Goal: Task Accomplishment & Management: Manage account settings

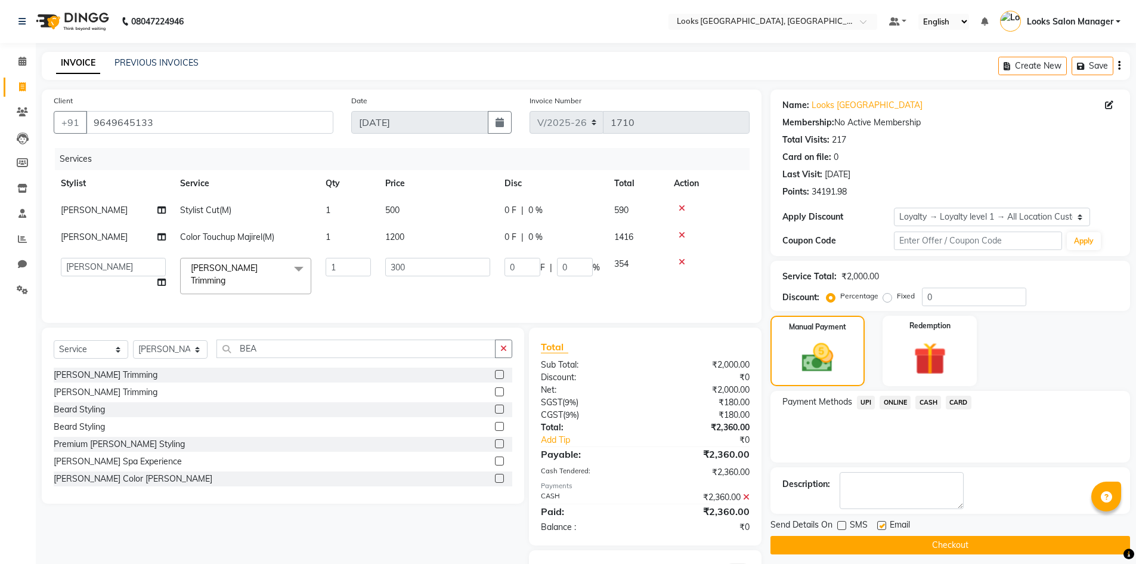
select select "4460"
select select "25215"
select select "service"
select select "25215"
select select "1: Object"
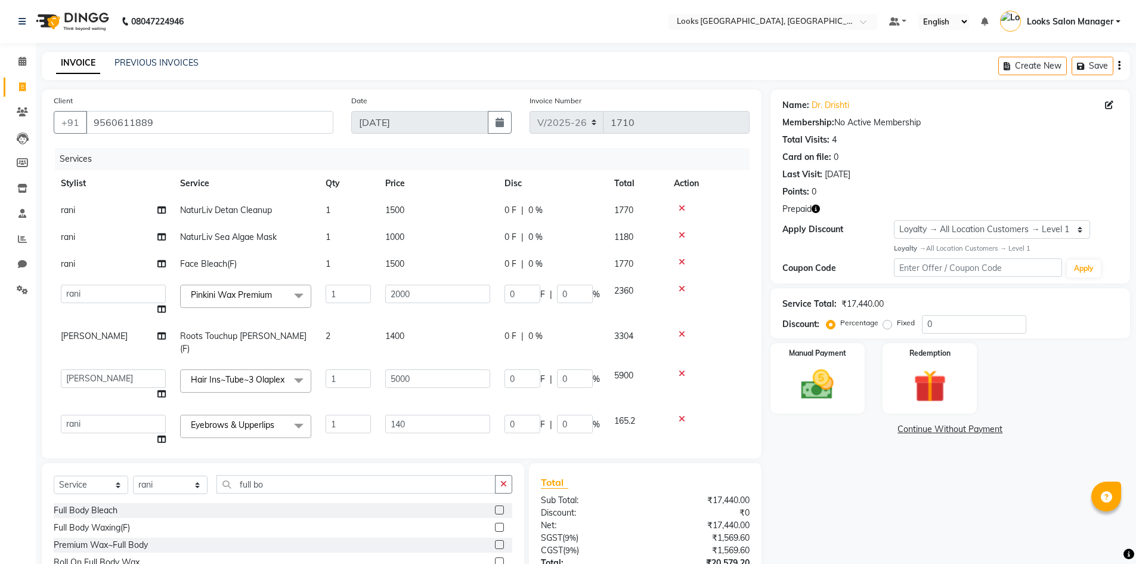
select select "4460"
select select "63435"
select select "25215"
select select "63435"
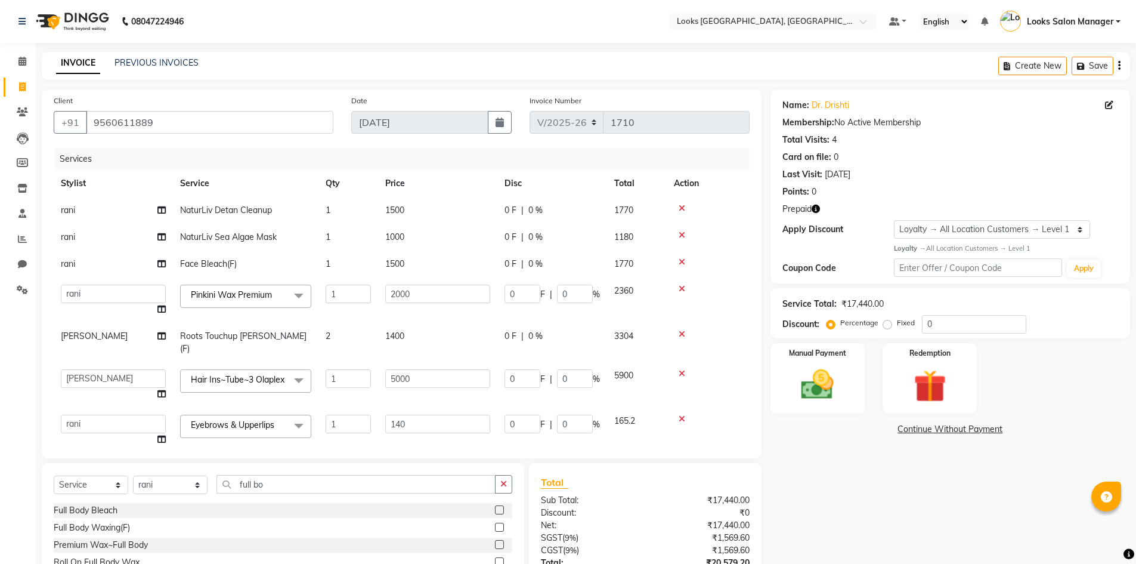
select select "service"
select select "63435"
select select "1: Object"
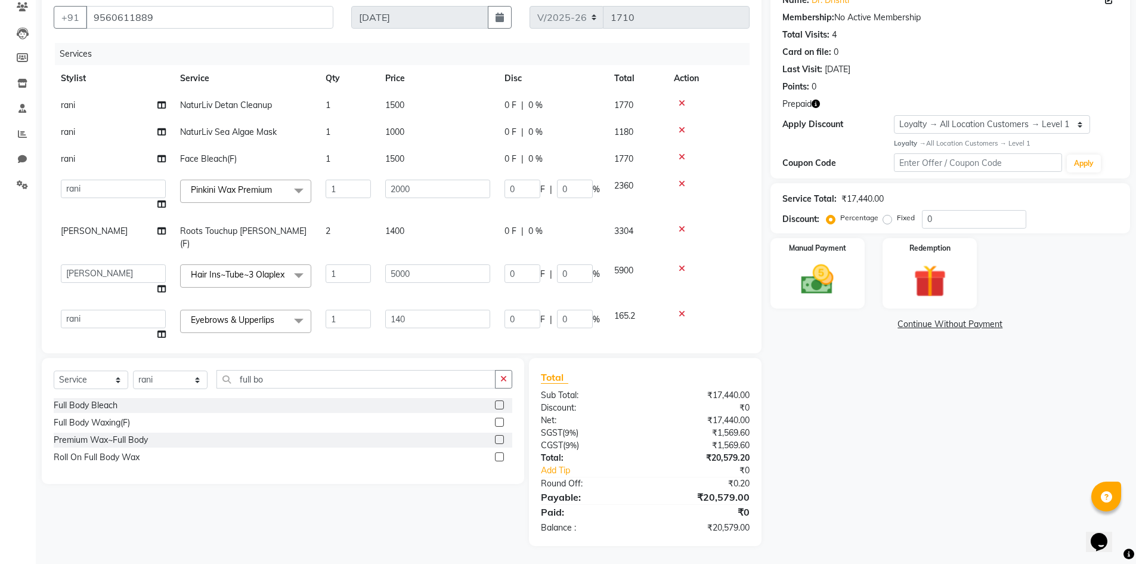
scroll to position [69, 0]
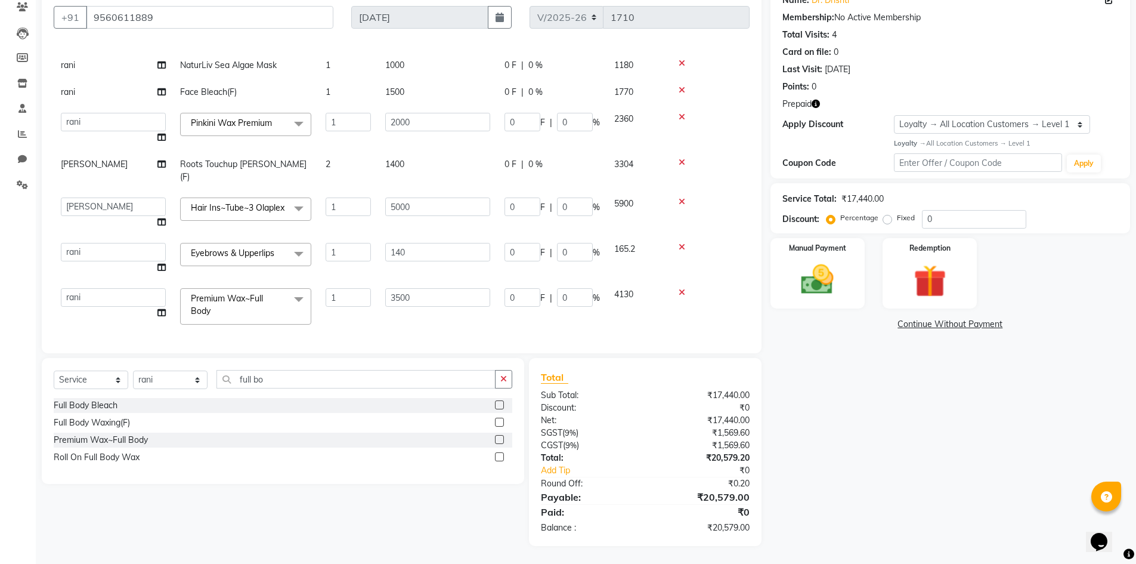
click at [277, 251] on span "Eyebrows & Upperlips x" at bounding box center [236, 254] width 97 height 15
click at [233, 280] on input "multiselect-search" at bounding box center [246, 286] width 118 height 13
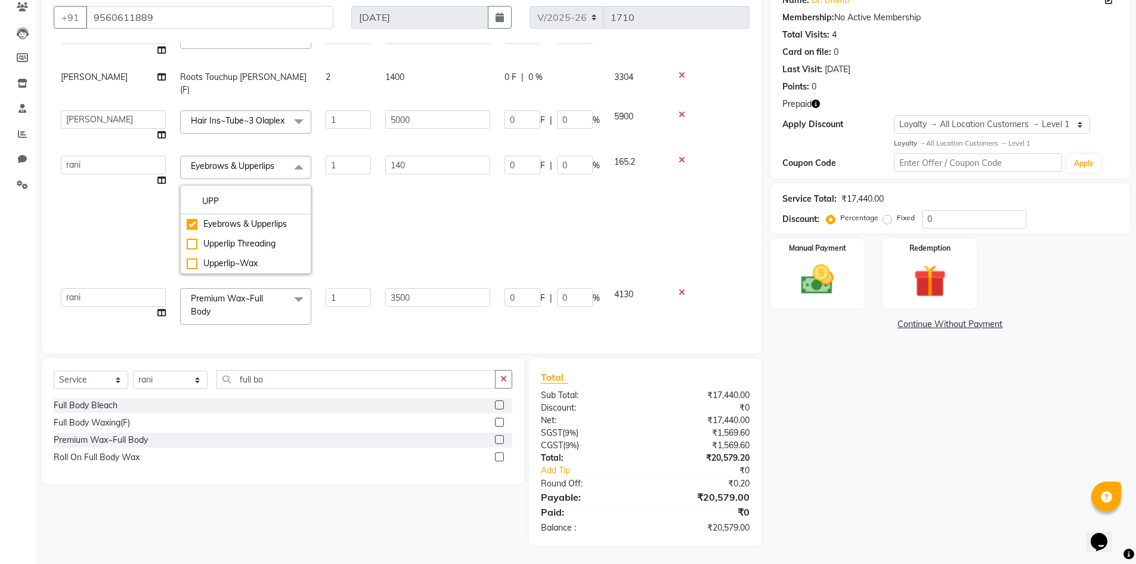
scroll to position [156, 0]
type input "UPP"
click at [236, 257] on div "Upperlip~Wax" at bounding box center [246, 263] width 118 height 13
checkbox input "false"
checkbox input "true"
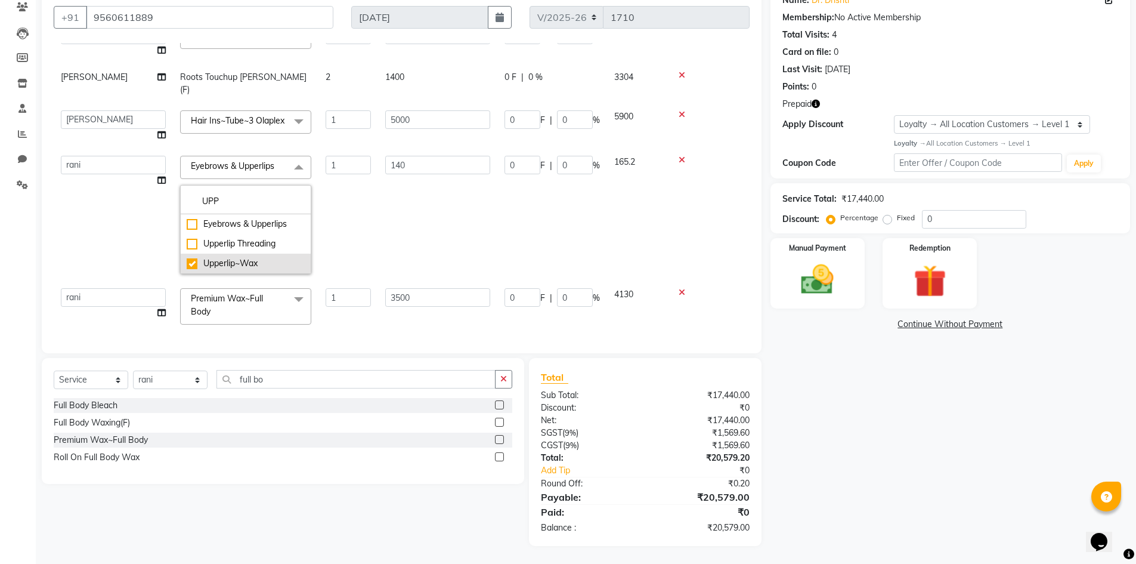
type input "200"
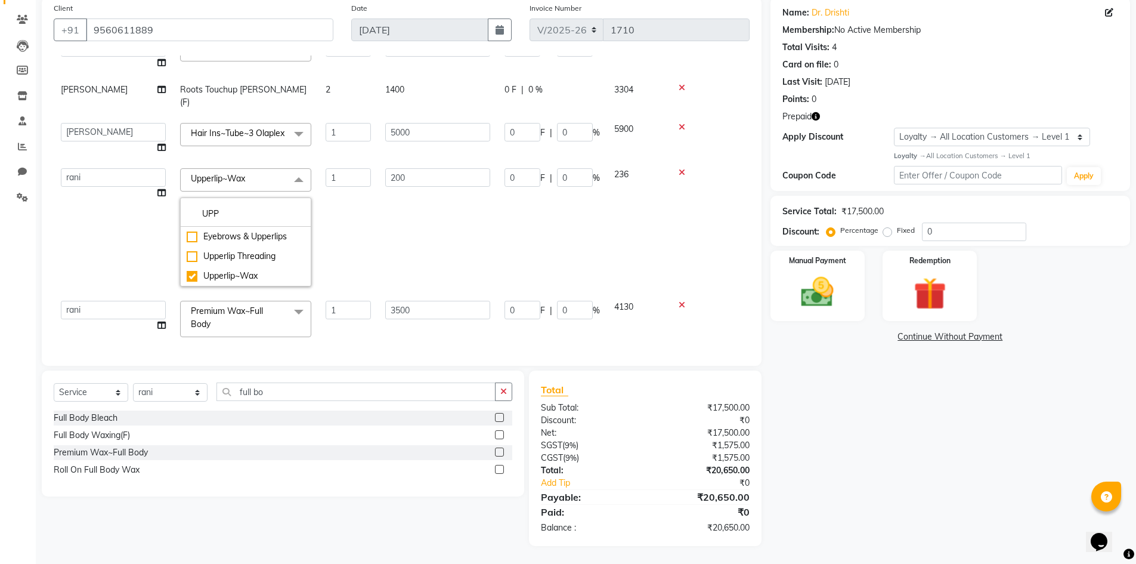
click at [152, 238] on td "Avdhaesh_pdct COUNTER SALES [PERSON_NAME] Looks Salon Manager [PERSON_NAME] [PE…" at bounding box center [113, 227] width 119 height 132
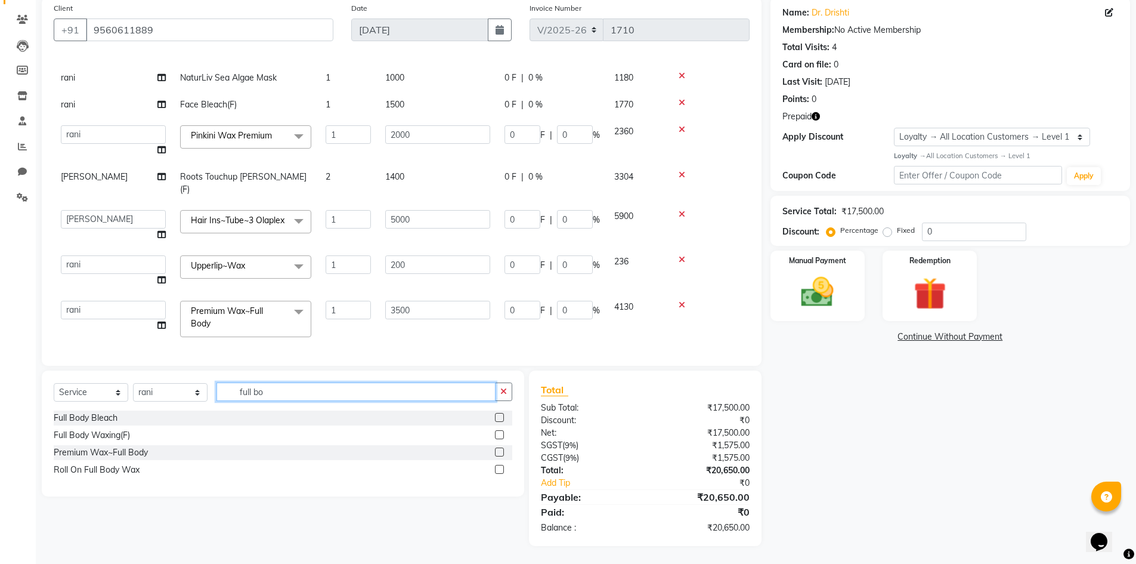
click at [245, 391] on input "full bo" at bounding box center [356, 391] width 279 height 18
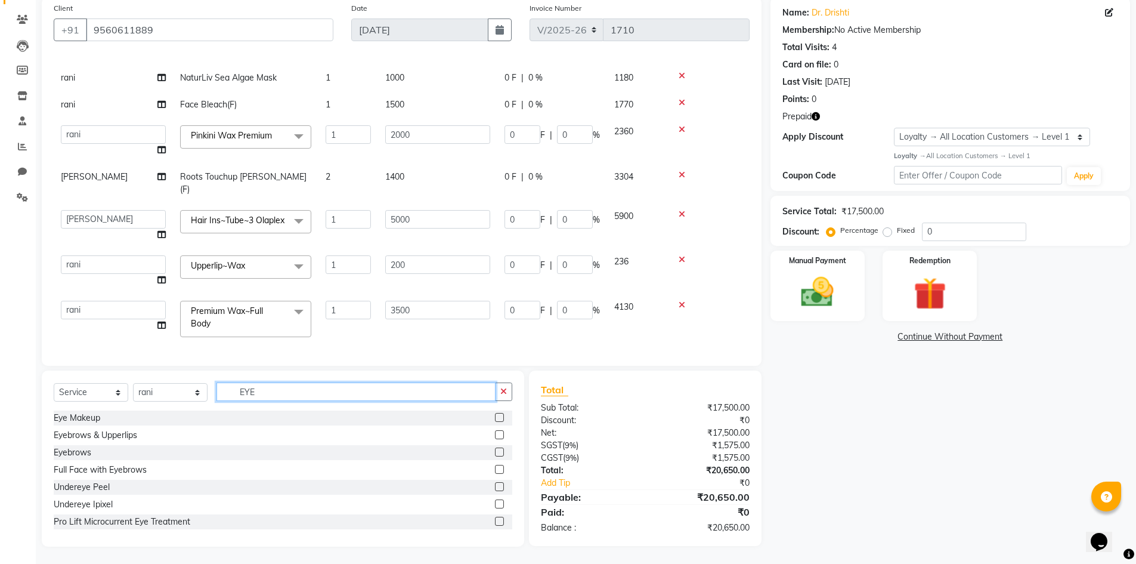
type input "EYE"
click at [495, 447] on label at bounding box center [499, 451] width 9 height 9
click at [495, 449] on input "checkbox" at bounding box center [499, 453] width 8 height 8
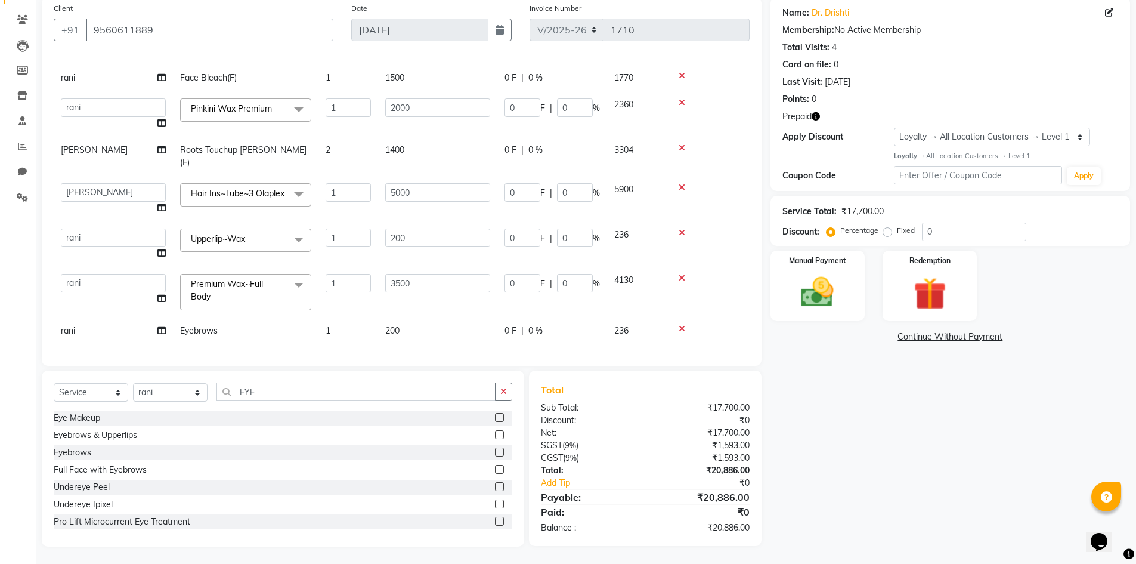
checkbox input "false"
click at [431, 317] on td "200" at bounding box center [437, 330] width 119 height 27
select select "63435"
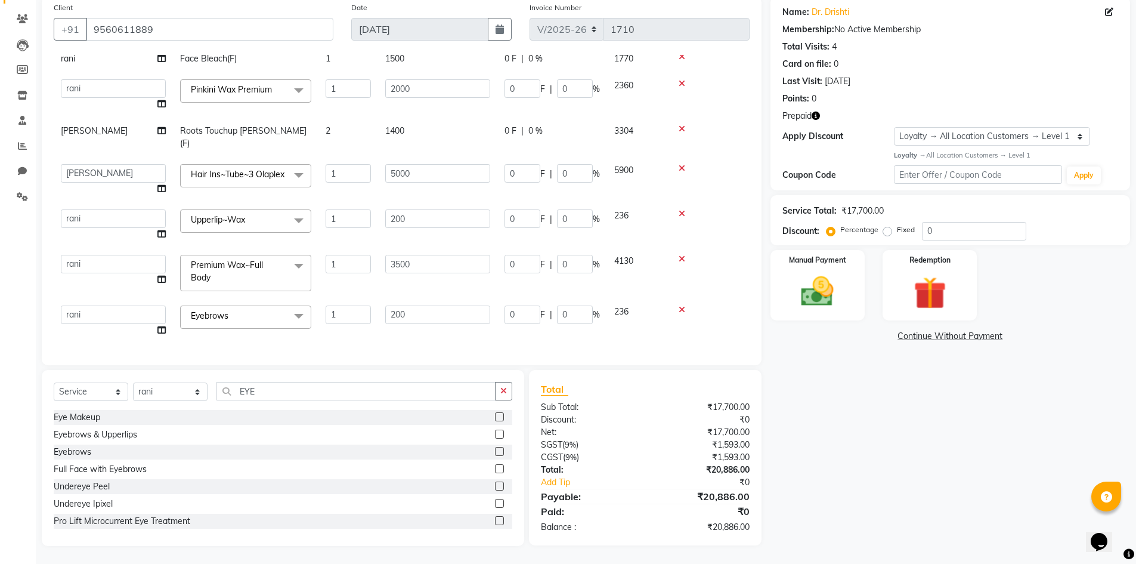
click at [431, 317] on td "200" at bounding box center [437, 320] width 119 height 45
click at [433, 310] on input "200" at bounding box center [437, 314] width 105 height 18
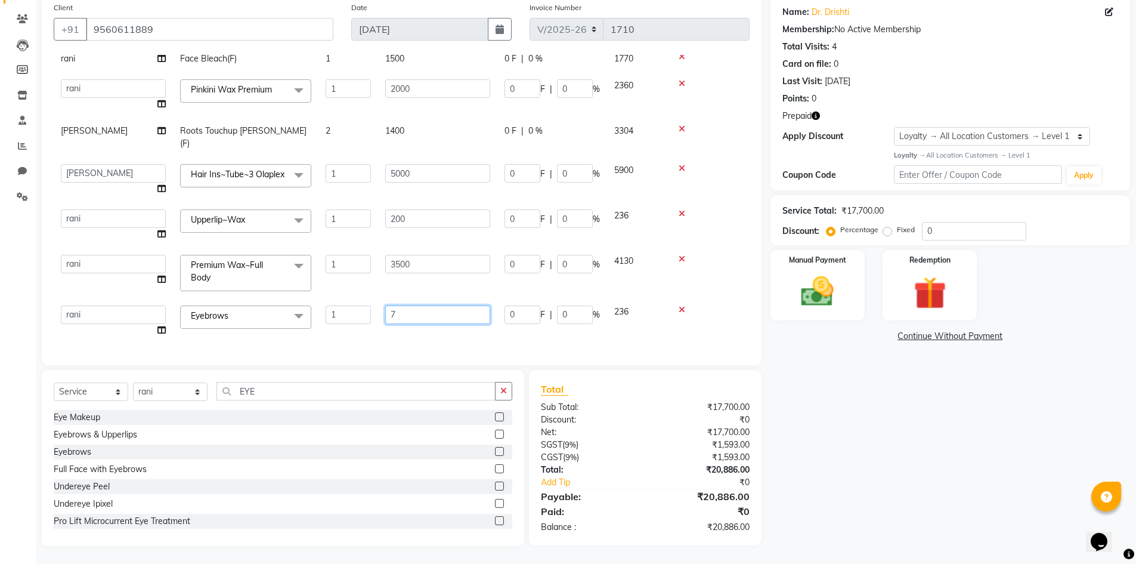
type input "70"
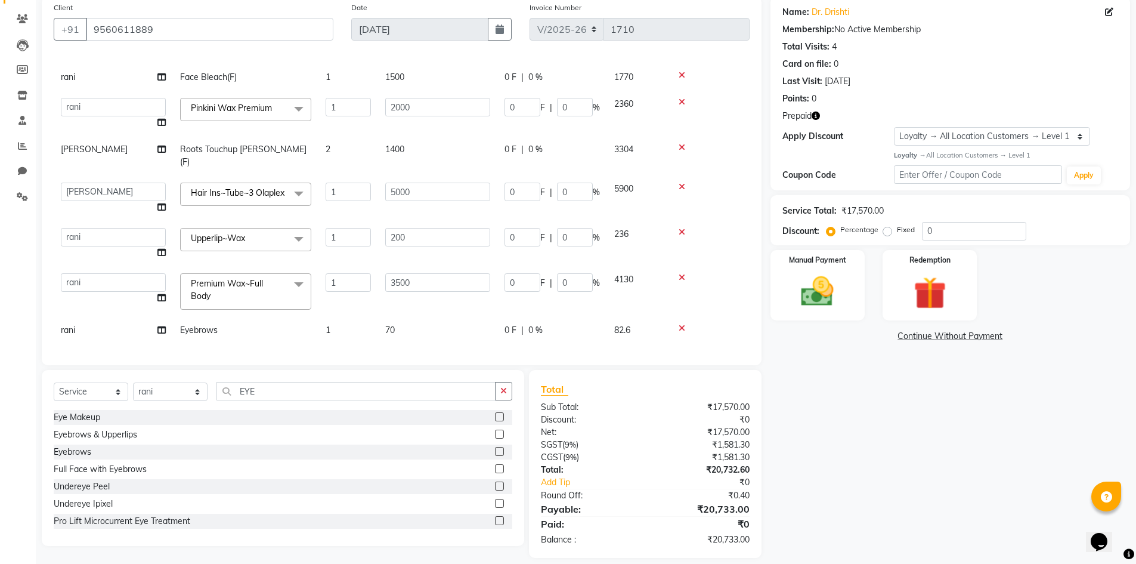
click at [433, 332] on td "70" at bounding box center [437, 330] width 119 height 27
select select "63435"
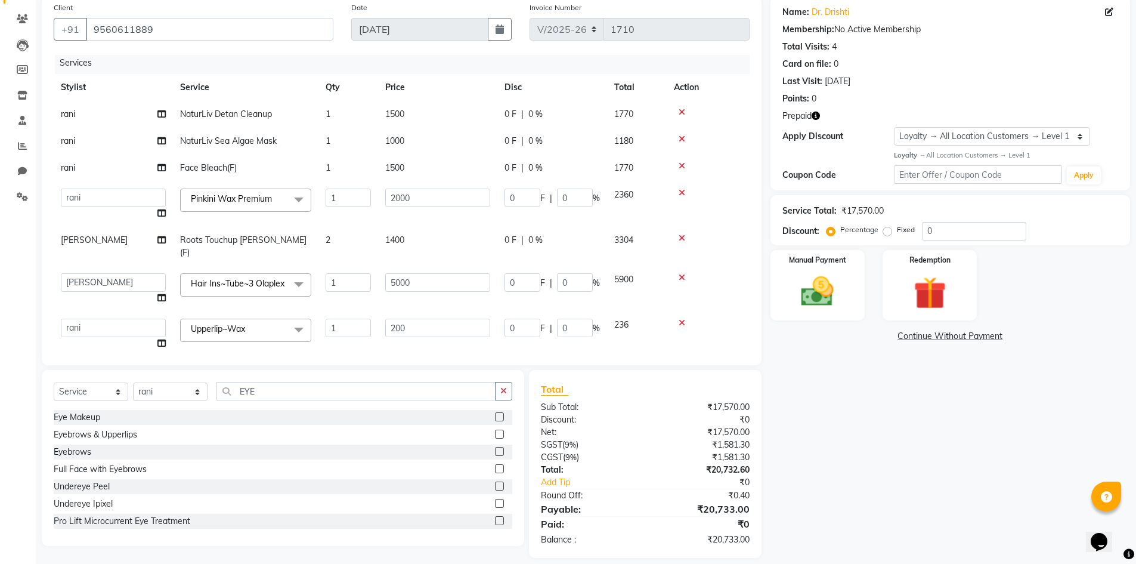
scroll to position [0, 0]
click at [381, 208] on td "2000" at bounding box center [437, 206] width 119 height 45
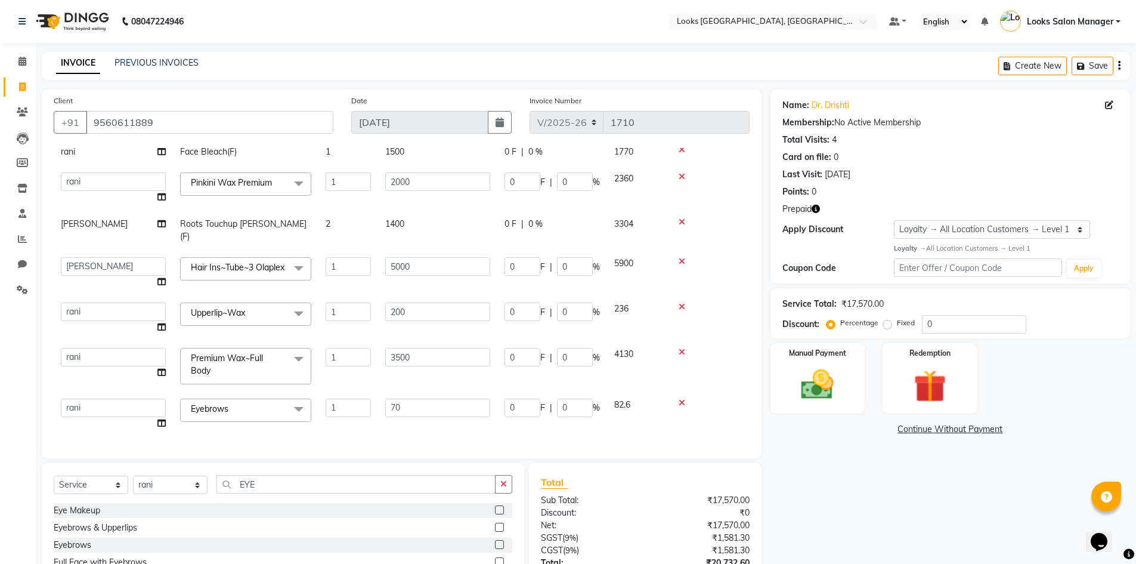
click at [817, 208] on icon "button" at bounding box center [816, 209] width 8 height 8
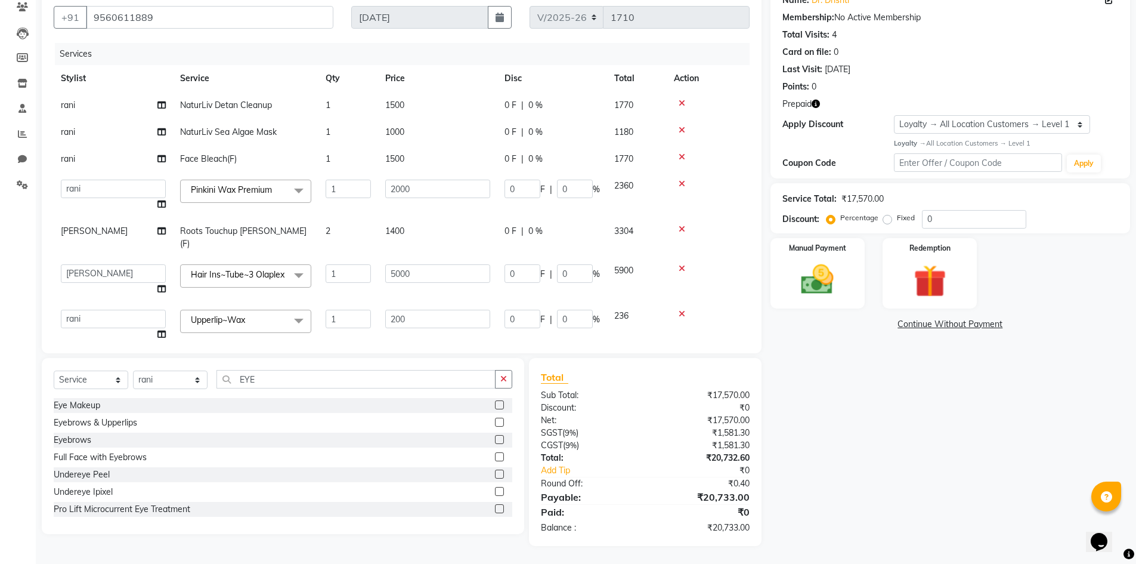
scroll to position [114, 0]
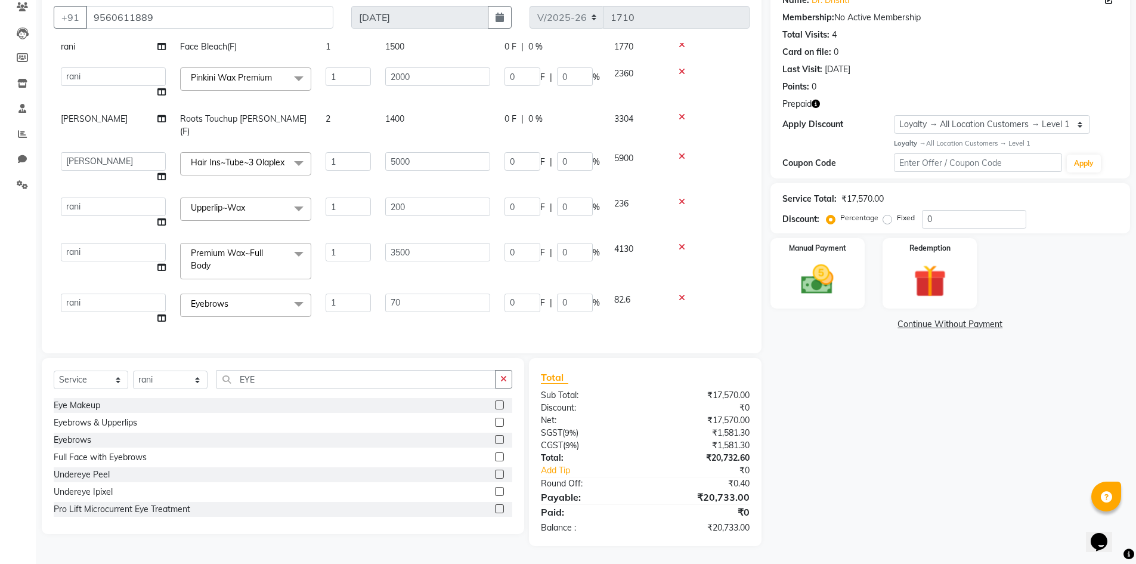
click at [409, 113] on td "1400" at bounding box center [437, 125] width 119 height 39
select select "25215"
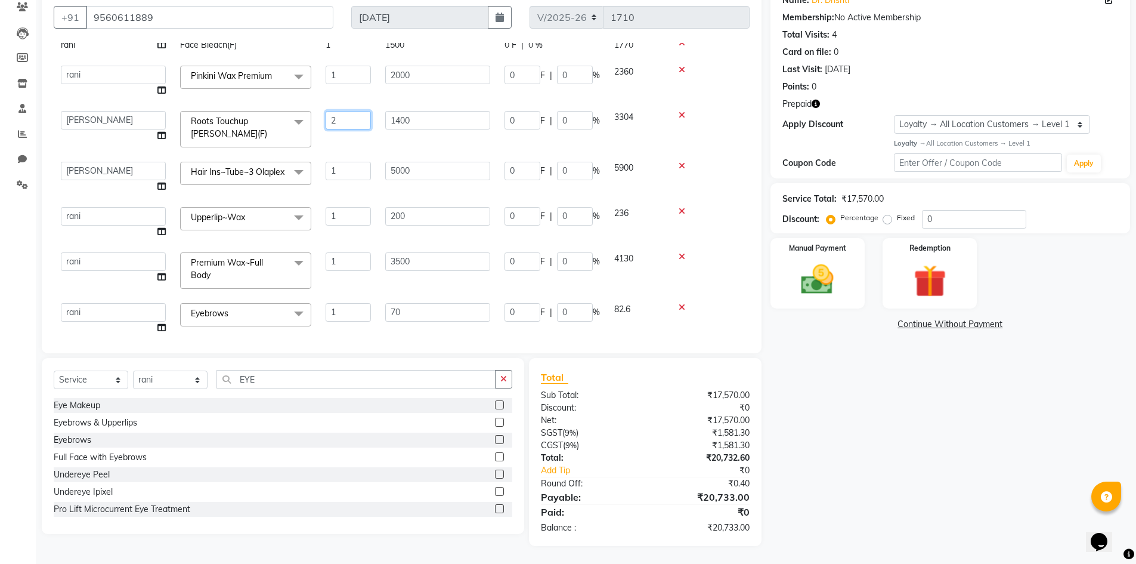
click at [331, 120] on input "2" at bounding box center [348, 120] width 45 height 18
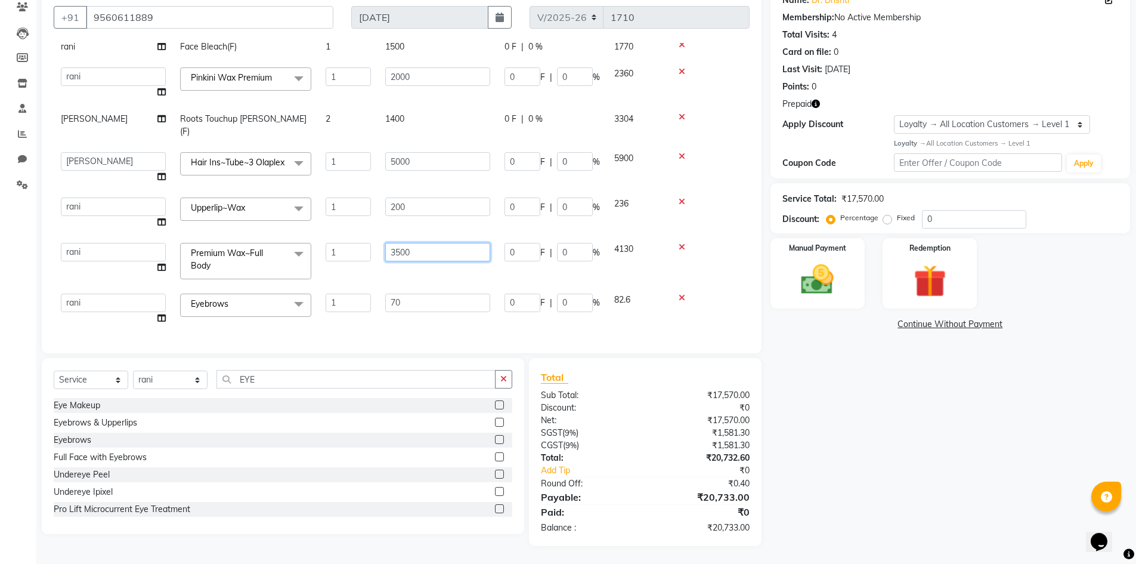
click at [400, 265] on td "3500" at bounding box center [437, 261] width 119 height 51
type input "3000"
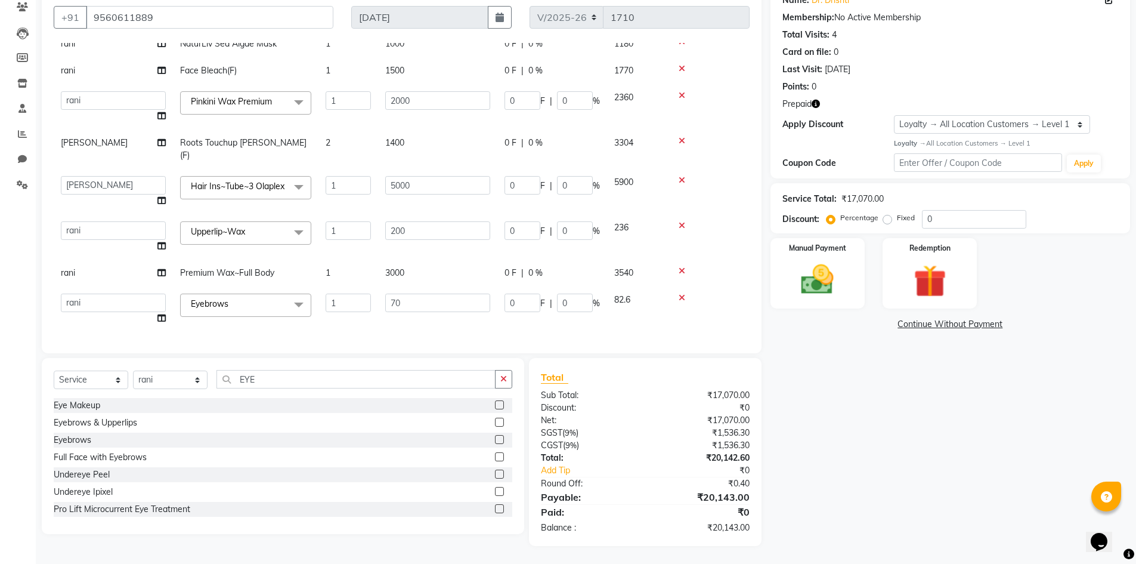
click at [394, 269] on td "3000" at bounding box center [437, 272] width 119 height 27
select select "63435"
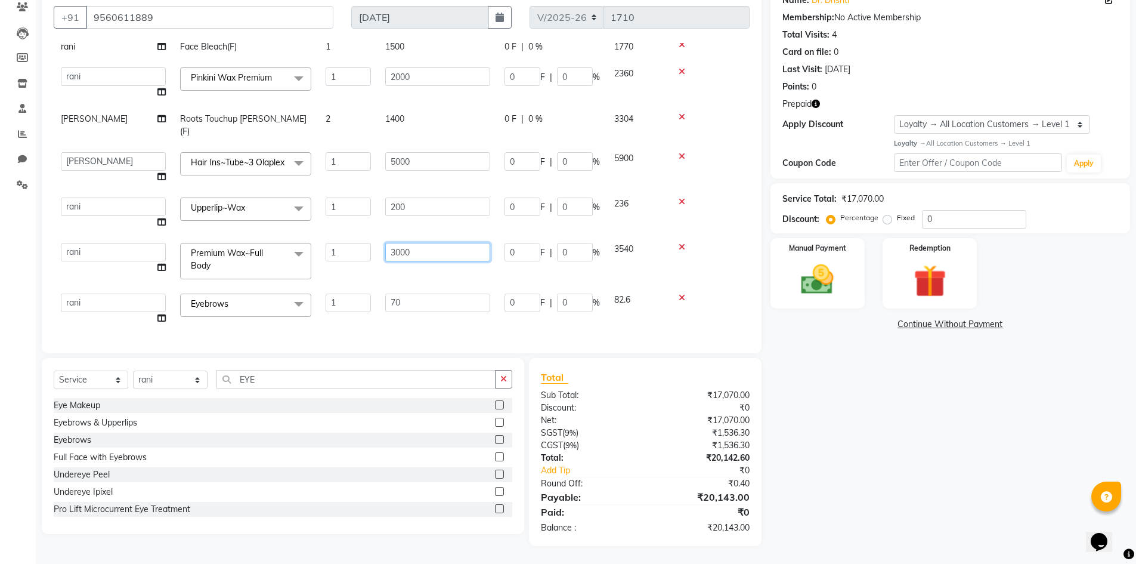
click at [415, 246] on input "3000" at bounding box center [437, 252] width 105 height 18
type input "3500"
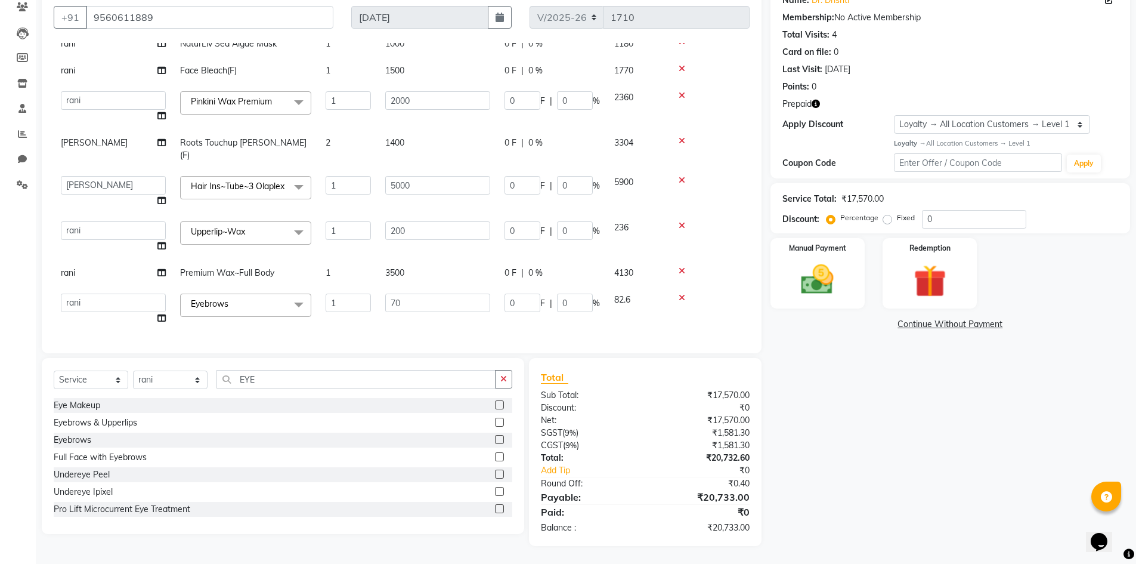
click at [362, 266] on td "1" at bounding box center [349, 272] width 60 height 27
select select "63435"
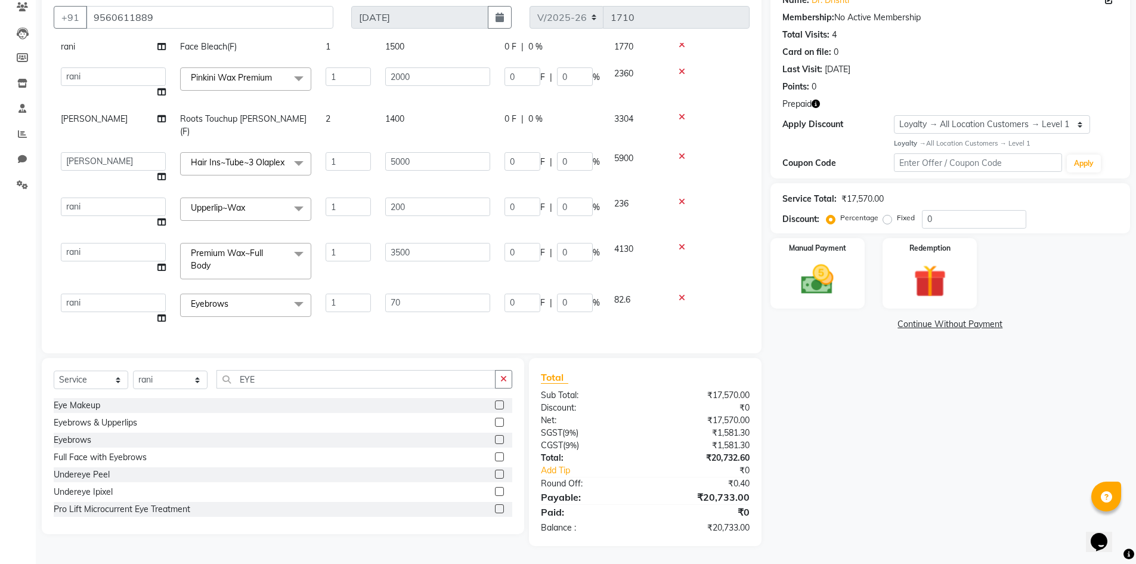
click at [338, 119] on td "2" at bounding box center [349, 125] width 60 height 39
select select "25215"
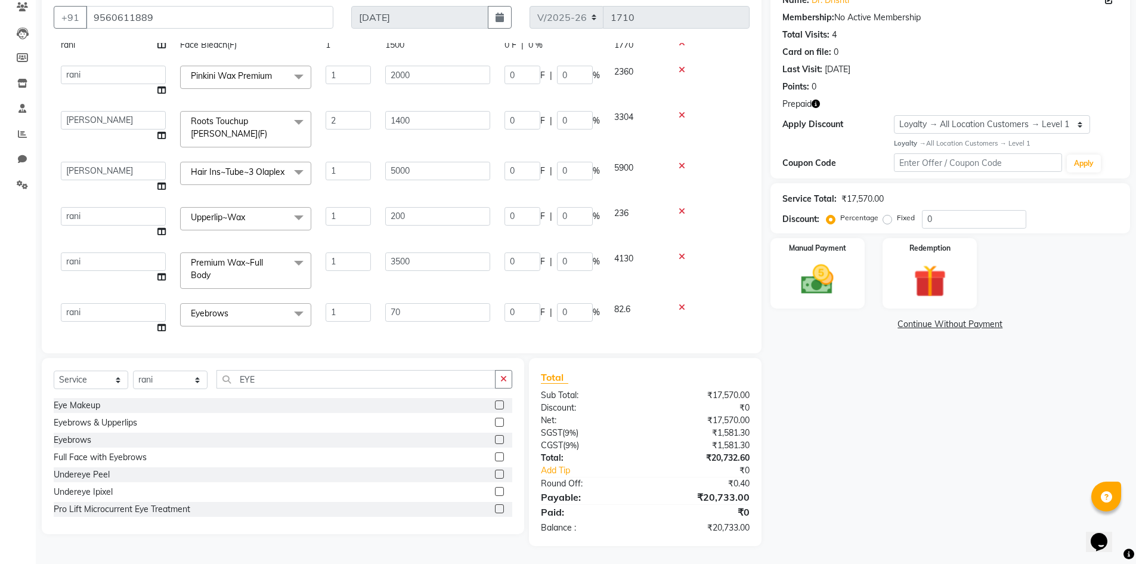
click at [338, 119] on input "2" at bounding box center [348, 120] width 45 height 18
type input "1"
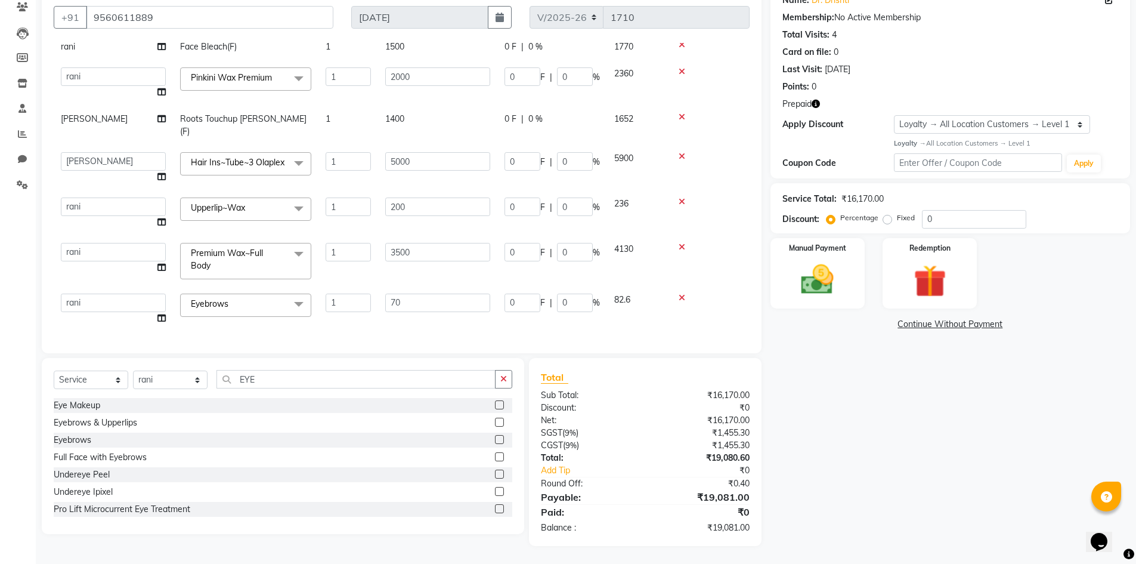
click at [323, 141] on tbody "rani NaturLiv Detan Cleanup 1 1500 0 F | 0 % 1770 rani NaturLiv Sea Algae Mask …" at bounding box center [402, 156] width 696 height 352
click at [577, 322] on td "0 F | 0 %" at bounding box center [552, 308] width 110 height 45
click at [459, 320] on td "70" at bounding box center [437, 308] width 119 height 45
select select "63435"
click at [817, 103] on icon "button" at bounding box center [816, 104] width 8 height 8
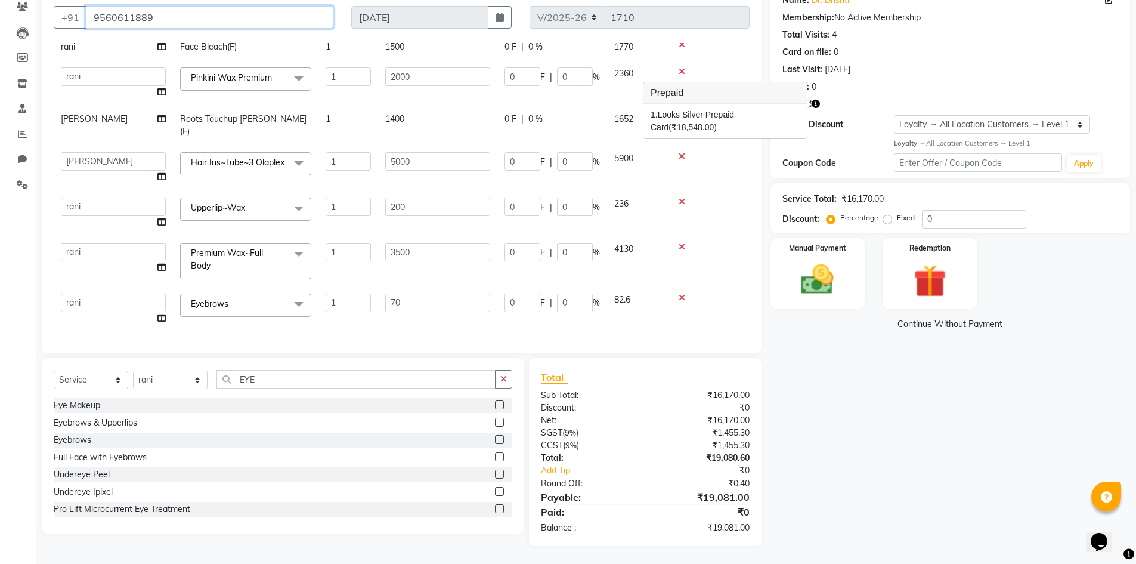
click at [207, 12] on input "9560611889" at bounding box center [210, 17] width 248 height 23
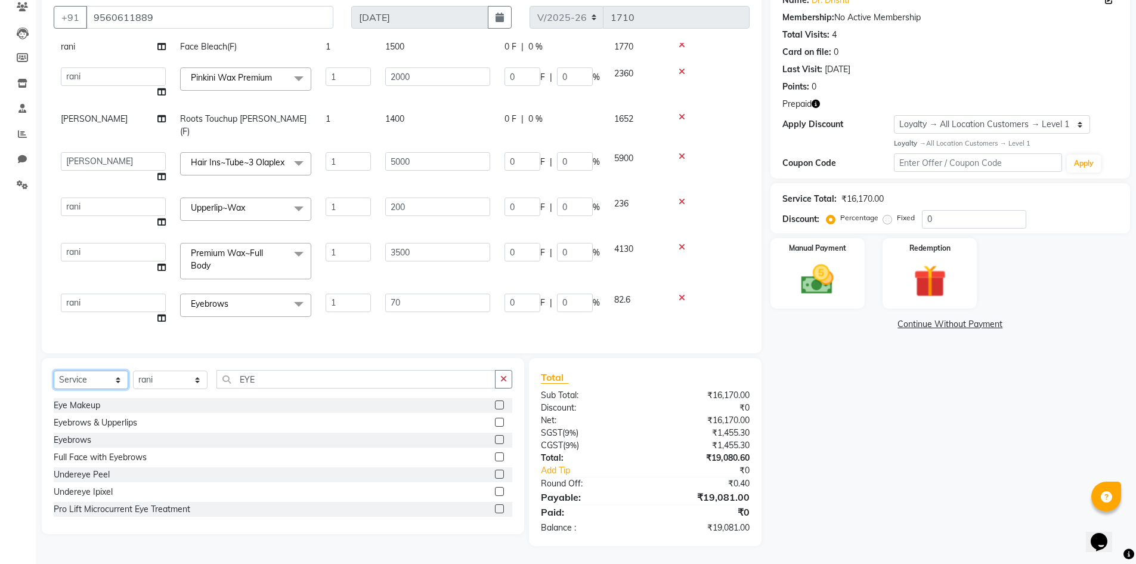
click at [69, 378] on select "Select Service Product Membership Package Voucher Prepaid Gift Card" at bounding box center [91, 379] width 75 height 18
select select "product"
click at [54, 370] on select "Select Service Product Membership Package Voucher Prepaid Gift Card" at bounding box center [91, 379] width 75 height 18
click at [156, 379] on select "Select Stylist Avdhaesh_pdct COUNTER SALES Ganesh Kalpana_mgr Looks Salon Manag…" at bounding box center [170, 379] width 75 height 18
select select "25215"
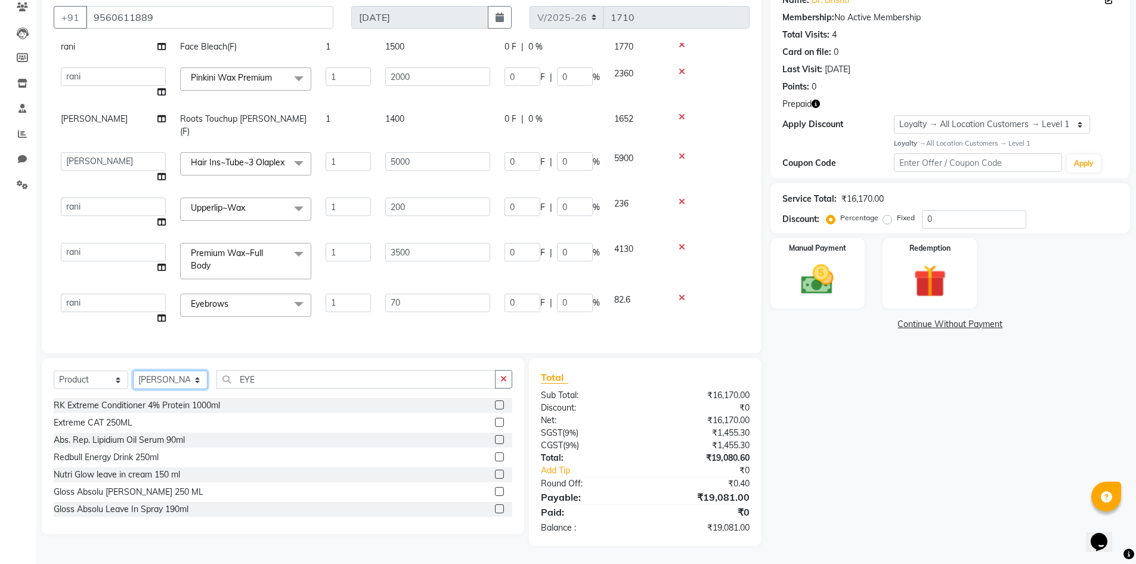
click at [133, 370] on select "Select Stylist Avdhaesh_pdct COUNTER SALES Ganesh Kalpana_mgr Looks Salon Manag…" at bounding box center [170, 379] width 75 height 18
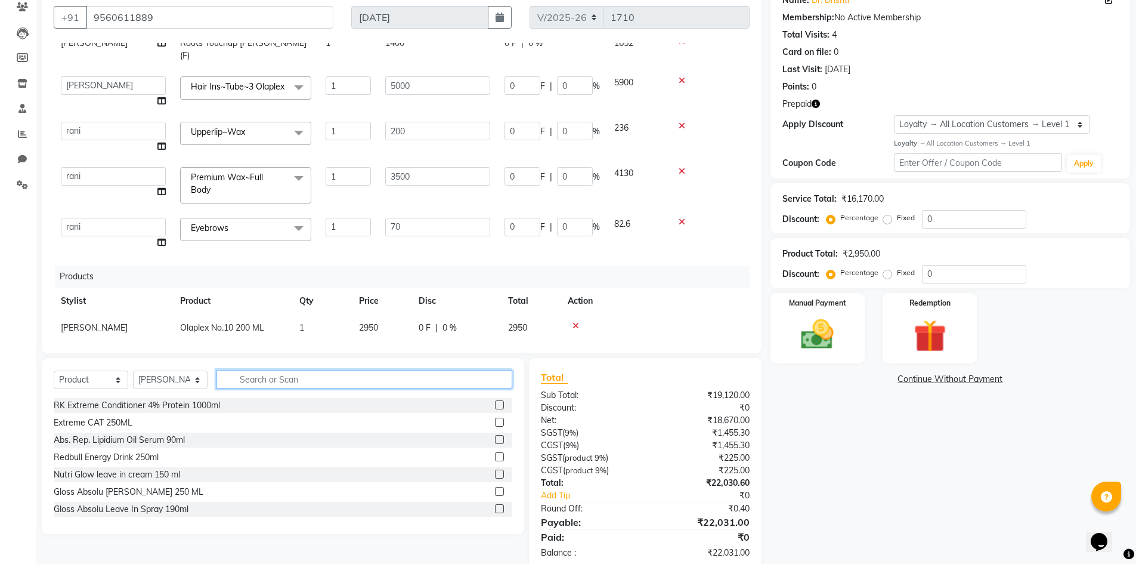
scroll to position [199, 0]
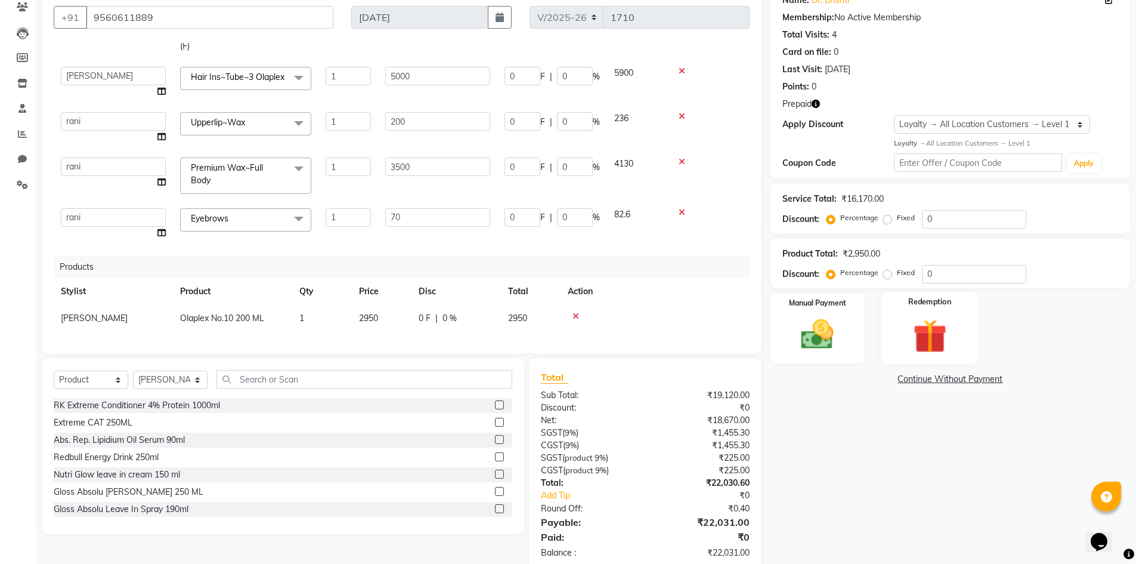
click at [908, 322] on img at bounding box center [930, 336] width 55 height 42
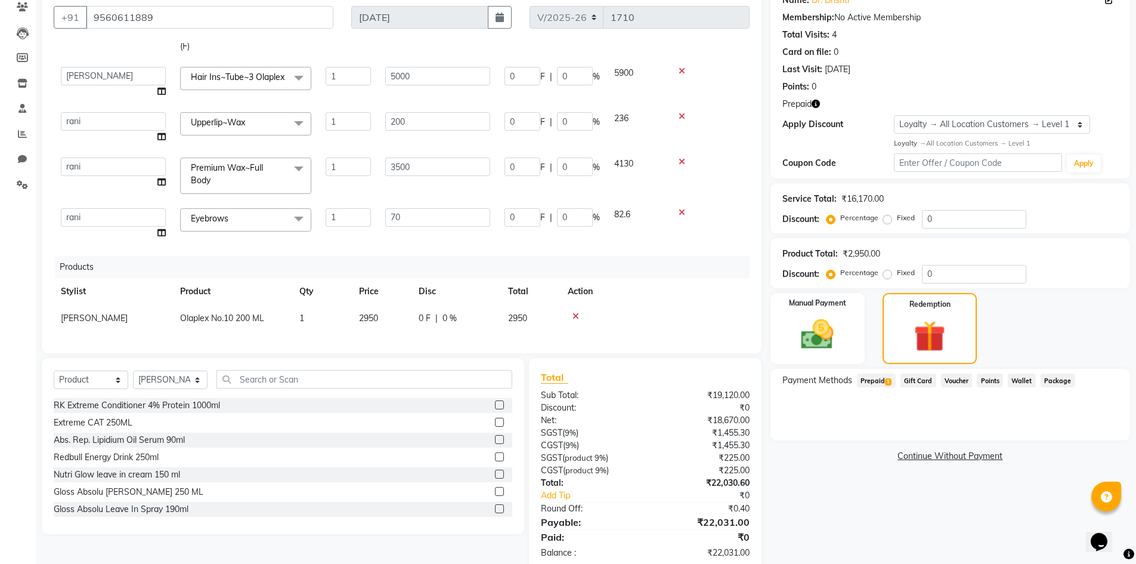
click at [873, 378] on span "Prepaid 1" at bounding box center [876, 380] width 39 height 14
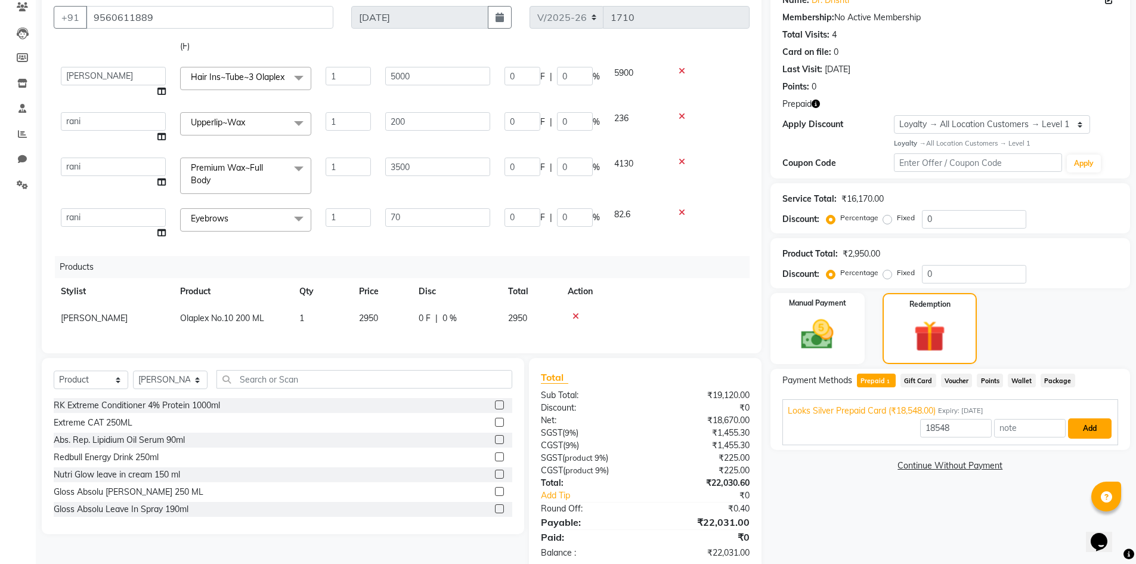
click at [1104, 424] on button "Add" at bounding box center [1090, 428] width 44 height 20
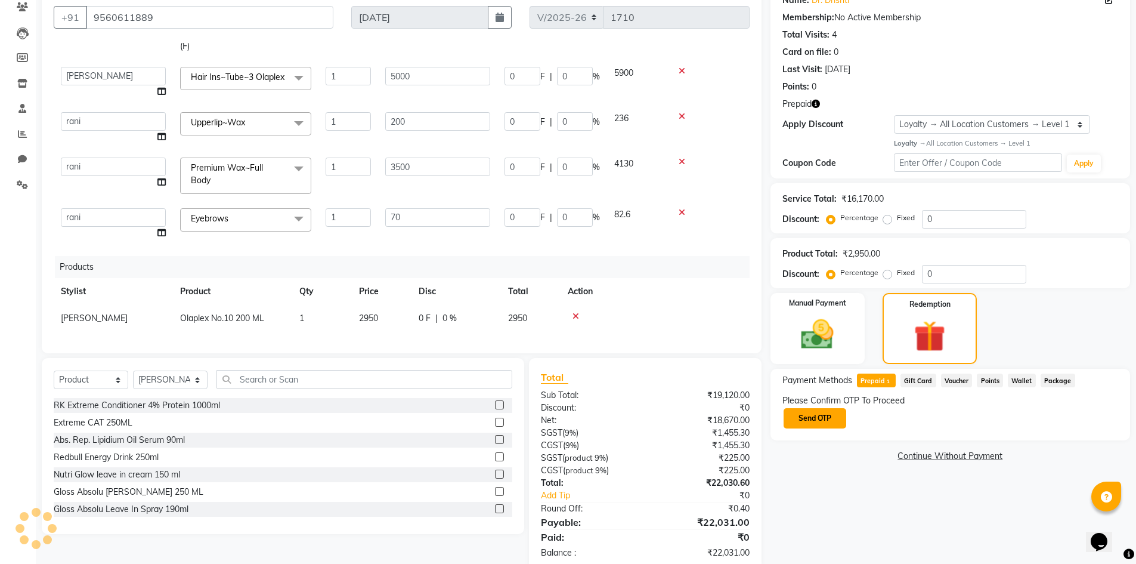
click at [807, 412] on button "Send OTP" at bounding box center [815, 418] width 63 height 20
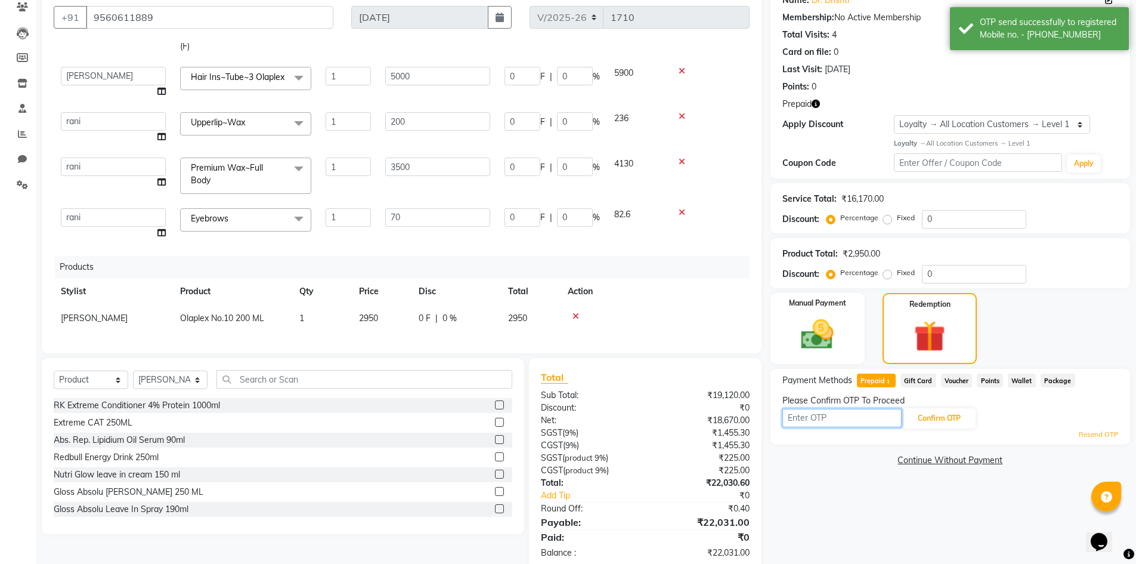
drag, startPoint x: 807, startPoint y: 412, endPoint x: 806, endPoint y: 419, distance: 6.6
click at [806, 419] on input "text" at bounding box center [842, 418] width 119 height 18
type input "8529"
click at [928, 421] on button "Confirm OTP" at bounding box center [939, 418] width 73 height 20
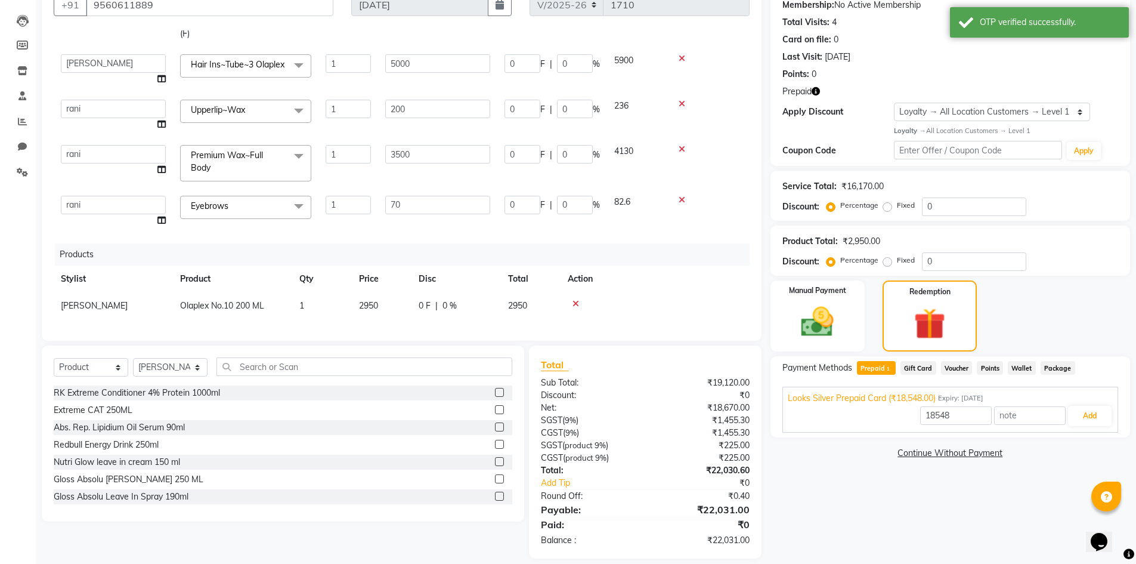
scroll to position [130, 0]
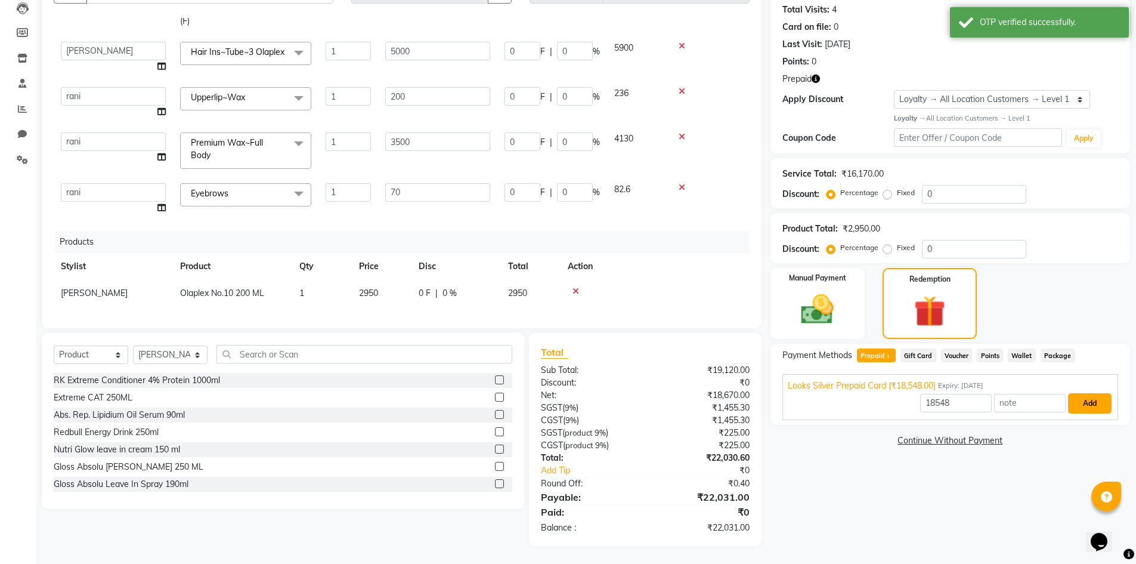
click at [1086, 404] on button "Add" at bounding box center [1090, 403] width 44 height 20
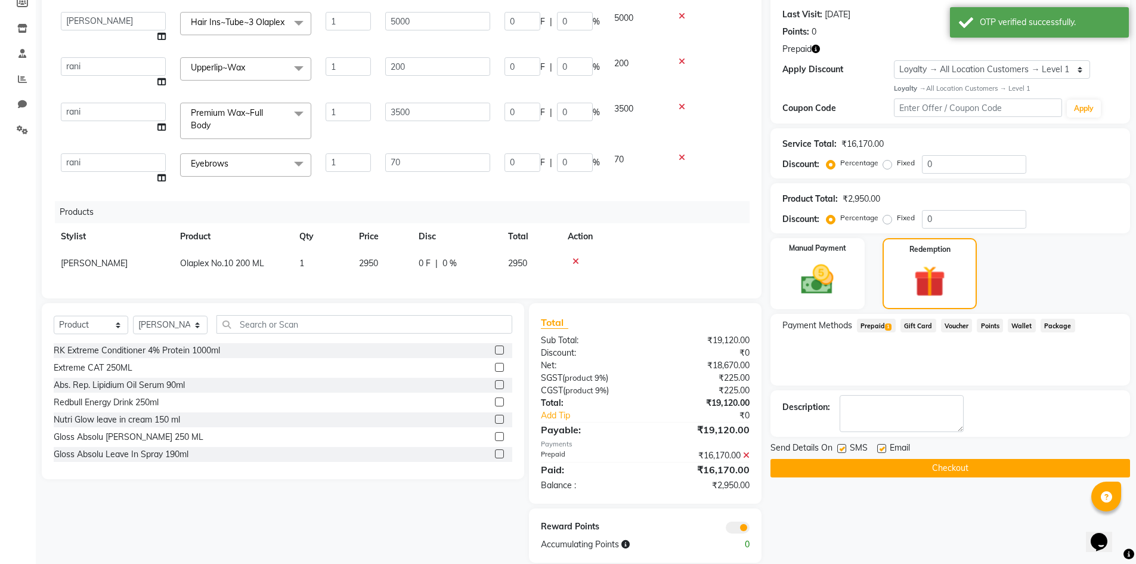
scroll to position [177, 0]
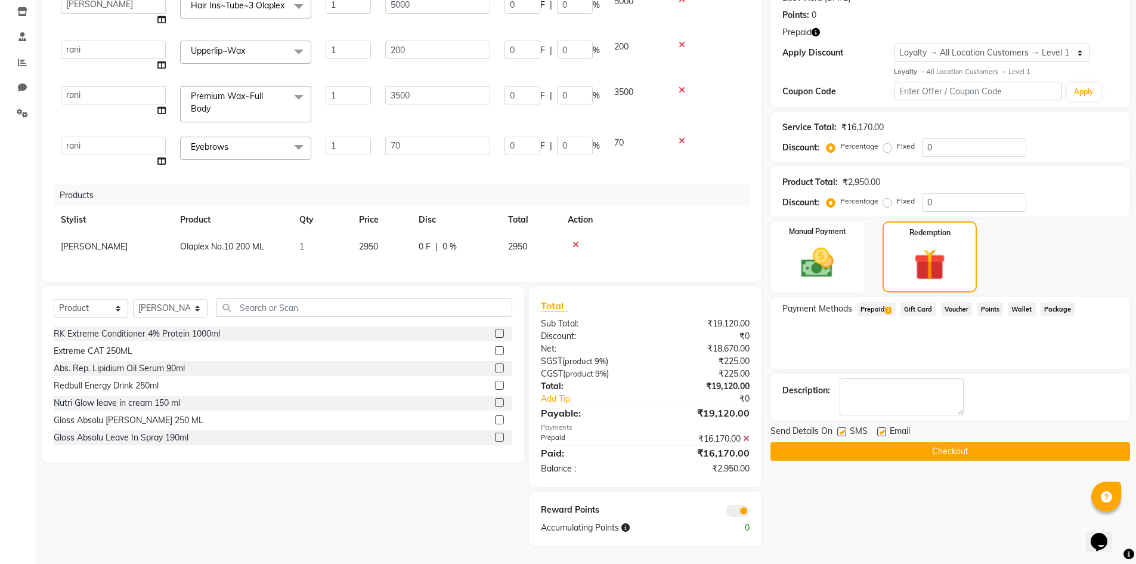
click at [843, 435] on label at bounding box center [842, 431] width 9 height 9
click at [843, 435] on input "checkbox" at bounding box center [842, 432] width 8 height 8
checkbox input "false"
click at [829, 266] on img at bounding box center [817, 262] width 55 height 39
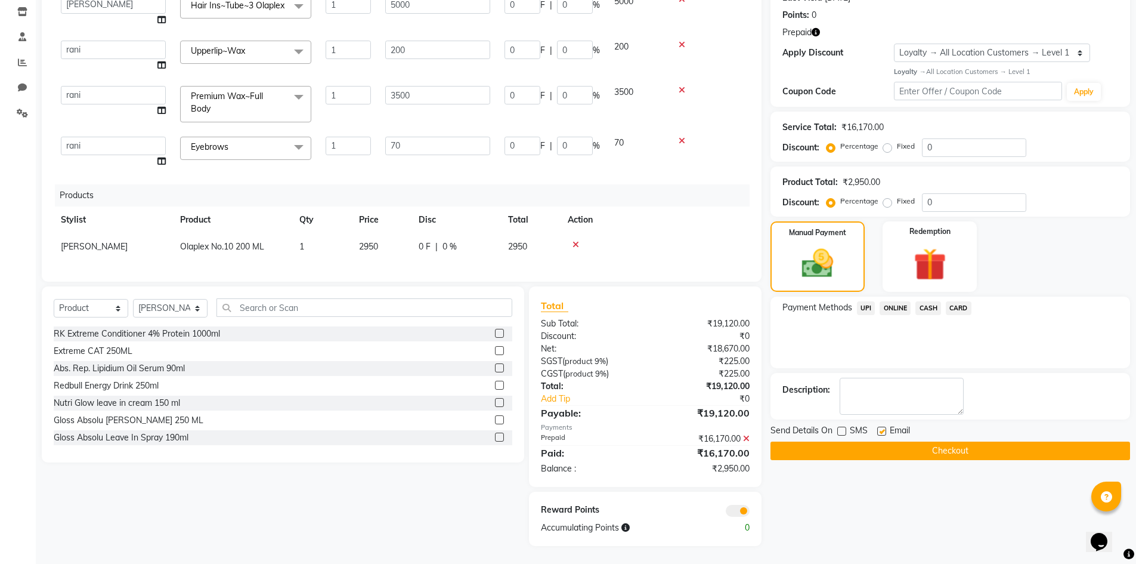
click at [958, 311] on span "CARD" at bounding box center [959, 308] width 26 height 14
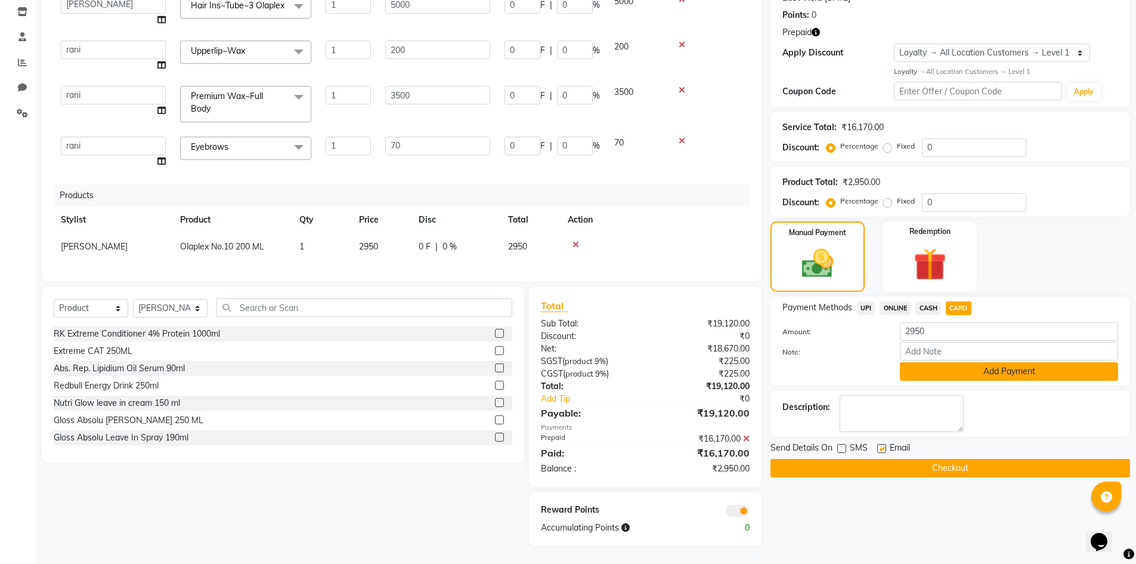
click at [924, 367] on button "Add Payment" at bounding box center [1009, 371] width 218 height 18
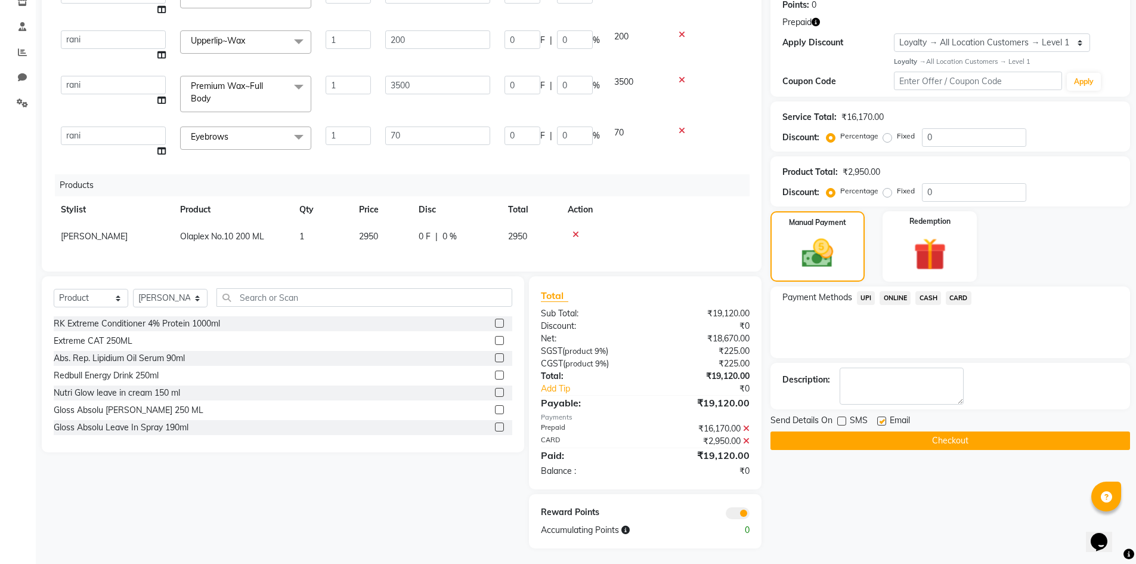
scroll to position [189, 0]
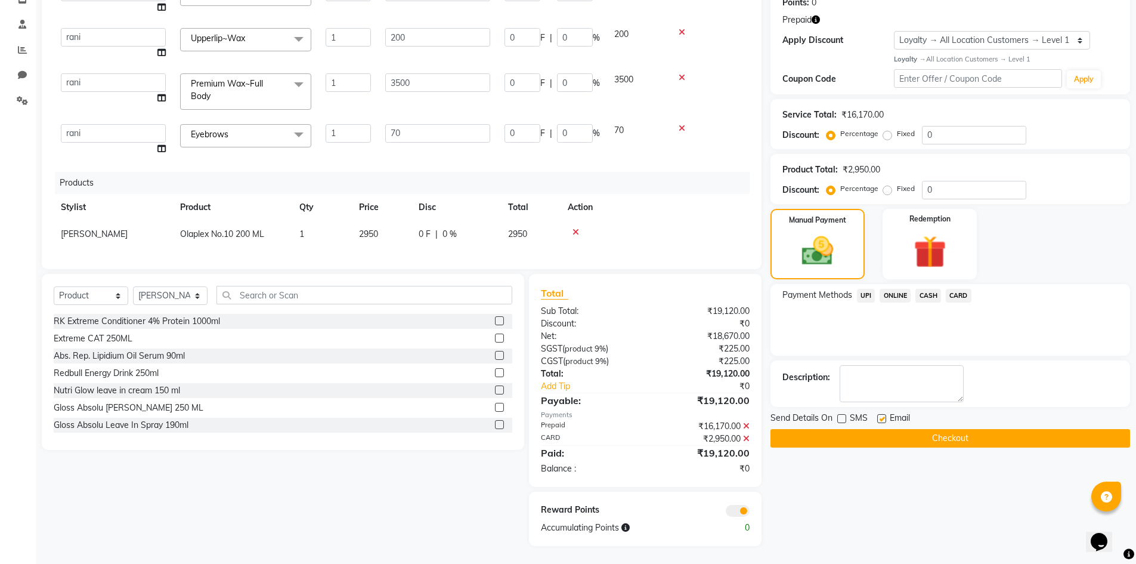
click at [954, 434] on button "Checkout" at bounding box center [951, 438] width 360 height 18
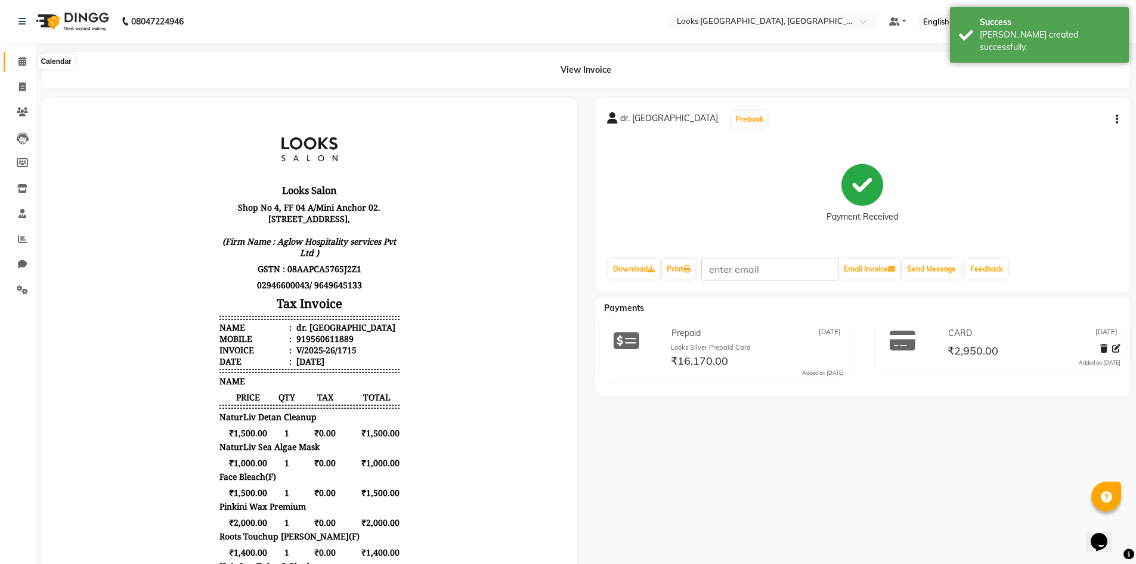
click at [24, 64] on icon at bounding box center [22, 61] width 8 height 9
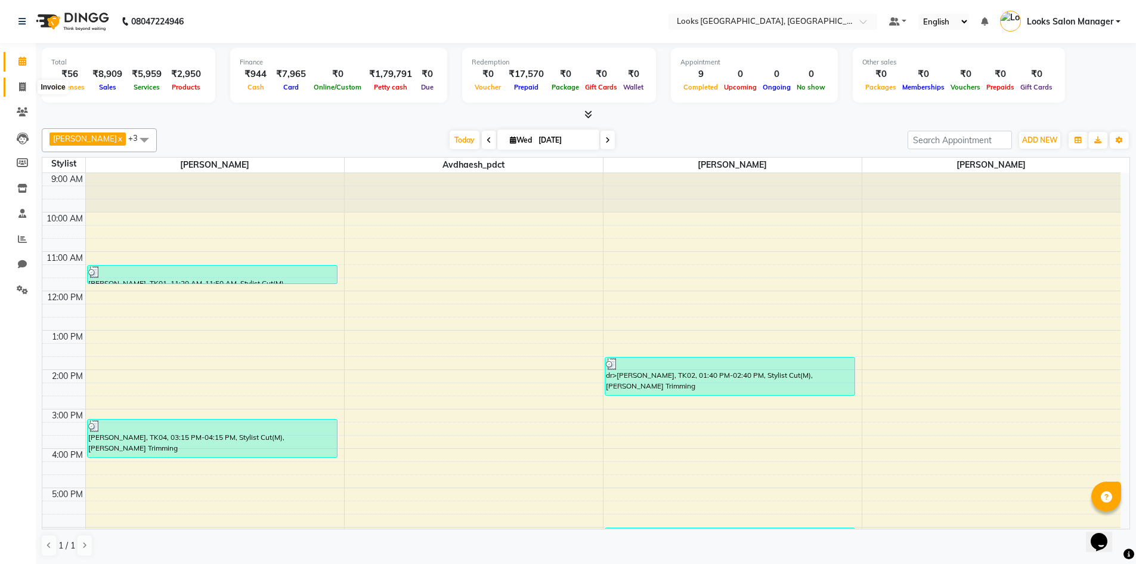
drag, startPoint x: 27, startPoint y: 84, endPoint x: 45, endPoint y: 81, distance: 17.5
click at [27, 84] on span at bounding box center [22, 88] width 21 height 14
select select "4460"
select select "service"
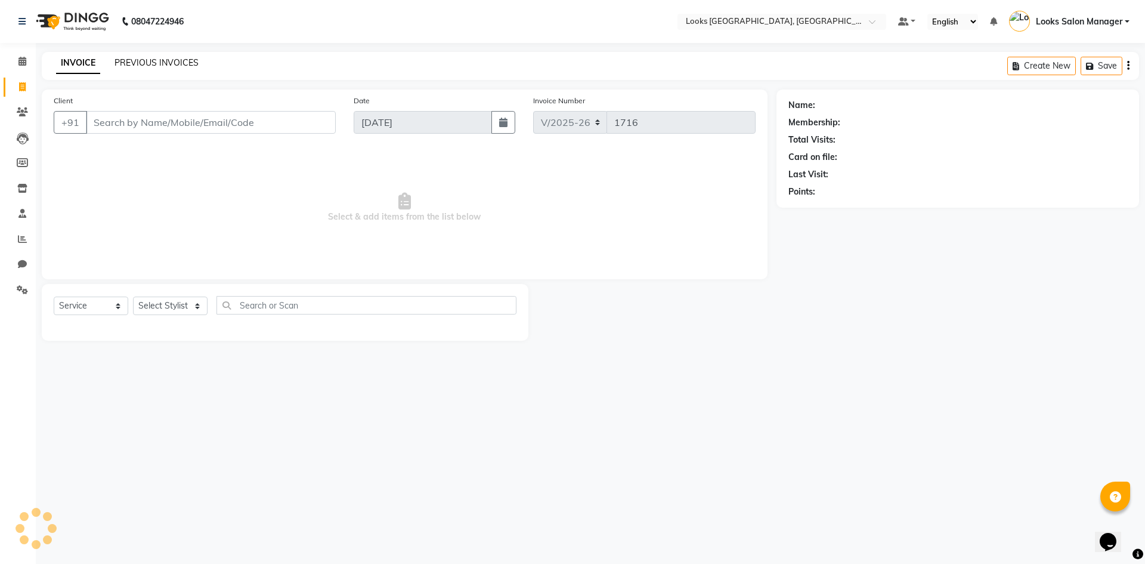
click at [137, 63] on link "PREVIOUS INVOICES" at bounding box center [157, 62] width 84 height 11
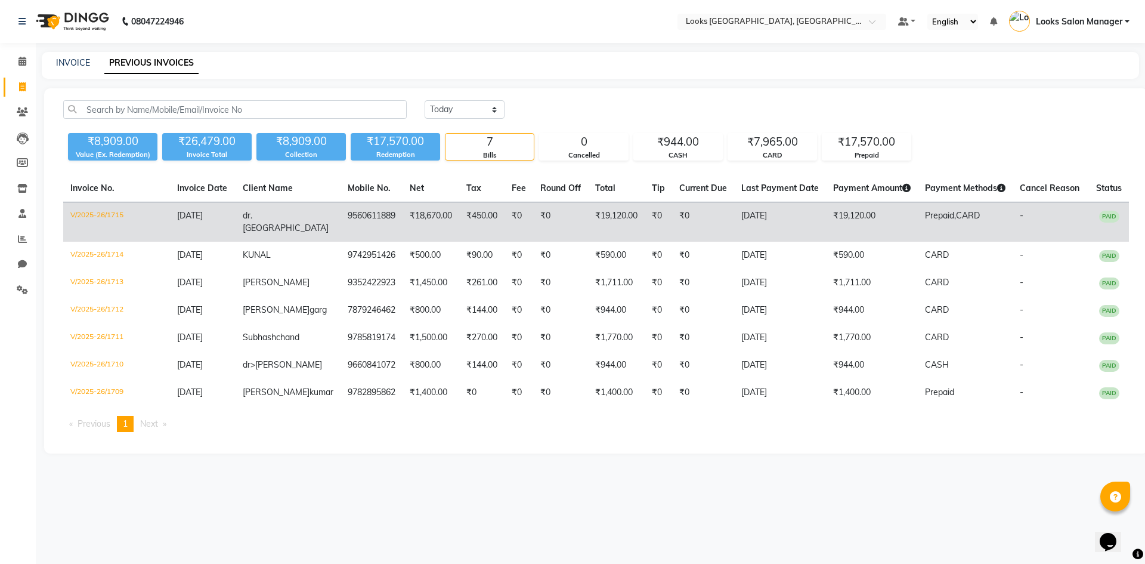
click at [413, 220] on td "₹18,670.00" at bounding box center [431, 222] width 57 height 40
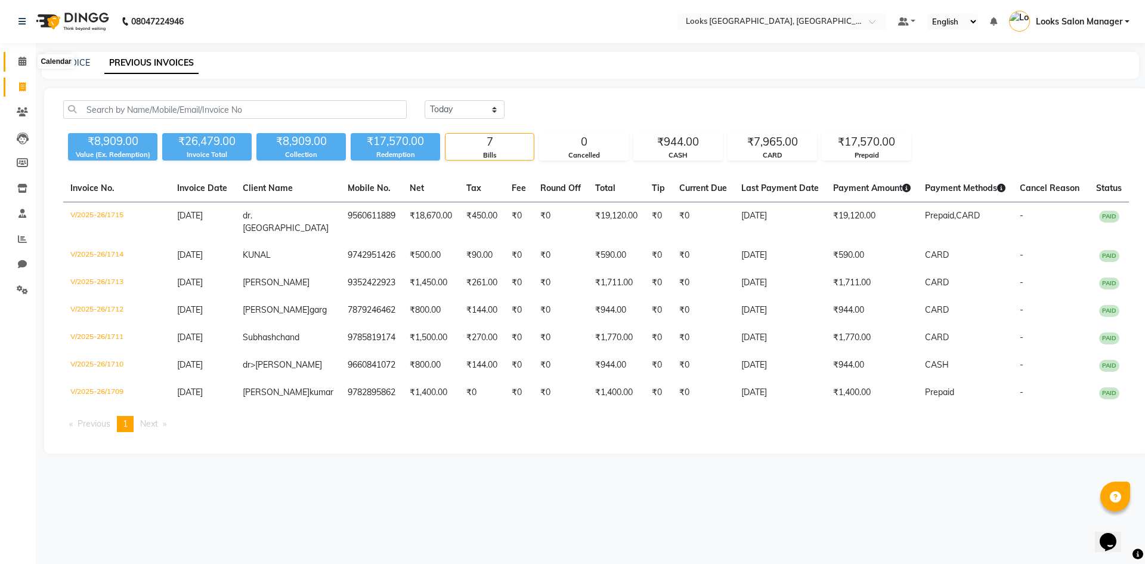
click at [18, 58] on icon at bounding box center [22, 61] width 8 height 9
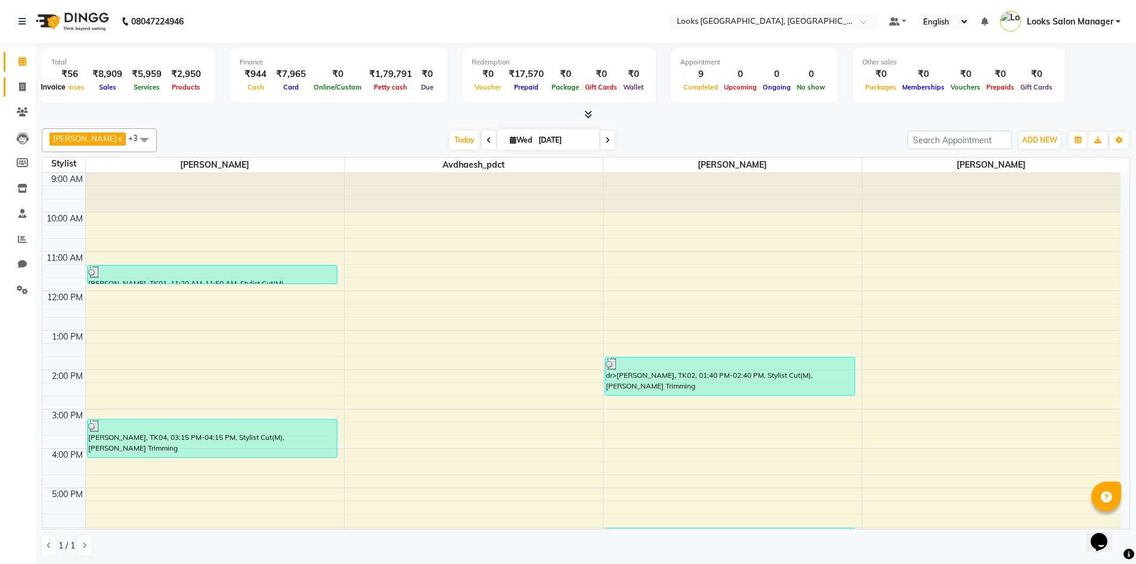
click at [20, 82] on icon at bounding box center [22, 86] width 7 height 9
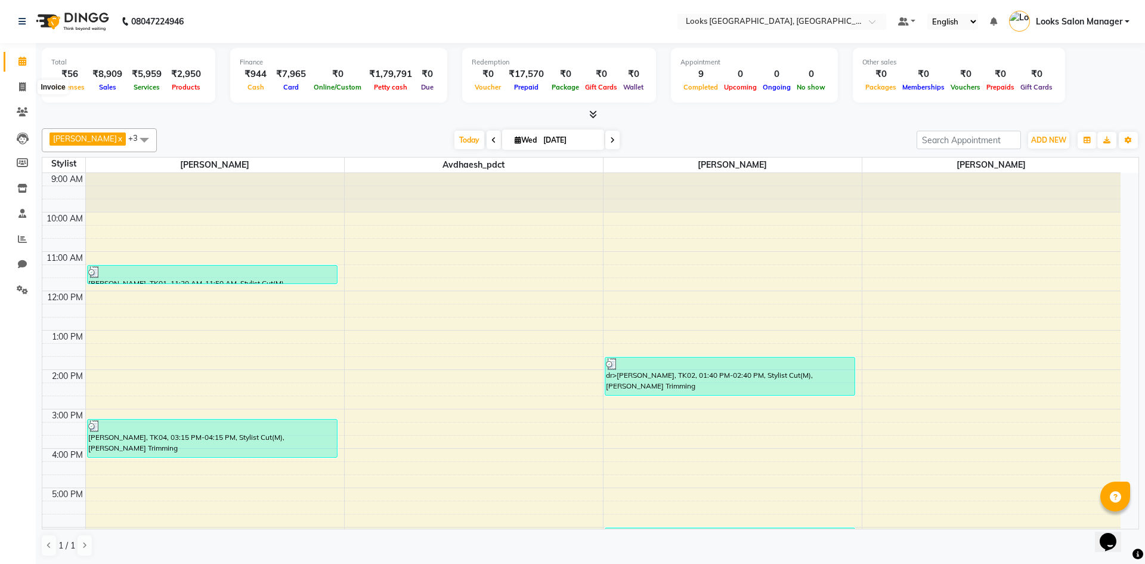
select select "4460"
select select "service"
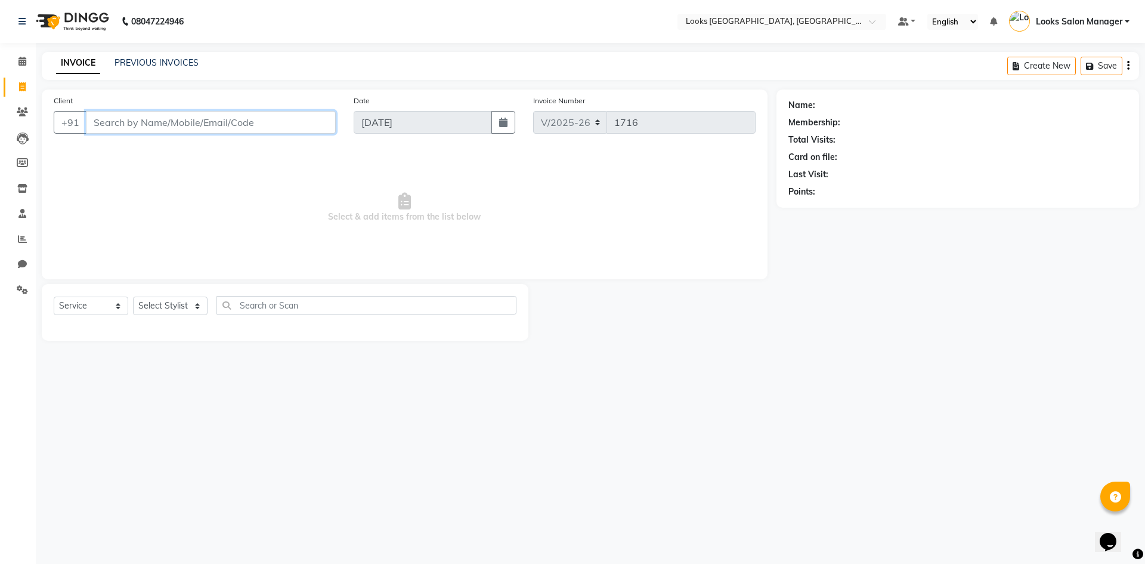
click at [106, 124] on input "Client" at bounding box center [211, 122] width 250 height 23
type input "7303826515"
click at [309, 115] on button "Add Client" at bounding box center [304, 122] width 61 height 23
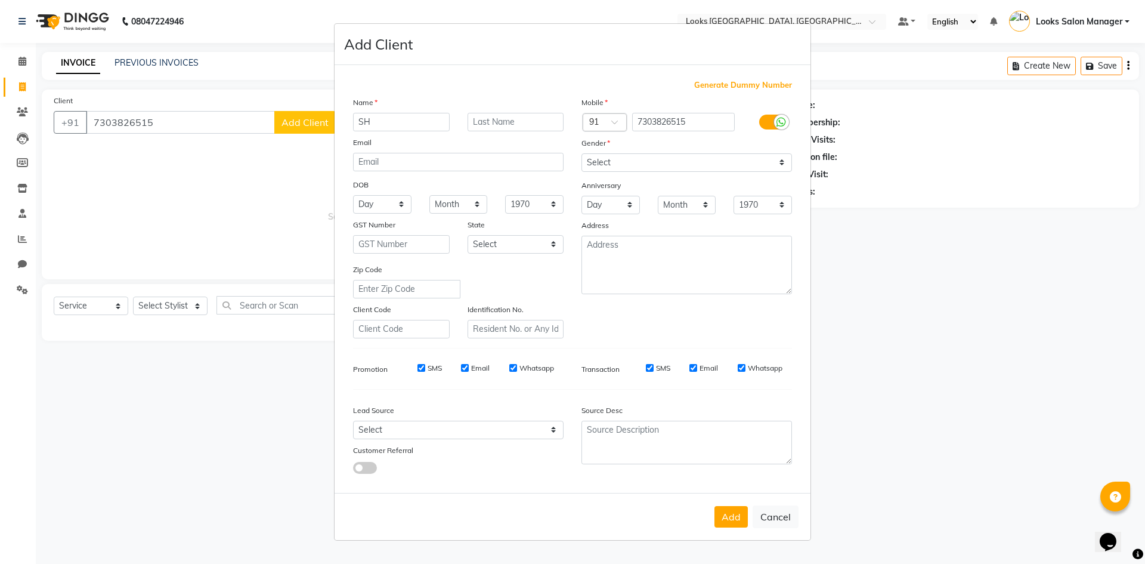
type input "S"
type input "ESHERIN"
drag, startPoint x: 697, startPoint y: 154, endPoint x: 681, endPoint y: 168, distance: 20.7
click at [695, 154] on select "Select Male Female Other Prefer Not To Say" at bounding box center [687, 162] width 211 height 18
select select "female"
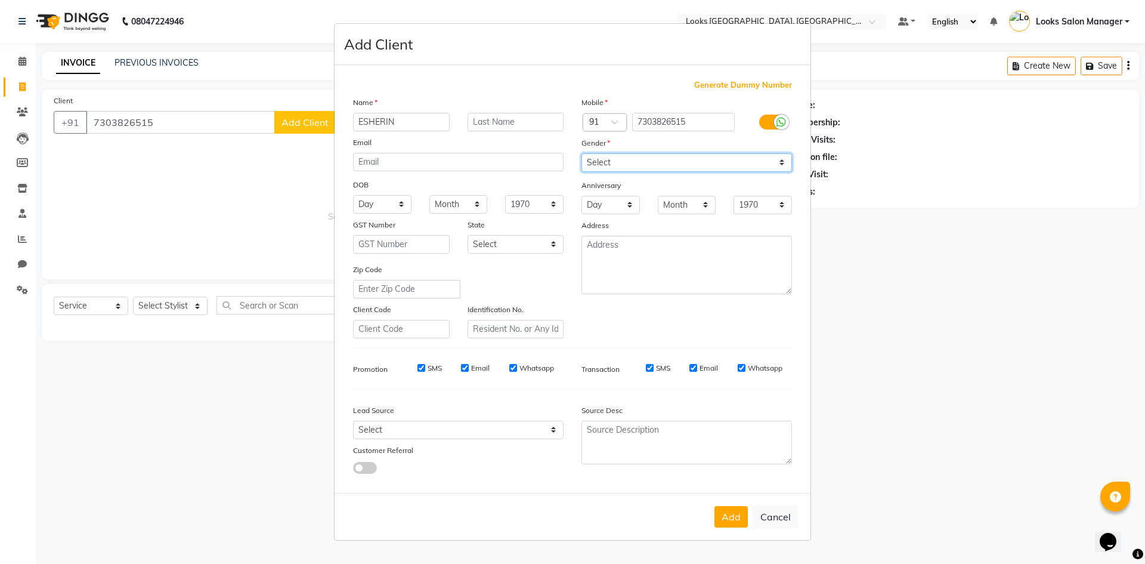
click at [582, 153] on select "Select Male Female Other Prefer Not To Say" at bounding box center [687, 162] width 211 height 18
drag, startPoint x: 735, startPoint y: 512, endPoint x: 753, endPoint y: 493, distance: 26.2
click at [736, 512] on button "Add" at bounding box center [731, 516] width 33 height 21
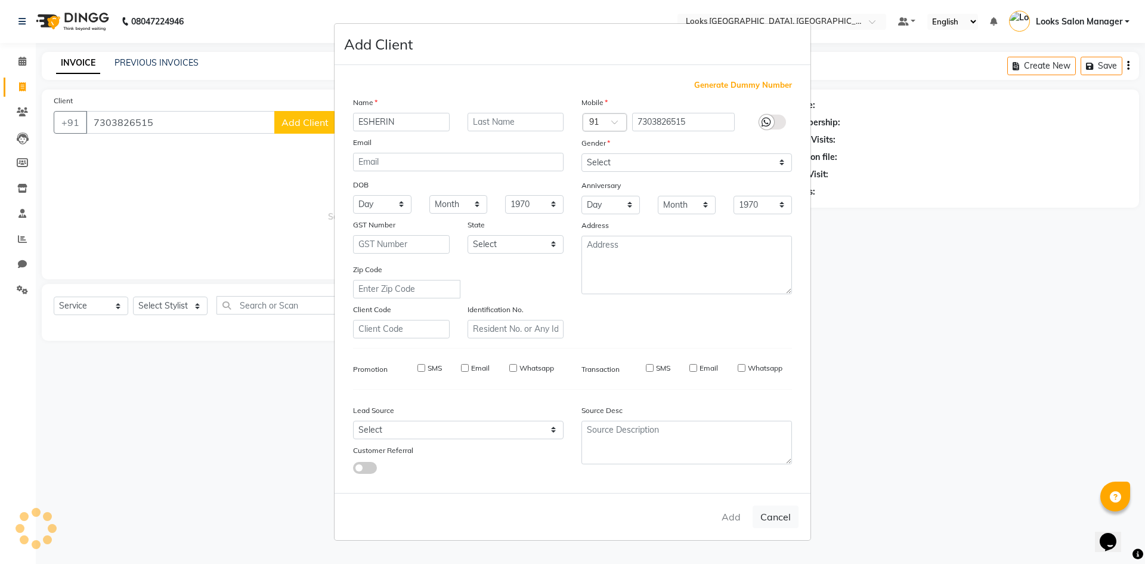
select select
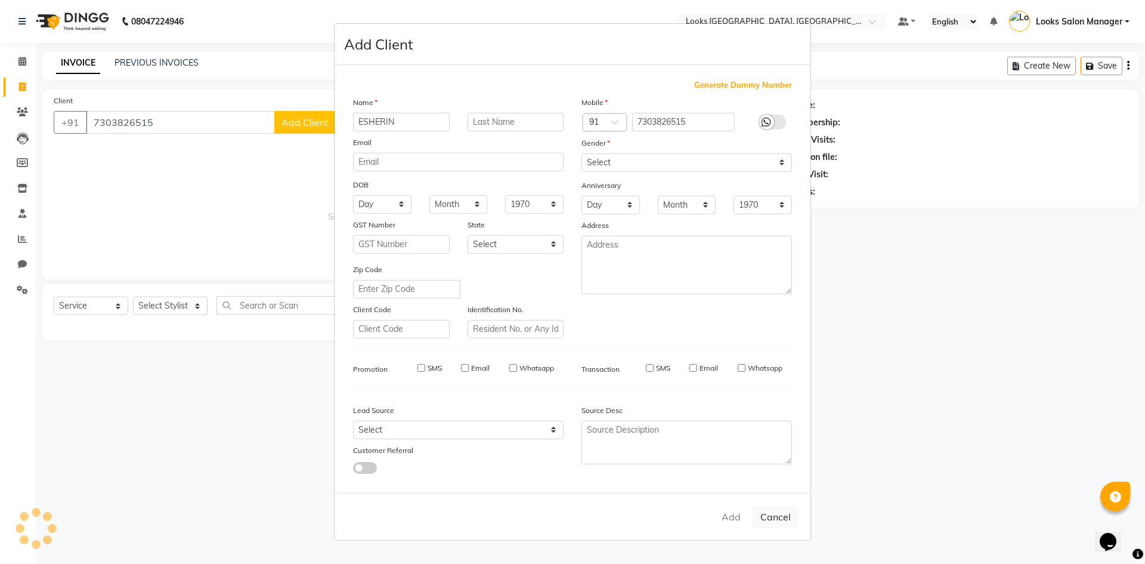
select select
checkbox input "false"
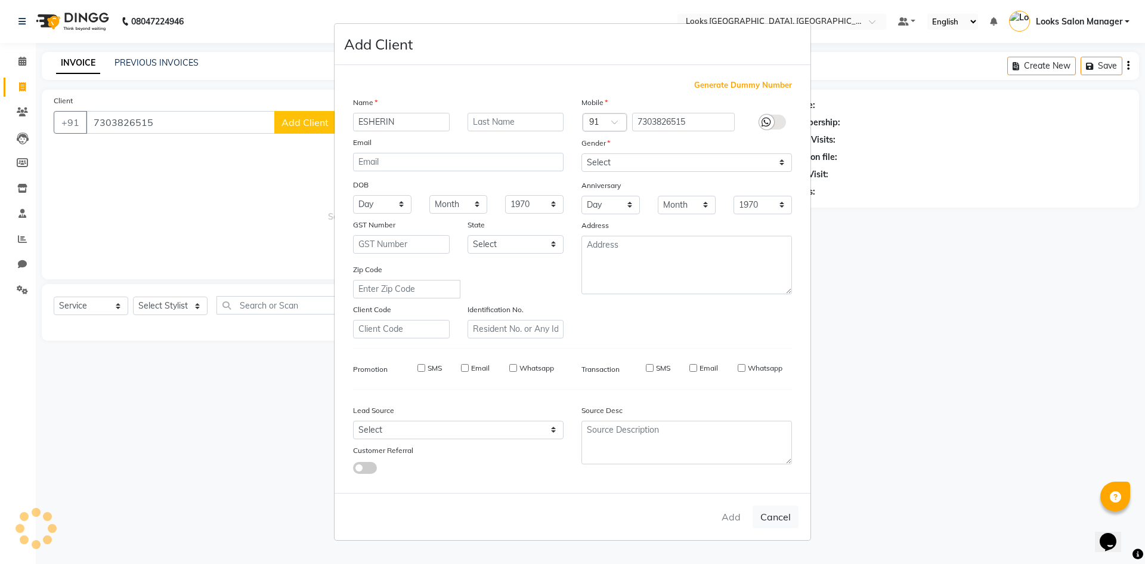
checkbox input "false"
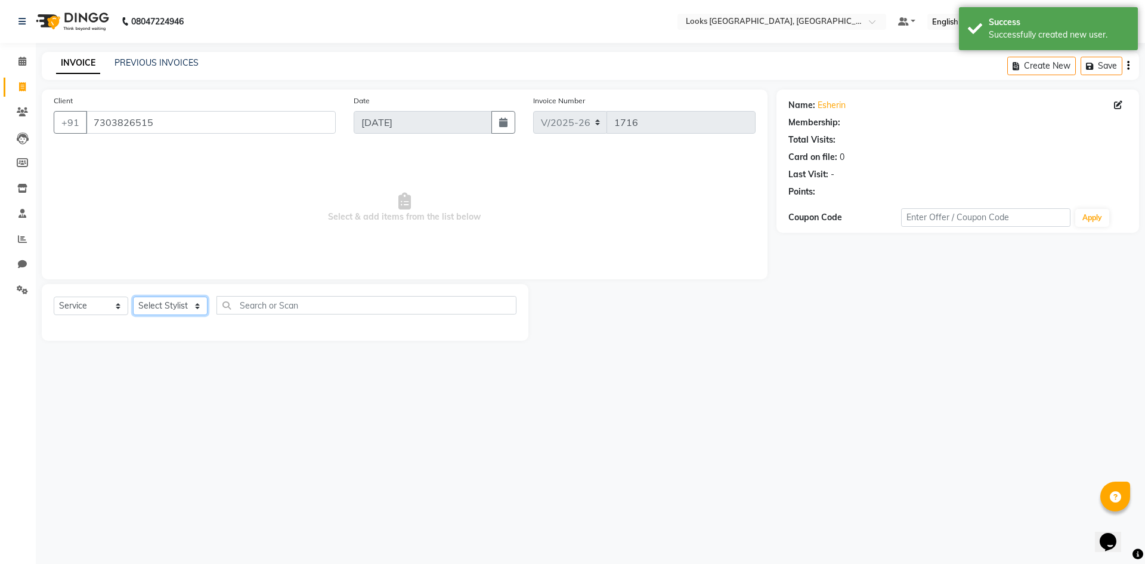
click at [169, 300] on select "Select Stylist Avdhaesh_pdct COUNTER SALES Ganesh Kalpana_mgr Looks Salon Manag…" at bounding box center [170, 305] width 75 height 18
select select "1: Object"
select select "63435"
click at [133, 296] on select "Select Stylist Avdhaesh_pdct COUNTER SALES Ganesh Kalpana_mgr Looks Salon Manag…" at bounding box center [170, 305] width 75 height 18
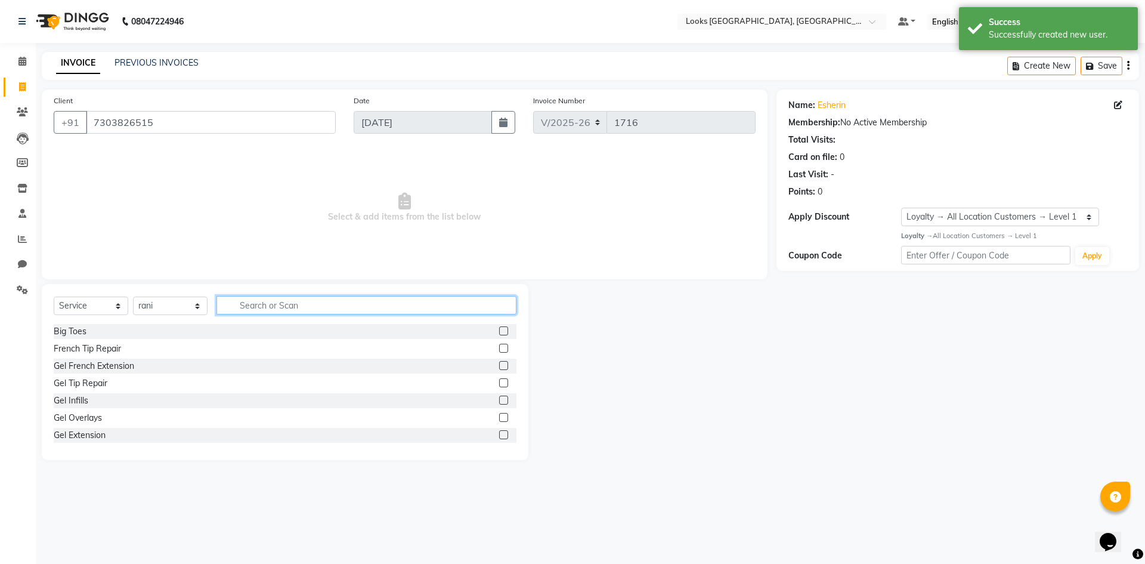
click at [239, 308] on input "text" at bounding box center [367, 305] width 300 height 18
type input "EYE"
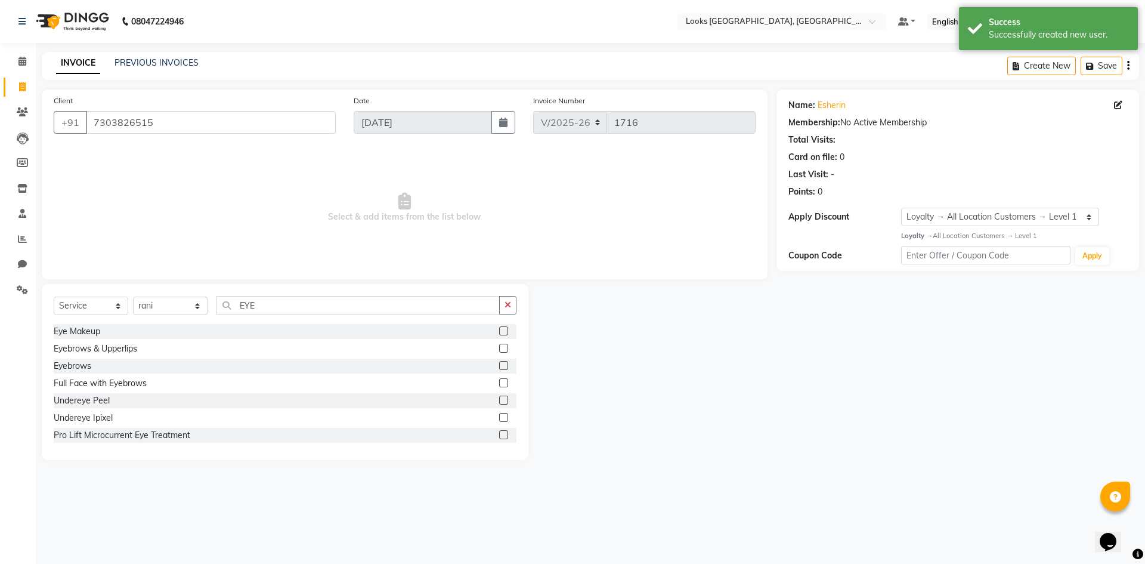
click at [499, 345] on label at bounding box center [503, 348] width 9 height 9
click at [499, 345] on input "checkbox" at bounding box center [503, 349] width 8 height 8
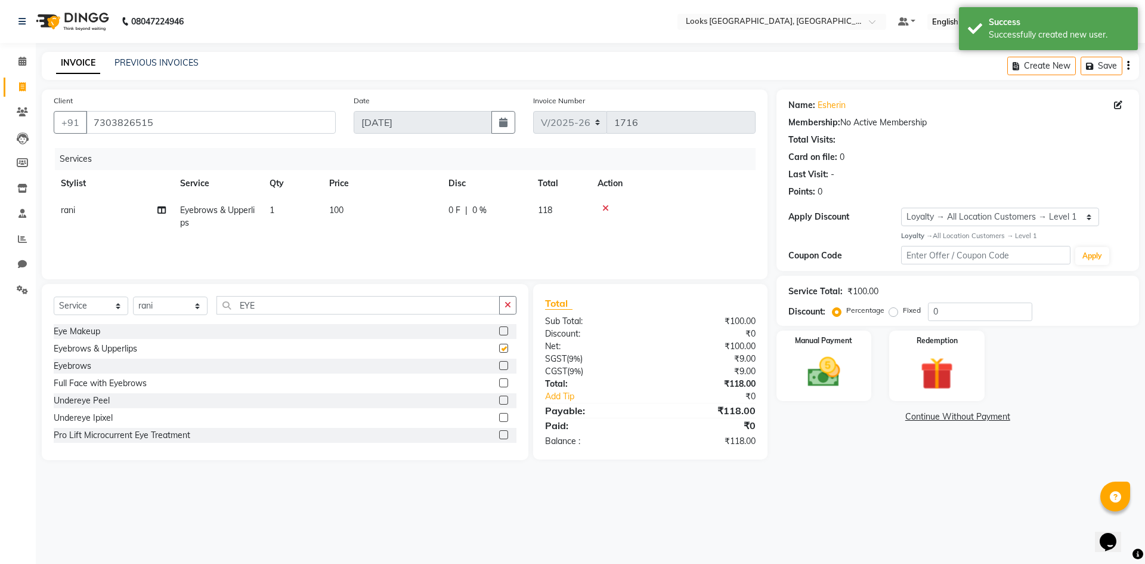
click at [359, 212] on td "100" at bounding box center [381, 216] width 119 height 39
checkbox input "false"
select select "63435"
click at [359, 212] on input "1" at bounding box center [348, 213] width 45 height 18
click at [409, 211] on td "100" at bounding box center [381, 216] width 119 height 39
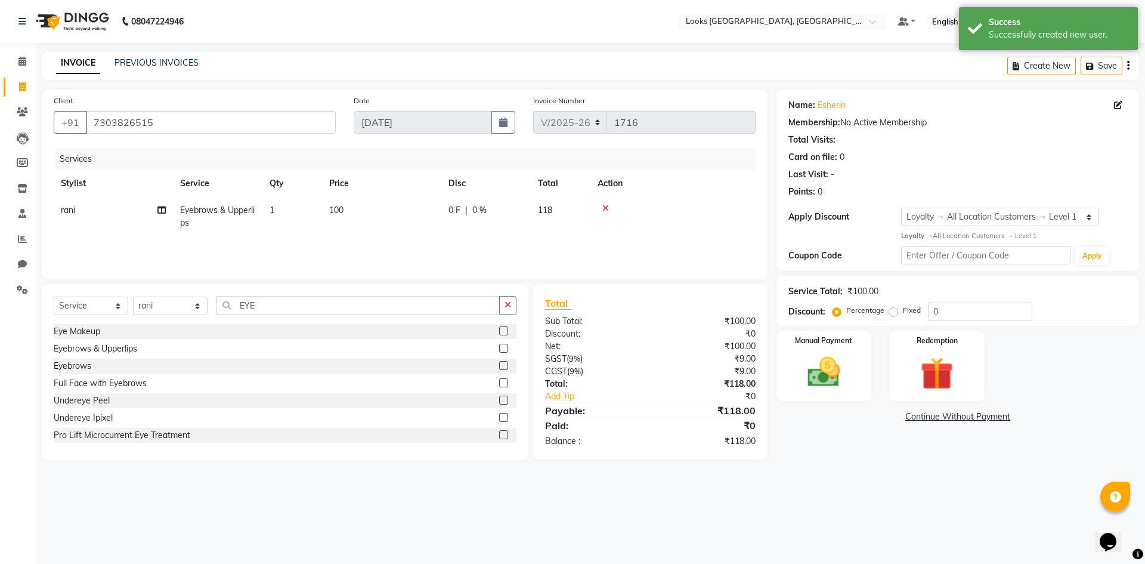
select select "63435"
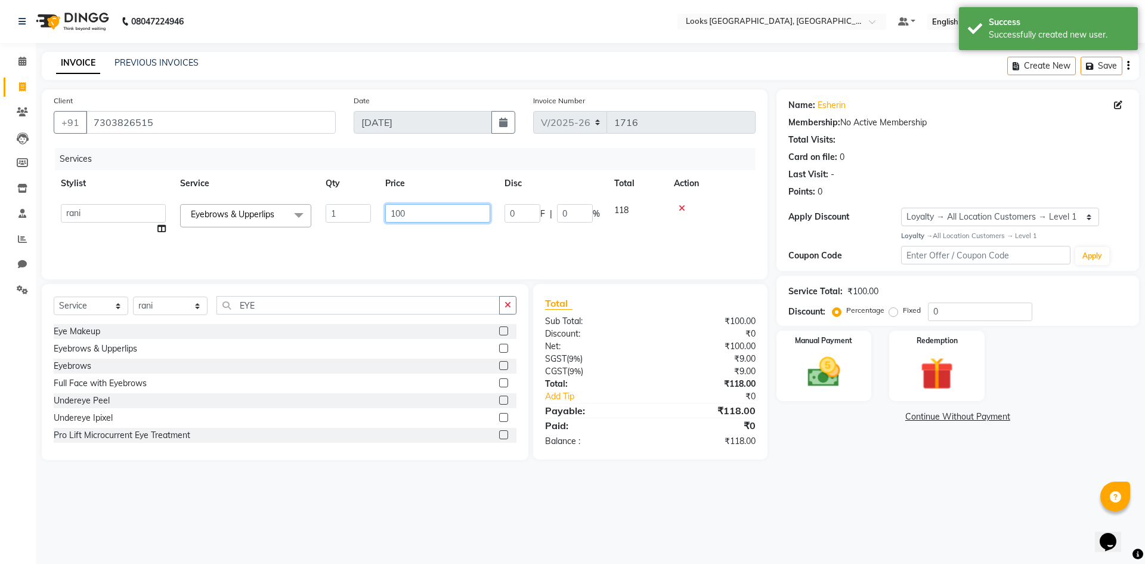
click at [409, 211] on input "100" at bounding box center [437, 213] width 105 height 18
type input "140"
click at [327, 237] on div "Services Stylist Service Qty Price Disc Total Action Avdhaesh_pdct COUNTER SALE…" at bounding box center [405, 207] width 702 height 119
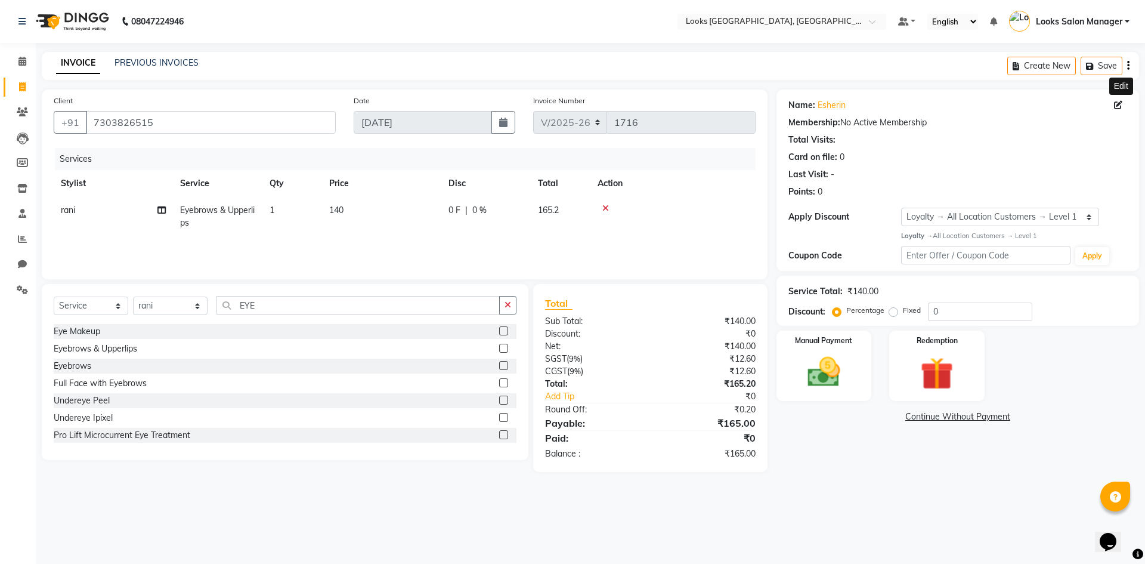
click at [1115, 107] on icon at bounding box center [1118, 105] width 8 height 8
select select "female"
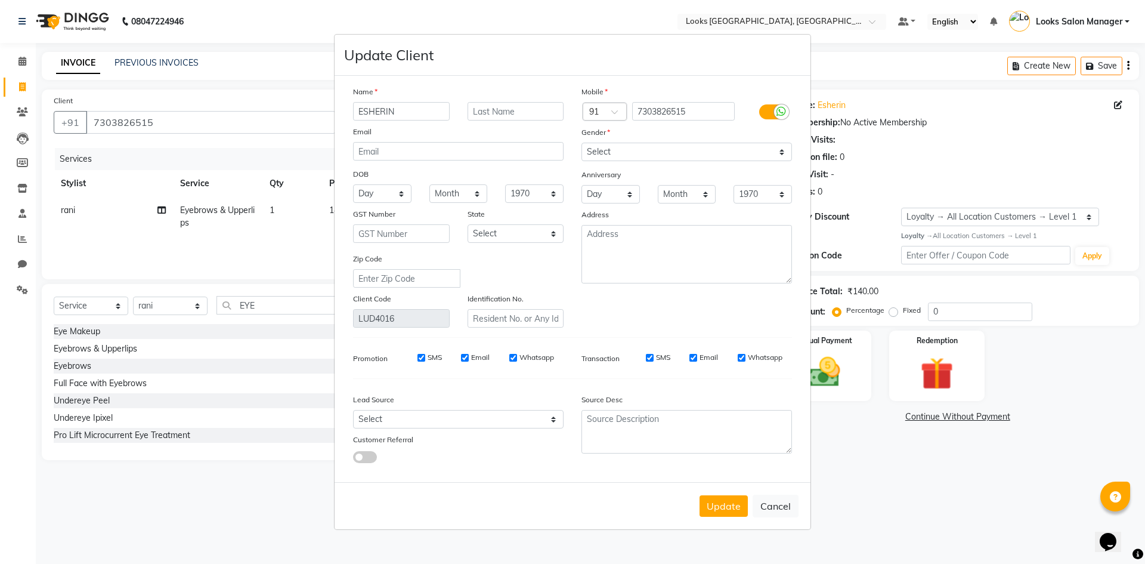
click at [428, 116] on input "ESHERIN" at bounding box center [401, 111] width 97 height 18
type input "TSERING"
type input "LAMU"
click at [729, 508] on button "Update" at bounding box center [724, 505] width 48 height 21
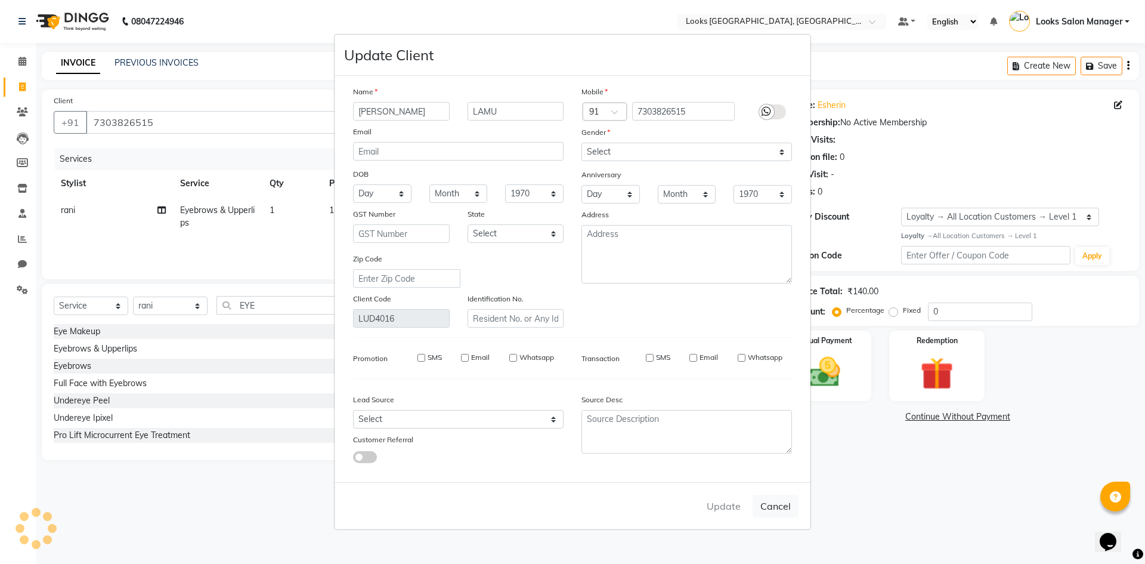
select select
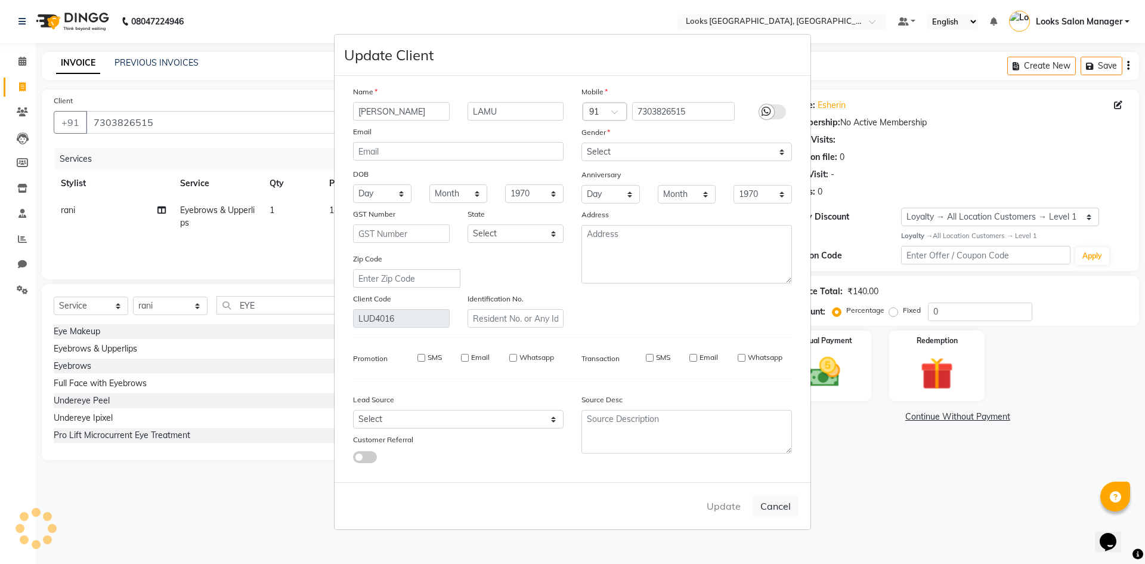
select select
checkbox input "false"
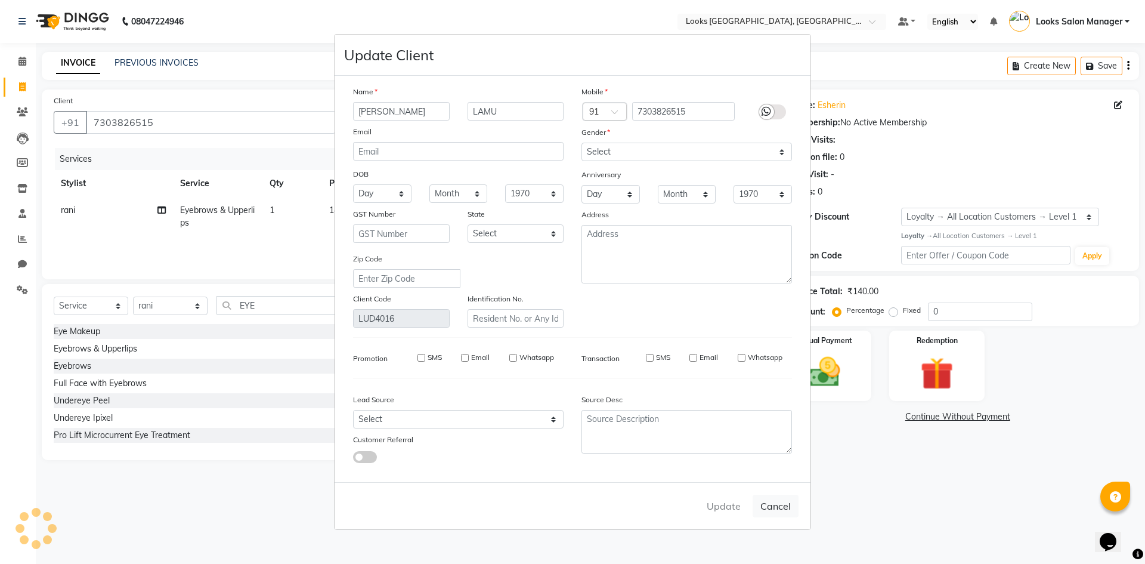
checkbox input "false"
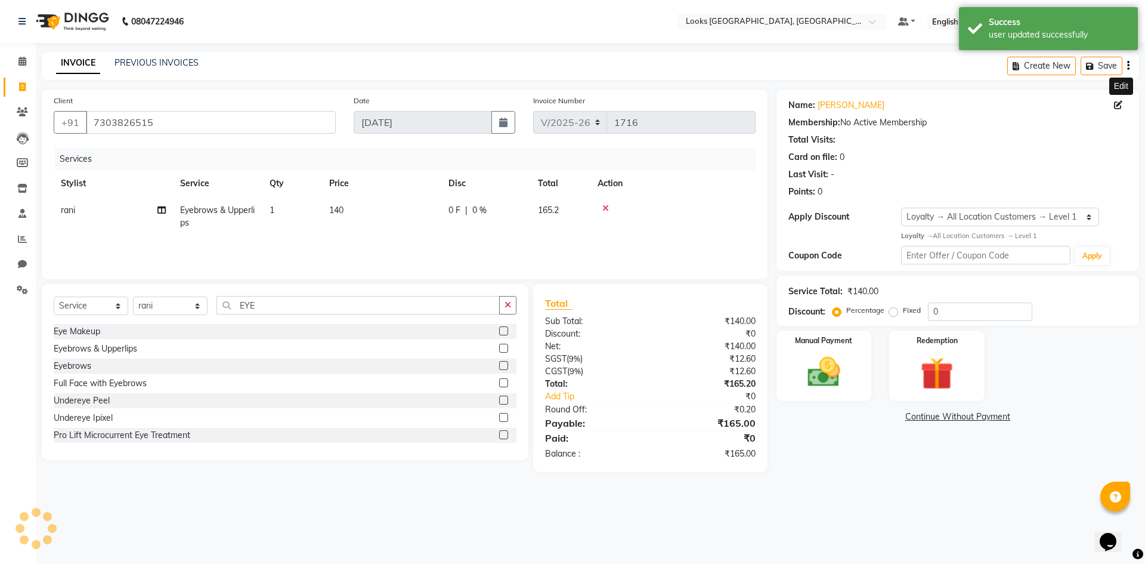
select select "1: Object"
click at [197, 301] on select "Select Stylist Avdhaesh_pdct COUNTER SALES Ganesh Kalpana_mgr Looks Salon Manag…" at bounding box center [170, 305] width 75 height 18
select select "85710"
click at [133, 296] on select "Select Stylist Avdhaesh_pdct COUNTER SALES Ganesh Kalpana_mgr Looks Salon Manag…" at bounding box center [170, 305] width 75 height 18
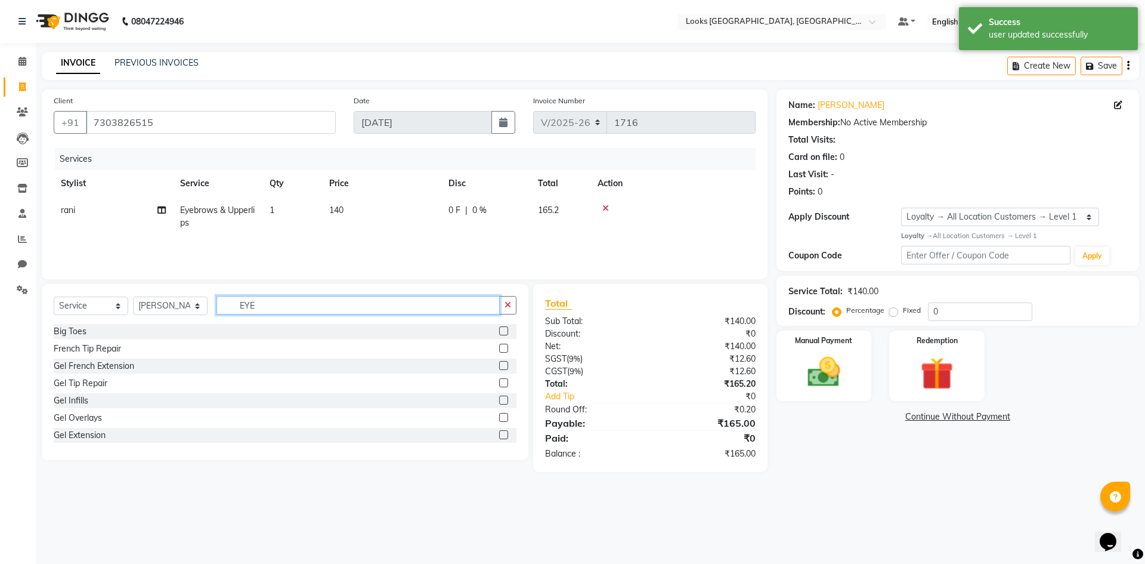
click at [299, 307] on input "EYE" at bounding box center [358, 305] width 283 height 18
type input "CUT"
click at [499, 346] on label at bounding box center [503, 348] width 9 height 9
click at [499, 346] on input "checkbox" at bounding box center [503, 349] width 8 height 8
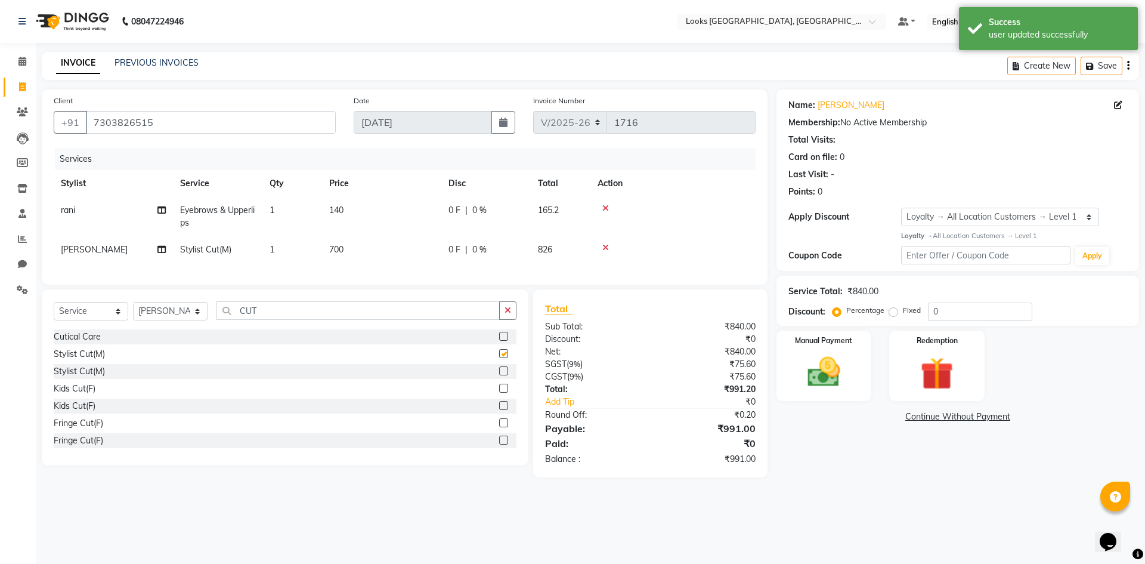
checkbox input "false"
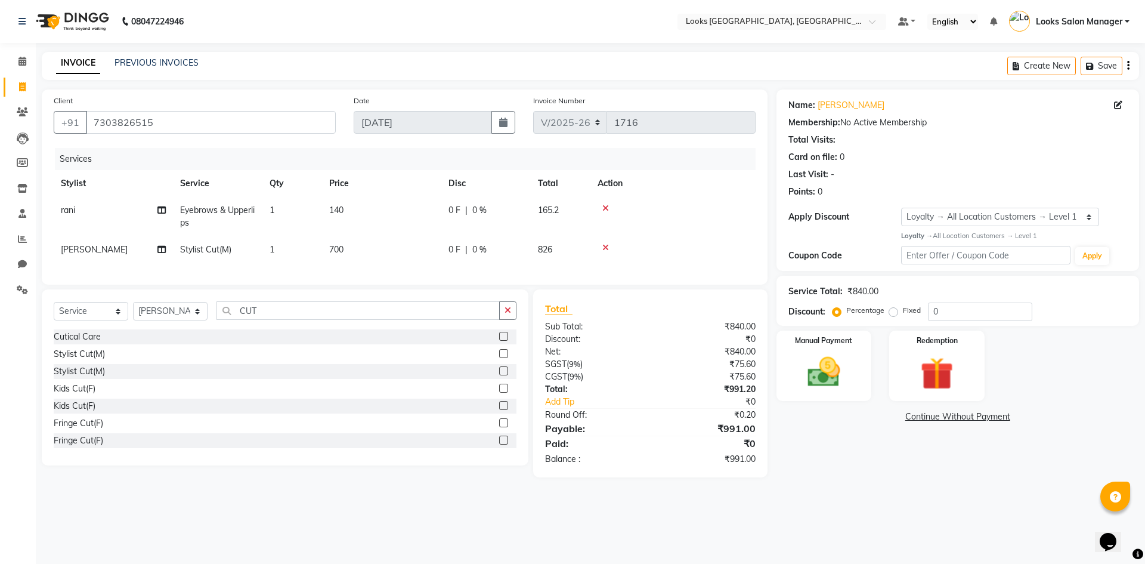
click at [371, 249] on td "700" at bounding box center [381, 249] width 119 height 27
select select "85710"
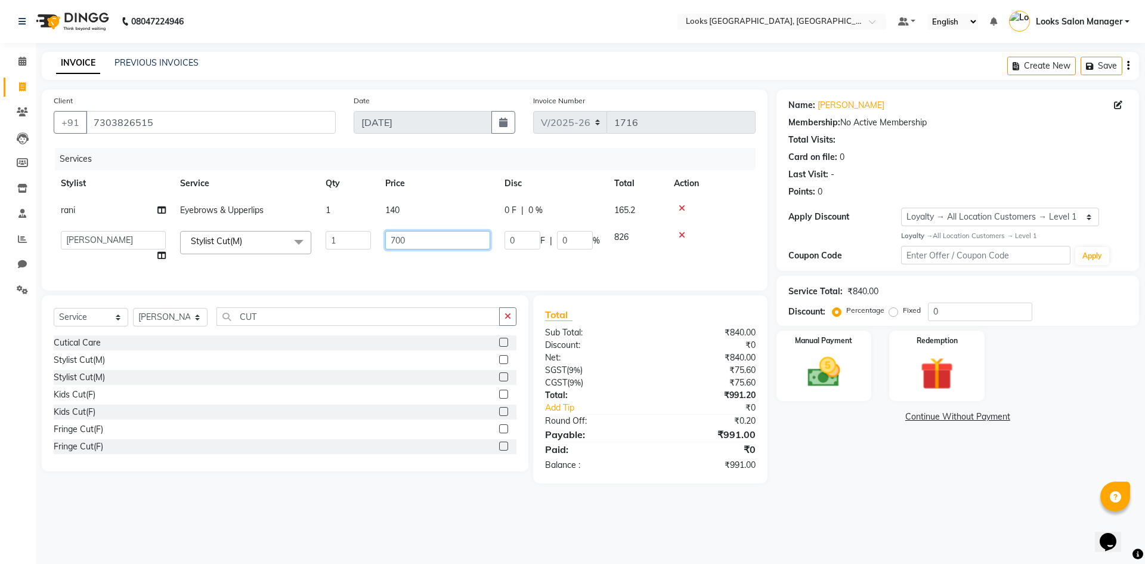
drag, startPoint x: 396, startPoint y: 240, endPoint x: 383, endPoint y: 240, distance: 13.1
click at [383, 240] on td "700" at bounding box center [437, 246] width 119 height 45
type input "500"
click at [390, 268] on div "Services Stylist Service Qty Price Disc Total Action rani Eyebrows & Upperlips …" at bounding box center [405, 213] width 702 height 131
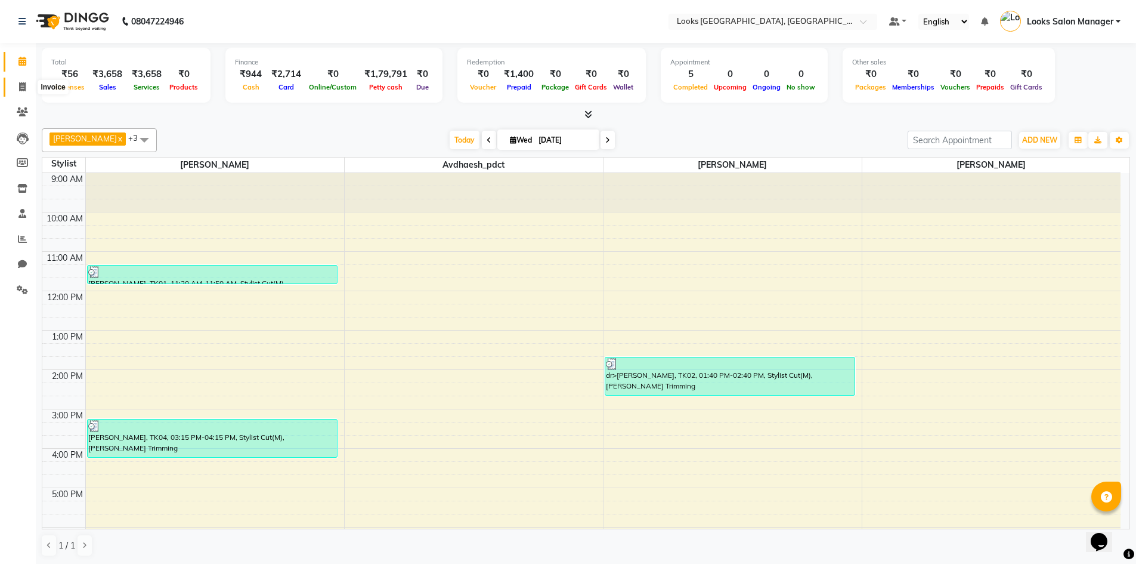
click at [19, 86] on icon at bounding box center [22, 86] width 7 height 9
select select "4460"
select select "service"
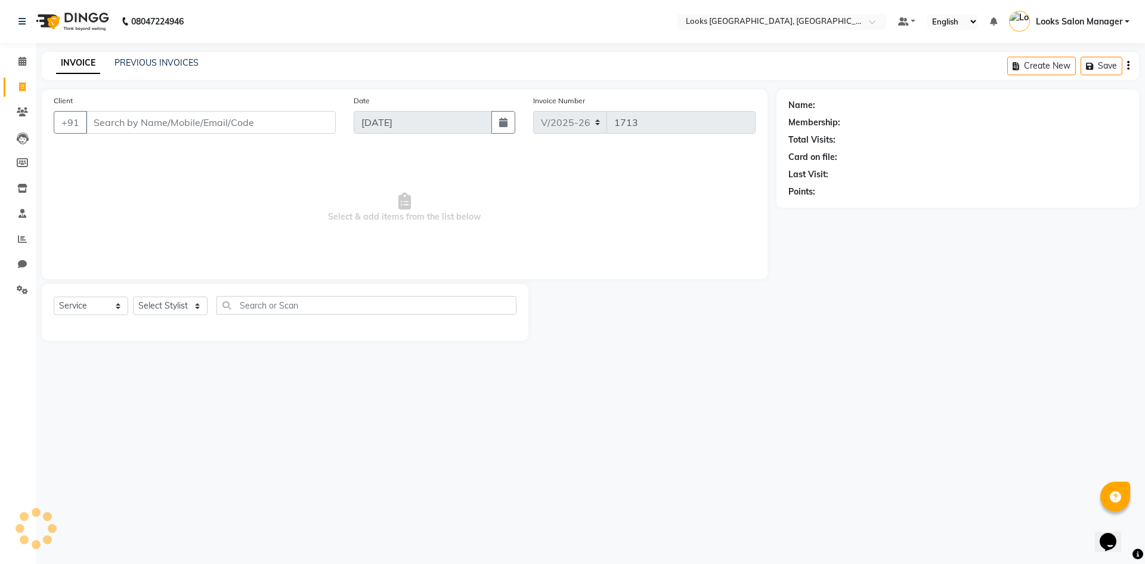
click at [116, 125] on input "Client" at bounding box center [211, 122] width 250 height 23
type input "9742951426"
click at [322, 128] on span "Add Client" at bounding box center [305, 122] width 47 height 12
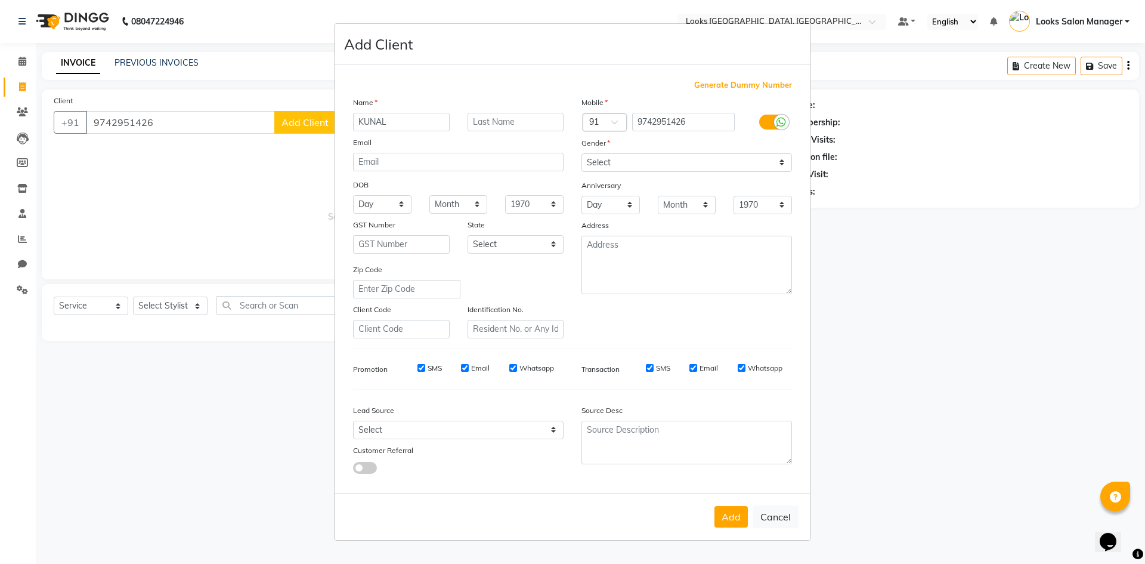
type input "KUNAL"
click at [654, 165] on select "Select [DEMOGRAPHIC_DATA] [DEMOGRAPHIC_DATA] Other Prefer Not To Say" at bounding box center [687, 162] width 211 height 18
select select "[DEMOGRAPHIC_DATA]"
click at [582, 153] on select "Select [DEMOGRAPHIC_DATA] [DEMOGRAPHIC_DATA] Other Prefer Not To Say" at bounding box center [687, 162] width 211 height 18
click at [741, 521] on button "Add" at bounding box center [731, 516] width 33 height 21
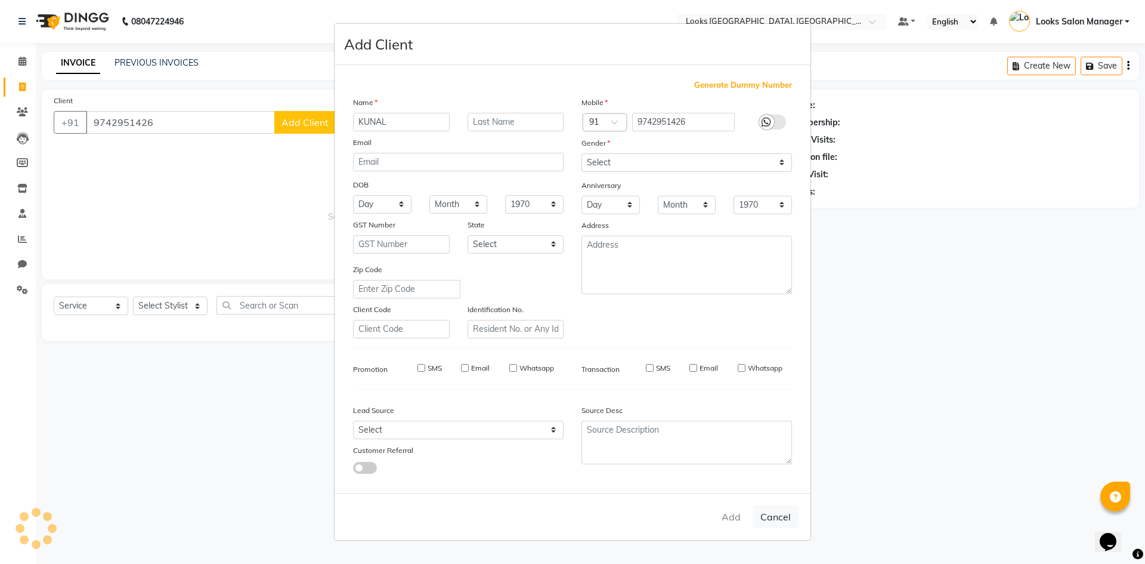
select select
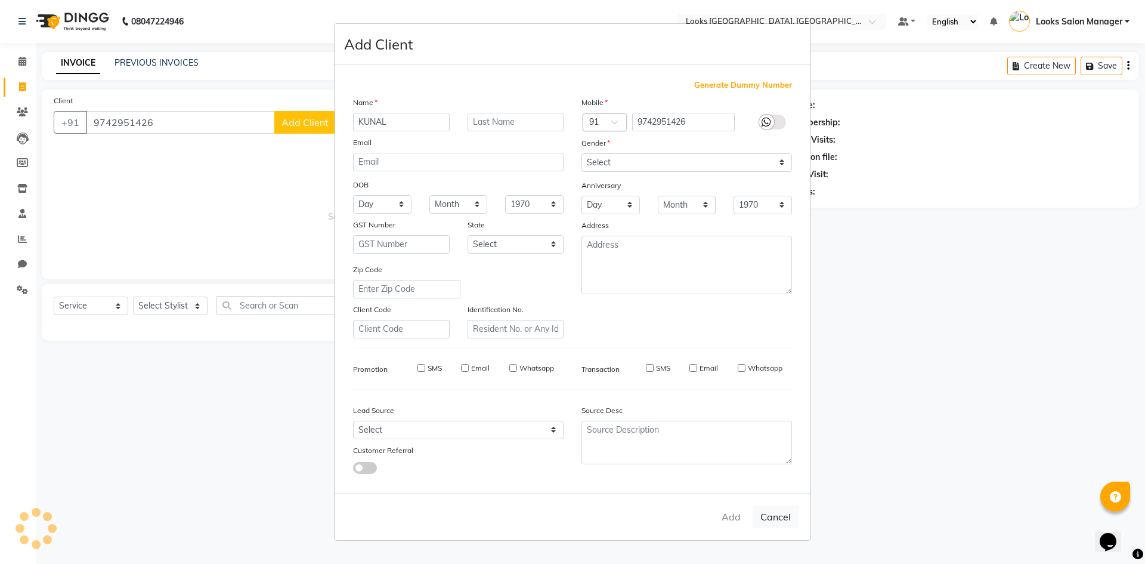
select select
checkbox input "false"
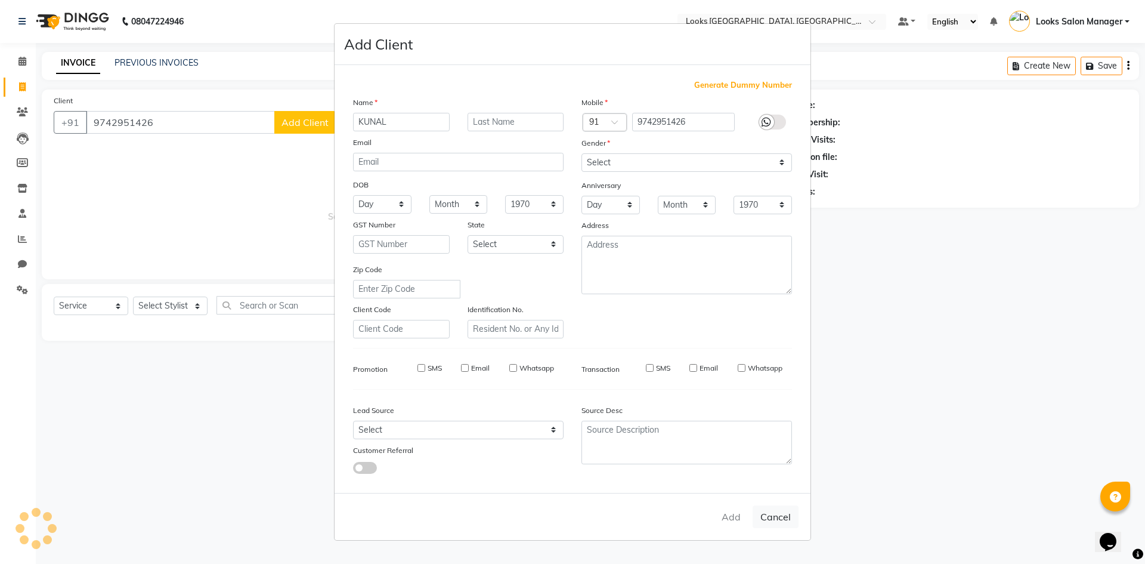
checkbox input "false"
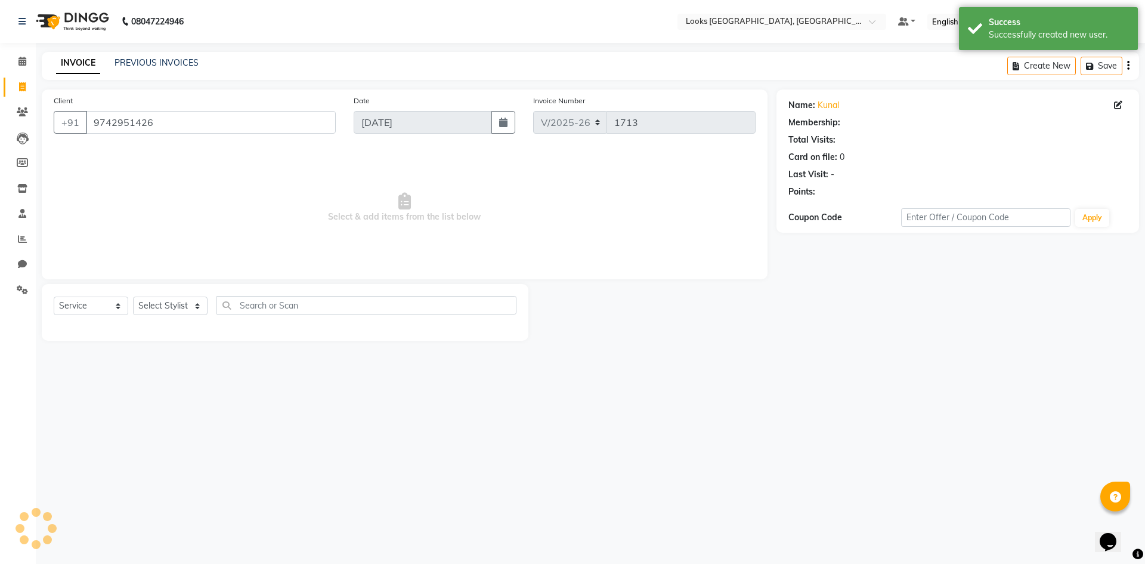
select select "1: Object"
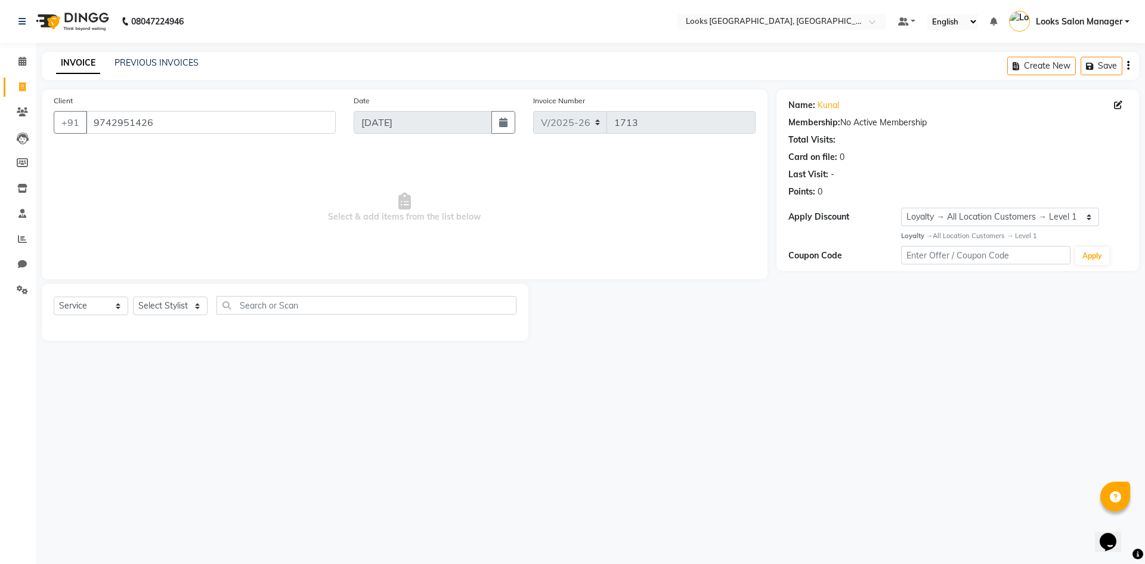
click at [103, 366] on div "08047224946 Select Location × Looks Urban Square Mall, Udaipur Default Panel My…" at bounding box center [572, 282] width 1145 height 564
click at [143, 310] on select "Select Stylist Avdhaesh_pdct COUNTER SALES [PERSON_NAME] Looks Salon Manager [P…" at bounding box center [170, 305] width 75 height 18
select select "64711"
click at [133, 296] on select "Select Stylist Avdhaesh_pdct COUNTER SALES [PERSON_NAME] Looks Salon Manager [P…" at bounding box center [170, 305] width 75 height 18
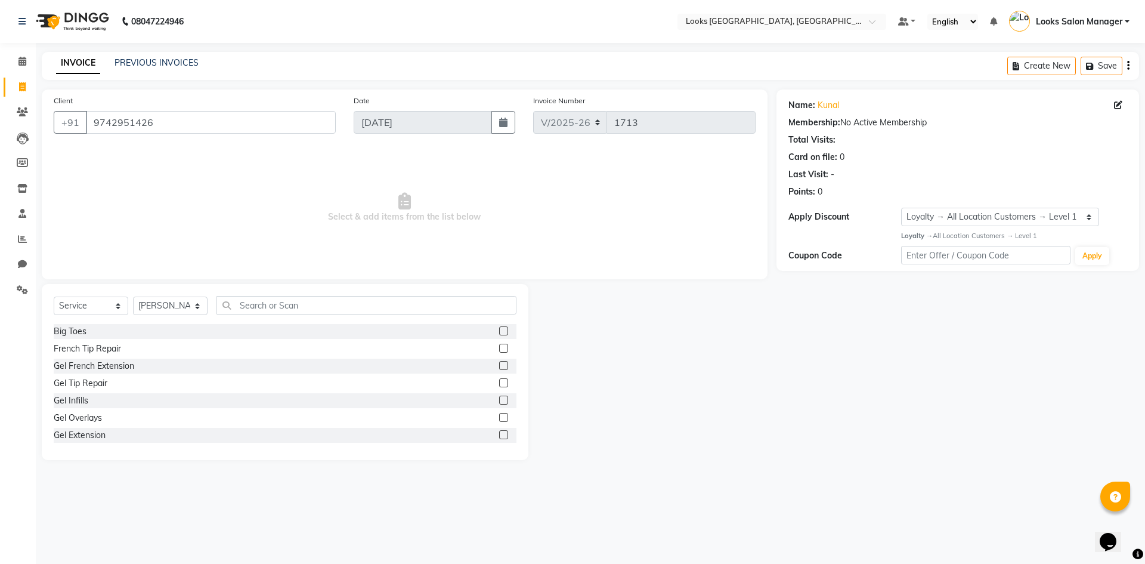
click at [259, 292] on div "Select Service Product Membership Package Voucher Prepaid Gift Card Select Styl…" at bounding box center [285, 372] width 487 height 176
click at [256, 305] on input "text" at bounding box center [367, 305] width 300 height 18
type input "CUT"
click at [499, 351] on label at bounding box center [503, 348] width 9 height 9
click at [499, 351] on input "checkbox" at bounding box center [503, 349] width 8 height 8
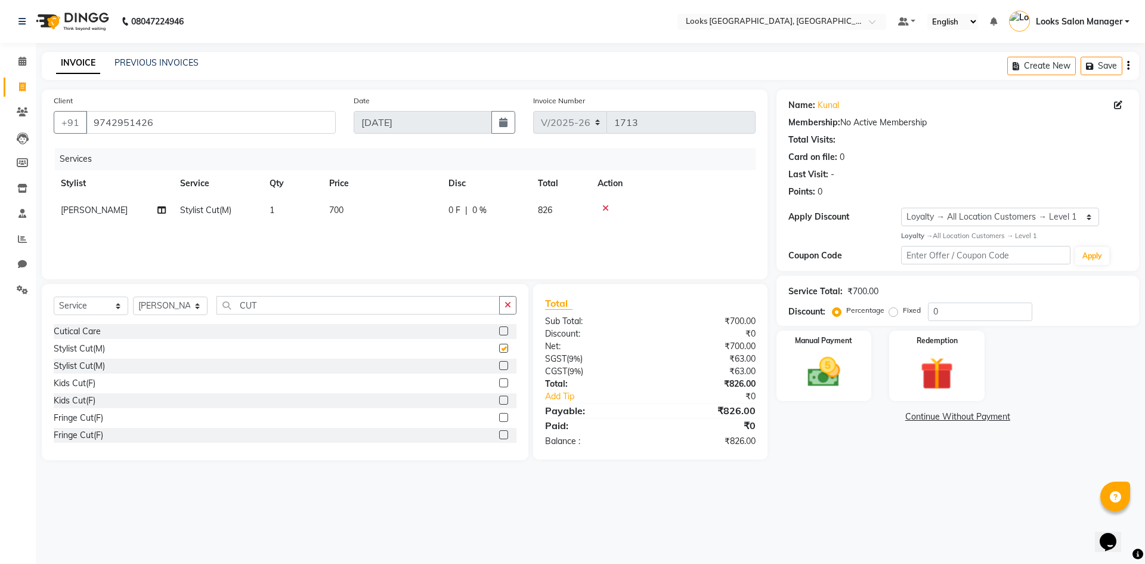
checkbox input "false"
click at [375, 212] on td "700" at bounding box center [381, 210] width 119 height 27
select select "64711"
click at [375, 212] on td "1" at bounding box center [349, 219] width 60 height 45
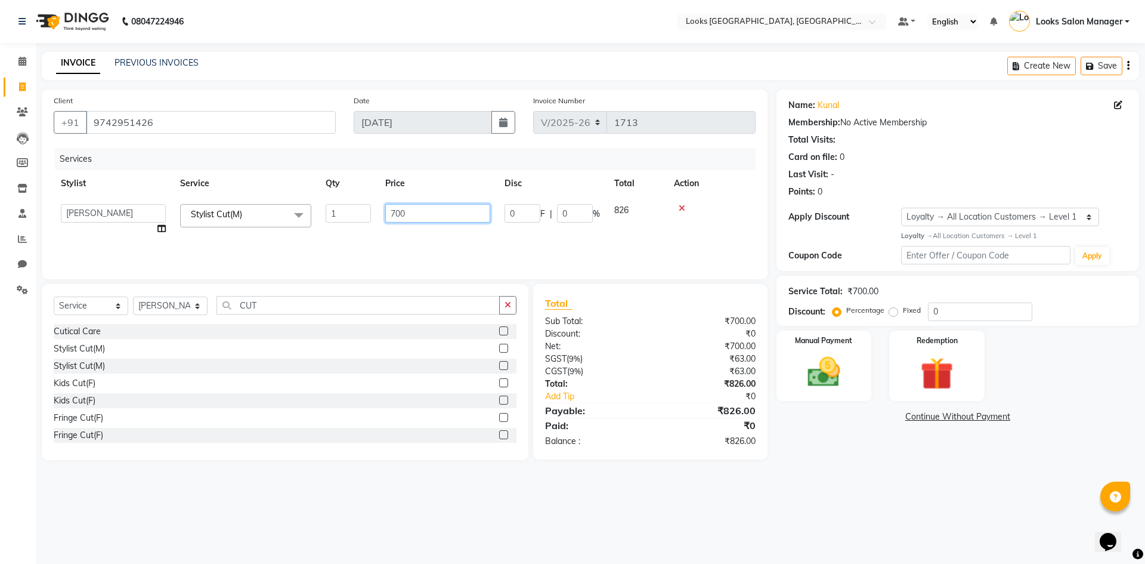
click at [393, 212] on input "700" at bounding box center [437, 213] width 105 height 18
type input "500"
click at [366, 228] on div "Services Stylist Service Qty Price Disc Total Action Avdhaesh_pdct COUNTER SALE…" at bounding box center [405, 207] width 702 height 119
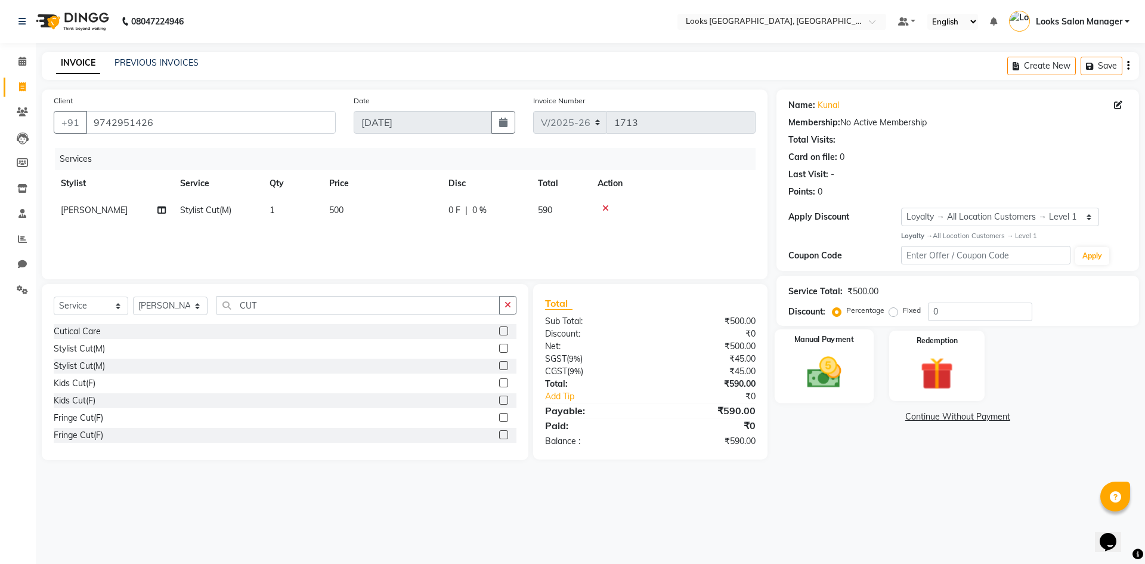
click at [847, 375] on img at bounding box center [823, 372] width 55 height 39
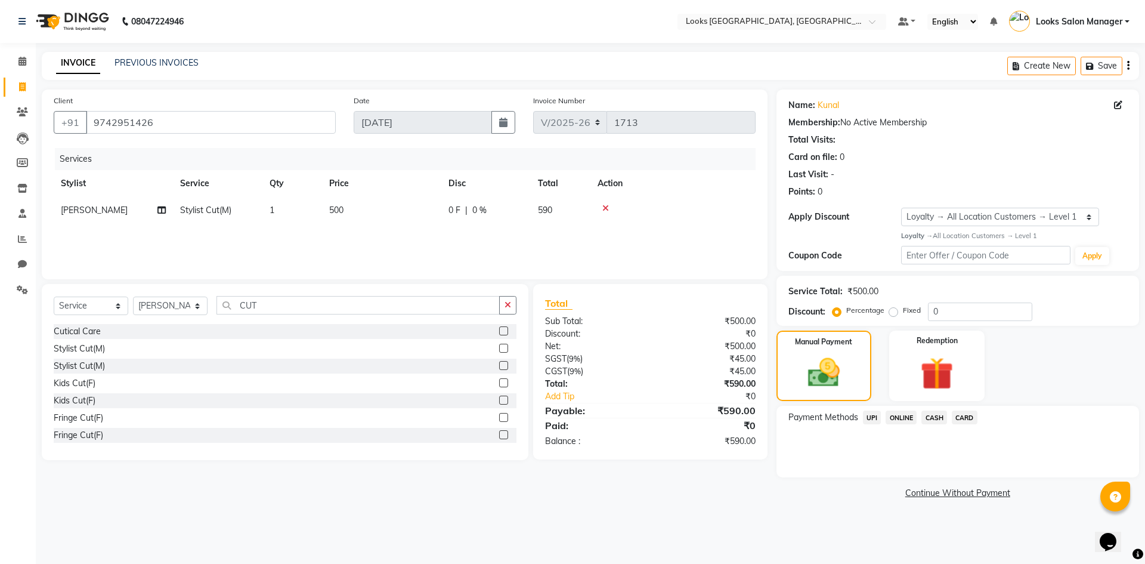
click at [960, 422] on span "CARD" at bounding box center [965, 417] width 26 height 14
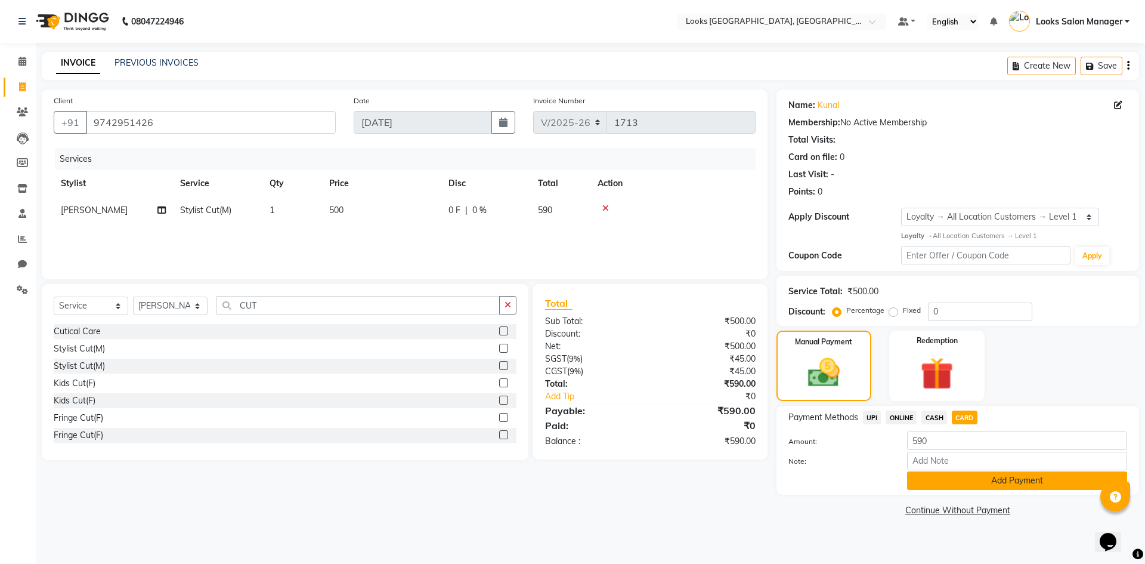
click at [941, 477] on button "Add Payment" at bounding box center [1017, 480] width 220 height 18
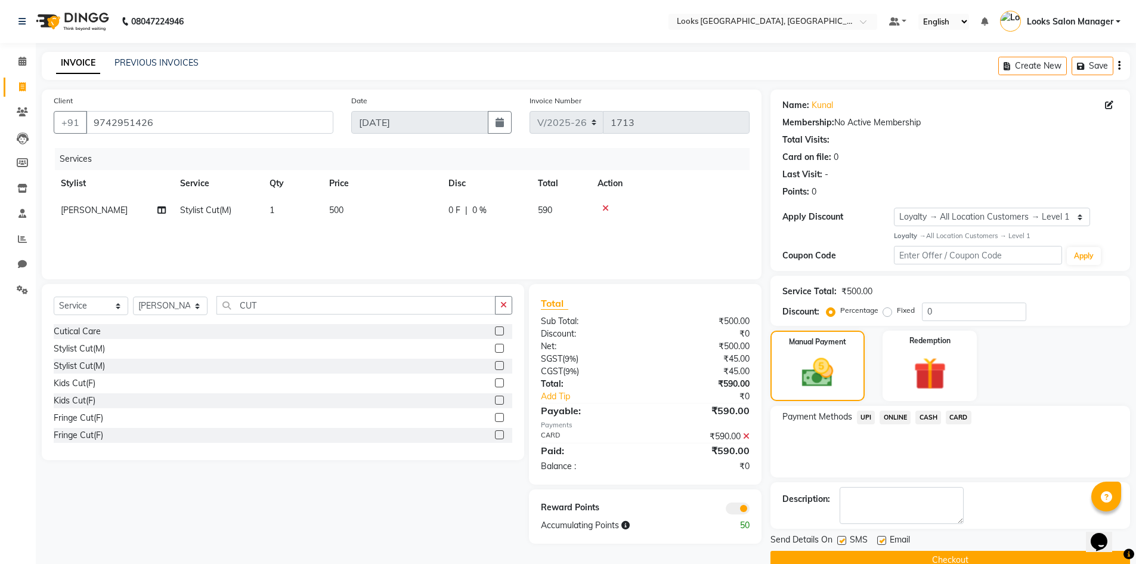
click at [840, 537] on label at bounding box center [842, 540] width 9 height 9
click at [840, 537] on input "checkbox" at bounding box center [842, 541] width 8 height 8
checkbox input "false"
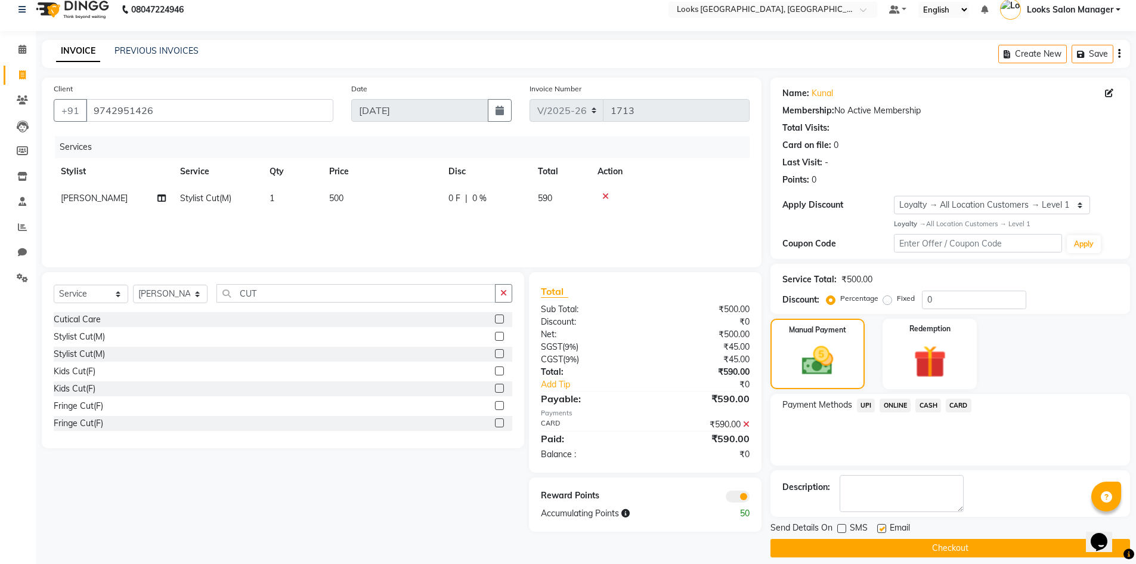
scroll to position [23, 0]
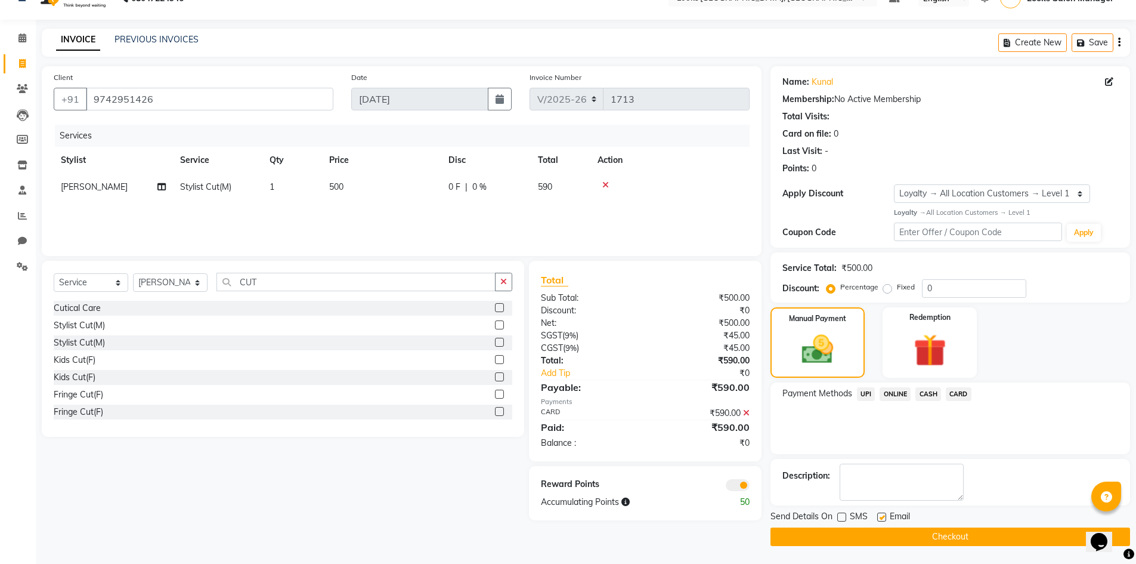
click at [953, 531] on button "Checkout" at bounding box center [951, 536] width 360 height 18
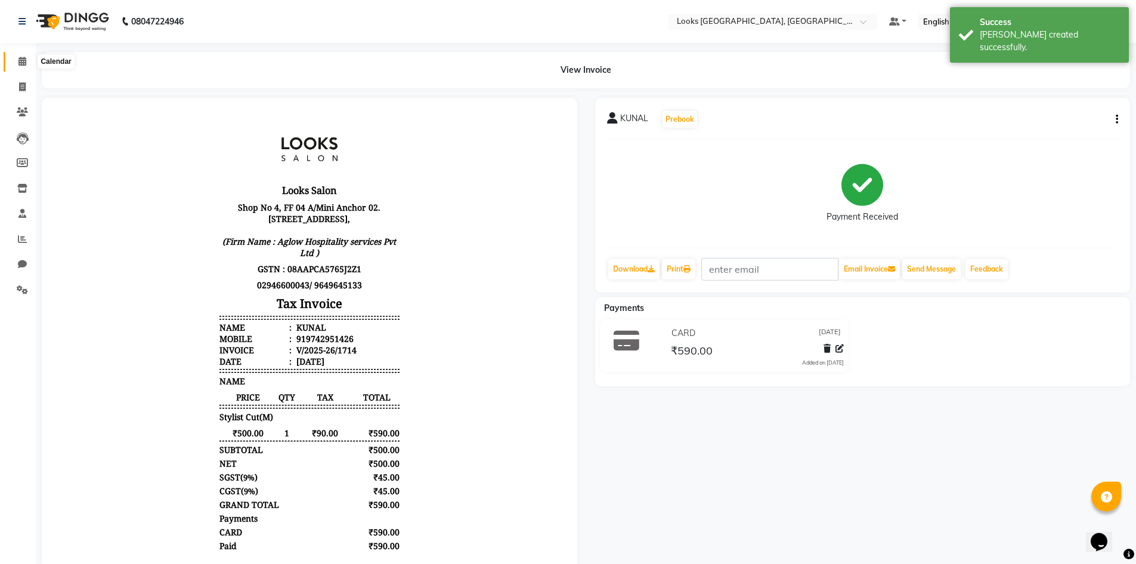
click at [25, 58] on icon at bounding box center [22, 61] width 8 height 9
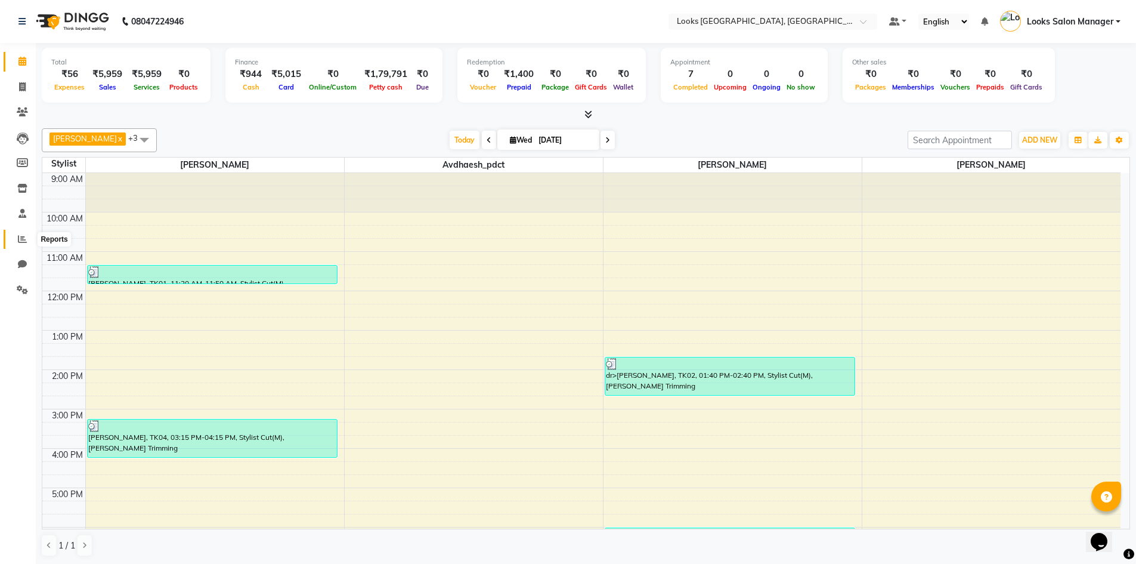
drag, startPoint x: 16, startPoint y: 239, endPoint x: 28, endPoint y: 234, distance: 13.1
click at [16, 239] on span at bounding box center [22, 240] width 21 height 14
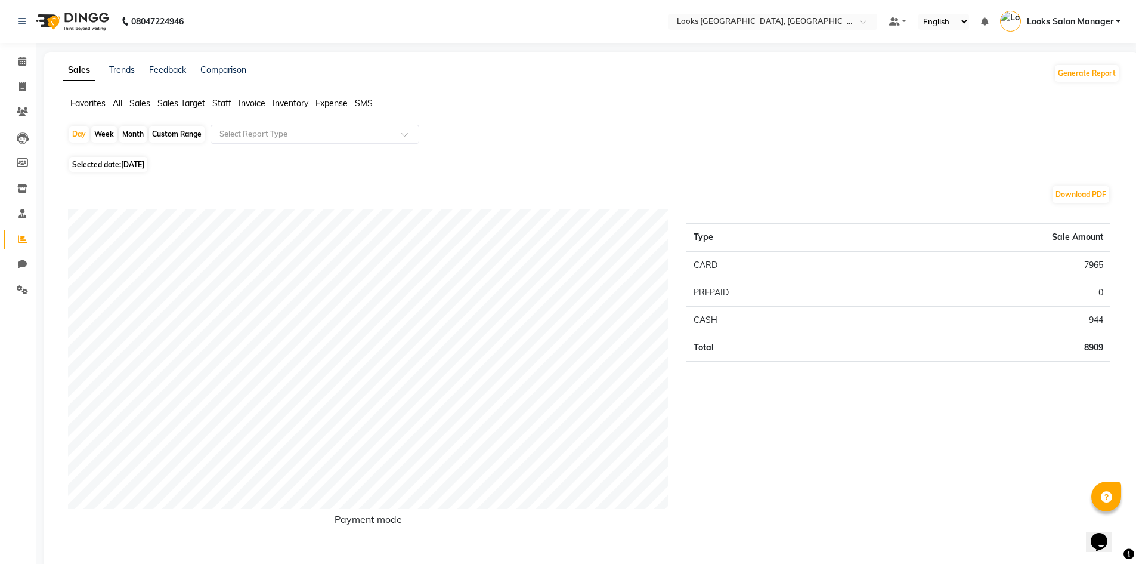
click at [224, 106] on span "Staff" at bounding box center [221, 103] width 19 height 11
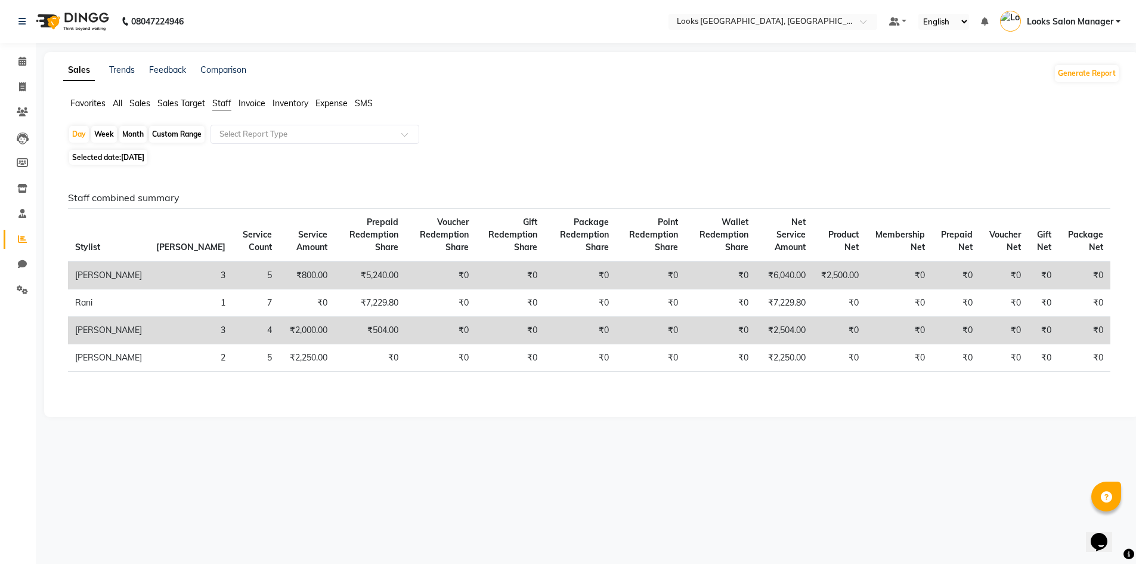
click at [243, 133] on input "text" at bounding box center [303, 134] width 172 height 12
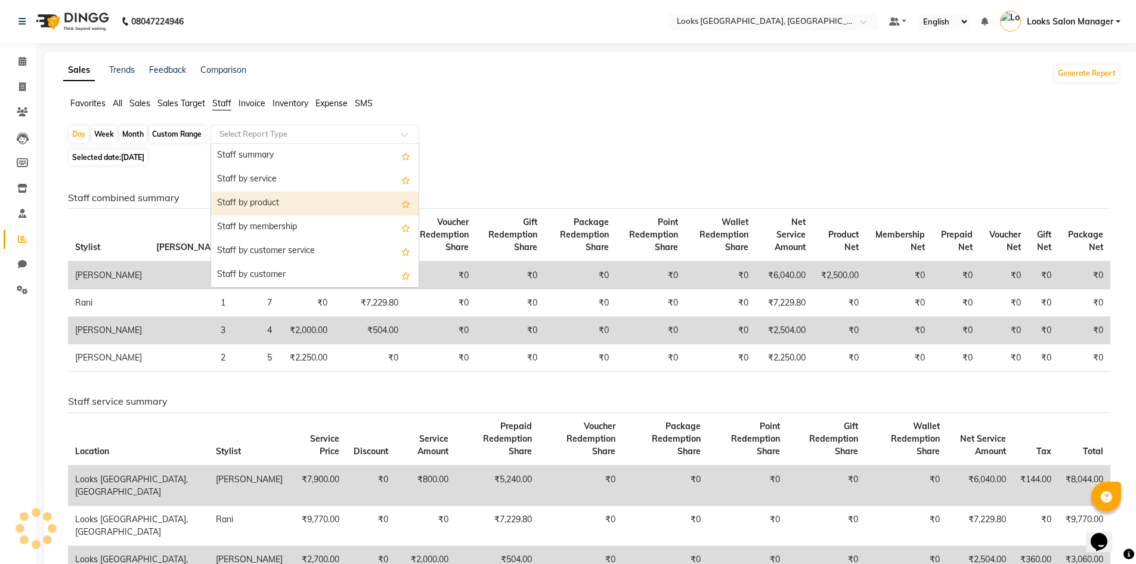
click at [262, 193] on div "Staff by product" at bounding box center [315, 203] width 208 height 24
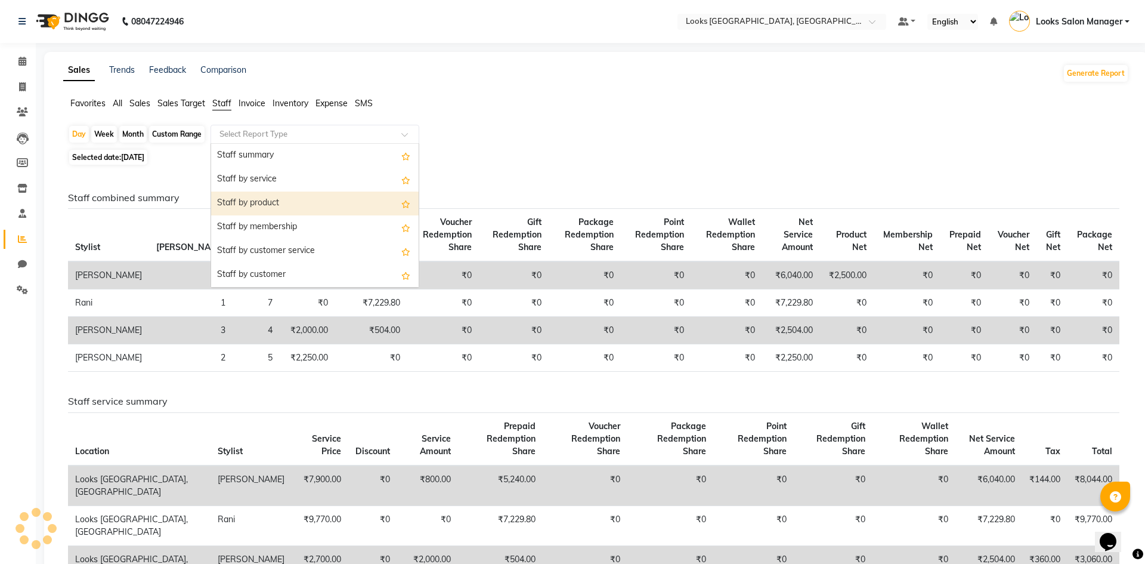
select select "full_report"
select select "pdf"
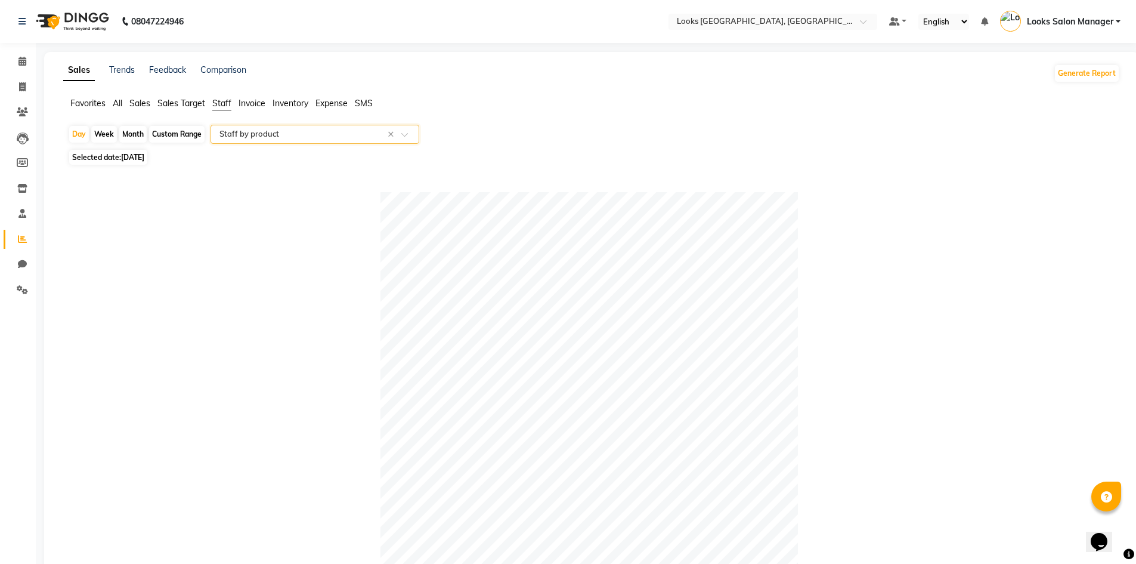
click at [263, 135] on input "text" at bounding box center [303, 134] width 172 height 12
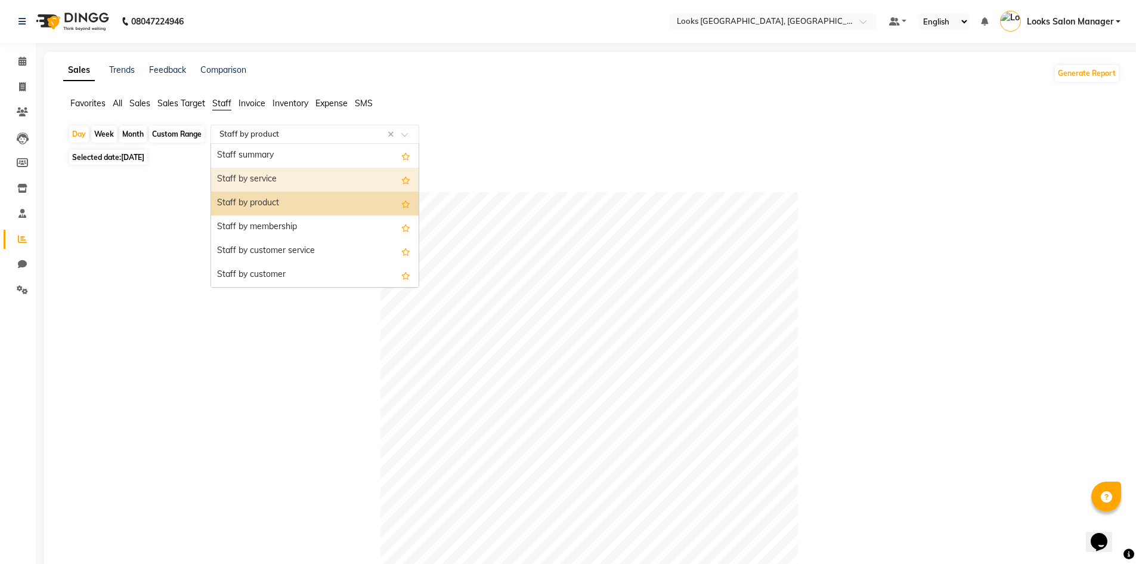
click at [273, 183] on div "Staff by service" at bounding box center [315, 180] width 208 height 24
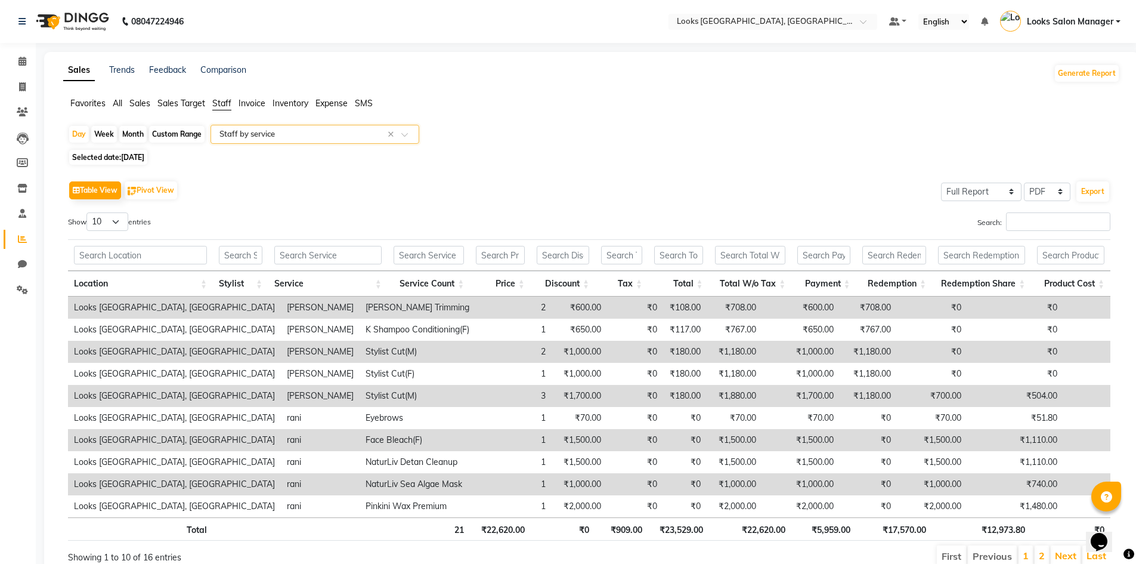
click at [1050, 232] on div "Search:" at bounding box center [854, 223] width 512 height 23
click at [1049, 220] on input "Search:" at bounding box center [1058, 221] width 104 height 18
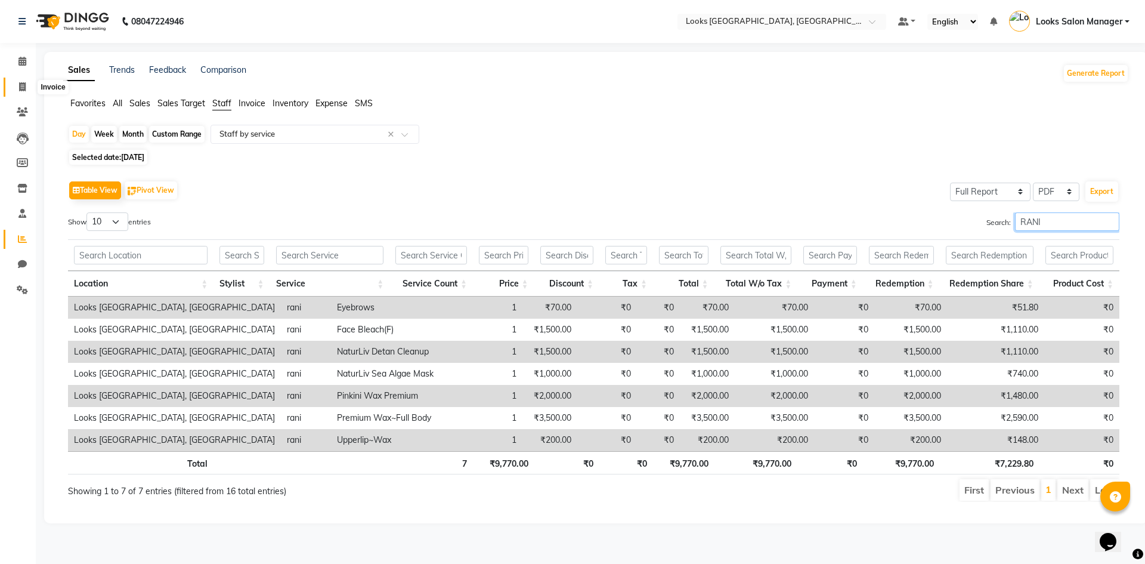
type input "RANI"
click at [23, 89] on icon at bounding box center [22, 86] width 7 height 9
select select "4460"
select select "service"
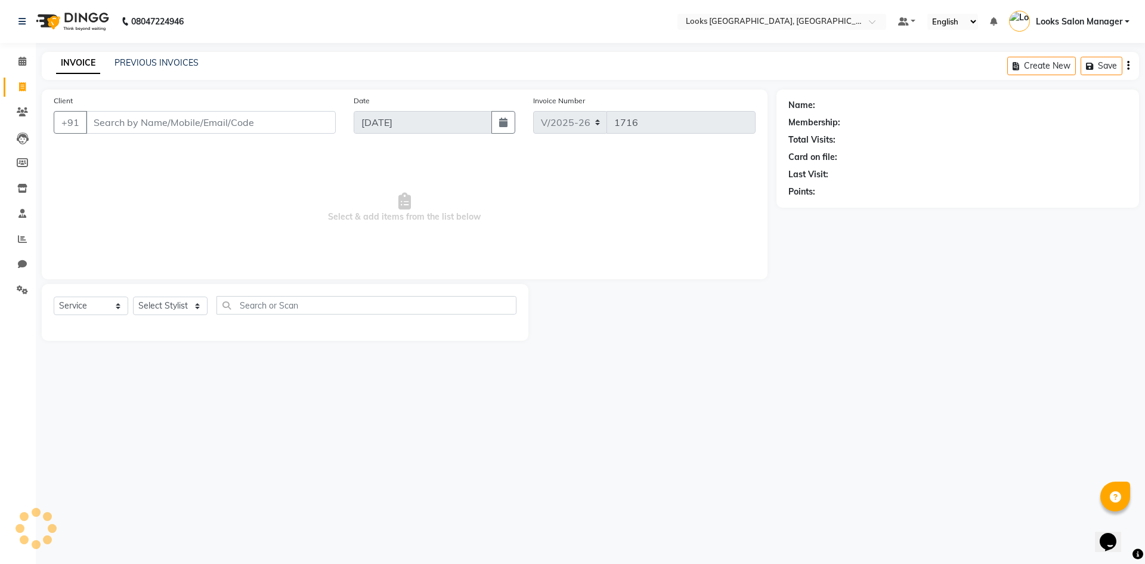
click at [114, 123] on input "Client" at bounding box center [211, 122] width 250 height 23
type input "9512931117"
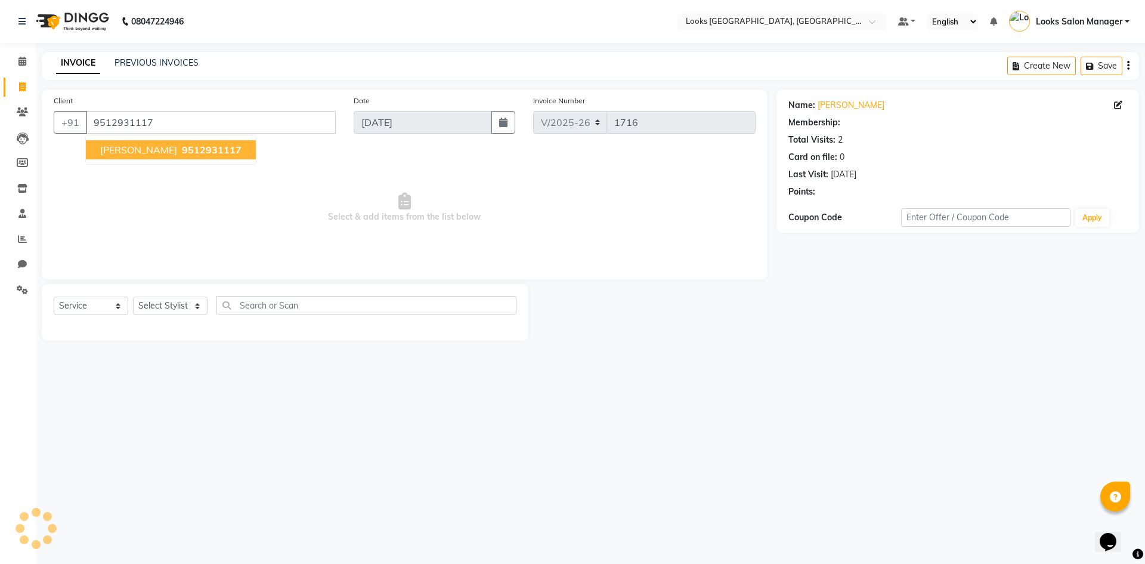
select select "1: Object"
click at [151, 154] on span "sarah carvalho" at bounding box center [138, 150] width 77 height 12
select select "1: Object"
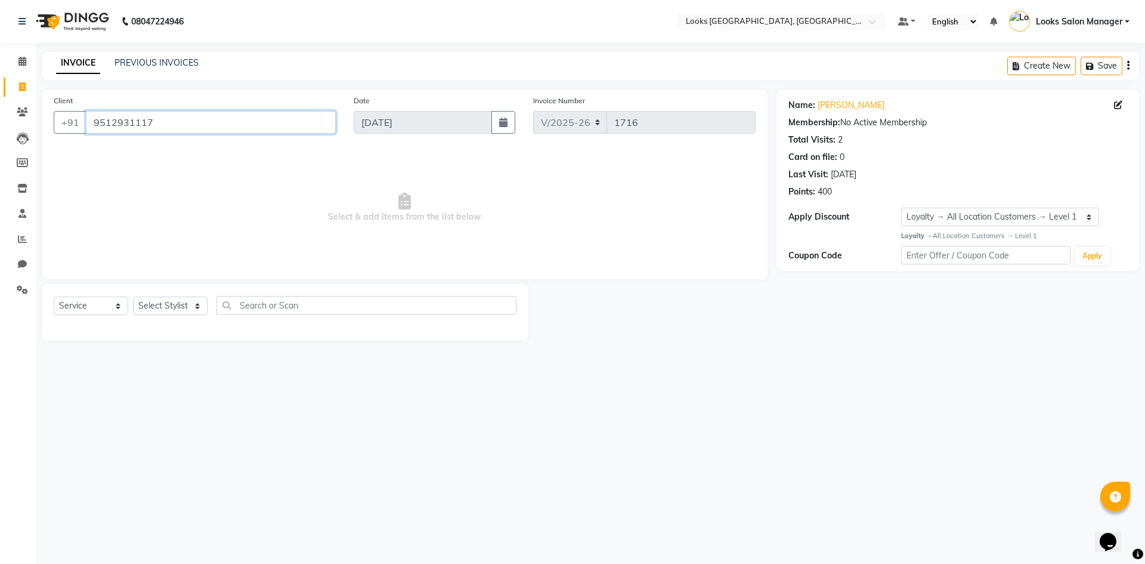
click at [150, 125] on input "9512931117" at bounding box center [211, 122] width 250 height 23
click at [217, 202] on span "Select & add items from the list below" at bounding box center [405, 207] width 702 height 119
click at [163, 305] on select "Select Stylist Avdhaesh_pdct COUNTER SALES [PERSON_NAME] Looks Salon Manager [P…" at bounding box center [170, 305] width 75 height 18
select select "53491"
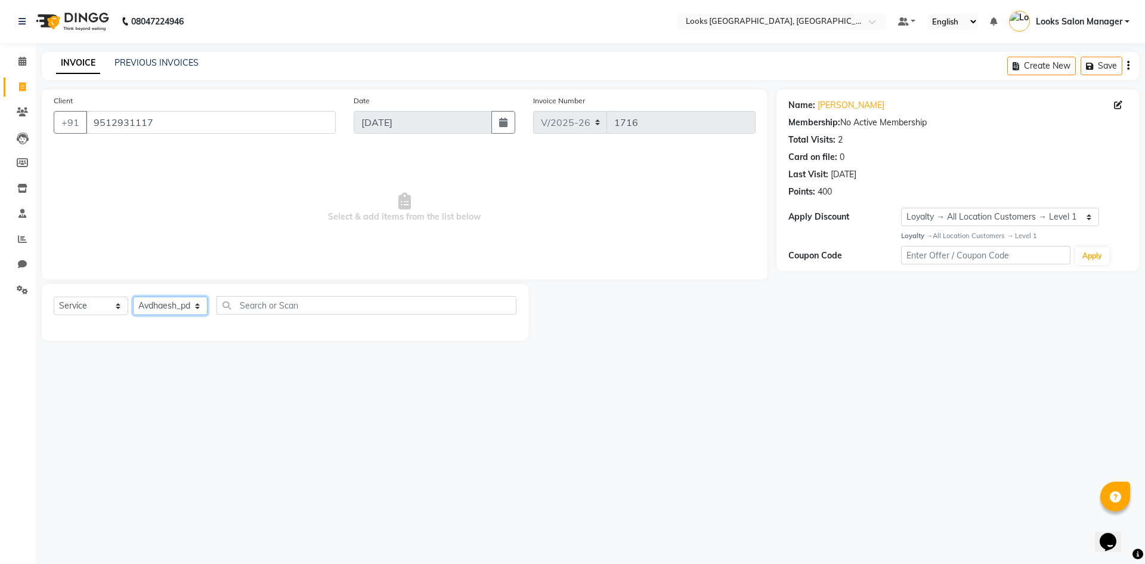
click at [133, 296] on select "Select Stylist Avdhaesh_pdct COUNTER SALES [PERSON_NAME] Looks Salon Manager [P…" at bounding box center [170, 305] width 75 height 18
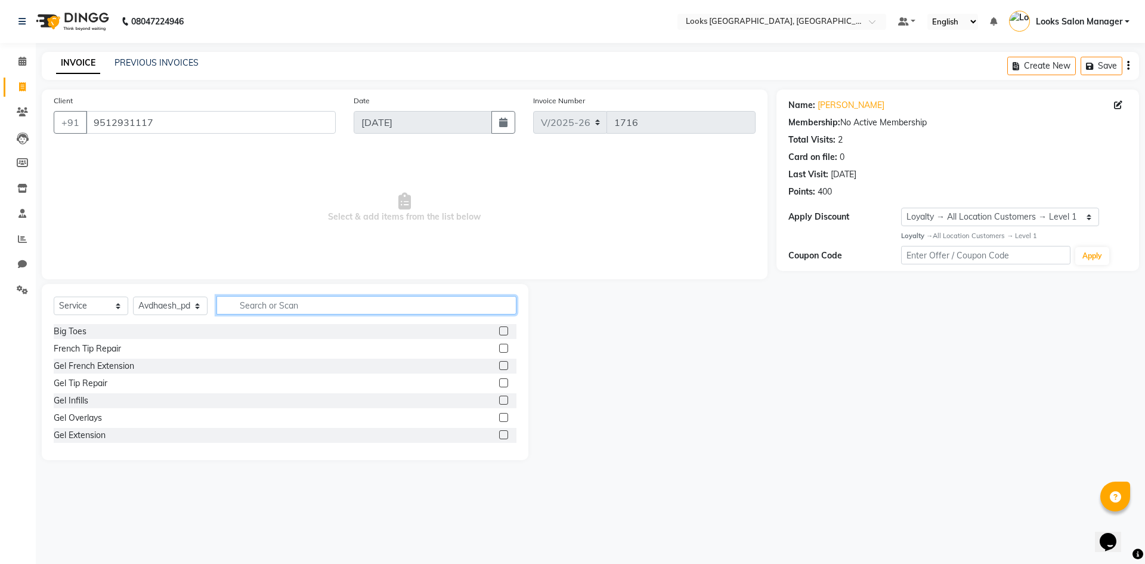
click at [261, 304] on input "text" at bounding box center [367, 305] width 300 height 18
type input "FOOT"
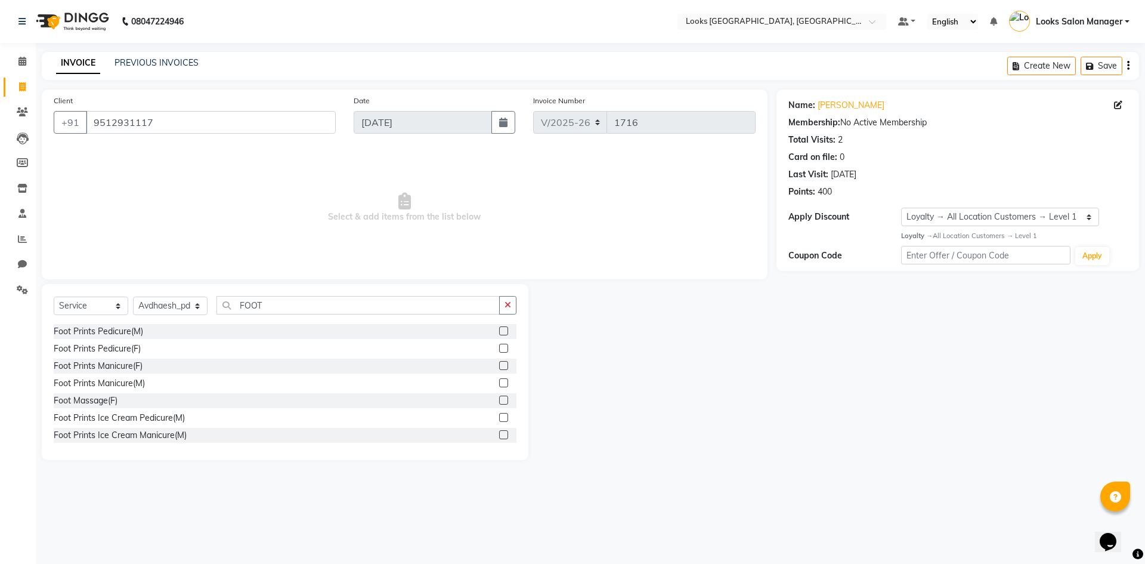
click at [499, 348] on label at bounding box center [503, 348] width 9 height 9
click at [499, 348] on input "checkbox" at bounding box center [503, 349] width 8 height 8
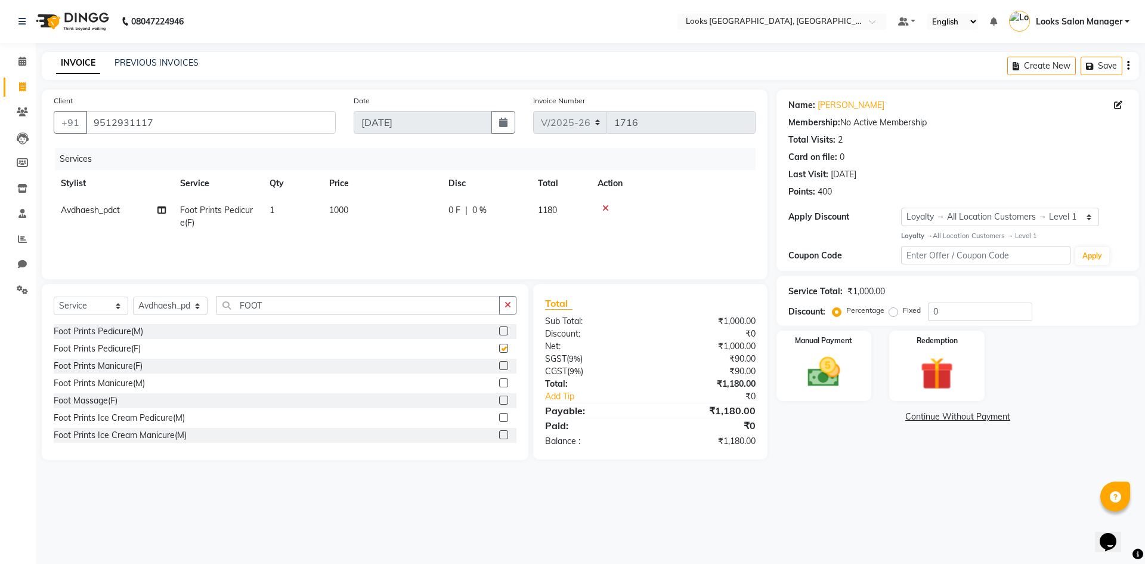
checkbox input "false"
click at [828, 109] on link "Sarah Carvalho" at bounding box center [851, 105] width 67 height 13
click at [367, 28] on nav "08047224946 Select Location × Looks Urban Square Mall, Udaipur Default Panel My…" at bounding box center [572, 21] width 1145 height 43
click at [838, 388] on img at bounding box center [823, 372] width 55 height 39
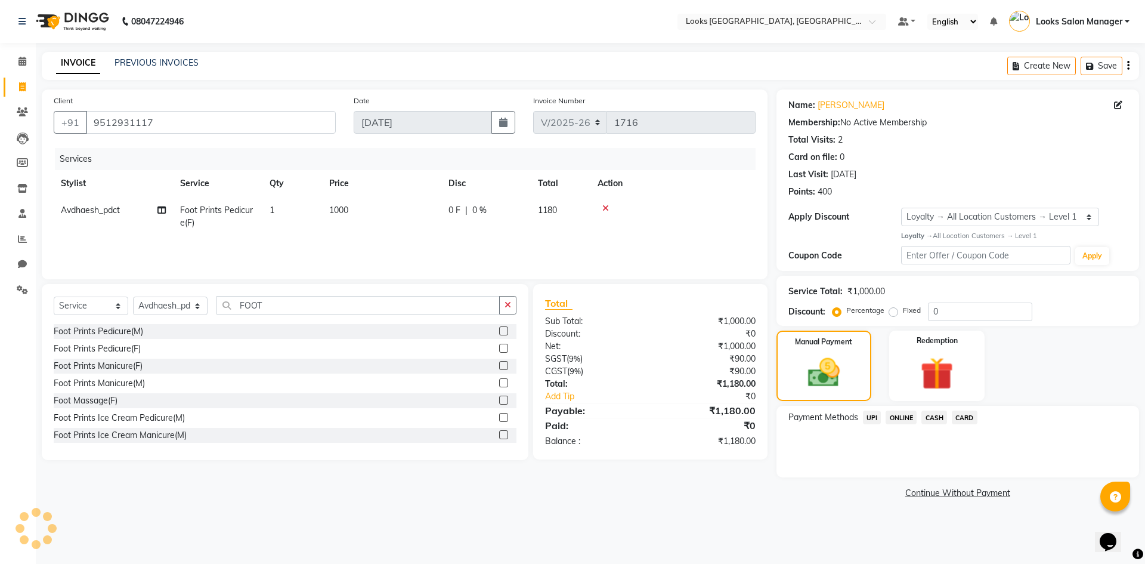
click at [959, 416] on span "CARD" at bounding box center [965, 417] width 26 height 14
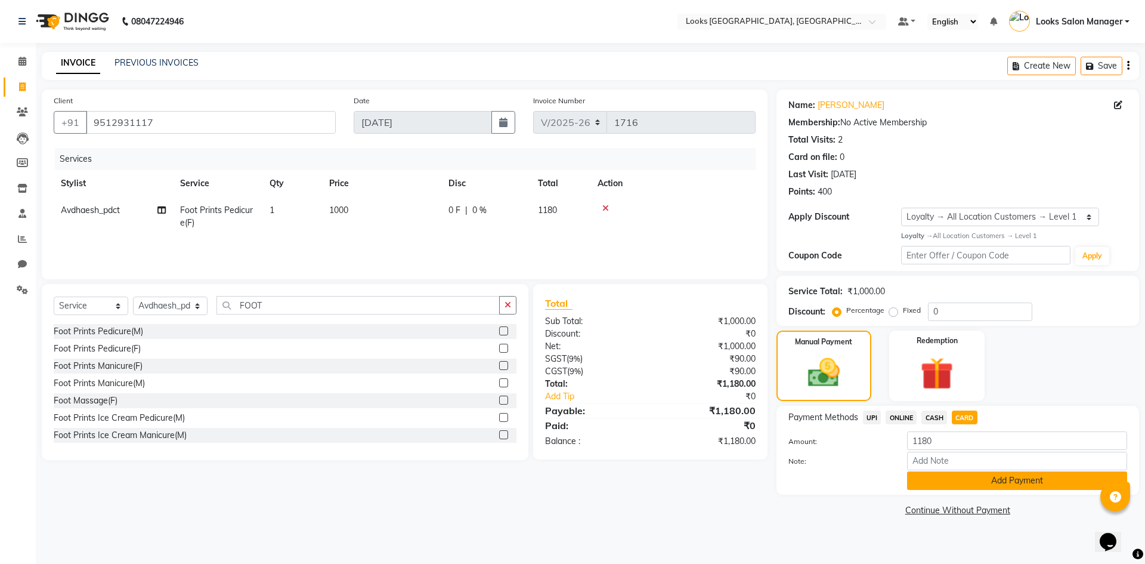
click at [966, 477] on button "Add Payment" at bounding box center [1017, 480] width 220 height 18
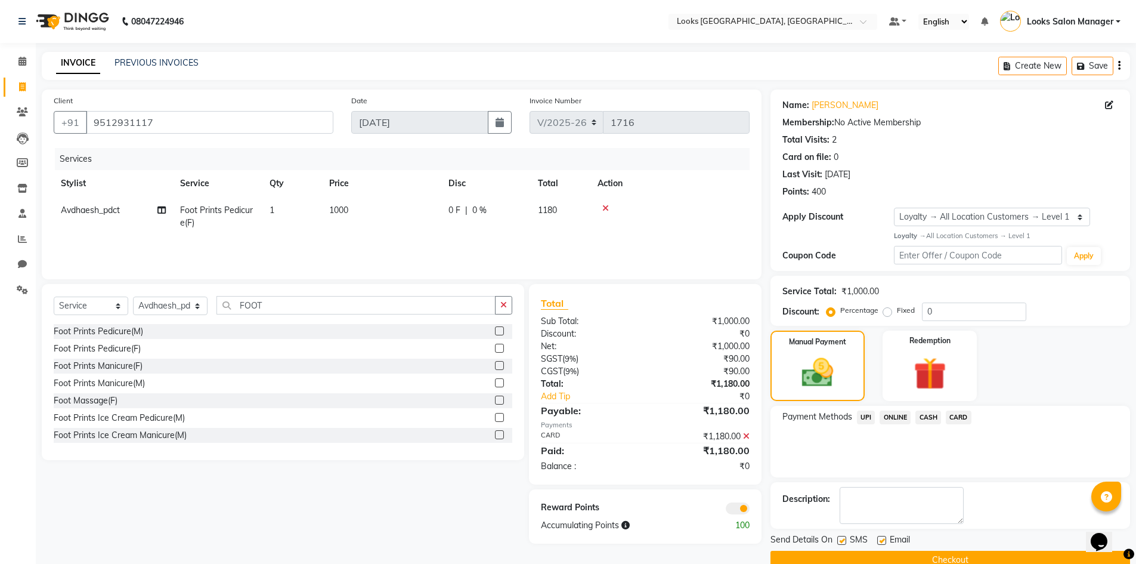
click at [842, 537] on label at bounding box center [842, 540] width 9 height 9
click at [842, 537] on input "checkbox" at bounding box center [842, 541] width 8 height 8
click at [844, 539] on label at bounding box center [842, 540] width 9 height 9
click at [844, 539] on input "checkbox" at bounding box center [842, 541] width 8 height 8
checkbox input "true"
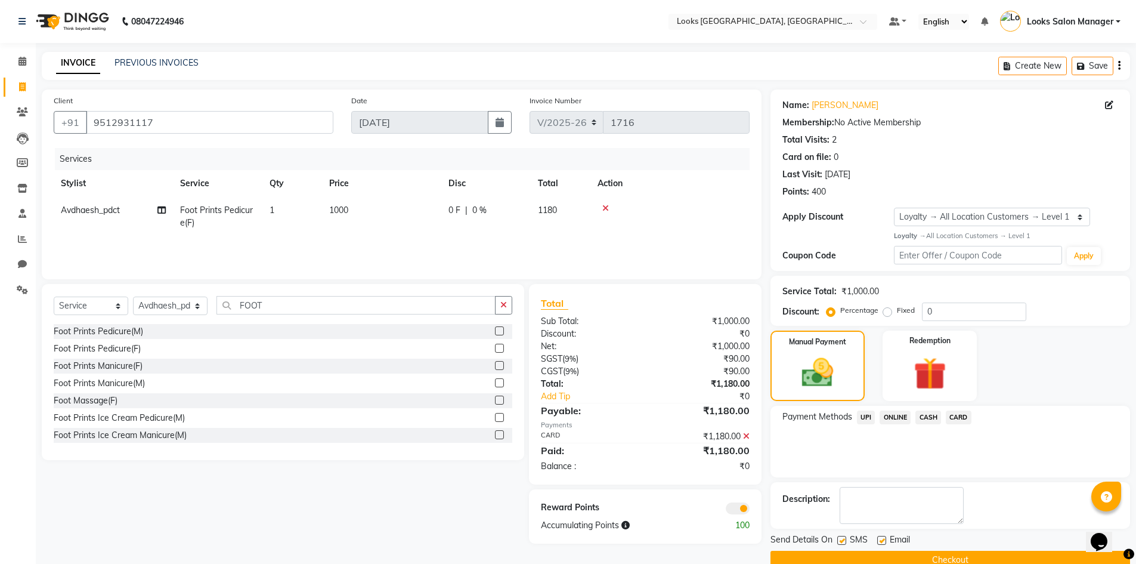
click at [840, 557] on button "Checkout" at bounding box center [951, 560] width 360 height 18
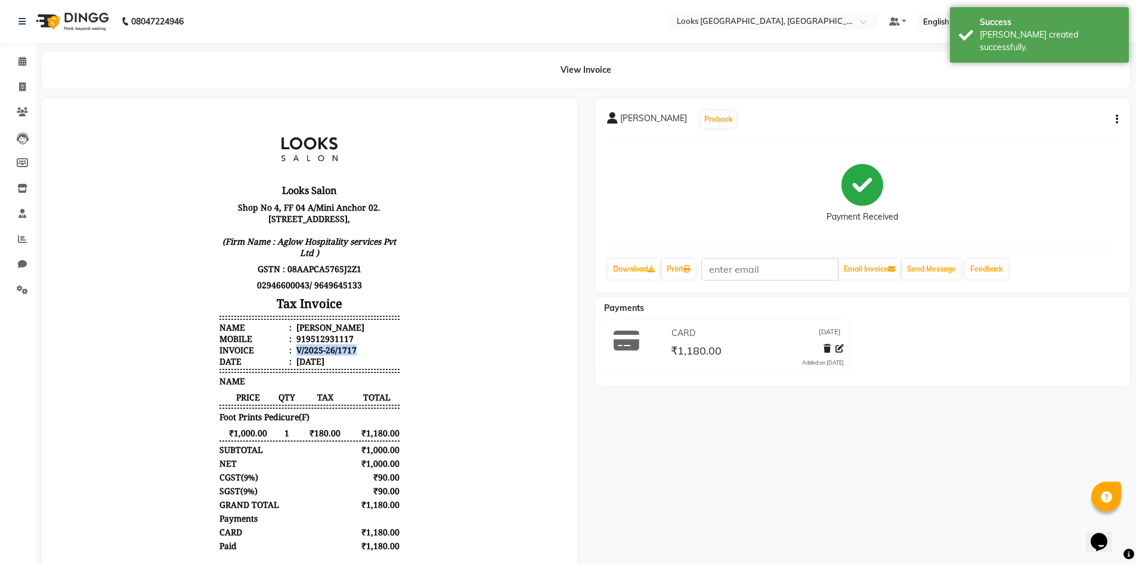
drag, startPoint x: 286, startPoint y: 358, endPoint x: 363, endPoint y: 364, distance: 76.6
click at [363, 356] on li "Invoice : V/2025-26/1717" at bounding box center [310, 349] width 180 height 11
copy div "V/2025-26/1717"
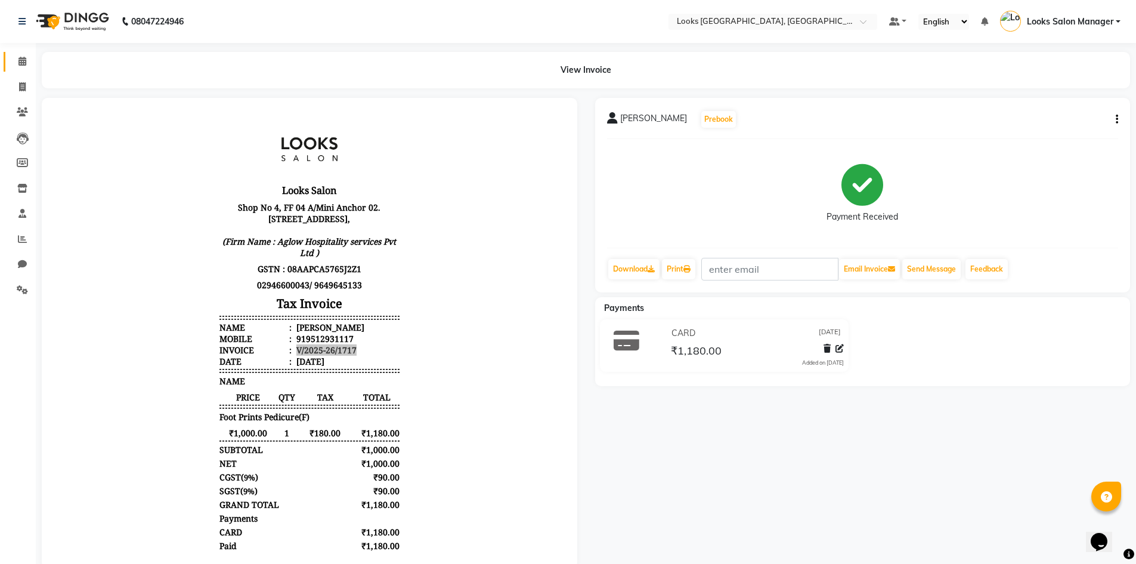
click at [14, 61] on span at bounding box center [22, 62] width 21 height 14
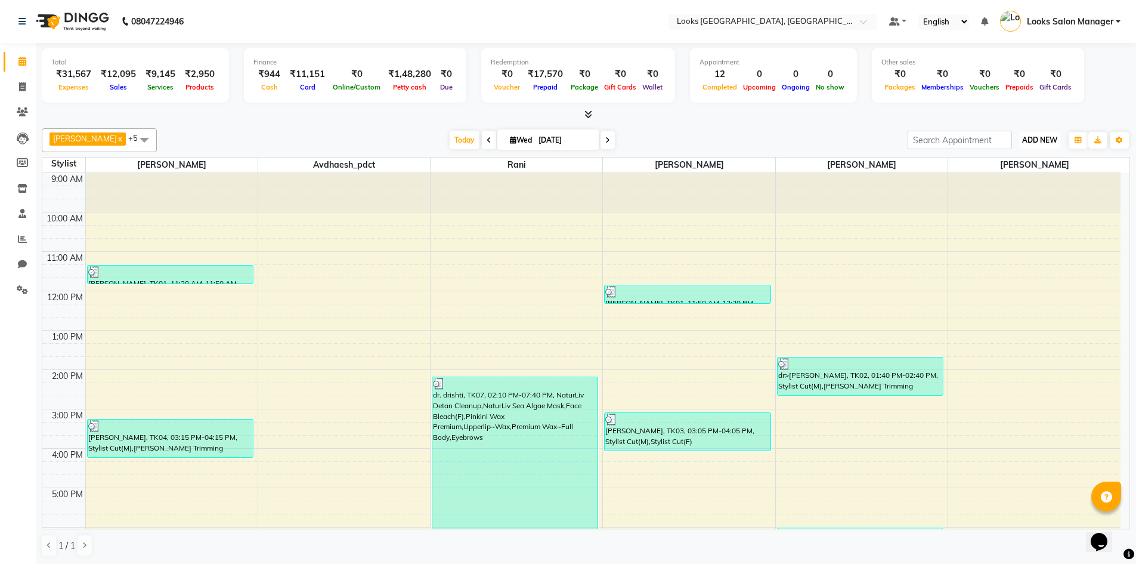
click at [1033, 135] on span "ADD NEW" at bounding box center [1039, 139] width 35 height 9
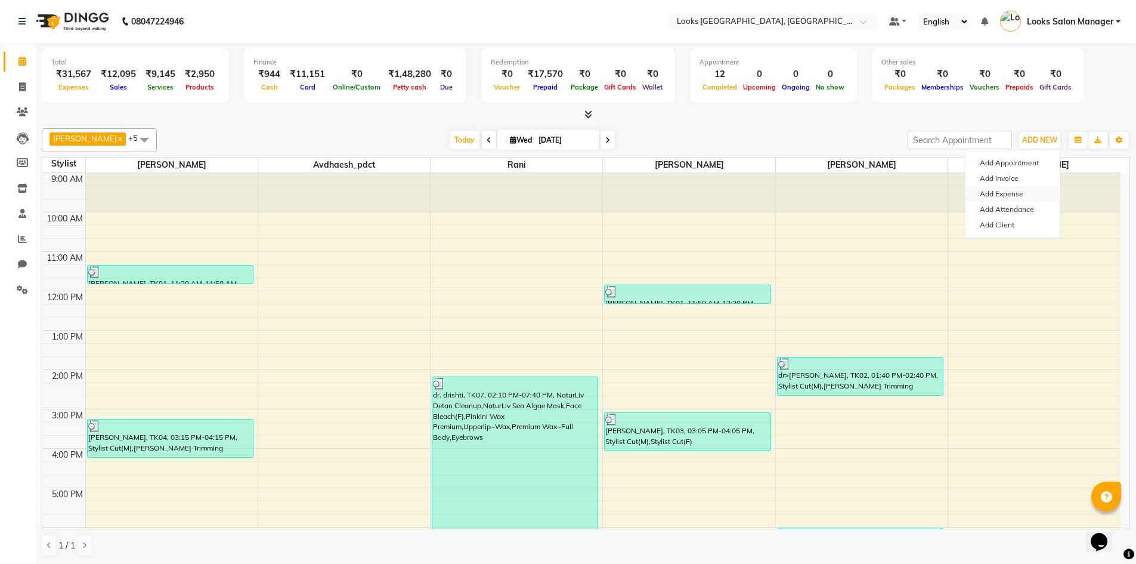
click at [993, 194] on link "Add Expense" at bounding box center [1013, 194] width 94 height 16
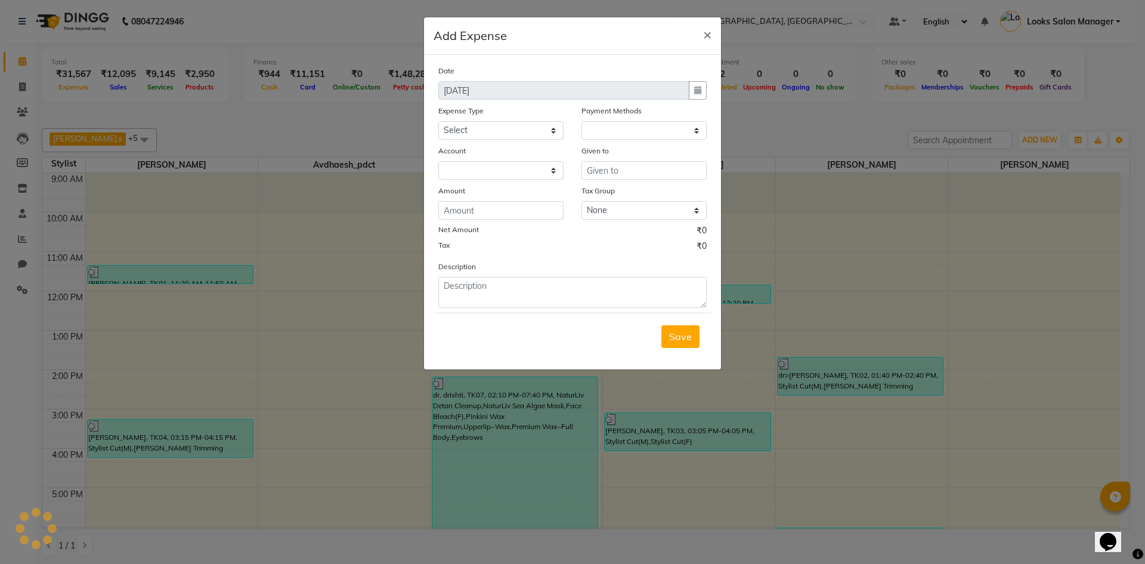
select select "1"
select select "3277"
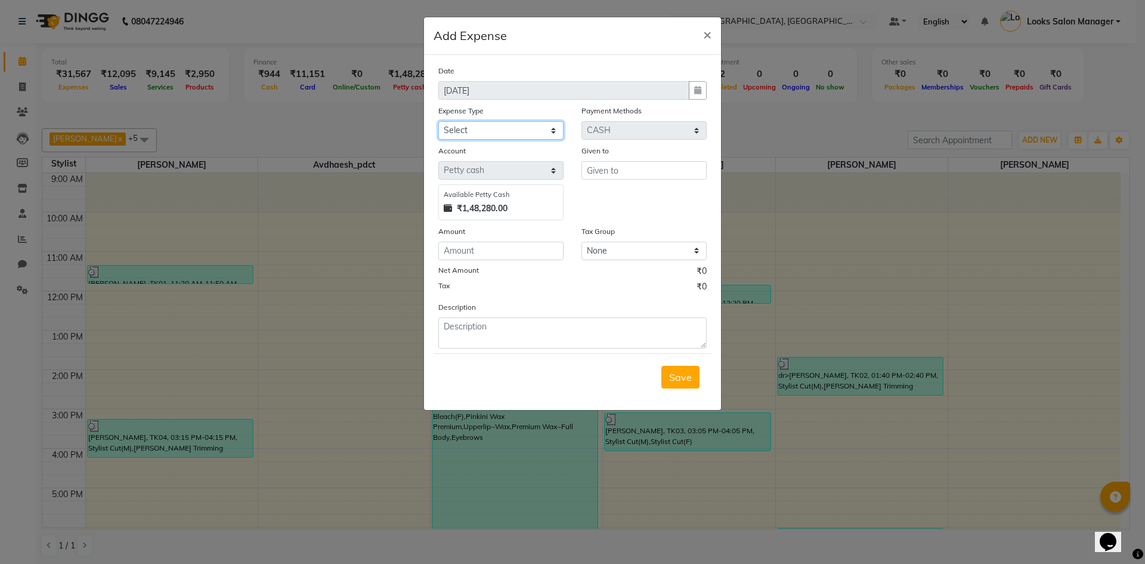
click at [527, 128] on select "Select Bank Deposit Blinkit Cash Handover CLIENT Client ordered food Client Ref…" at bounding box center [500, 130] width 125 height 18
select select "24071"
click at [438, 121] on select "Select Bank Deposit Blinkit Cash Handover CLIENT Client ordered food Client Ref…" at bounding box center [500, 130] width 125 height 18
click at [638, 168] on input "text" at bounding box center [644, 170] width 125 height 18
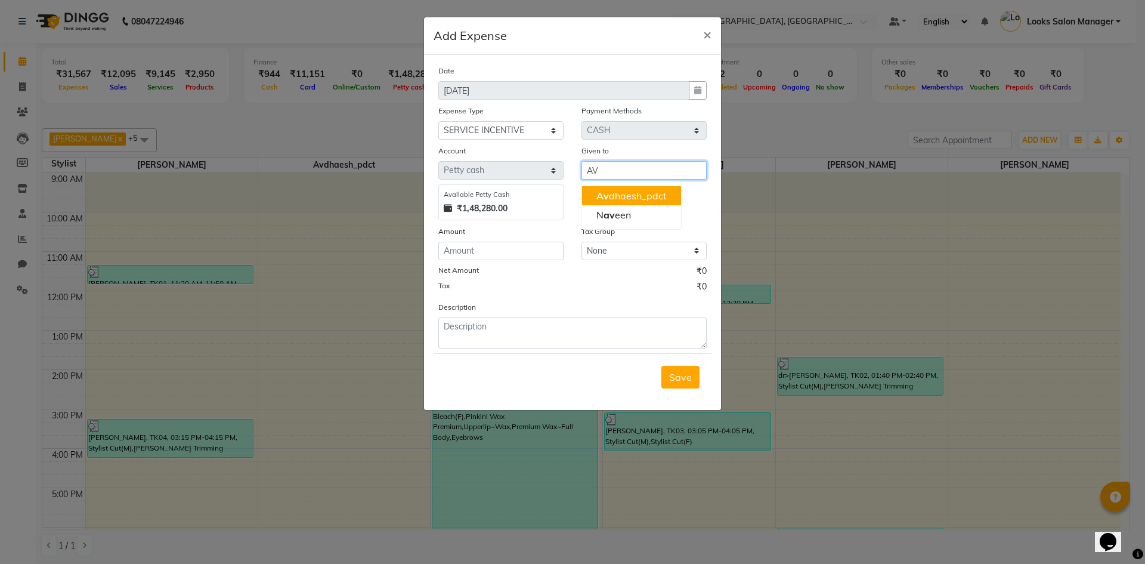
click at [620, 196] on ngb-highlight "Av dhaesh_pdct" at bounding box center [632, 196] width 70 height 12
type input "Avdhaesh_pdct"
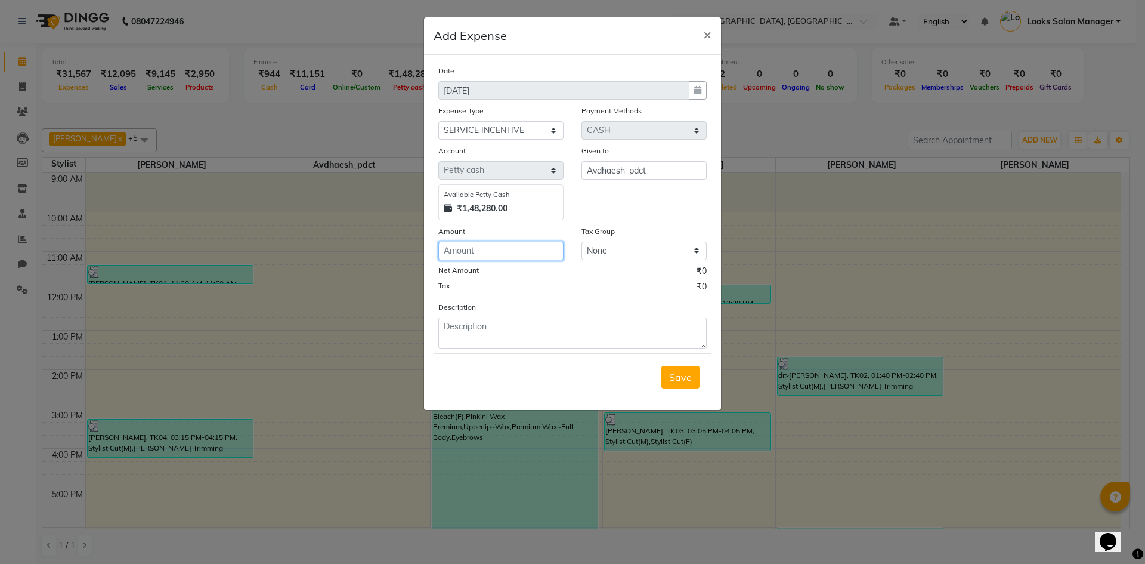
click at [461, 255] on input "number" at bounding box center [500, 251] width 125 height 18
type input "50"
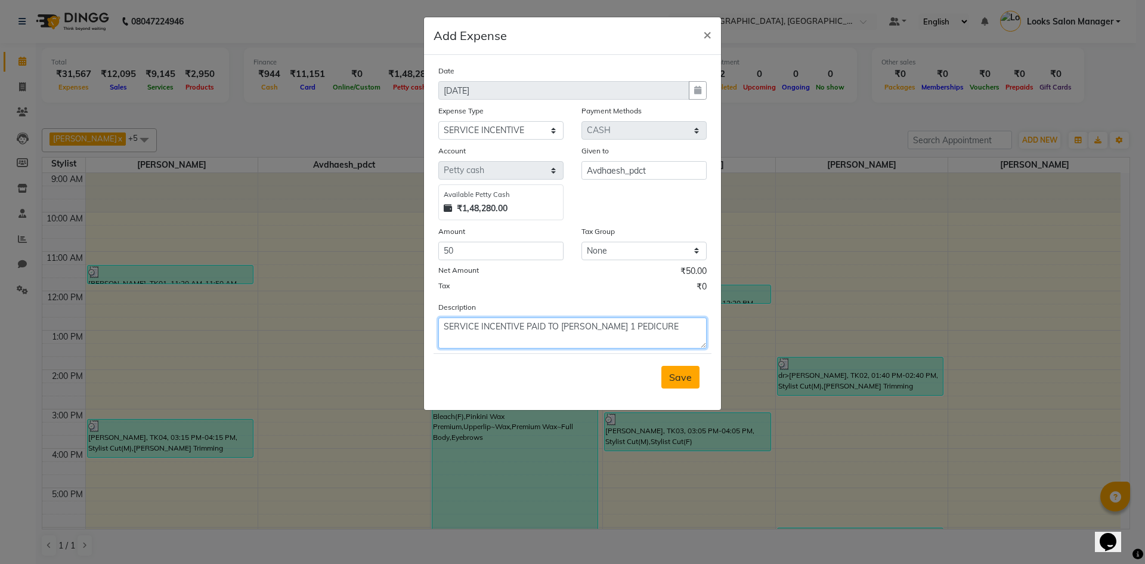
type textarea "SERVICE INCENTIVE PAID TO MR. AVDHESH 1 PEDICURE"
click at [684, 373] on span "Save" at bounding box center [680, 377] width 23 height 12
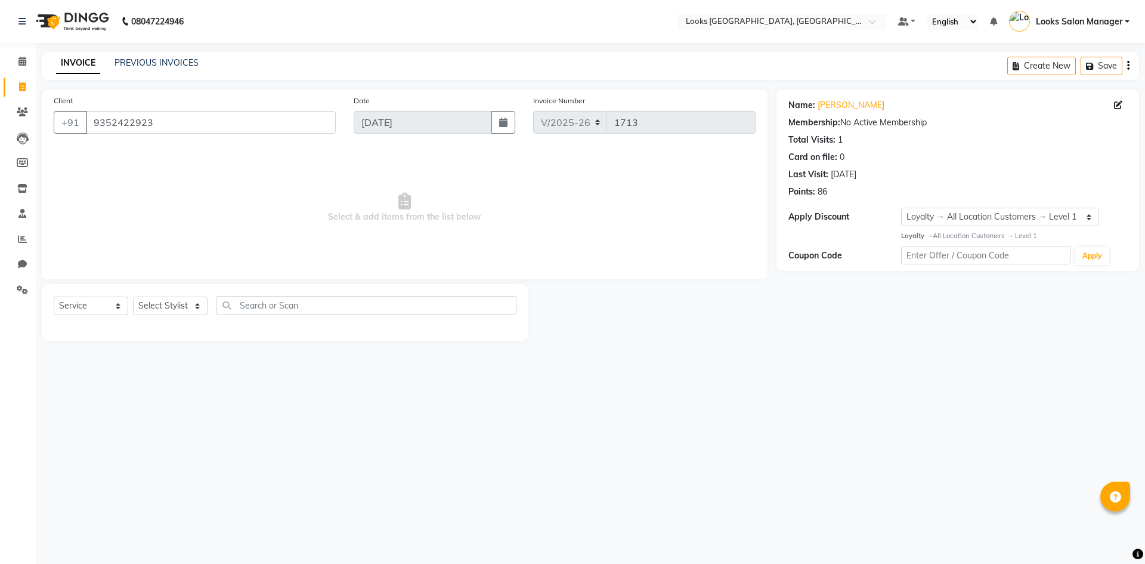
select select "4460"
select select "service"
select select "1: Object"
click at [143, 305] on select "Select Stylist Avdhaesh_pdct COUNTER SALES [PERSON_NAME] Looks Salon Manager [P…" at bounding box center [170, 305] width 75 height 18
select select "85710"
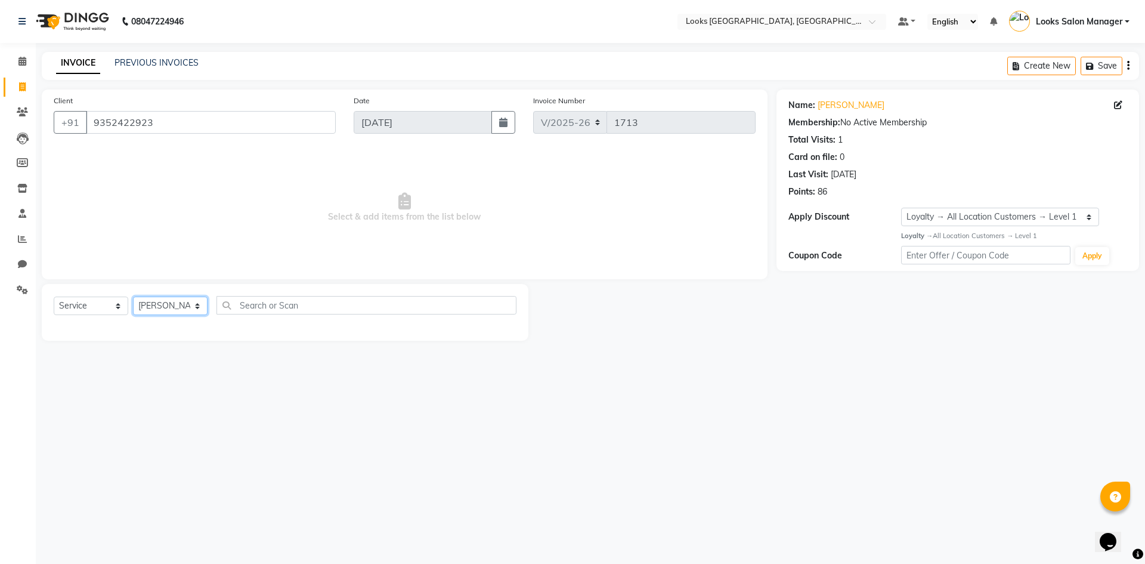
click at [133, 296] on select "Select Stylist Avdhaesh_pdct COUNTER SALES [PERSON_NAME] Looks Salon Manager [P…" at bounding box center [170, 305] width 75 height 18
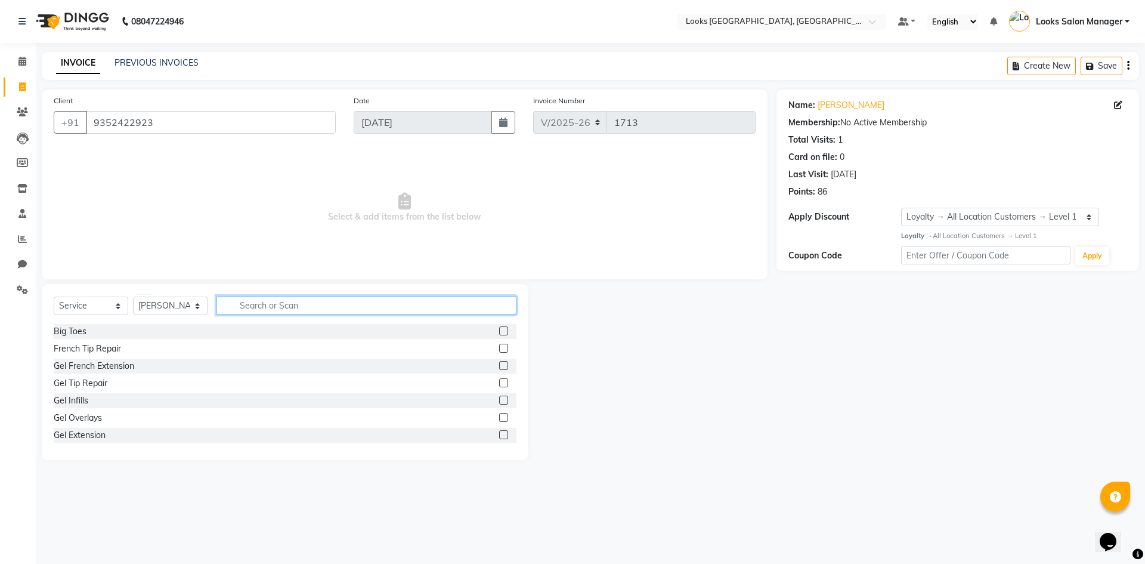
click at [277, 310] on input "text" at bounding box center [367, 305] width 300 height 18
type input "CUT"
click at [499, 348] on label at bounding box center [503, 348] width 9 height 9
click at [499, 348] on input "checkbox" at bounding box center [503, 349] width 8 height 8
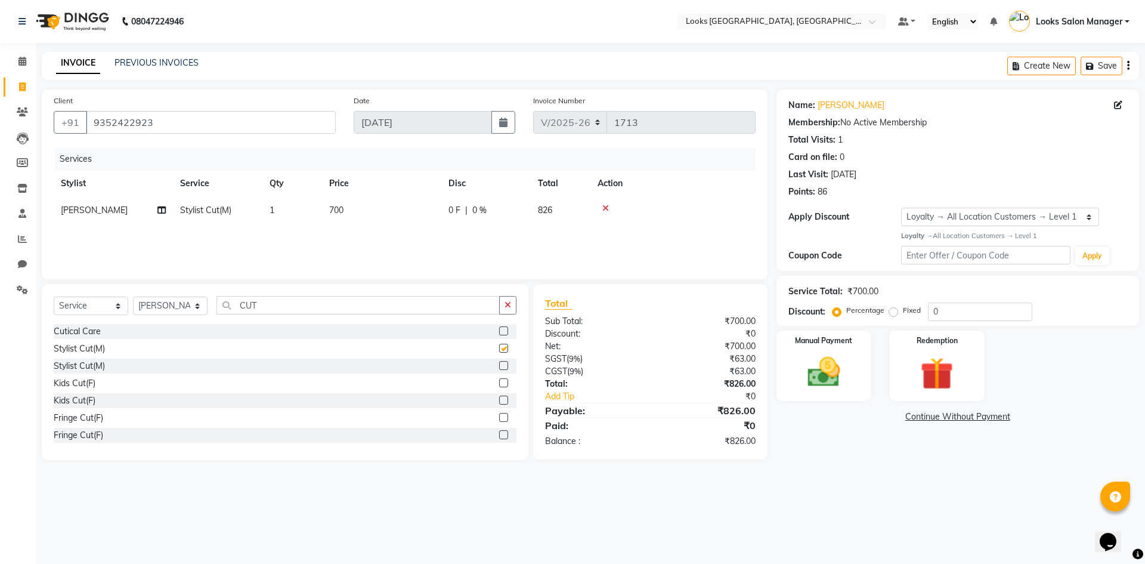
checkbox input "false"
click at [299, 300] on input "CUT" at bounding box center [358, 305] width 283 height 18
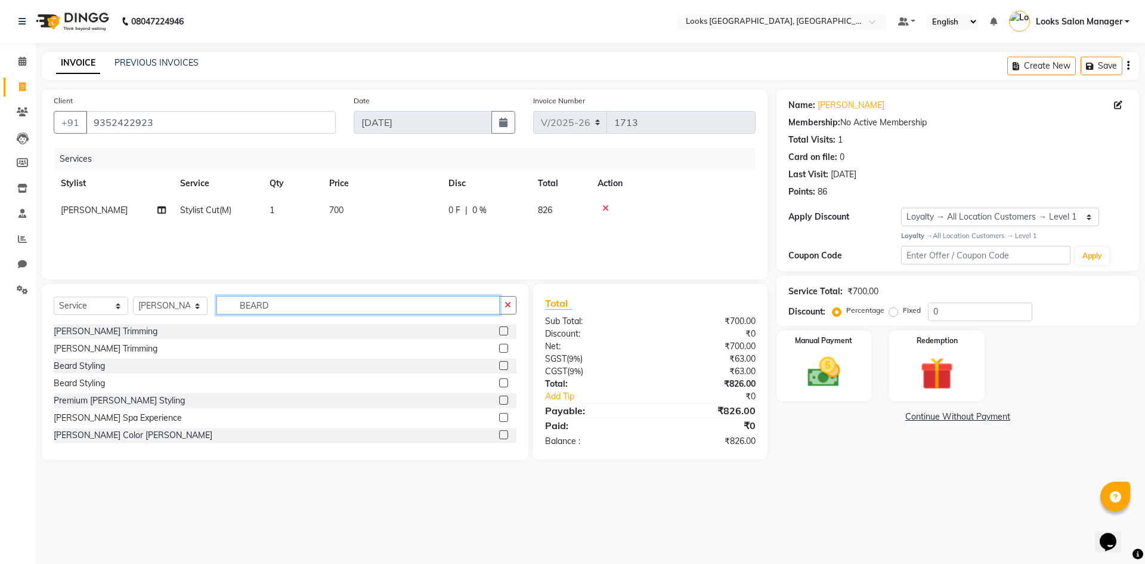
type input "BEARD"
click at [499, 333] on label at bounding box center [503, 330] width 9 height 9
click at [499, 333] on input "checkbox" at bounding box center [503, 331] width 8 height 8
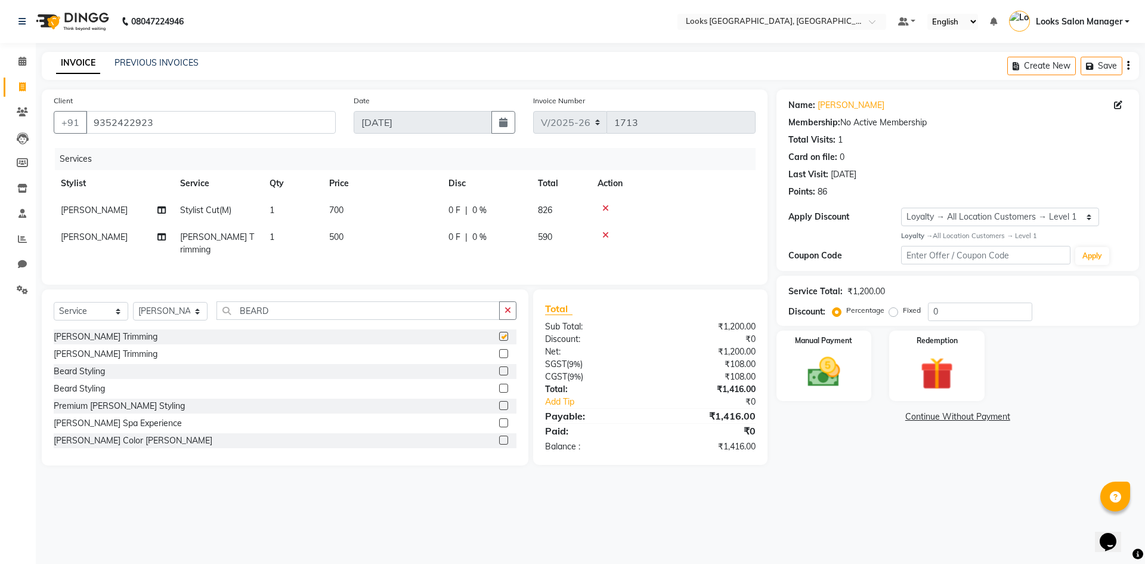
checkbox input "false"
click at [274, 301] on input "BEARD" at bounding box center [358, 310] width 283 height 18
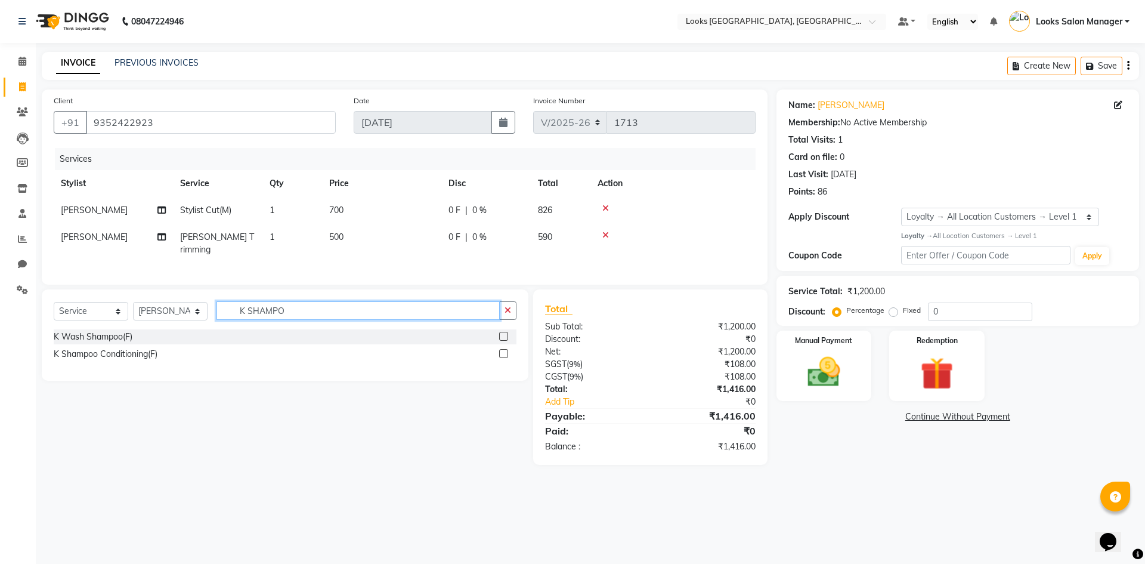
type input "K SHAMPO"
click at [503, 351] on label at bounding box center [503, 353] width 9 height 9
click at [503, 351] on input "checkbox" at bounding box center [503, 354] width 8 height 8
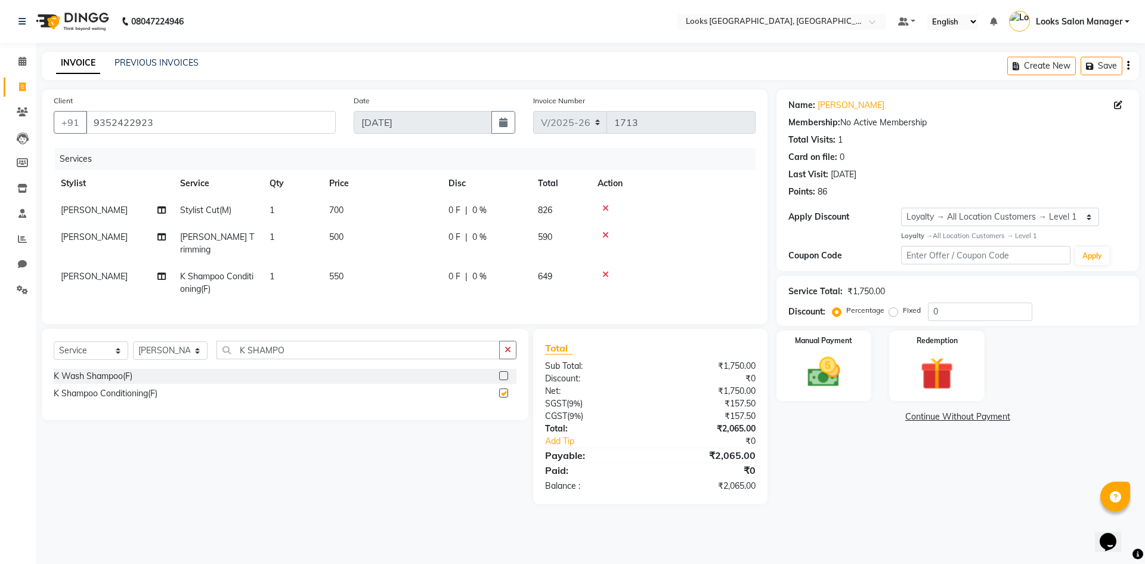
checkbox input "false"
click at [347, 263] on td "550" at bounding box center [381, 282] width 119 height 39
select select "85710"
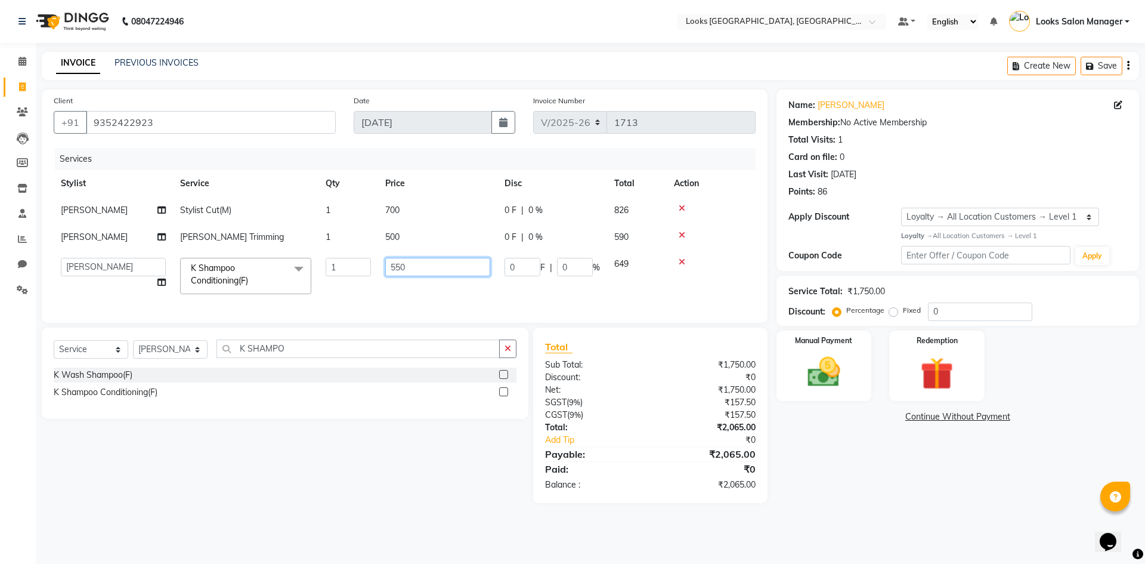
drag, startPoint x: 397, startPoint y: 265, endPoint x: 364, endPoint y: 271, distance: 33.8
click at [367, 271] on tr "Avdhaesh_pdct COUNTER SALES Ganesh Kalpana_mgr Looks Salon Manager MOHSIN Navee…" at bounding box center [405, 276] width 702 height 51
type input "650"
click at [394, 211] on td "700" at bounding box center [437, 210] width 119 height 27
select select "85710"
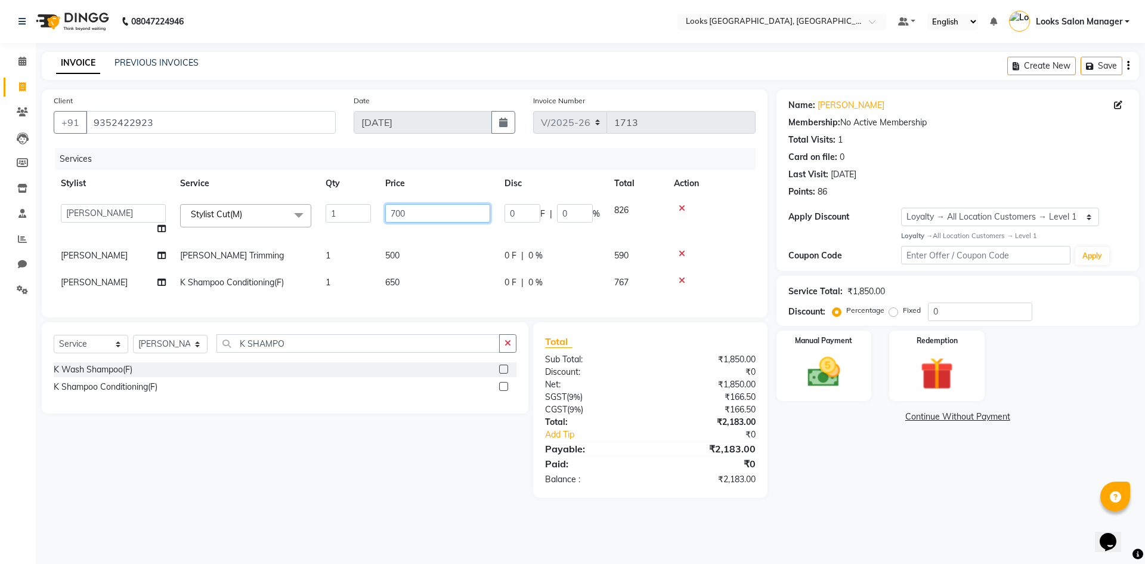
click at [394, 211] on input "700" at bounding box center [437, 213] width 105 height 18
type input "500"
click at [400, 249] on td "500" at bounding box center [437, 255] width 119 height 27
select select "85710"
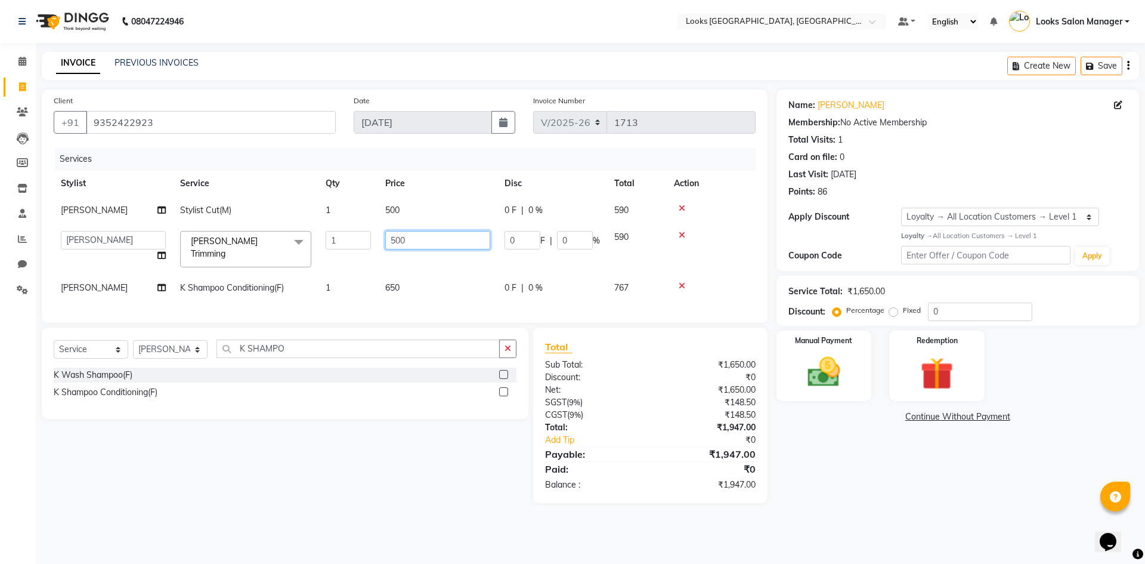
click at [400, 249] on input "500" at bounding box center [437, 240] width 105 height 18
type input "300"
click at [370, 257] on tbody "Tokeer Stylist Cut(M) 1 500 0 F | 0 % 590 Avdhaesh_pdct COUNTER SALES Ganesh Ka…" at bounding box center [405, 249] width 702 height 104
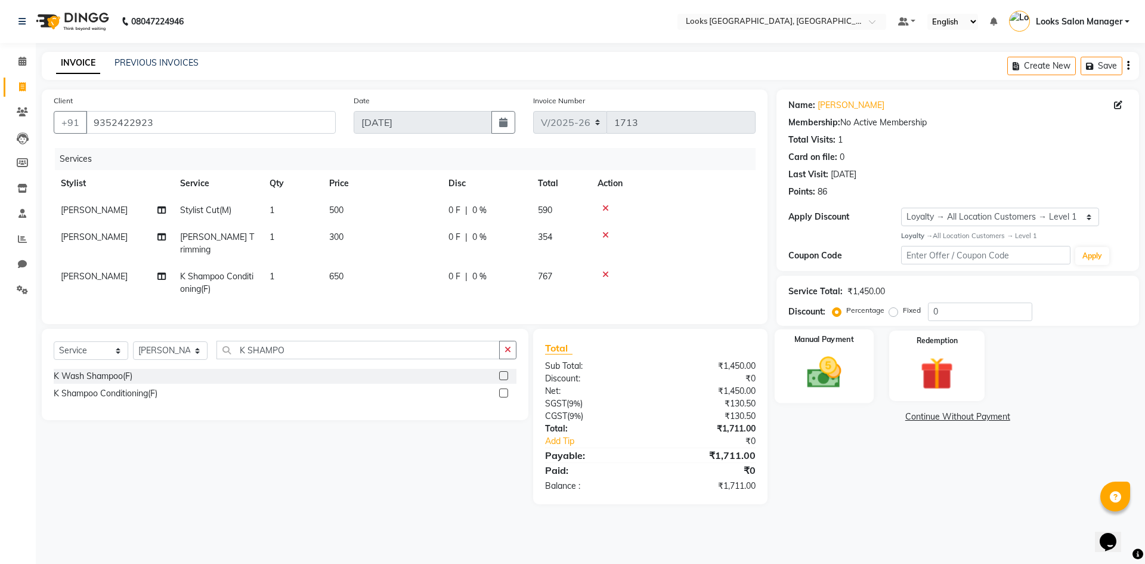
click at [849, 375] on img at bounding box center [823, 372] width 55 height 39
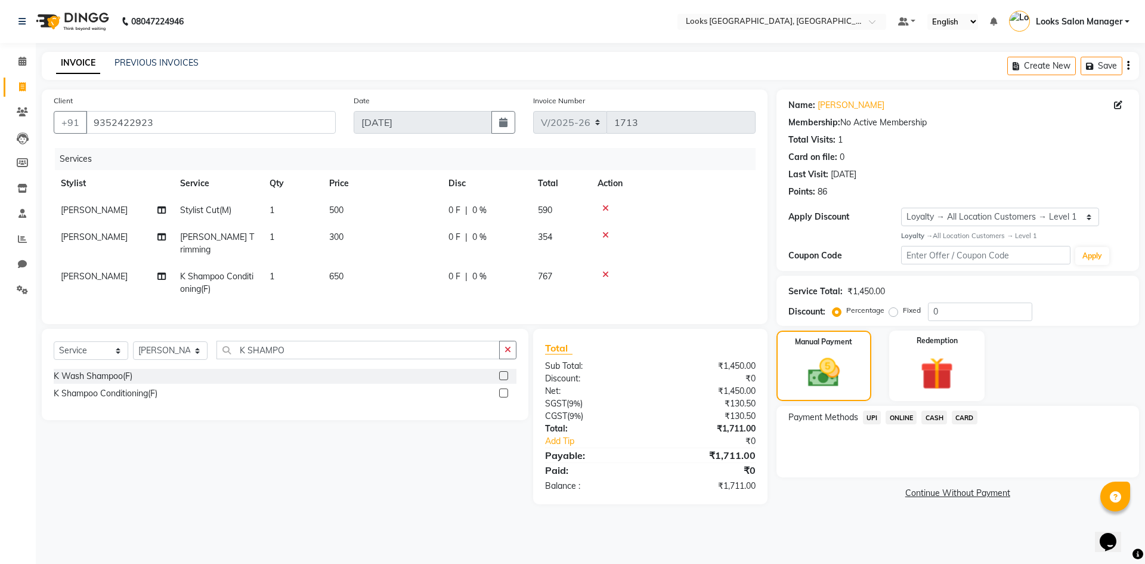
click at [972, 414] on span "CARD" at bounding box center [965, 417] width 26 height 14
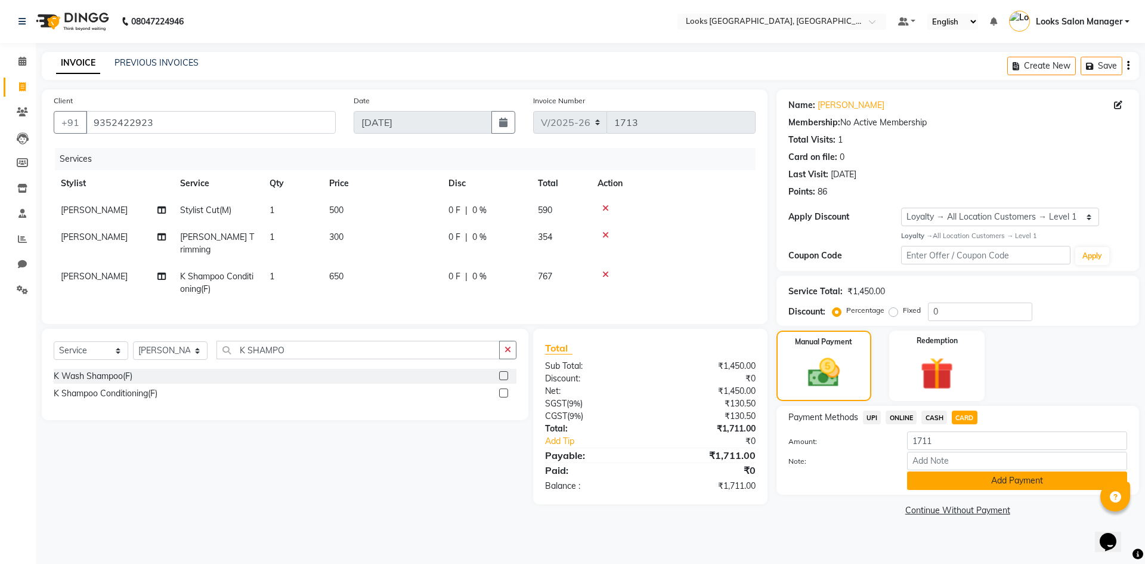
click at [935, 482] on button "Add Payment" at bounding box center [1017, 480] width 220 height 18
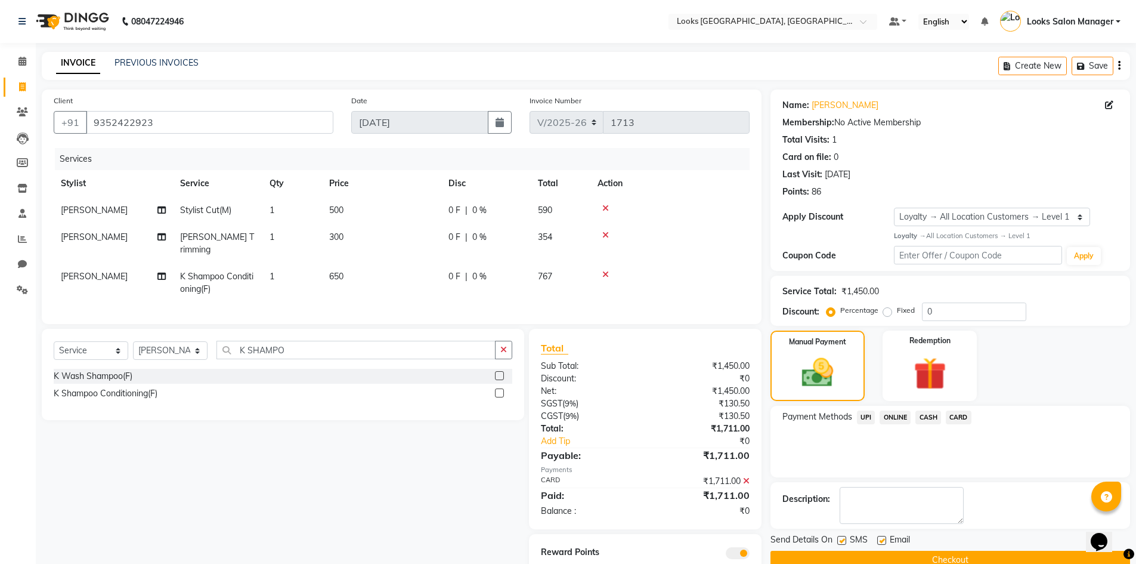
click at [842, 538] on label at bounding box center [842, 540] width 9 height 9
click at [842, 538] on input "checkbox" at bounding box center [842, 541] width 8 height 8
checkbox input "false"
click at [827, 562] on button "Checkout" at bounding box center [951, 560] width 360 height 18
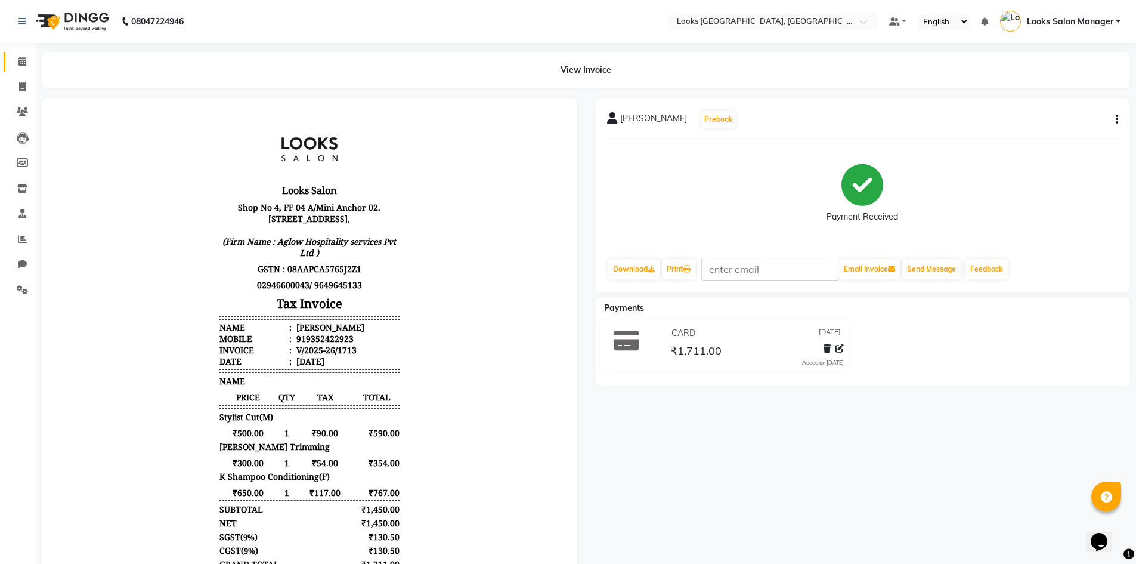
click at [11, 61] on link "Calendar" at bounding box center [18, 62] width 29 height 20
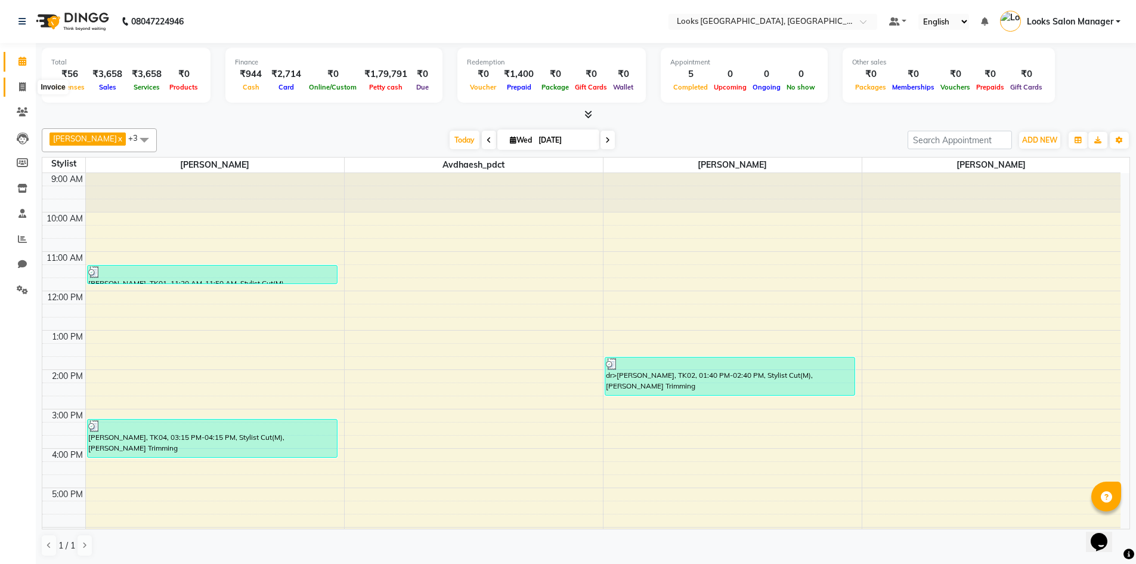
click at [24, 88] on icon at bounding box center [22, 86] width 7 height 9
select select "service"
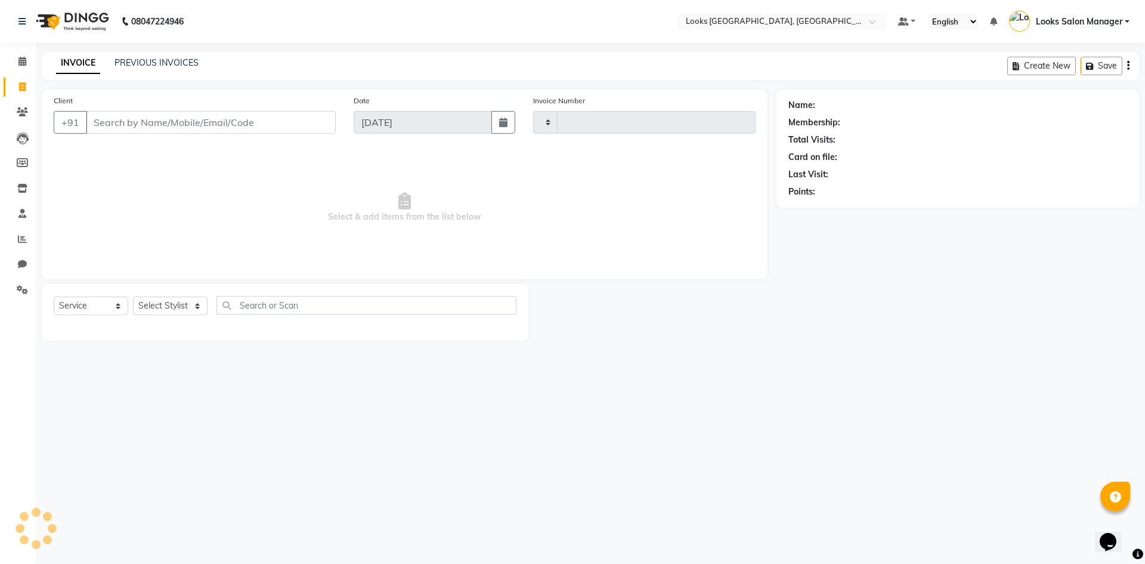
type input "1713"
select select "4460"
click at [268, 128] on input "Client" at bounding box center [211, 122] width 250 height 23
click at [146, 306] on select "Select Stylist Avdhaesh_pdct COUNTER SALES [PERSON_NAME] Looks Salon Manager [P…" at bounding box center [170, 305] width 75 height 18
select select "64711"
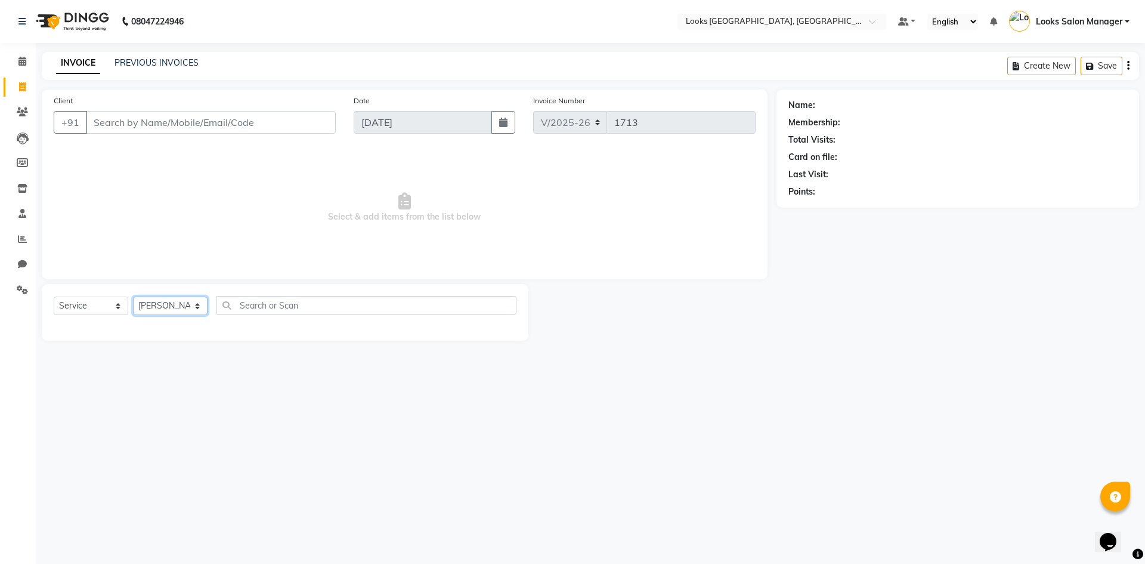
click at [133, 296] on select "Select Stylist Avdhaesh_pdct COUNTER SALES [PERSON_NAME] Looks Salon Manager [P…" at bounding box center [170, 305] width 75 height 18
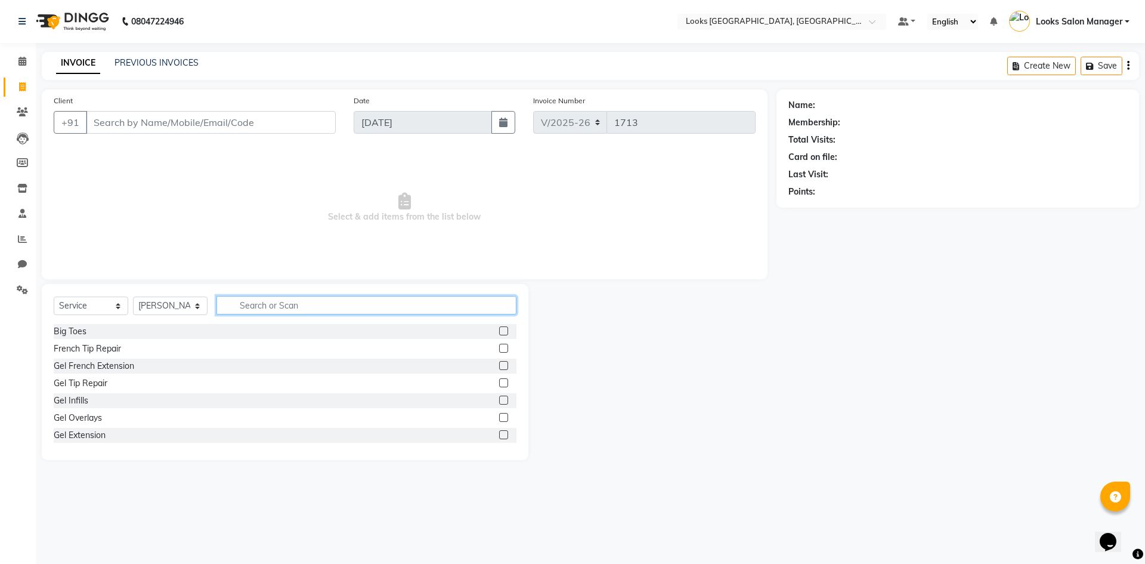
click at [253, 311] on input "text" at bounding box center [367, 305] width 300 height 18
type input "CUT"
click at [499, 350] on label at bounding box center [503, 348] width 9 height 9
click at [499, 350] on input "checkbox" at bounding box center [503, 349] width 8 height 8
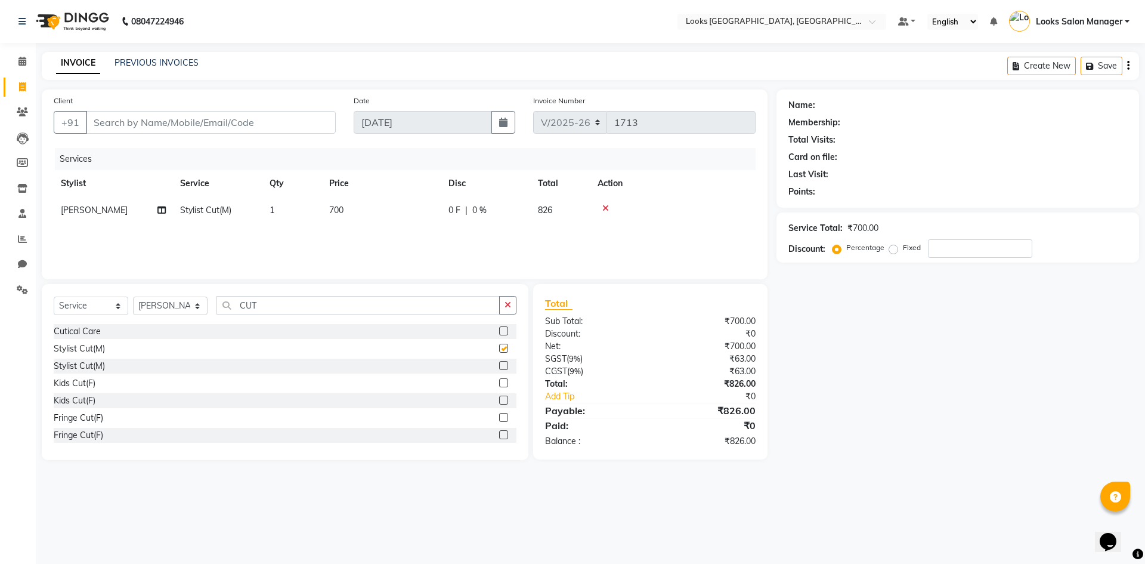
checkbox input "false"
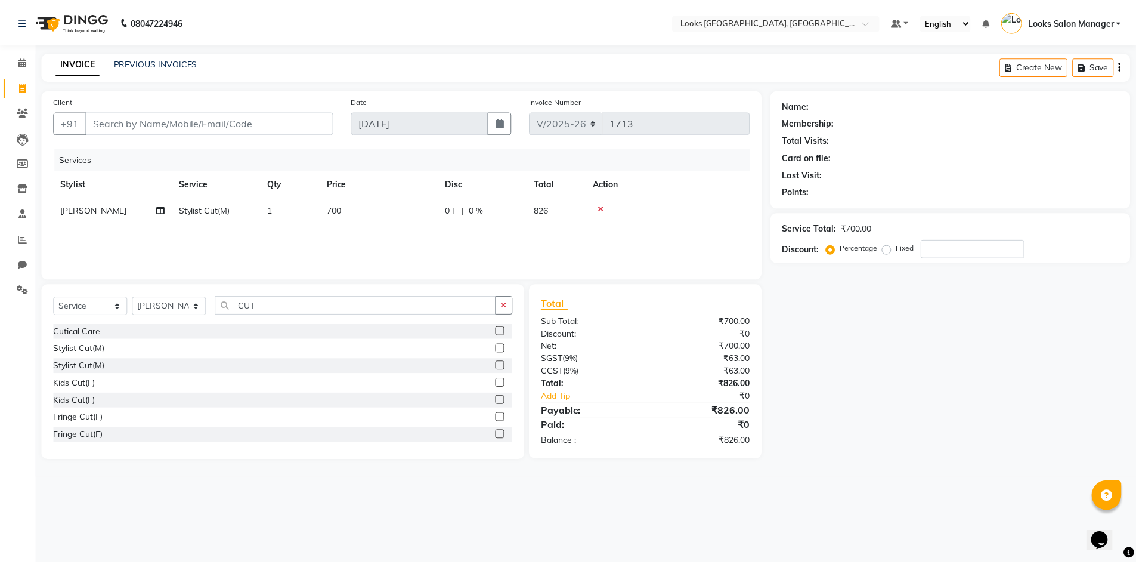
scroll to position [60, 0]
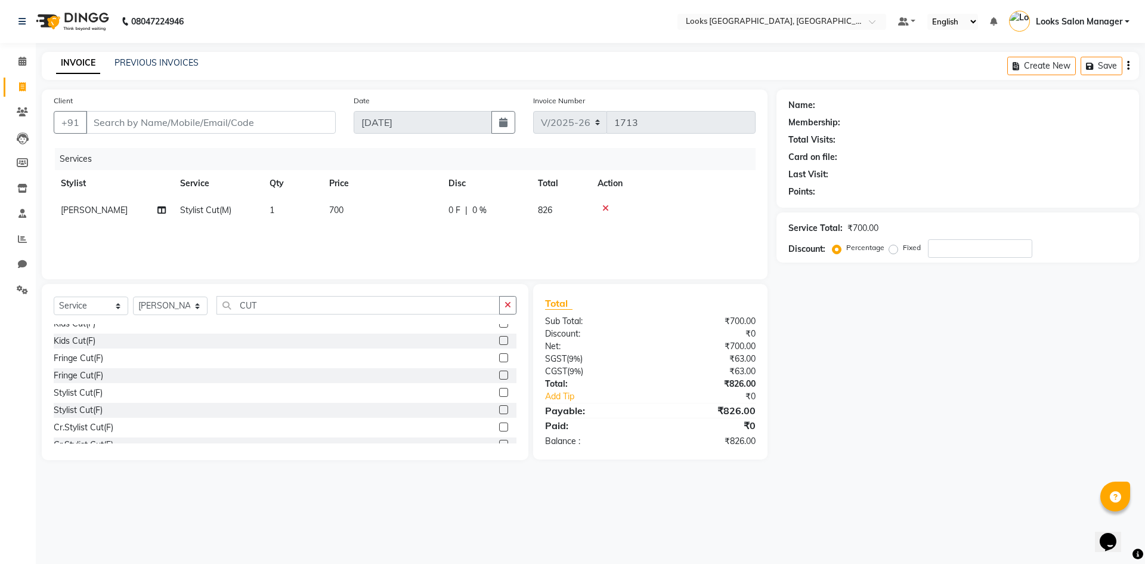
click at [499, 392] on label at bounding box center [503, 392] width 9 height 9
click at [499, 392] on input "checkbox" at bounding box center [503, 393] width 8 height 8
checkbox input "false"
click at [206, 115] on input "Client" at bounding box center [211, 122] width 250 height 23
click at [344, 210] on span "700" at bounding box center [336, 210] width 14 height 11
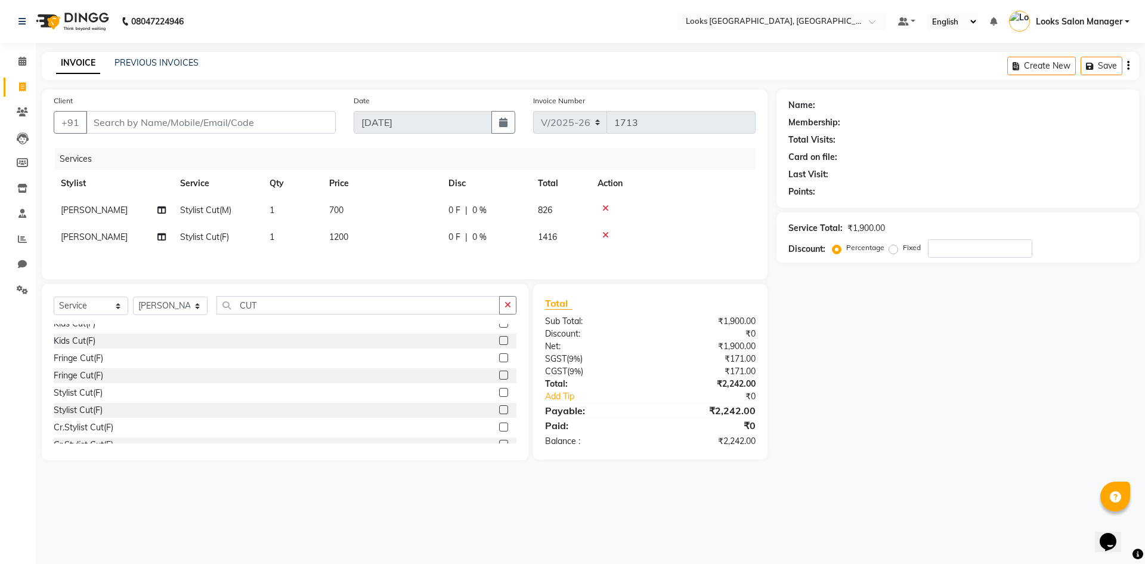
select select "64711"
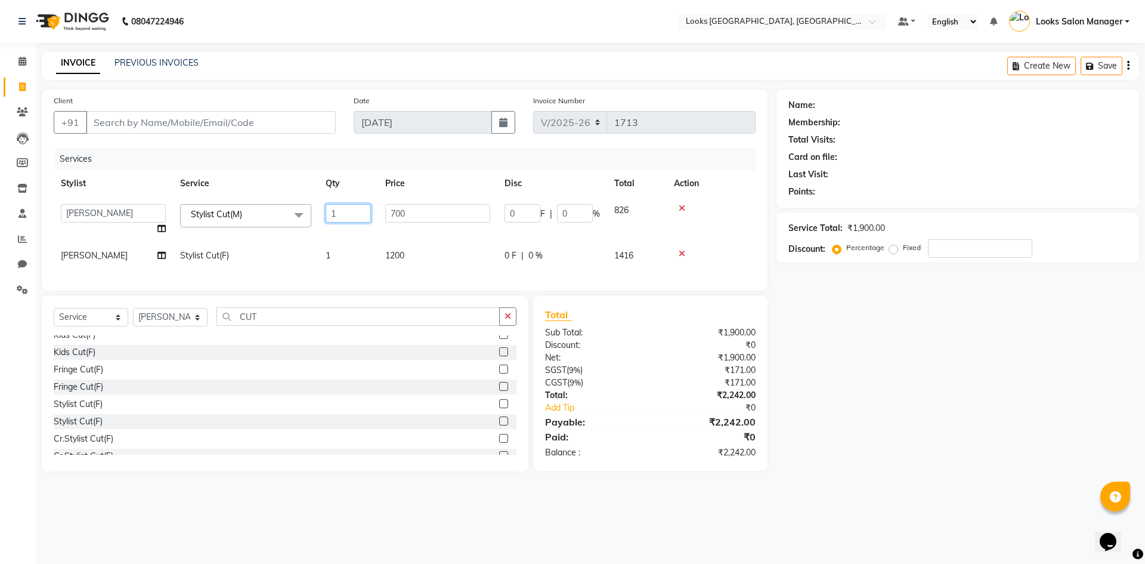
click at [344, 210] on input "1" at bounding box center [348, 213] width 45 height 18
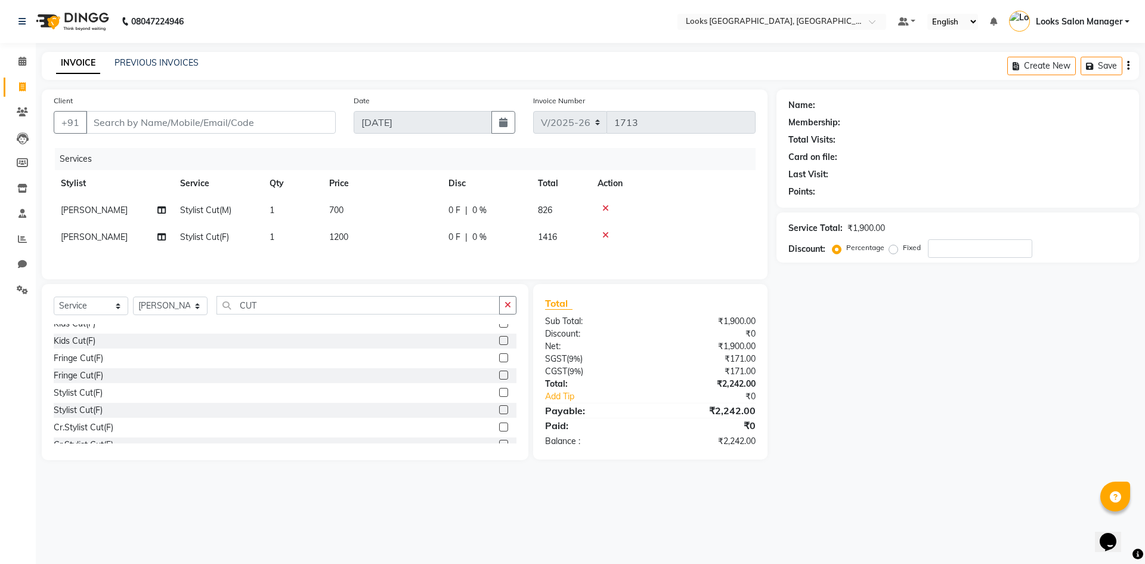
click at [398, 215] on td "700" at bounding box center [381, 210] width 119 height 27
select select "64711"
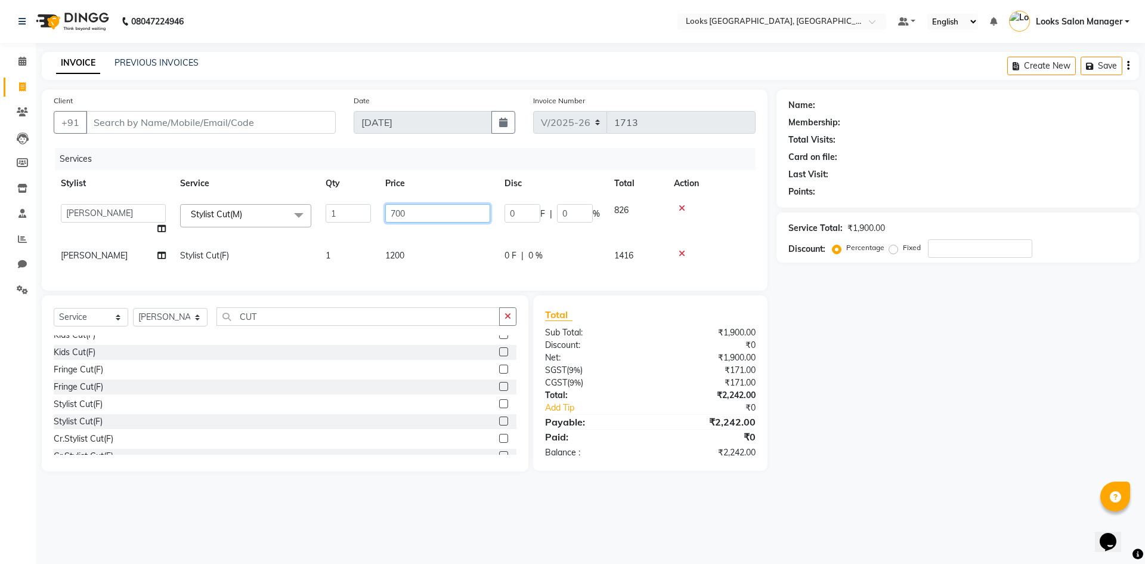
click at [398, 215] on input "700" at bounding box center [437, 213] width 105 height 18
type input "500"
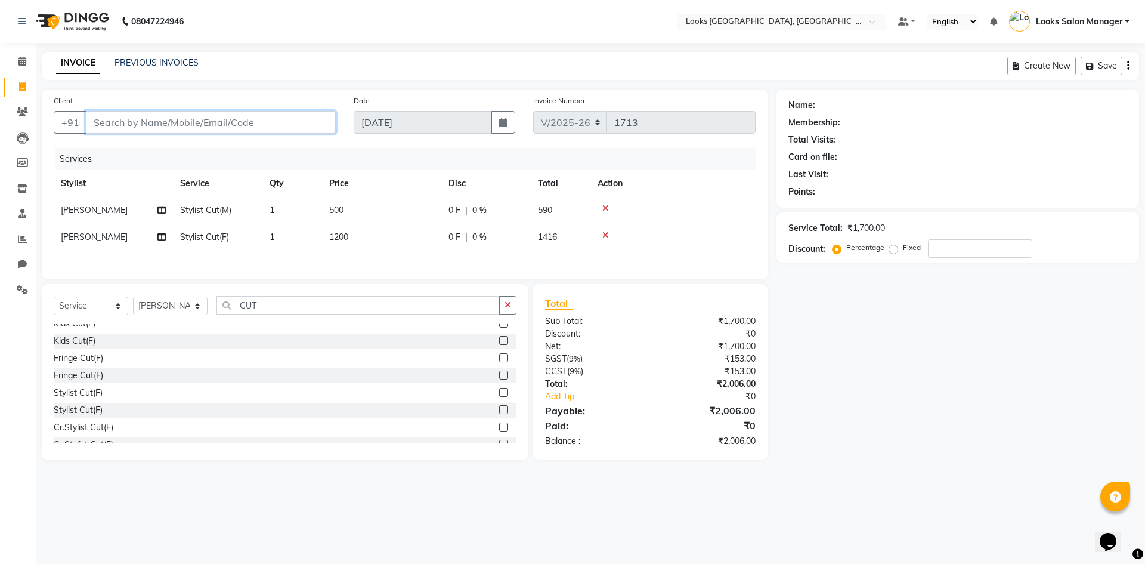
click at [160, 130] on input "Client" at bounding box center [211, 122] width 250 height 23
type input "9"
type input "0"
type input "9950645252"
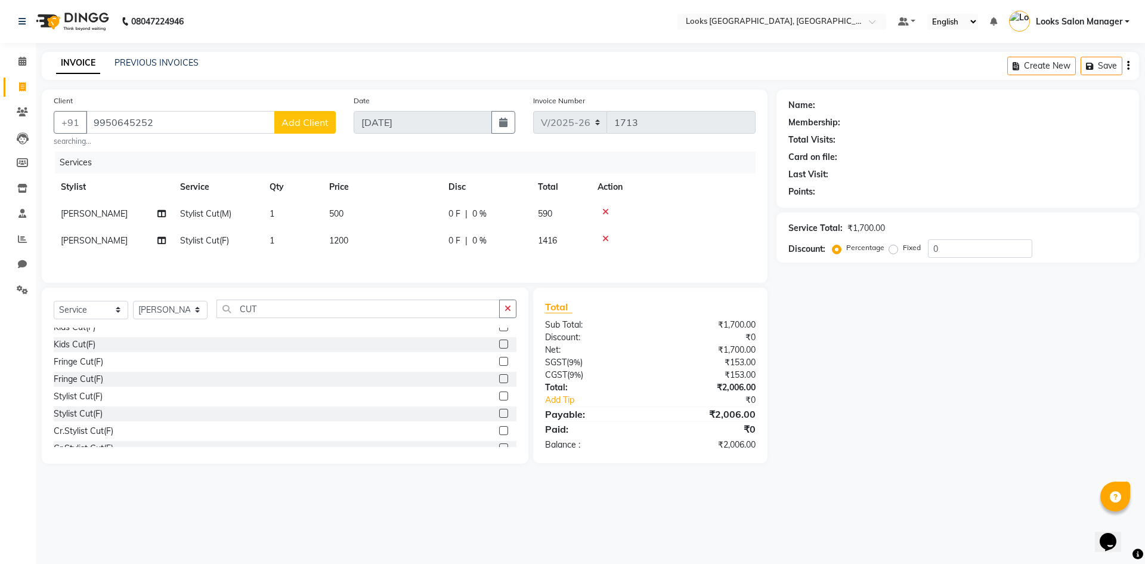
click at [287, 127] on span "Add Client" at bounding box center [305, 122] width 47 height 12
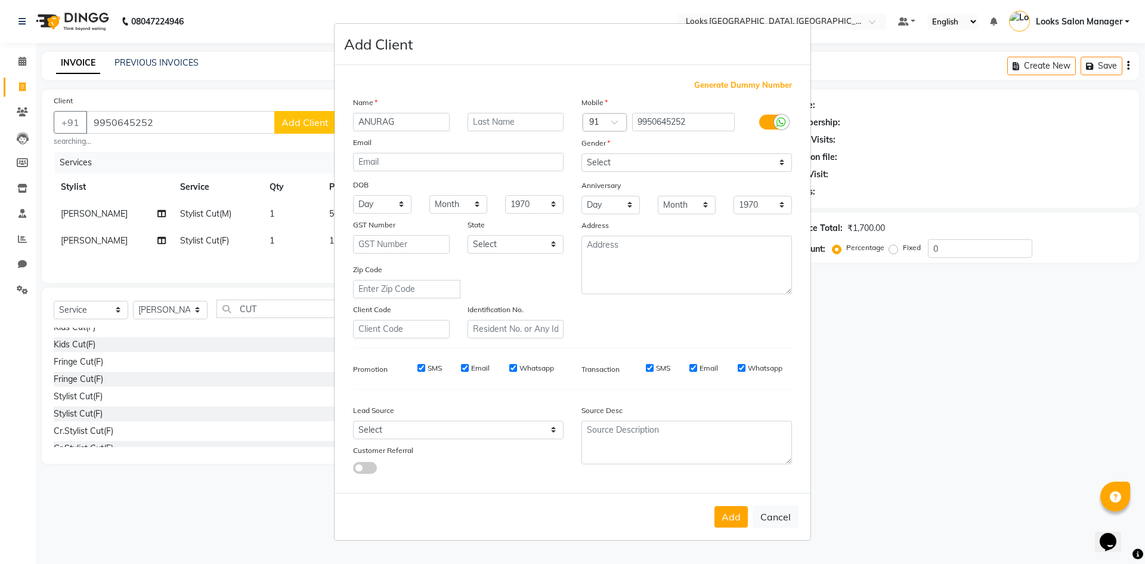
type input "ANURAG"
click at [670, 162] on select "Select [DEMOGRAPHIC_DATA] [DEMOGRAPHIC_DATA] Other Prefer Not To Say" at bounding box center [687, 162] width 211 height 18
select select "[DEMOGRAPHIC_DATA]"
click at [582, 153] on select "Select [DEMOGRAPHIC_DATA] [DEMOGRAPHIC_DATA] Other Prefer Not To Say" at bounding box center [687, 162] width 211 height 18
click at [725, 512] on button "Add" at bounding box center [731, 516] width 33 height 21
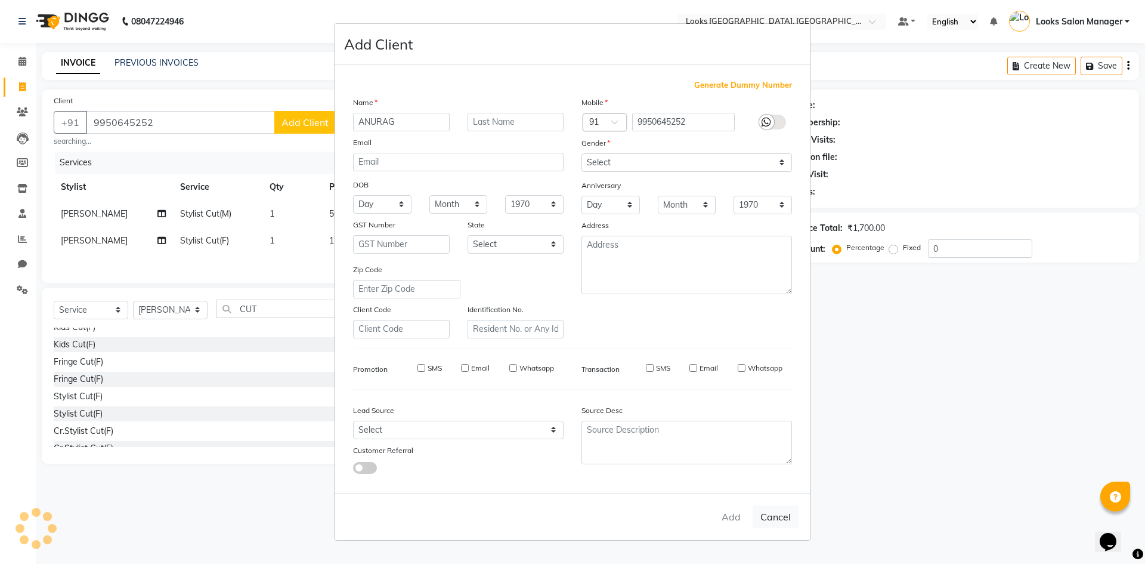
select select
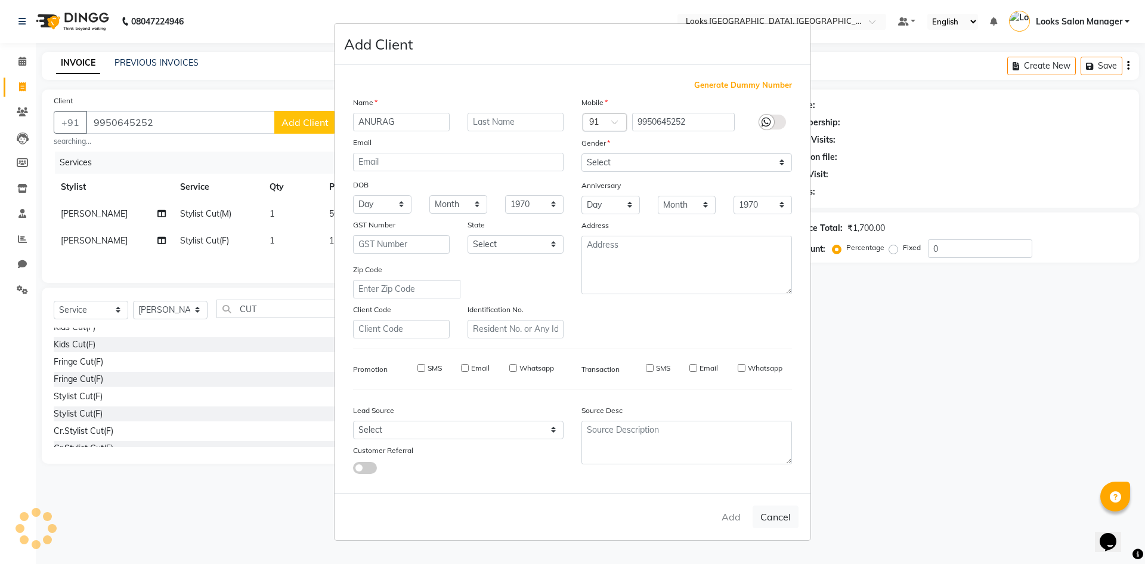
select select
checkbox input "false"
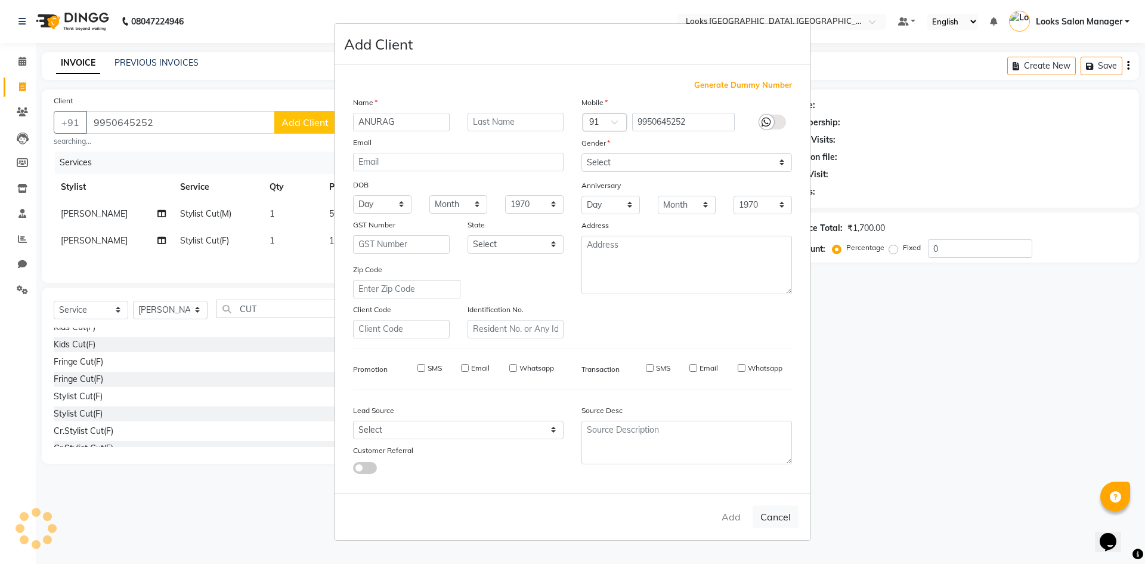
checkbox input "false"
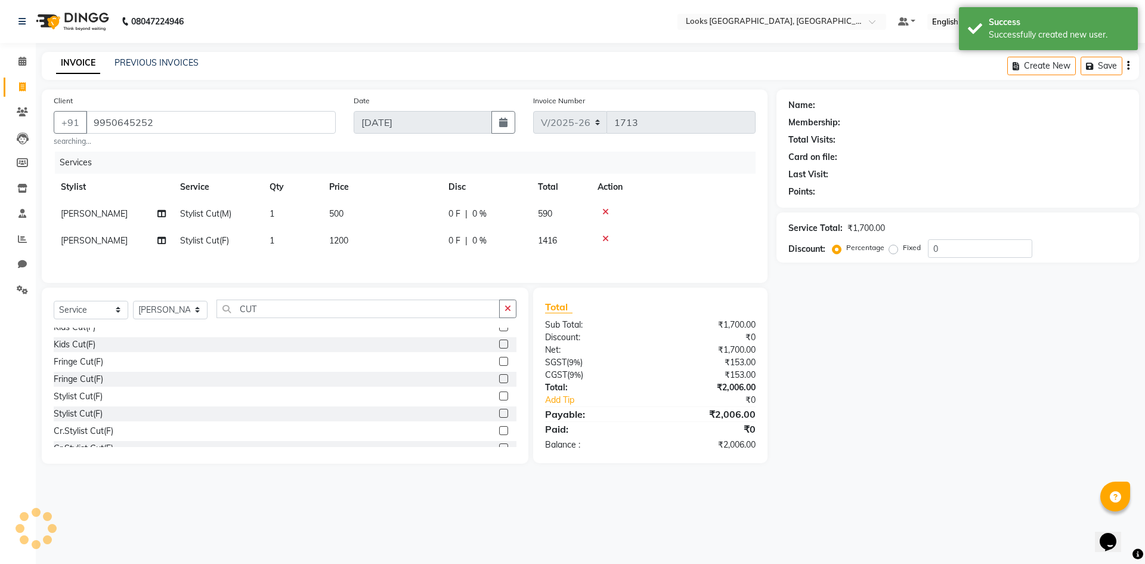
select select "1: Object"
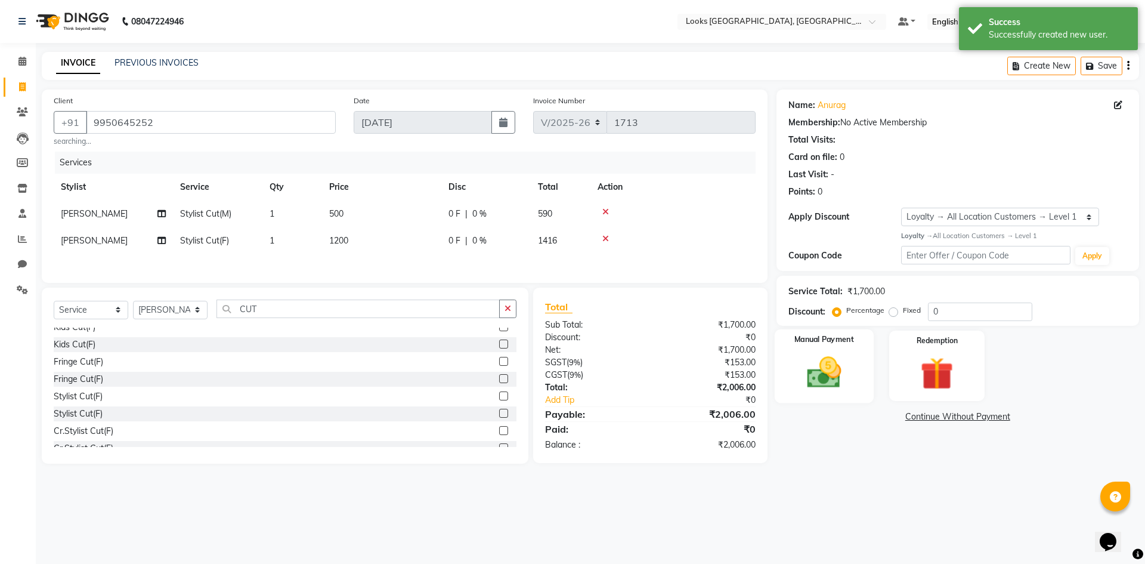
click at [847, 389] on img at bounding box center [823, 372] width 55 height 39
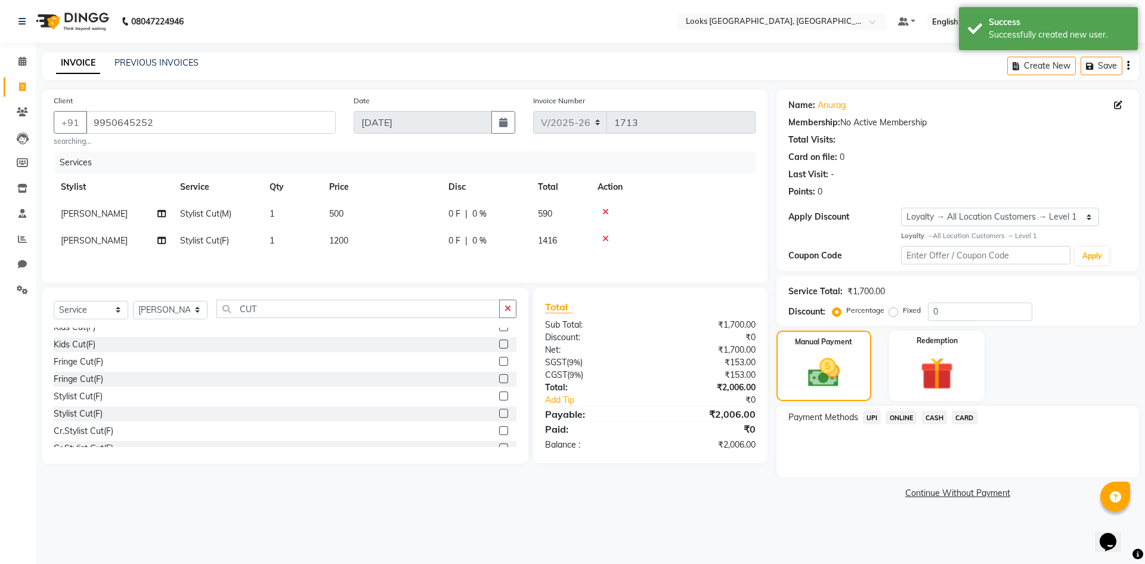
click at [970, 419] on span "CARD" at bounding box center [965, 417] width 26 height 14
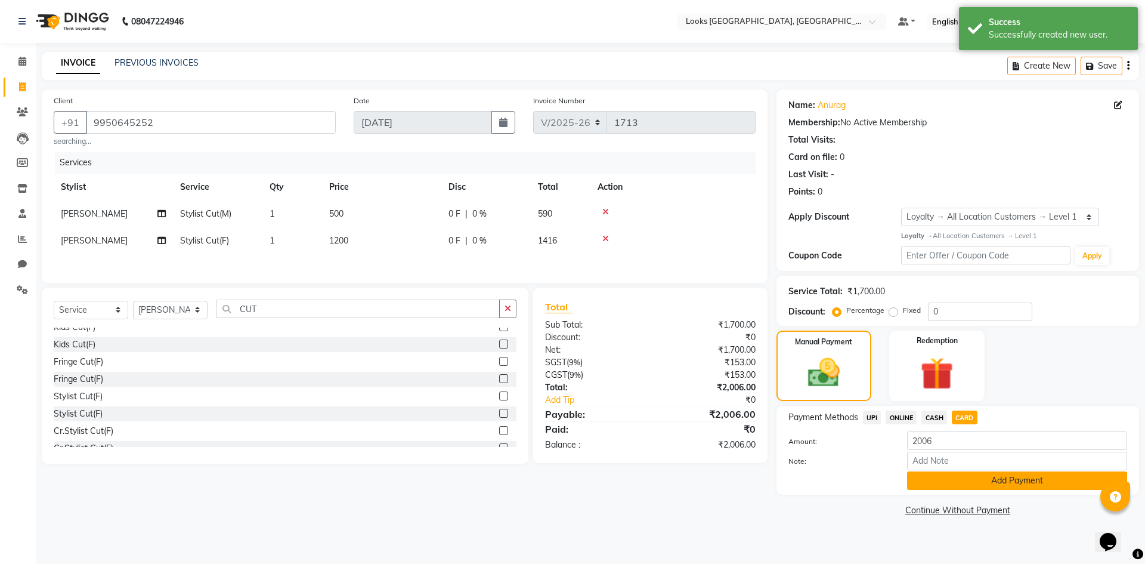
click at [921, 483] on button "Add Payment" at bounding box center [1017, 480] width 220 height 18
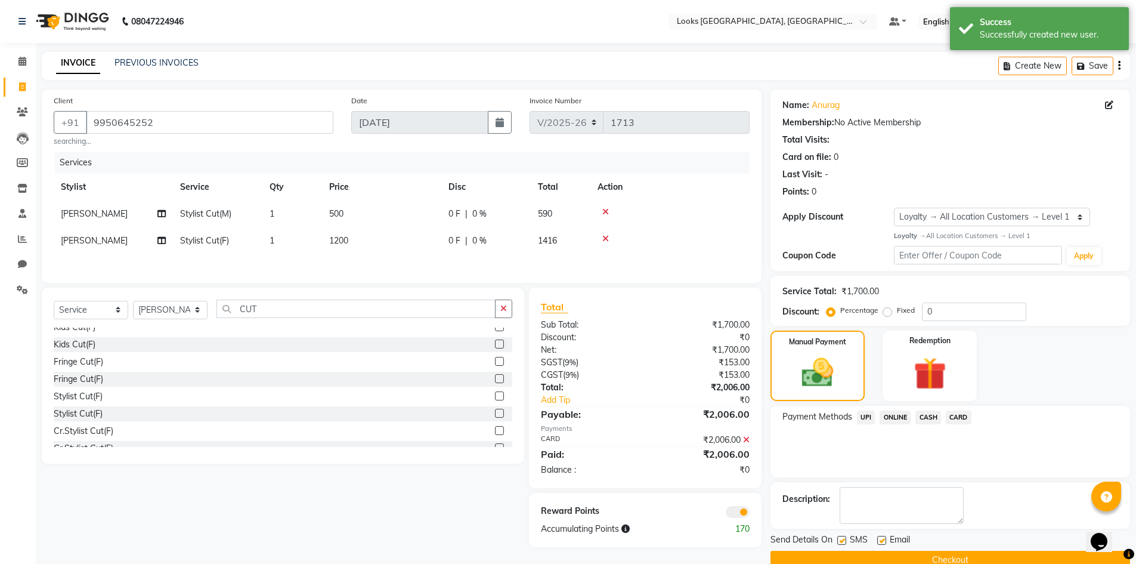
click at [840, 536] on label at bounding box center [842, 540] width 9 height 9
click at [840, 537] on input "checkbox" at bounding box center [842, 541] width 8 height 8
checkbox input "false"
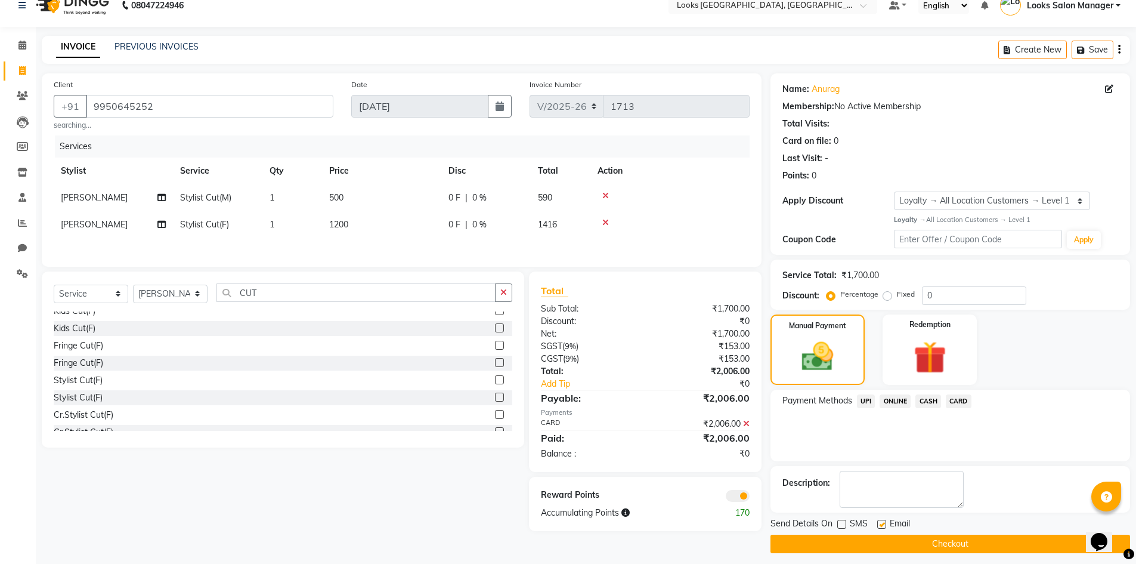
scroll to position [23, 0]
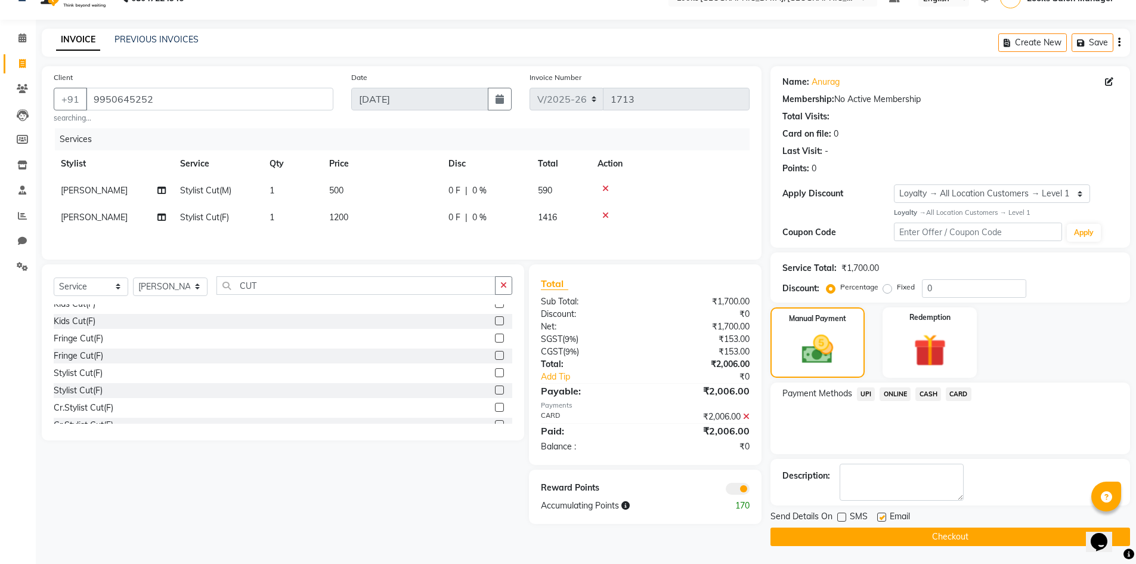
click at [94, 224] on td "[PERSON_NAME]" at bounding box center [113, 217] width 119 height 27
select select "64711"
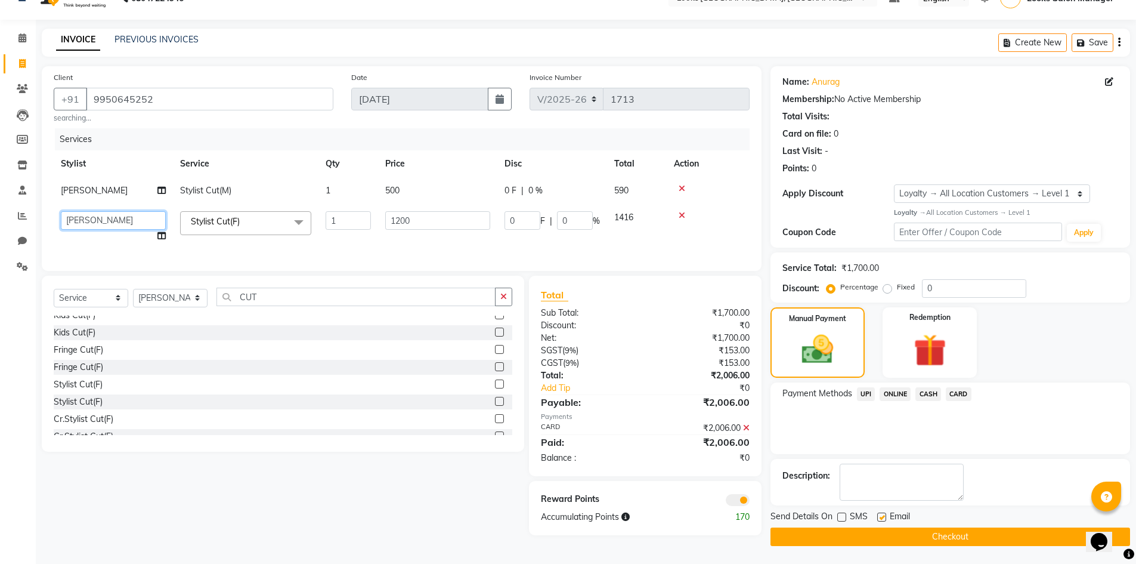
click at [95, 217] on select "Avdhaesh_pdct COUNTER SALES [PERSON_NAME] Looks Salon Manager [PERSON_NAME] [PE…" at bounding box center [113, 220] width 105 height 18
select select "85710"
click at [356, 241] on td "1" at bounding box center [349, 226] width 60 height 45
click at [840, 537] on button "Checkout" at bounding box center [951, 536] width 360 height 18
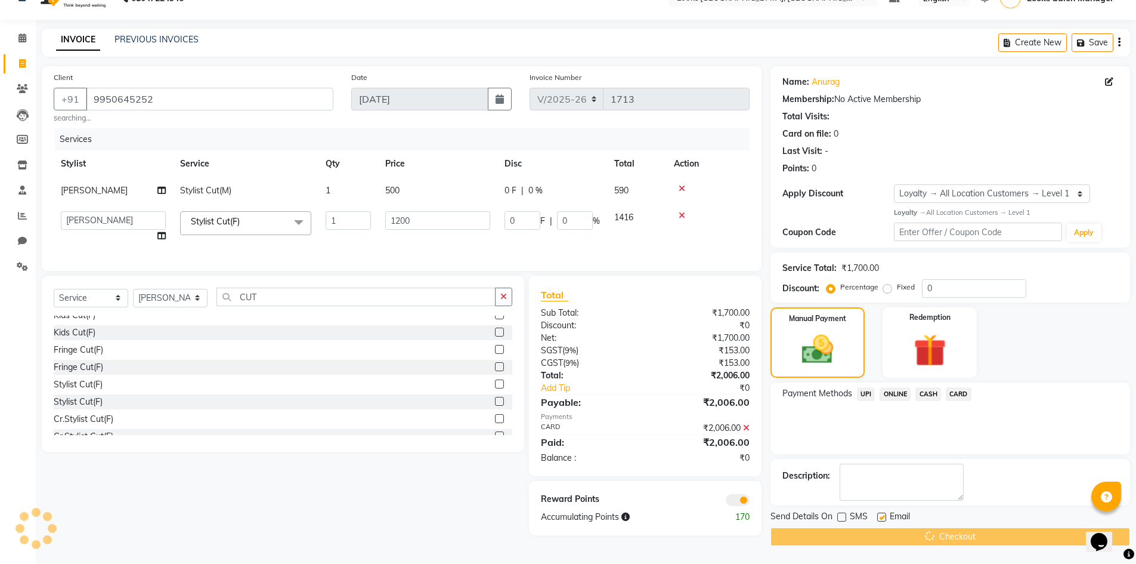
click at [840, 537] on div "Checkout" at bounding box center [951, 536] width 360 height 18
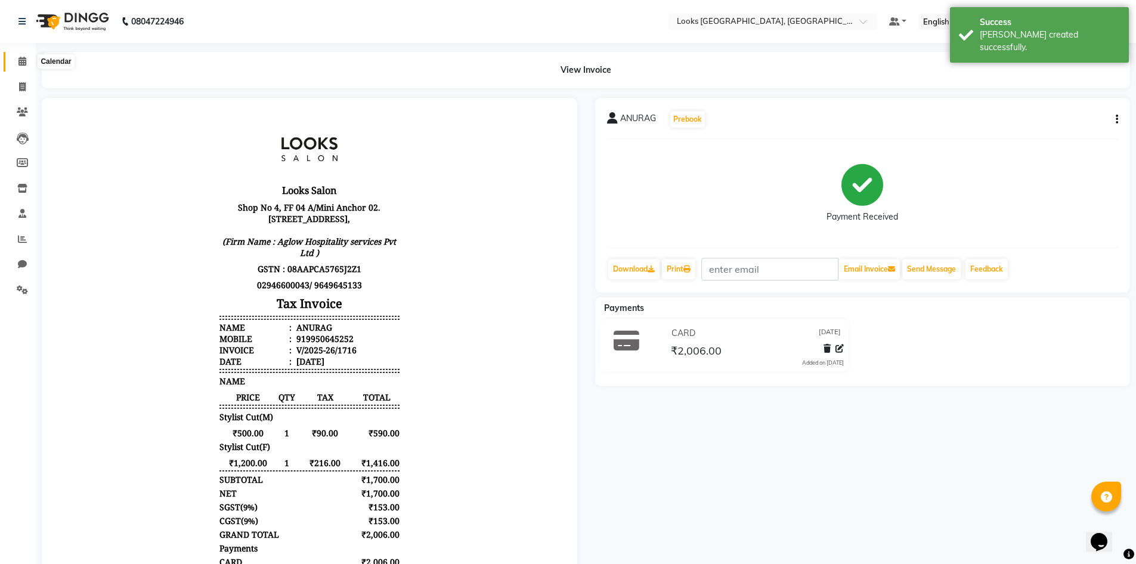
click at [24, 66] on span at bounding box center [22, 62] width 21 height 14
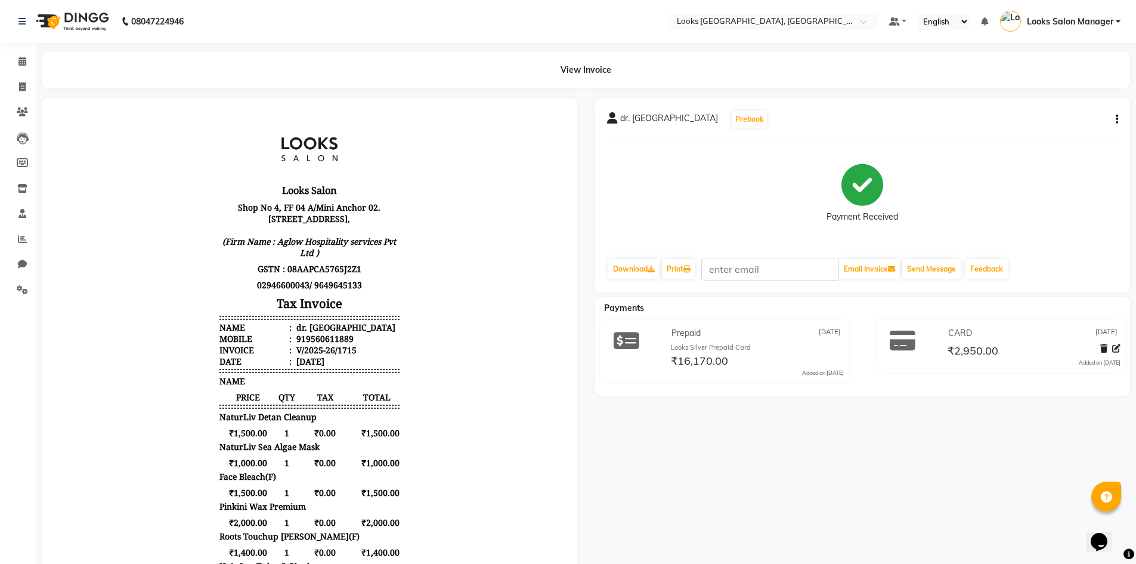
click at [1110, 120] on div "dr. drishti Prebook" at bounding box center [863, 119] width 512 height 19
click at [1113, 119] on button "button" at bounding box center [1114, 119] width 7 height 13
click at [1071, 125] on div "Edit Item Staff" at bounding box center [1058, 126] width 82 height 15
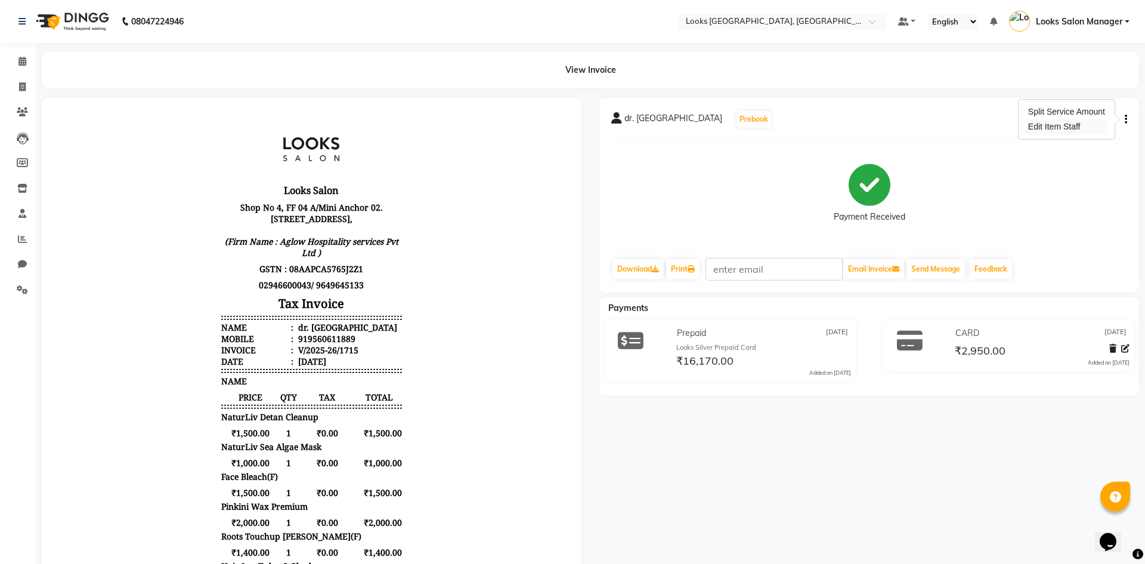
select select "63435"
select select "25215"
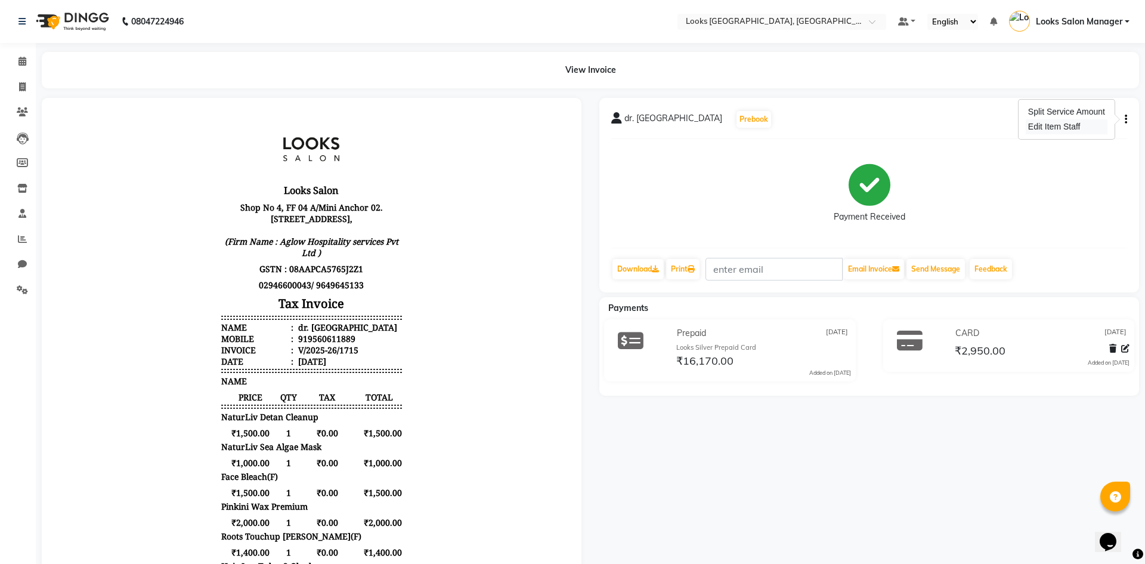
select select "25215"
select select "63435"
select select "25215"
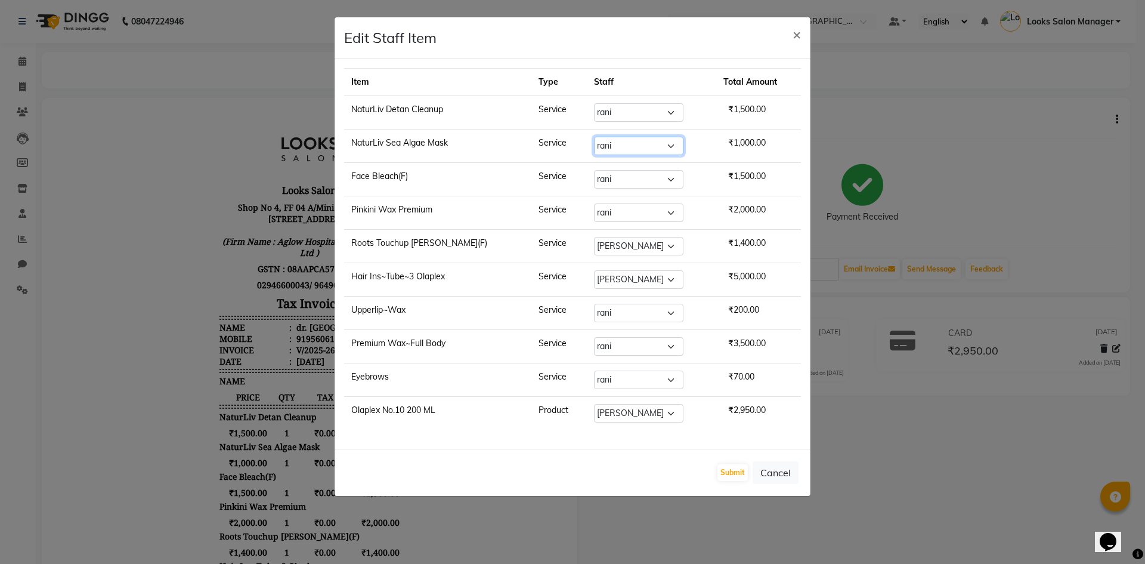
click at [607, 147] on select "Select Avdhaesh_pdct COUNTER SALES [PERSON_NAME] Looks Salon Manager [PERSON_NA…" at bounding box center [638, 146] width 89 height 18
select select "25215"
click at [594, 137] on select "Select Avdhaesh_pdct COUNTER SALES [PERSON_NAME] Looks Salon Manager [PERSON_NA…" at bounding box center [638, 146] width 89 height 18
click at [736, 474] on button "Submit" at bounding box center [733, 472] width 30 height 17
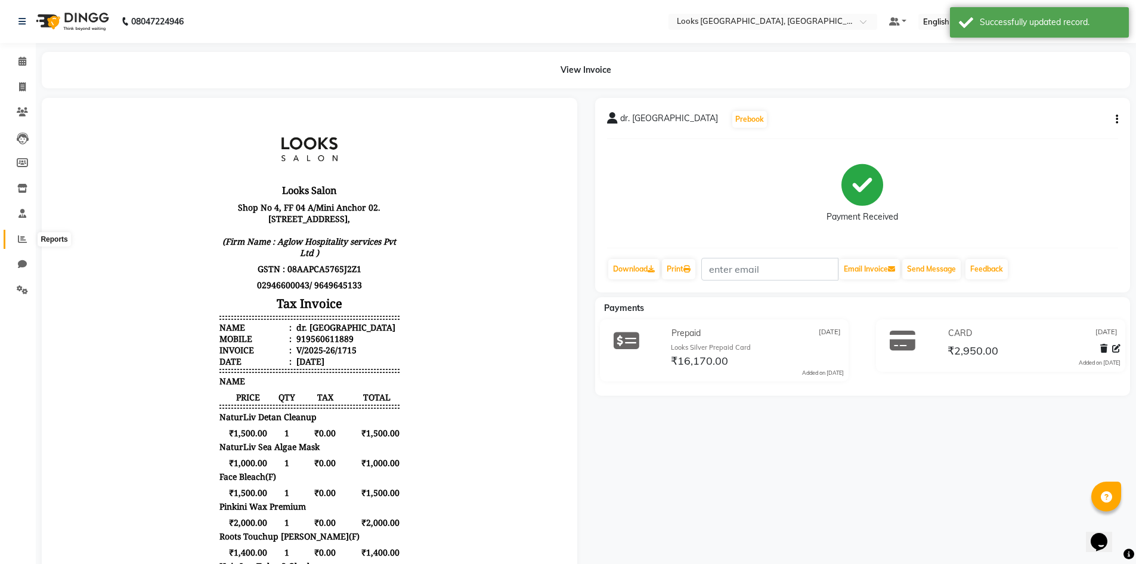
click at [25, 239] on icon at bounding box center [22, 238] width 9 height 9
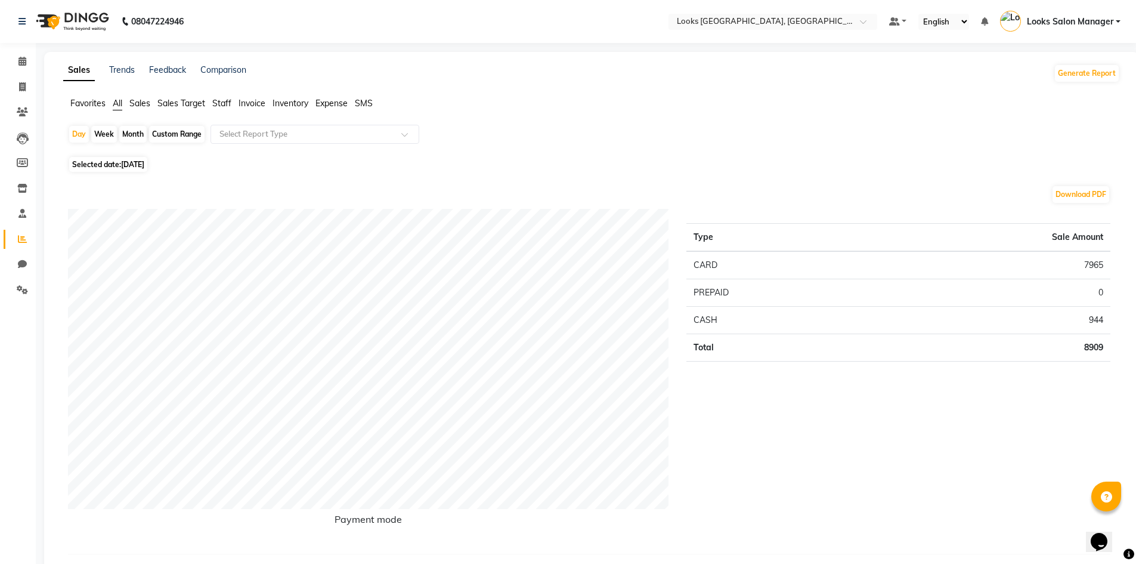
click at [227, 101] on span "Staff" at bounding box center [221, 103] width 19 height 11
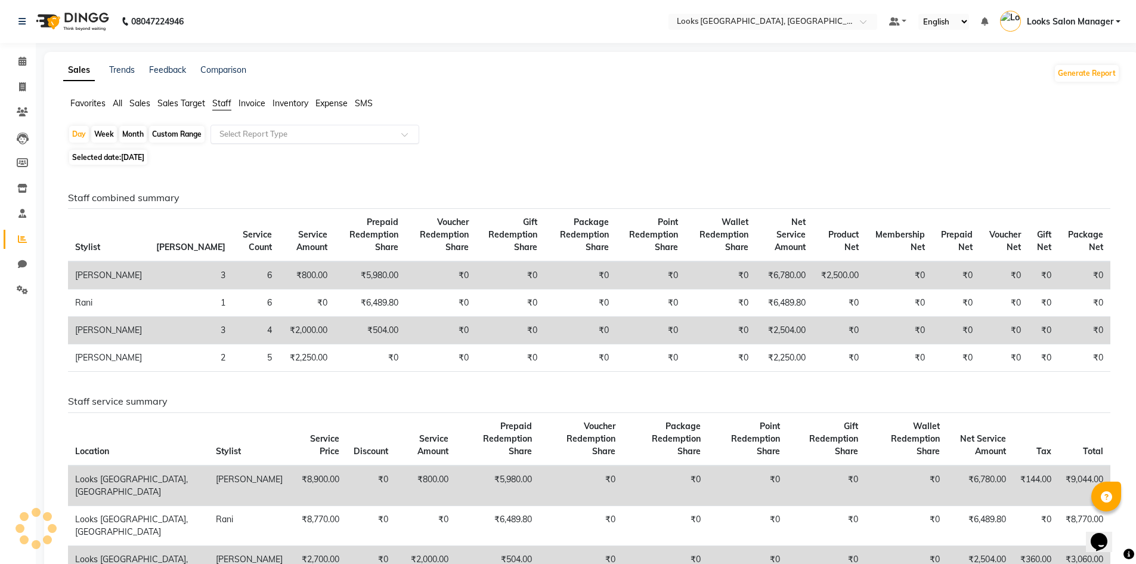
drag, startPoint x: 242, startPoint y: 129, endPoint x: 242, endPoint y: 141, distance: 11.9
click at [242, 130] on input "text" at bounding box center [303, 134] width 172 height 12
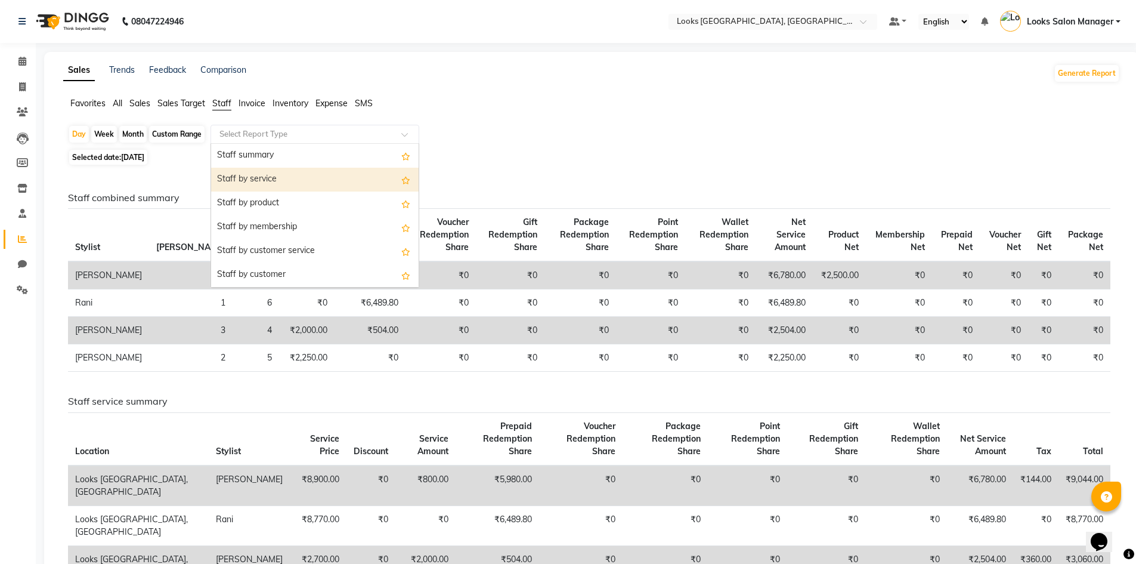
click at [255, 182] on div "Staff by service" at bounding box center [315, 180] width 208 height 24
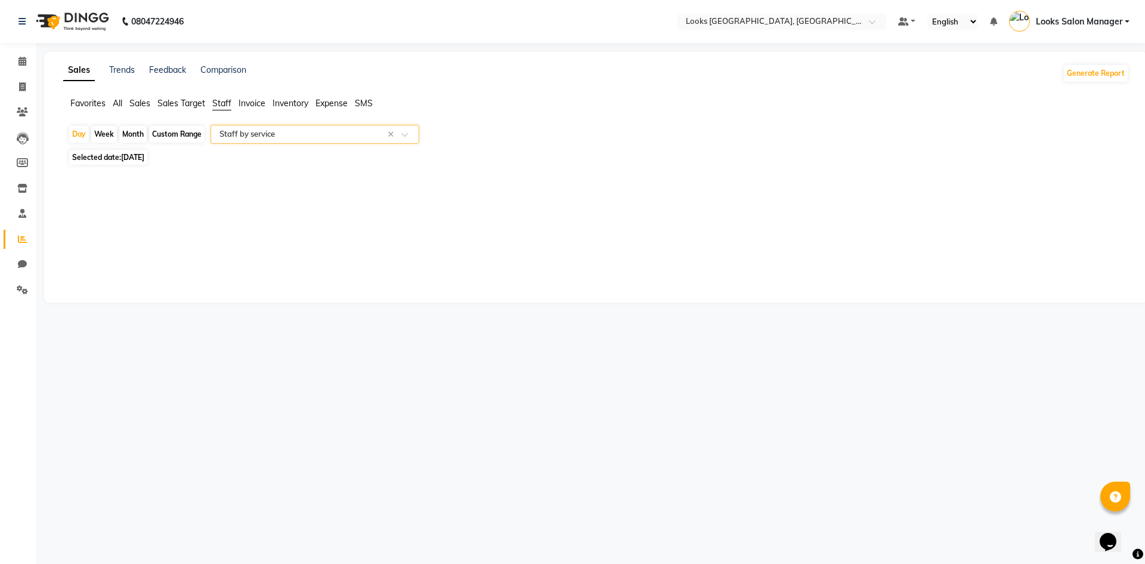
select select "full_report"
select select "pdf"
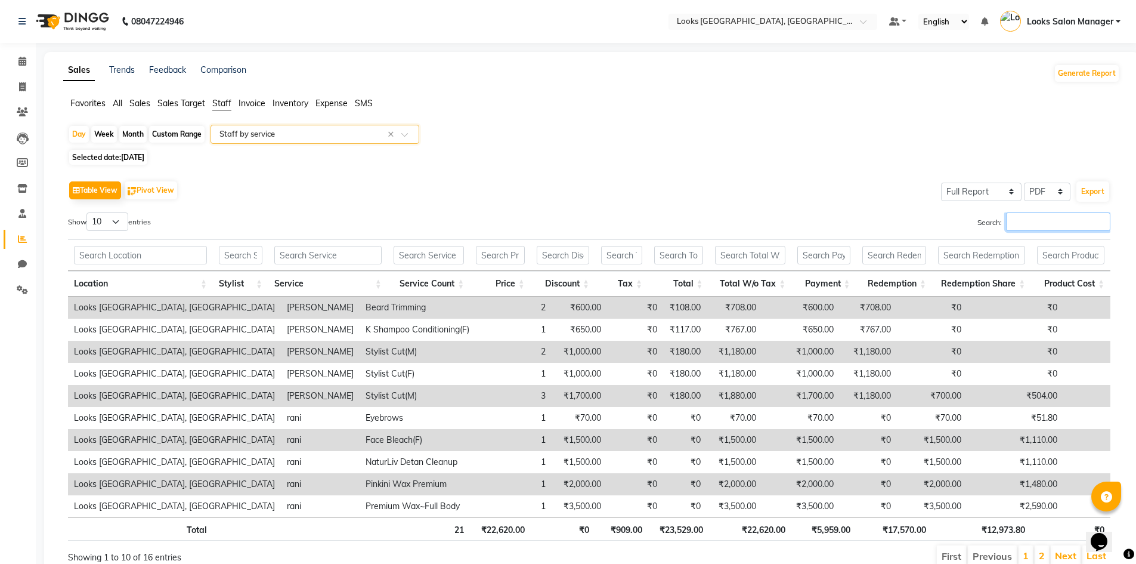
click at [1030, 222] on input "Search:" at bounding box center [1058, 221] width 104 height 18
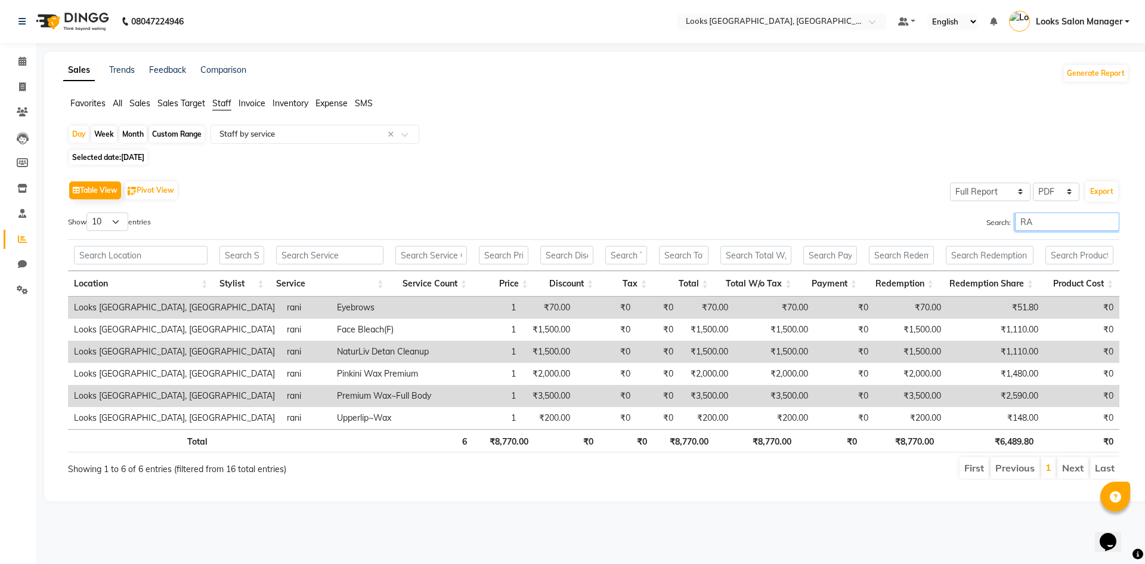
type input "R"
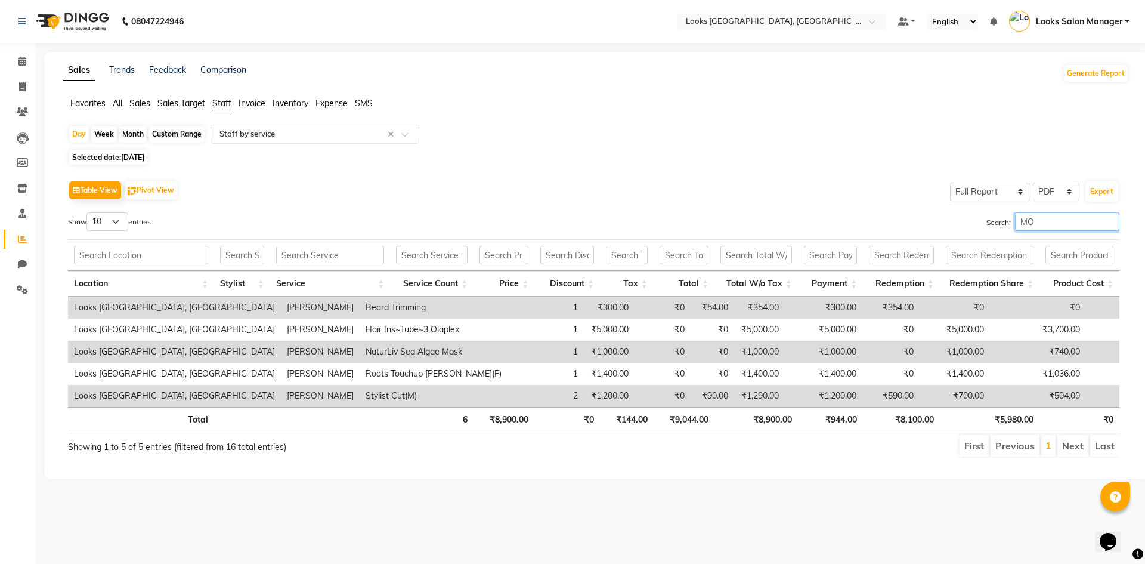
type input "M"
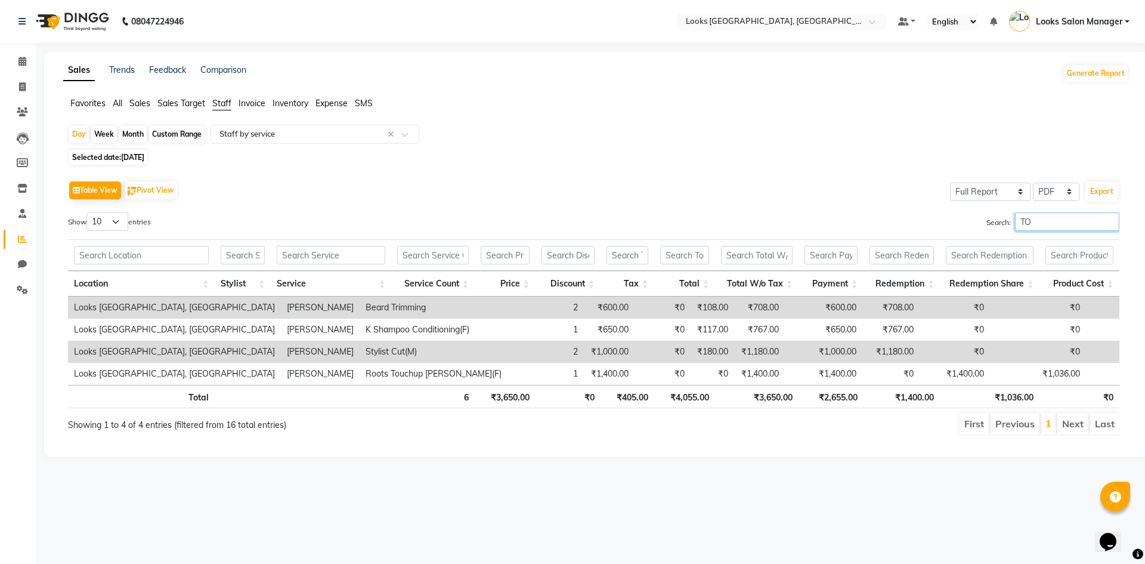
type input "T"
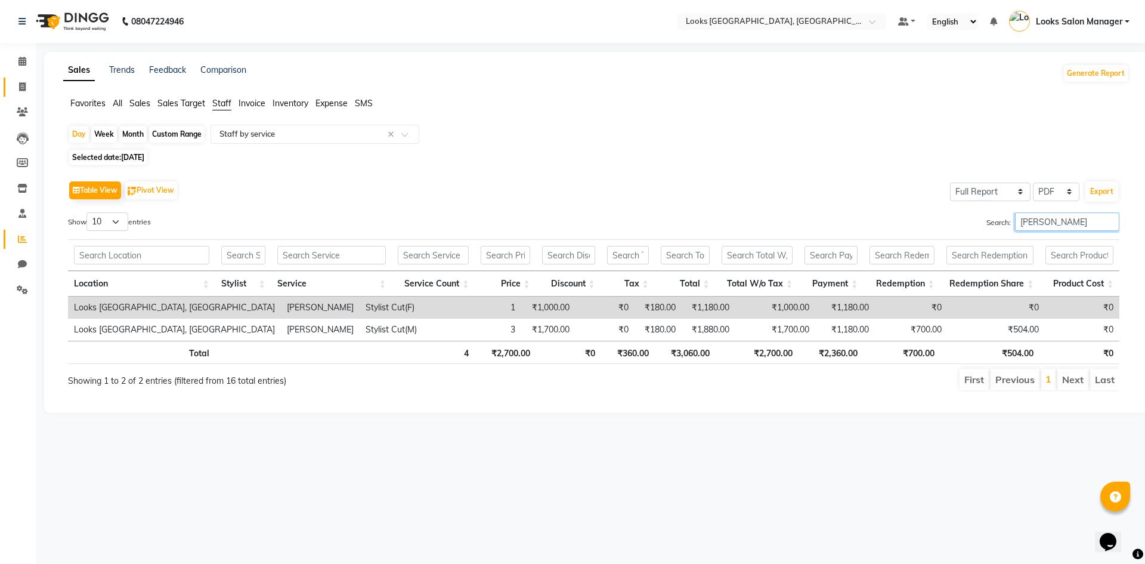
type input "SONU"
click at [23, 91] on icon at bounding box center [22, 86] width 7 height 9
select select "4460"
select select "service"
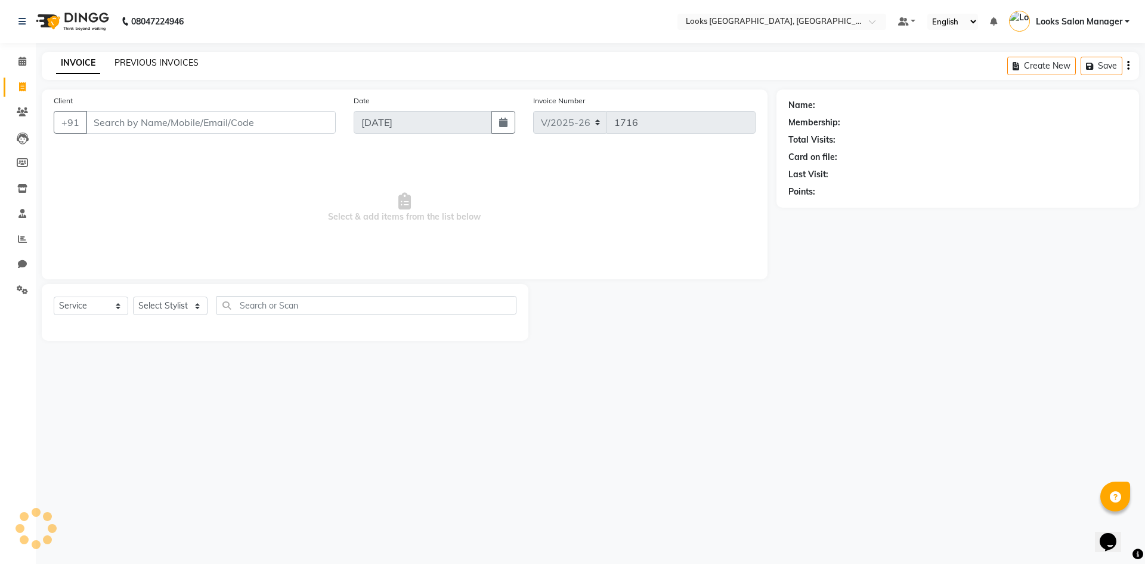
click at [156, 67] on link "PREVIOUS INVOICES" at bounding box center [157, 62] width 84 height 11
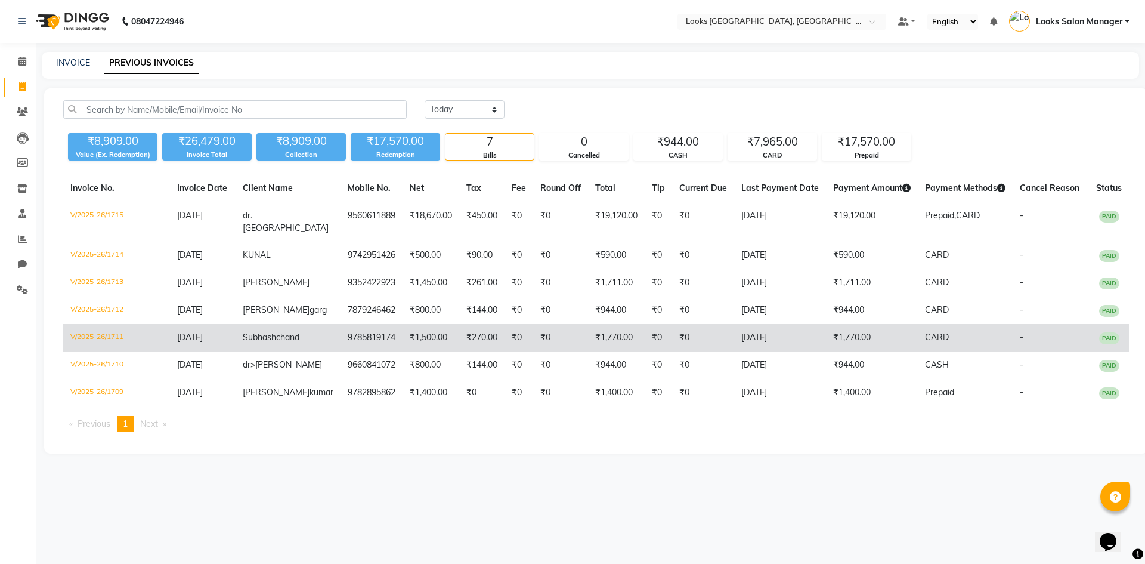
click at [403, 338] on td "₹1,500.00" at bounding box center [431, 337] width 57 height 27
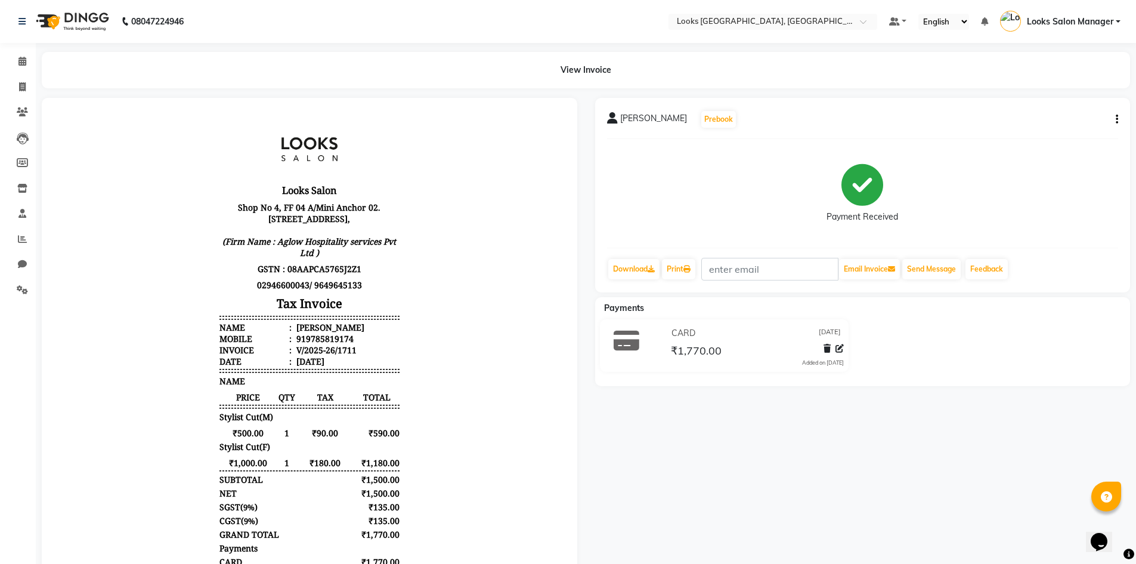
click at [1117, 120] on icon "button" at bounding box center [1117, 119] width 2 height 1
click at [1031, 129] on div "Edit Item Staff" at bounding box center [1058, 126] width 82 height 15
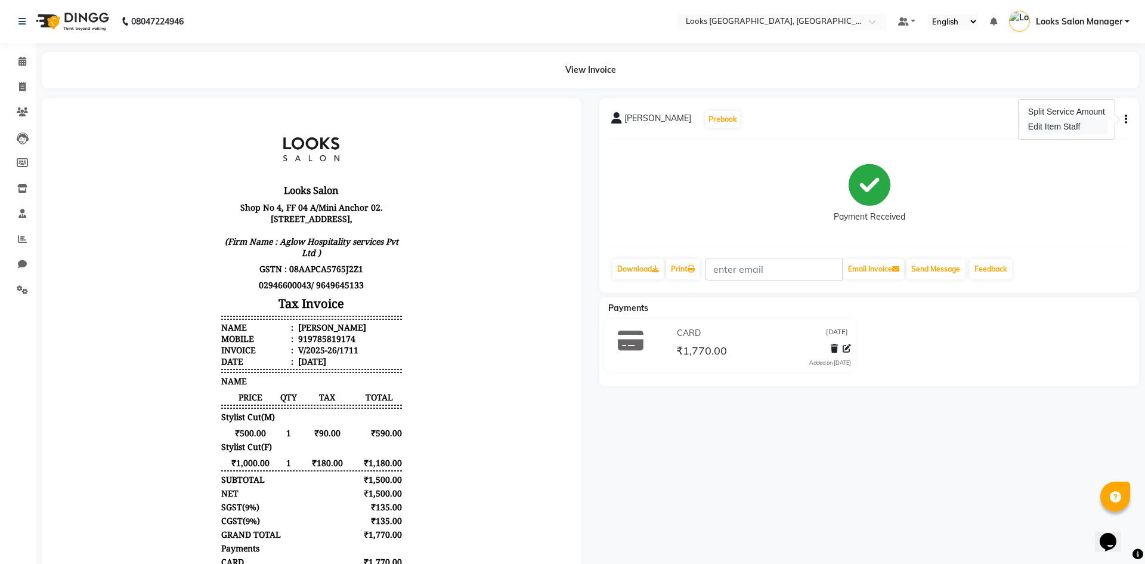
select select
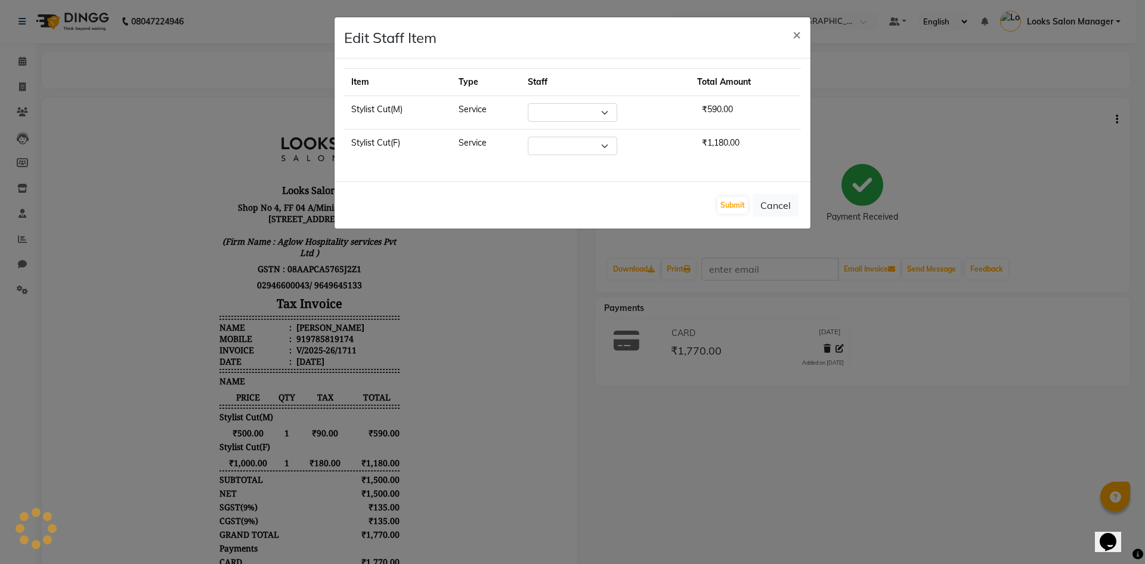
select select "64711"
drag, startPoint x: 580, startPoint y: 147, endPoint x: 579, endPoint y: 153, distance: 6.6
click at [580, 147] on select "Select Avdhaesh_pdct COUNTER SALES [PERSON_NAME] Looks Salon Manager [PERSON_NA…" at bounding box center [572, 146] width 89 height 18
select select "85710"
click at [528, 137] on select "Select Avdhaesh_pdct COUNTER SALES [PERSON_NAME] Looks Salon Manager [PERSON_NA…" at bounding box center [572, 146] width 89 height 18
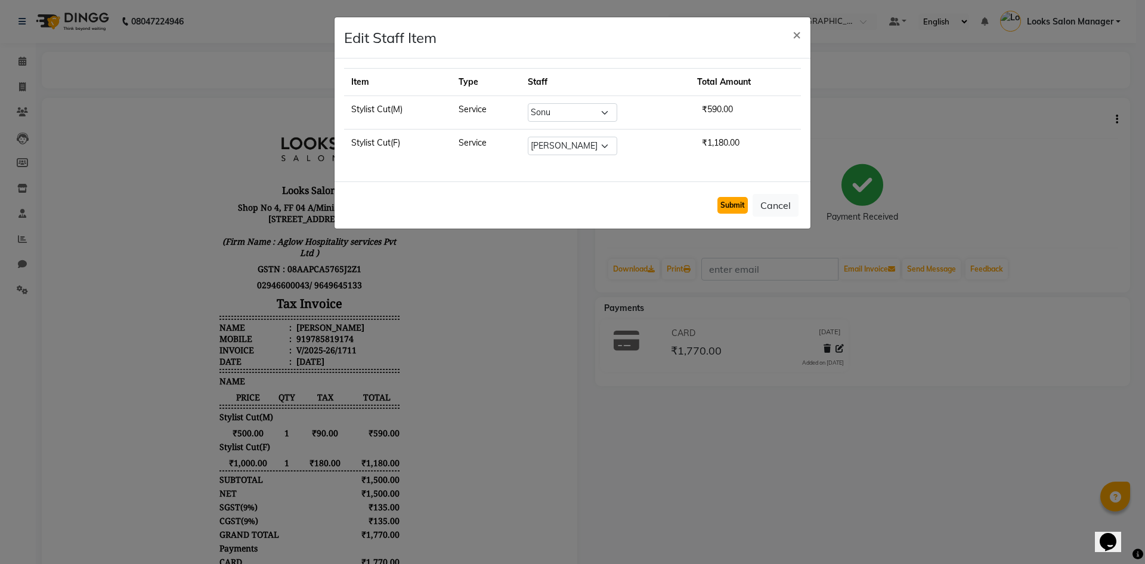
click at [731, 200] on button "Submit" at bounding box center [733, 205] width 30 height 17
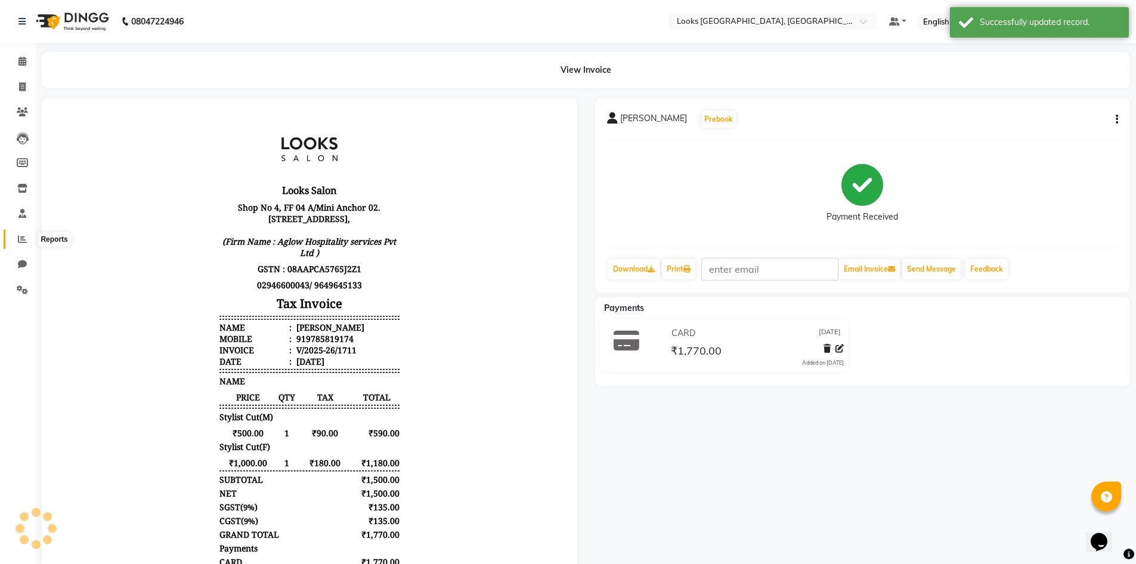
click at [24, 234] on icon at bounding box center [22, 238] width 9 height 9
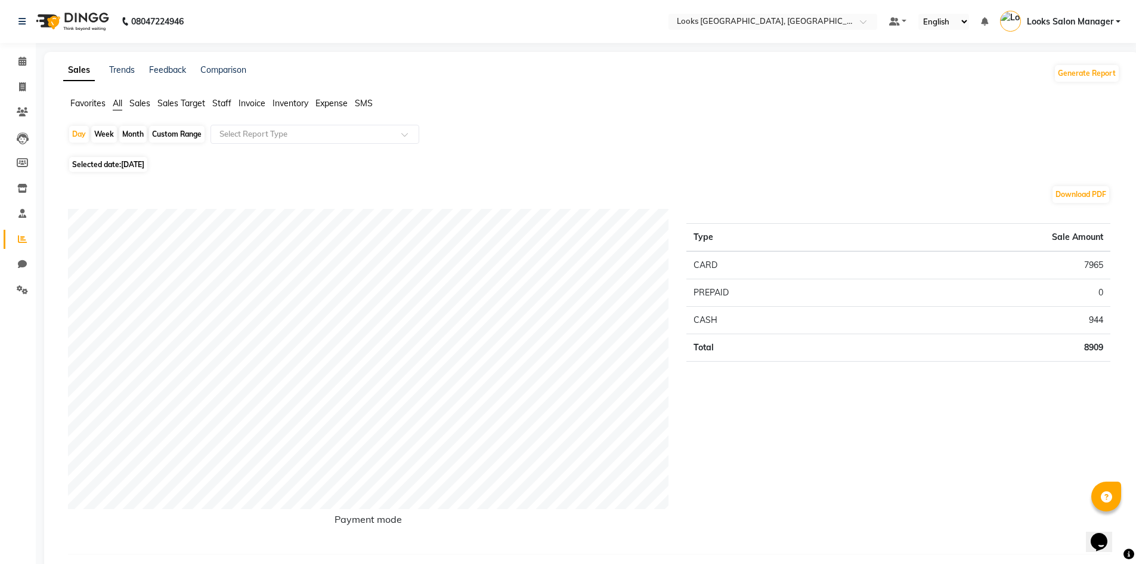
click at [226, 101] on span "Staff" at bounding box center [221, 103] width 19 height 11
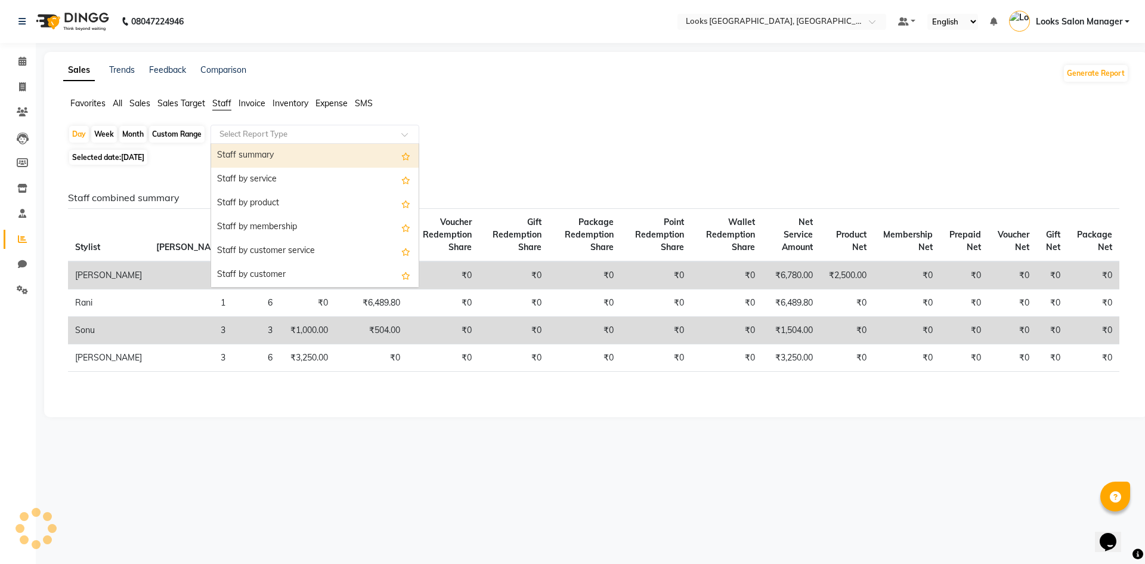
click at [230, 128] on div "Select Report Type" at bounding box center [315, 134] width 209 height 19
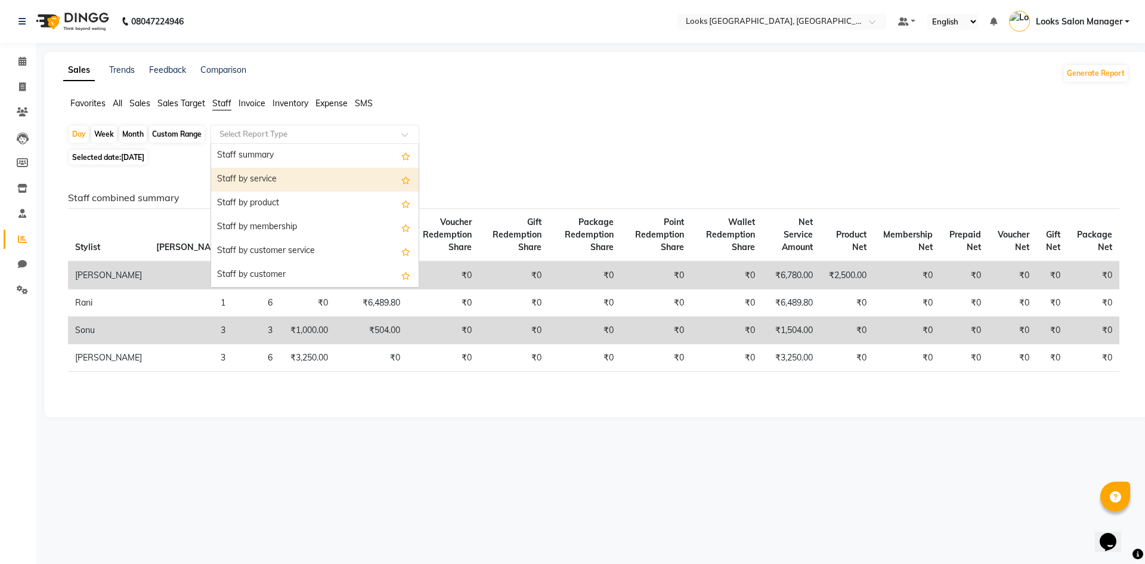
drag, startPoint x: 242, startPoint y: 180, endPoint x: 246, endPoint y: 186, distance: 6.8
click at [242, 181] on div "Staff by service" at bounding box center [315, 180] width 208 height 24
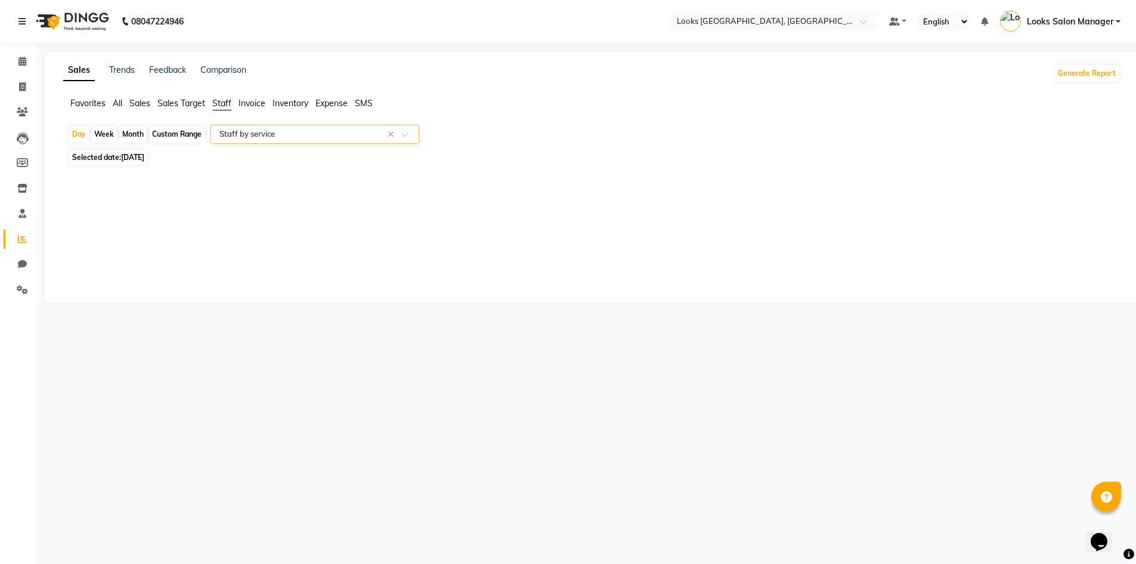
select select "full_report"
select select "pdf"
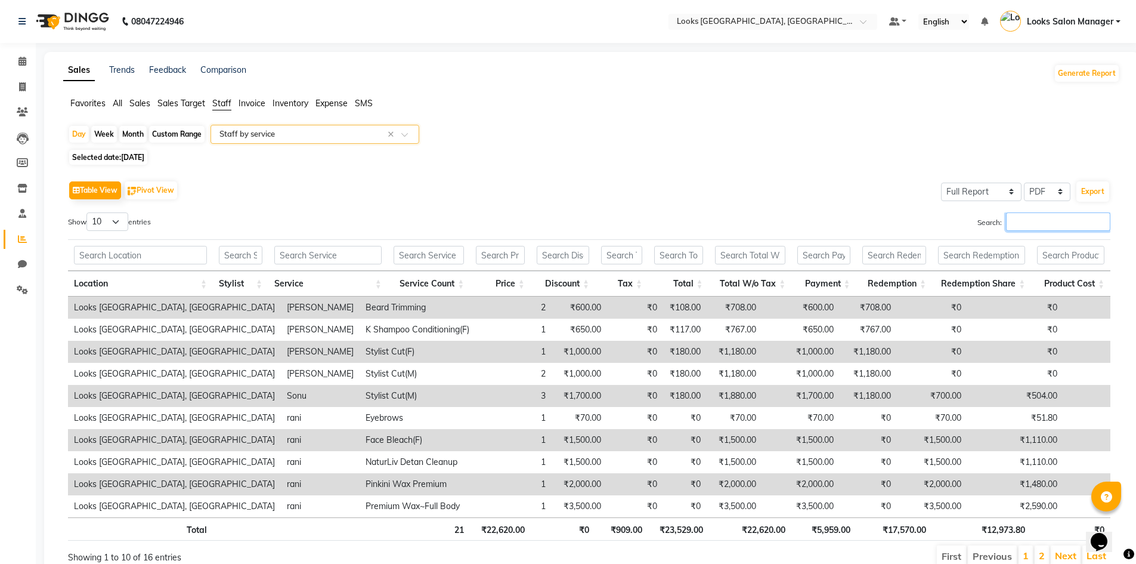
click at [1044, 221] on input "Search:" at bounding box center [1058, 221] width 104 height 18
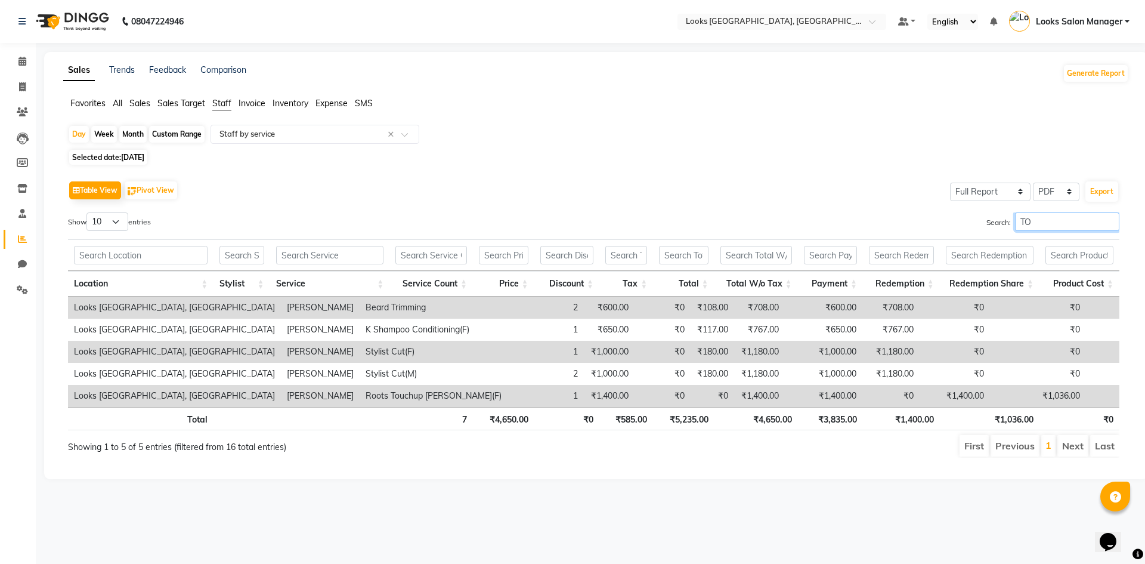
type input "T"
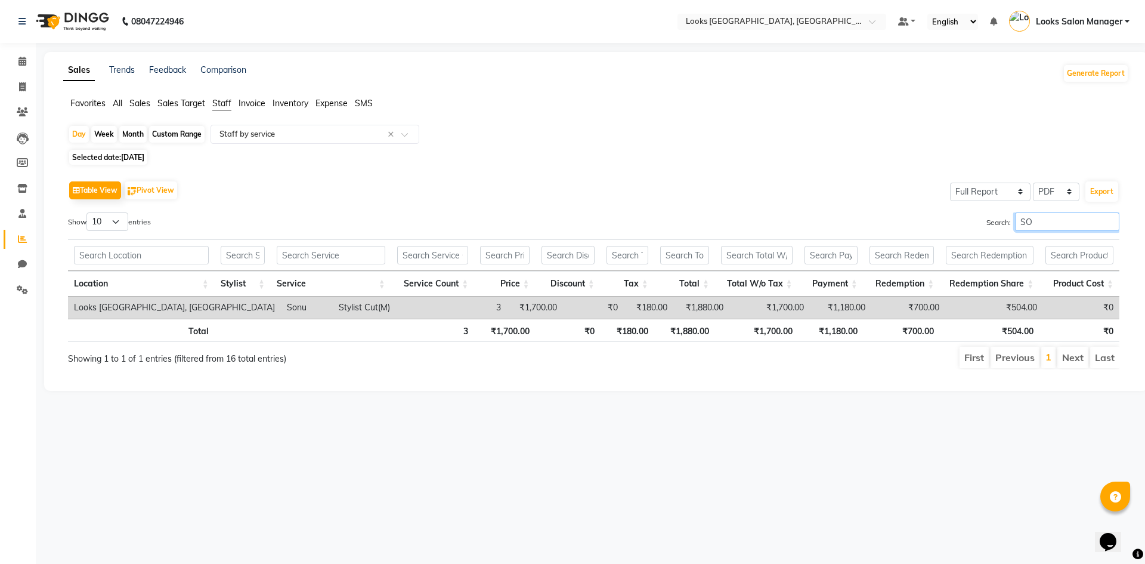
type input "S"
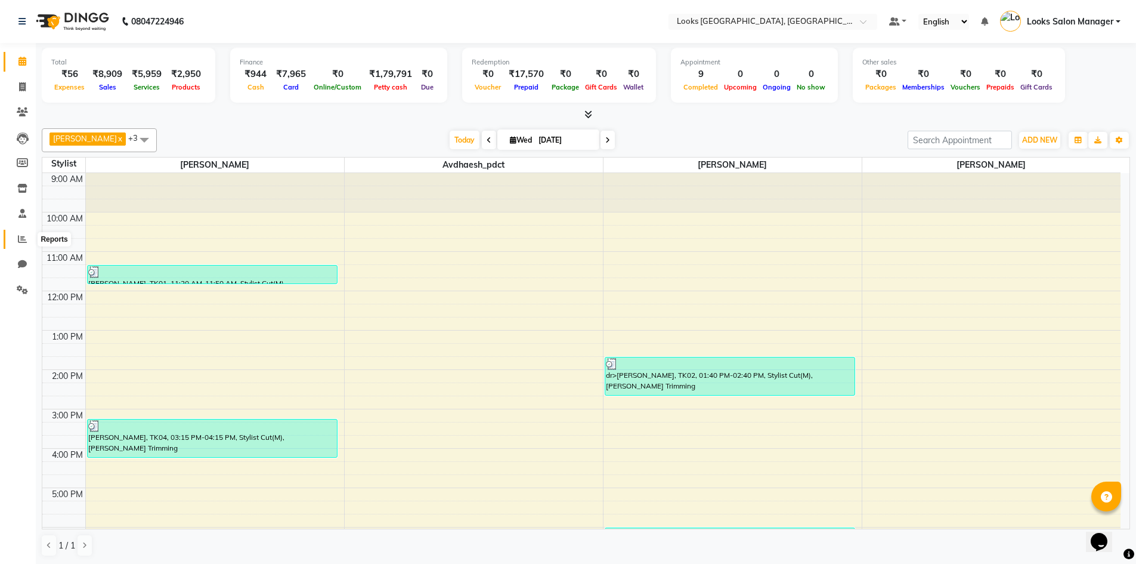
drag, startPoint x: 21, startPoint y: 234, endPoint x: 24, endPoint y: 226, distance: 8.3
click at [21, 234] on icon at bounding box center [22, 238] width 9 height 9
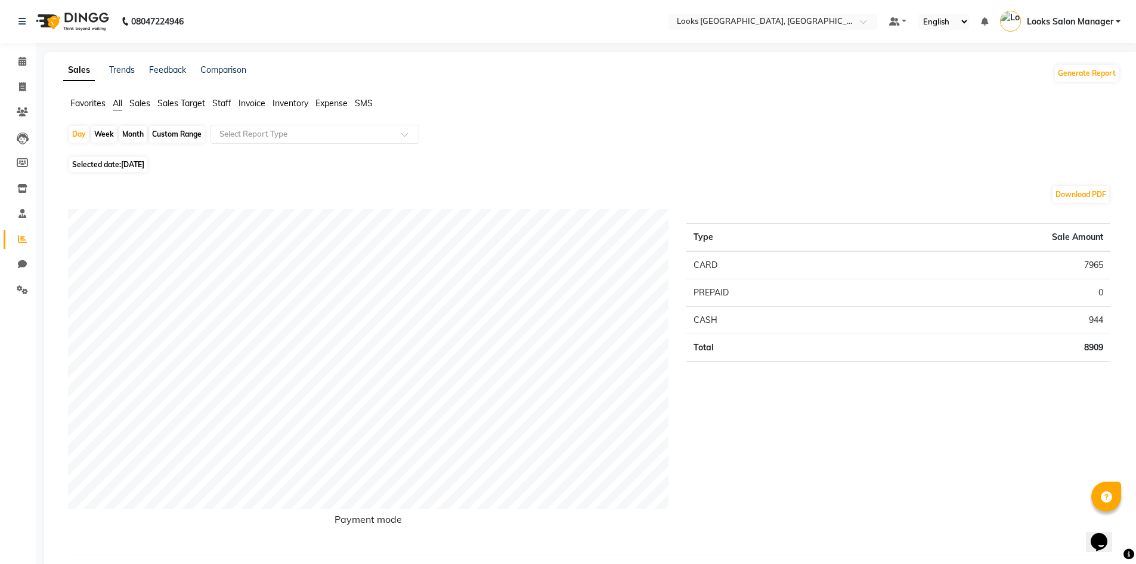
click at [215, 103] on span "Staff" at bounding box center [221, 103] width 19 height 11
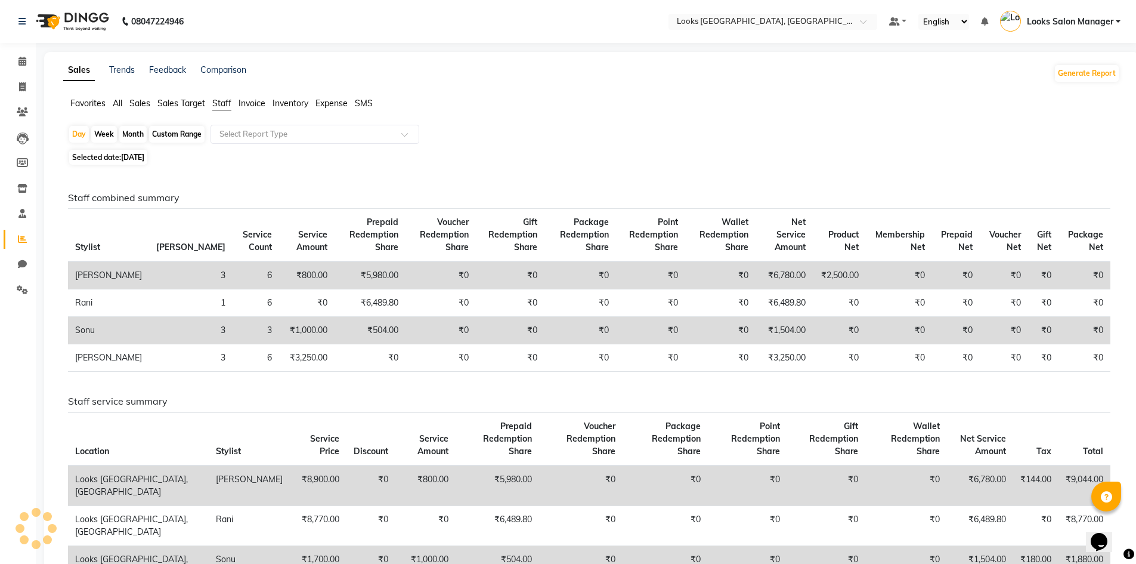
click at [137, 159] on span "[DATE]" at bounding box center [132, 157] width 23 height 9
select select "9"
select select "2025"
click at [94, 221] on th "Stylist" at bounding box center [108, 235] width 81 height 53
click at [141, 157] on span "[DATE]" at bounding box center [132, 157] width 23 height 9
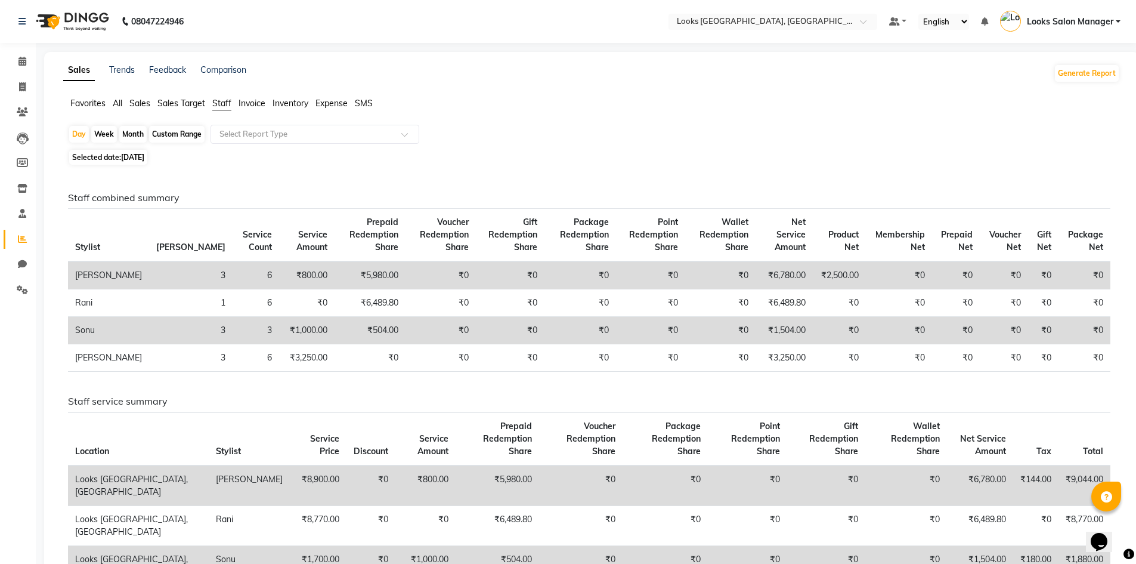
select select "9"
select select "2025"
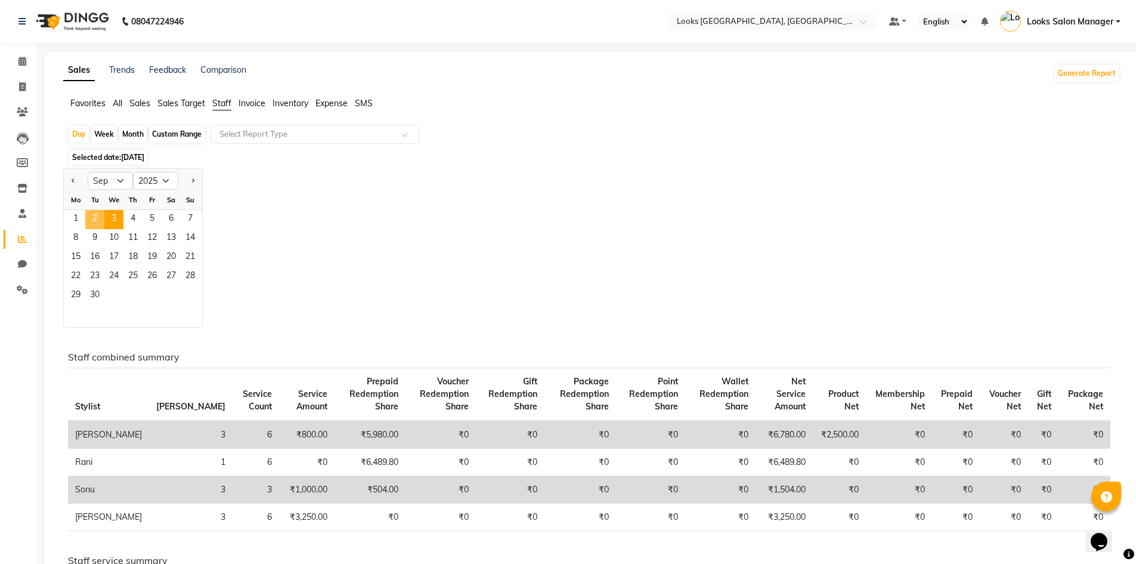
click at [95, 216] on span "2" at bounding box center [94, 219] width 19 height 19
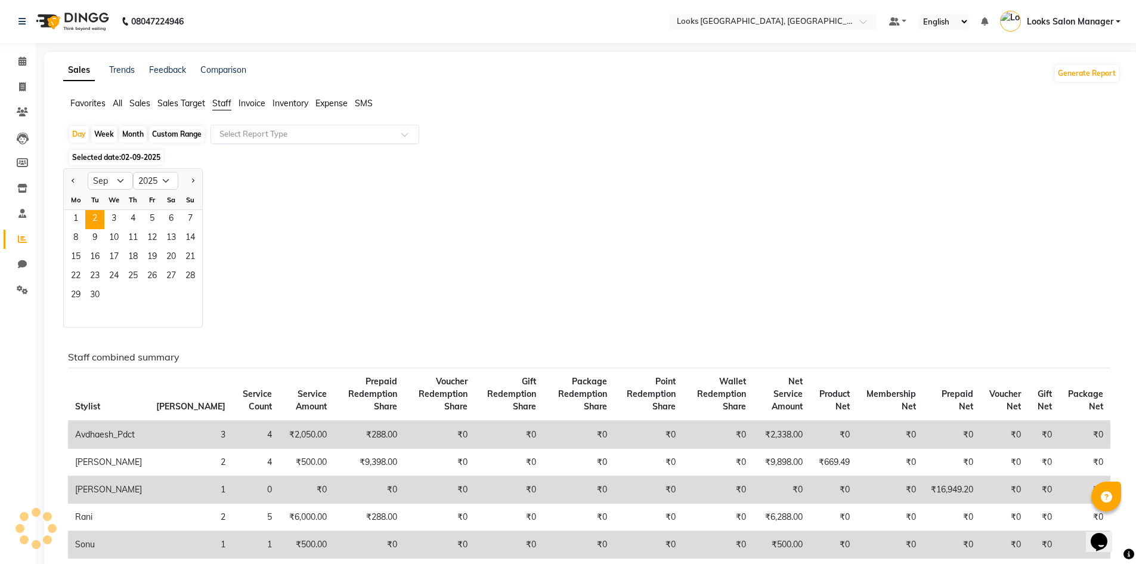
click at [235, 134] on input "text" at bounding box center [303, 134] width 172 height 12
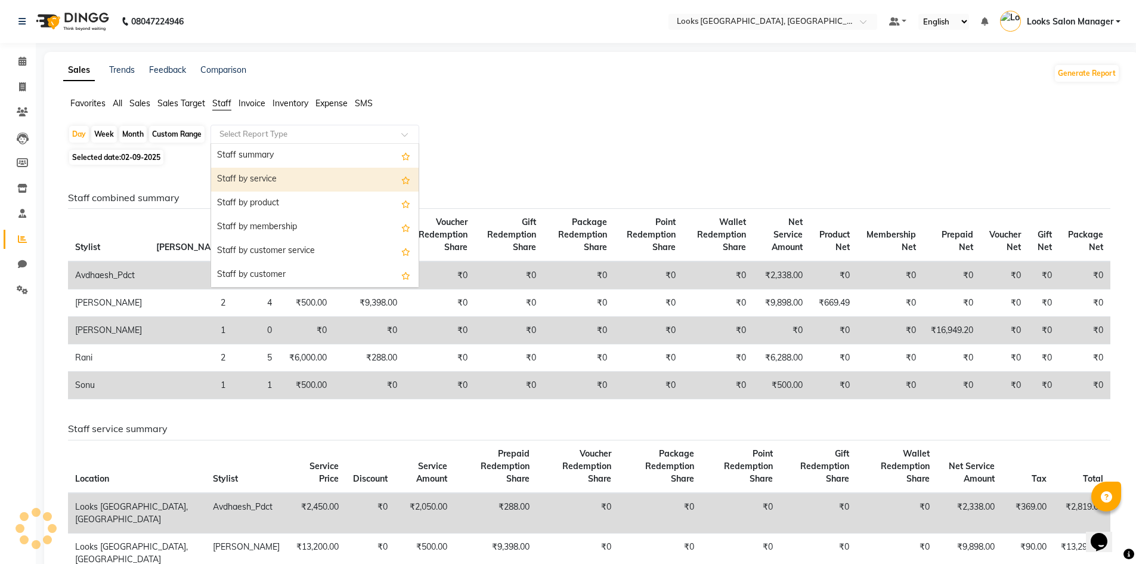
click at [248, 179] on div "Staff by service" at bounding box center [315, 180] width 208 height 24
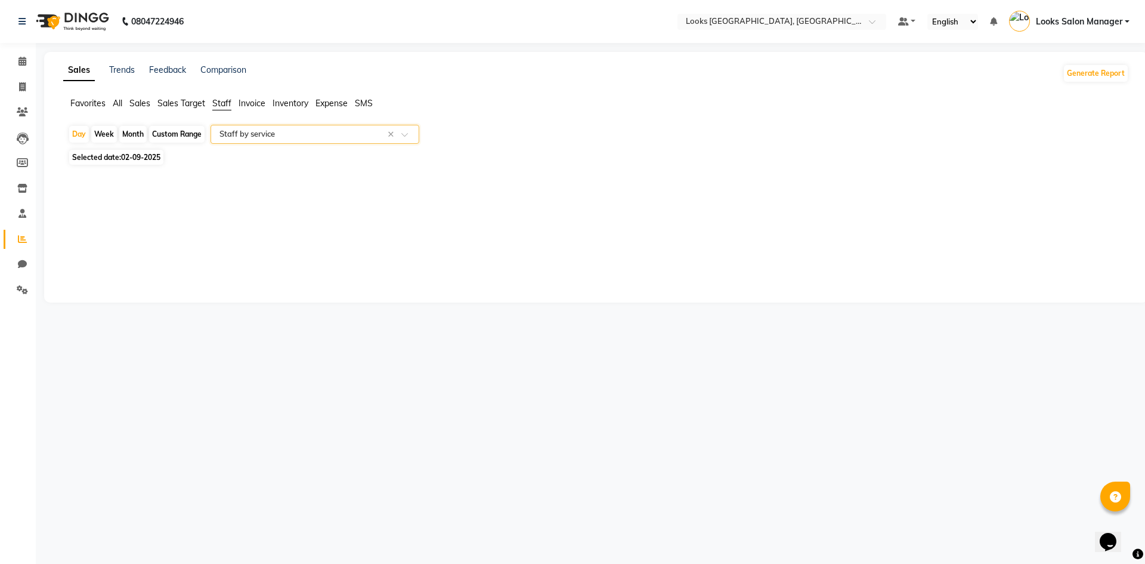
select select "full_report"
select select "pdf"
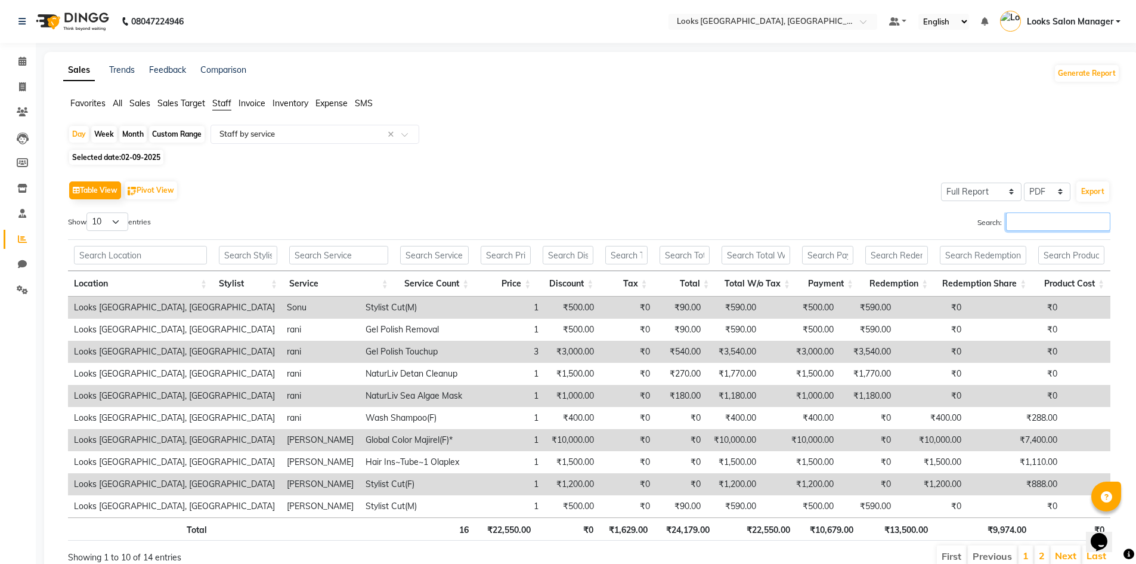
click at [1015, 224] on input "Search:" at bounding box center [1058, 221] width 104 height 18
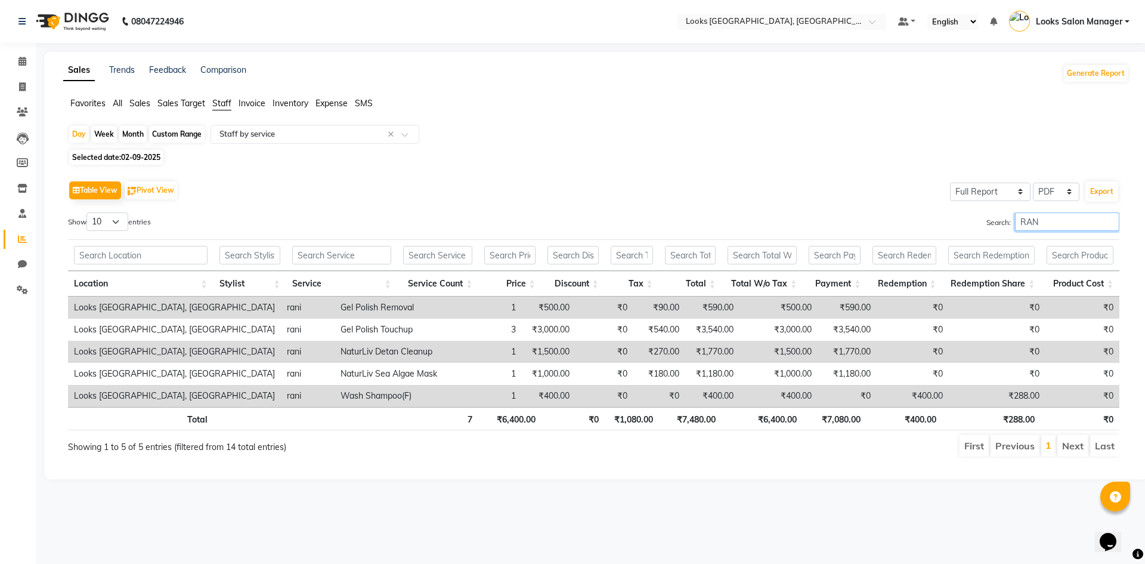
type input "RAN"
click at [21, 93] on span at bounding box center [22, 88] width 21 height 14
select select "service"
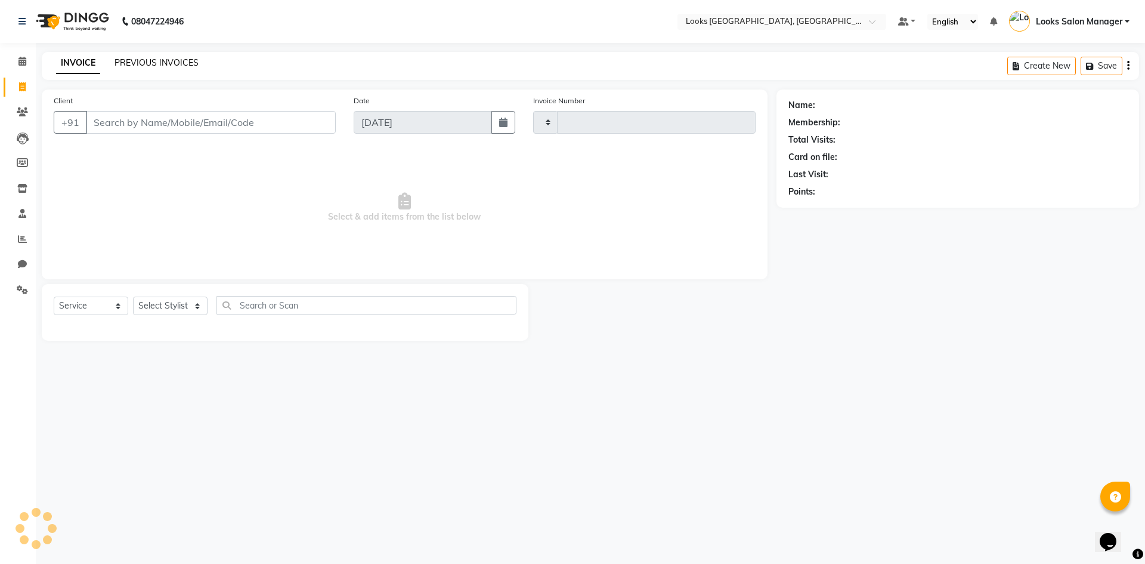
type input "1716"
select select "4460"
click at [147, 57] on link "PREVIOUS INVOICES" at bounding box center [157, 62] width 84 height 11
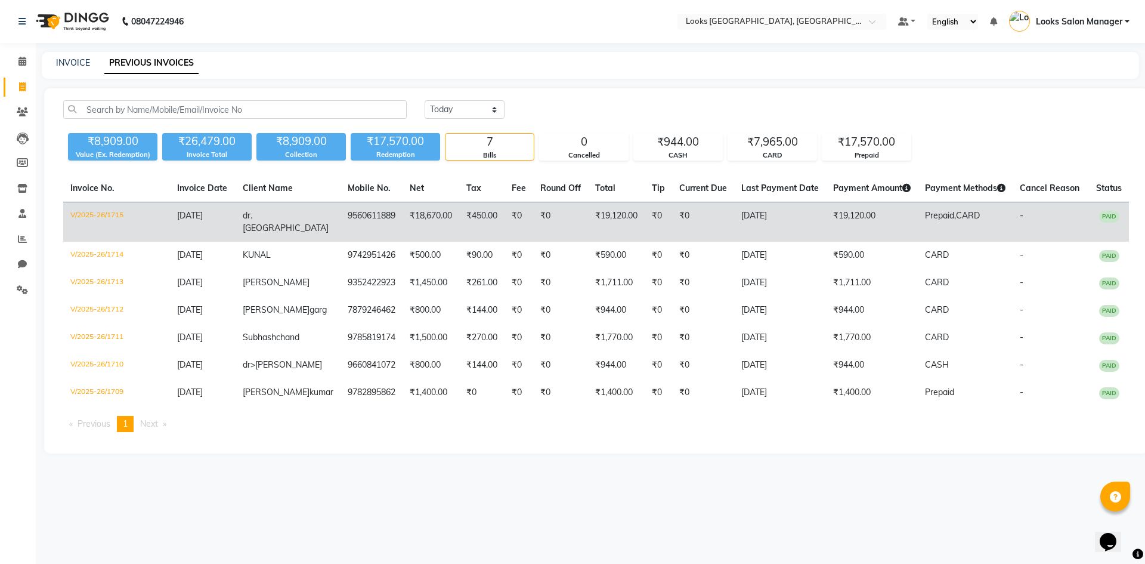
click at [343, 220] on td "9560611889" at bounding box center [372, 222] width 62 height 40
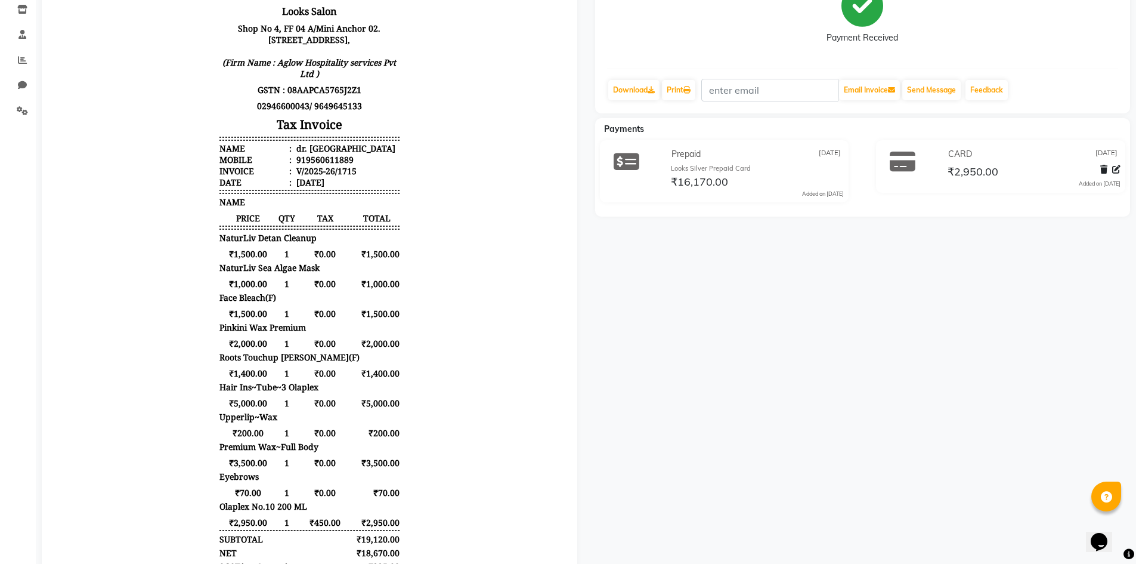
drag, startPoint x: 290, startPoint y: 181, endPoint x: 367, endPoint y: 188, distance: 77.3
click at [367, 188] on ul "Name : dr. [GEOGRAPHIC_DATA] Mobile : 919560611889 Invoice : V/2025-26/1715 Dat…" at bounding box center [310, 165] width 180 height 45
click at [333, 177] on div "V/2025-26/1715" at bounding box center [325, 170] width 63 height 11
click at [296, 177] on div "V/2025-26/1715" at bounding box center [325, 170] width 63 height 11
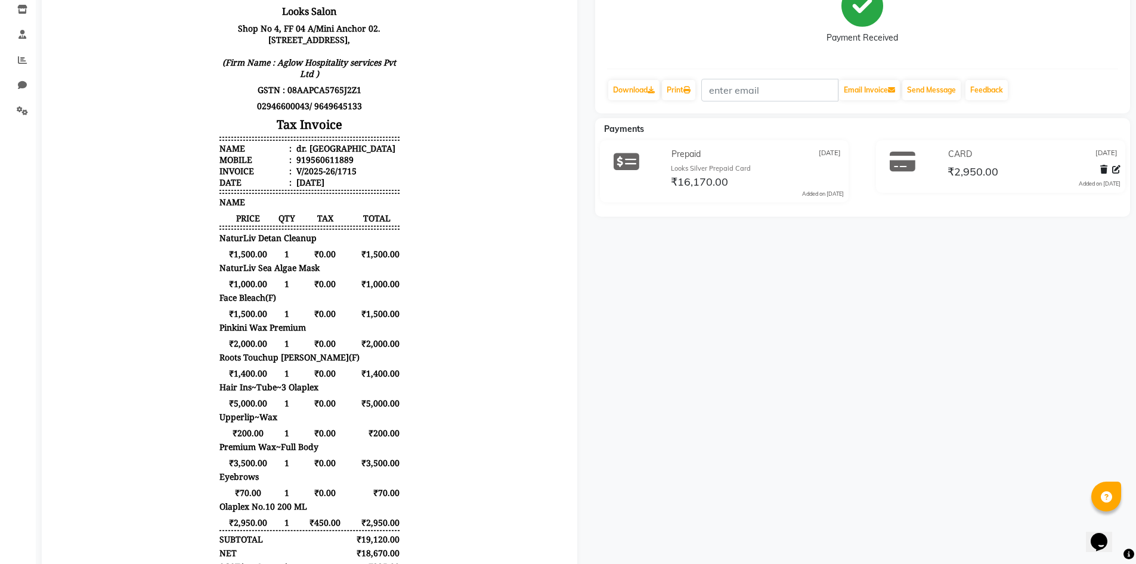
click at [294, 177] on div "V/2025-26/1715" at bounding box center [325, 170] width 63 height 11
click at [351, 177] on li "Invoice : V/2025-26/1715" at bounding box center [310, 170] width 180 height 11
drag, startPoint x: 290, startPoint y: 181, endPoint x: 355, endPoint y: 183, distance: 65.0
click at [355, 177] on li "Invoice : V/2025-26/1715" at bounding box center [310, 170] width 180 height 11
copy div "V/2025-26/1715"
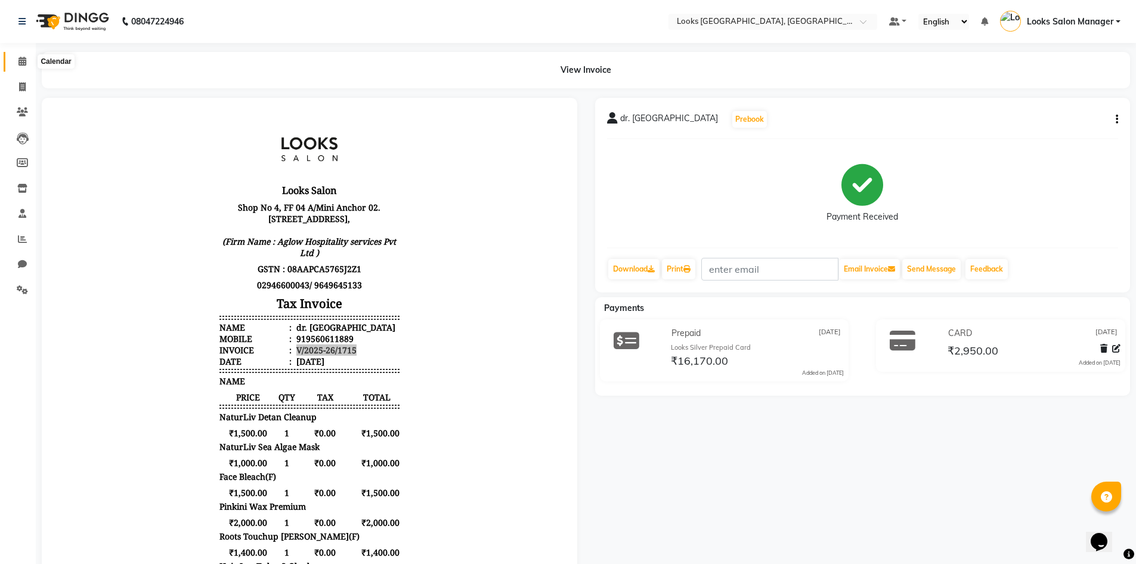
click at [26, 60] on icon at bounding box center [22, 61] width 8 height 9
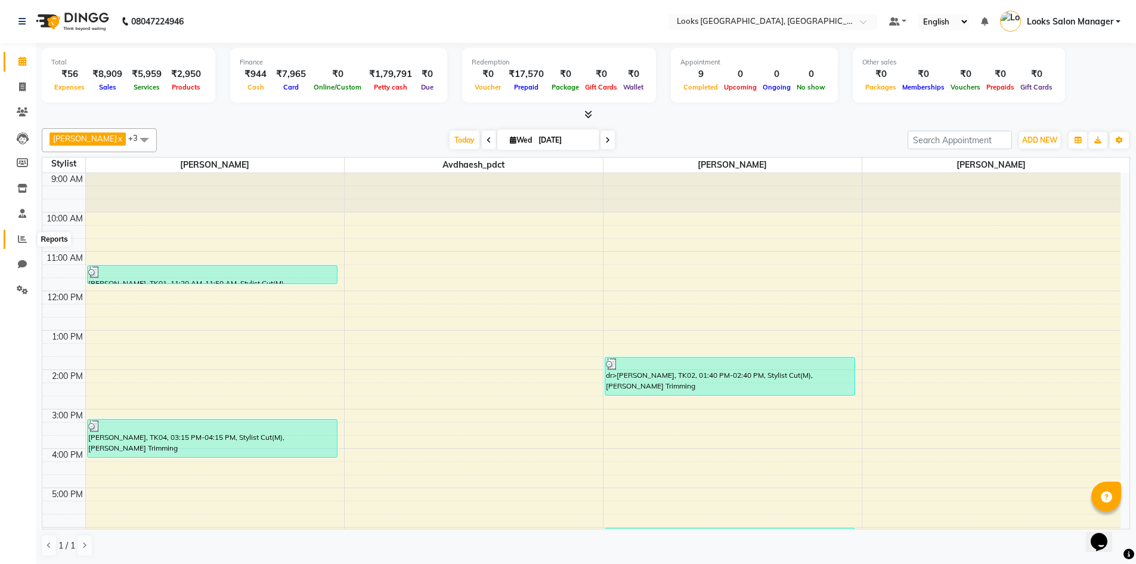
click at [18, 237] on icon at bounding box center [22, 238] width 9 height 9
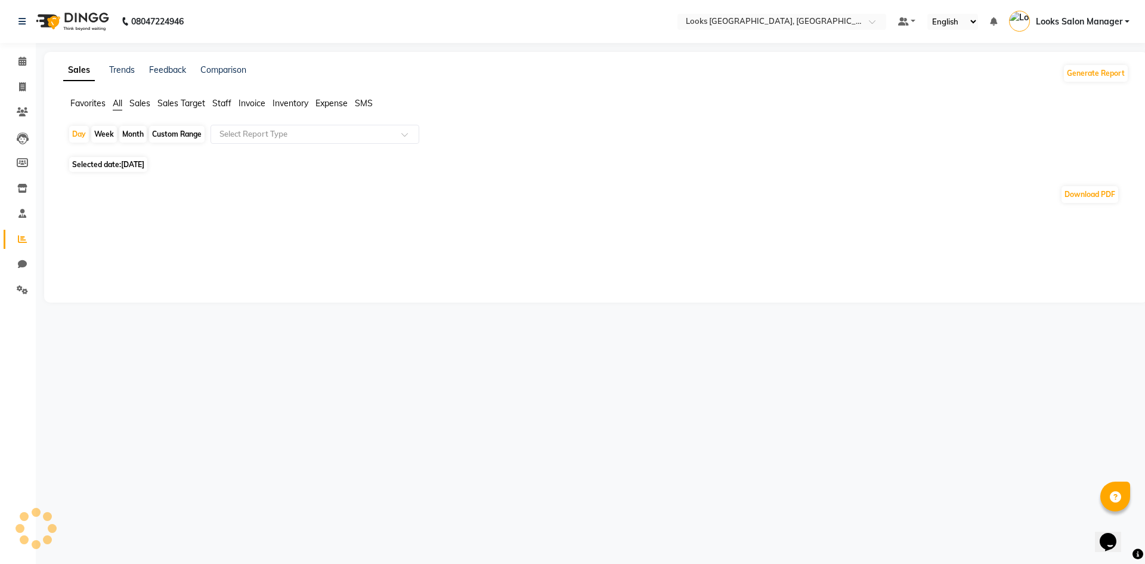
click at [222, 105] on span "Staff" at bounding box center [221, 103] width 19 height 11
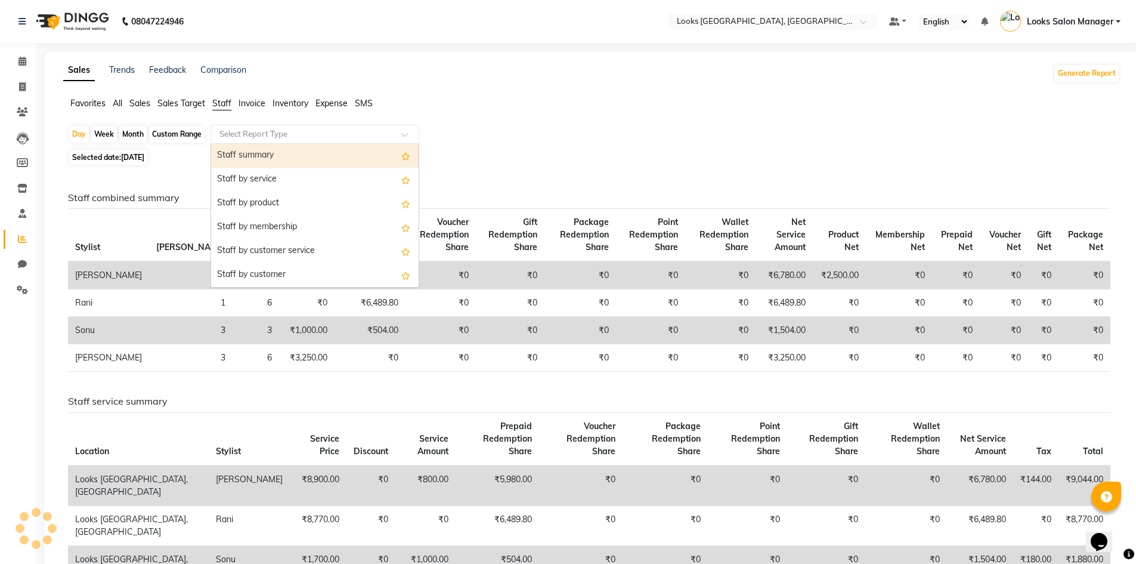
click at [228, 139] on input "text" at bounding box center [303, 134] width 172 height 12
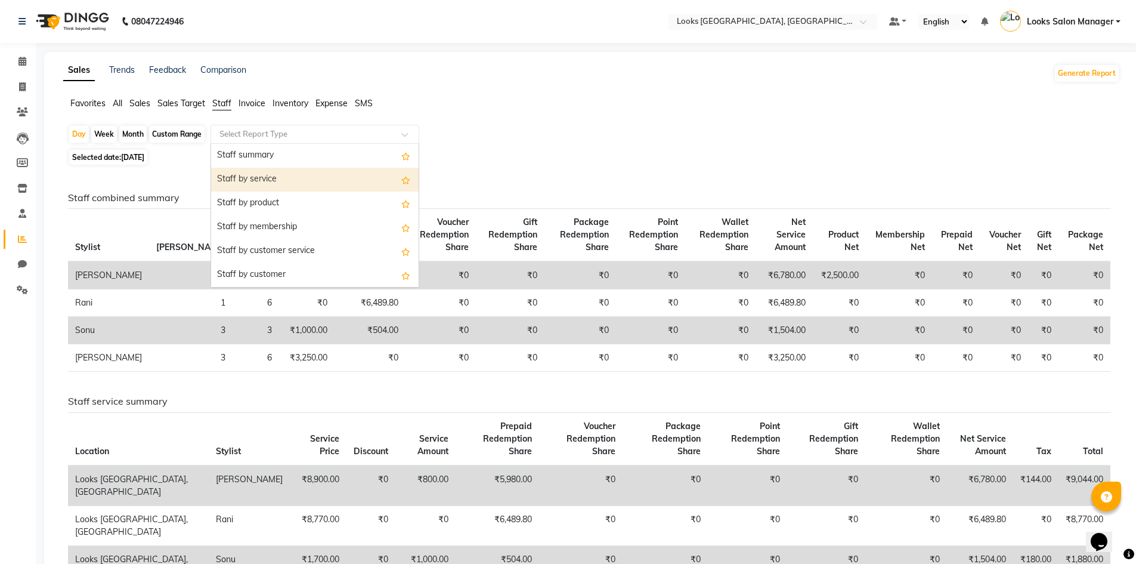
click at [240, 186] on div "Staff by service" at bounding box center [315, 180] width 208 height 24
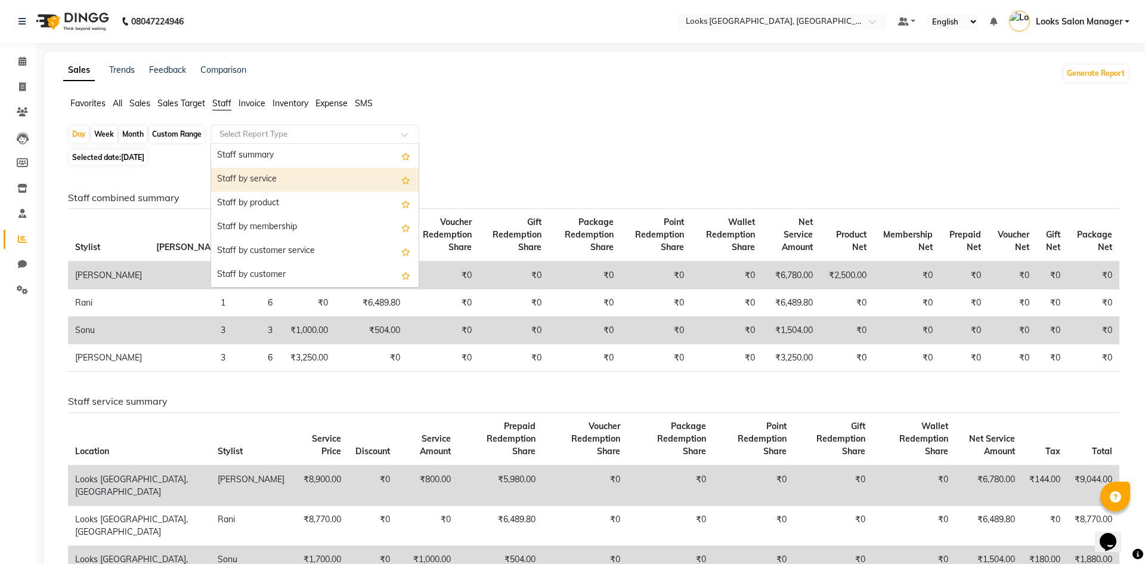
select select "full_report"
select select "pdf"
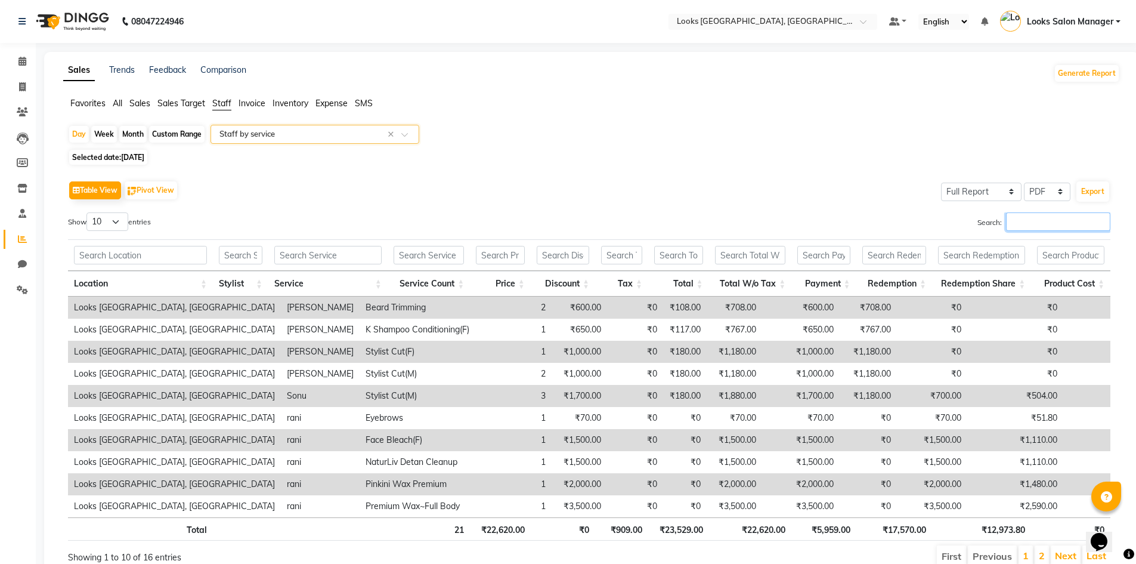
click at [1057, 225] on input "Search:" at bounding box center [1058, 221] width 104 height 18
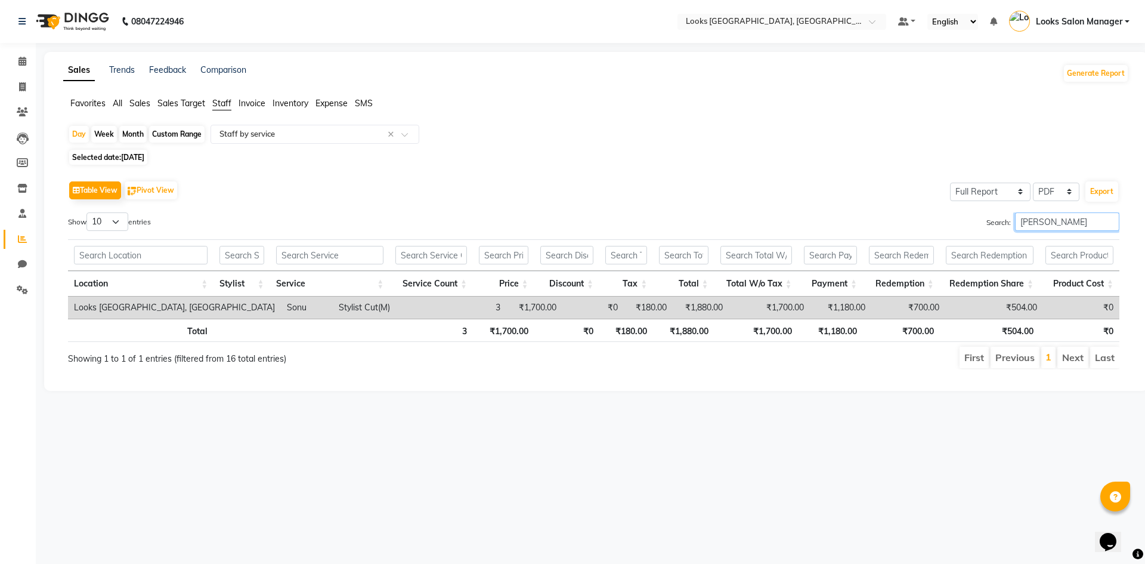
type input "SONU"
click at [29, 63] on span at bounding box center [22, 62] width 21 height 14
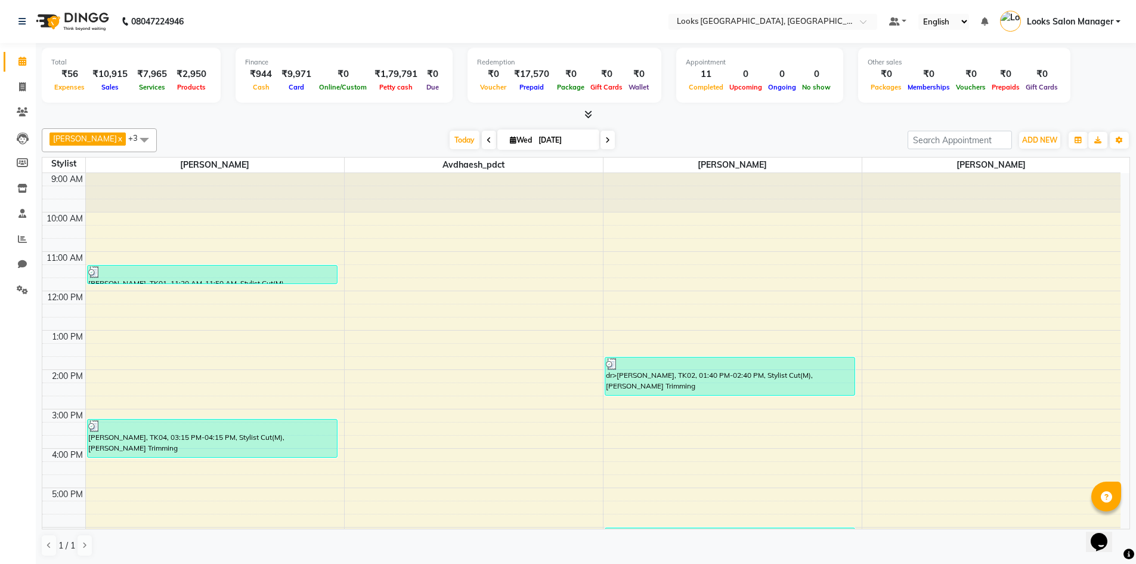
click at [592, 113] on icon at bounding box center [589, 114] width 8 height 9
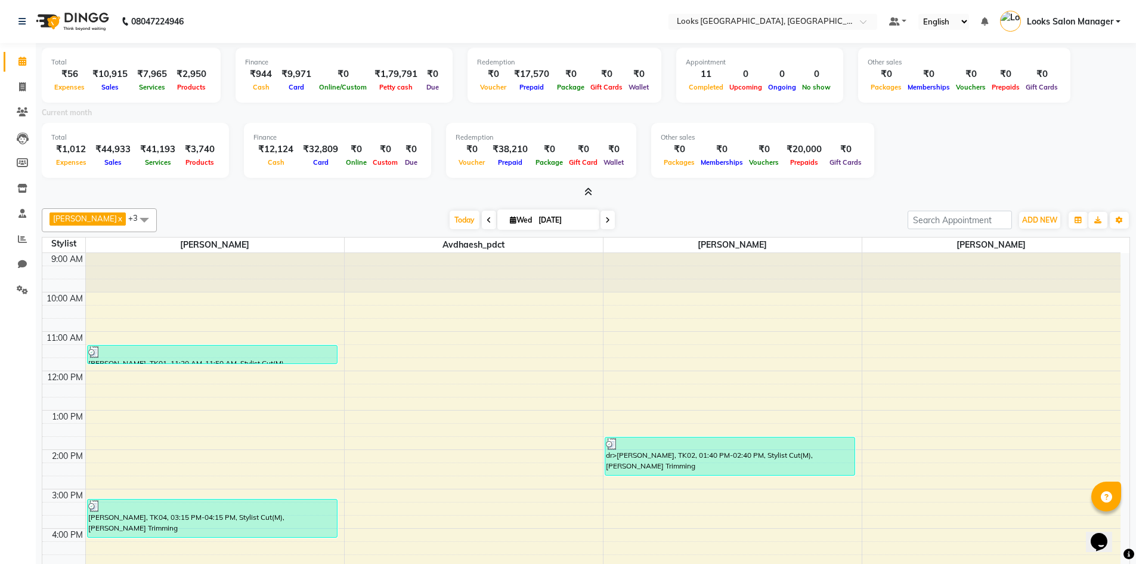
click at [585, 191] on icon at bounding box center [589, 191] width 8 height 9
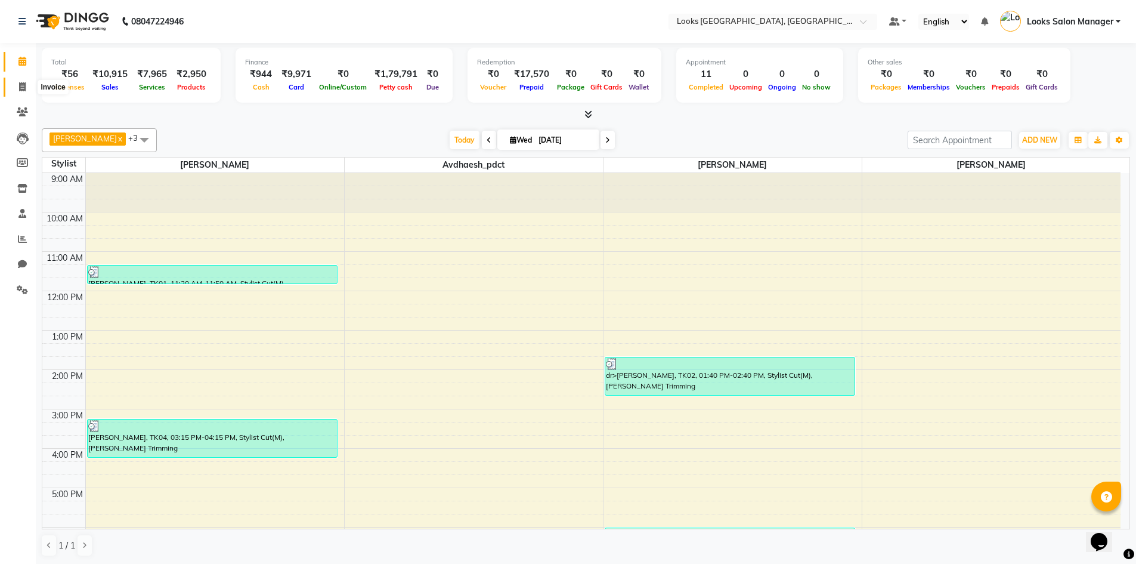
click at [21, 87] on icon at bounding box center [22, 86] width 7 height 9
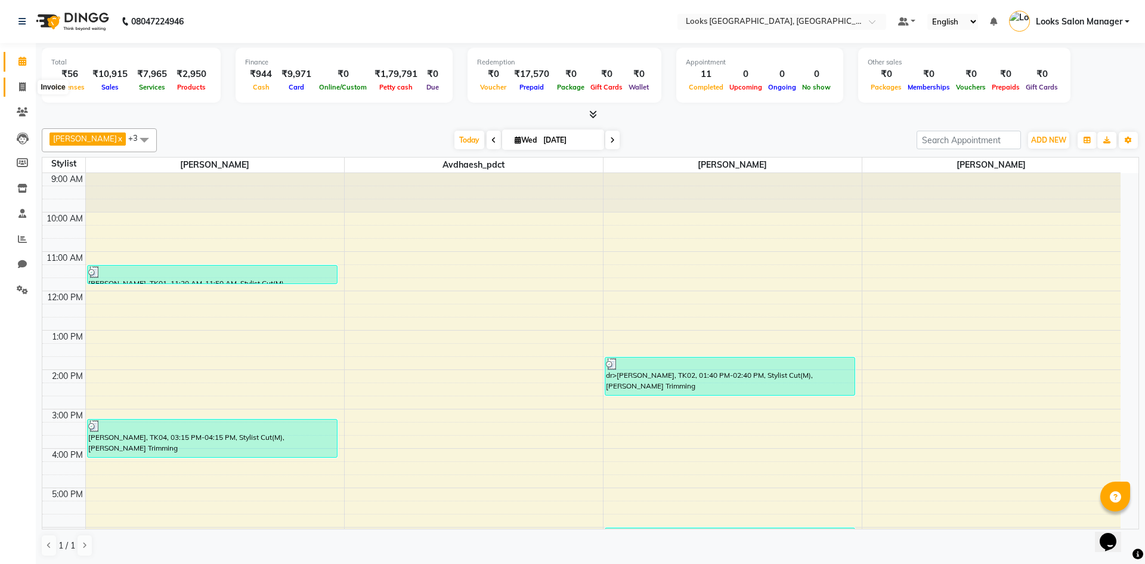
select select "4460"
select select "service"
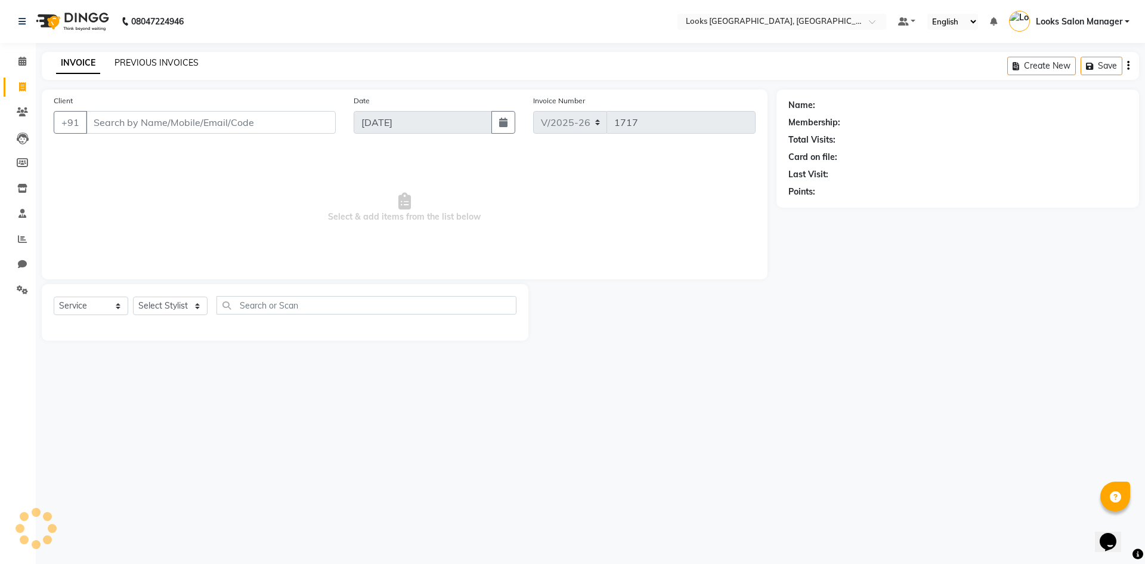
click at [142, 61] on link "PREVIOUS INVOICES" at bounding box center [157, 62] width 84 height 11
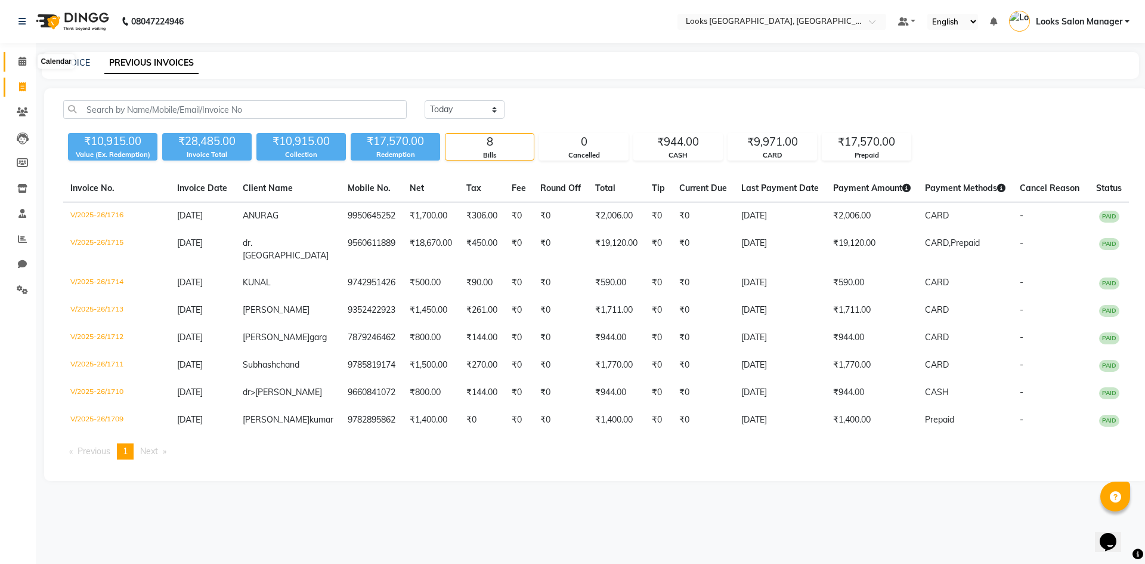
drag, startPoint x: 21, startPoint y: 59, endPoint x: 41, endPoint y: 53, distance: 20.0
click at [21, 59] on icon at bounding box center [22, 61] width 8 height 9
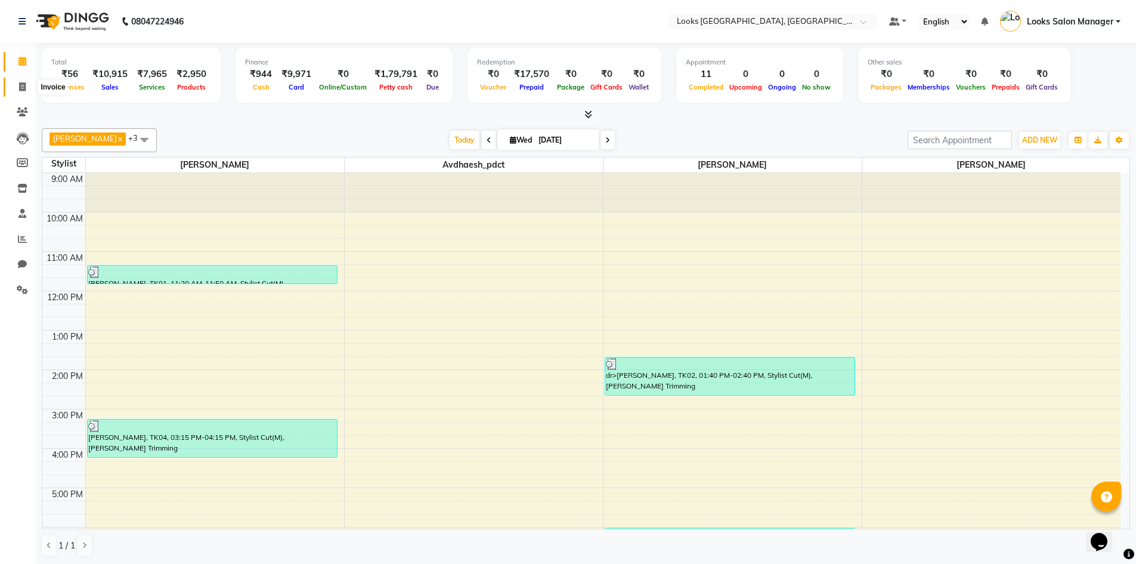
click at [30, 82] on span at bounding box center [22, 88] width 21 height 14
select select "service"
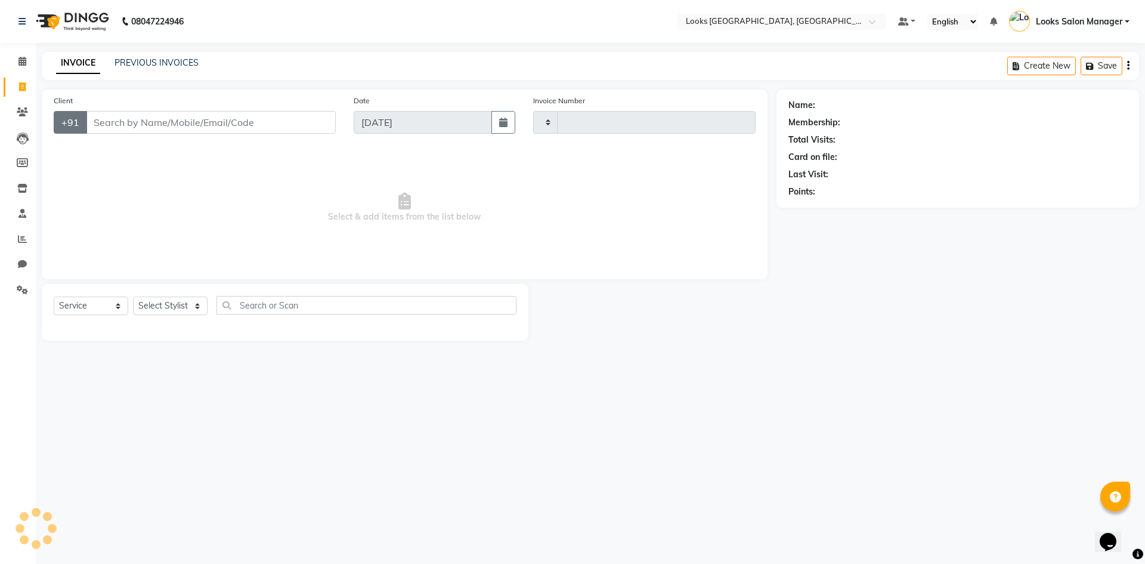
type input "1717"
select select "4460"
click at [162, 302] on select "Select Stylist Avdhaesh_pdct COUNTER SALES Ganesh Kalpana_mgr Looks Salon Manag…" at bounding box center [170, 305] width 75 height 18
select select "85711"
click at [133, 296] on select "Select Stylist Avdhaesh_pdct COUNTER SALES Ganesh Kalpana_mgr Looks Salon Manag…" at bounding box center [170, 305] width 75 height 18
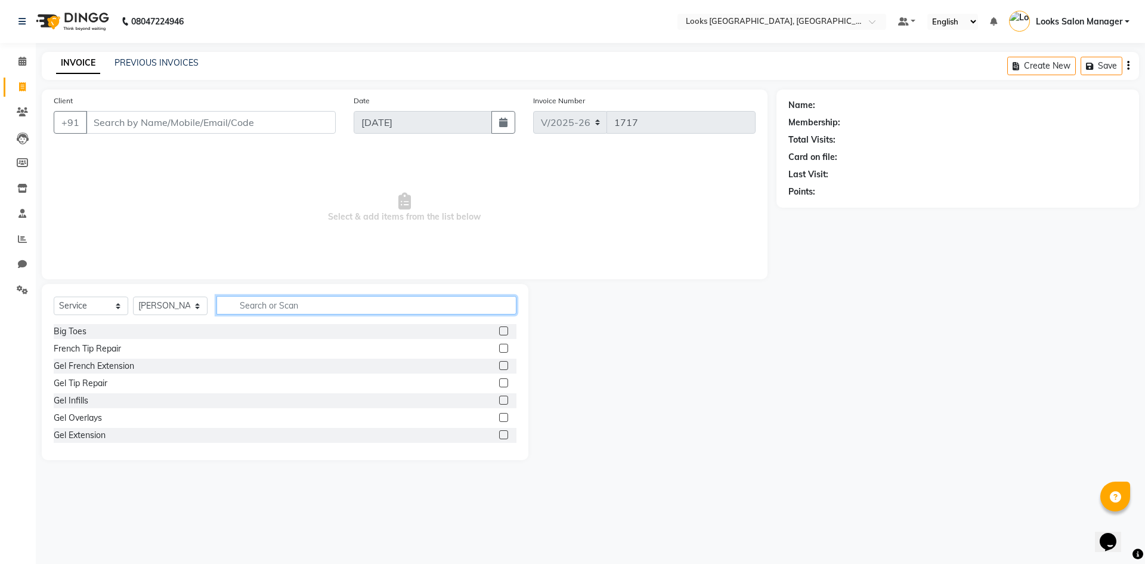
click at [293, 302] on input "text" at bounding box center [367, 305] width 300 height 18
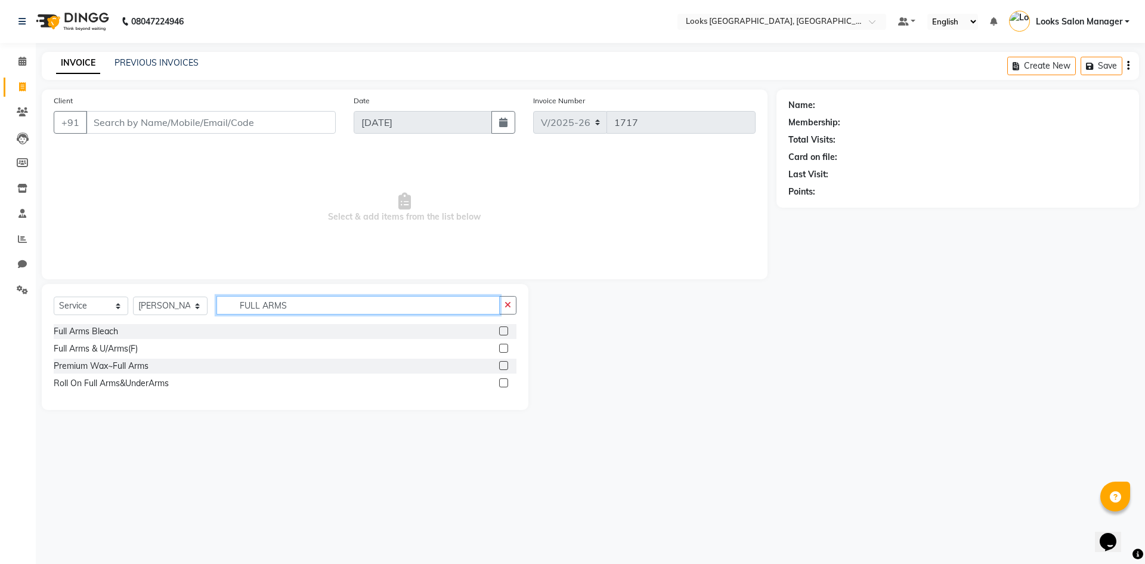
type input "FULL ARMS"
click at [505, 365] on label at bounding box center [503, 365] width 9 height 9
click at [505, 365] on input "checkbox" at bounding box center [503, 366] width 8 height 8
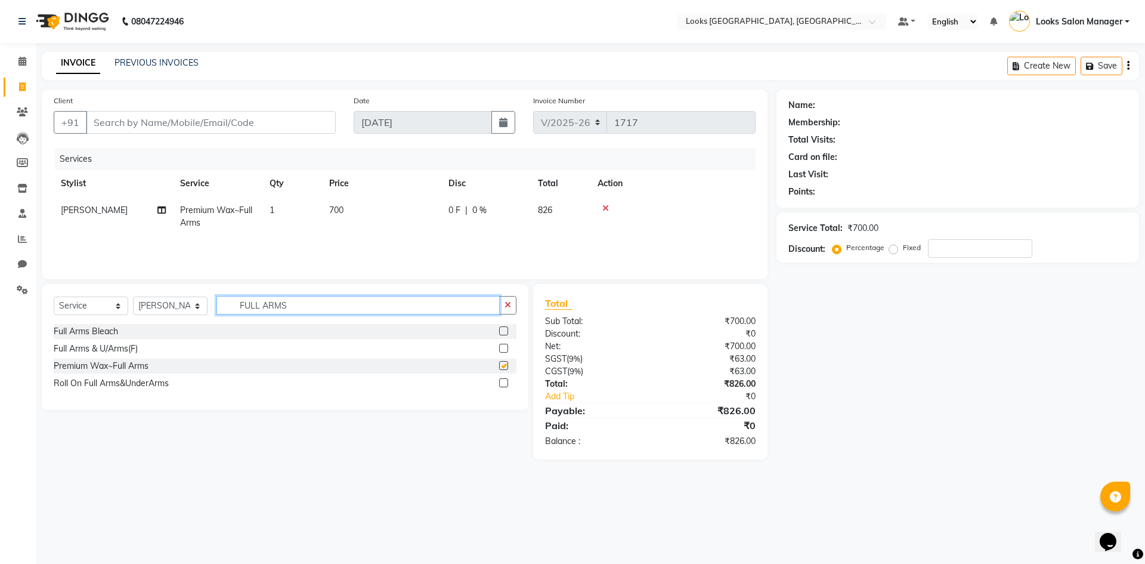
checkbox input "false"
click at [319, 299] on input "FULL ARMS" at bounding box center [358, 305] width 283 height 18
type input "FULL LEGS"
click at [504, 367] on label at bounding box center [503, 365] width 9 height 9
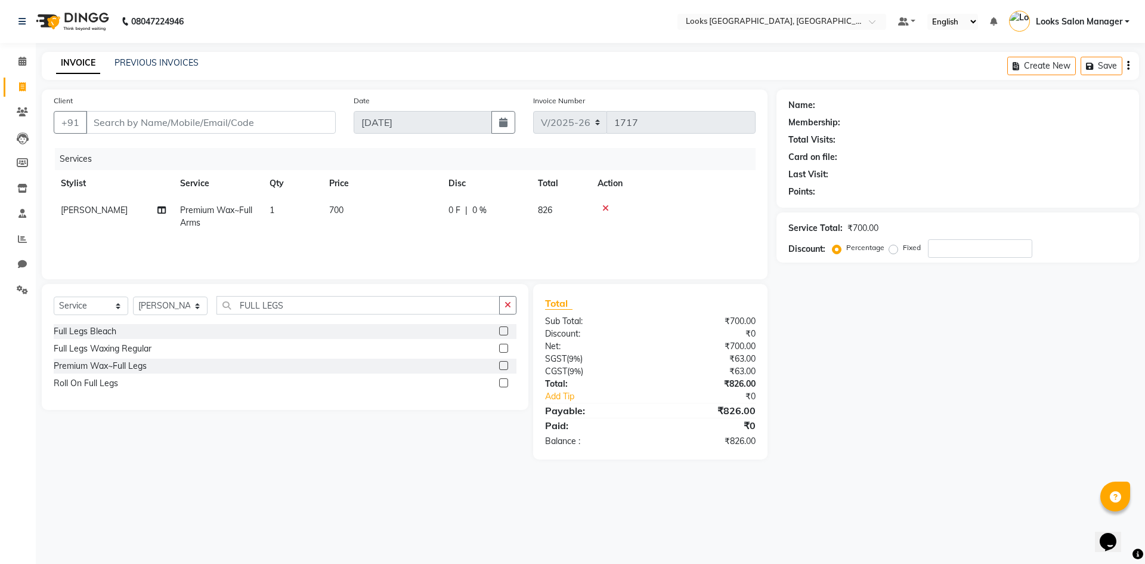
click at [504, 367] on input "checkbox" at bounding box center [503, 366] width 8 height 8
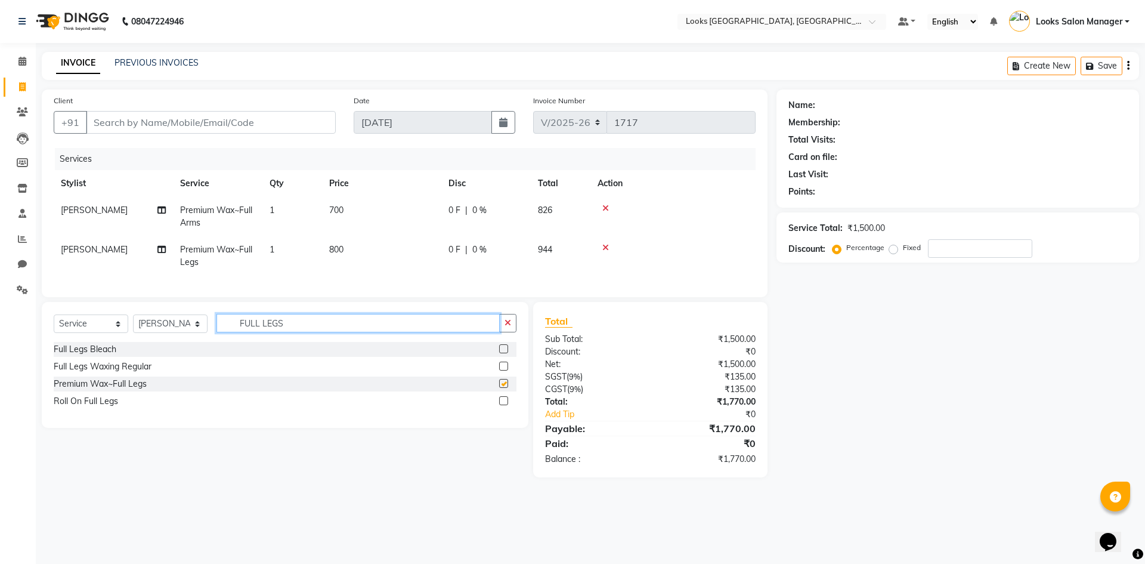
click at [304, 327] on input "FULL LEGS" at bounding box center [358, 323] width 283 height 18
checkbox input "false"
click at [304, 327] on input "FULL LEGS" at bounding box center [358, 323] width 283 height 18
type input "UNDER AR"
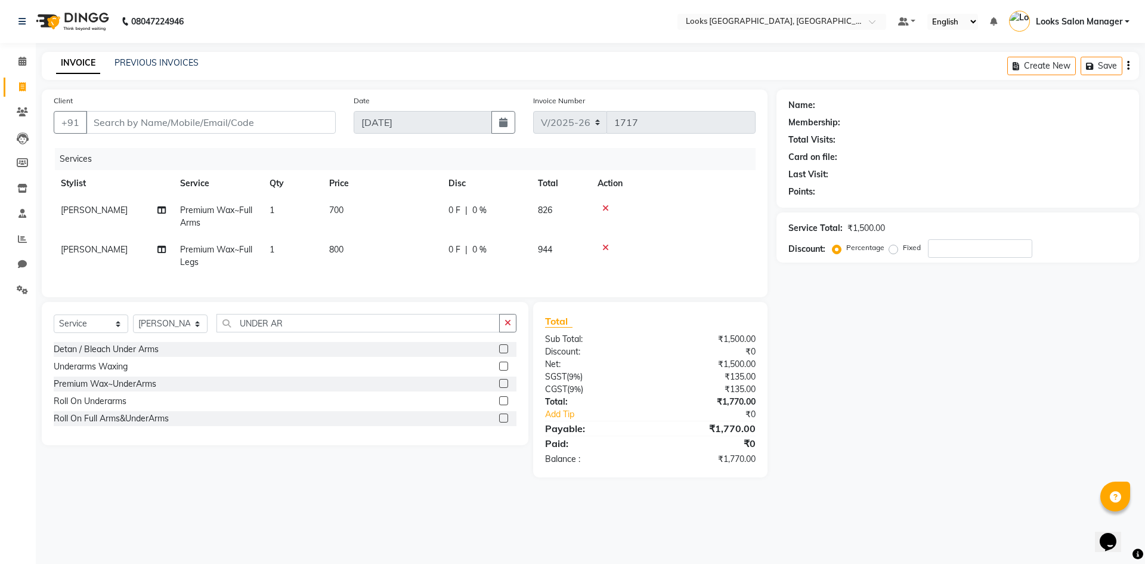
click at [502, 388] on label at bounding box center [503, 383] width 9 height 9
click at [502, 388] on input "checkbox" at bounding box center [503, 384] width 8 height 8
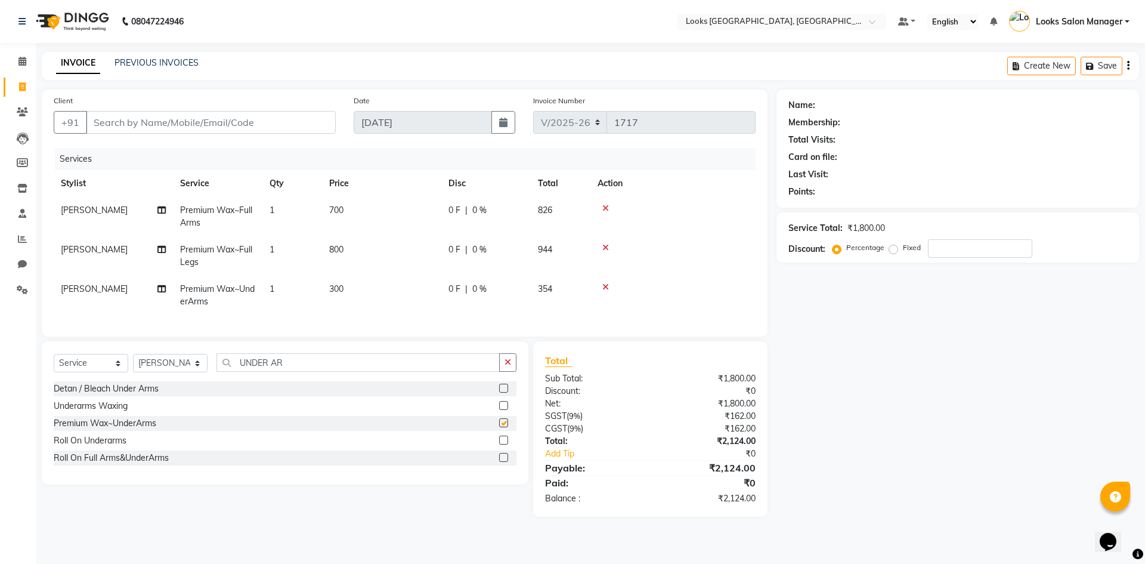
checkbox input "false"
click at [281, 372] on input "UNDER AR" at bounding box center [358, 362] width 283 height 18
click at [282, 372] on input "UNDER AR" at bounding box center [358, 362] width 283 height 18
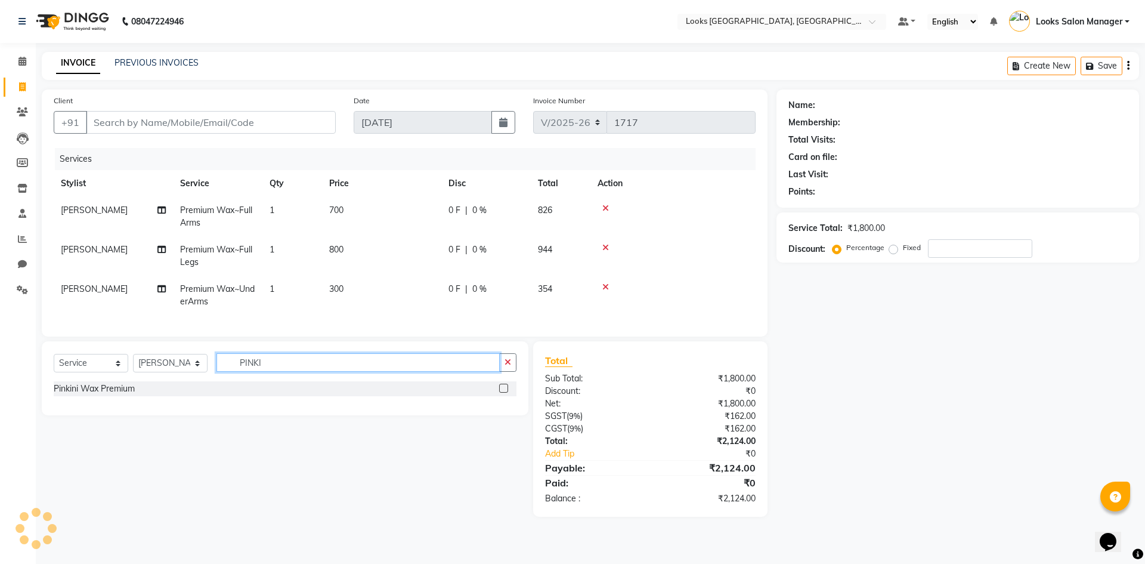
type input "PINKI"
click at [501, 393] on label at bounding box center [503, 388] width 9 height 9
click at [501, 393] on input "checkbox" at bounding box center [503, 389] width 8 height 8
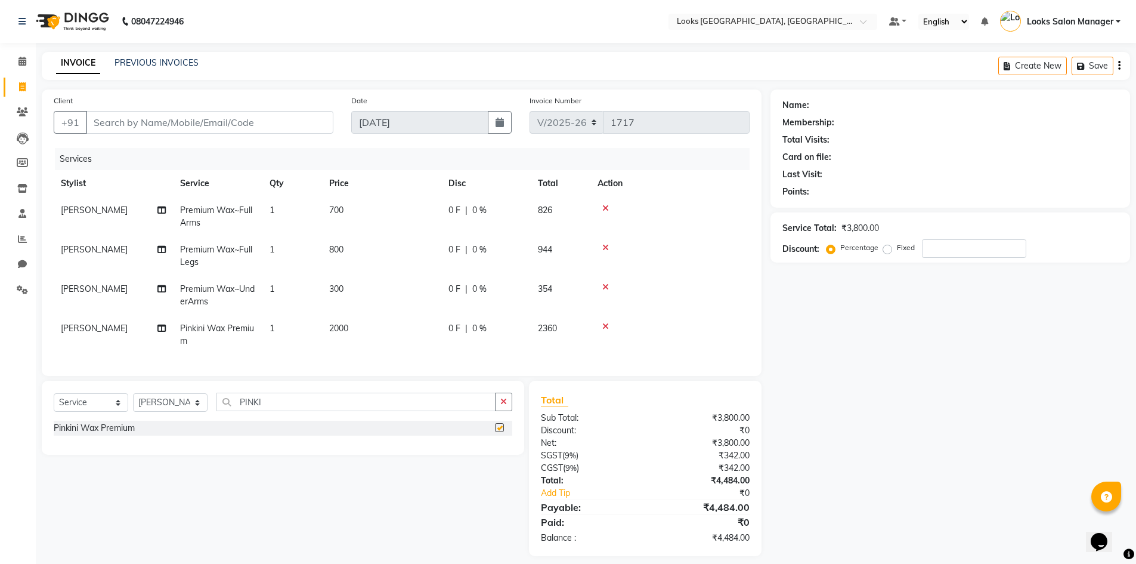
checkbox input "false"
click at [388, 299] on td "300" at bounding box center [381, 295] width 119 height 39
select select "85711"
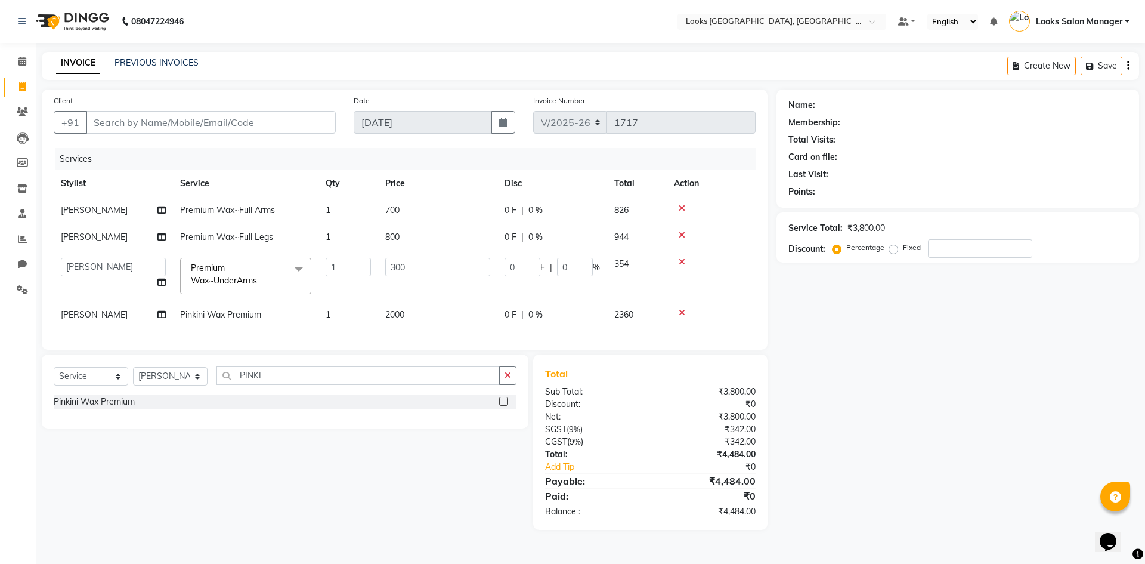
click at [388, 299] on td "300" at bounding box center [437, 276] width 119 height 51
click at [407, 278] on td "300" at bounding box center [437, 276] width 119 height 51
click at [407, 273] on input "300" at bounding box center [437, 267] width 105 height 18
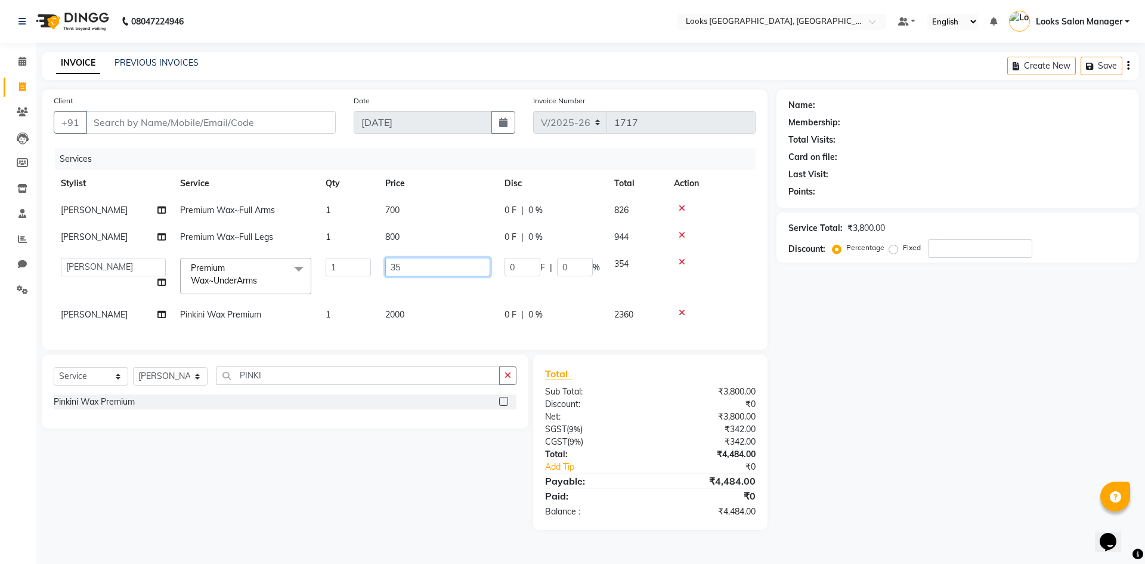
type input "350"
click at [356, 304] on tbody "Pratiksha Premium Wax~Full Arms 1 700 0 F | 0 % 826 Pratiksha Premium Wax~Full …" at bounding box center [405, 262] width 702 height 131
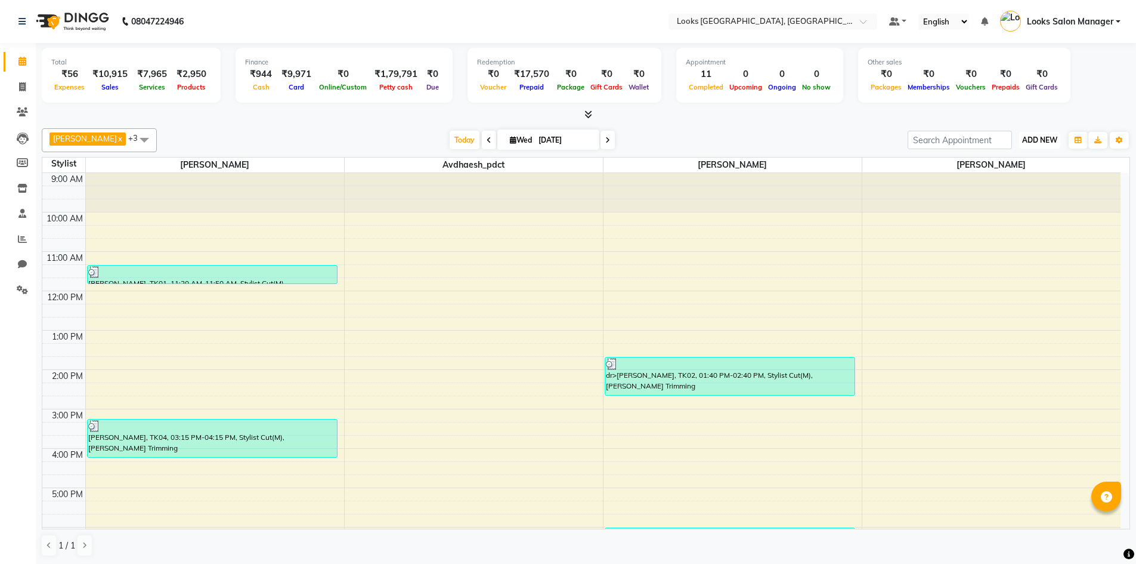
click at [1039, 135] on span "ADD NEW" at bounding box center [1039, 139] width 35 height 9
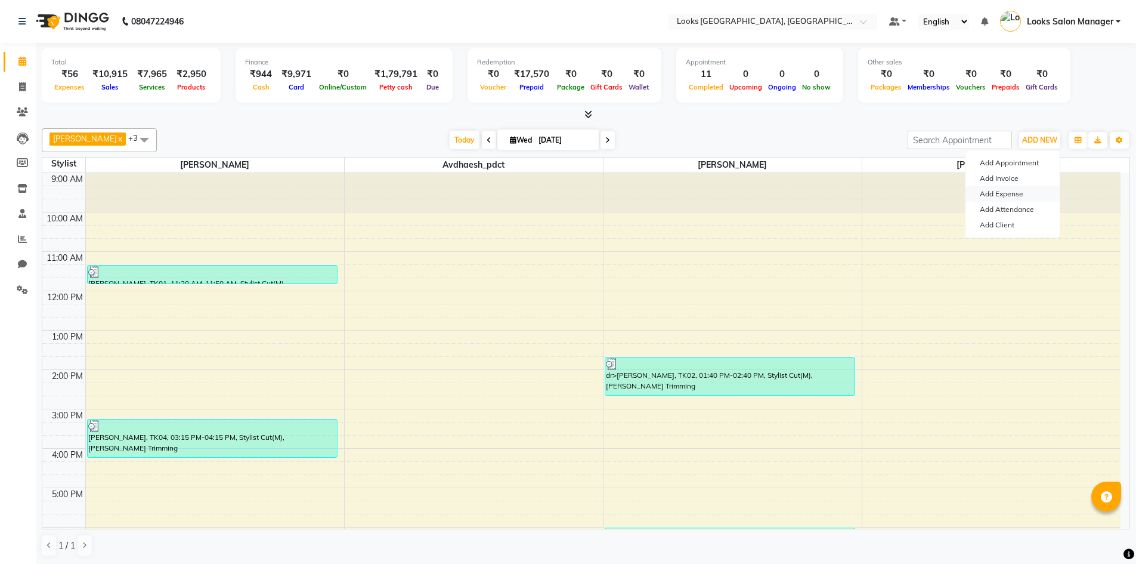
click at [992, 192] on link "Add Expense" at bounding box center [1013, 194] width 94 height 16
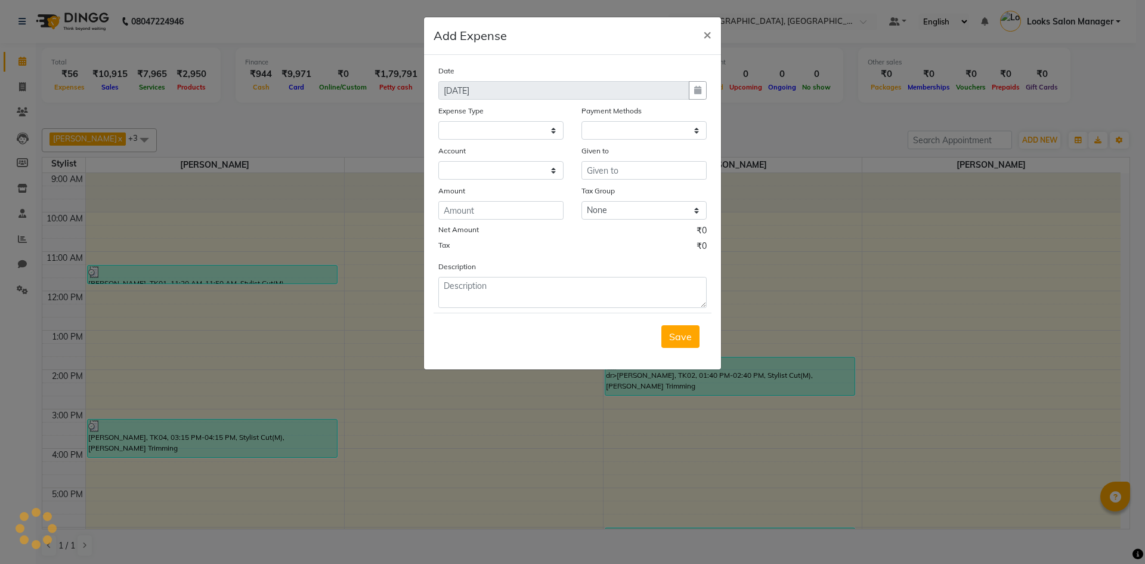
select select
select select "1"
select select "3277"
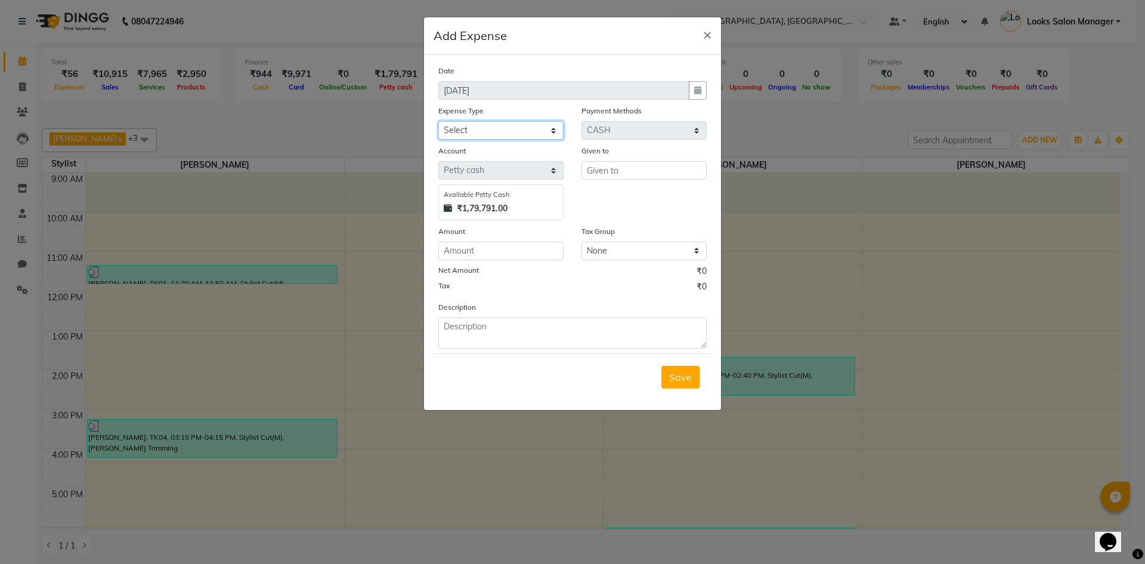
click at [534, 137] on select "Select Bank Deposit Blinkit Cash Handover CLIENT Client ordered food Client Ref…" at bounding box center [500, 130] width 125 height 18
select select "19910"
click at [438, 121] on select "Select Bank Deposit Blinkit Cash Handover CLIENT Client ordered food Client Ref…" at bounding box center [500, 130] width 125 height 18
click at [648, 169] on input "text" at bounding box center [644, 170] width 125 height 18
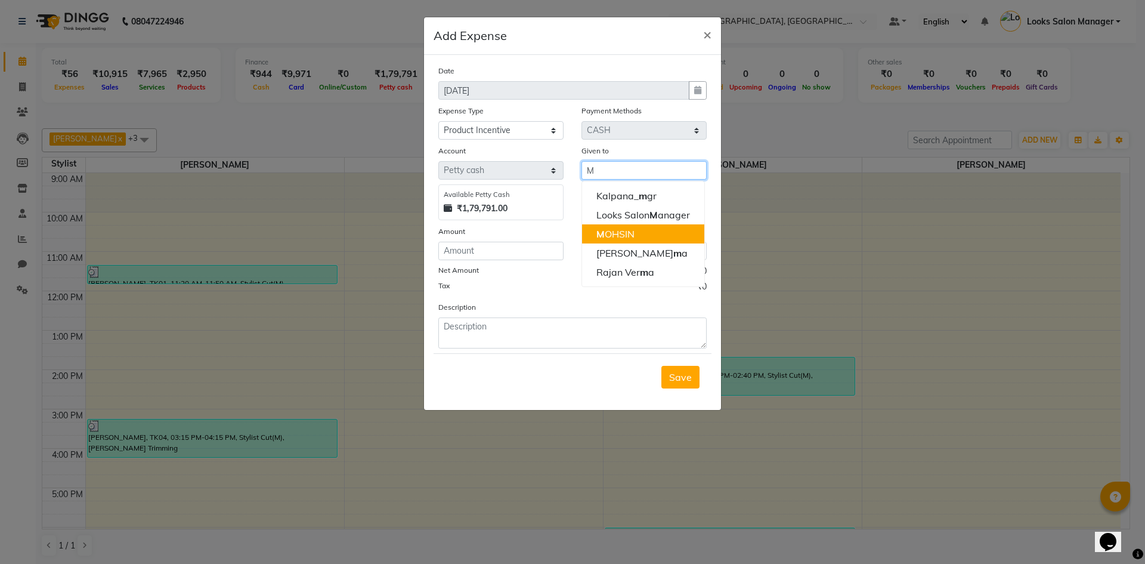
click at [602, 234] on span "M" at bounding box center [601, 234] width 8 height 12
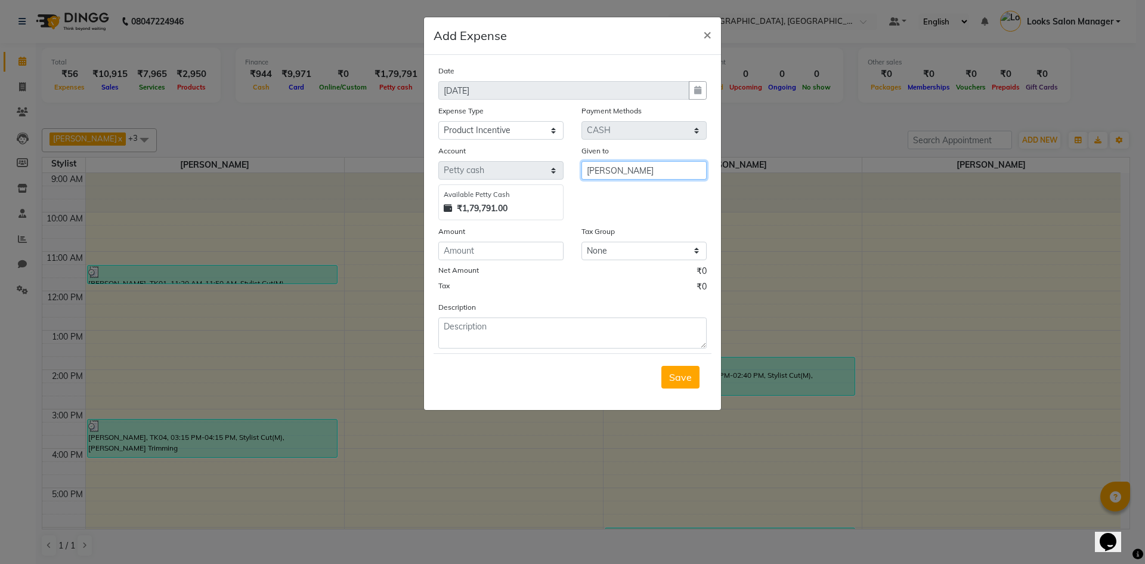
type input "[PERSON_NAME]"
click at [474, 255] on input "number" at bounding box center [500, 251] width 125 height 18
type input "118"
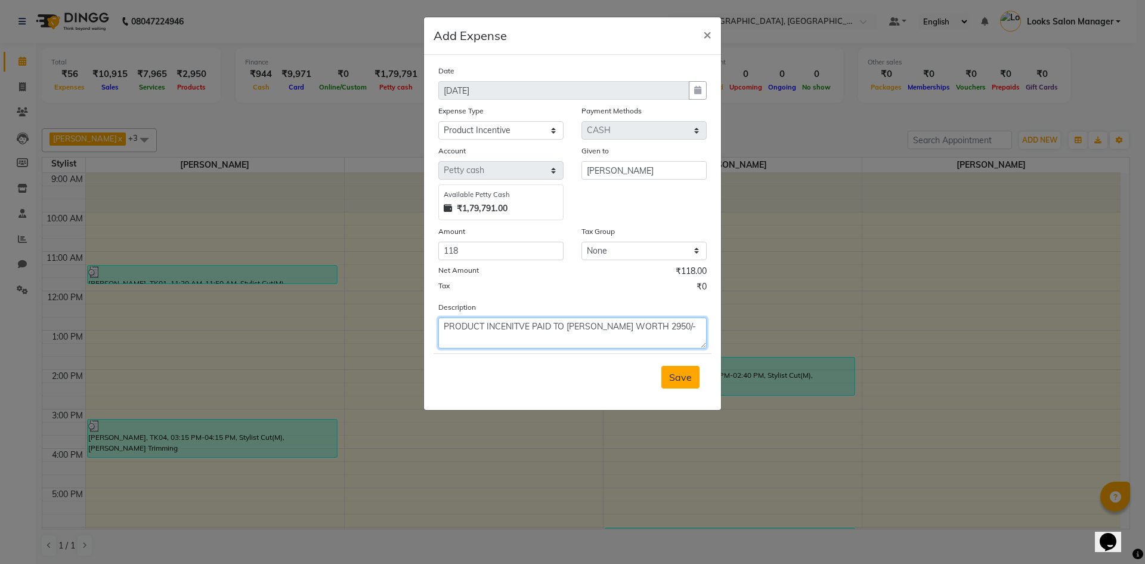
type textarea "PRODUCT INCENITVE PAID TO MR. MOHSIN WORTH 2950/-"
click at [681, 375] on span "Save" at bounding box center [680, 377] width 23 height 12
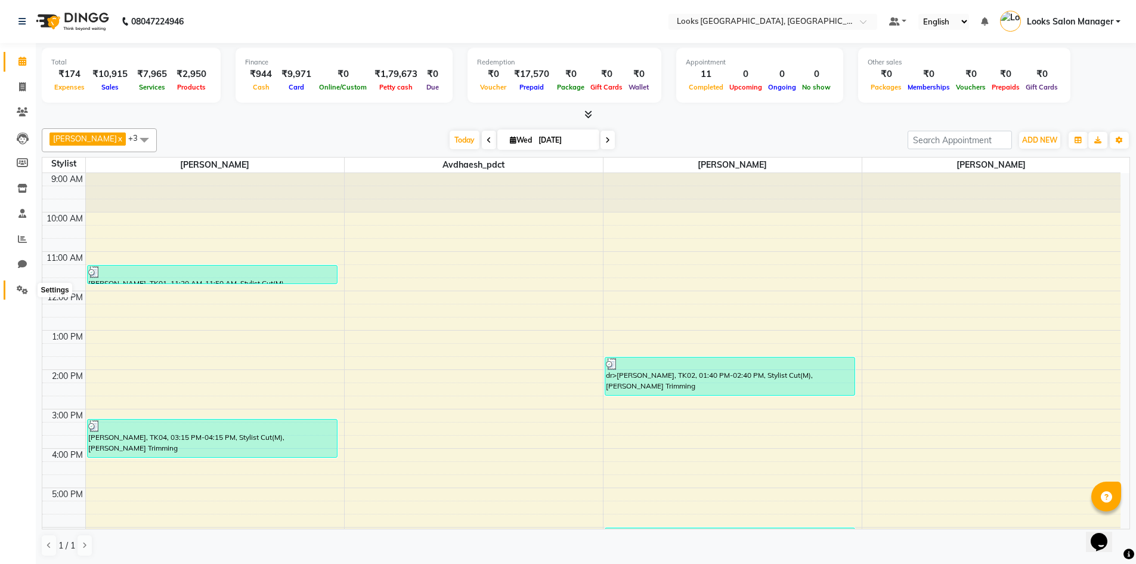
click at [15, 291] on span at bounding box center [22, 290] width 21 height 14
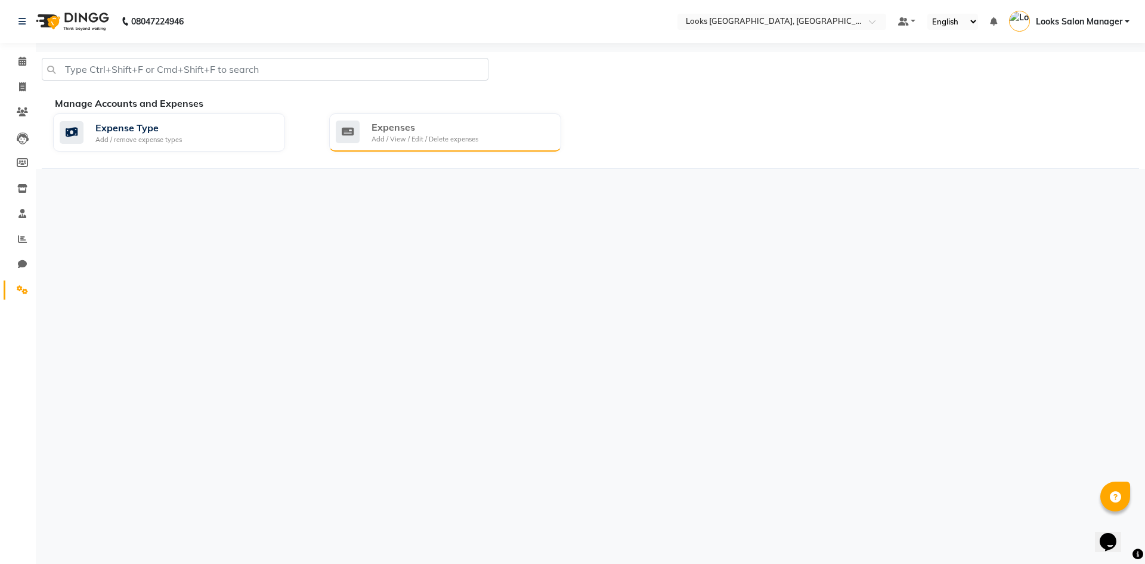
click at [409, 133] on div "Expenses" at bounding box center [425, 127] width 107 height 14
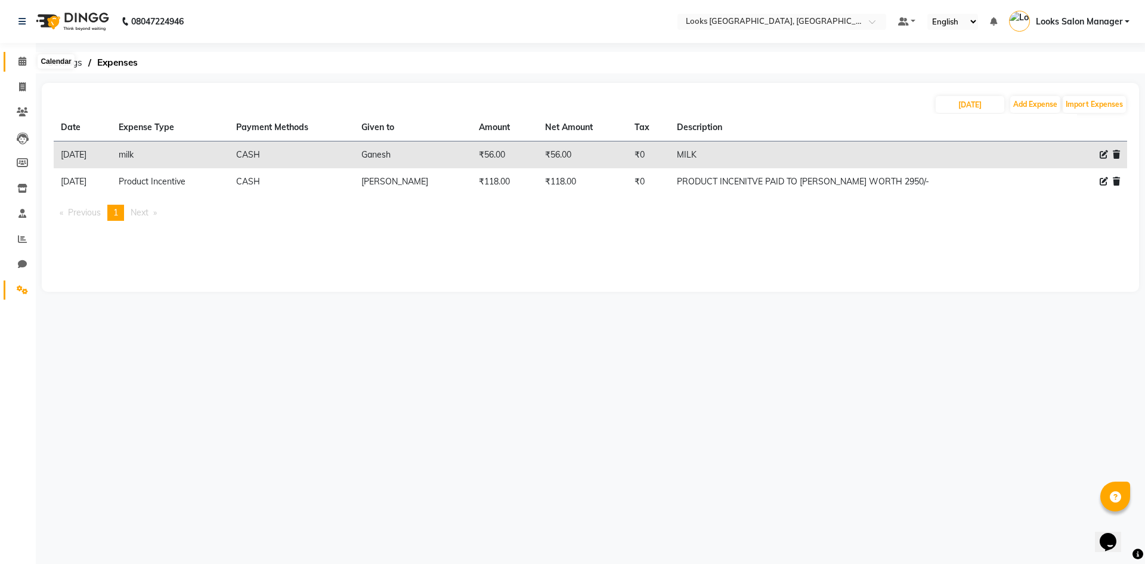
click at [23, 61] on icon at bounding box center [22, 61] width 8 height 9
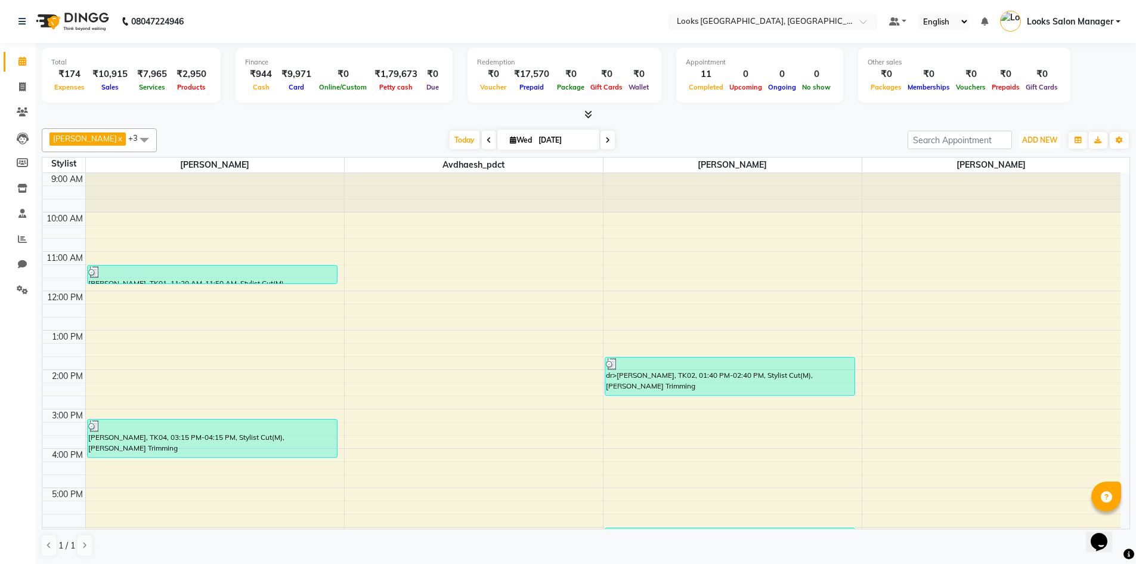
drag, startPoint x: 1036, startPoint y: 132, endPoint x: 1016, endPoint y: 166, distance: 39.6
click at [1036, 132] on button "ADD NEW Toggle Dropdown" at bounding box center [1039, 140] width 41 height 17
click at [993, 193] on link "Add Expense" at bounding box center [1013, 194] width 94 height 16
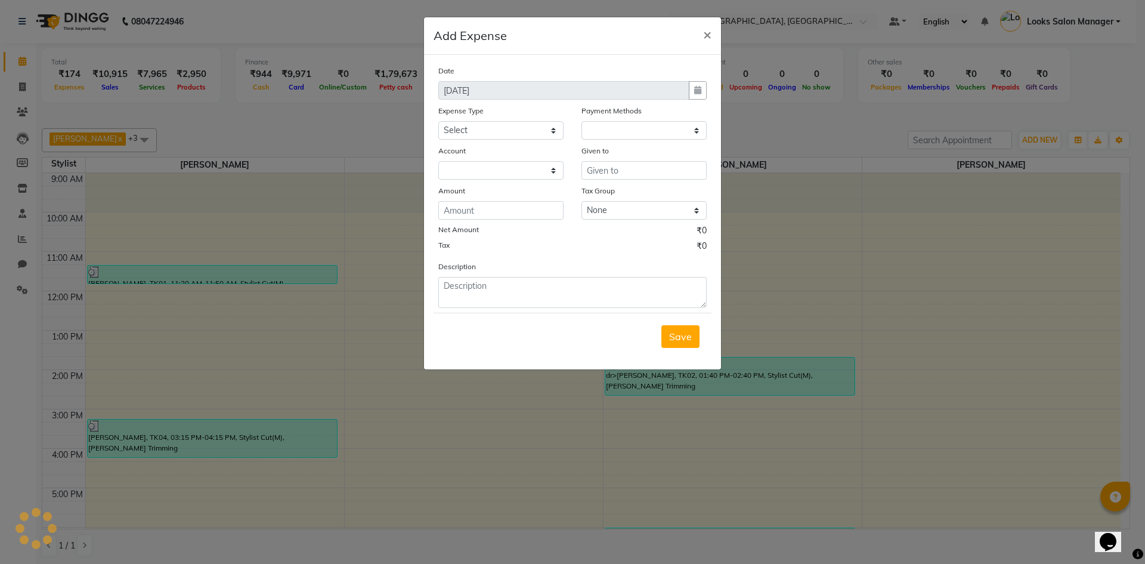
select select "1"
select select "3277"
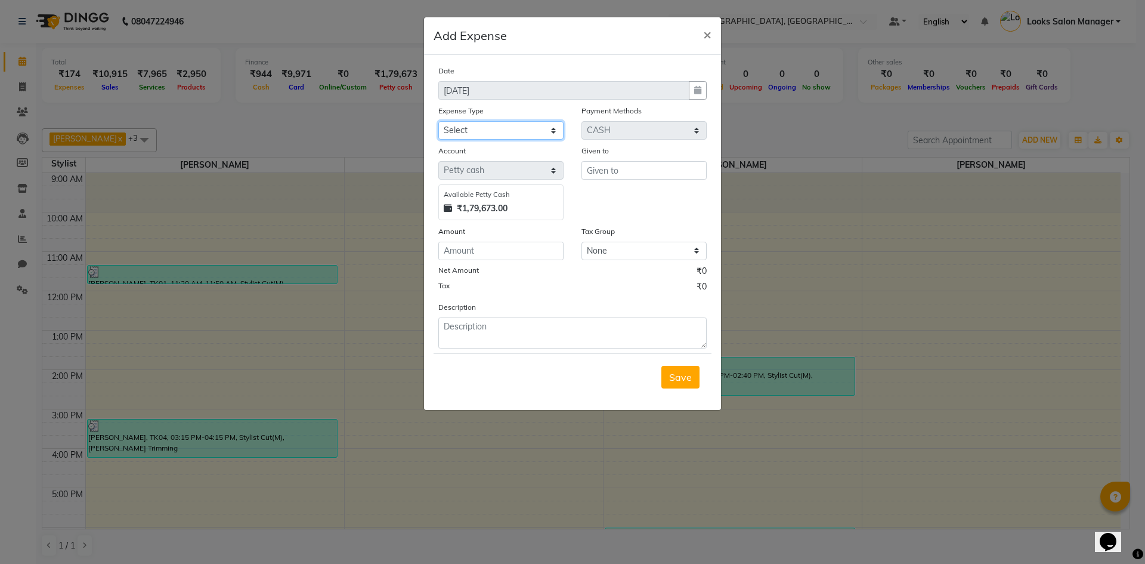
click at [556, 129] on select "Select Bank Deposit Blinkit Cash Handover CLIENT Client ordered food Client Ref…" at bounding box center [500, 130] width 125 height 18
select select "24170"
click at [438, 121] on select "Select Bank Deposit Blinkit Cash Handover CLIENT Client ordered food Client Ref…" at bounding box center [500, 130] width 125 height 18
click at [604, 171] on input "text" at bounding box center [644, 170] width 125 height 18
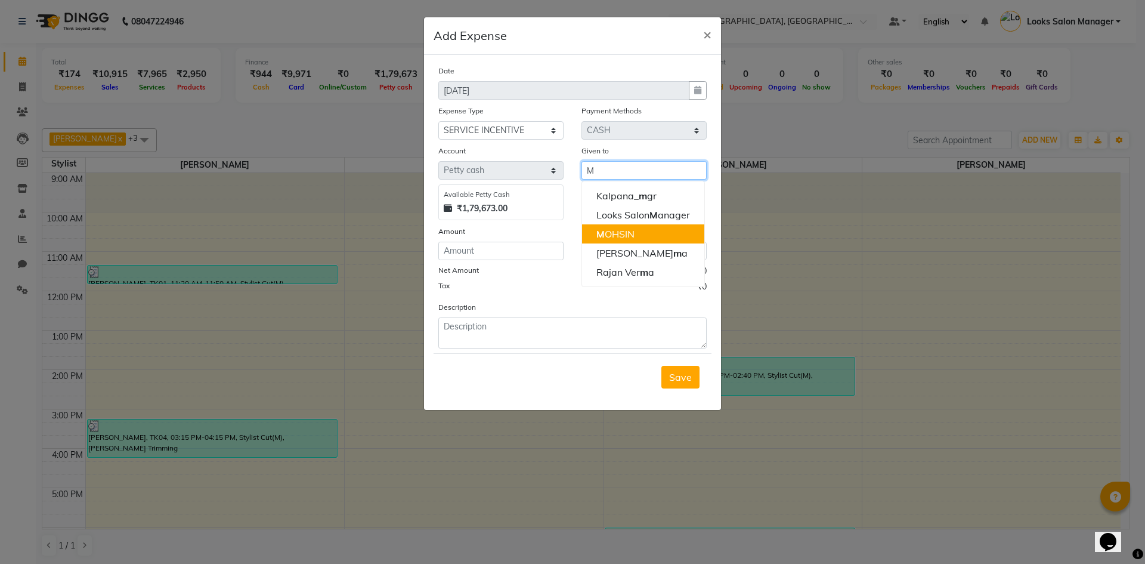
click at [604, 229] on span "M" at bounding box center [601, 234] width 8 height 12
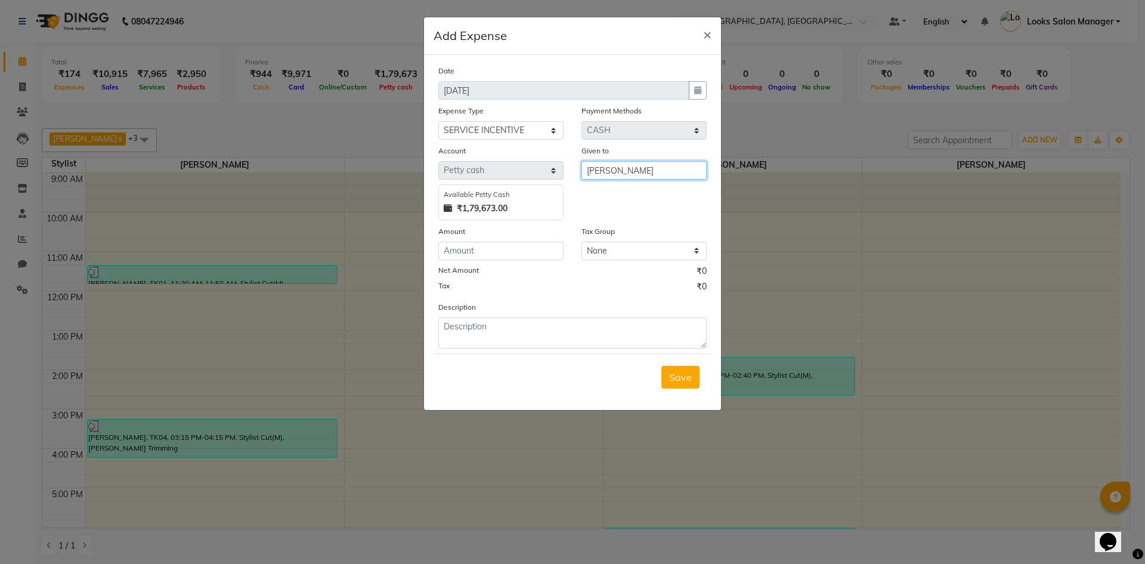
type input "[PERSON_NAME]"
click at [493, 255] on input "number" at bounding box center [500, 251] width 125 height 18
type input "5416"
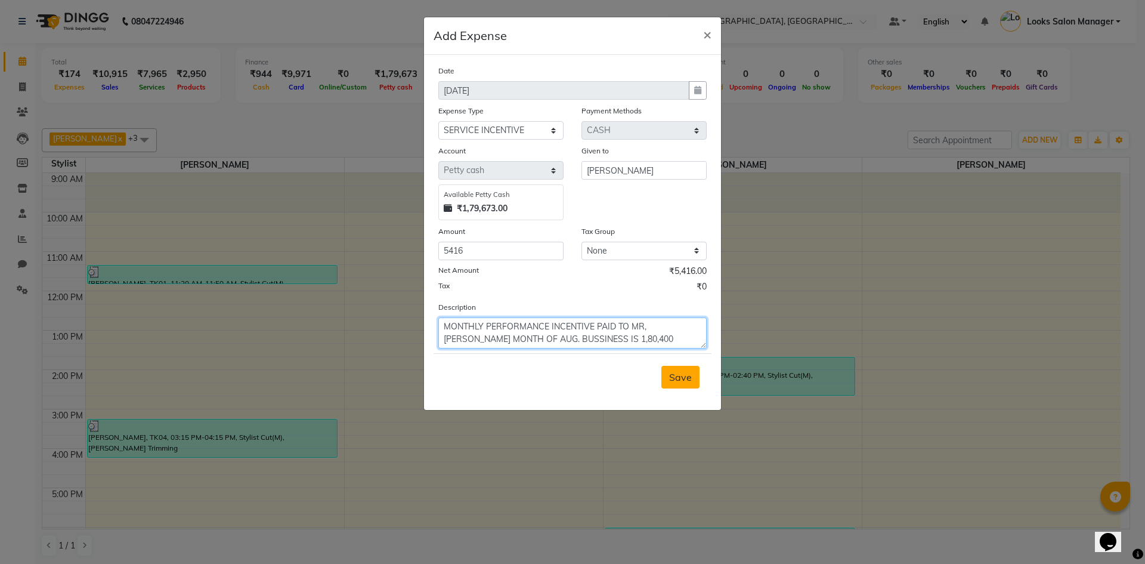
type textarea "MONTHLY PERFORMANCE INCENTIVE PAID TO MR, [PERSON_NAME] MONTH OF AUG. BUSSINESS…"
click at [674, 375] on span "Save" at bounding box center [680, 377] width 23 height 12
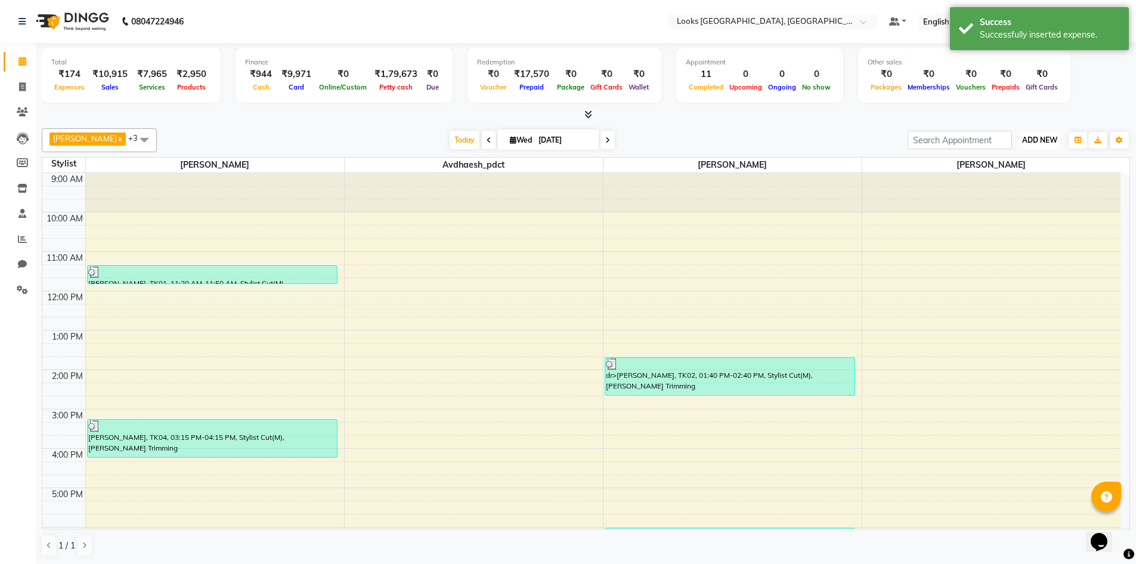
click at [1035, 136] on span "ADD NEW" at bounding box center [1039, 139] width 35 height 9
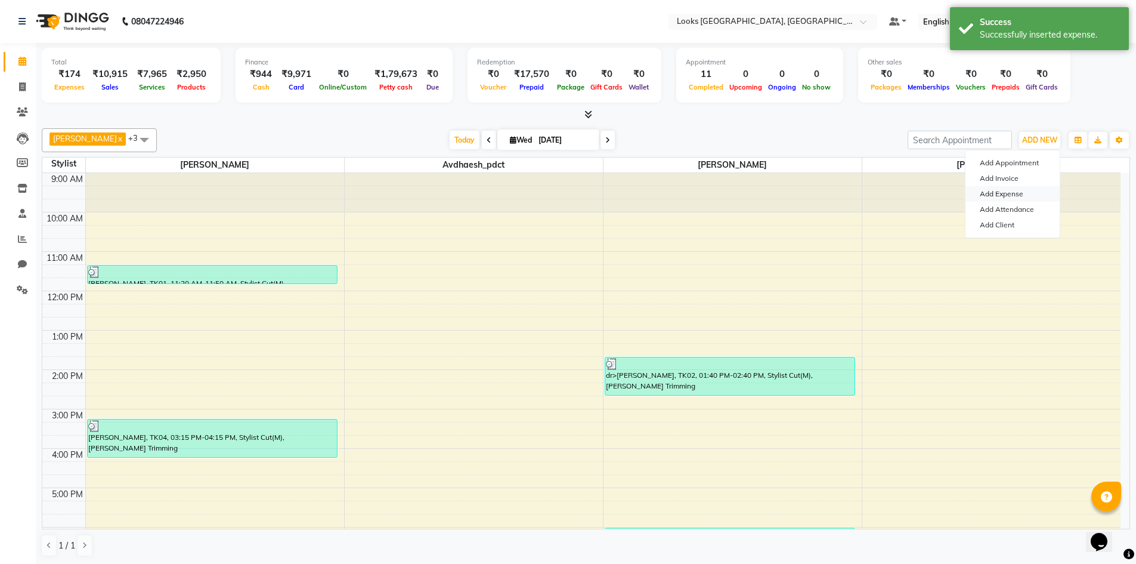
click at [1022, 197] on link "Add Expense" at bounding box center [1013, 194] width 94 height 16
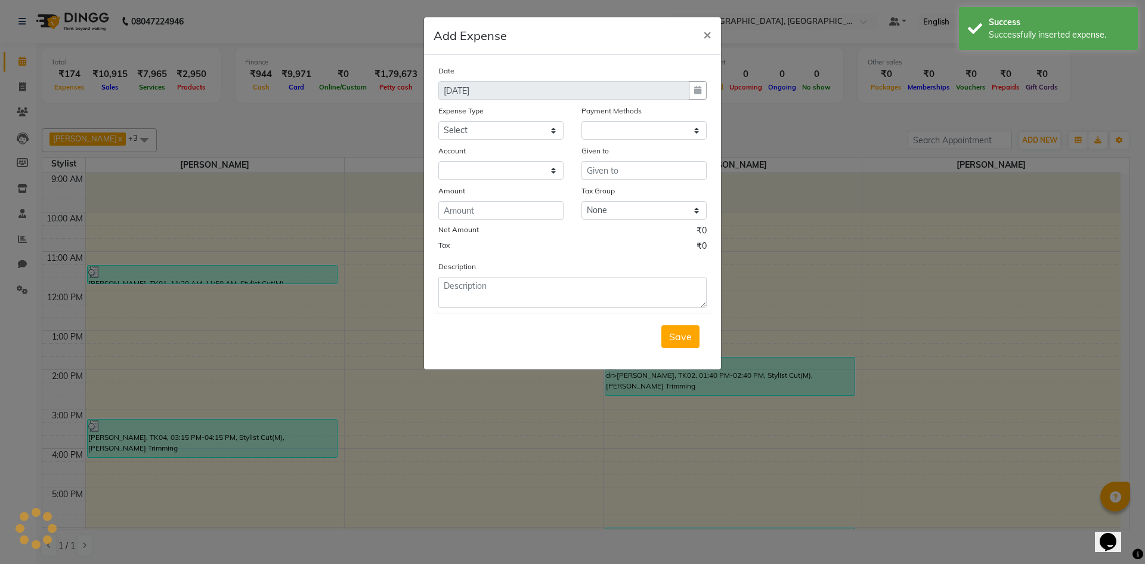
select select "1"
select select "3277"
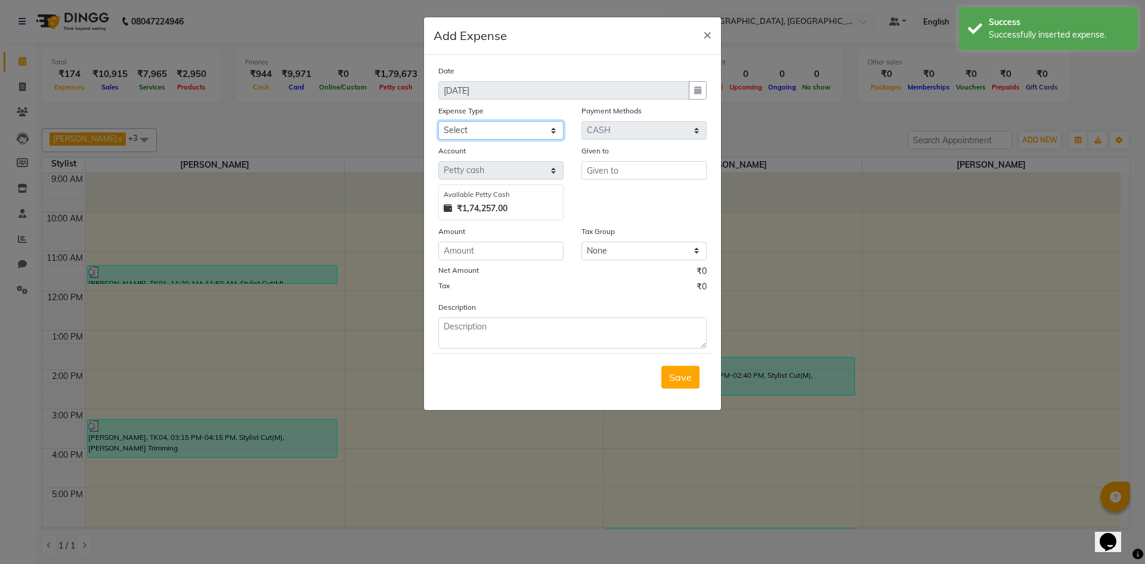
click at [524, 129] on select "Select Bank Deposit Blinkit Cash Handover CLIENT Client ordered food Client Ref…" at bounding box center [500, 130] width 125 height 18
select select "24170"
click at [438, 121] on select "Select Bank Deposit Blinkit Cash Handover CLIENT Client ordered food Client Ref…" at bounding box center [500, 130] width 125 height 18
click at [626, 181] on div "Given to" at bounding box center [644, 182] width 143 height 76
click at [627, 176] on input "text" at bounding box center [644, 170] width 125 height 18
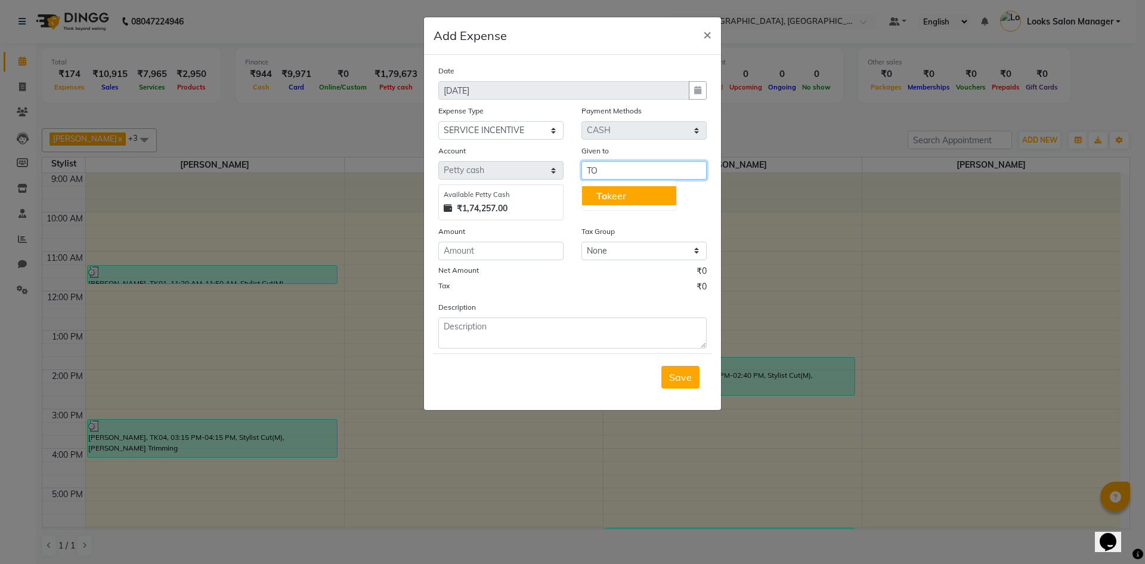
click at [625, 194] on ngb-highlight "To keer" at bounding box center [612, 196] width 30 height 12
type input "[PERSON_NAME]"
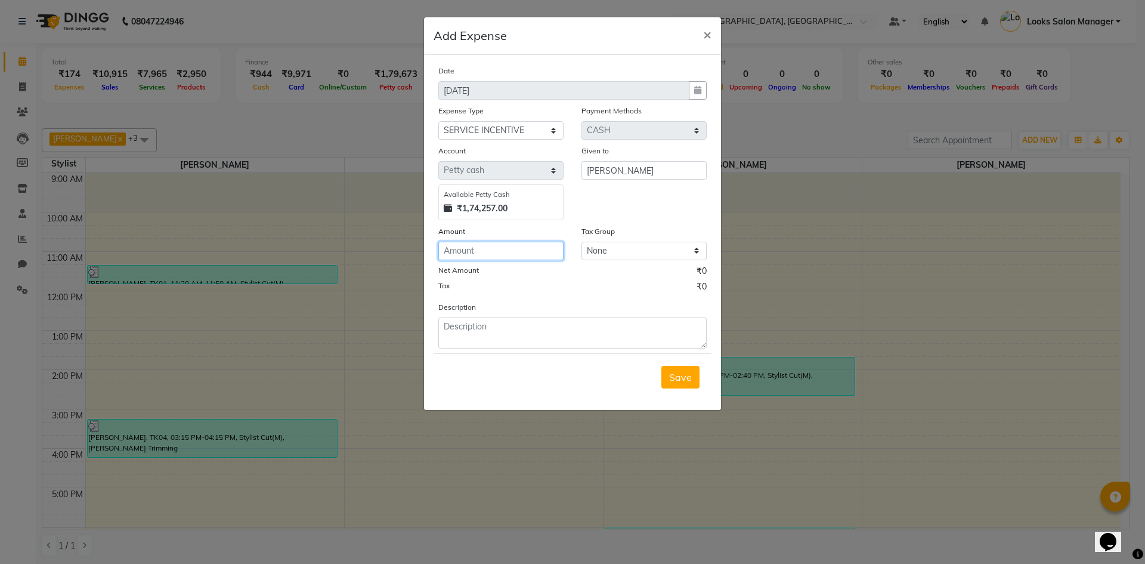
click at [500, 255] on input "number" at bounding box center [500, 251] width 125 height 18
type input "6219"
click at [474, 326] on textarea at bounding box center [572, 332] width 268 height 31
paste textarea "MONTHLY PERFORMANCE INCENTIVE PAID TO MR, [PERSON_NAME] MONTH OF AUG. BUSSINESS…"
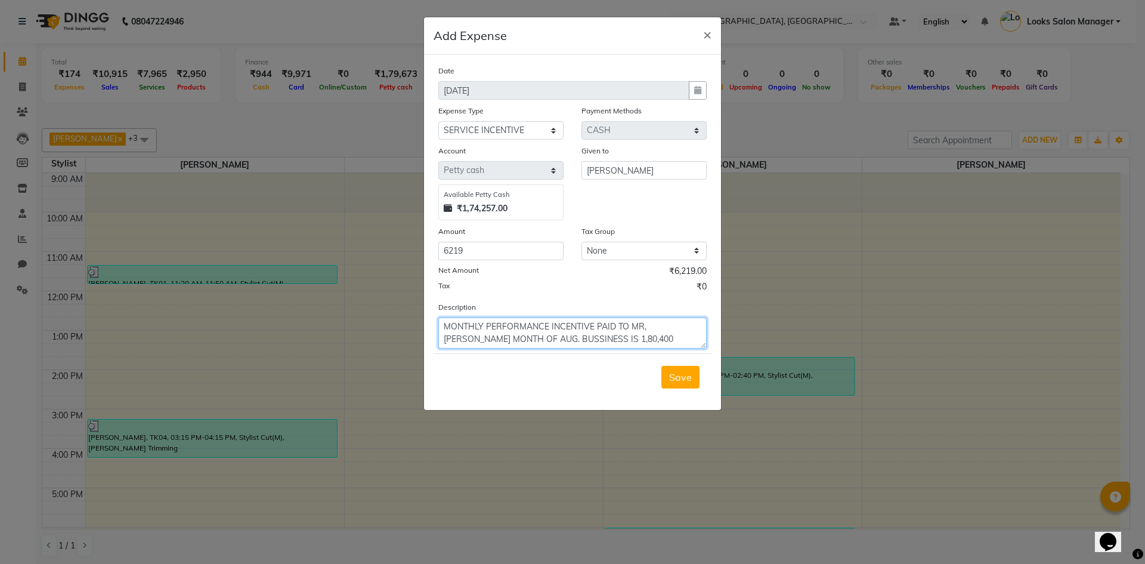
drag, startPoint x: 648, startPoint y: 329, endPoint x: 693, endPoint y: 329, distance: 44.7
click at [693, 329] on textarea "MONTHLY PERFORMANCE INCENTIVE PAID TO MR, [PERSON_NAME] MONTH OF AUG. BUSSINESS…" at bounding box center [572, 332] width 268 height 31
drag, startPoint x: 571, startPoint y: 338, endPoint x: 605, endPoint y: 339, distance: 34.0
click at [605, 339] on textarea "MONTHLY PERFORMANCE INCENTIVE PAID TO MR, [PERSON_NAME] MONTH OF AUG. BUSSINESS…" at bounding box center [572, 332] width 268 height 31
type textarea "MONTHLY PERFORMANCE INCENTIVE PAID TO MR, [PERSON_NAME] MONTH OF AUG. [GEOGRAPH…"
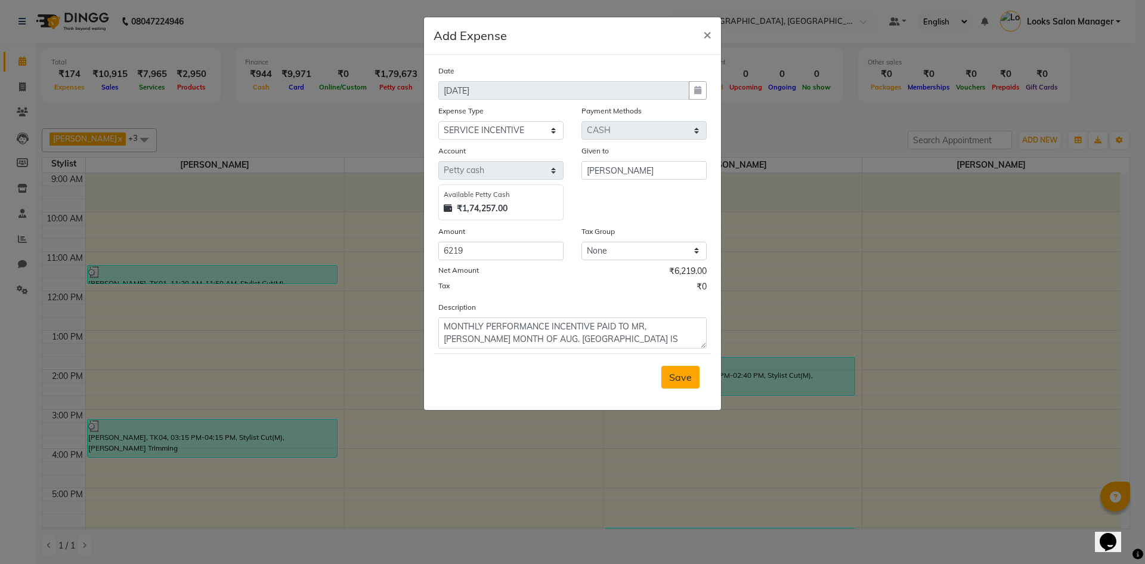
click at [675, 376] on span "Save" at bounding box center [680, 377] width 23 height 12
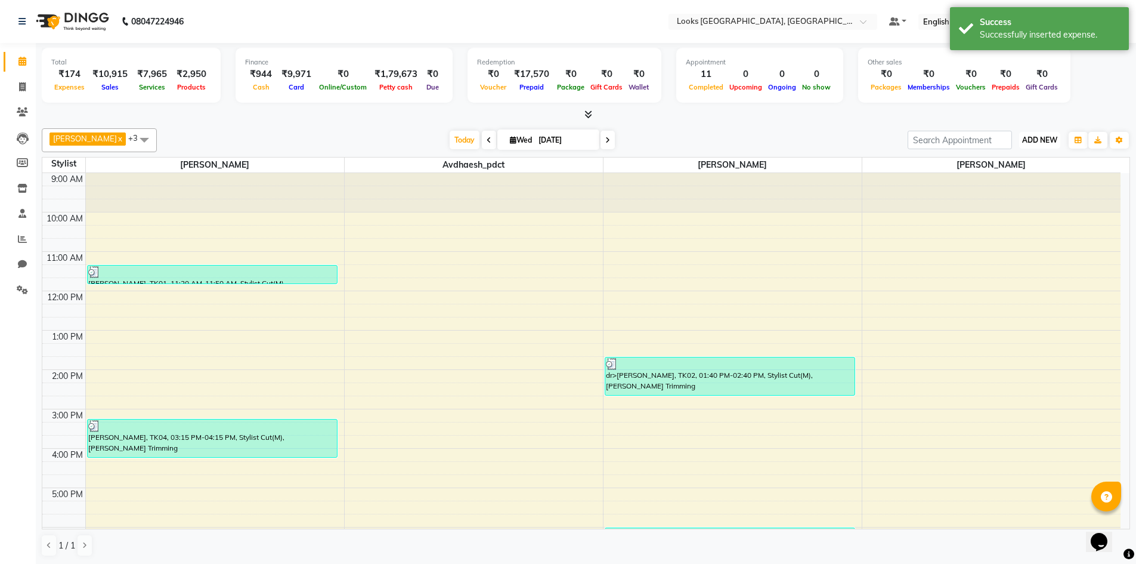
click at [1030, 144] on button "ADD NEW Toggle Dropdown" at bounding box center [1039, 140] width 41 height 17
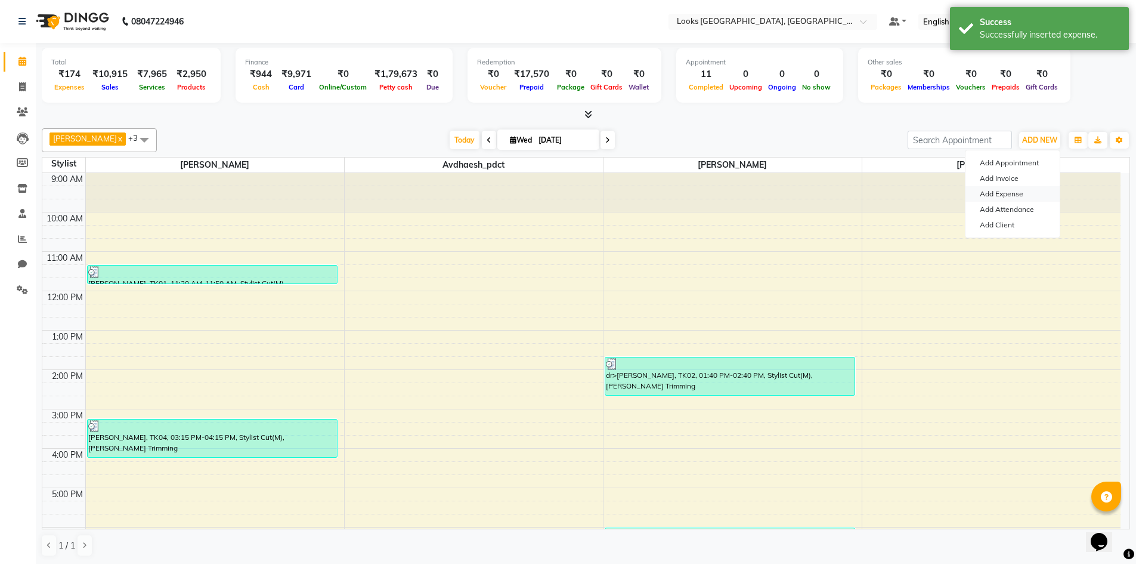
click at [991, 194] on link "Add Expense" at bounding box center [1013, 194] width 94 height 16
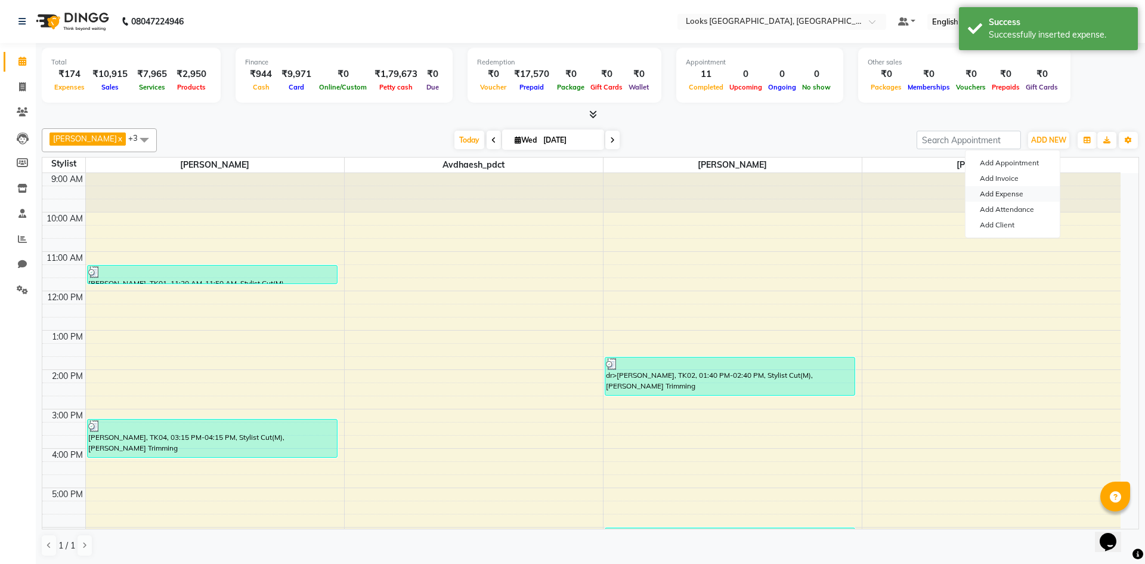
select select "1"
select select "3277"
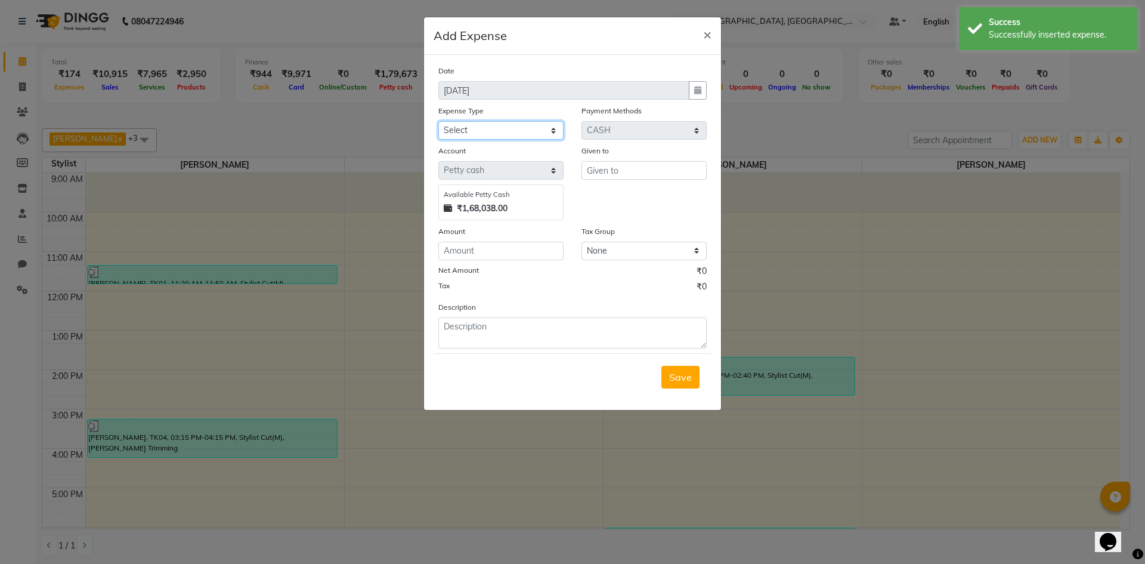
click at [500, 125] on select "Select Bank Deposit Blinkit Cash Handover CLIENT Client ordered food Client Ref…" at bounding box center [500, 130] width 125 height 18
select select "24170"
click at [438, 121] on select "Select Bank Deposit Blinkit Cash Handover CLIENT Client ordered food Client Ref…" at bounding box center [500, 130] width 125 height 18
click at [651, 171] on input "text" at bounding box center [644, 170] width 125 height 18
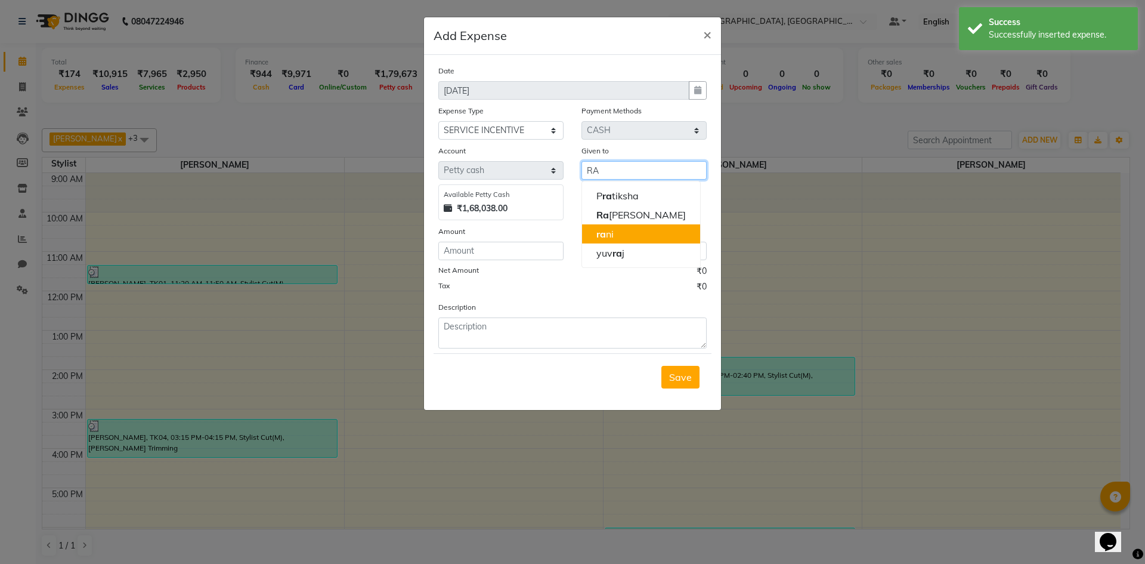
click at [602, 233] on span "ra" at bounding box center [602, 234] width 10 height 12
type input "rani"
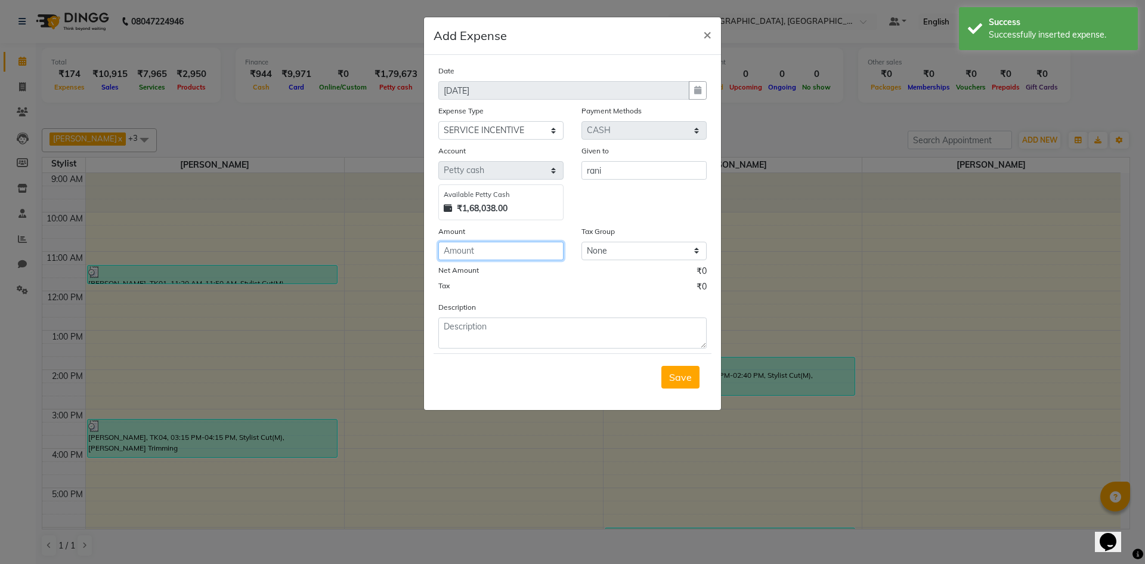
click at [531, 252] on input "number" at bounding box center [500, 251] width 125 height 18
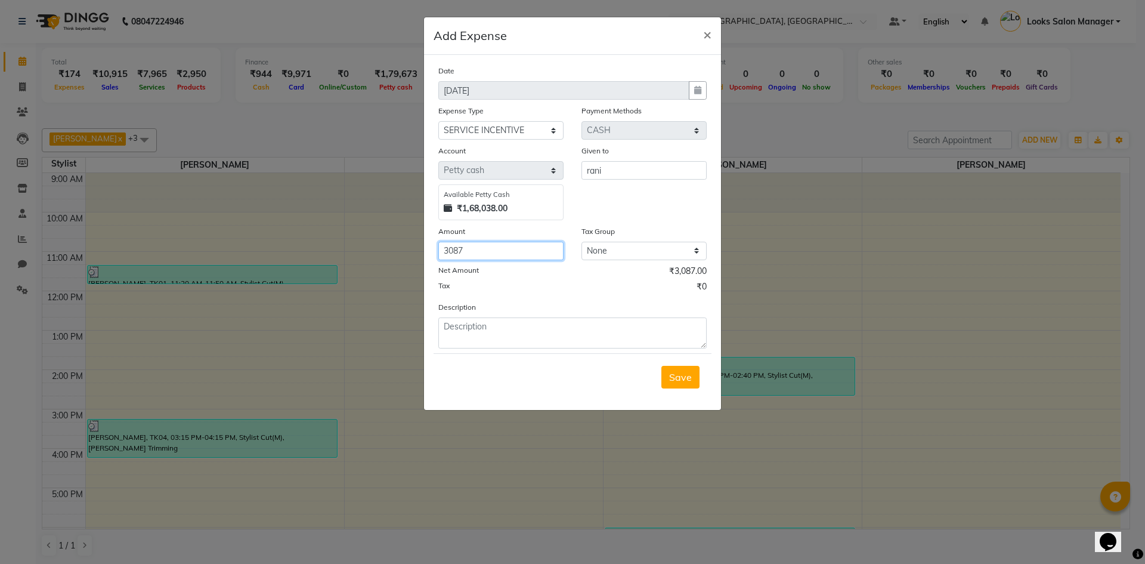
type input "3087"
click at [509, 319] on textarea at bounding box center [572, 332] width 268 height 31
paste textarea "MONTHLY PERFORMANCE INCENTIVE PAID TO MR, [PERSON_NAME] MONTH OF AUG. BUSSINESS…"
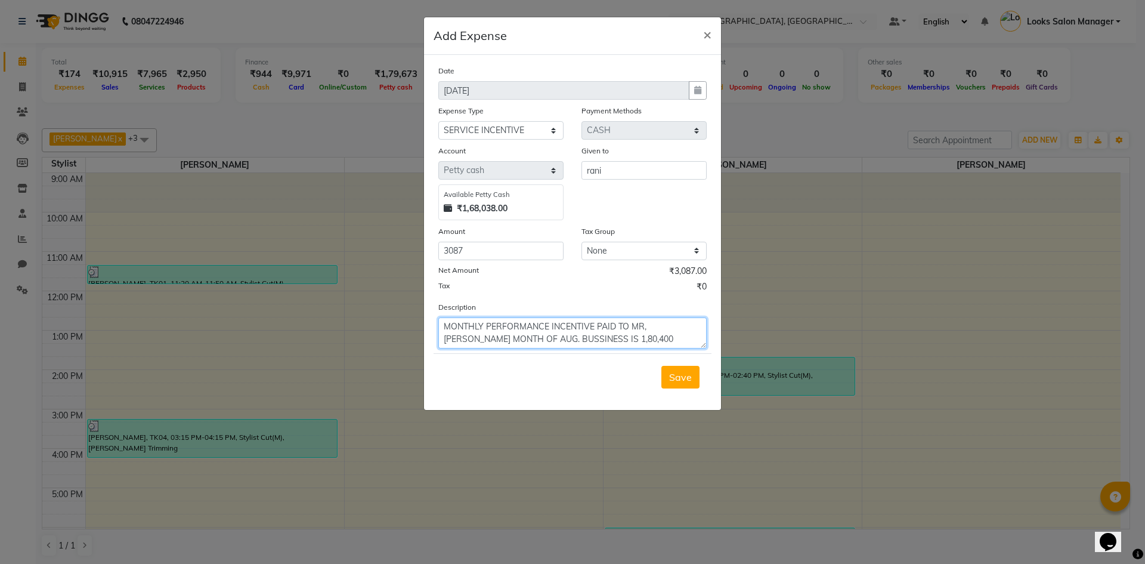
click at [643, 328] on textarea "MONTHLY PERFORMANCE INCENTIVE PAID TO MR, [PERSON_NAME] MONTH OF AUG. BUSSINESS…" at bounding box center [572, 332] width 268 height 31
drag, startPoint x: 654, startPoint y: 326, endPoint x: 688, endPoint y: 325, distance: 34.0
click at [688, 325] on textarea "MONTHLY PERFORMANCE INCENTIVE PAID TO MRS, [PERSON_NAME] MONTH OF AUG. BUSSINES…" at bounding box center [572, 332] width 268 height 31
drag, startPoint x: 576, startPoint y: 341, endPoint x: 611, endPoint y: 341, distance: 35.8
click at [611, 341] on textarea "MONTHLY PERFORMANCE INCENTIVE PAID TO MRS, [PERSON_NAME] MONTH OF AUG. BUSSINES…" at bounding box center [572, 332] width 268 height 31
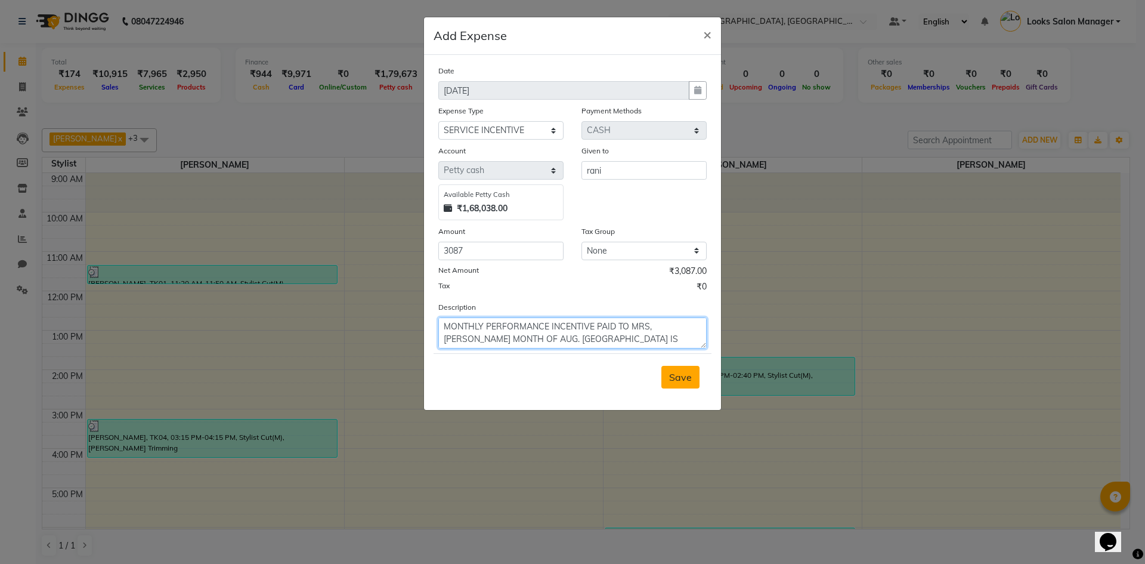
type textarea "MONTHLY PERFORMANCE INCENTIVE PAID TO MRS, [PERSON_NAME] MONTH OF AUG. [GEOGRAP…"
click at [673, 381] on span "Save" at bounding box center [680, 377] width 23 height 12
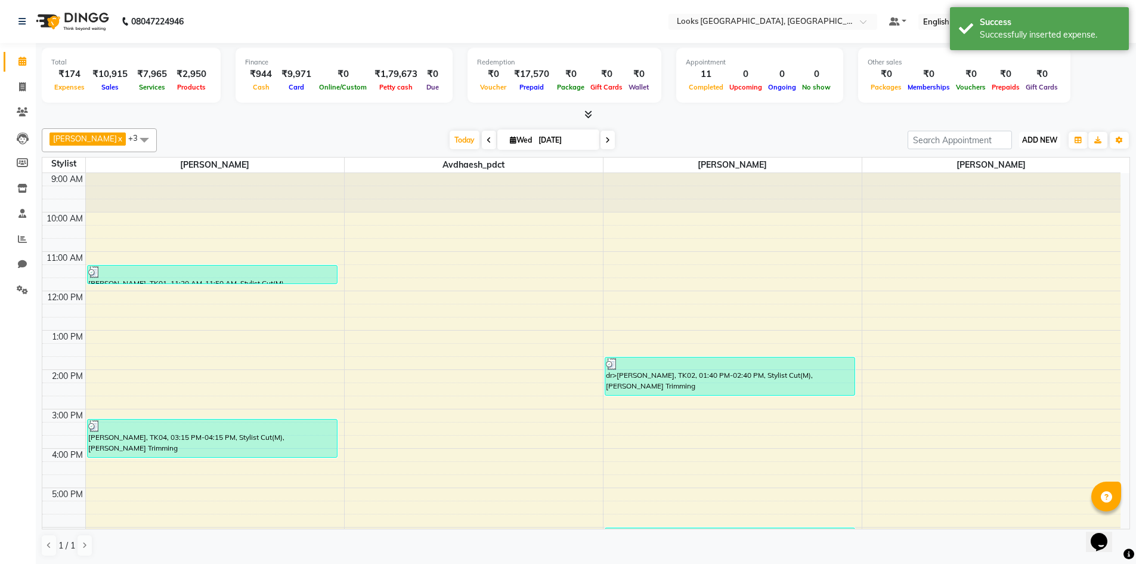
click at [1034, 140] on span "ADD NEW" at bounding box center [1039, 139] width 35 height 9
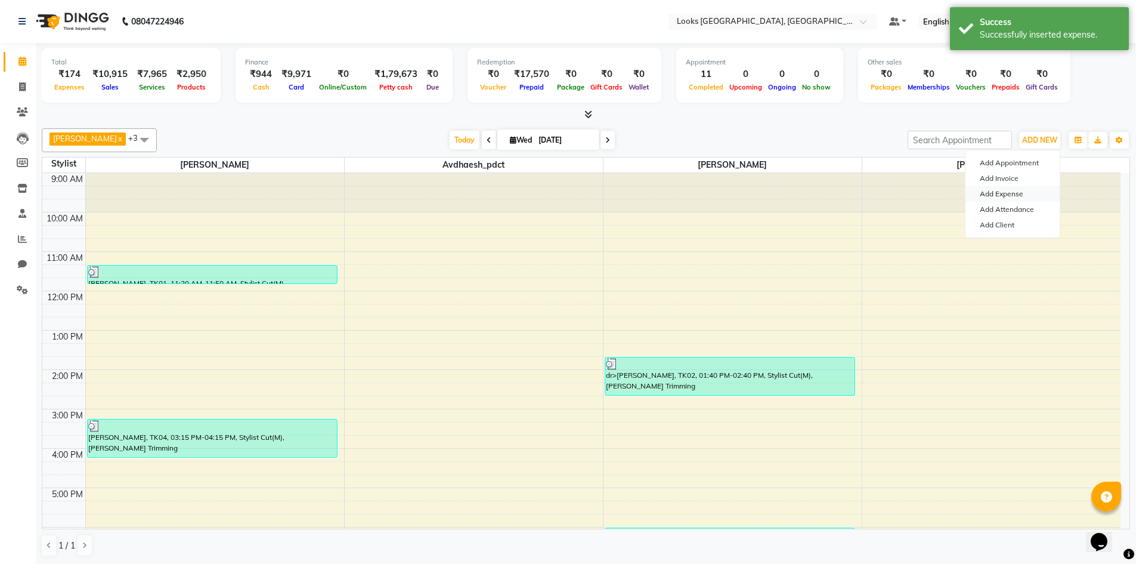
click at [999, 194] on link "Add Expense" at bounding box center [1013, 194] width 94 height 16
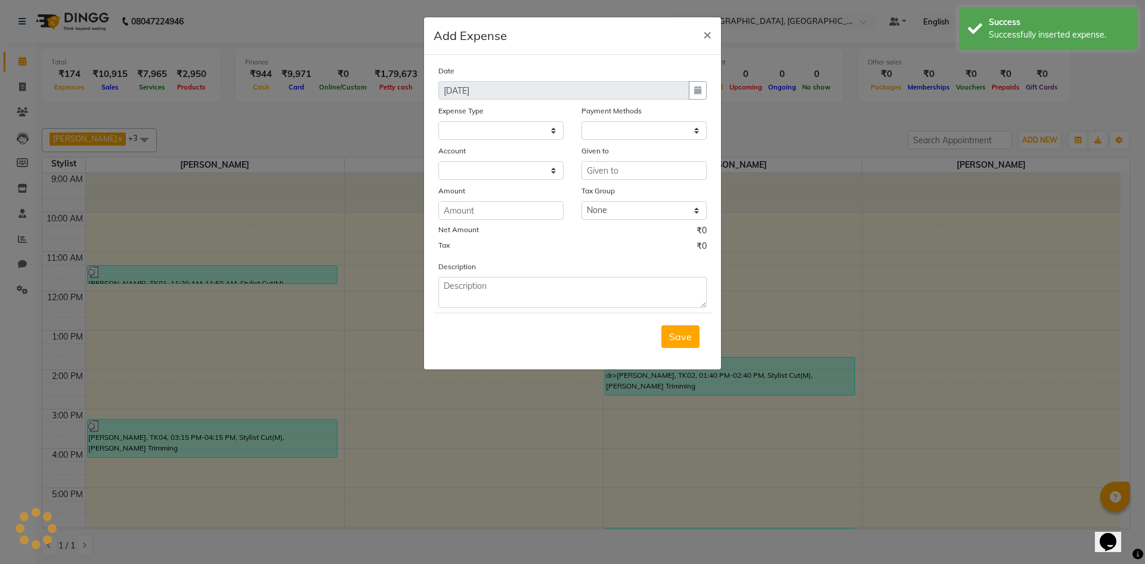
select select
select select "1"
select select "3277"
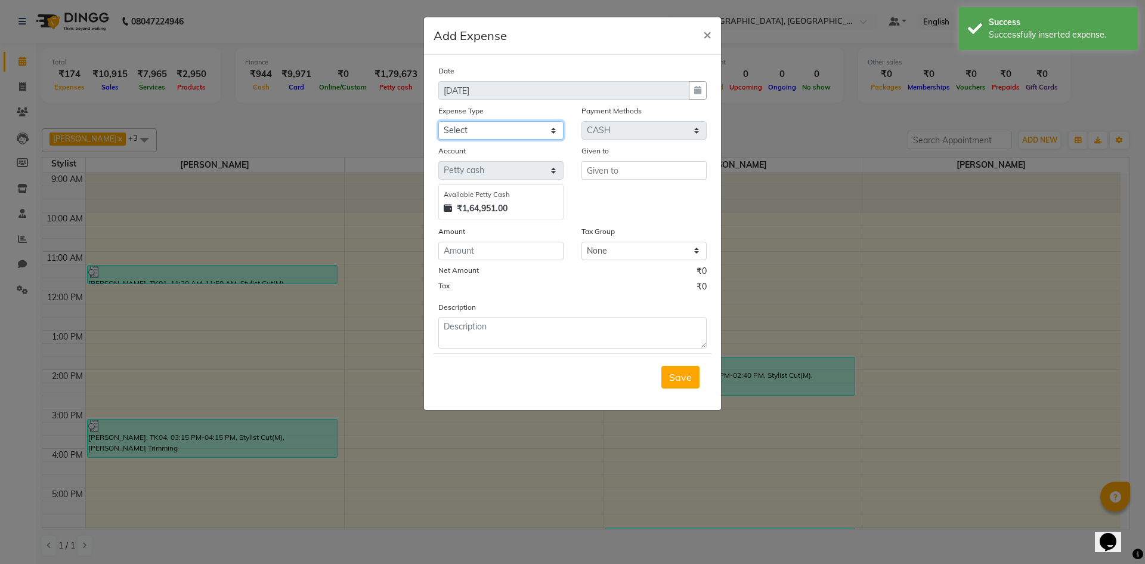
click at [499, 122] on select "Select Bank Deposit Blinkit Cash Handover CLIENT Client ordered food Client Ref…" at bounding box center [500, 130] width 125 height 18
select select "24170"
click at [438, 121] on select "Select Bank Deposit Blinkit Cash Handover CLIENT Client ordered food Client Ref…" at bounding box center [500, 130] width 125 height 18
click at [618, 176] on input "text" at bounding box center [644, 170] width 125 height 18
type input "HEENA"
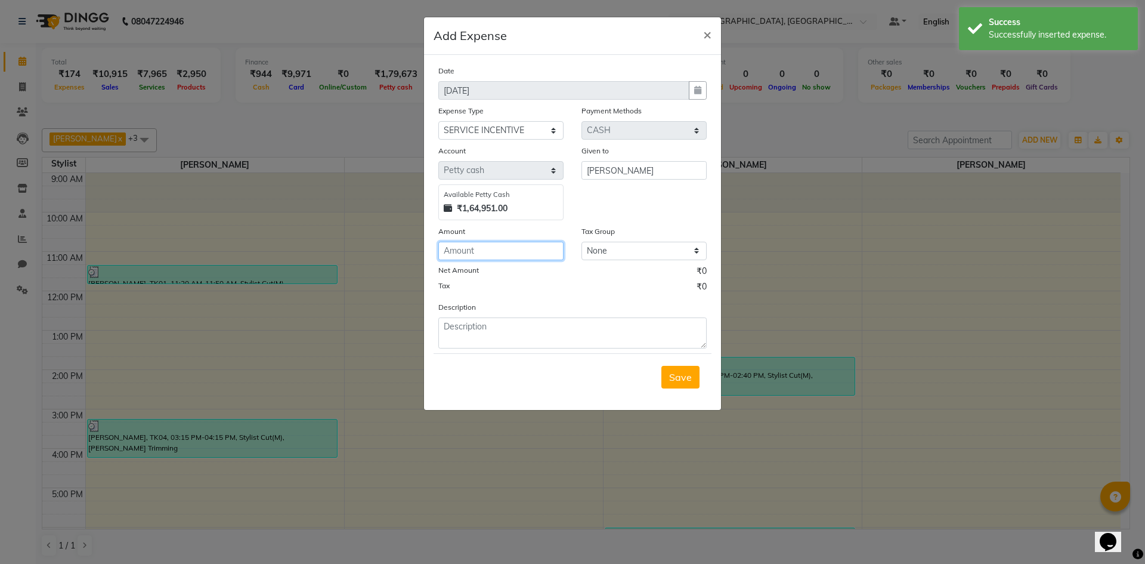
click at [499, 249] on input "number" at bounding box center [500, 251] width 125 height 18
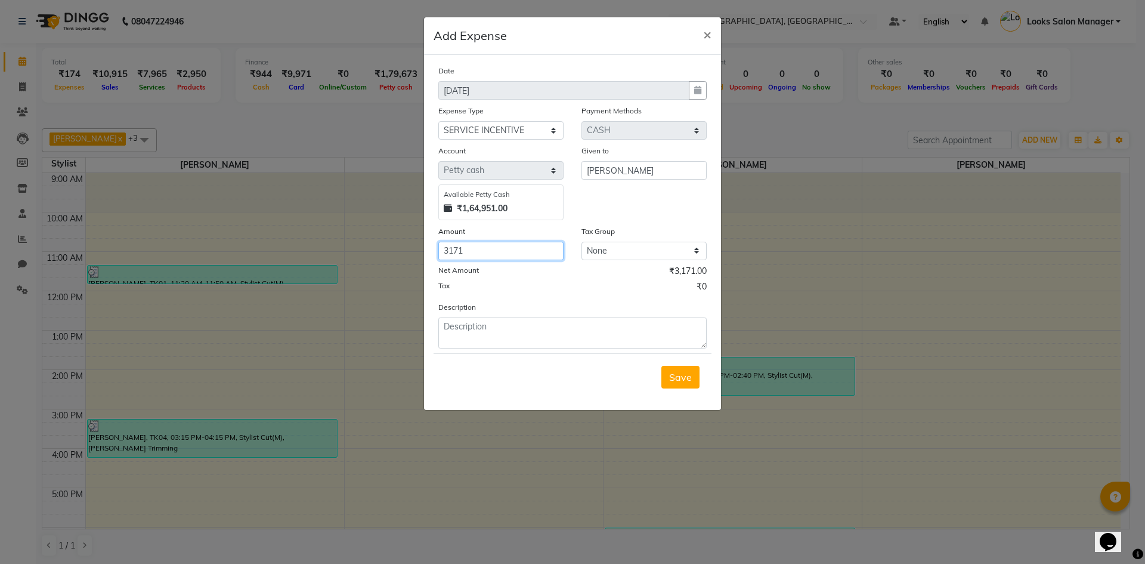
type input "3171"
click at [477, 338] on textarea at bounding box center [572, 332] width 268 height 31
paste textarea "MONTHLY PERFORMANCE INCENTIVE PAID TO MR, MOHSIN MONTH OF AUG. BUSSINESS IS 1,8…"
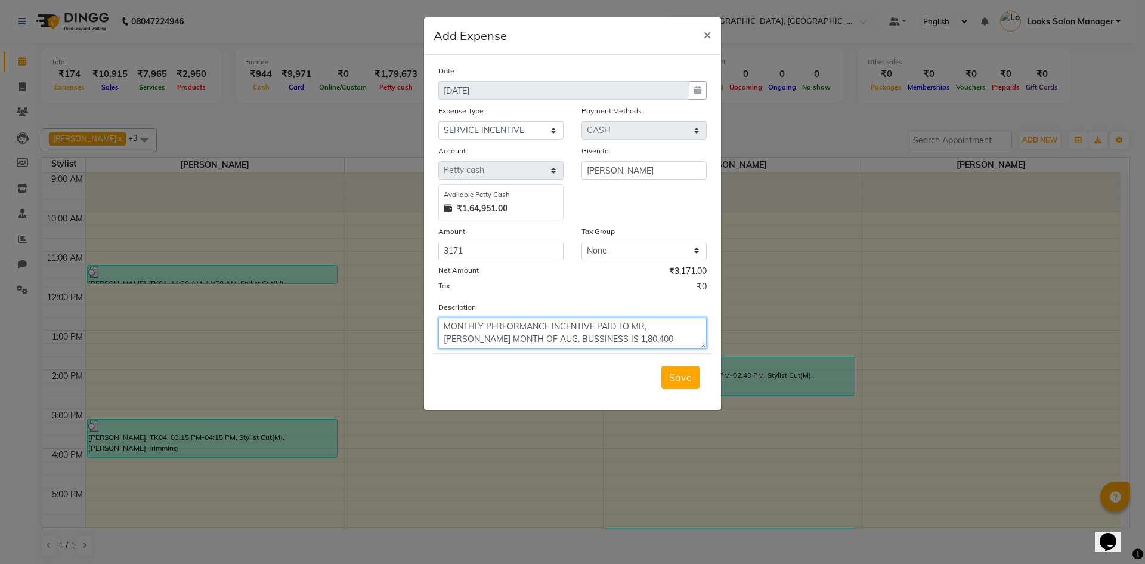
click at [643, 327] on textarea "MONTHLY PERFORMANCE INCENTIVE PAID TO MR, MOHSIN MONTH OF AUG. BUSSINESS IS 1,8…" at bounding box center [572, 332] width 268 height 31
drag, startPoint x: 653, startPoint y: 327, endPoint x: 695, endPoint y: 327, distance: 42.4
click at [695, 327] on textarea "MONTHLY PERFORMANCE INCENTIVE PAID TO MRS, MOHSIN MONTH OF AUG. BUSSINESS IS 1,…" at bounding box center [572, 332] width 268 height 31
drag, startPoint x: 578, startPoint y: 338, endPoint x: 610, endPoint y: 343, distance: 32.0
click at [610, 343] on textarea "MONTHLY PERFORMANCE INCENTIVE PAID TO MRS, HEENA MONTH OF AUG. BUSSINESS IS 1,8…" at bounding box center [572, 332] width 268 height 31
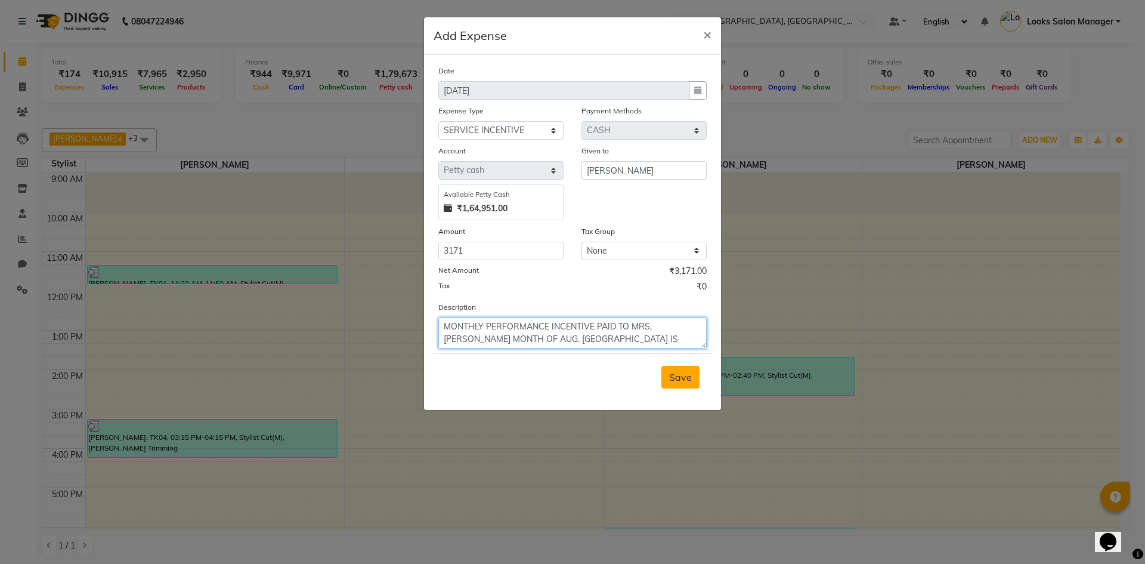
type textarea "MONTHLY PERFORMANCE INCENTIVE PAID TO MRS, HEENA MONTH OF AUG. BUSSINESS IS 1,,…"
click at [680, 376] on span "Save" at bounding box center [680, 377] width 23 height 12
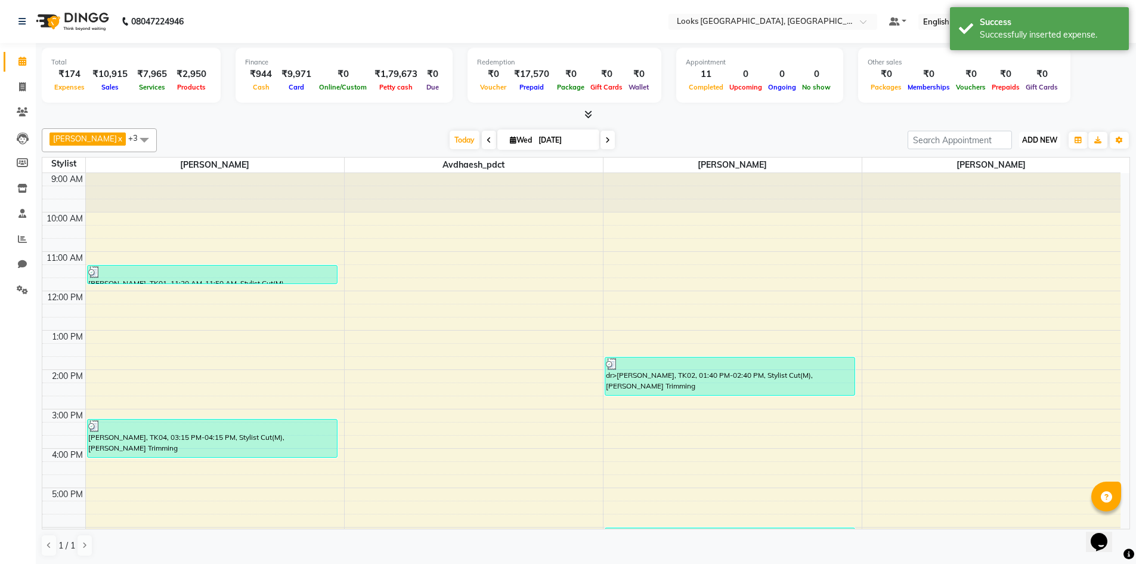
click at [1038, 135] on span "ADD NEW" at bounding box center [1039, 139] width 35 height 9
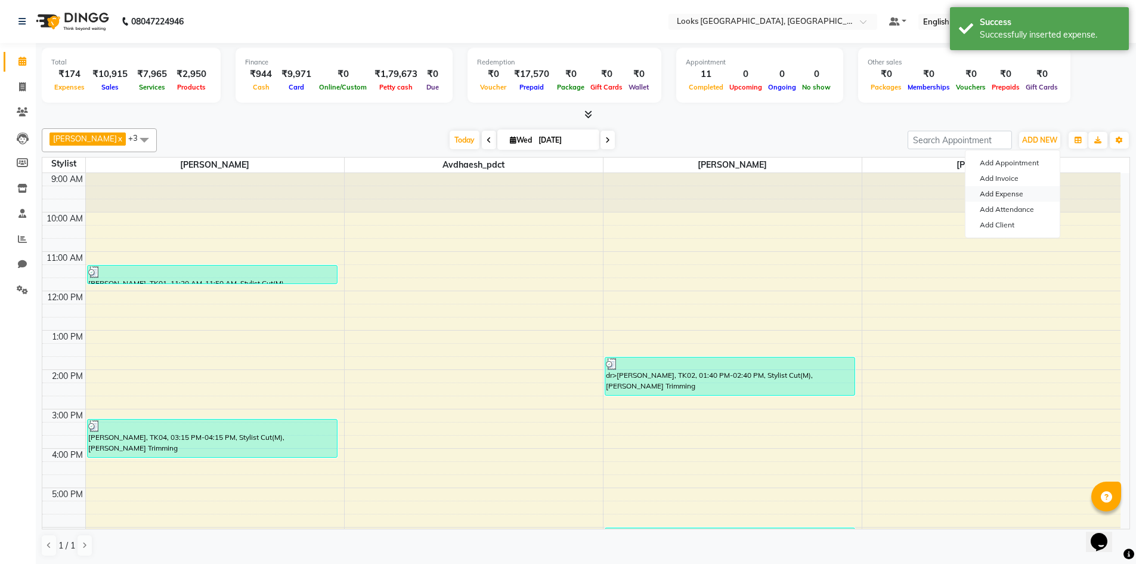
click at [1008, 187] on link "Add Expense" at bounding box center [1013, 194] width 94 height 16
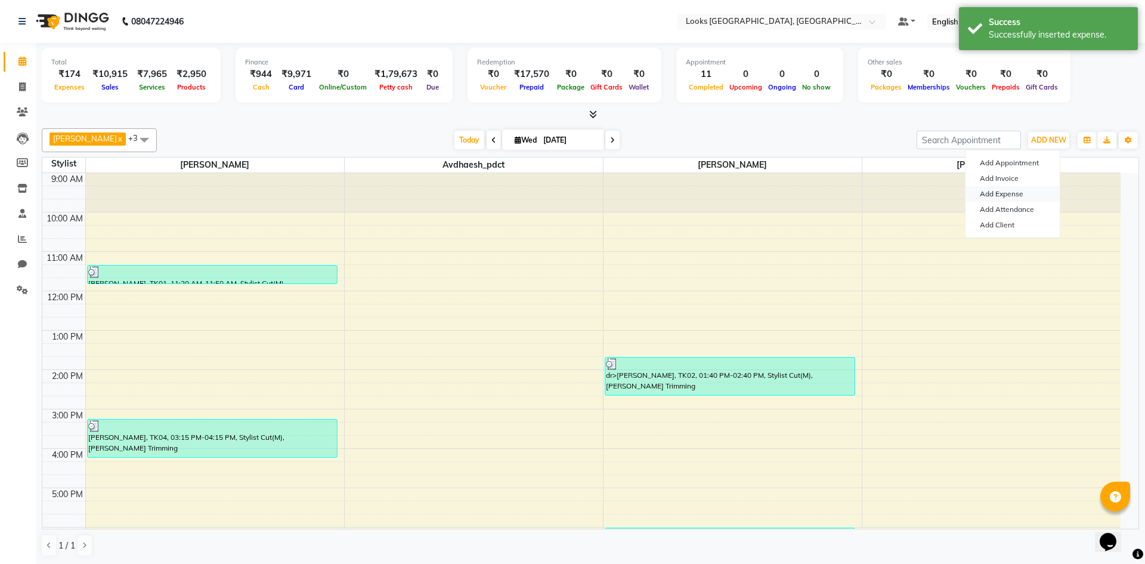
select select "1"
select select "3277"
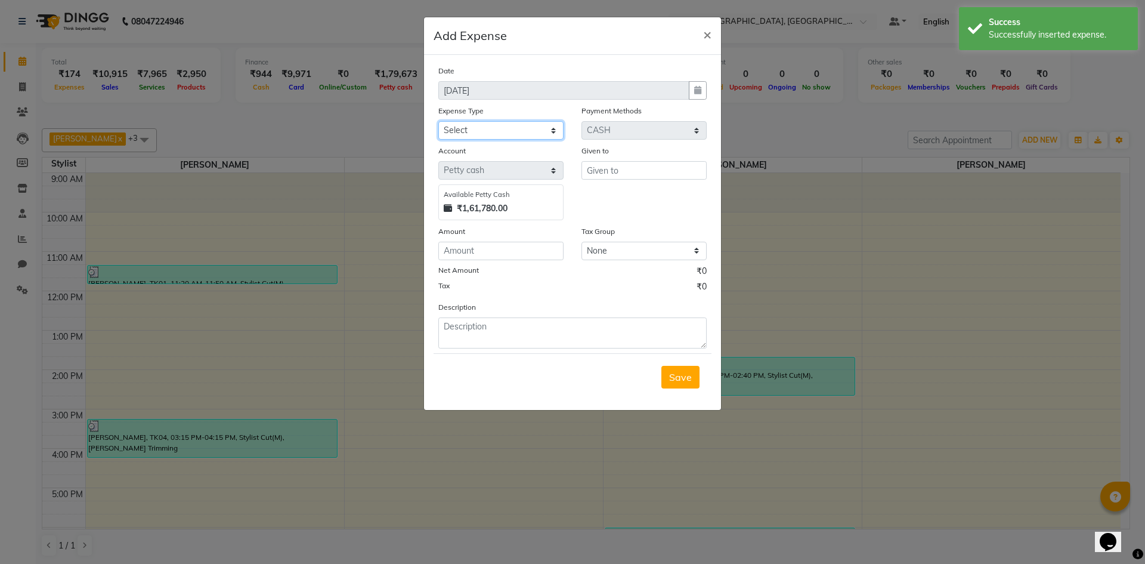
click at [463, 122] on select "Select Bank Deposit Blinkit Cash Handover CLIENT Client ordered food Client Ref…" at bounding box center [500, 130] width 125 height 18
select select "24091"
click at [438, 121] on select "Select Bank Deposit Blinkit Cash Handover CLIENT Client ordered food Client Ref…" at bounding box center [500, 130] width 125 height 18
click at [602, 164] on input "text" at bounding box center [644, 170] width 125 height 18
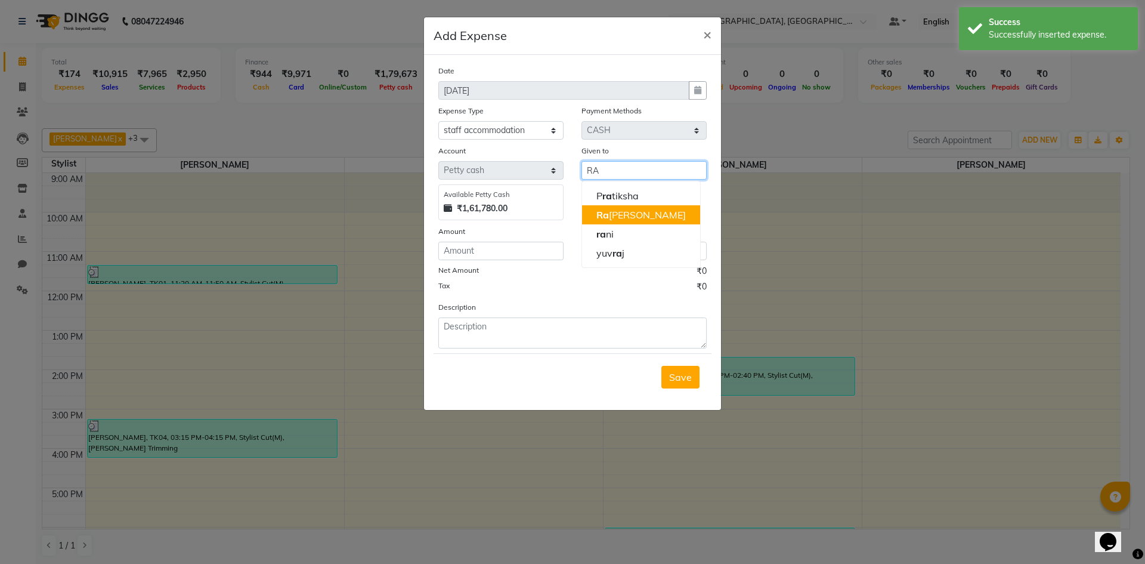
click at [596, 218] on button "Ra jan Verma" at bounding box center [641, 214] width 118 height 19
type input "Rajan Verma"
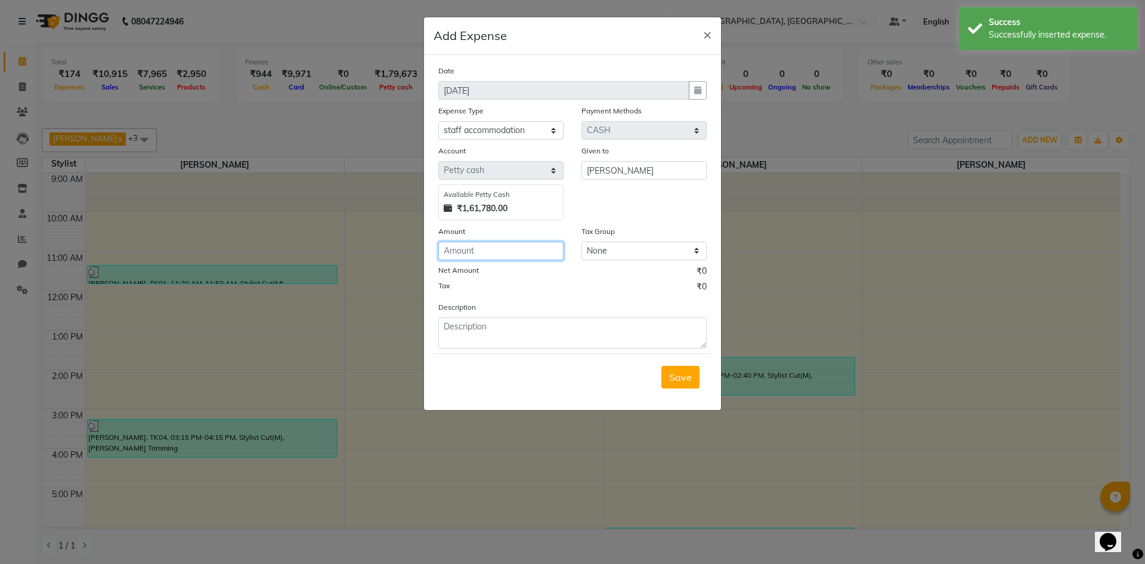
click at [466, 246] on input "number" at bounding box center [500, 251] width 125 height 18
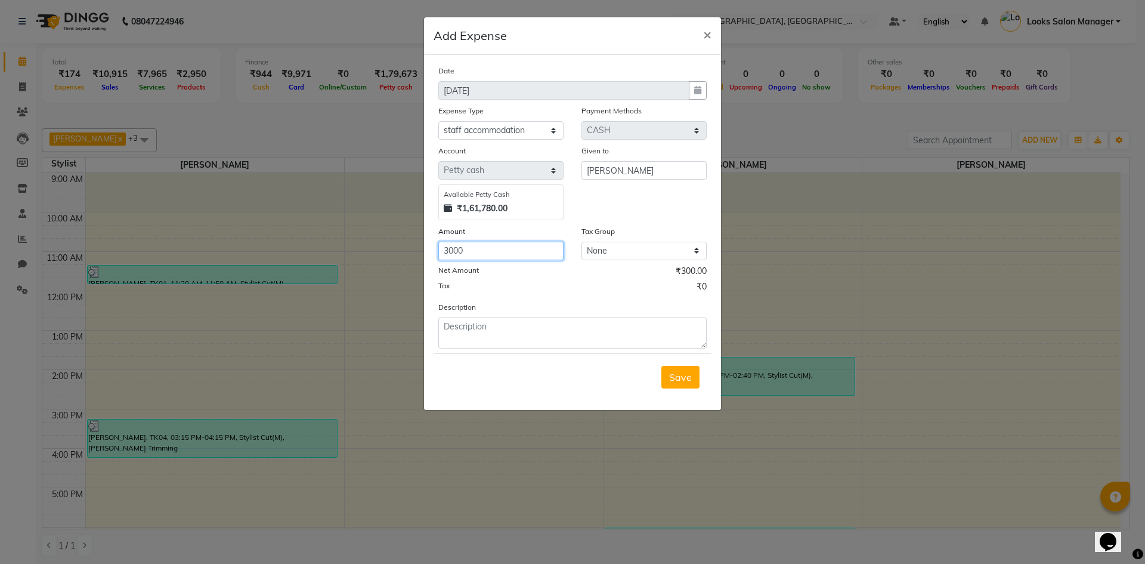
type input "3000"
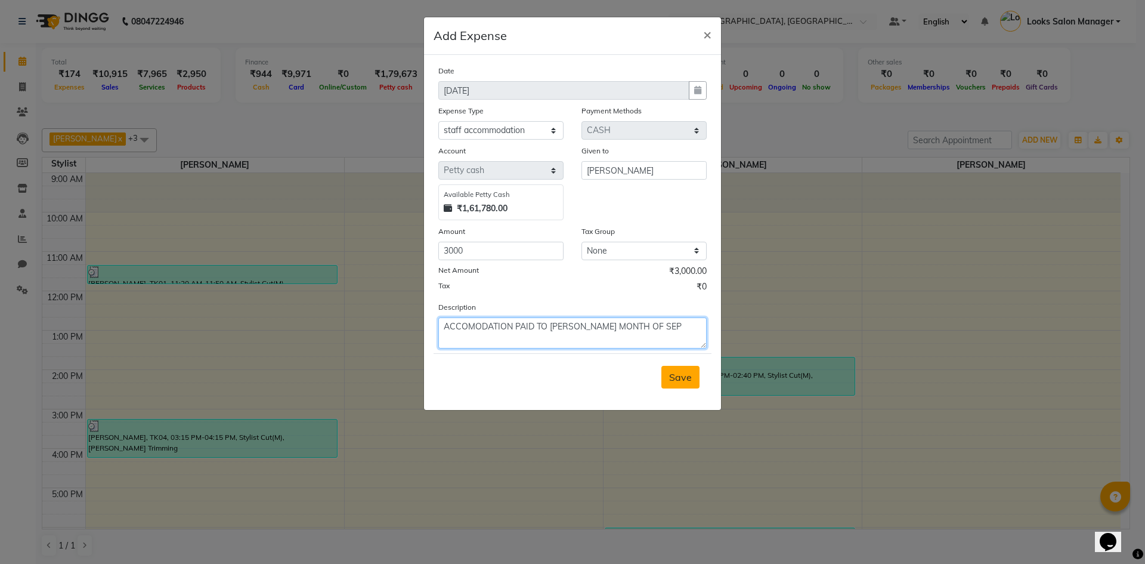
type textarea "ACCOMODATION PAID TO MR. RAJAN MONTH OF SEP"
click at [684, 375] on span "Save" at bounding box center [680, 377] width 23 height 12
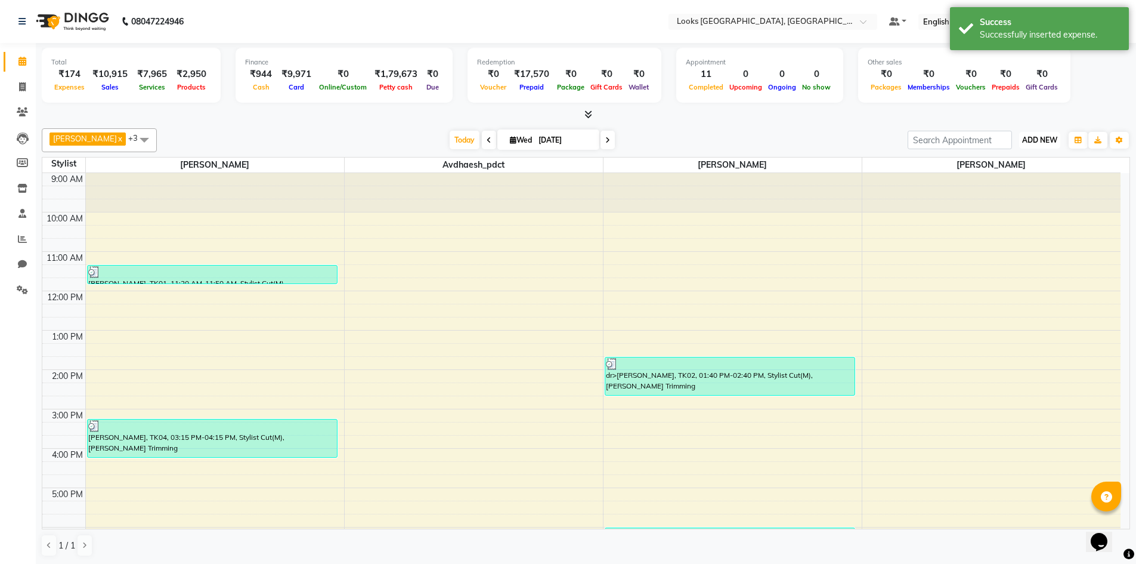
click at [1022, 147] on button "ADD NEW Toggle Dropdown" at bounding box center [1039, 140] width 41 height 17
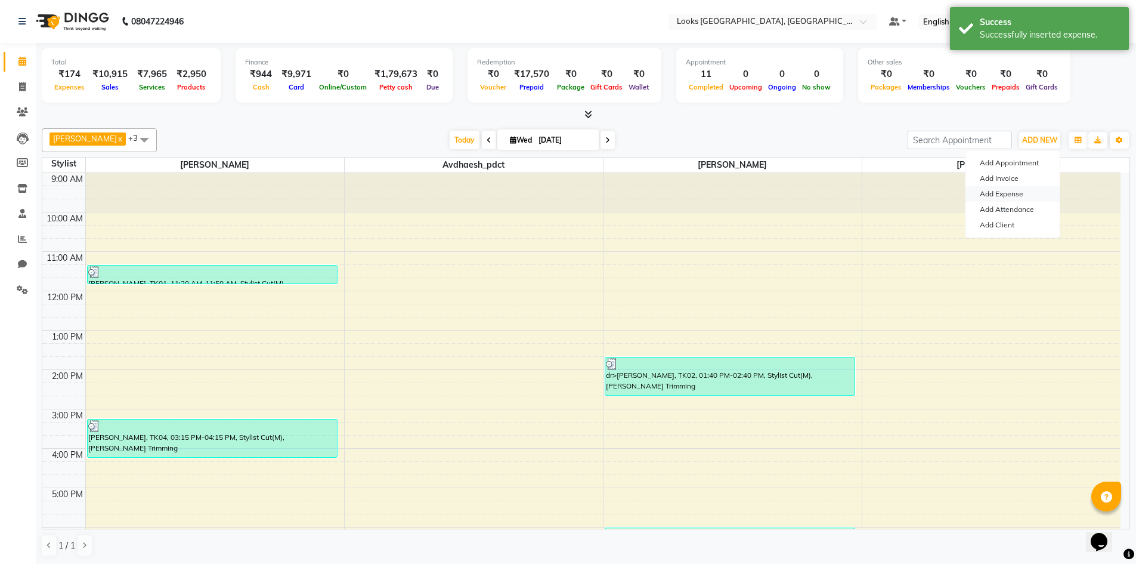
click at [1011, 189] on link "Add Expense" at bounding box center [1013, 194] width 94 height 16
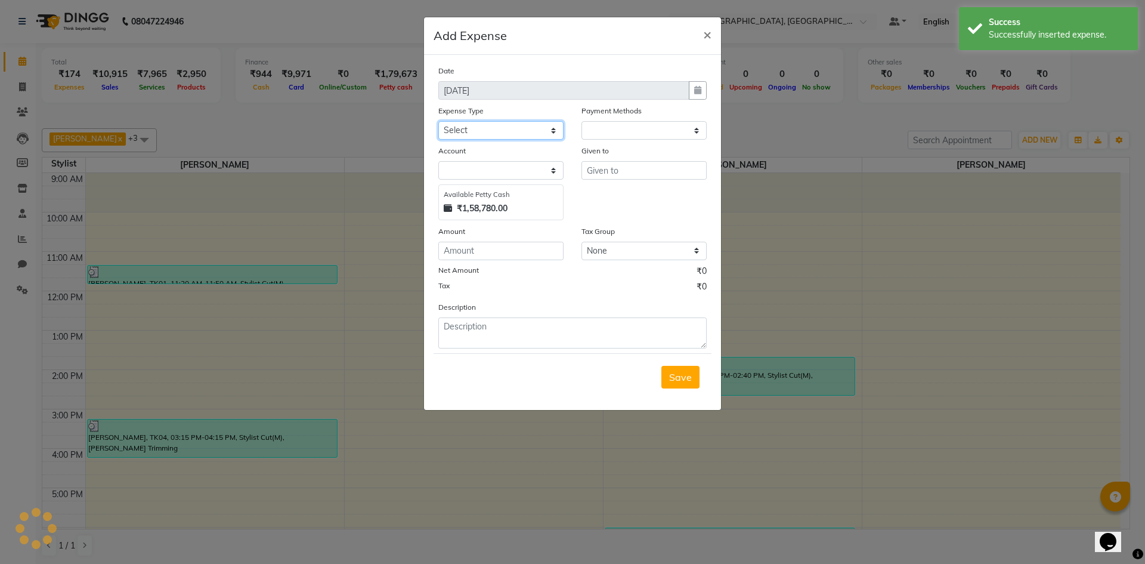
click at [497, 133] on select "Select Bank Deposit Blinkit Cash Handover CLIENT Client ordered food Client Ref…" at bounding box center [500, 130] width 125 height 18
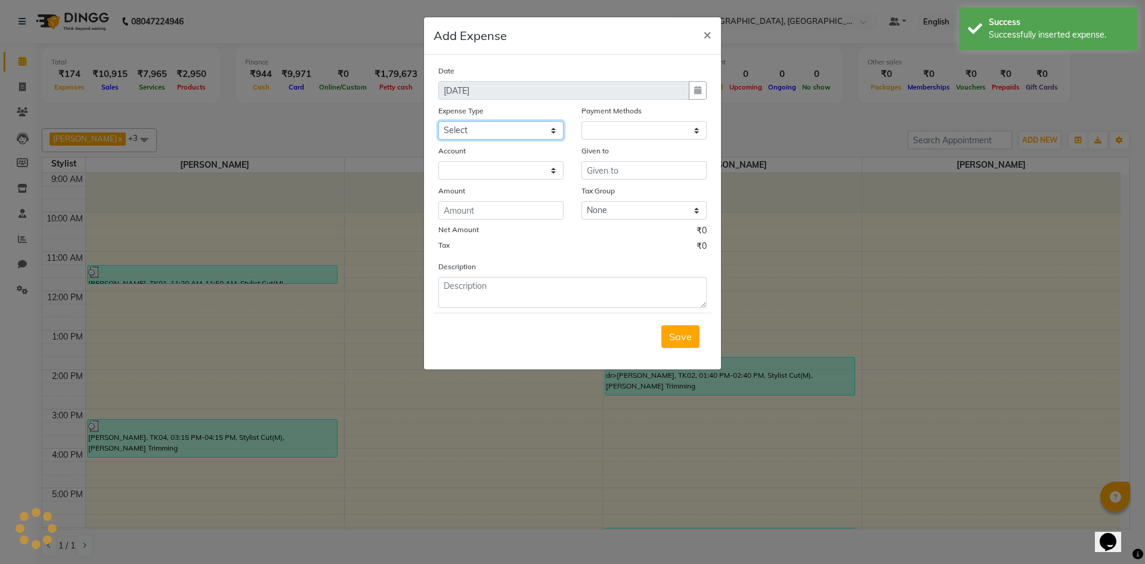
select select "1"
select select "3277"
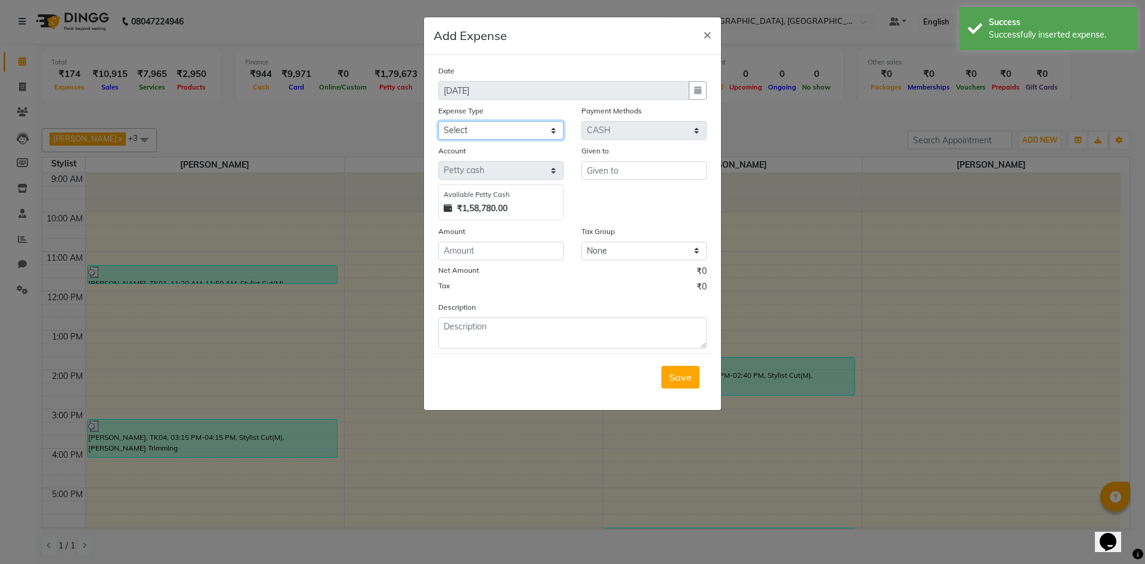
select select "24091"
click at [438, 121] on select "Select Bank Deposit Blinkit Cash Handover CLIENT Client ordered food Client Ref…" at bounding box center [500, 130] width 125 height 18
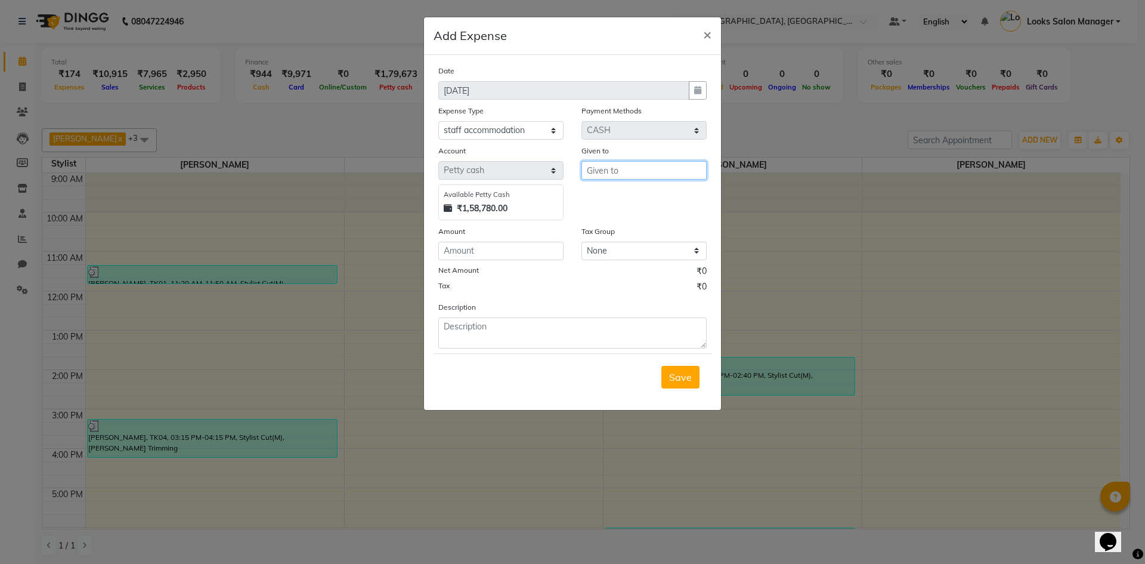
click at [610, 171] on input "text" at bounding box center [644, 170] width 125 height 18
click at [614, 194] on ngb-highlight "MO HSIN" at bounding box center [616, 196] width 39 height 12
type input "[PERSON_NAME]"
click at [506, 252] on input "number" at bounding box center [500, 251] width 125 height 18
type input "3000"
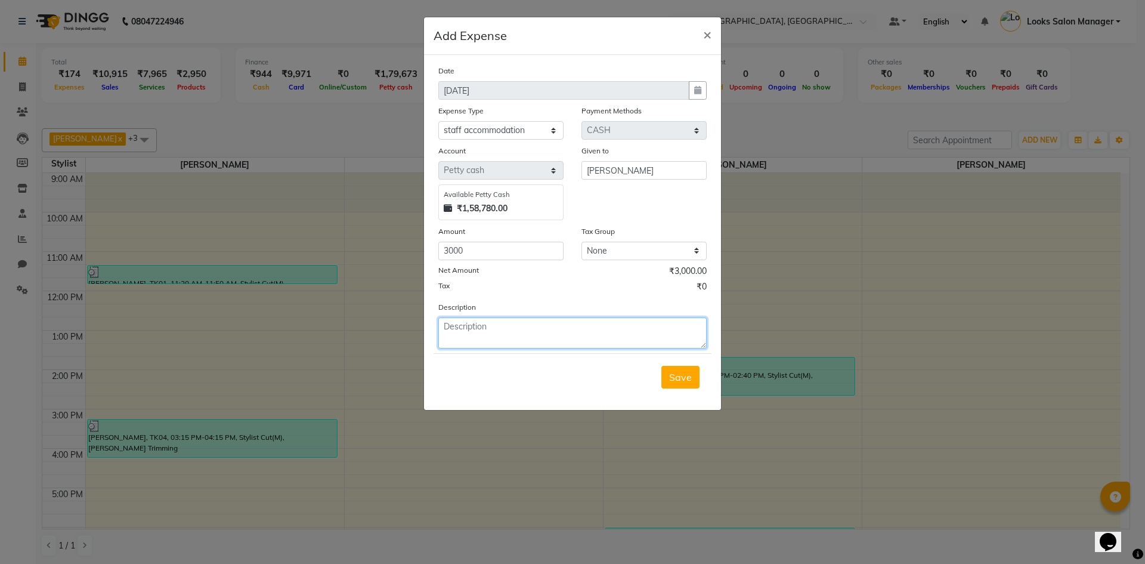
click at [471, 324] on textarea at bounding box center [572, 332] width 268 height 31
paste textarea "ACCOMODATION PAID TO [PERSON_NAME] MONTH OF SEP"
drag, startPoint x: 567, startPoint y: 328, endPoint x: 592, endPoint y: 332, distance: 25.3
click at [592, 332] on textarea "ACCOMODATION PAID TO [PERSON_NAME] MONTH OF SEP" at bounding box center [572, 332] width 268 height 31
type textarea "ACCOMODATION PAID TO [PERSON_NAME] MONTH OF SEP"
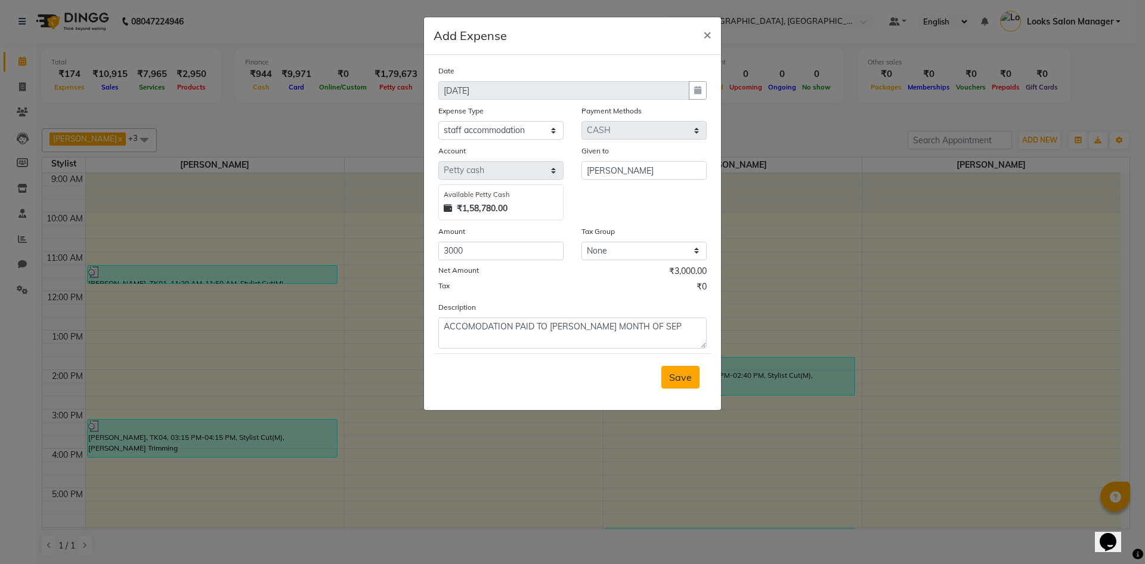
click at [682, 371] on span "Save" at bounding box center [680, 377] width 23 height 12
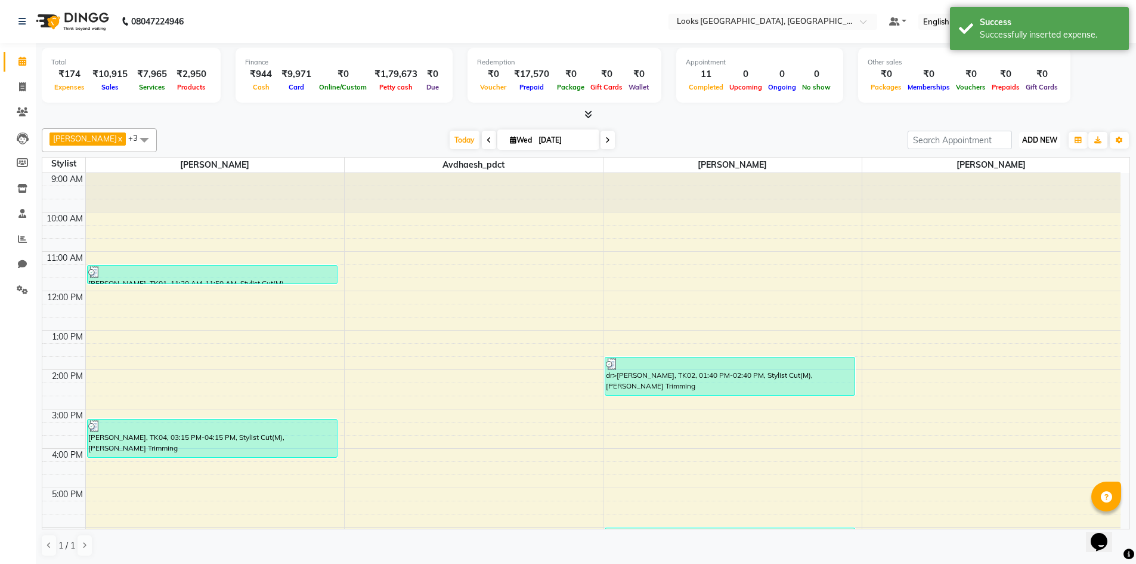
click at [1026, 132] on button "ADD NEW Toggle Dropdown" at bounding box center [1039, 140] width 41 height 17
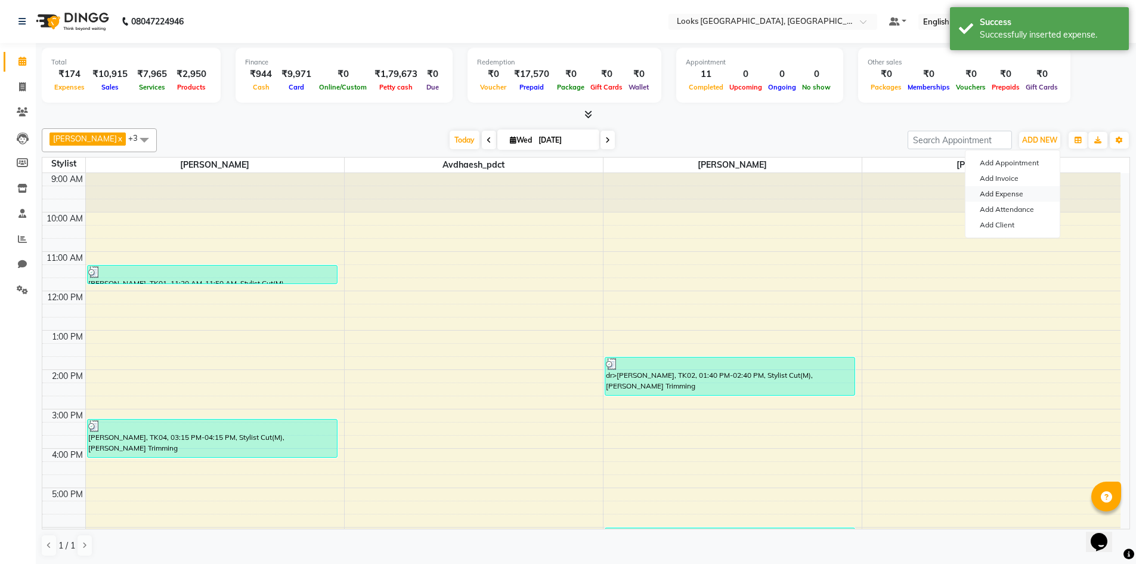
click at [1006, 190] on link "Add Expense" at bounding box center [1013, 194] width 94 height 16
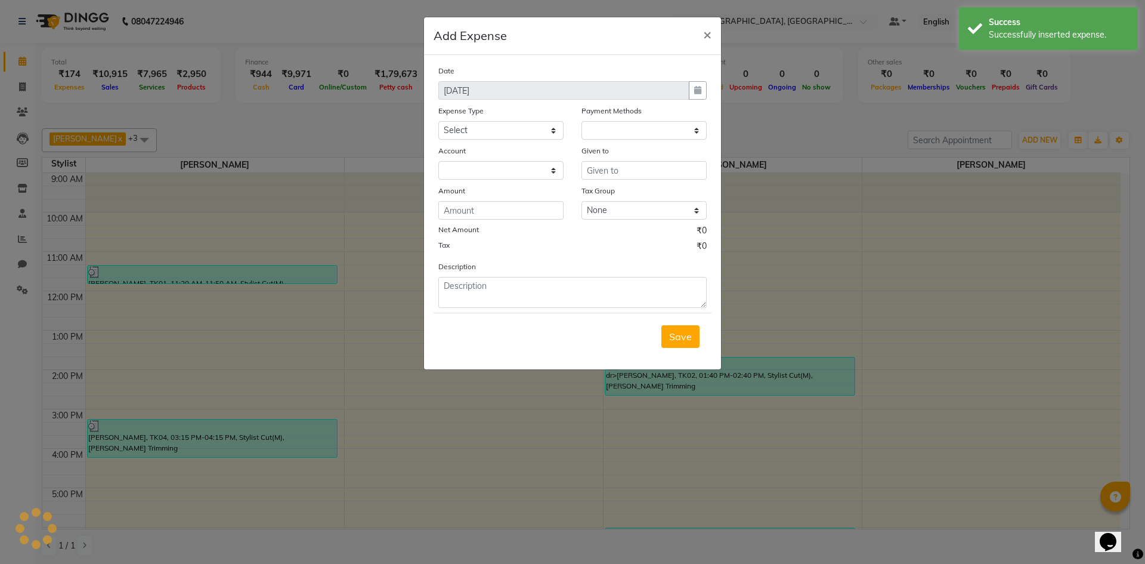
select select "1"
select select "3277"
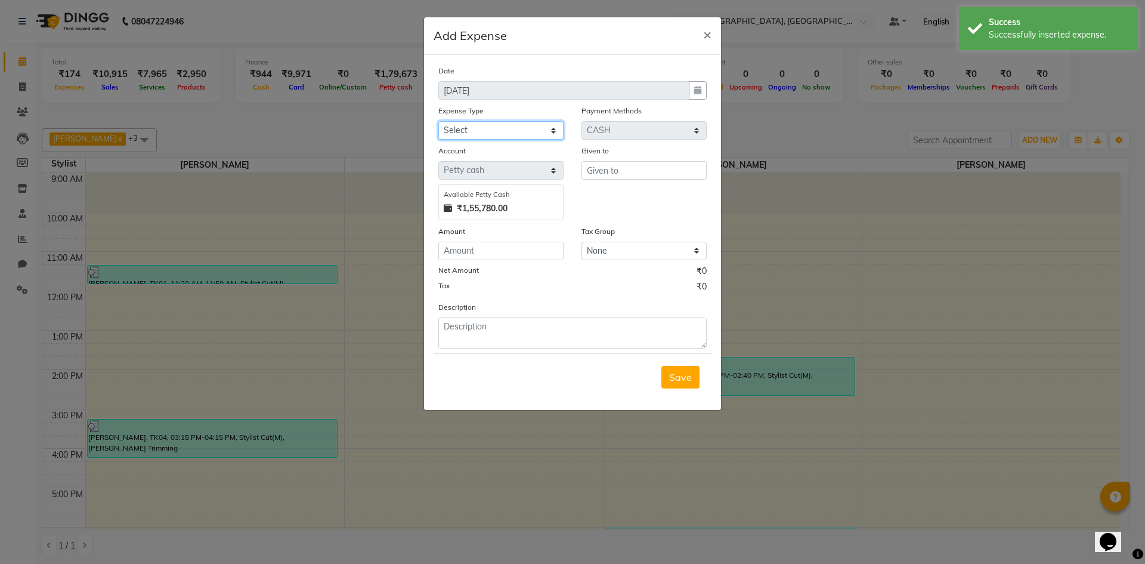
click at [552, 133] on select "Select Bank Deposit Blinkit Cash Handover CLIENT Client ordered food Client Ref…" at bounding box center [500, 130] width 125 height 18
select select "24091"
click at [438, 121] on select "Select Bank Deposit Blinkit Cash Handover CLIENT Client ordered food Client Ref…" at bounding box center [500, 130] width 125 height 18
click at [619, 171] on input "text" at bounding box center [644, 170] width 125 height 18
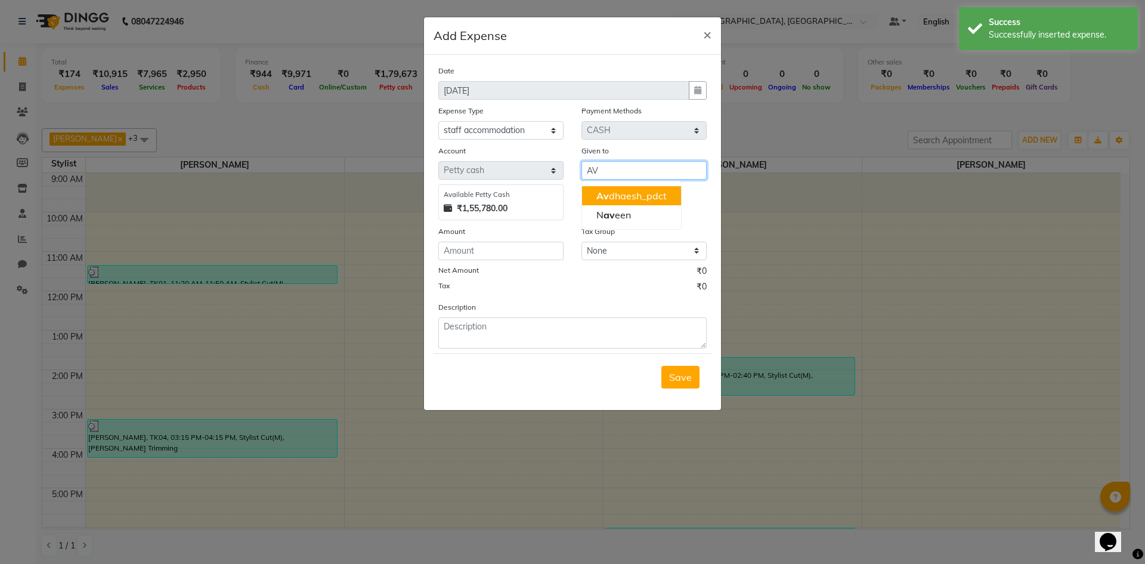
click at [609, 199] on ngb-highlight "Av dhaesh_pdct" at bounding box center [632, 196] width 70 height 12
type input "Avdhaesh_pdct"
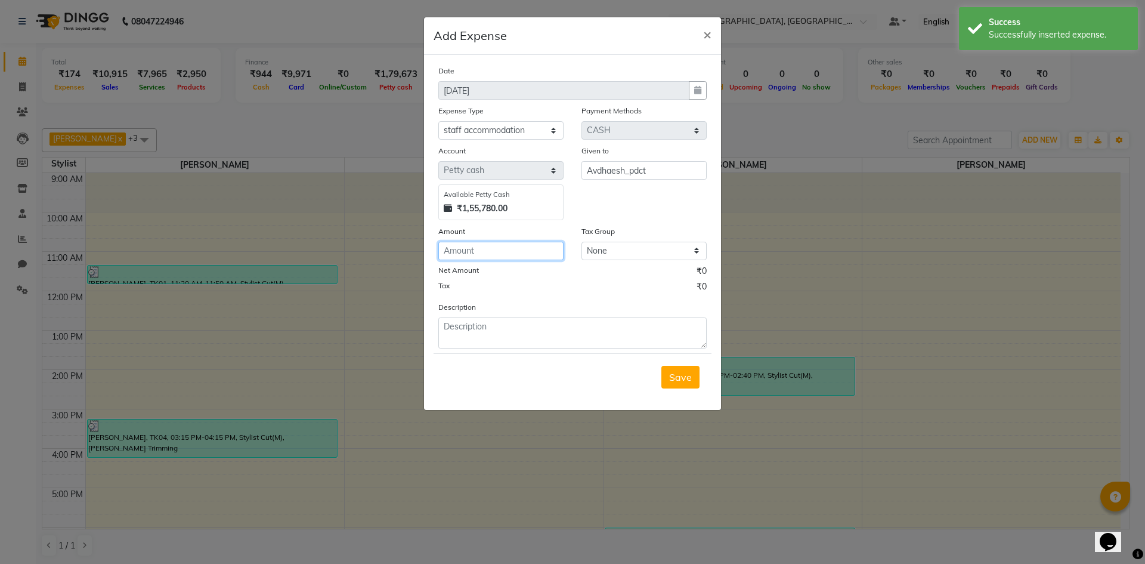
click at [532, 244] on input "number" at bounding box center [500, 251] width 125 height 18
type input "2500"
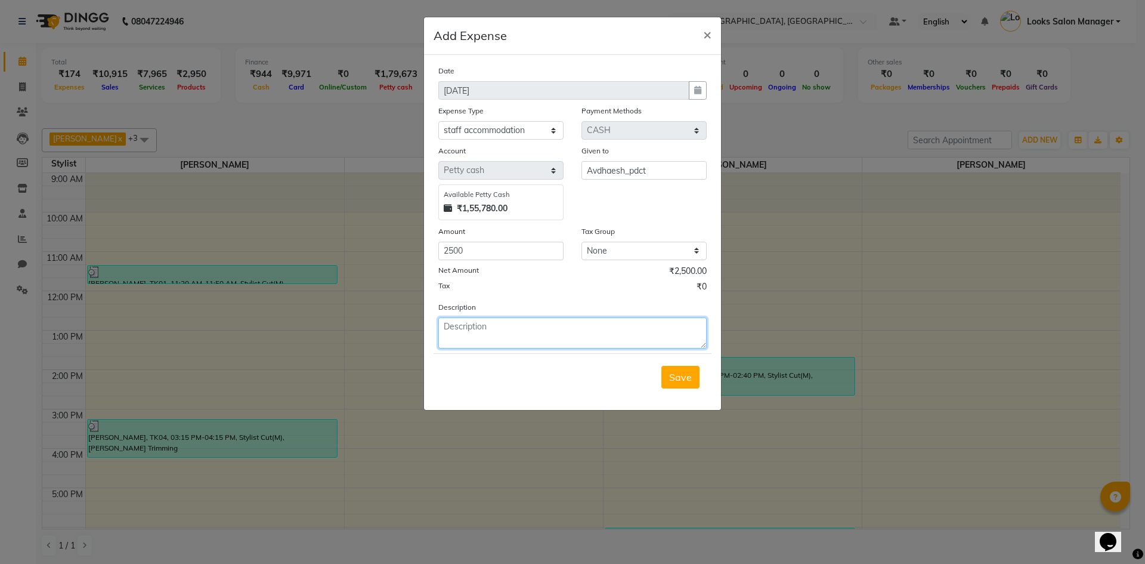
click at [471, 330] on textarea at bounding box center [572, 332] width 268 height 31
paste textarea "ACCOMODATION PAID TO [PERSON_NAME] MONTH OF SEP"
drag, startPoint x: 567, startPoint y: 323, endPoint x: 595, endPoint y: 331, distance: 29.8
click at [595, 331] on textarea "ACCOMODATION PAID TO [PERSON_NAME] MONTH OF SEP" at bounding box center [572, 332] width 268 height 31
type textarea "ACCOMODATION PAID TO [PERSON_NAME] MONTH OF SEP"
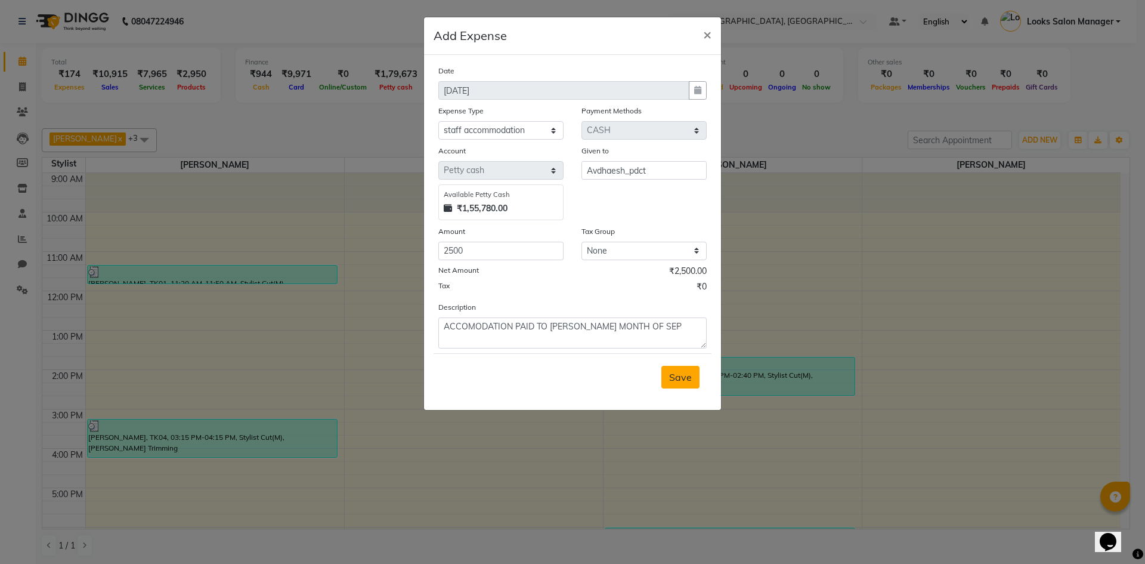
click at [672, 374] on span "Save" at bounding box center [680, 377] width 23 height 12
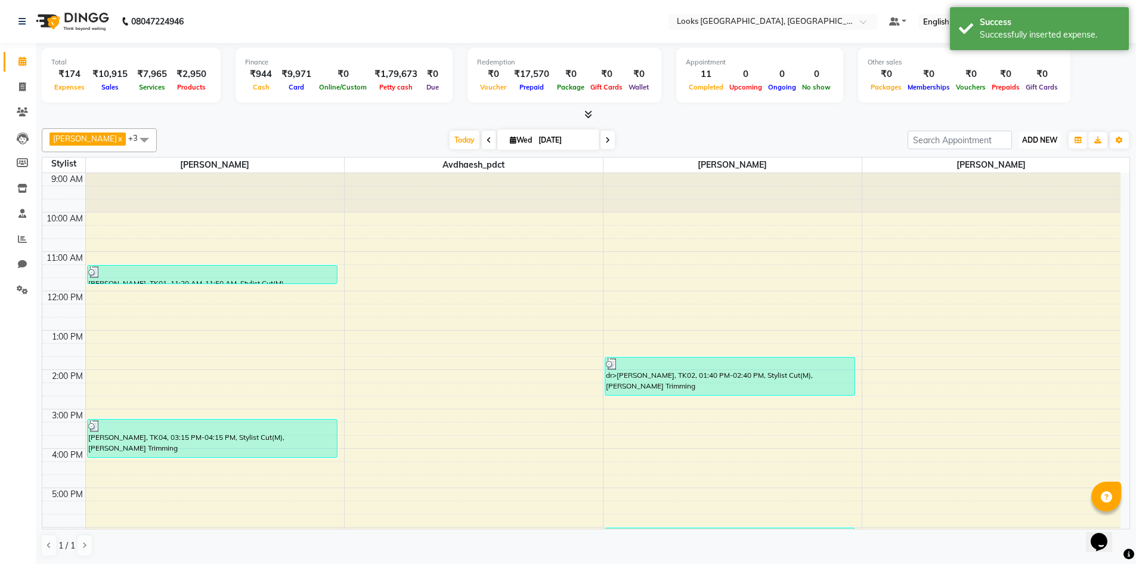
click at [1034, 141] on span "ADD NEW" at bounding box center [1039, 139] width 35 height 9
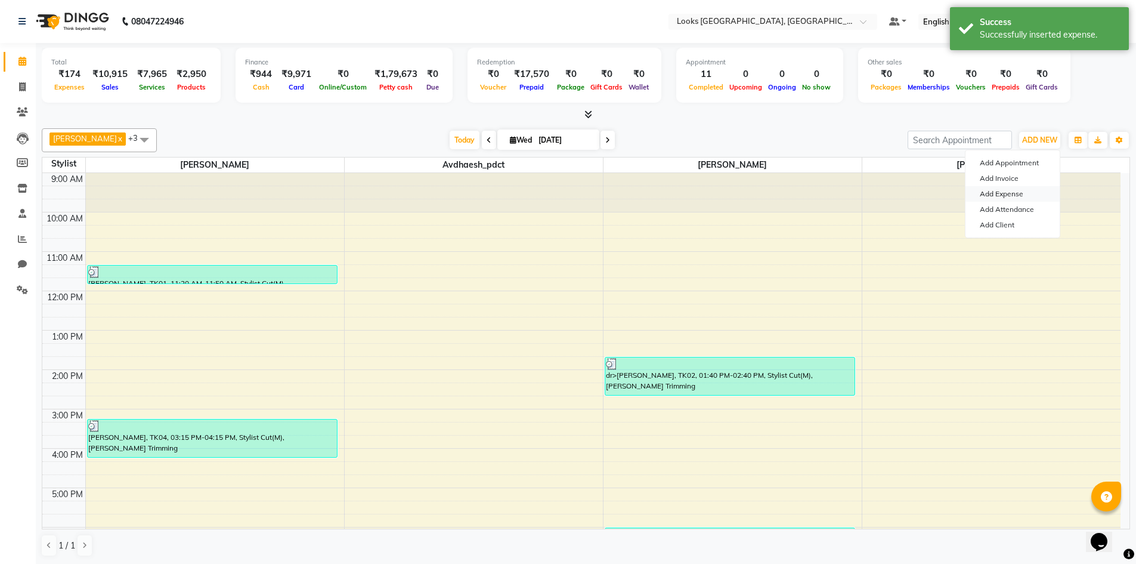
click at [996, 197] on link "Add Expense" at bounding box center [1013, 194] width 94 height 16
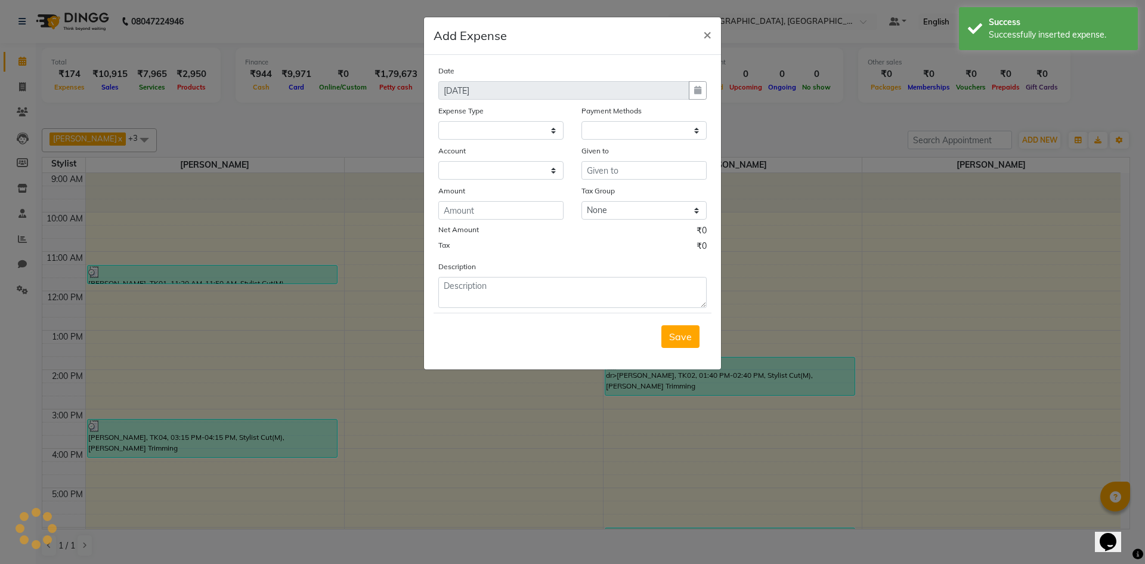
select select
select select "1"
select select "3277"
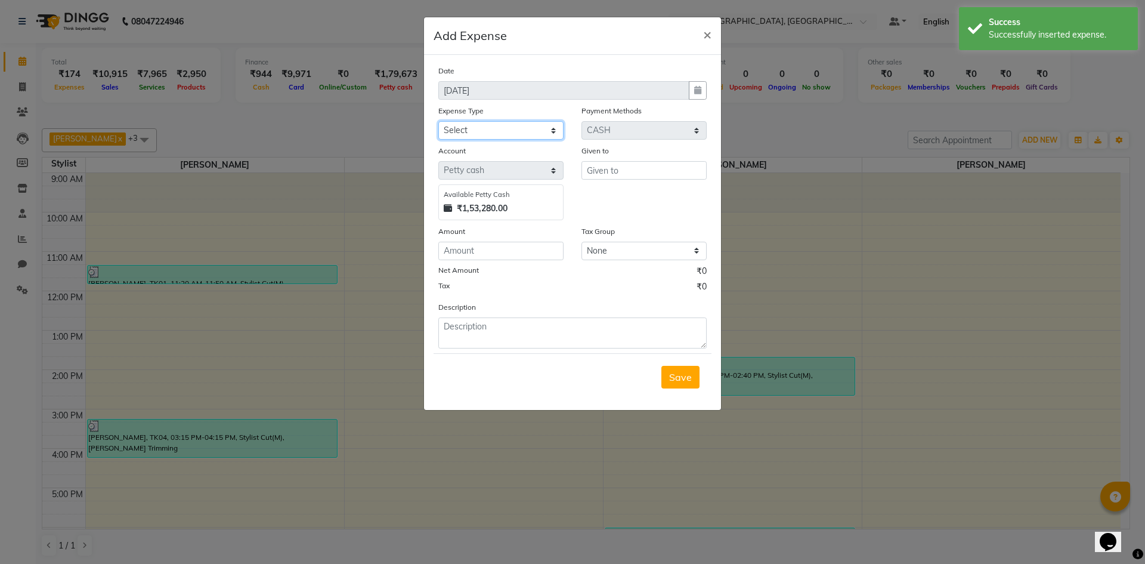
click at [501, 129] on select "Select Bank Deposit Blinkit Cash Handover CLIENT Client ordered food Client Ref…" at bounding box center [500, 130] width 125 height 18
select select "24091"
click at [438, 121] on select "Select Bank Deposit Blinkit Cash Handover CLIENT Client ordered food Client Ref…" at bounding box center [500, 130] width 125 height 18
click at [601, 174] on input "text" at bounding box center [644, 170] width 125 height 18
click at [605, 197] on span "So" at bounding box center [602, 196] width 11 height 12
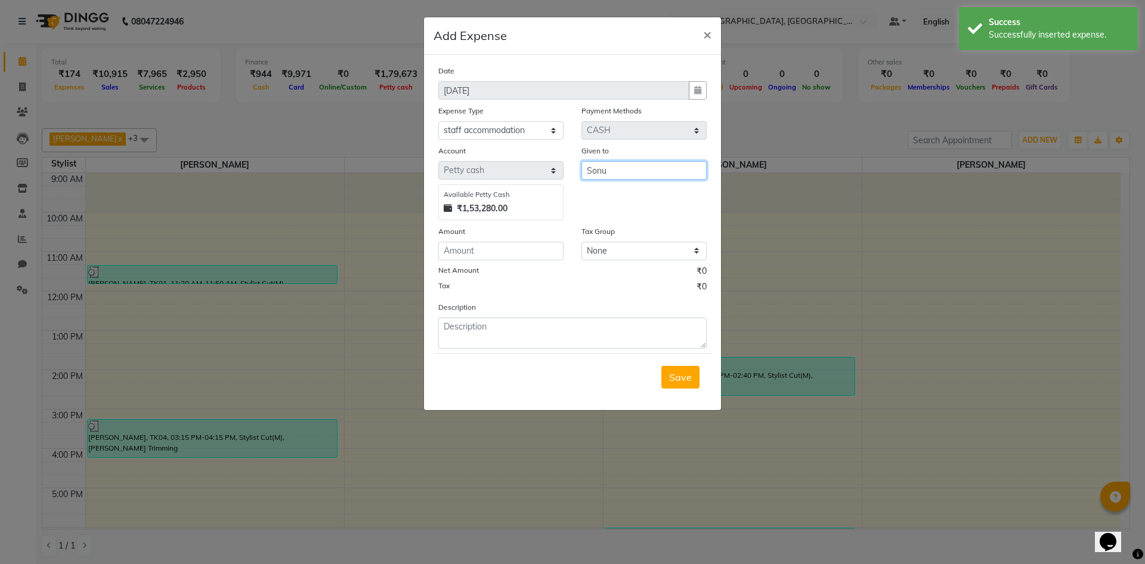
type input "Sonu"
click at [538, 248] on input "number" at bounding box center [500, 251] width 125 height 18
type input "2500"
click at [542, 318] on div "Description" at bounding box center [572, 325] width 286 height 48
click at [530, 335] on textarea at bounding box center [572, 332] width 268 height 31
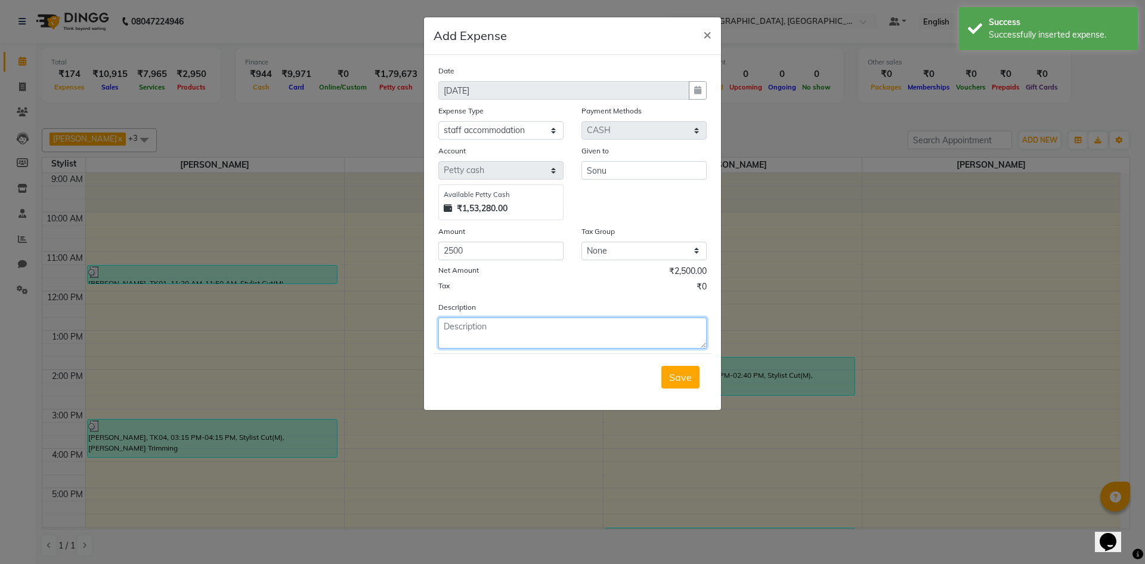
paste textarea "ACCOMODATION PAID TO MR. RAJAN MONTH OF SEP"
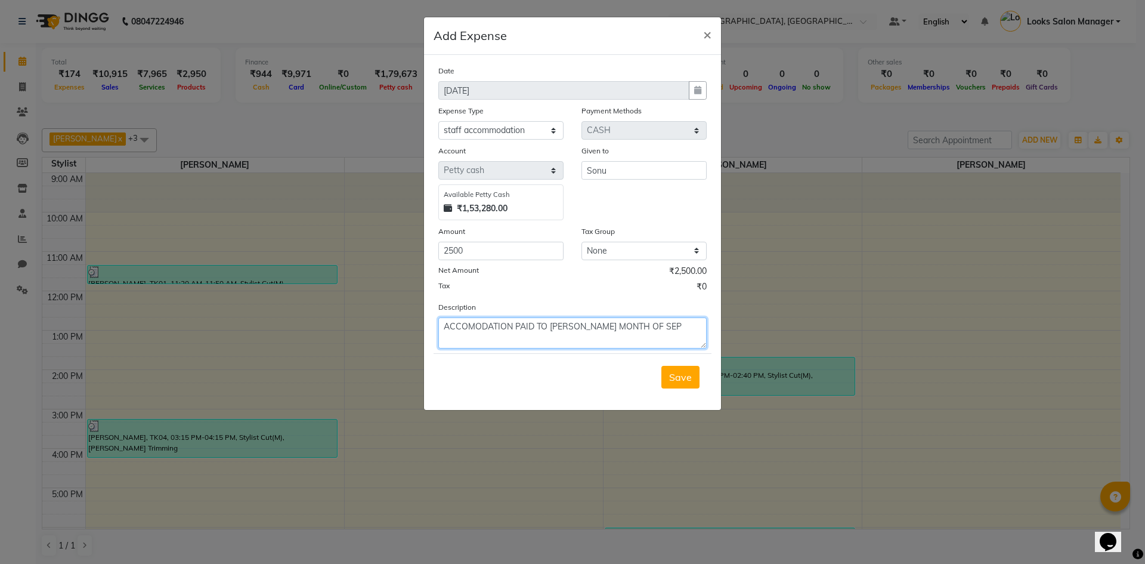
drag, startPoint x: 568, startPoint y: 324, endPoint x: 591, endPoint y: 325, distance: 22.7
click at [591, 325] on textarea "ACCOMODATION PAID TO MR. RAJAN MONTH OF SEP" at bounding box center [572, 332] width 268 height 31
type textarea "ACCOMODATION PAID TO MR. SONU MONTH OF SEP"
click at [683, 380] on span "Save" at bounding box center [680, 377] width 23 height 12
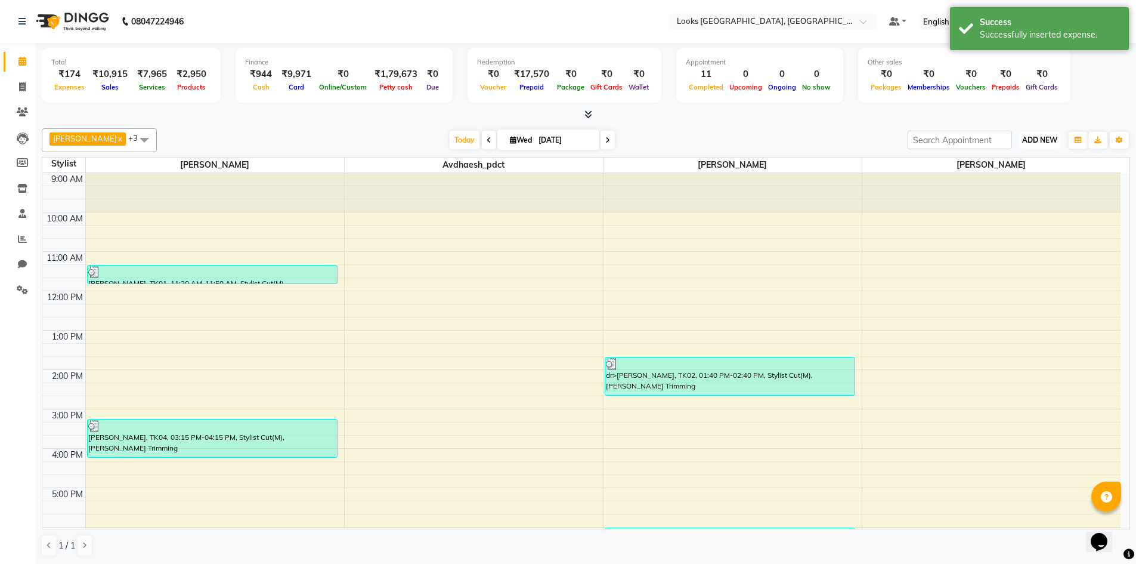
click at [1027, 139] on span "ADD NEW" at bounding box center [1039, 139] width 35 height 9
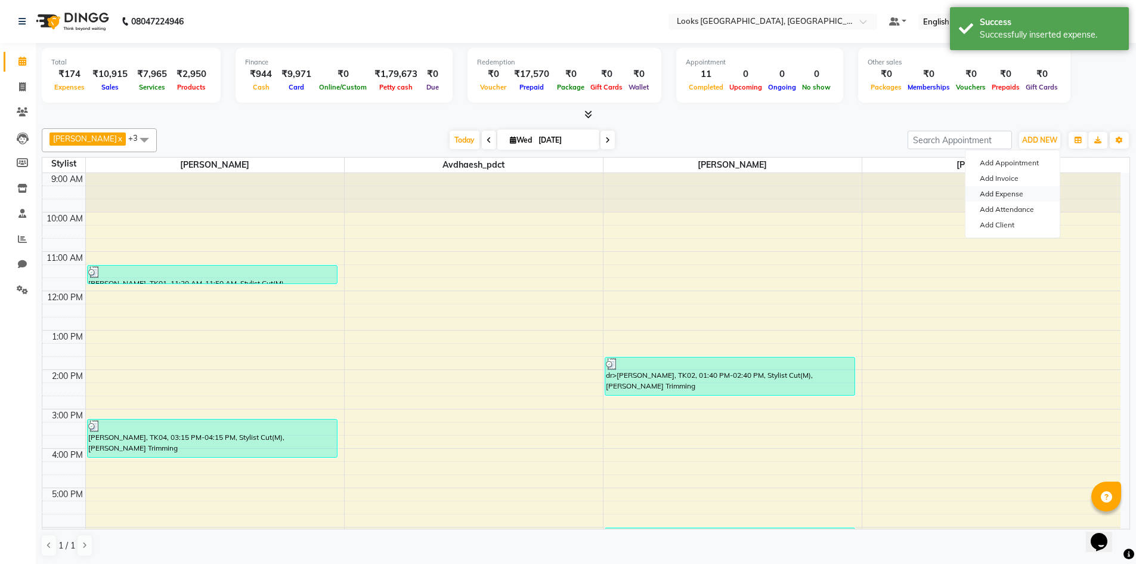
click at [998, 198] on link "Add Expense" at bounding box center [1013, 194] width 94 height 16
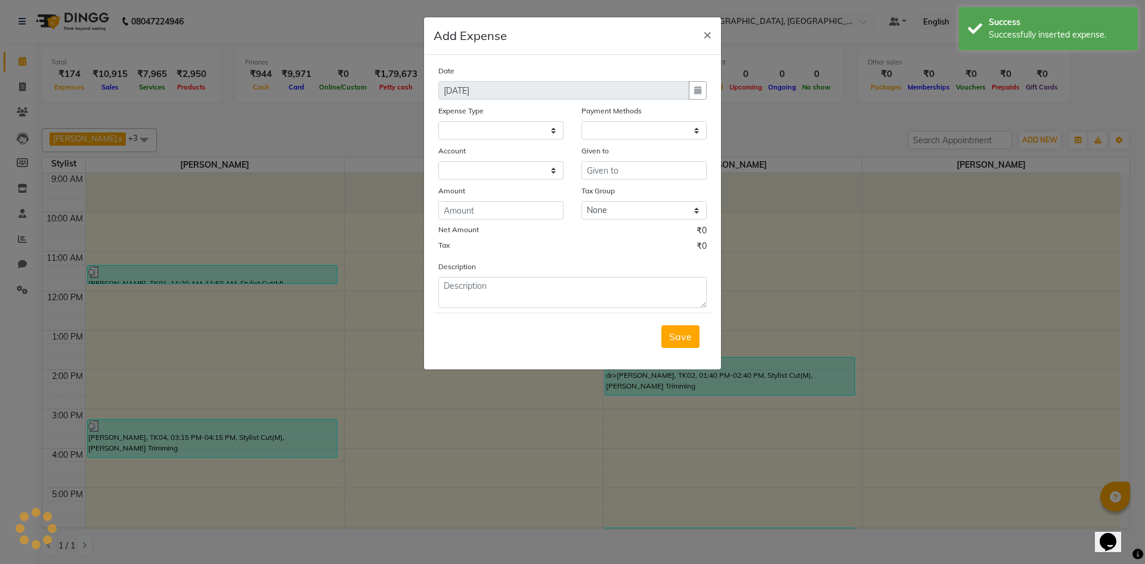
select select
select select "1"
select select "3277"
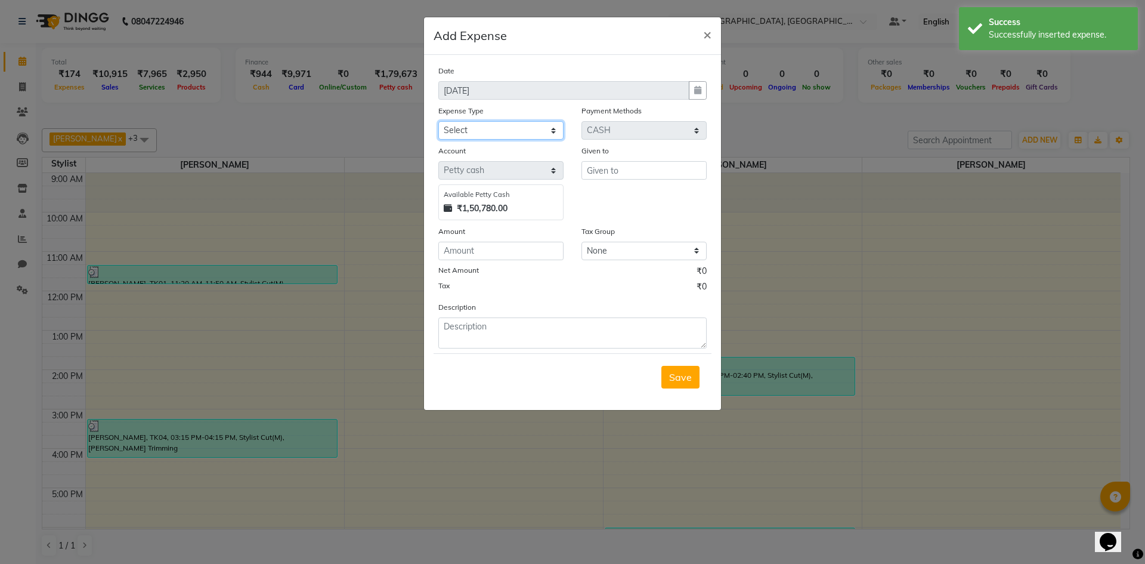
click at [487, 129] on select "Select Bank Deposit Blinkit Cash Handover CLIENT Client ordered food Client Ref…" at bounding box center [500, 130] width 125 height 18
select select "24091"
click at [438, 121] on select "Select Bank Deposit Blinkit Cash Handover CLIENT Client ordered food Client Ref…" at bounding box center [500, 130] width 125 height 18
click at [635, 167] on input "text" at bounding box center [644, 170] width 125 height 18
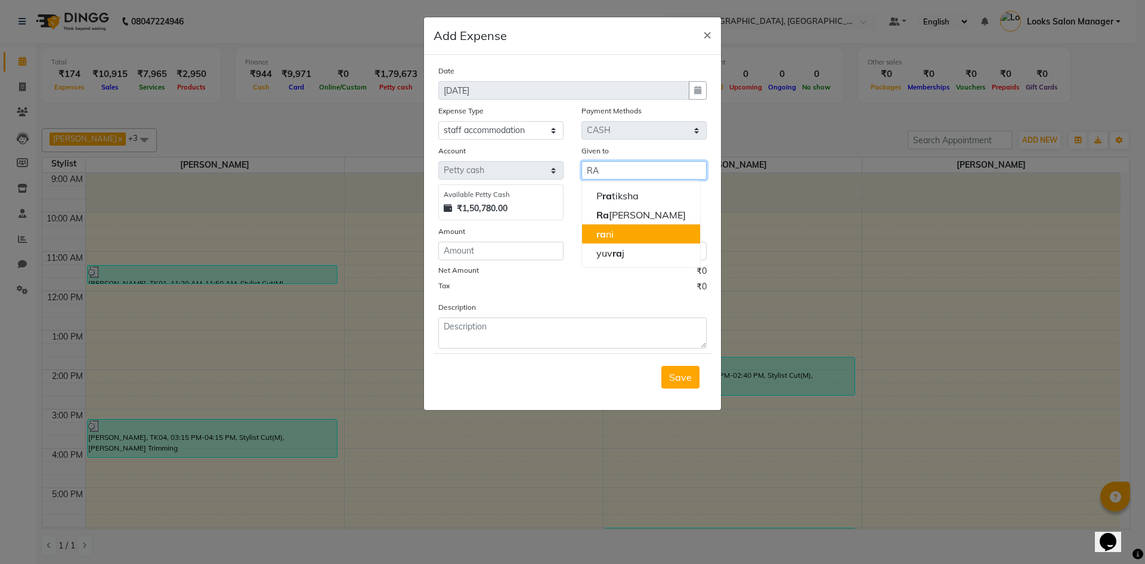
click at [591, 227] on button "ra ni" at bounding box center [641, 233] width 118 height 19
type input "rani"
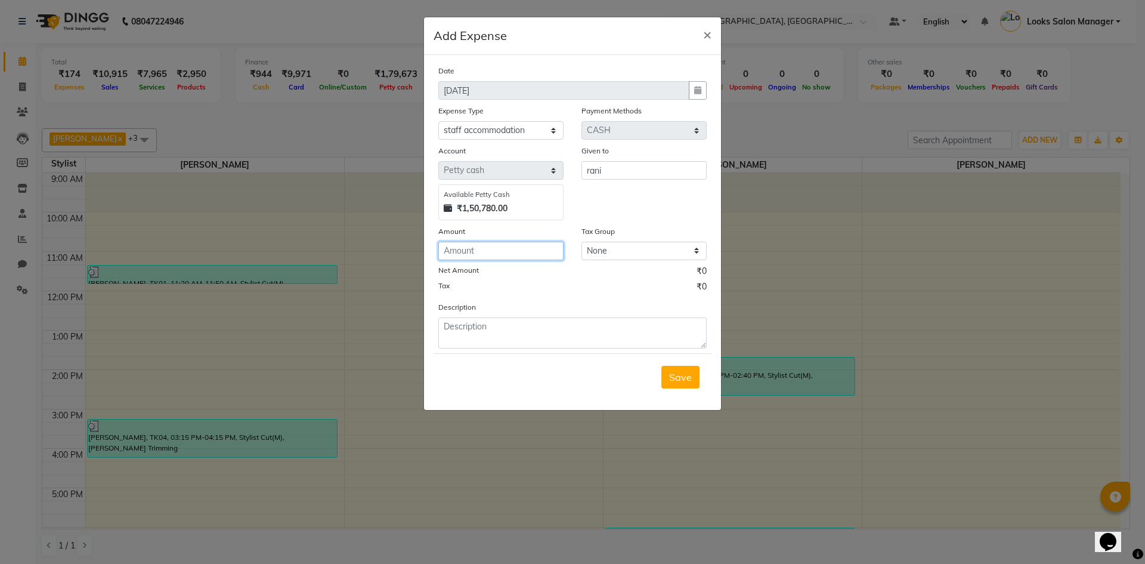
click at [496, 248] on input "number" at bounding box center [500, 251] width 125 height 18
type input "2500"
click at [489, 323] on textarea at bounding box center [572, 332] width 268 height 31
paste textarea "ACCOMODATION PAID TO MR. RAJAN MONTH OF SEP"
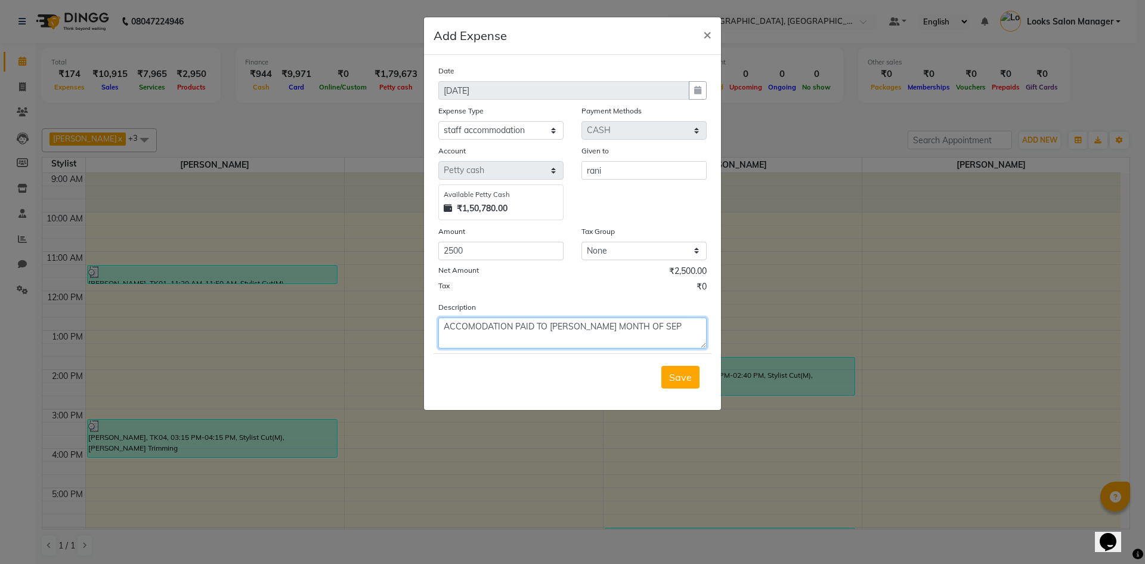
click at [563, 327] on textarea "ACCOMODATION PAID TO MR. RAJAN MONTH OF SEP" at bounding box center [572, 332] width 268 height 31
drag, startPoint x: 583, startPoint y: 328, endPoint x: 597, endPoint y: 328, distance: 14.3
click at [597, 328] on textarea "ACCOMODATION PAID TO MRS. RAJAN MONTH OF SEP" at bounding box center [572, 332] width 268 height 31
type textarea "ACCOMODATION PAID TO MRS. RANI MONTH OF SEP"
click at [677, 372] on span "Save" at bounding box center [680, 377] width 23 height 12
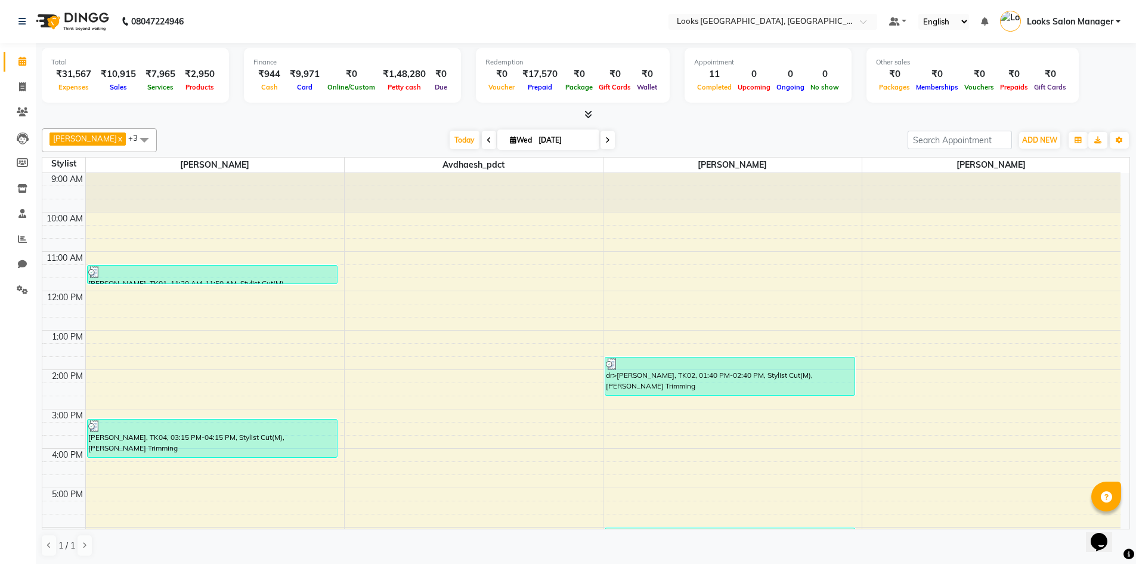
click at [580, 113] on span at bounding box center [586, 115] width 13 height 13
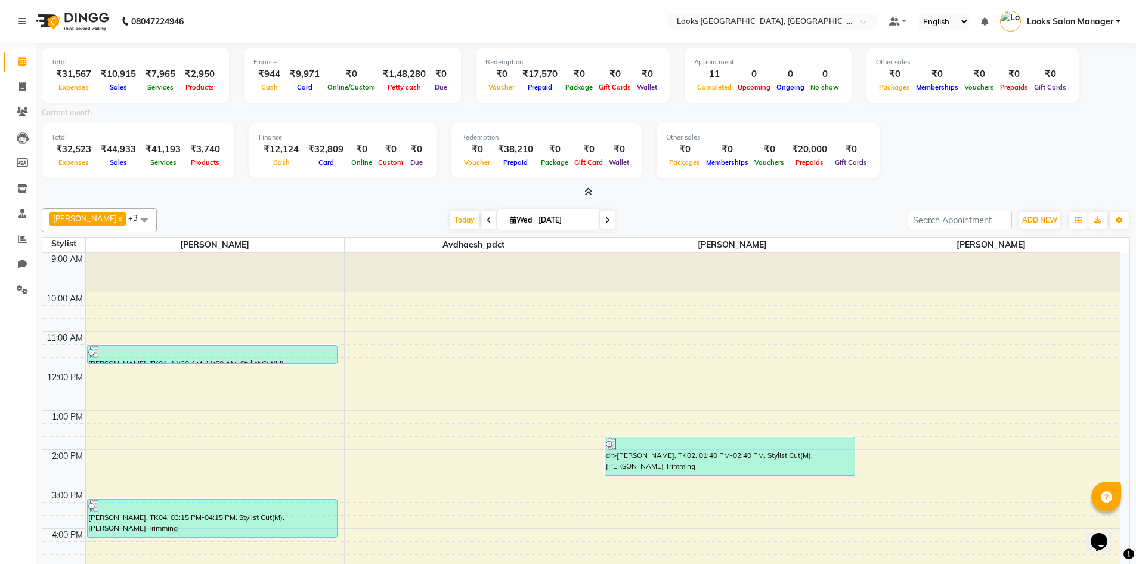
click at [585, 191] on icon at bounding box center [589, 191] width 8 height 9
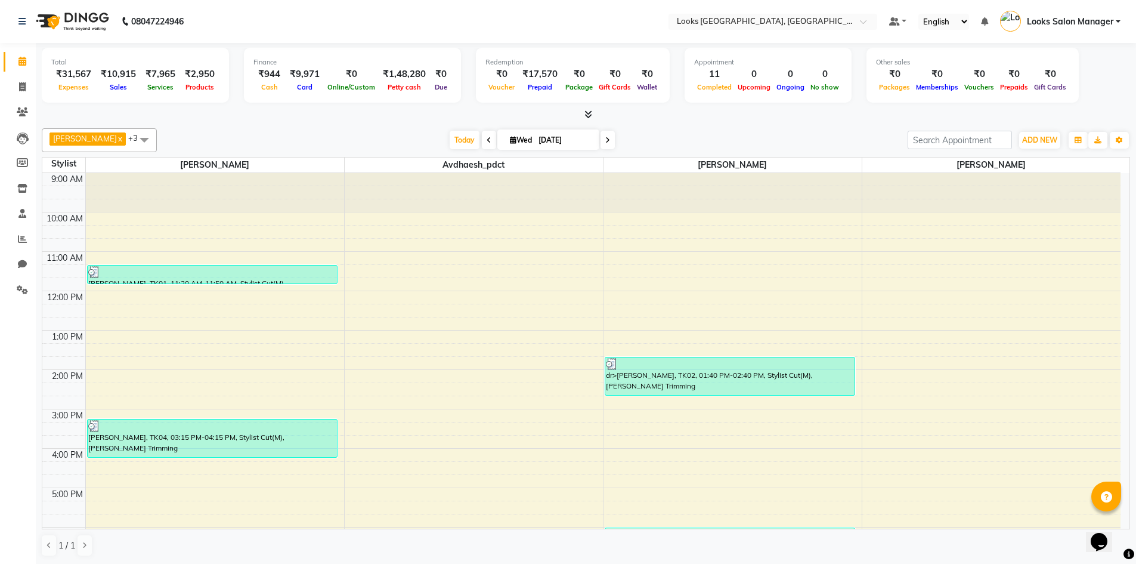
click at [132, 137] on span at bounding box center [144, 139] width 24 height 23
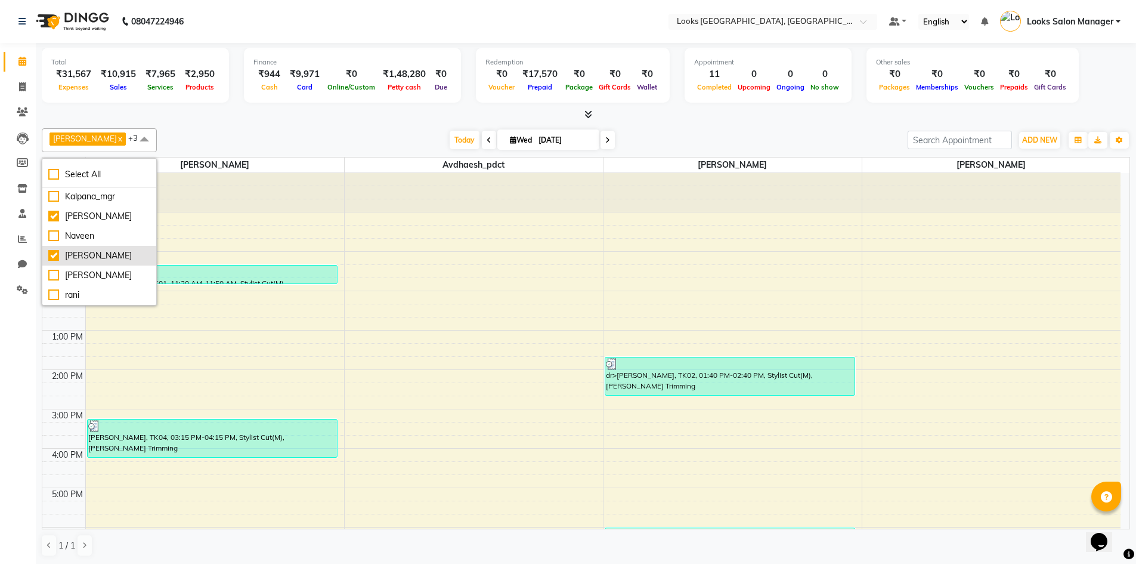
scroll to position [119, 0]
click at [82, 242] on div "rani" at bounding box center [99, 236] width 102 height 13
checkbox input "true"
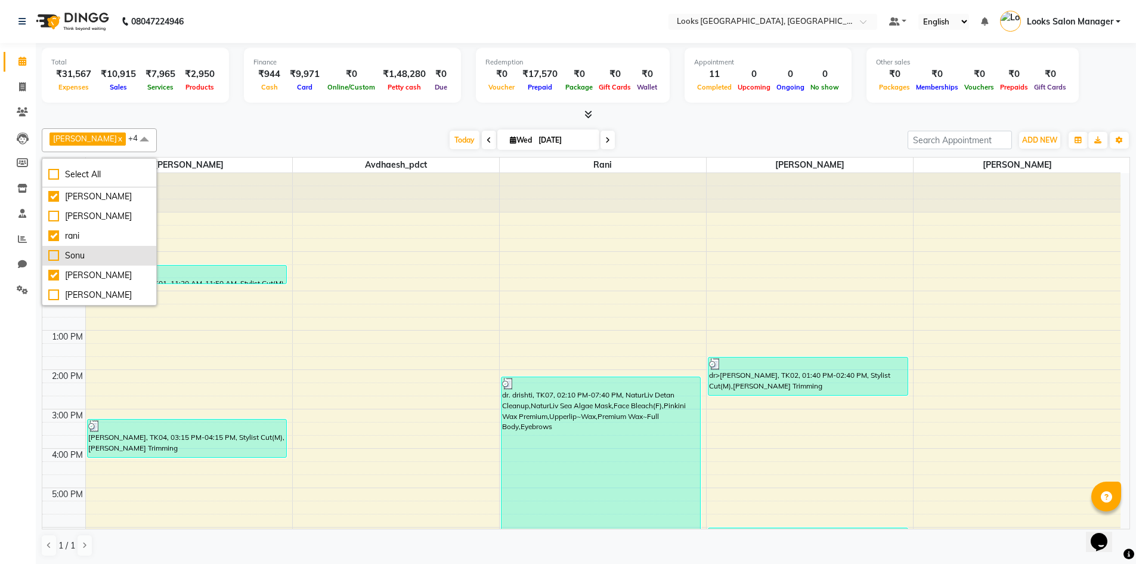
click at [78, 262] on div "Sonu" at bounding box center [99, 255] width 102 height 13
checkbox input "true"
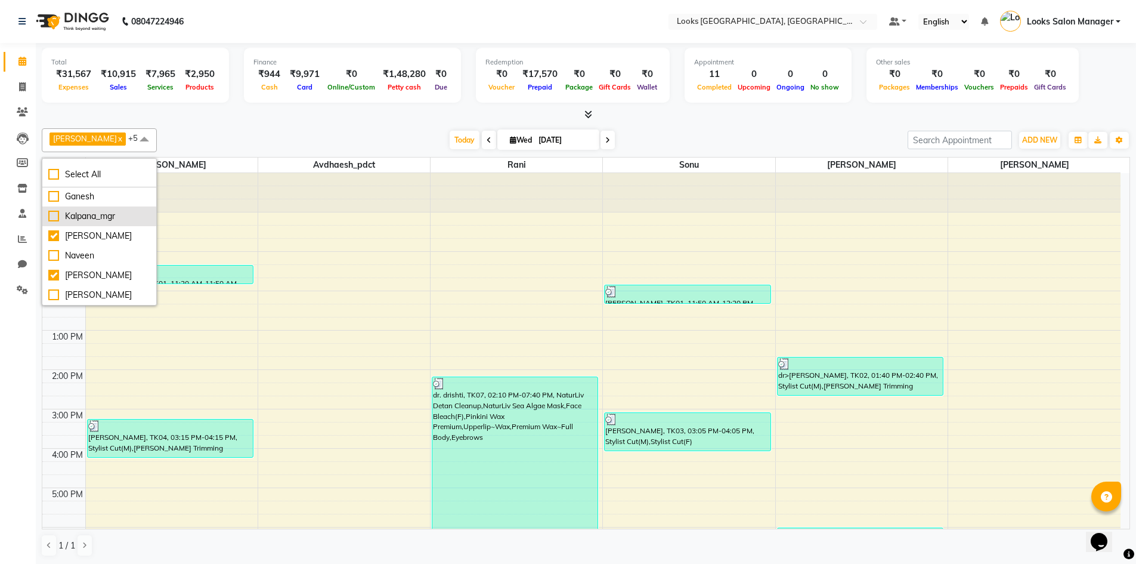
scroll to position [60, 0]
click at [229, 129] on div "MOHSIN x Tokeer x Avdhaesh_pdct x Pratiksha x rani x Sonu x +5 Select All Avdha…" at bounding box center [586, 140] width 1089 height 24
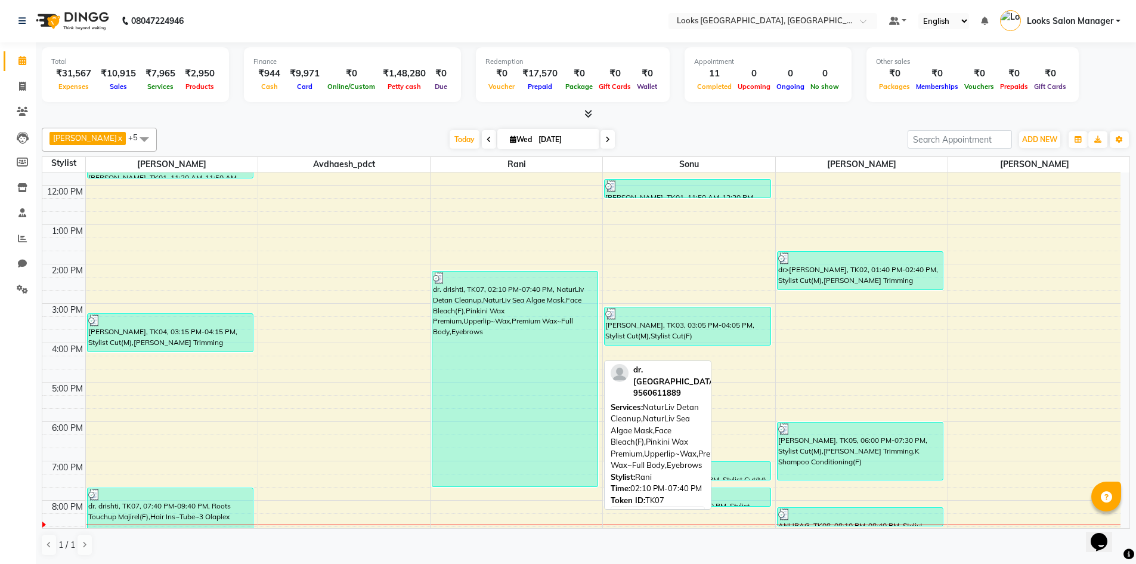
scroll to position [0, 0]
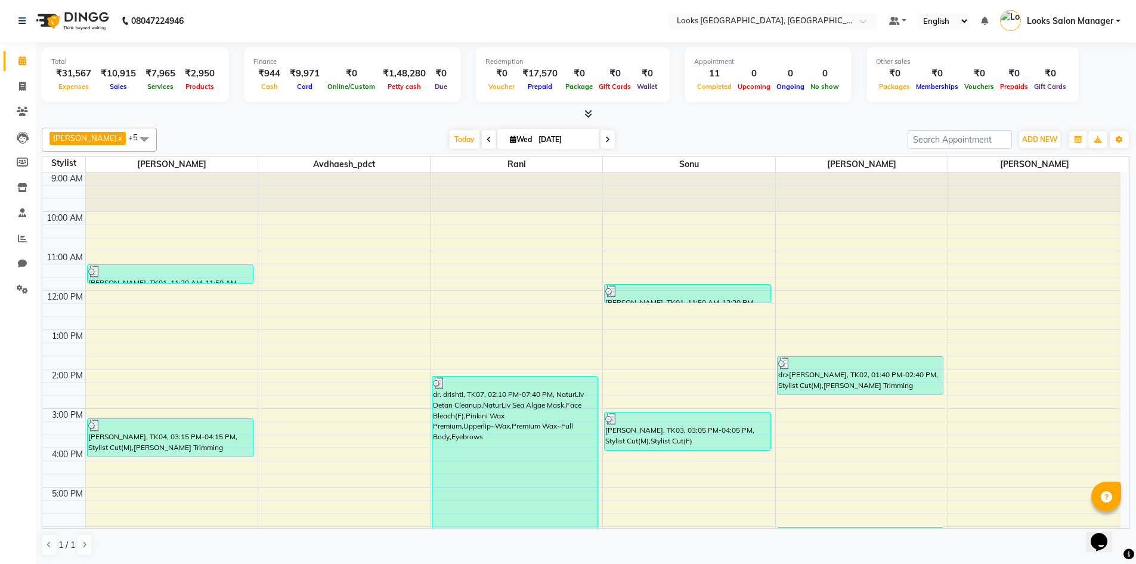
click at [586, 115] on icon at bounding box center [589, 113] width 8 height 9
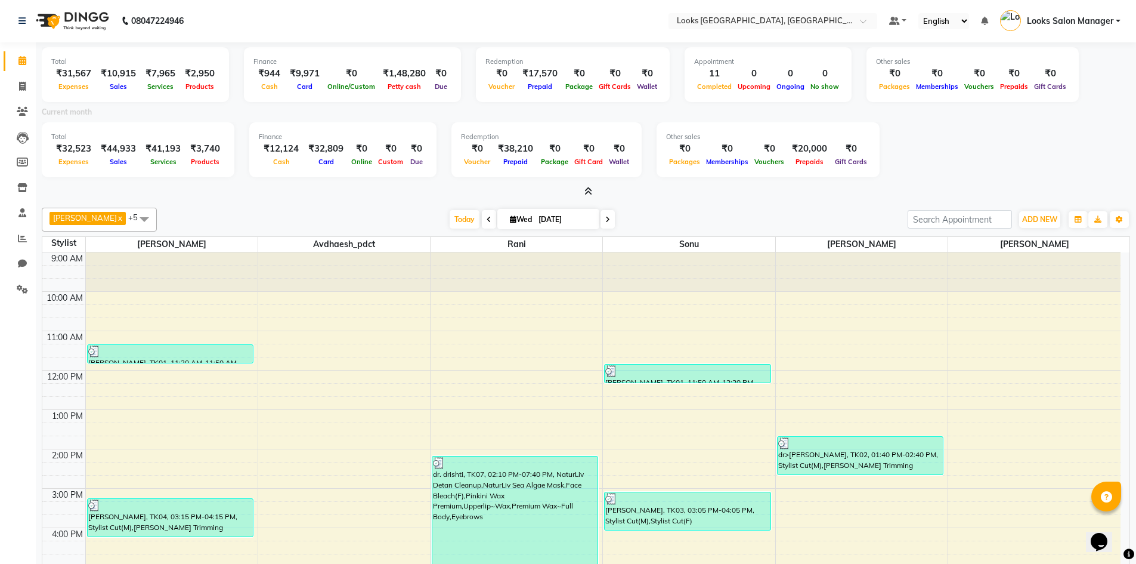
click at [583, 189] on span at bounding box center [586, 192] width 13 height 13
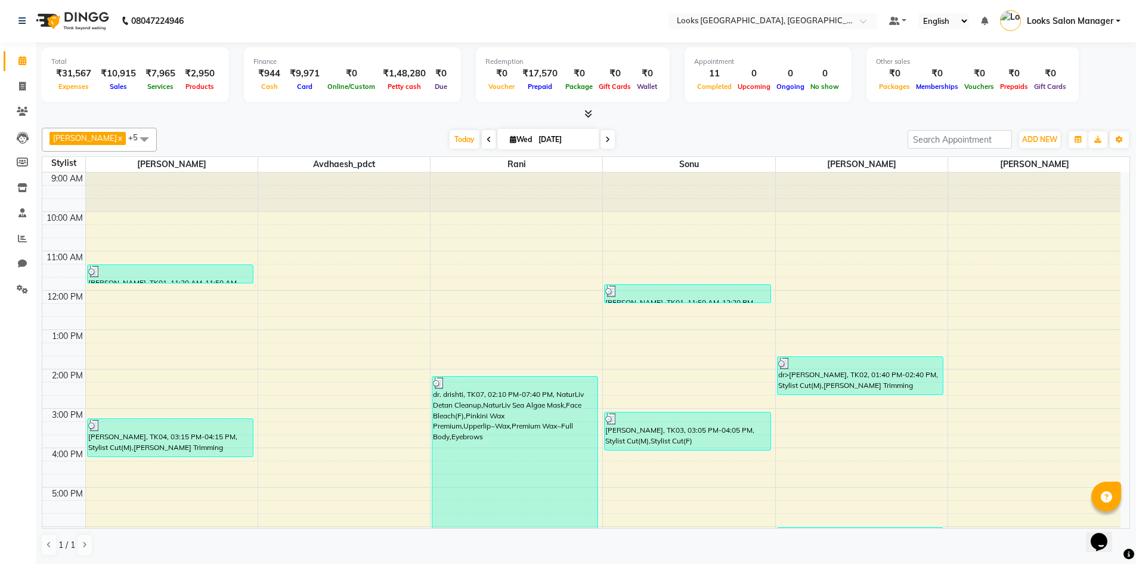
click at [582, 112] on span at bounding box center [586, 114] width 13 height 13
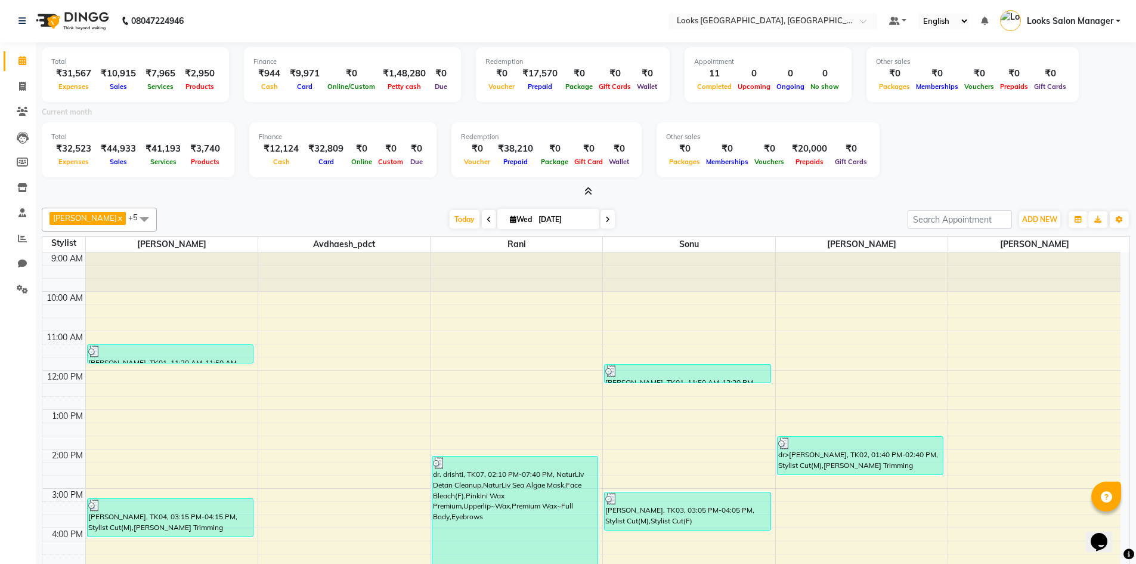
click at [589, 188] on icon at bounding box center [589, 191] width 8 height 9
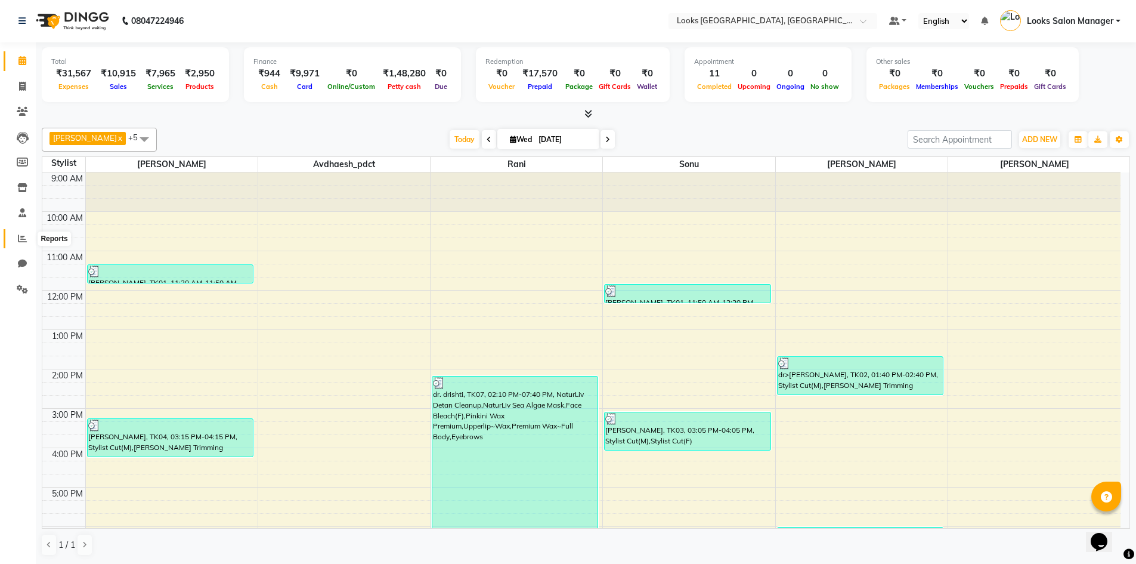
click at [19, 240] on icon at bounding box center [22, 238] width 9 height 9
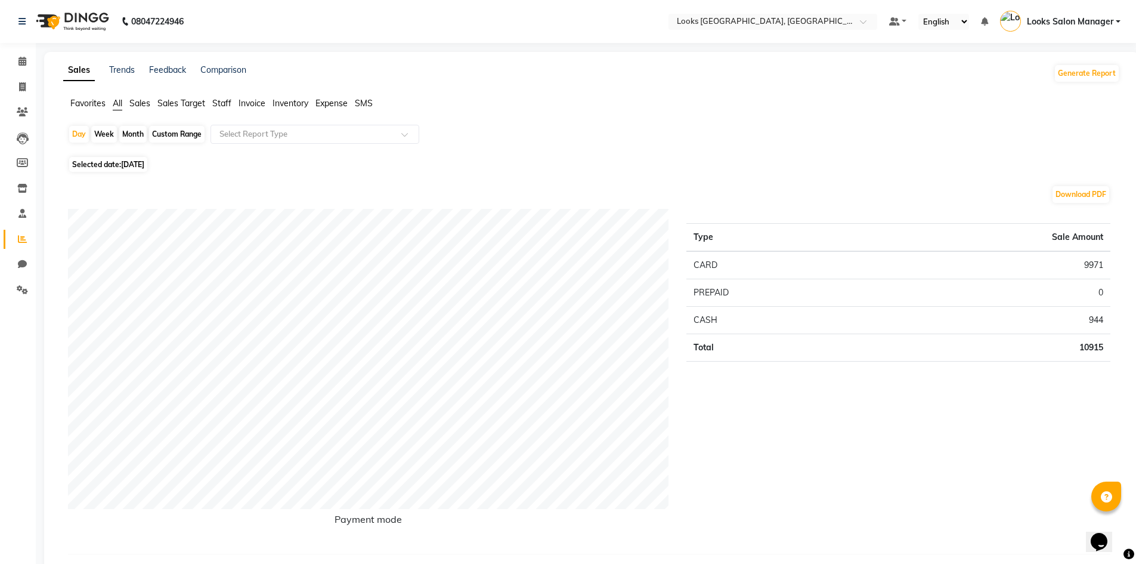
click at [230, 101] on span "Staff" at bounding box center [221, 103] width 19 height 11
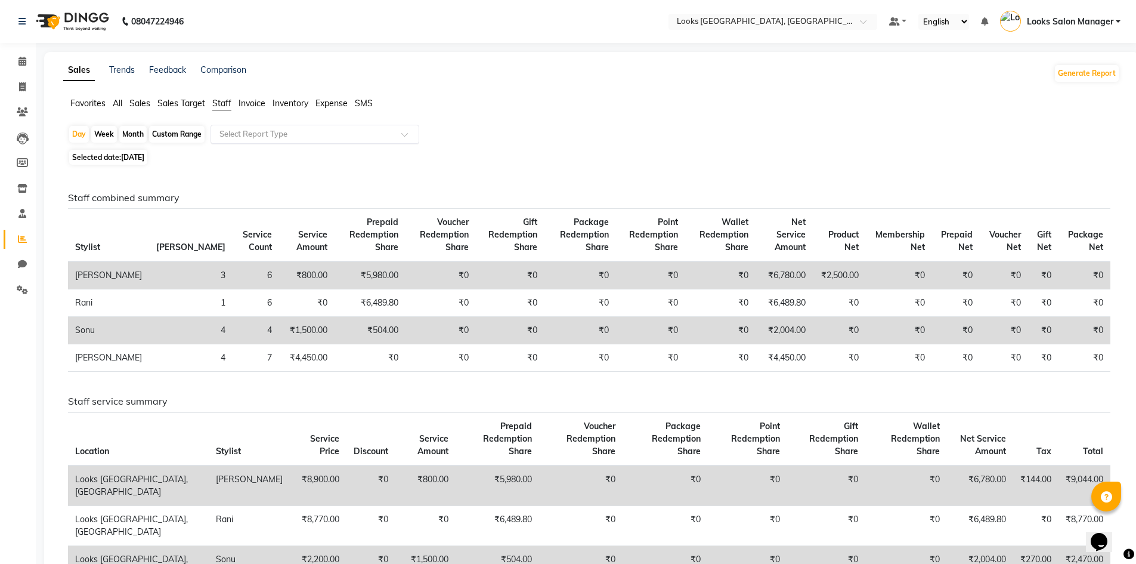
click at [227, 129] on input "text" at bounding box center [303, 134] width 172 height 12
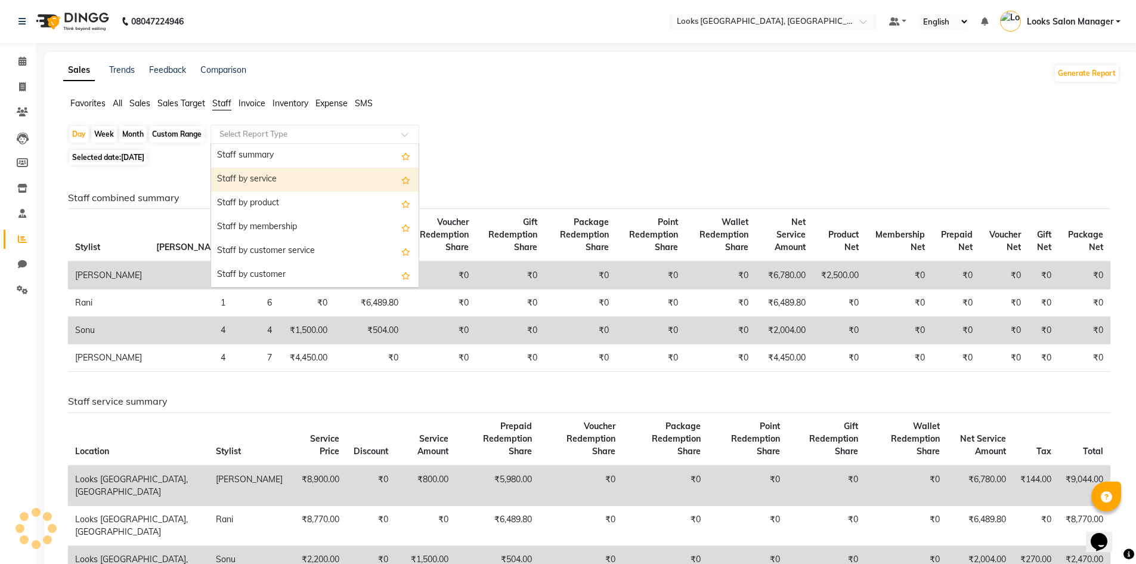
click at [237, 173] on div "Staff by service" at bounding box center [315, 180] width 208 height 24
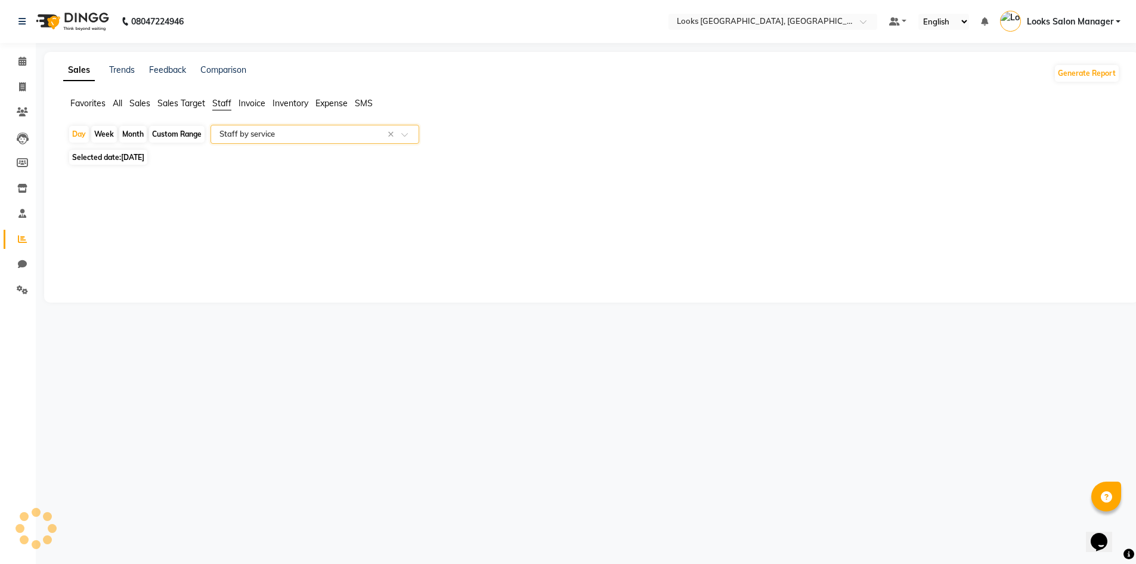
select select "full_report"
select select "pdf"
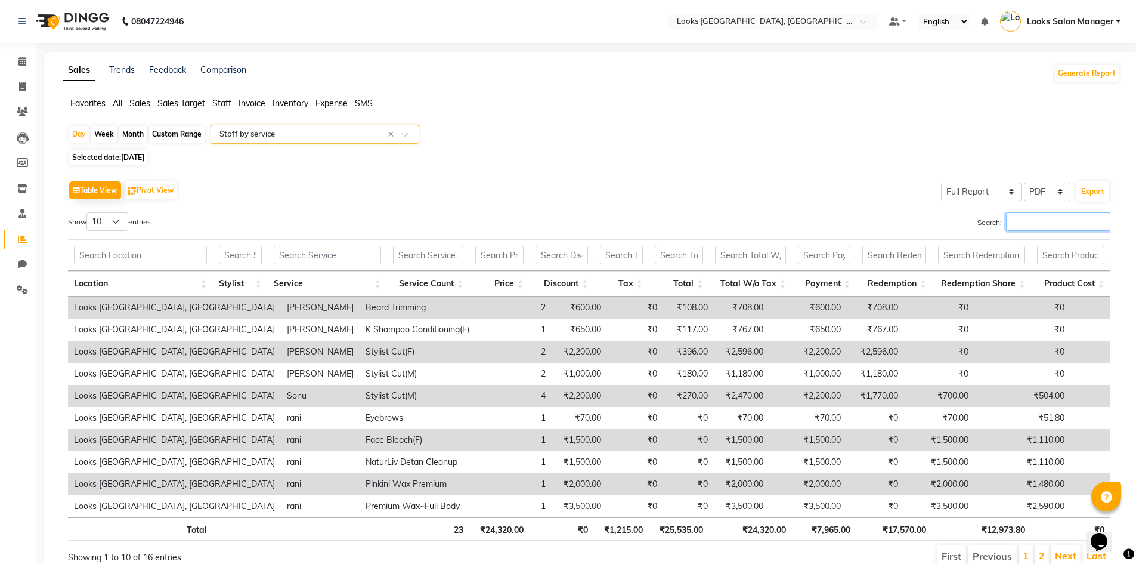
click at [1016, 225] on input "Search:" at bounding box center [1058, 221] width 104 height 18
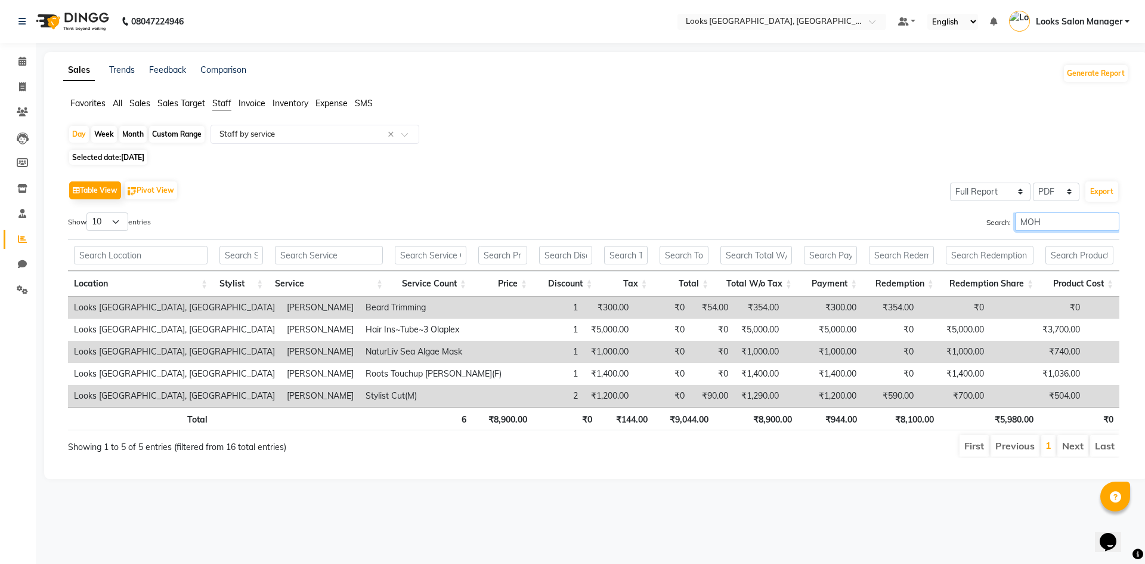
type input "MOH"
click at [21, 61] on icon at bounding box center [22, 61] width 8 height 9
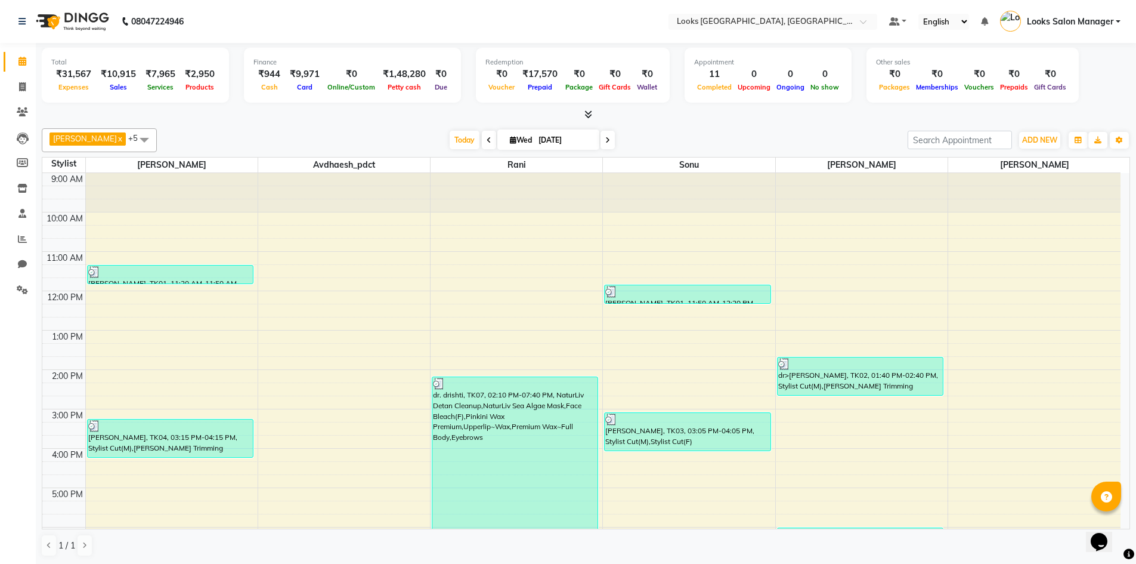
click at [590, 121] on div "Total ₹31,567 Expenses ₹10,915 Sales ₹7,965 Services ₹2,950 Products Finance ₹9…" at bounding box center [586, 303] width 1101 height 521
click at [588, 112] on icon at bounding box center [589, 114] width 8 height 9
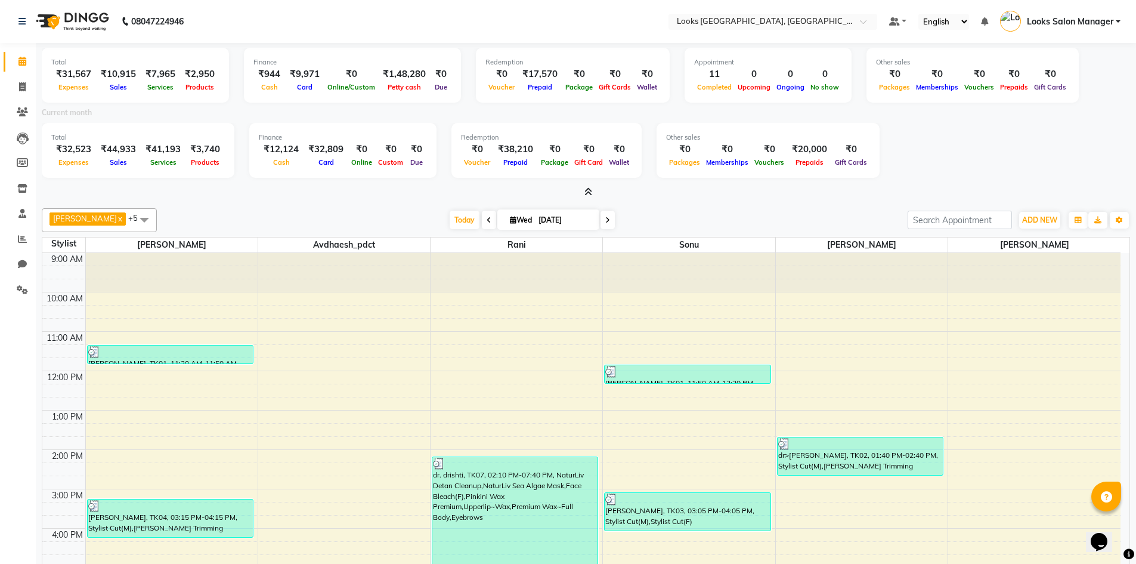
click at [591, 194] on icon at bounding box center [589, 191] width 8 height 9
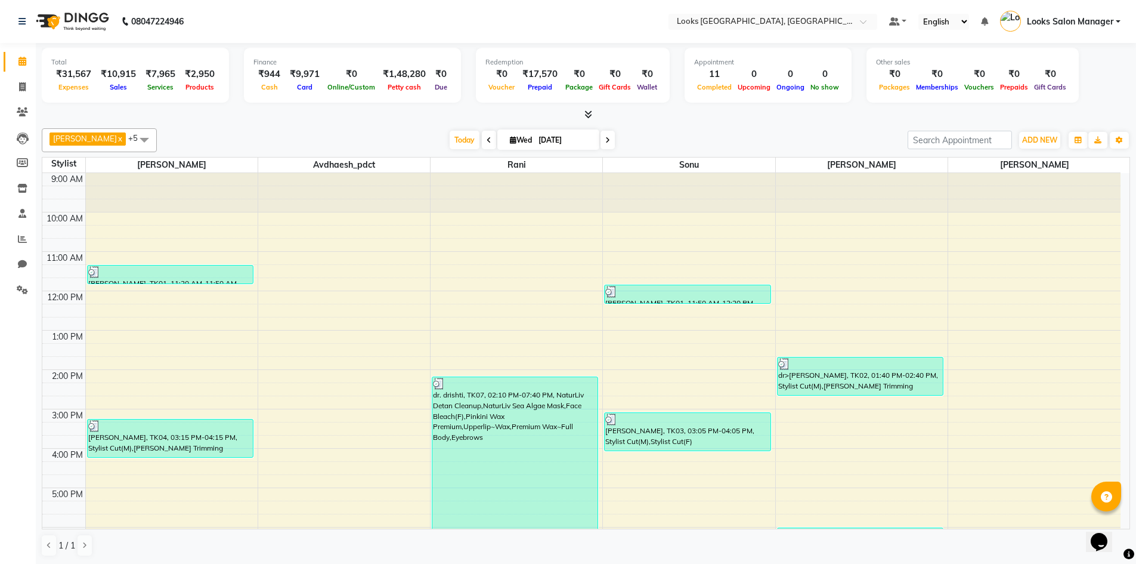
click at [586, 111] on icon at bounding box center [589, 114] width 8 height 9
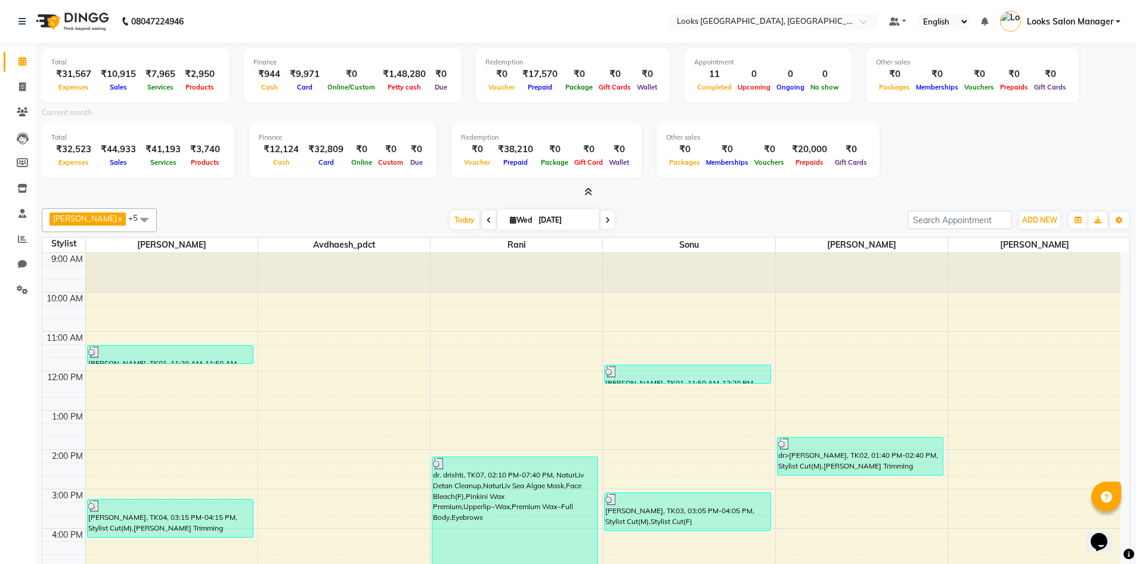
click at [596, 196] on div at bounding box center [586, 192] width 1089 height 13
click at [586, 194] on icon at bounding box center [589, 191] width 8 height 9
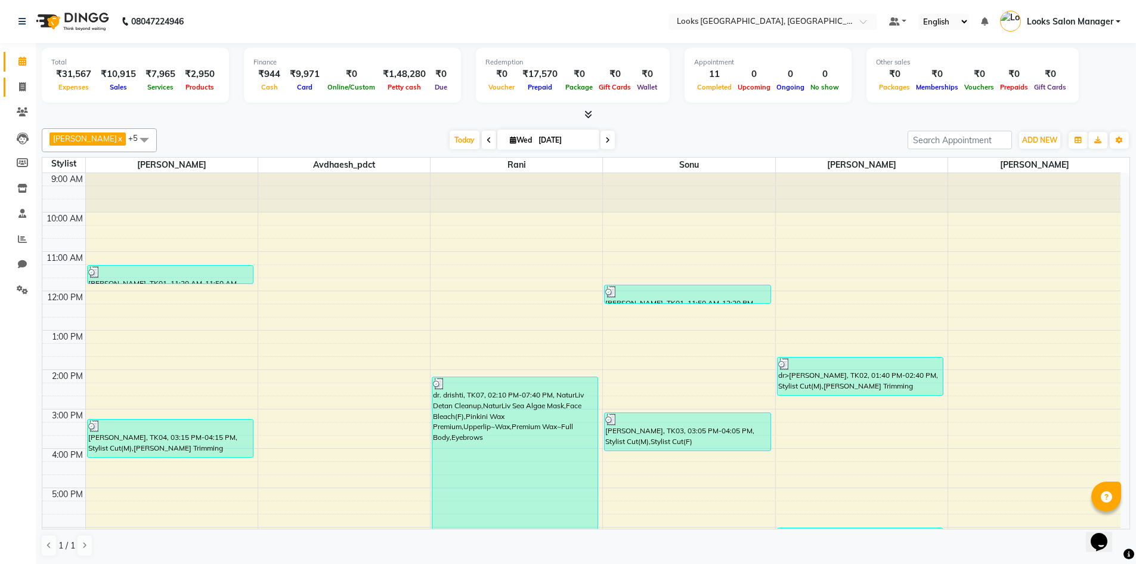
click at [22, 95] on link "Invoice" at bounding box center [18, 88] width 29 height 20
select select "service"
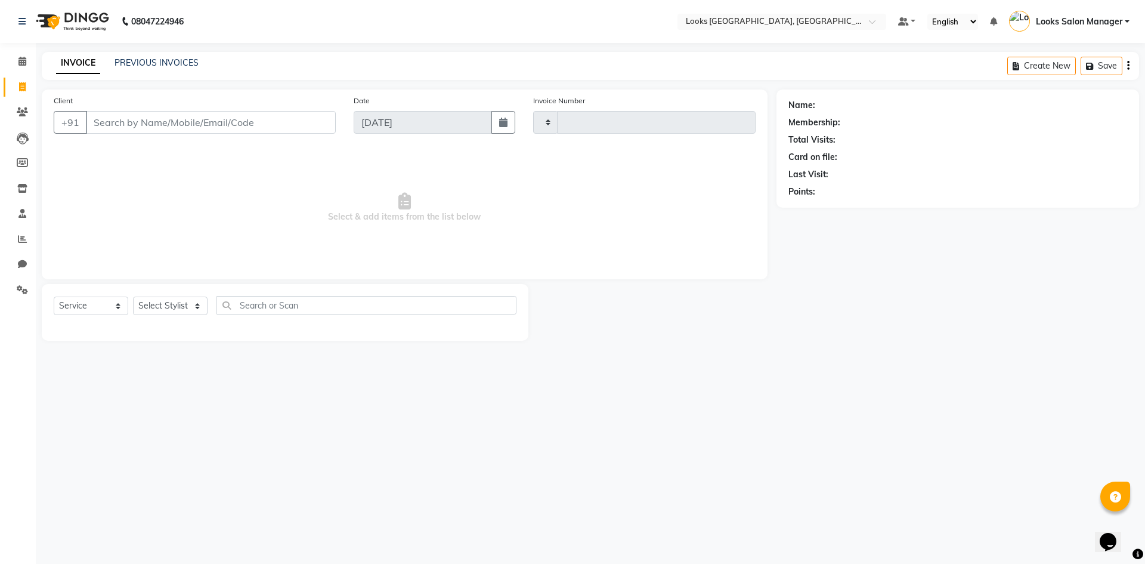
type input "1717"
select select "4460"
click at [185, 314] on select "Select Stylist" at bounding box center [170, 305] width 75 height 18
select select "25215"
click at [133, 296] on select "Select Stylist Avdhaesh_pdct COUNTER SALES Ganesh Kalpana_mgr Looks Salon Manag…" at bounding box center [170, 305] width 75 height 18
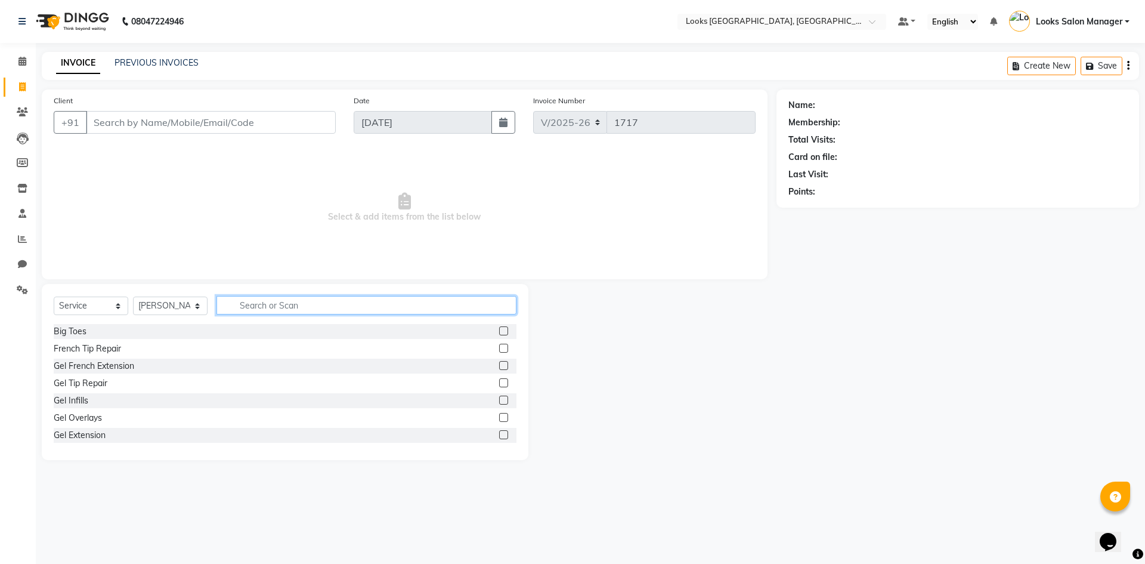
click at [269, 304] on input "text" at bounding box center [367, 305] width 300 height 18
type input "RITU"
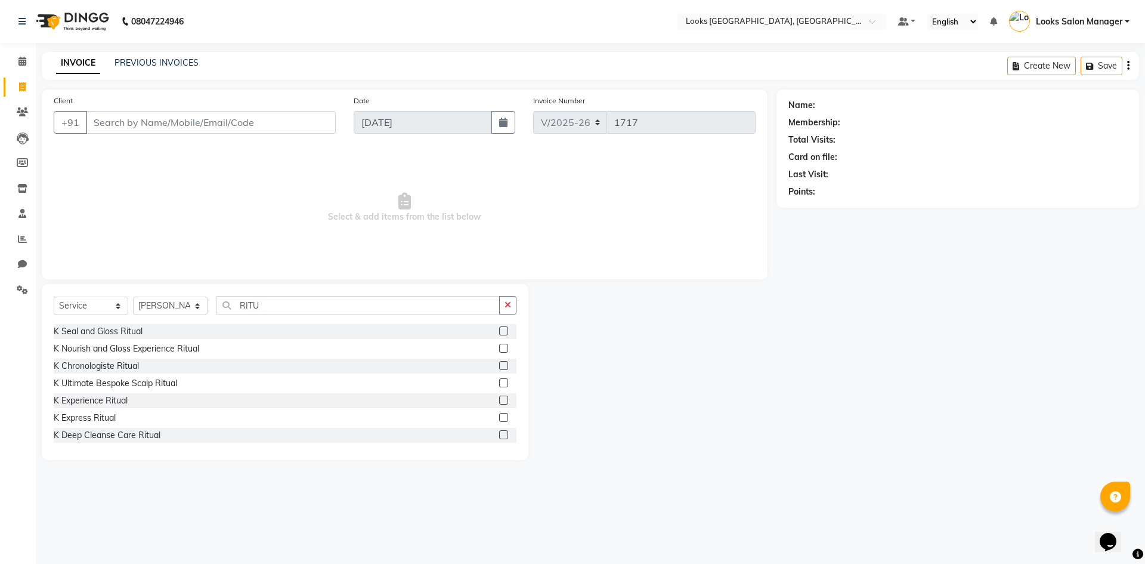
click at [499, 367] on label at bounding box center [503, 365] width 9 height 9
click at [499, 367] on input "checkbox" at bounding box center [503, 366] width 8 height 8
checkbox input "true"
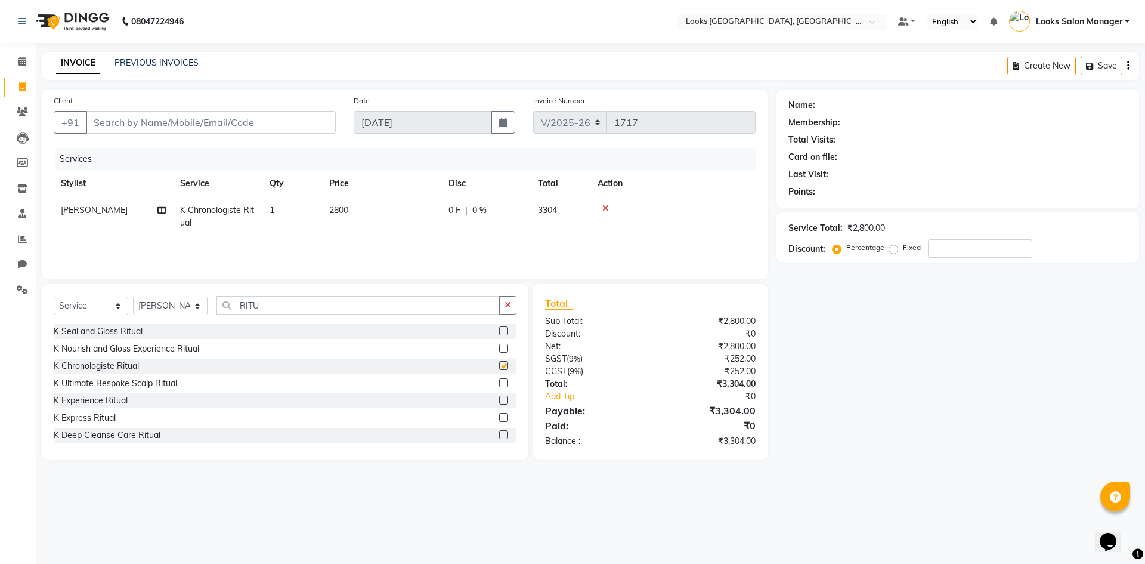
click at [390, 214] on td "2800" at bounding box center [381, 216] width 119 height 39
select select "25215"
checkbox input "false"
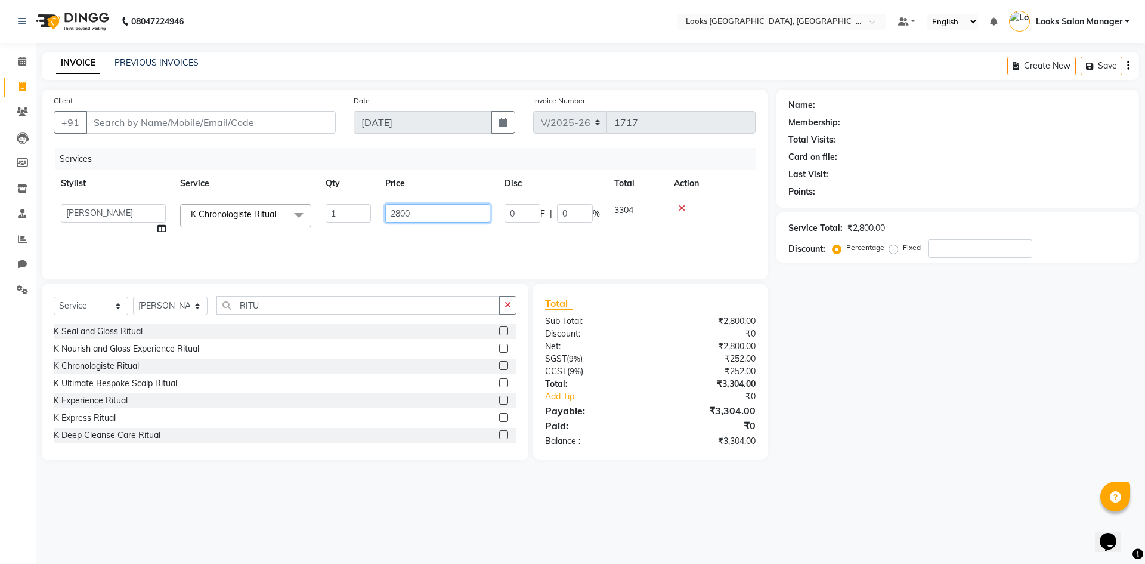
click at [390, 214] on input "2800" at bounding box center [437, 213] width 105 height 18
type input "5100"
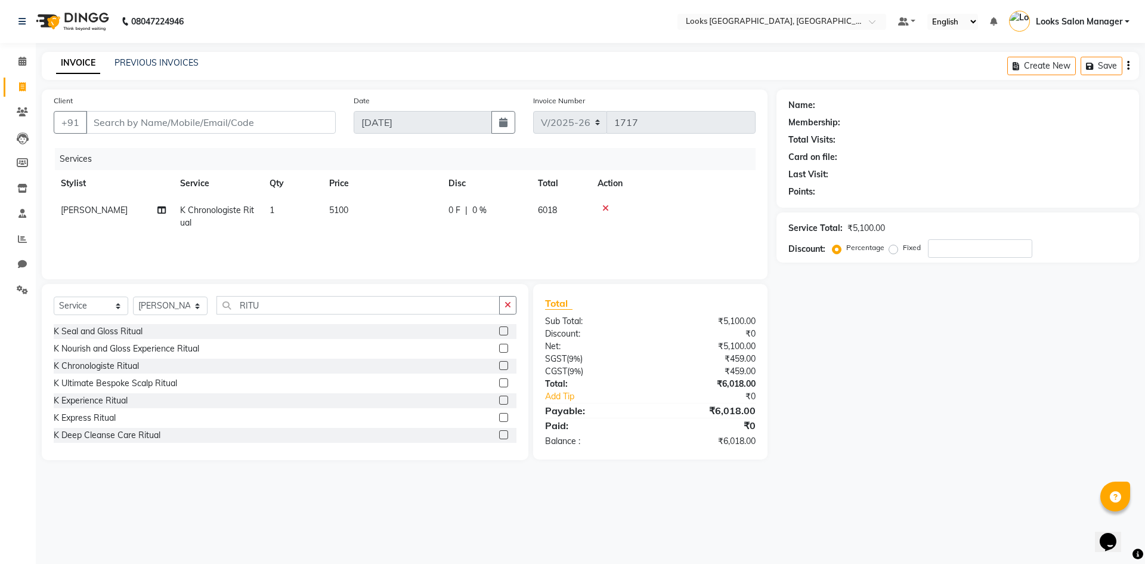
click at [385, 237] on div "Services Stylist Service Qty Price Disc Total Action MOHSIN K Chronologiste Rit…" at bounding box center [405, 207] width 702 height 119
click at [238, 127] on input "Client" at bounding box center [211, 122] width 250 height 23
type input "9"
type input "0"
type input "9741993272"
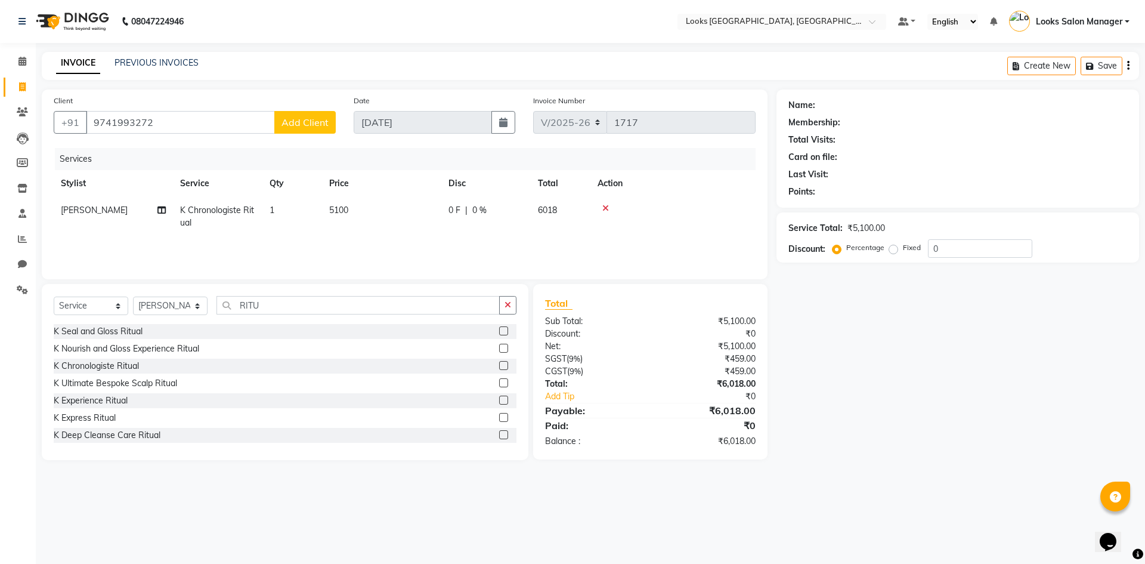
click at [313, 126] on span "Add Client" at bounding box center [305, 122] width 47 height 12
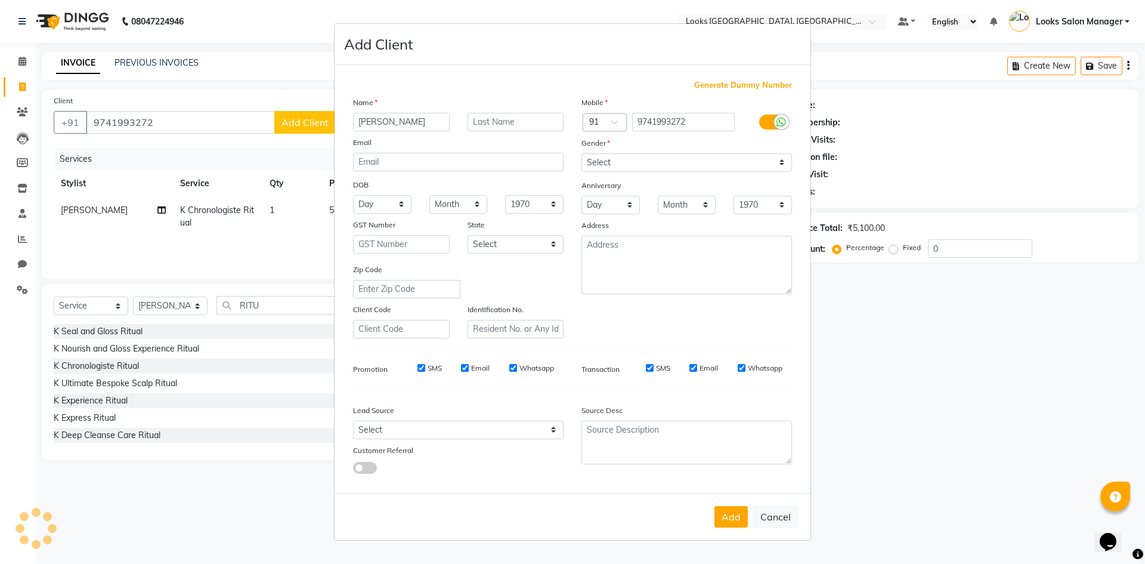
type input "RINI"
drag, startPoint x: 672, startPoint y: 144, endPoint x: 669, endPoint y: 161, distance: 17.0
click at [672, 145] on div "Gender" at bounding box center [687, 145] width 228 height 17
click at [669, 161] on select "Select Male Female Other Prefer Not To Say" at bounding box center [687, 162] width 211 height 18
select select "female"
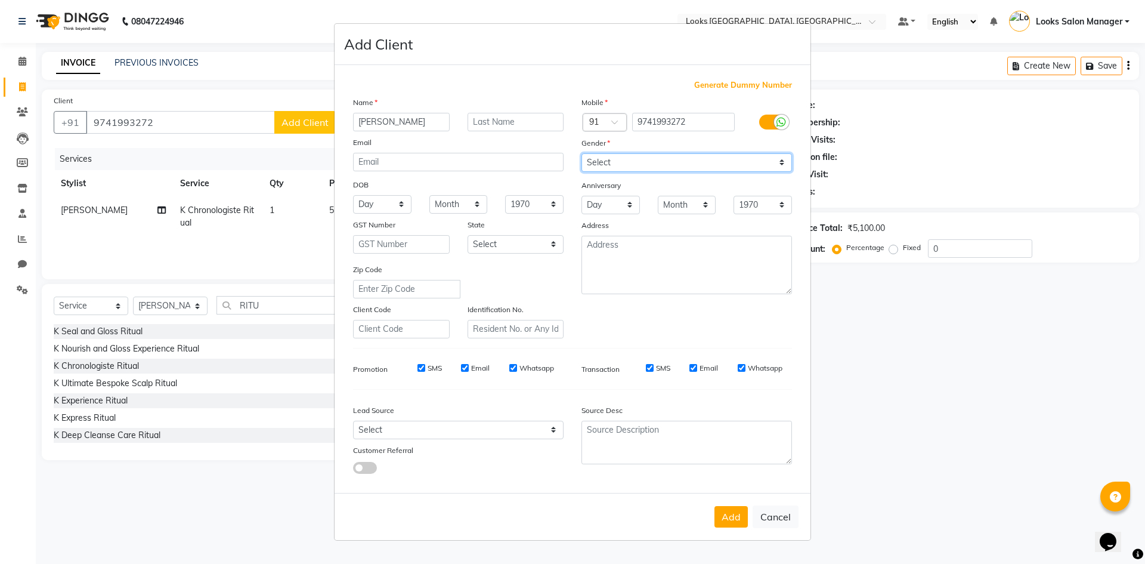
click at [582, 153] on select "Select Male Female Other Prefer Not To Say" at bounding box center [687, 162] width 211 height 18
click at [723, 514] on button "Add" at bounding box center [731, 516] width 33 height 21
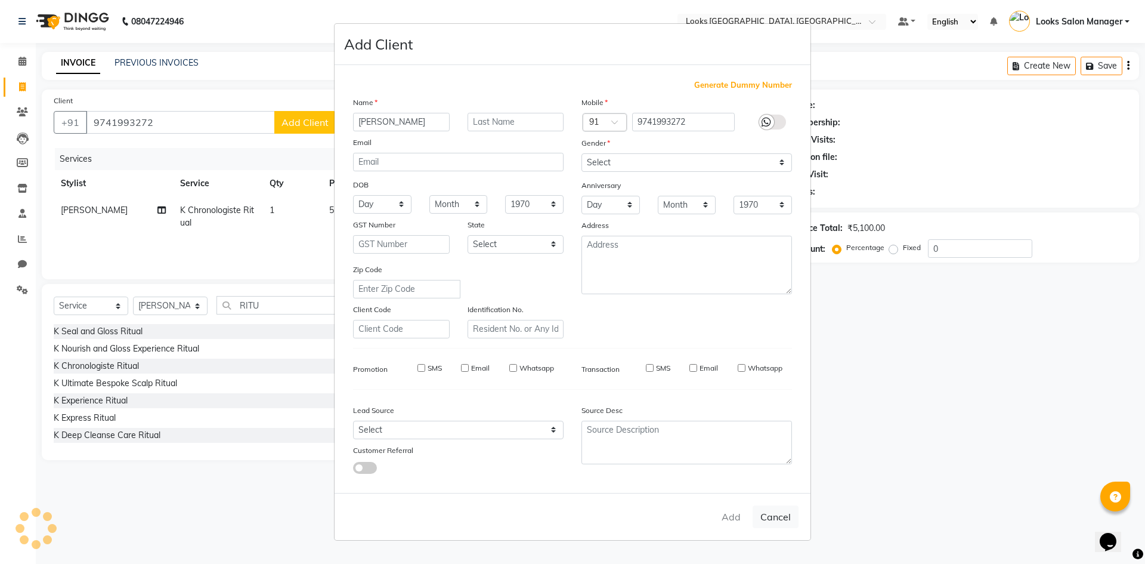
select select
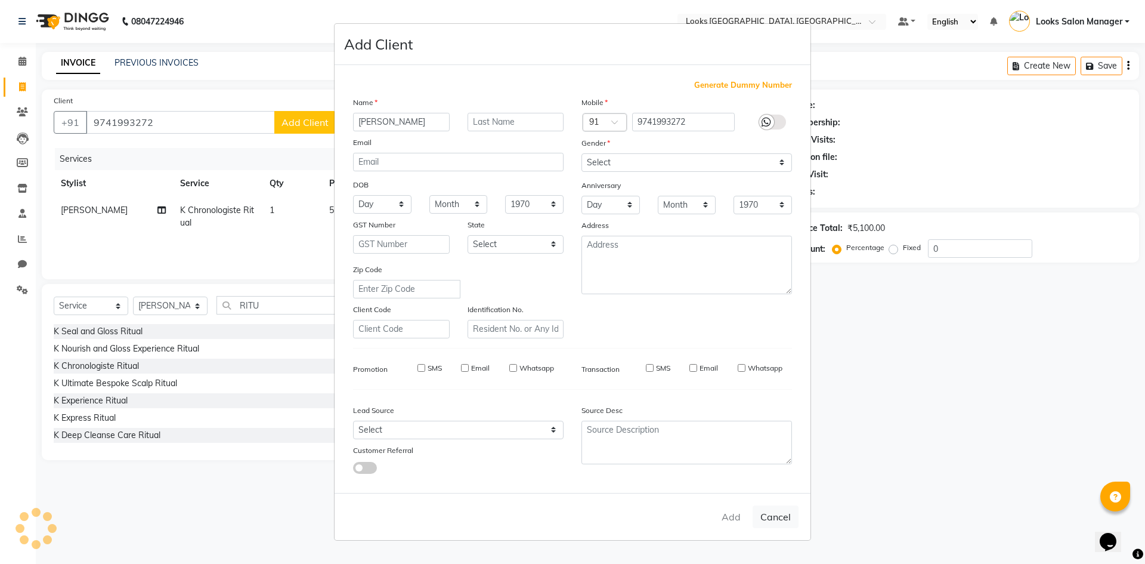
select select
checkbox input "false"
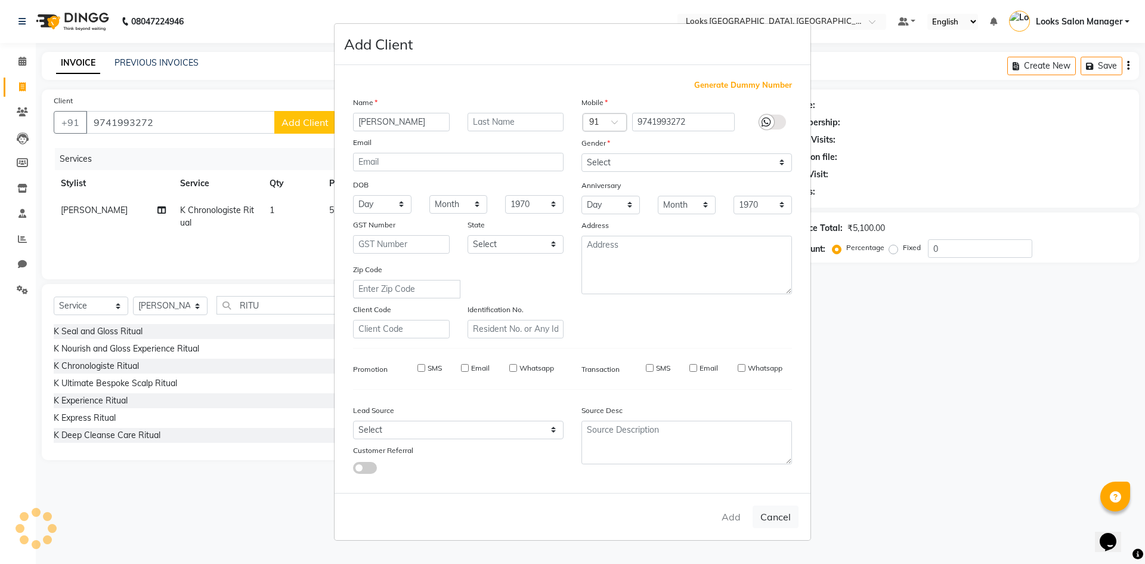
checkbox input "false"
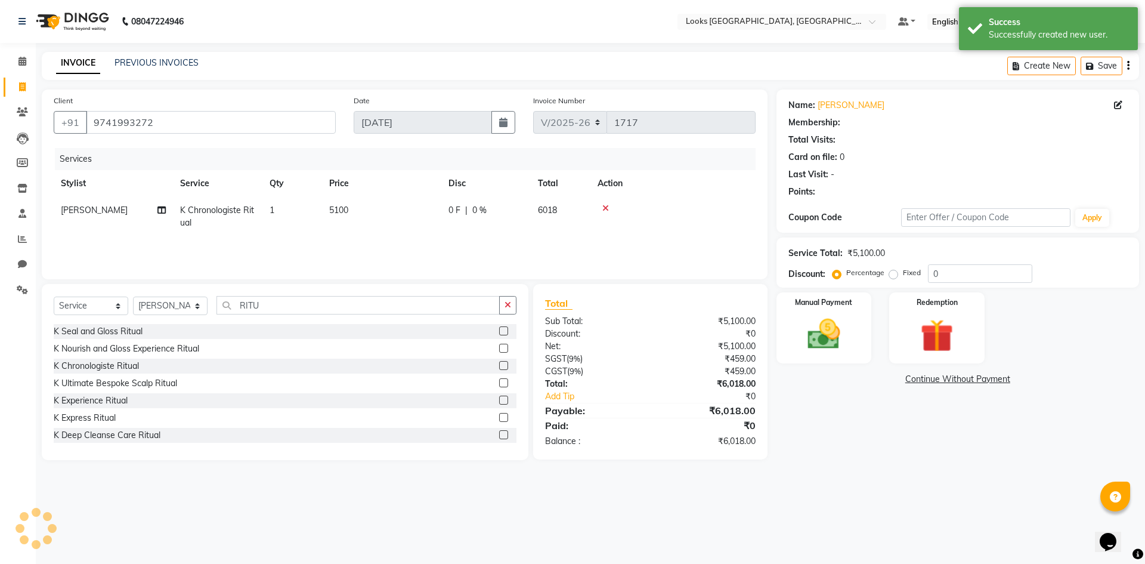
select select "1: Object"
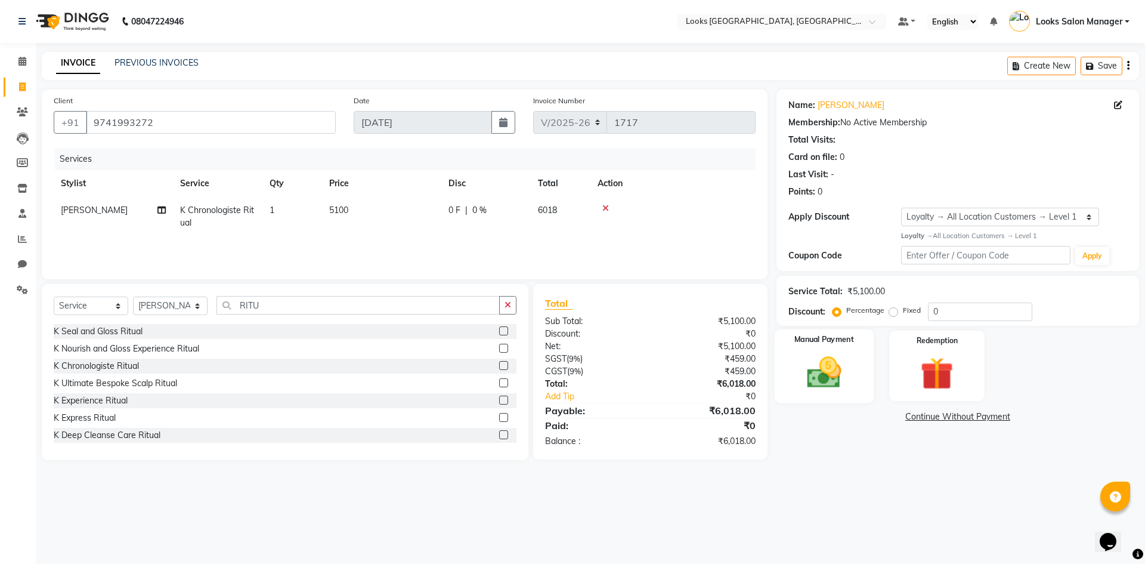
click at [845, 357] on img at bounding box center [823, 372] width 55 height 39
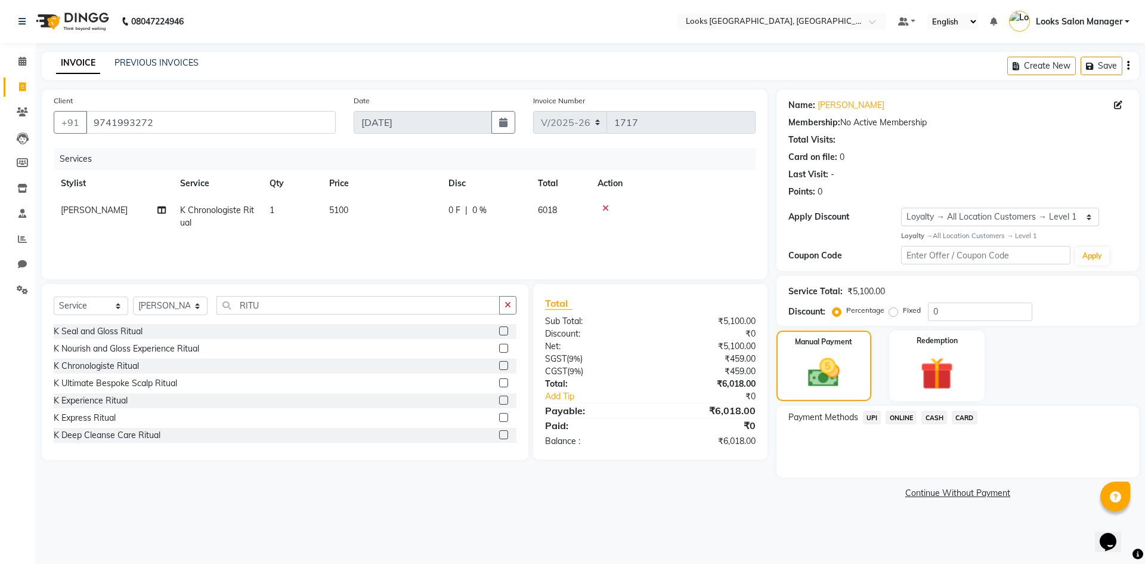
click at [937, 417] on span "CASH" at bounding box center [935, 417] width 26 height 14
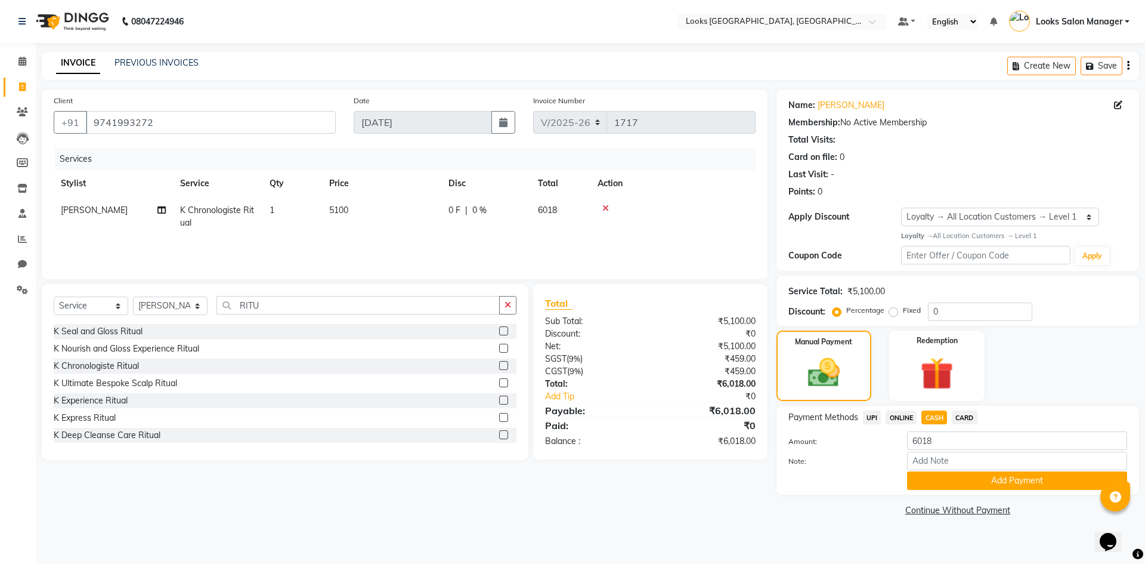
click at [969, 411] on span "CARD" at bounding box center [965, 417] width 26 height 14
click at [925, 483] on button "Add Payment" at bounding box center [1017, 480] width 220 height 18
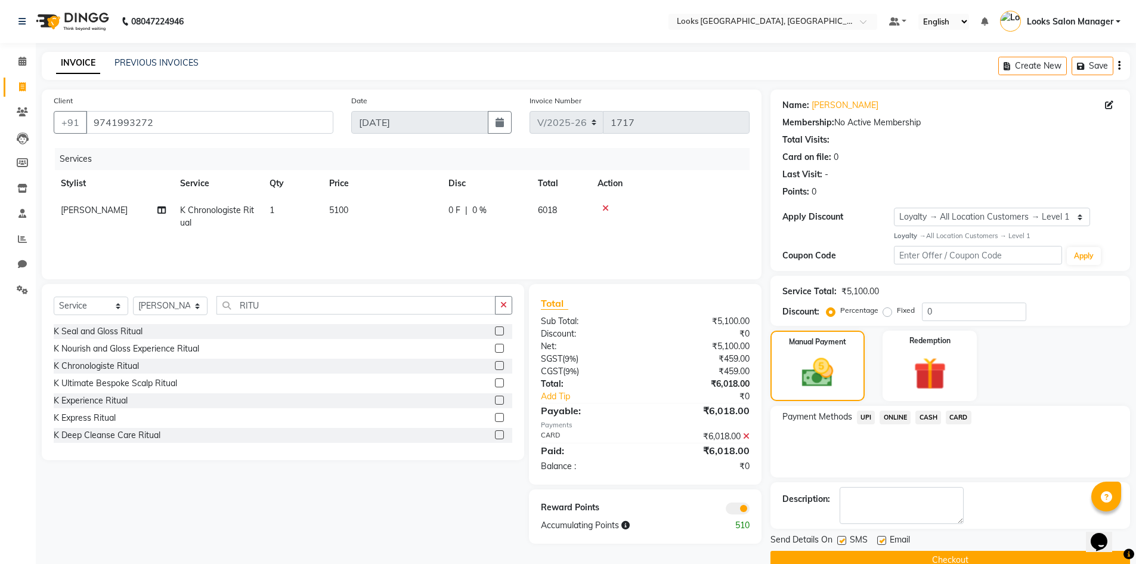
click at [845, 539] on label at bounding box center [842, 540] width 9 height 9
click at [845, 539] on input "checkbox" at bounding box center [842, 541] width 8 height 8
checkbox input "false"
click at [99, 307] on select "Select Service Product Membership Package Voucher Prepaid Gift Card" at bounding box center [91, 305] width 75 height 18
select select "product"
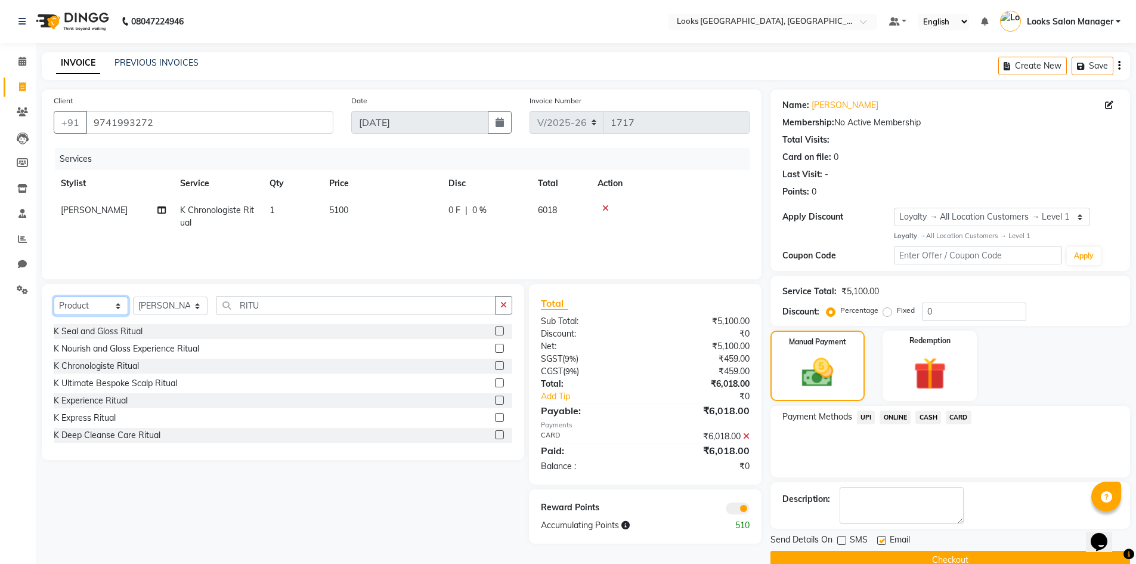
click at [54, 296] on select "Select Service Product Membership Package Voucher Prepaid Gift Card" at bounding box center [91, 305] width 75 height 18
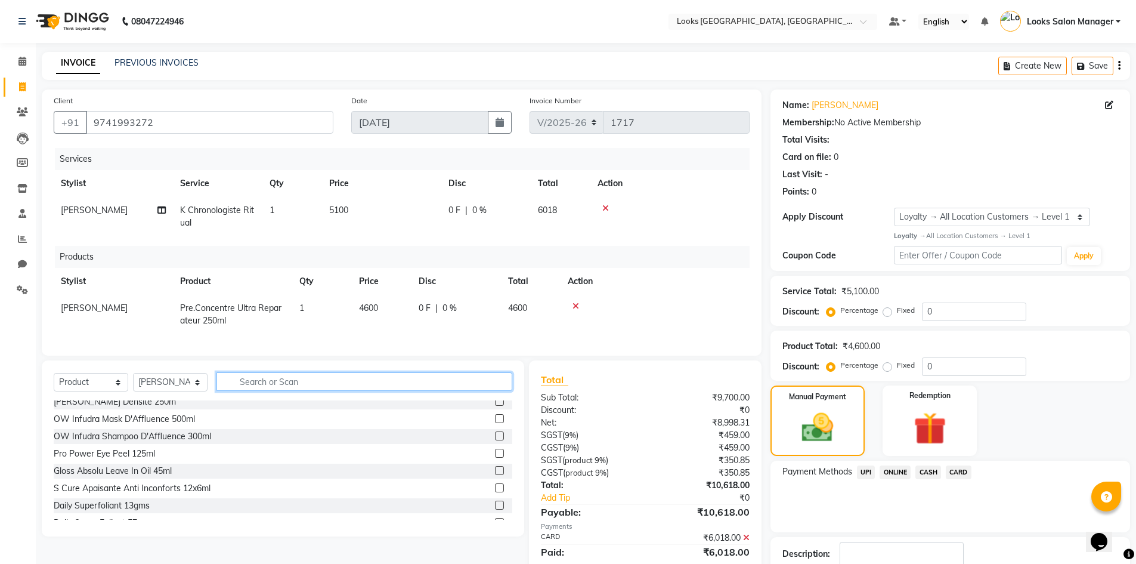
scroll to position [108, 0]
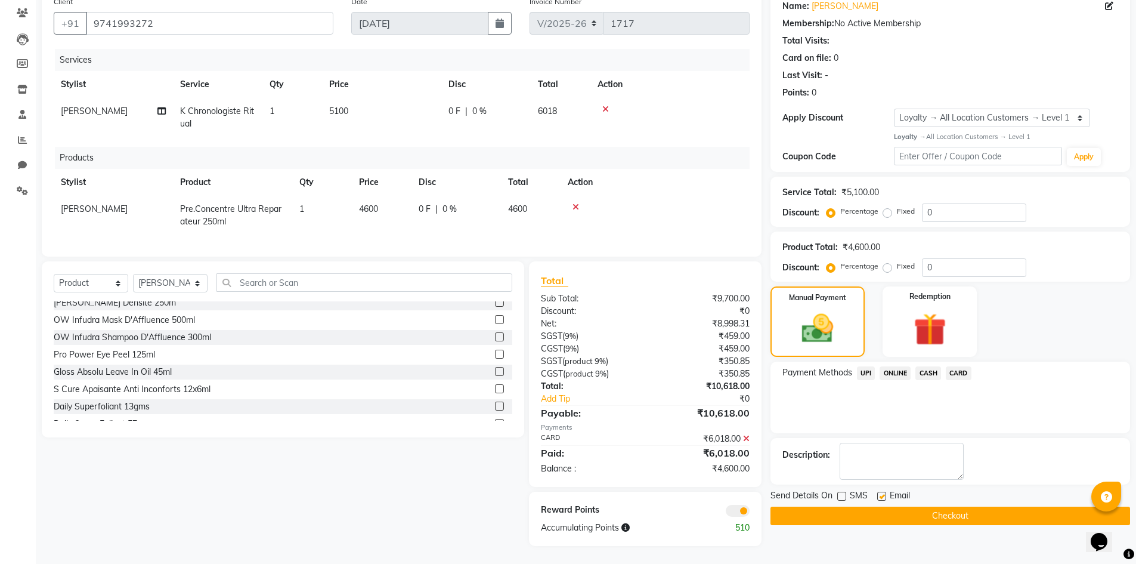
click at [959, 366] on span "CARD" at bounding box center [959, 373] width 26 height 14
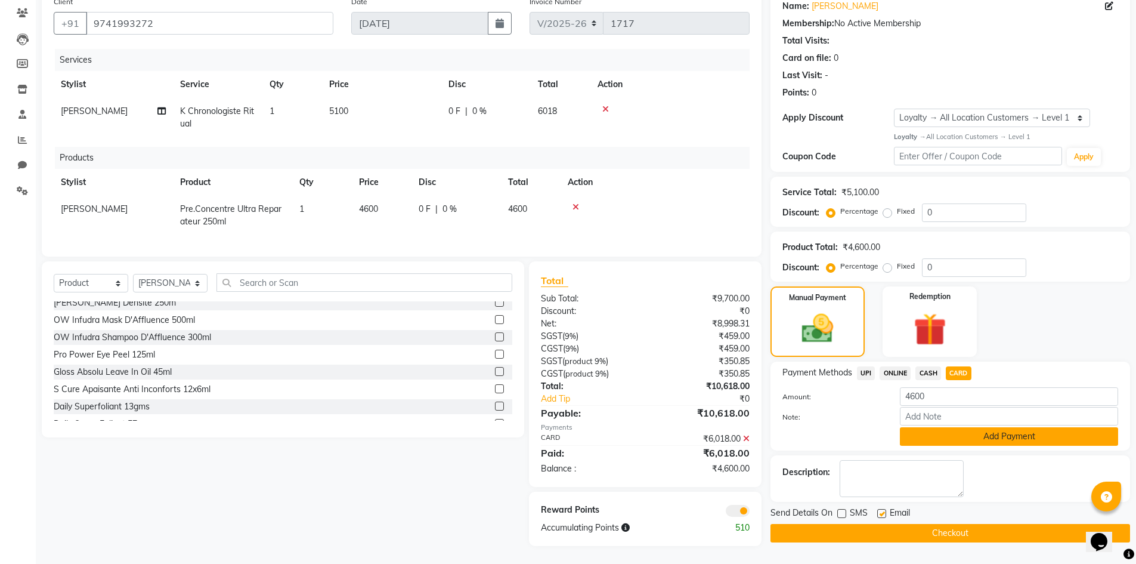
click at [920, 427] on button "Add Payment" at bounding box center [1009, 436] width 218 height 18
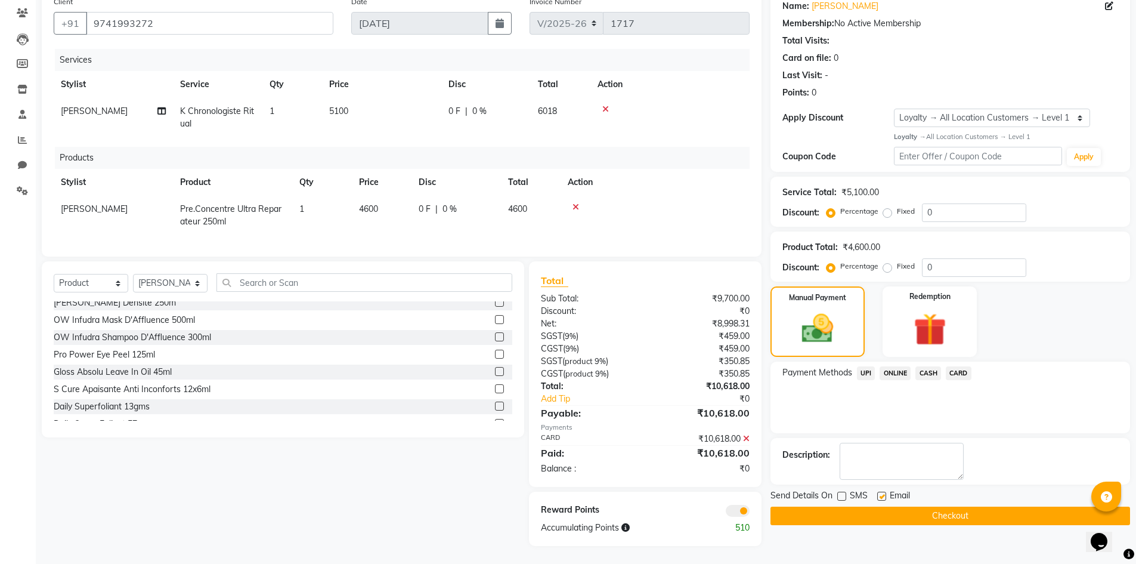
click at [838, 492] on label at bounding box center [842, 496] width 9 height 9
click at [838, 493] on input "checkbox" at bounding box center [842, 497] width 8 height 8
checkbox input "true"
click at [845, 506] on button "Checkout" at bounding box center [951, 515] width 360 height 18
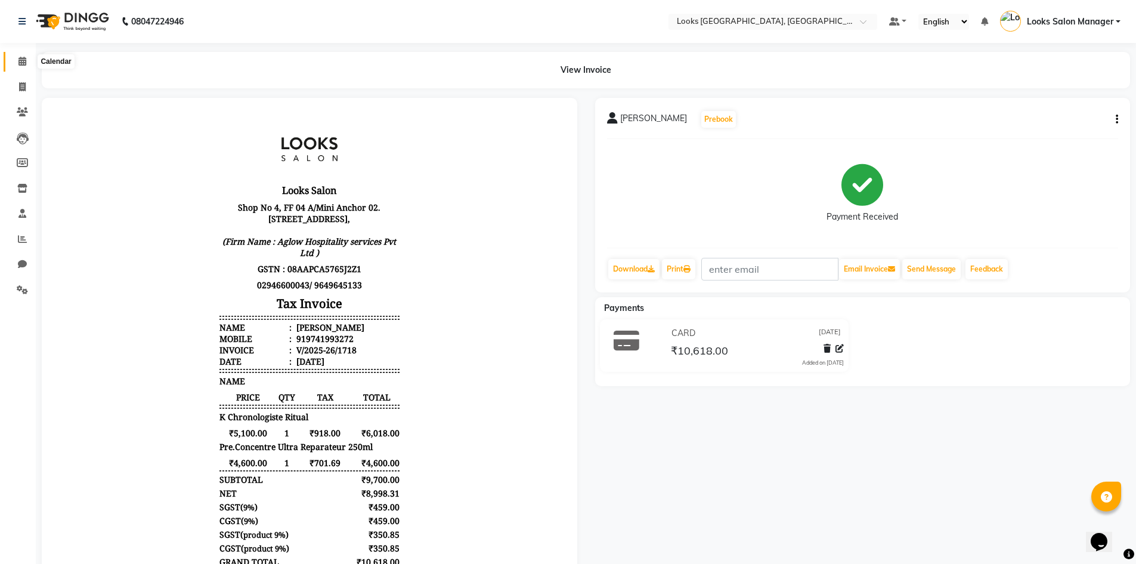
click at [16, 61] on span at bounding box center [22, 62] width 21 height 14
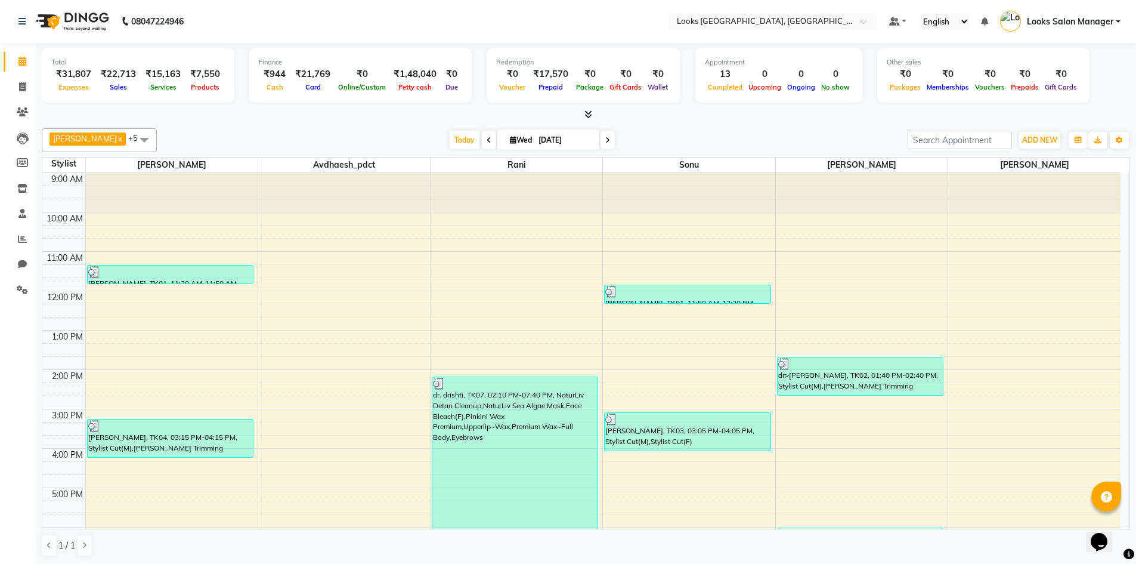
click at [310, 126] on div "MOHSIN x Tokeer x Avdhaesh_pdct x Pratiksha x rani x Sonu x +5 Select All Avdha…" at bounding box center [586, 342] width 1089 height 438
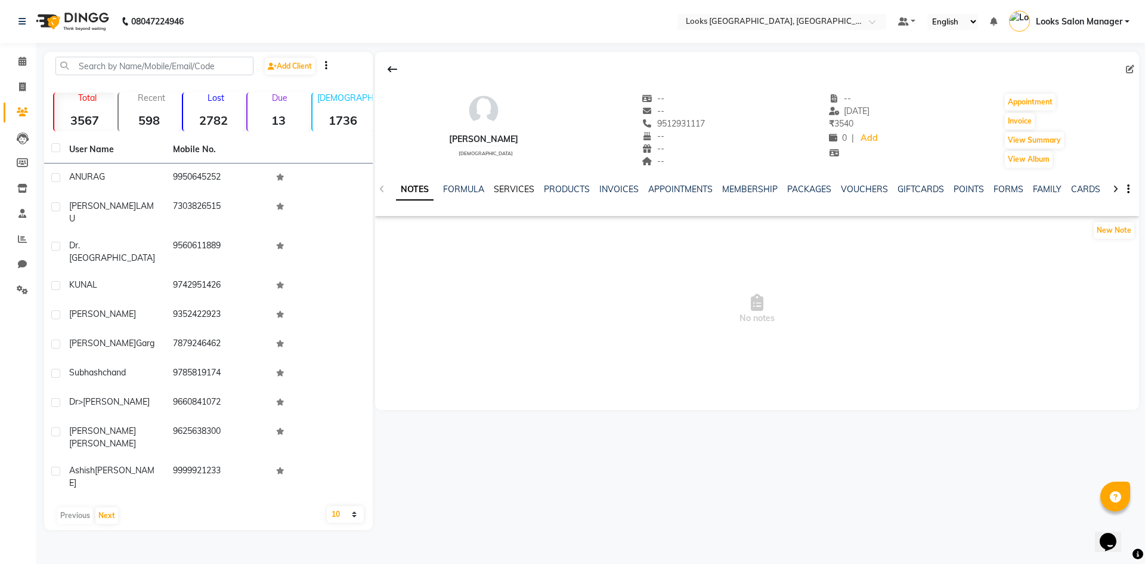
click at [515, 191] on link "SERVICES" at bounding box center [514, 189] width 41 height 11
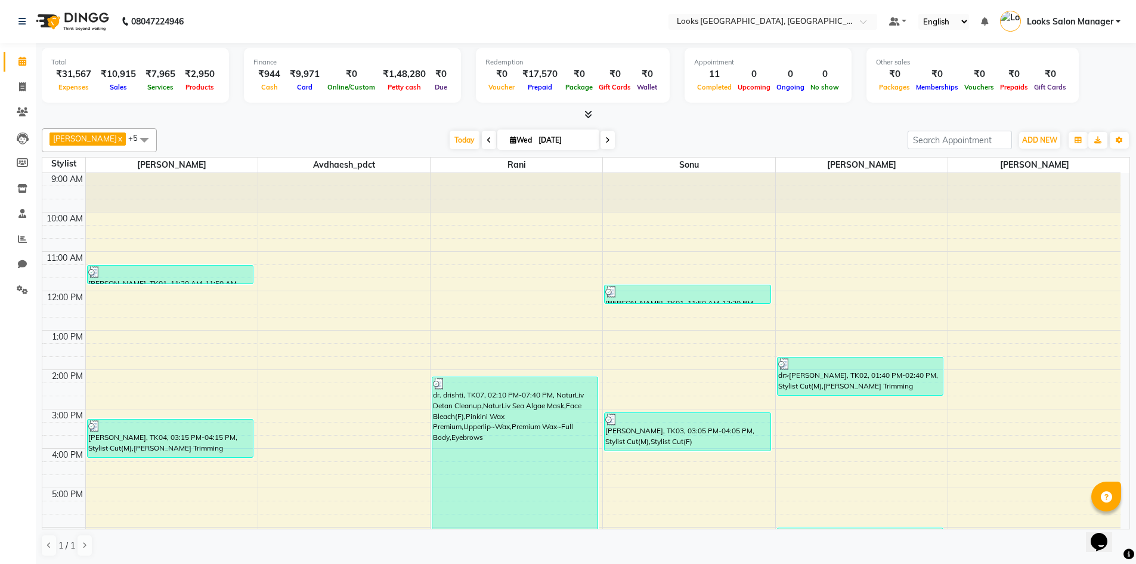
click at [592, 115] on icon at bounding box center [589, 114] width 8 height 9
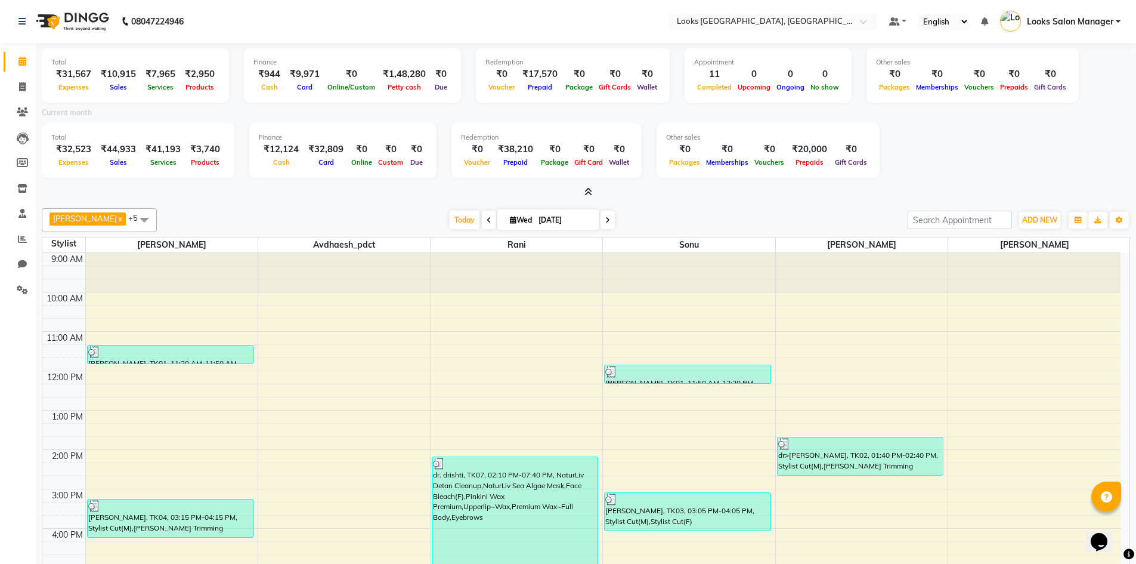
click at [582, 192] on span at bounding box center [586, 192] width 13 height 13
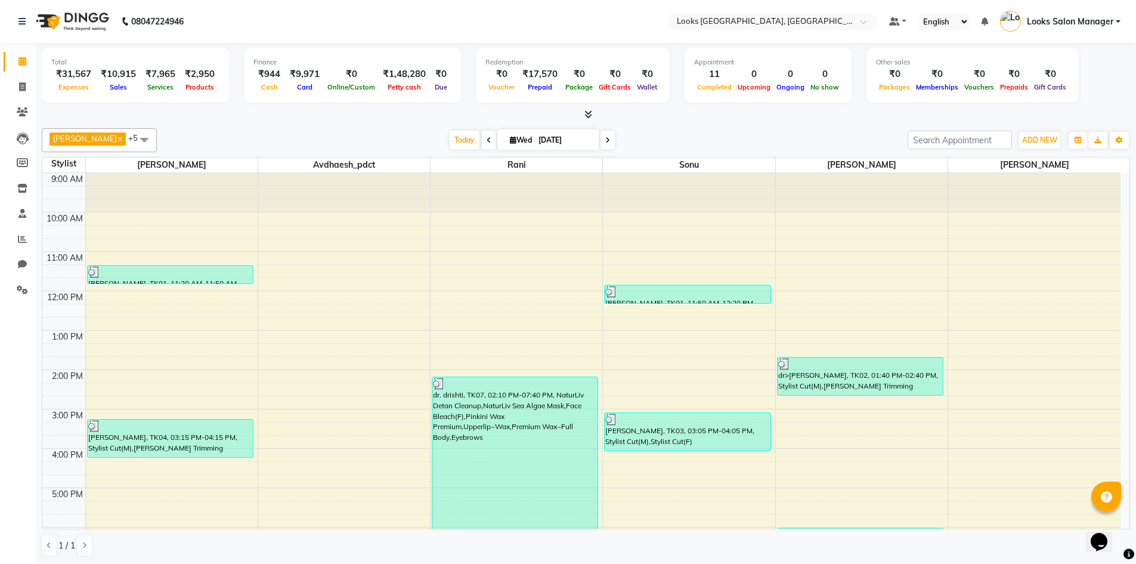
click at [582, 113] on span at bounding box center [586, 115] width 13 height 13
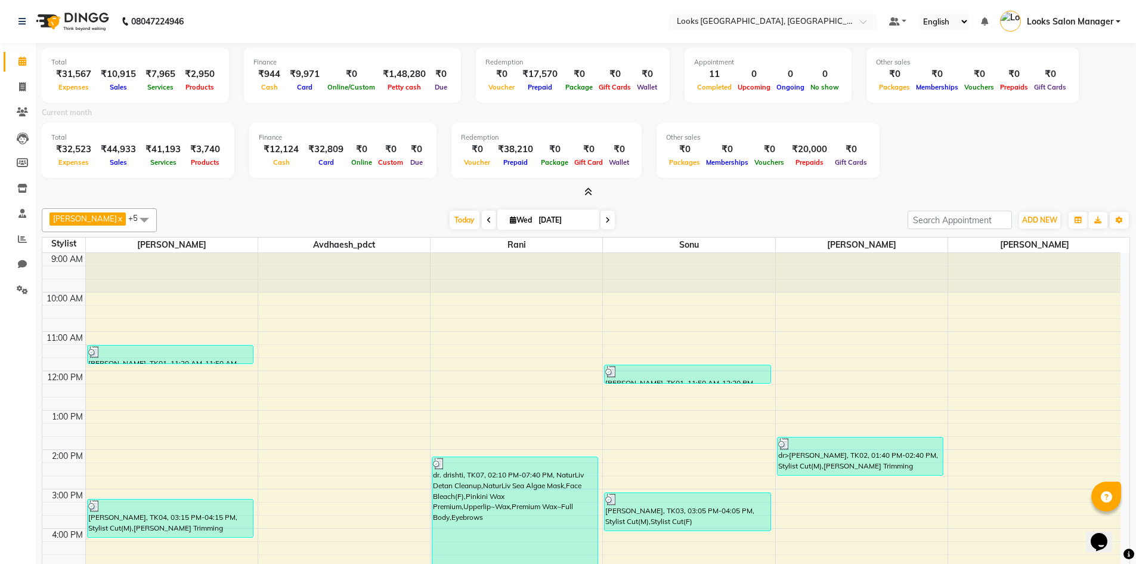
click at [586, 190] on icon at bounding box center [589, 191] width 8 height 9
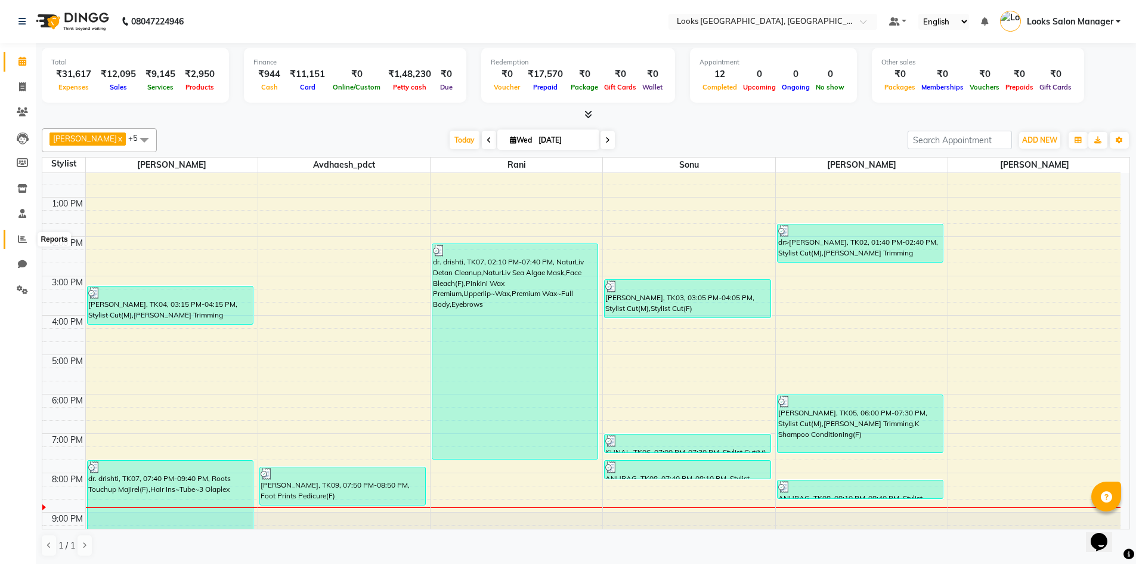
click at [18, 239] on icon at bounding box center [22, 238] width 9 height 9
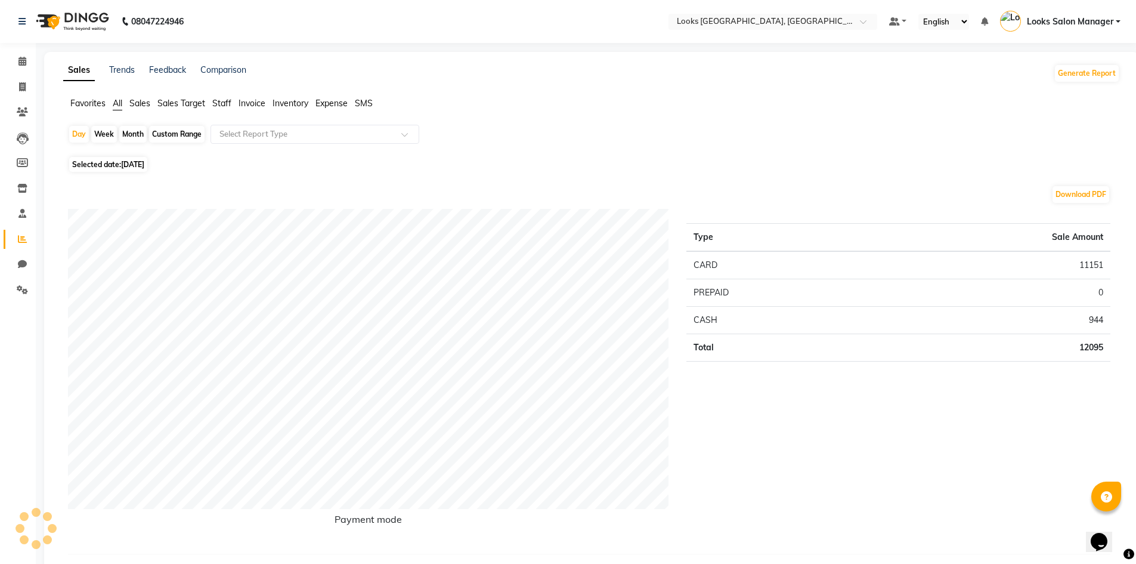
click at [213, 100] on span "Staff" at bounding box center [221, 103] width 19 height 11
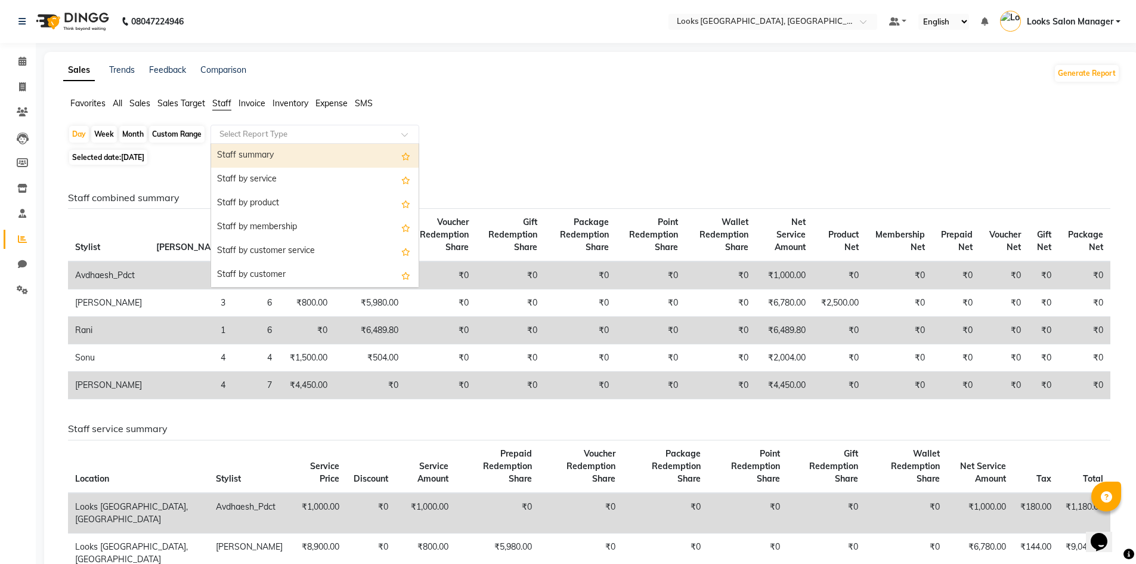
click at [229, 126] on div "Select Report Type" at bounding box center [315, 134] width 209 height 19
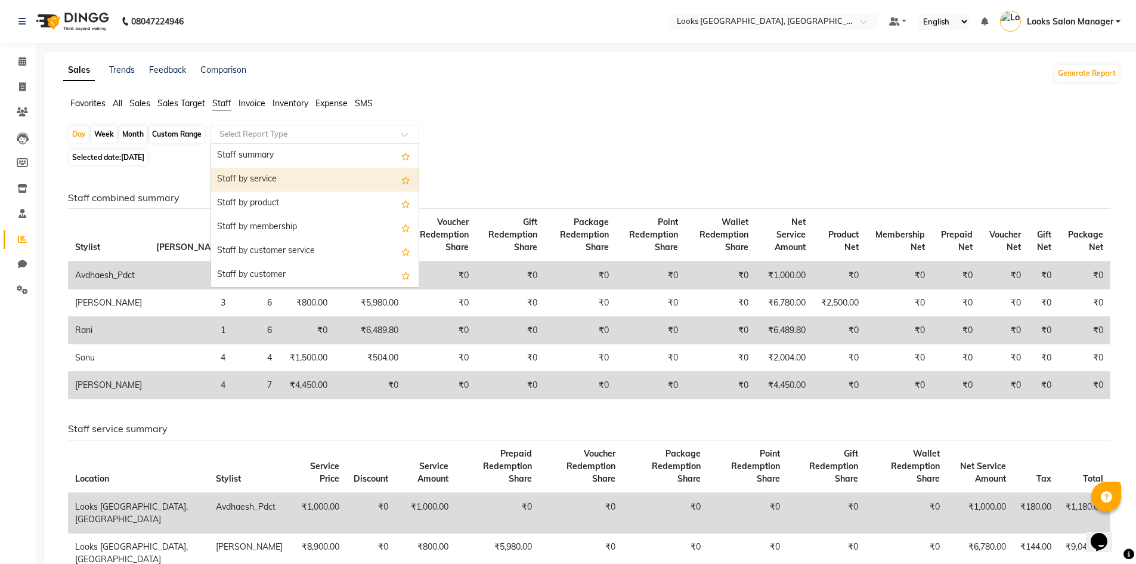
click at [238, 173] on div "Staff by service" at bounding box center [315, 180] width 208 height 24
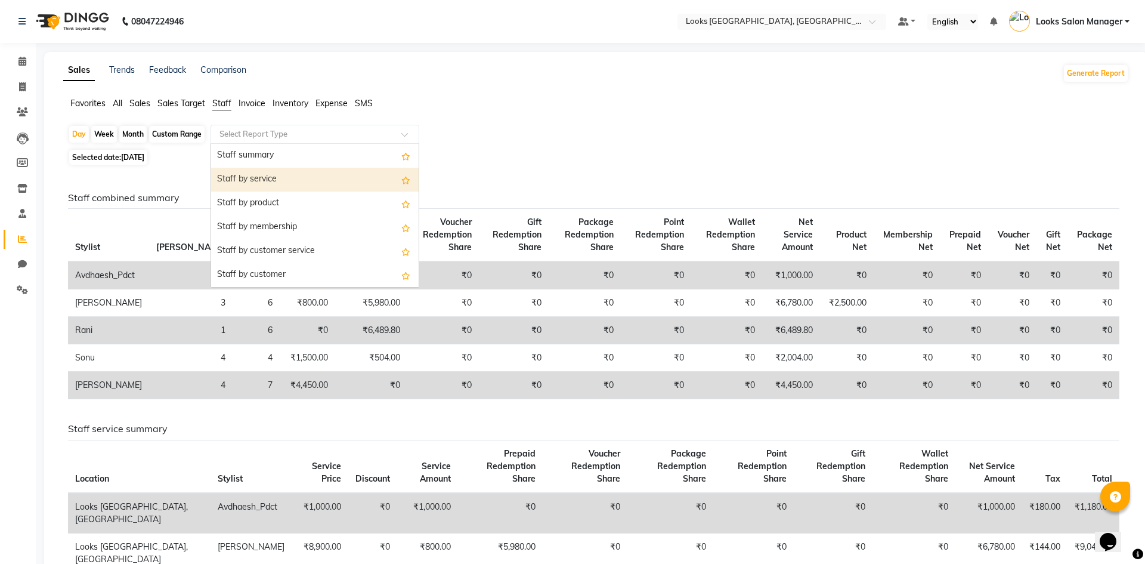
select select "full_report"
select select "pdf"
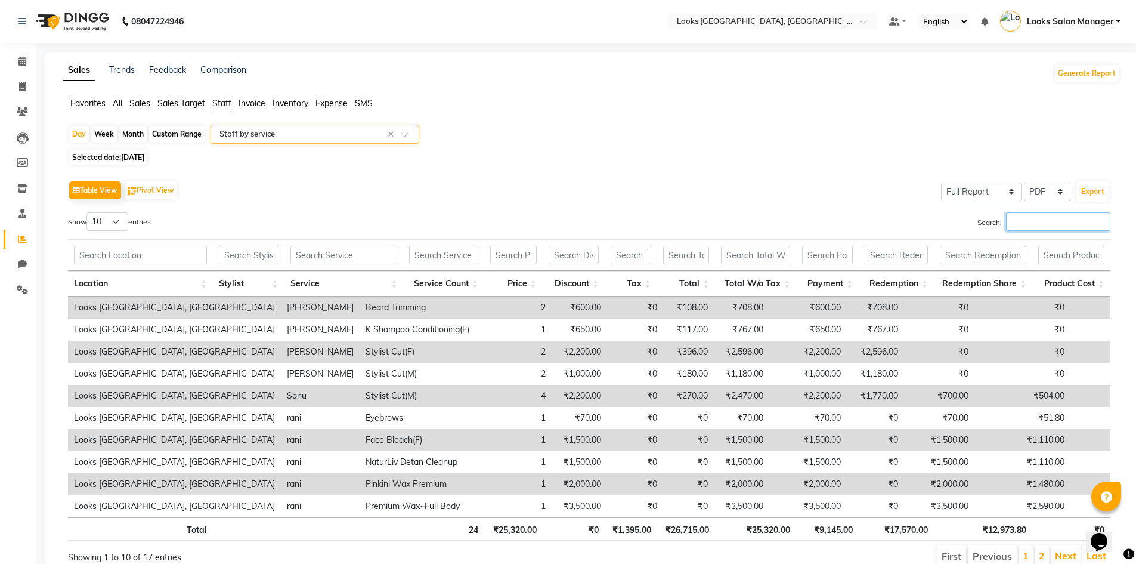
click at [1017, 221] on input "Search:" at bounding box center [1058, 221] width 104 height 18
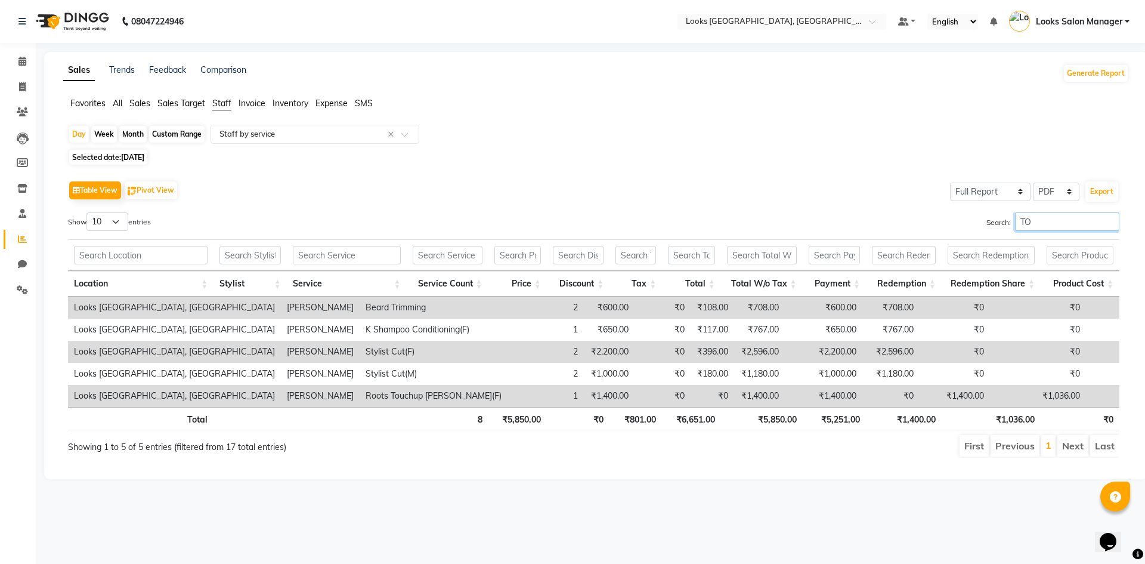
type input "T"
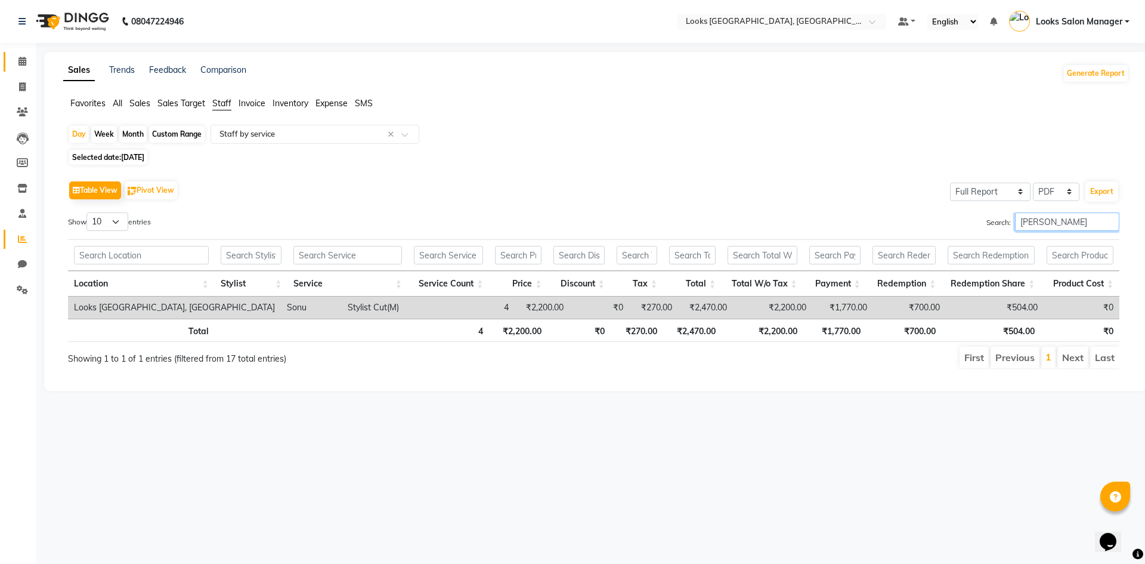
type input "SONU"
click at [16, 65] on span at bounding box center [22, 62] width 21 height 14
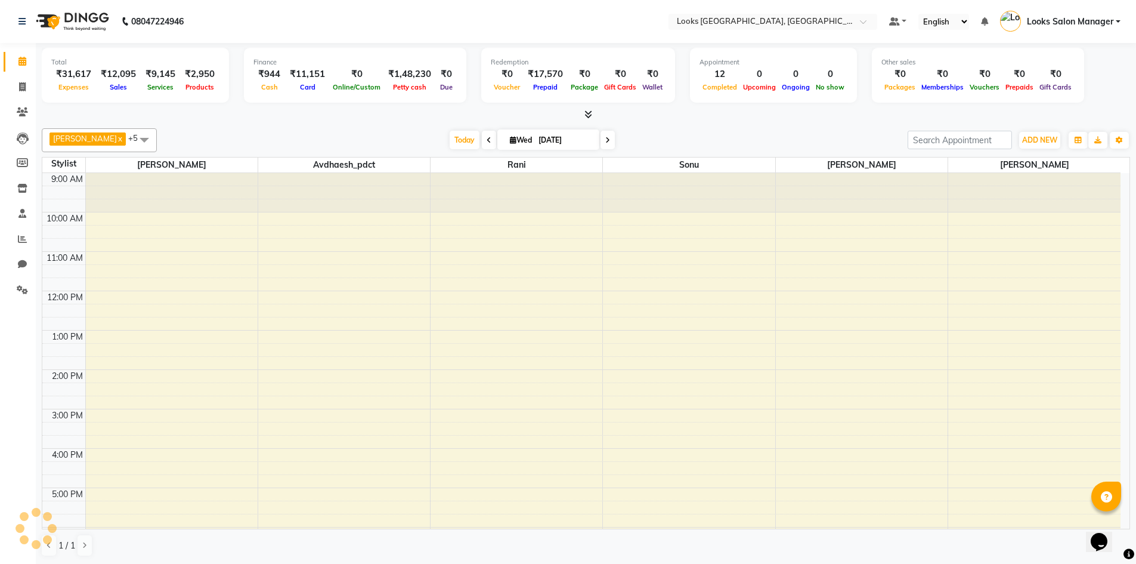
scroll to position [133, 0]
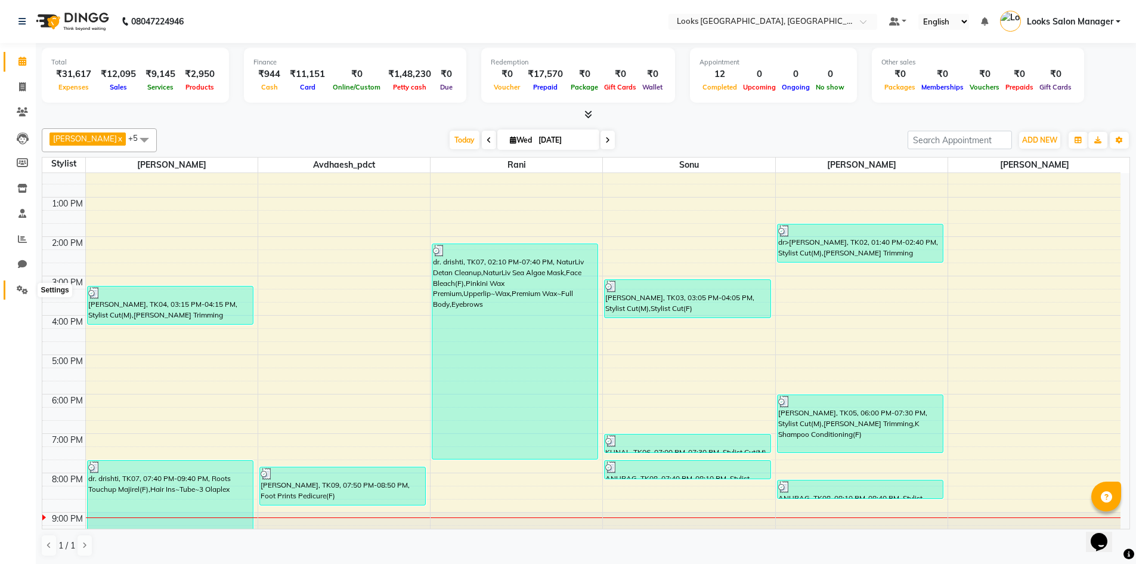
click at [22, 286] on icon at bounding box center [22, 289] width 11 height 9
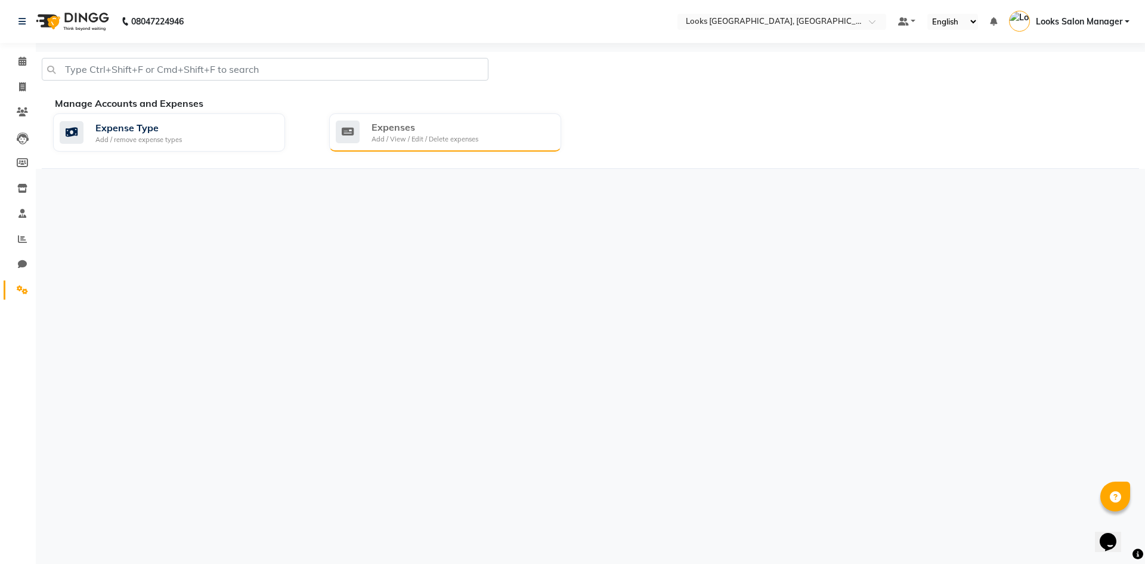
click at [524, 122] on div "Expenses Add / View / Edit / Delete expenses" at bounding box center [444, 132] width 216 height 24
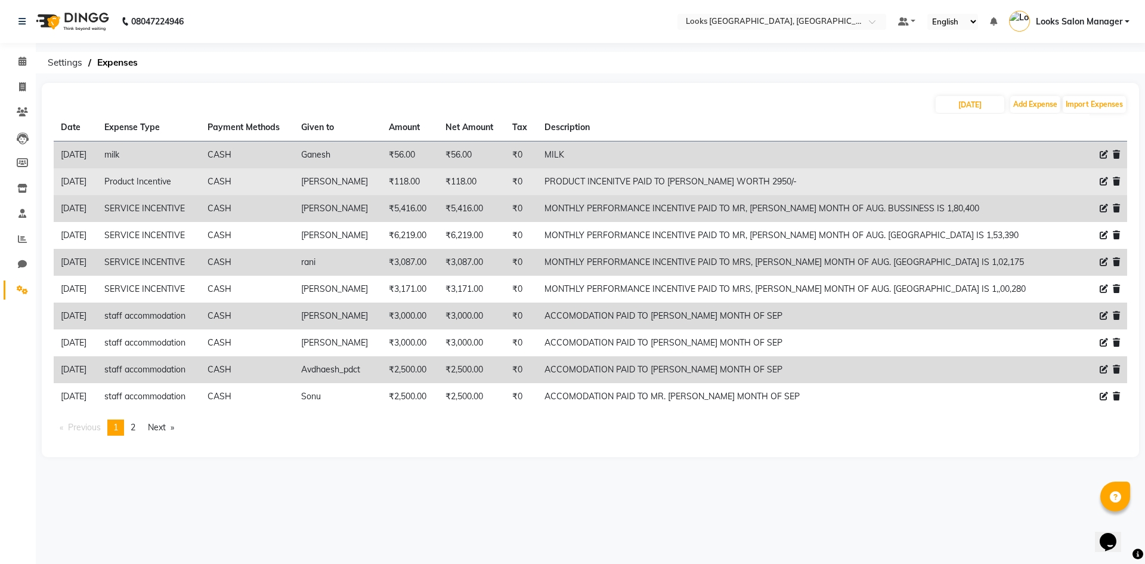
click at [1104, 181] on icon at bounding box center [1104, 181] width 8 height 8
select select "19910"
select select "1"
select select "3277"
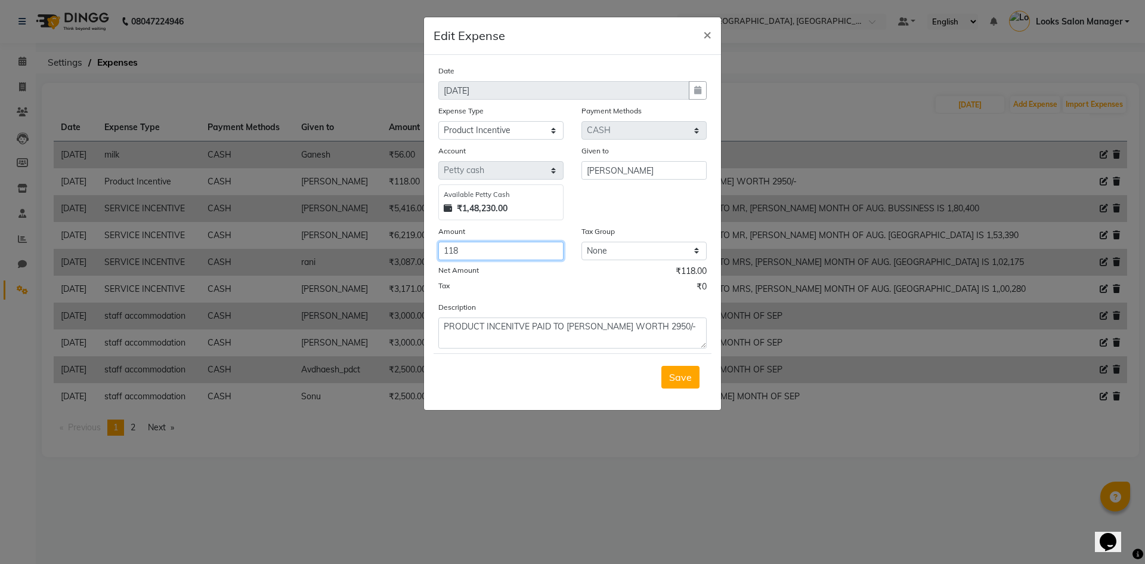
click at [452, 248] on input "118" at bounding box center [500, 251] width 125 height 18
type input "308"
drag, startPoint x: 656, startPoint y: 327, endPoint x: 673, endPoint y: 332, distance: 17.9
click at [673, 332] on textarea "PRODUCT INCENITVE PAID TO MR. MOHSIN WORTH 2950/-" at bounding box center [572, 332] width 268 height 31
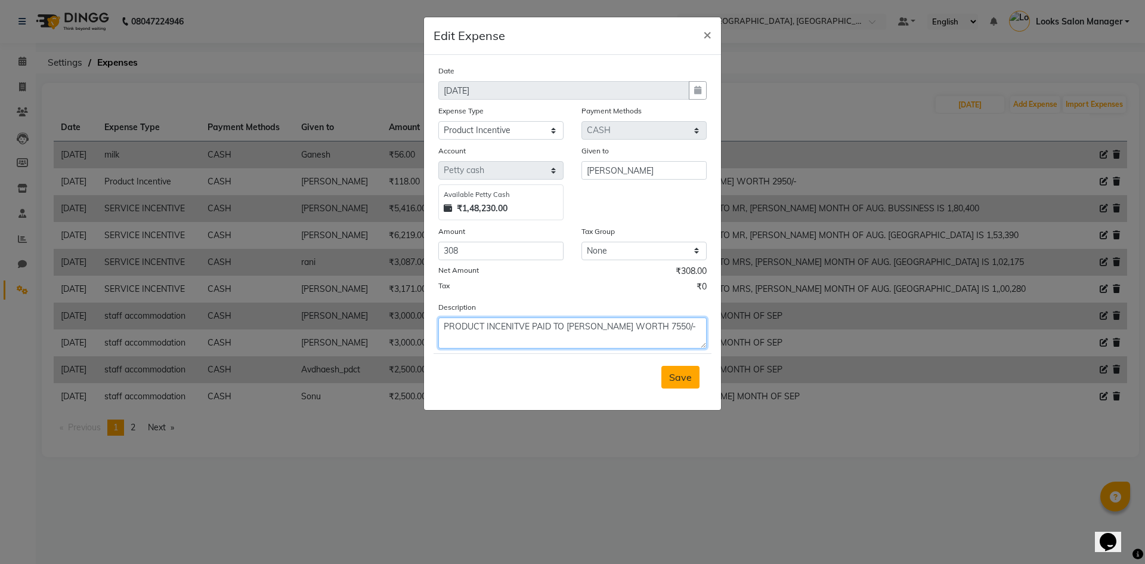
type textarea "PRODUCT INCENITVE PAID TO MR. MOHSIN WORTH 7550/-"
click at [672, 376] on span "Save" at bounding box center [680, 377] width 23 height 12
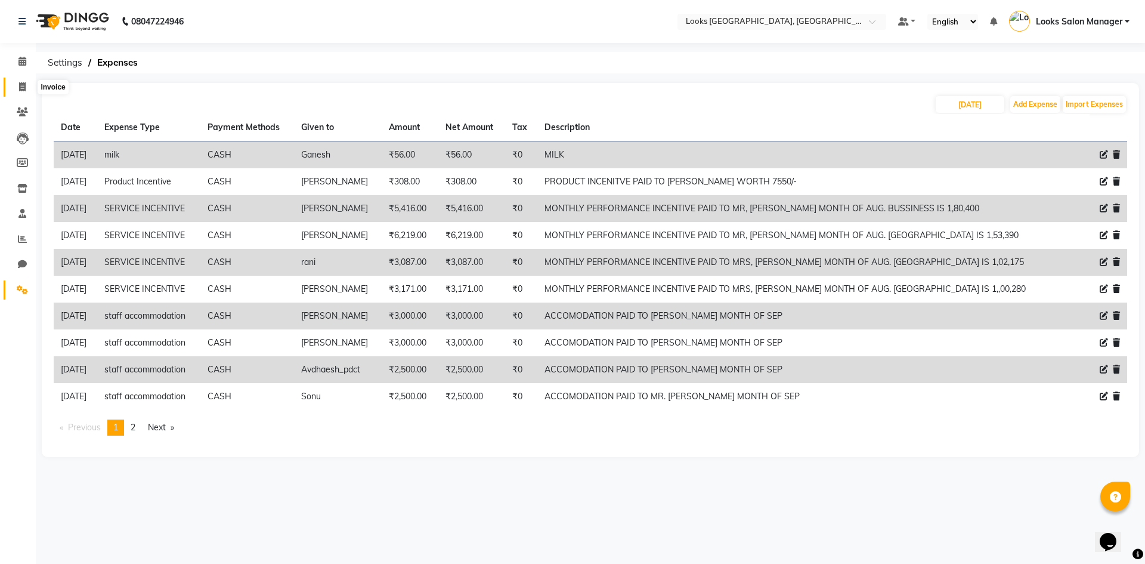
click at [21, 85] on icon at bounding box center [22, 86] width 7 height 9
select select "4460"
select select "service"
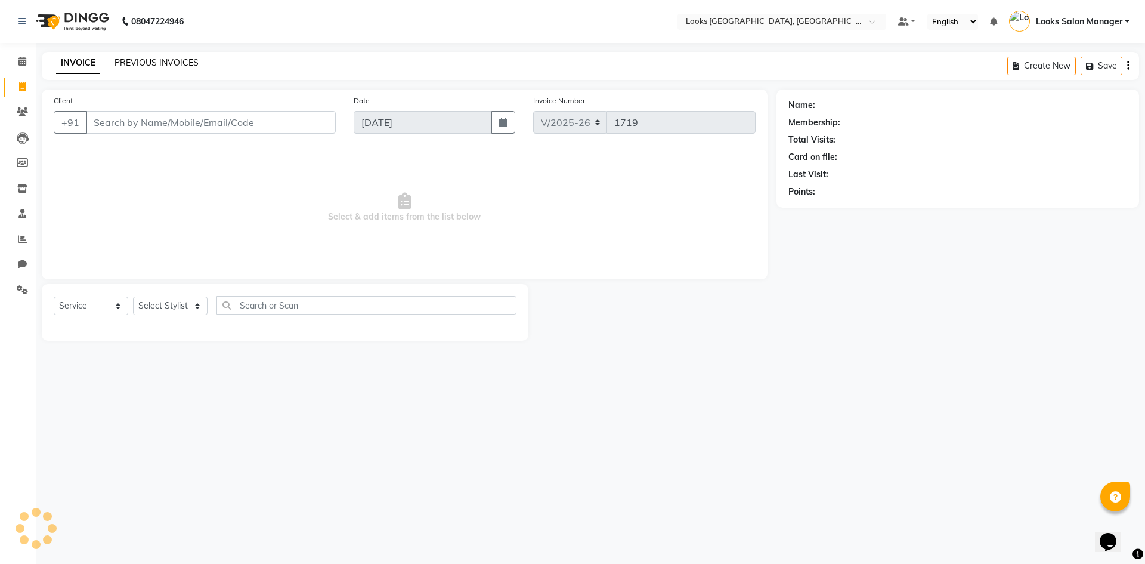
click at [140, 59] on link "PREVIOUS INVOICES" at bounding box center [157, 62] width 84 height 11
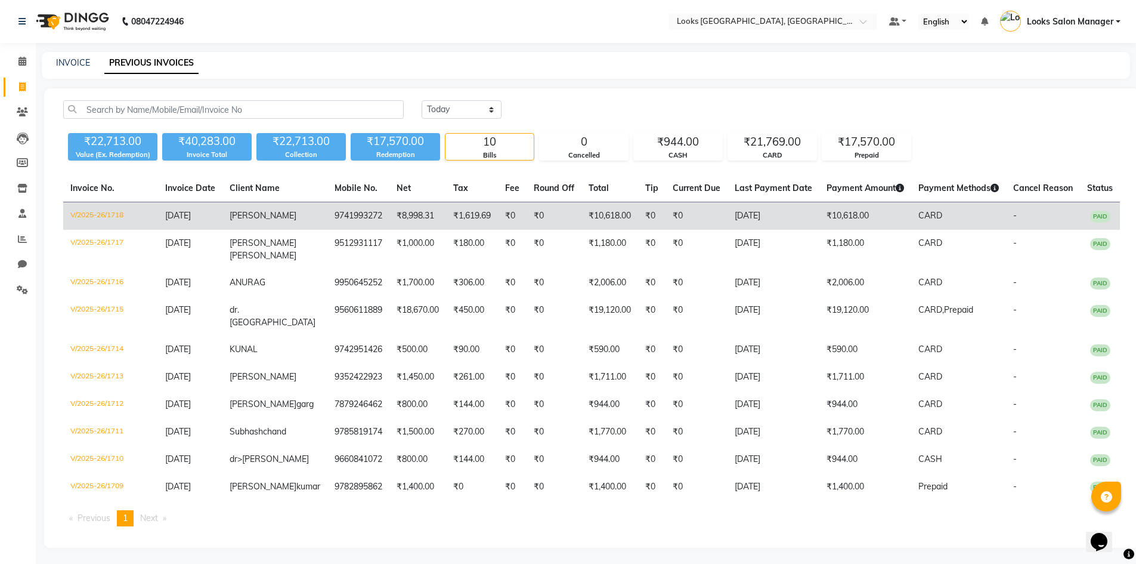
click at [327, 219] on td "9741993272" at bounding box center [358, 216] width 62 height 28
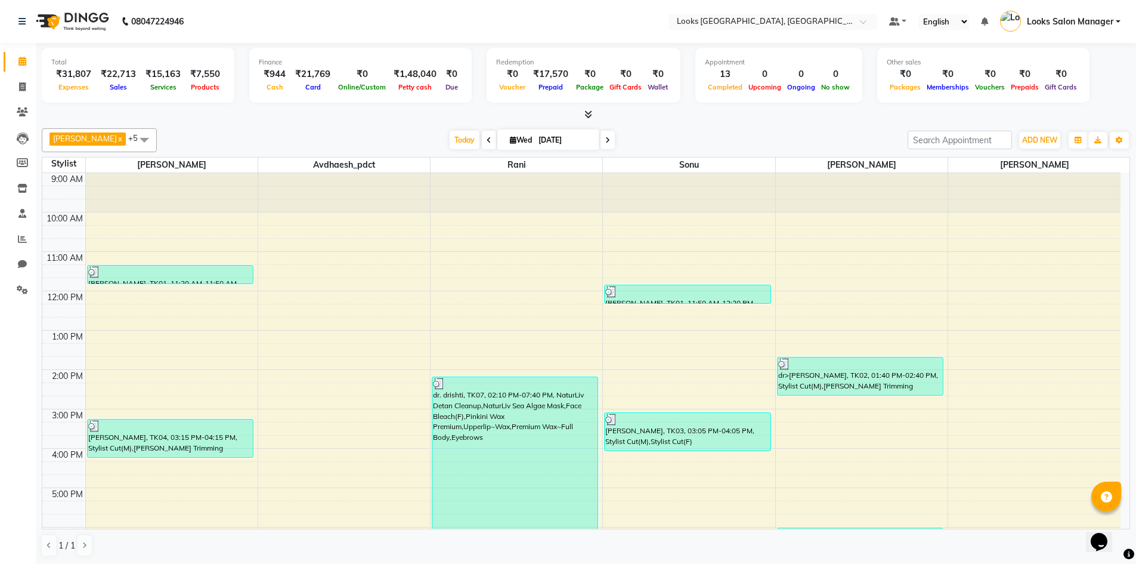
click at [585, 115] on icon at bounding box center [589, 114] width 8 height 9
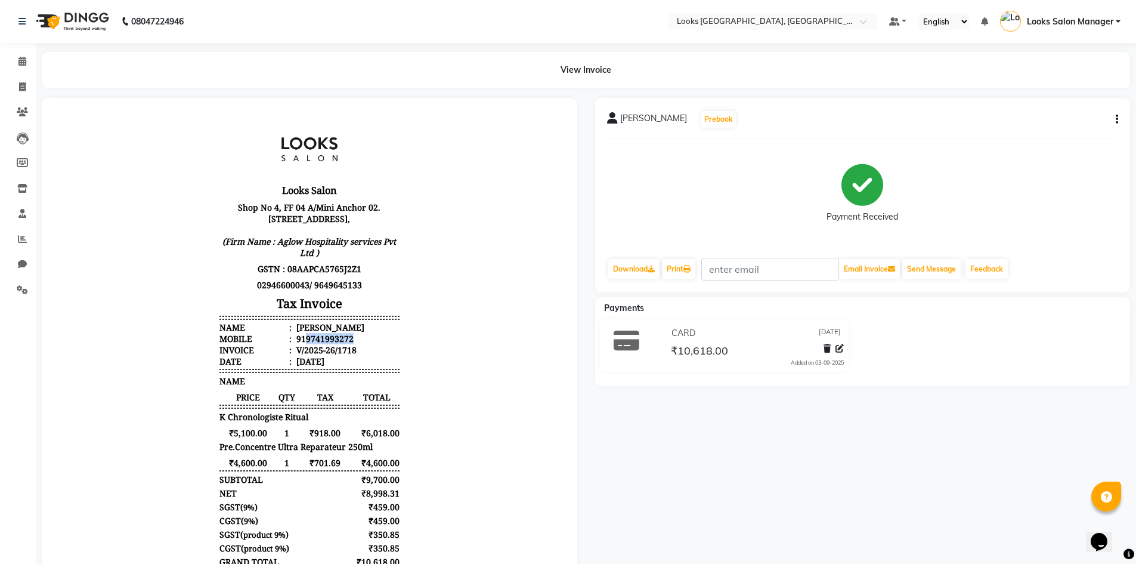
drag, startPoint x: 298, startPoint y: 350, endPoint x: 360, endPoint y: 350, distance: 61.4
click at [360, 344] on li "Mobile : 919741993272" at bounding box center [310, 338] width 180 height 11
copy div "9741993272"
click at [16, 68] on span at bounding box center [22, 62] width 21 height 14
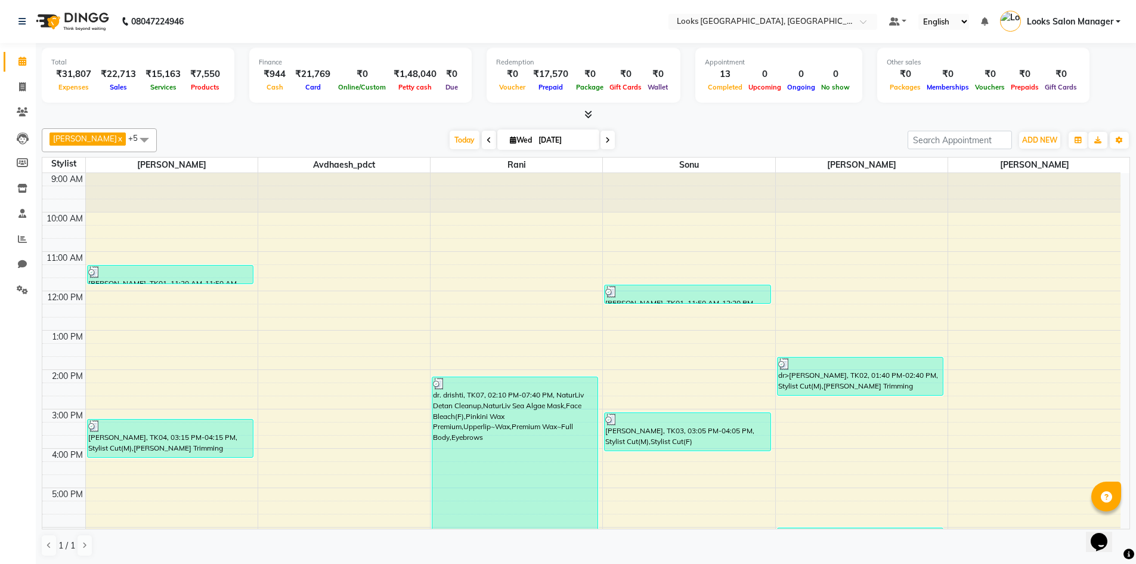
click at [588, 116] on icon at bounding box center [589, 114] width 8 height 9
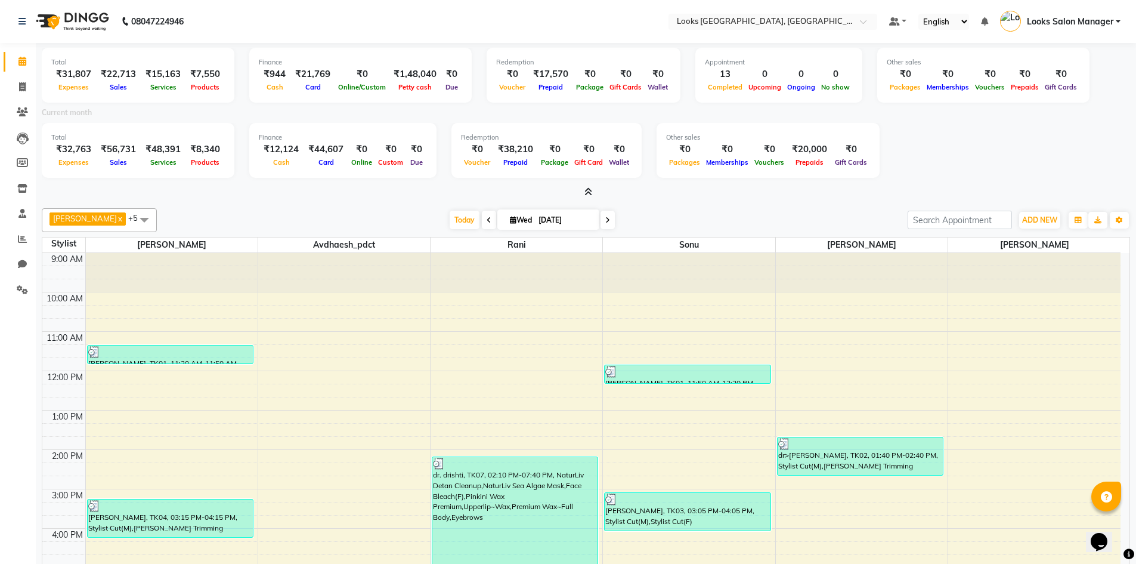
click at [586, 191] on icon at bounding box center [589, 191] width 8 height 9
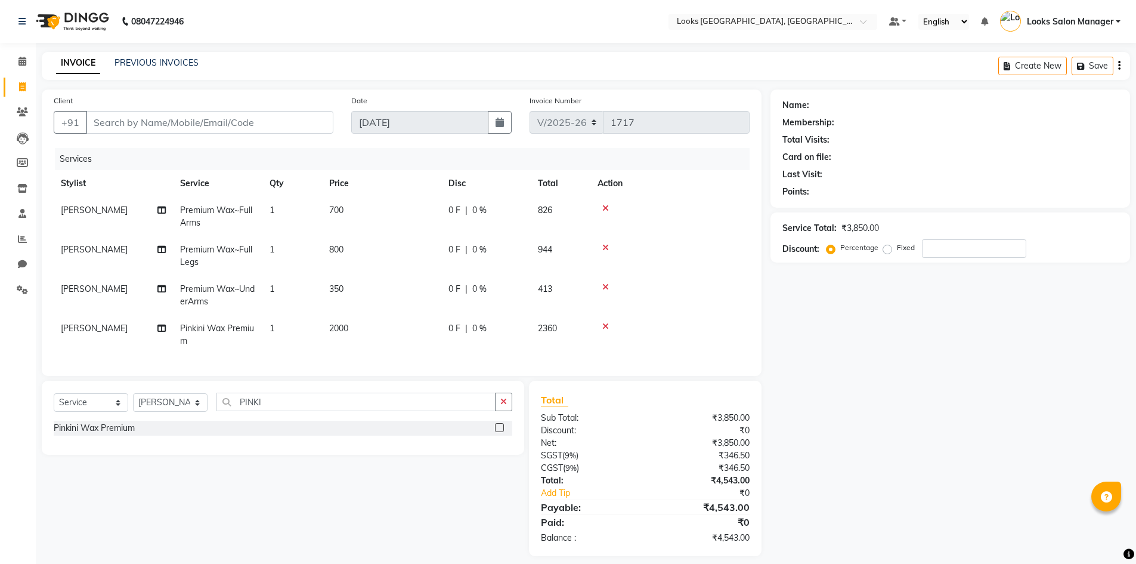
select select "4460"
select select "service"
select select "85711"
click at [243, 411] on input "PINKI" at bounding box center [356, 402] width 279 height 18
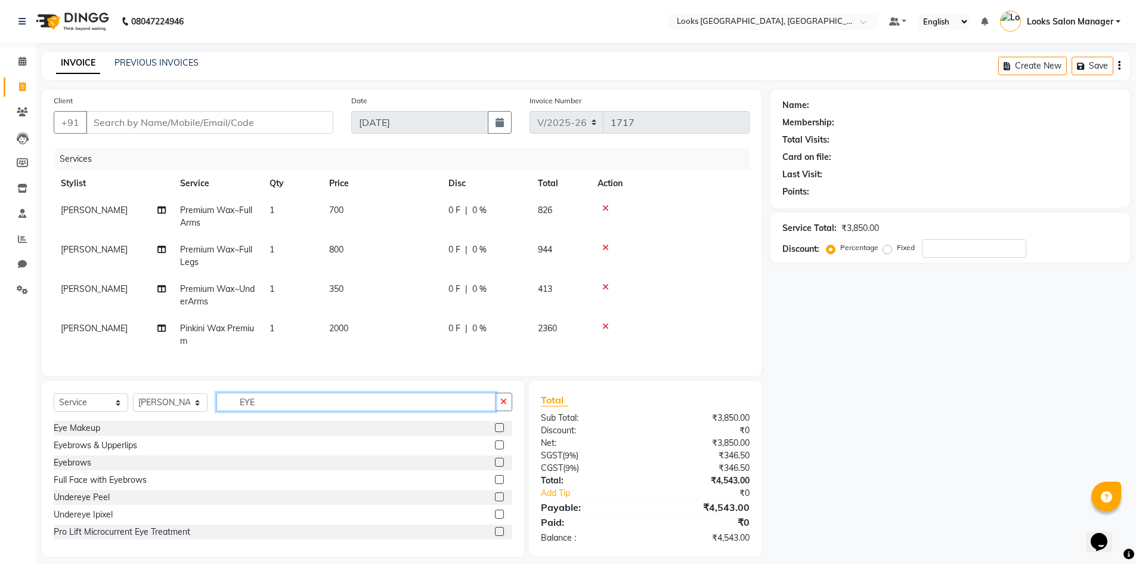
type input "EYE"
click at [495, 449] on label at bounding box center [499, 444] width 9 height 9
click at [495, 449] on input "checkbox" at bounding box center [499, 445] width 8 height 8
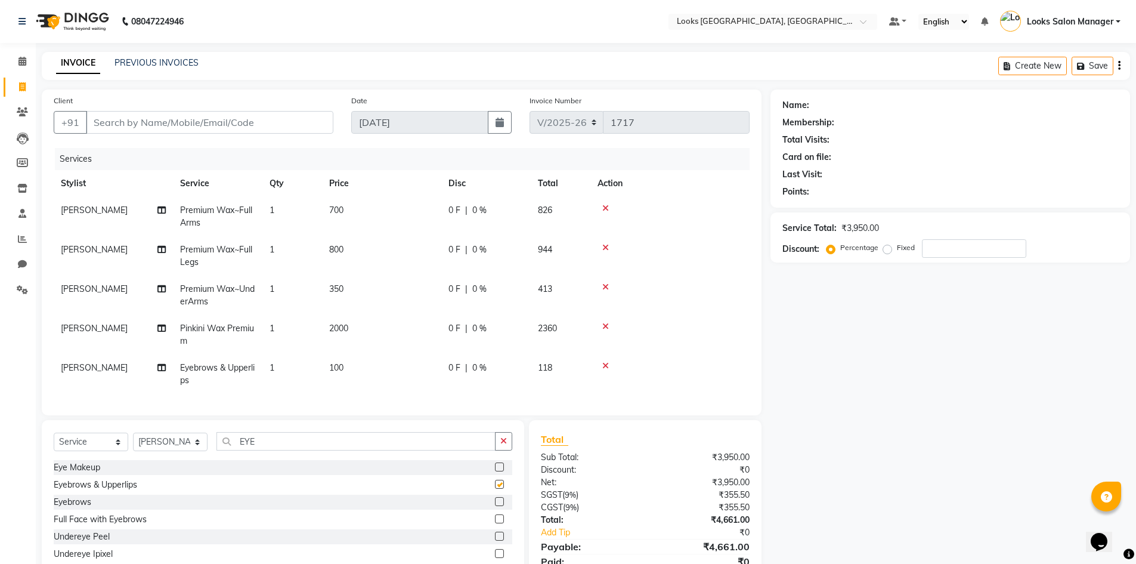
checkbox input "false"
click at [287, 449] on input "EYE" at bounding box center [356, 441] width 279 height 18
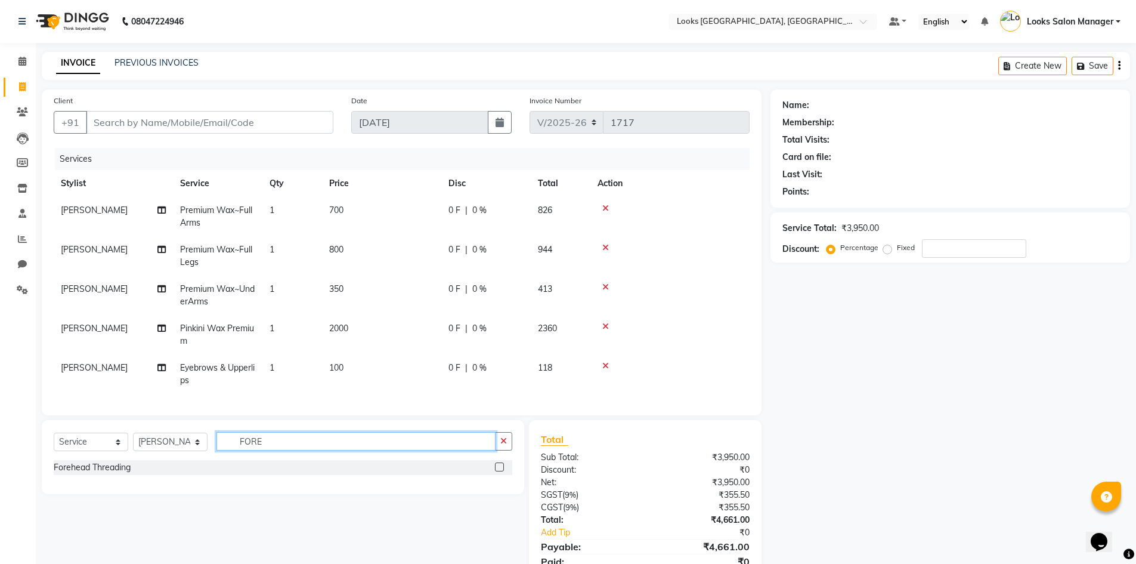
type input "FORE"
click at [499, 471] on label at bounding box center [499, 466] width 9 height 9
click at [499, 471] on input "checkbox" at bounding box center [499, 467] width 8 height 8
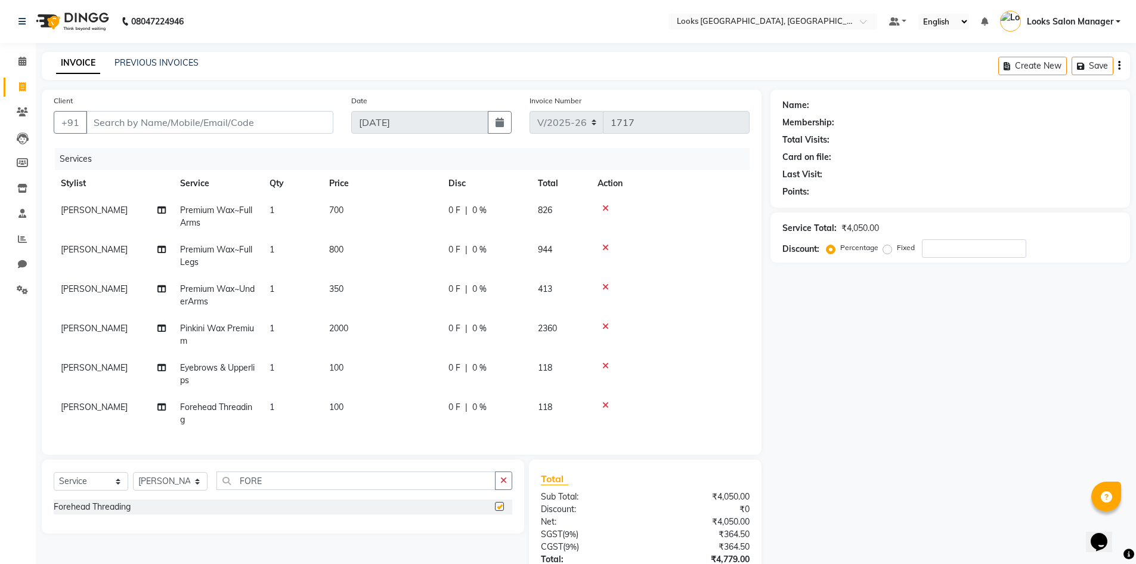
click at [396, 370] on td "100" at bounding box center [381, 373] width 119 height 39
checkbox input "false"
select select "85711"
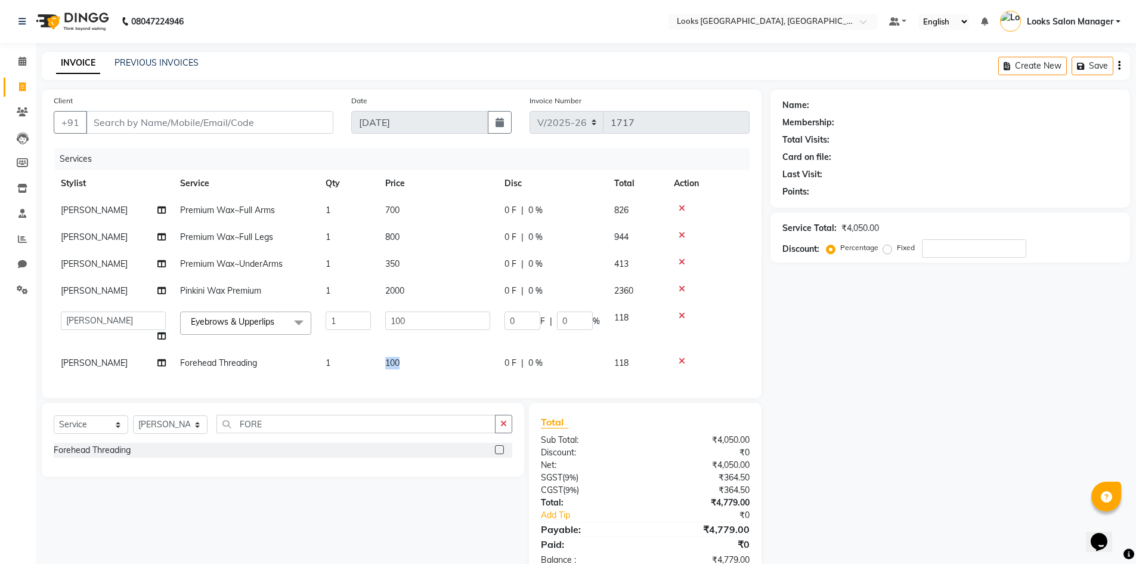
click at [396, 370] on td "100" at bounding box center [437, 363] width 119 height 27
select select "85711"
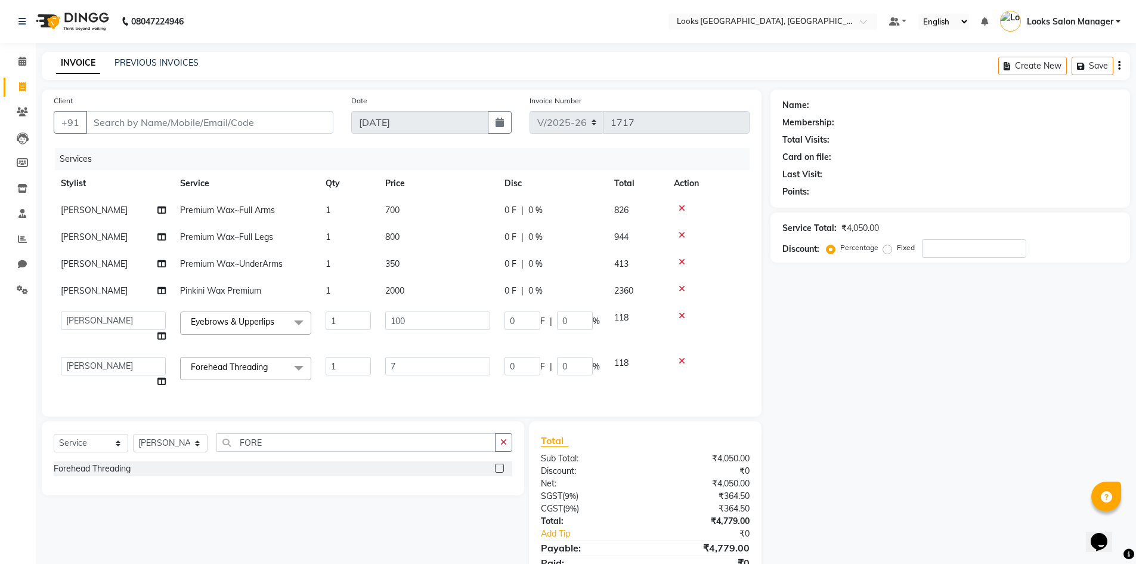
type input "70"
click at [406, 319] on input "100" at bounding box center [437, 320] width 105 height 18
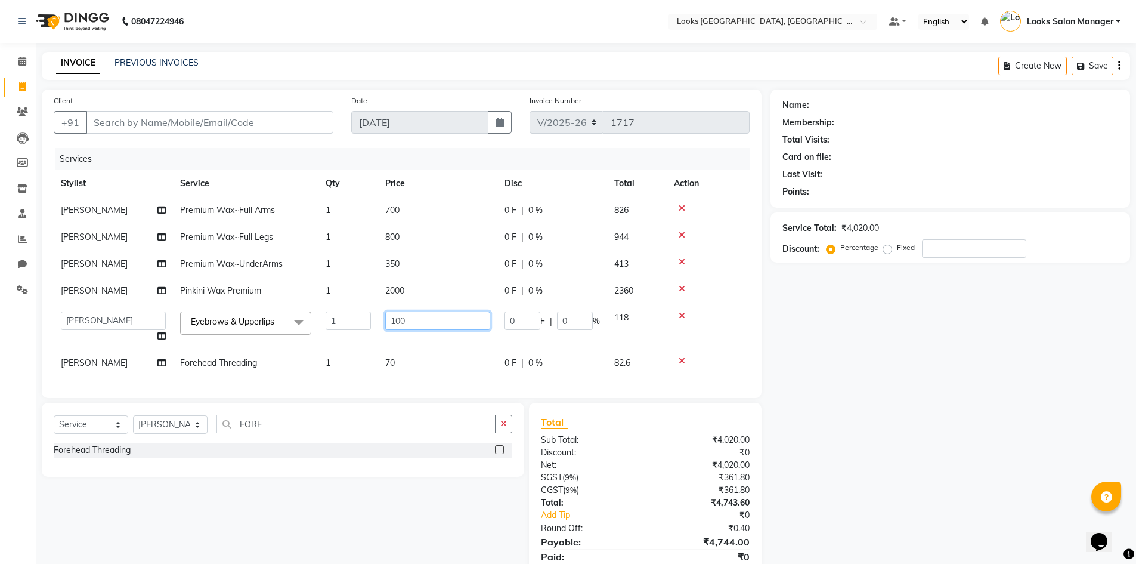
click at [404, 320] on input "100" at bounding box center [437, 320] width 105 height 18
type input "140"
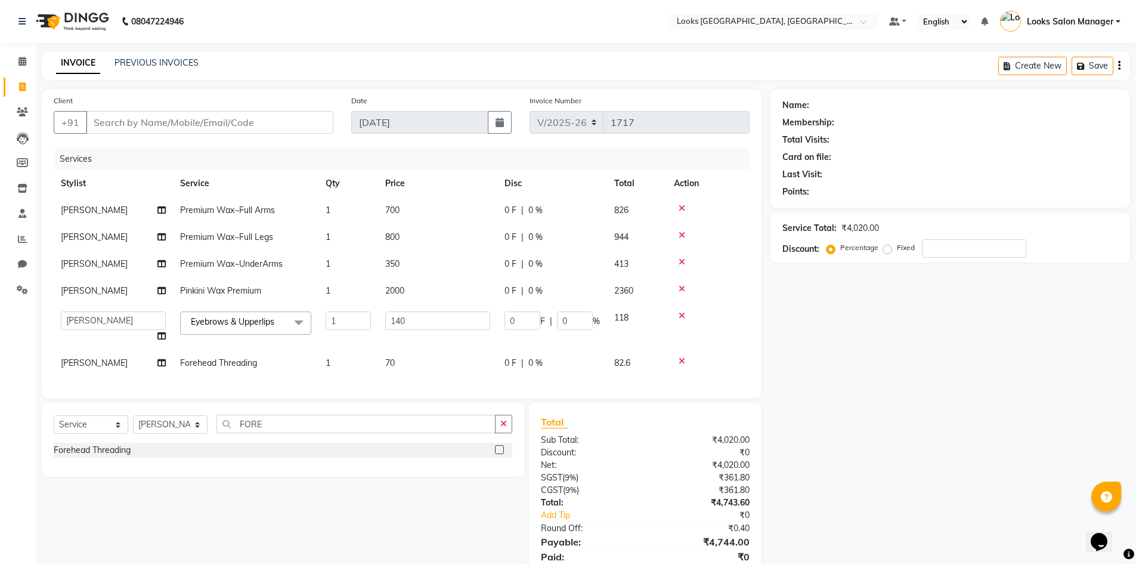
click at [366, 338] on tbody "Pratiksha Premium Wax~Full Arms 1 700 0 F | 0 % 826 Pratiksha Premium Wax~Full …" at bounding box center [402, 287] width 696 height 180
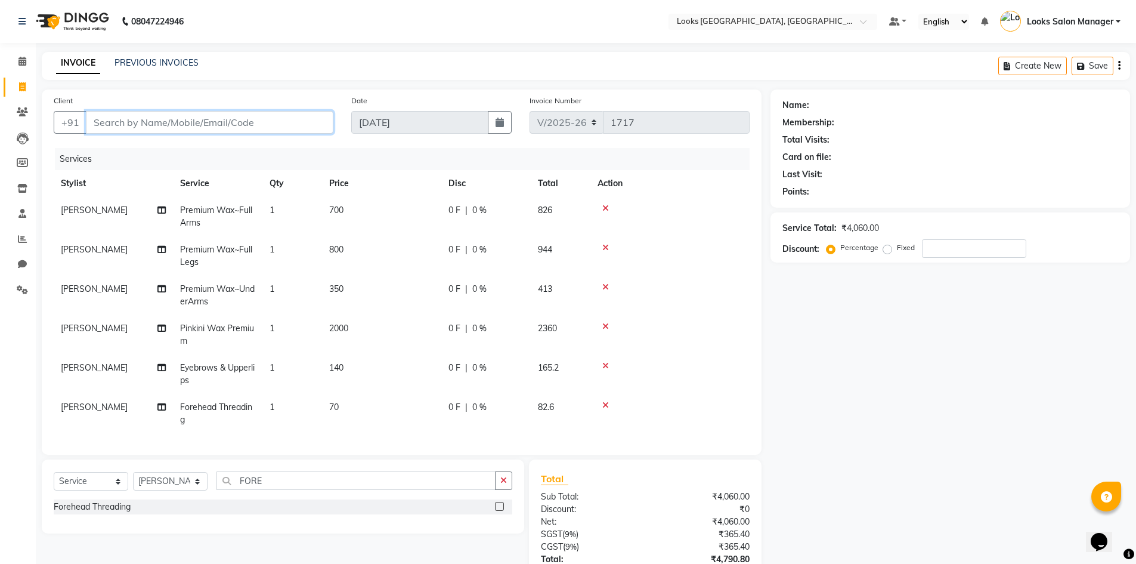
click at [225, 120] on input "Client" at bounding box center [210, 122] width 248 height 23
type input "8"
type input "0"
type input "8562096950"
click at [307, 114] on button "Add Client" at bounding box center [302, 122] width 61 height 23
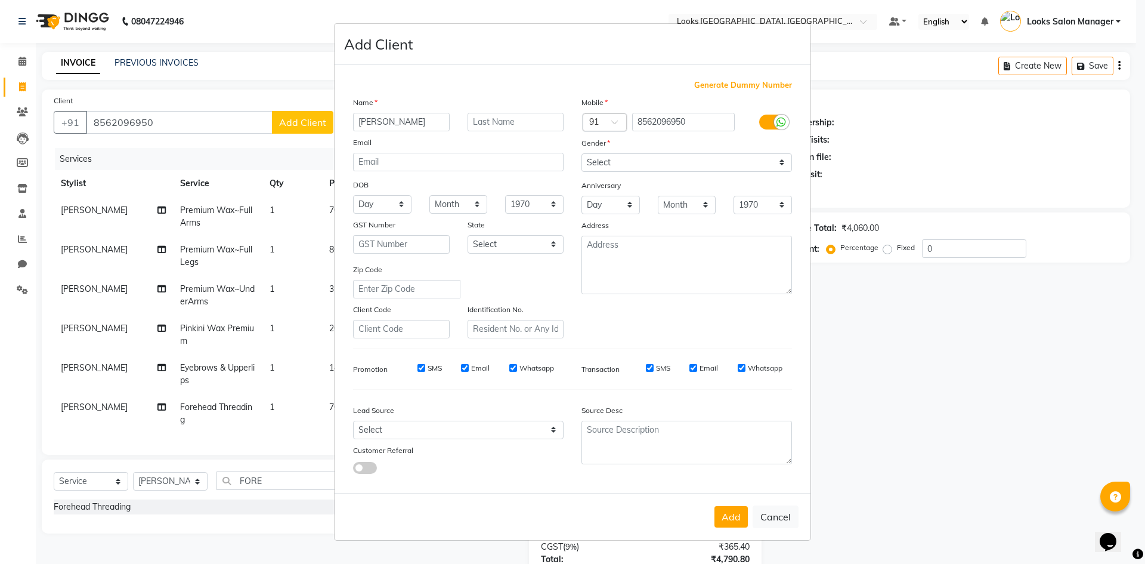
type input "BHAWIKA"
click at [607, 159] on select "Select Male Female Other Prefer Not To Say" at bounding box center [687, 162] width 211 height 18
select select "female"
click at [582, 153] on select "Select Male Female Other Prefer Not To Say" at bounding box center [687, 162] width 211 height 18
click at [738, 506] on button "Add" at bounding box center [731, 516] width 33 height 21
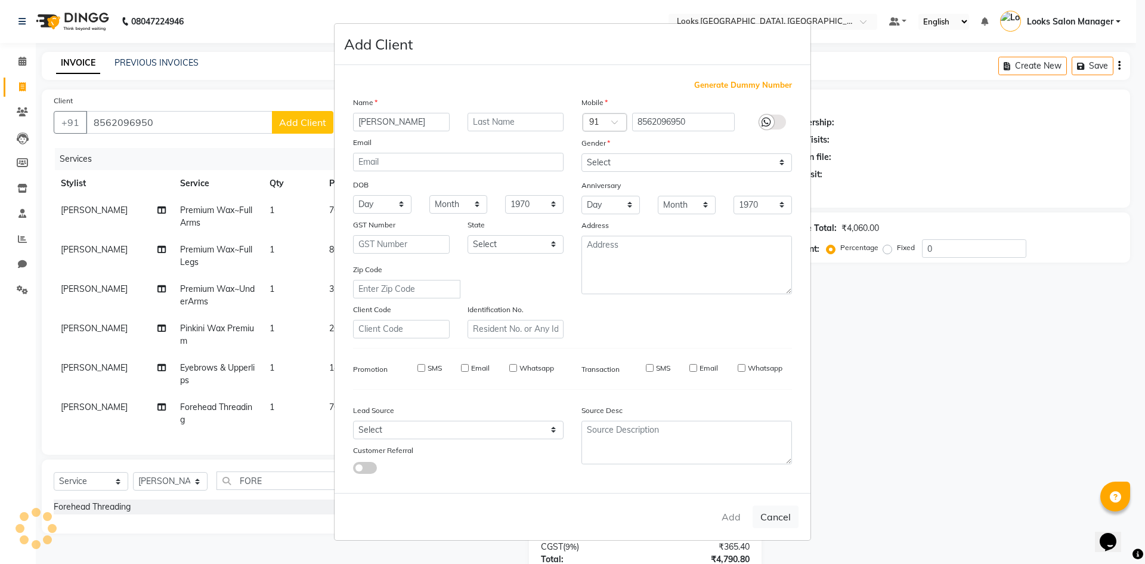
select select
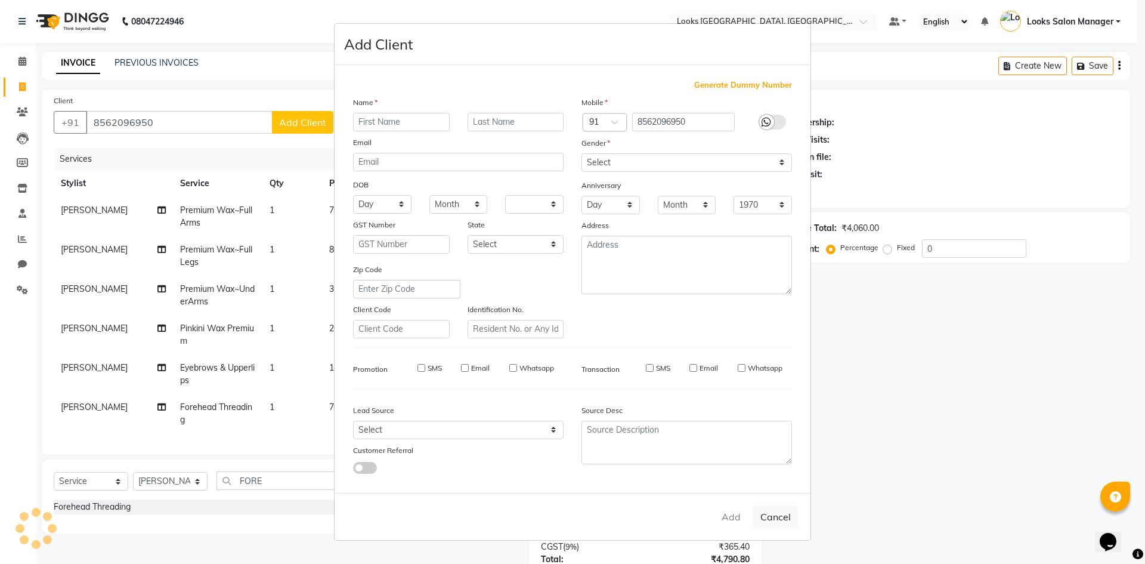
select select
checkbox input "false"
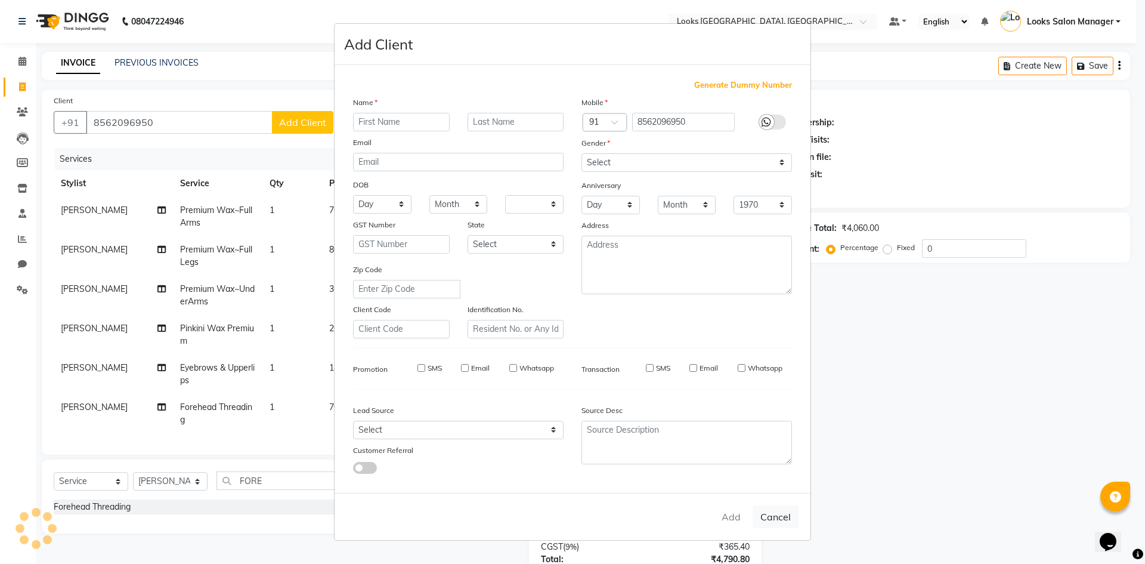
checkbox input "false"
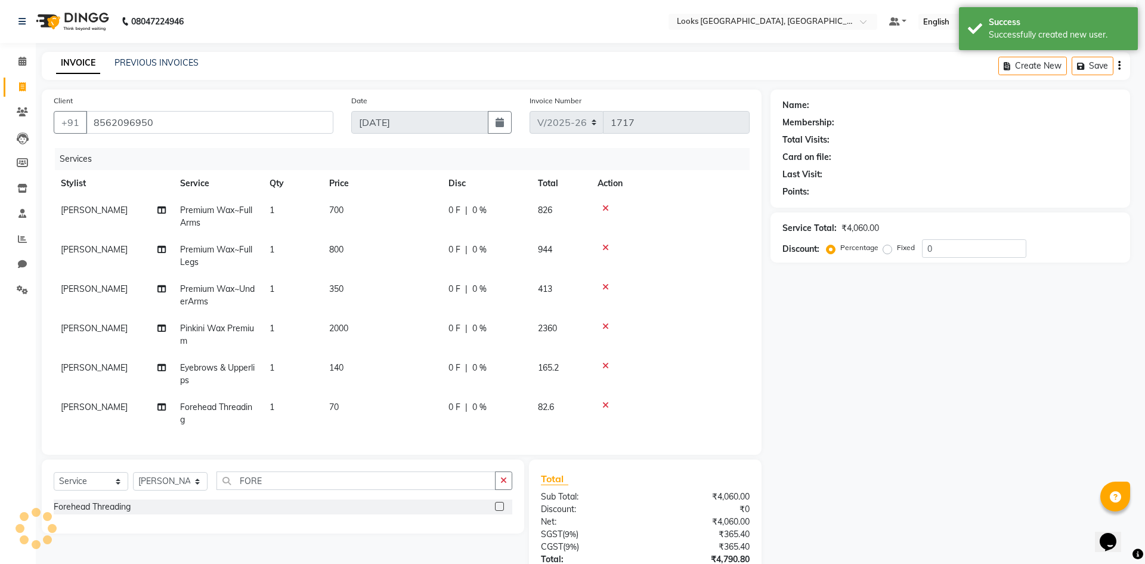
select select "1: Object"
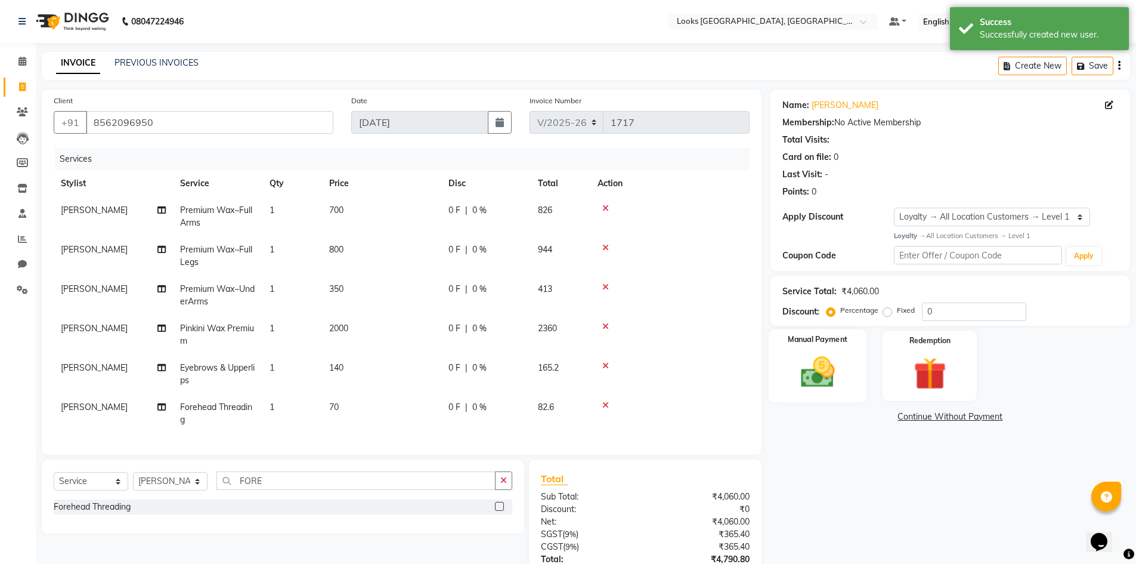
click at [836, 367] on img at bounding box center [817, 372] width 55 height 39
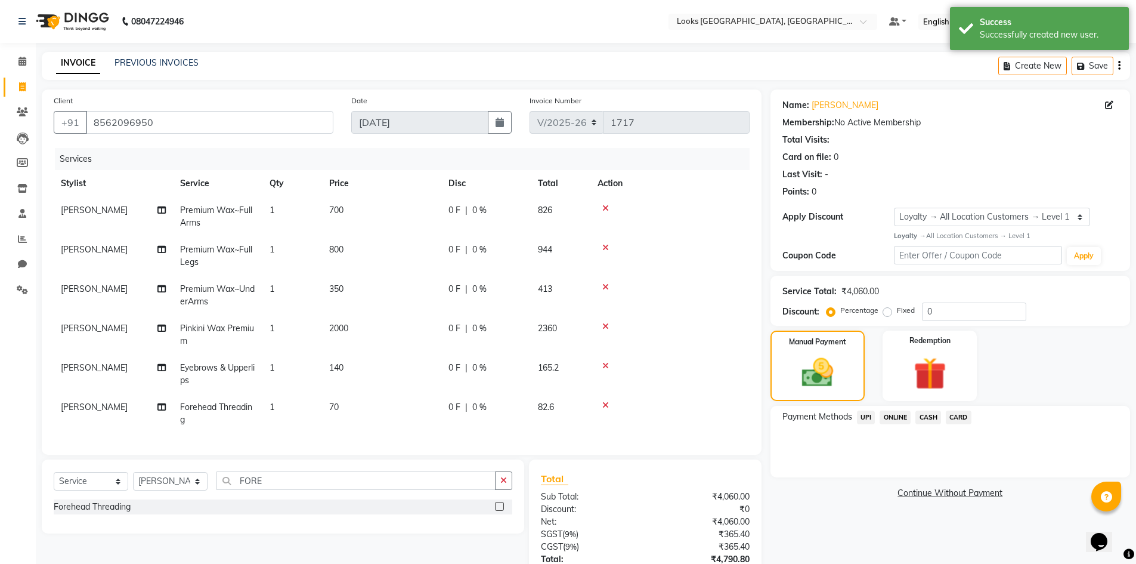
click at [957, 418] on span "CARD" at bounding box center [959, 417] width 26 height 14
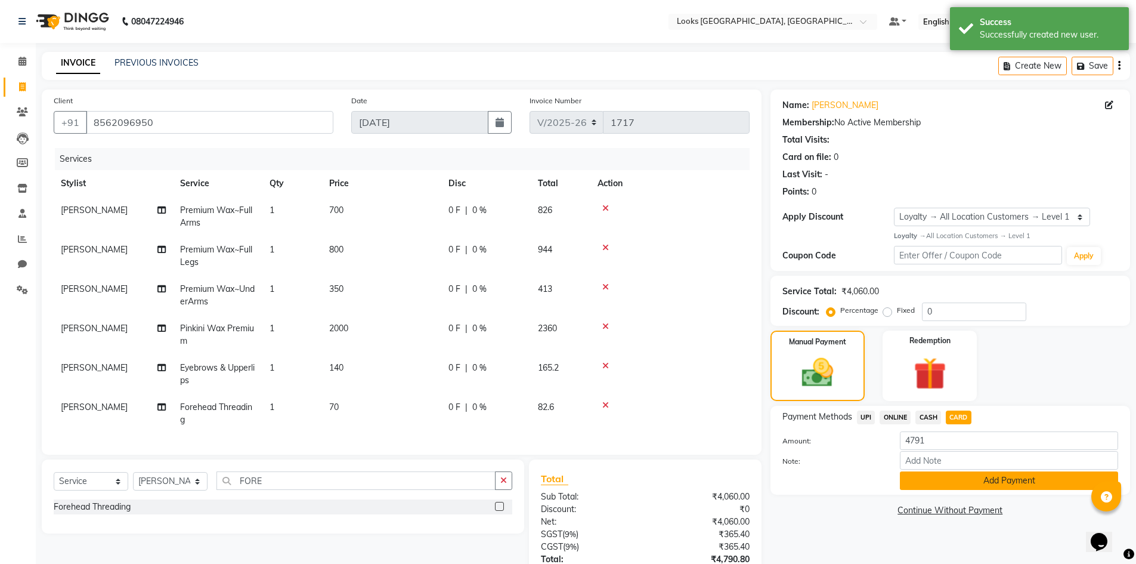
click at [934, 486] on button "Add Payment" at bounding box center [1009, 480] width 218 height 18
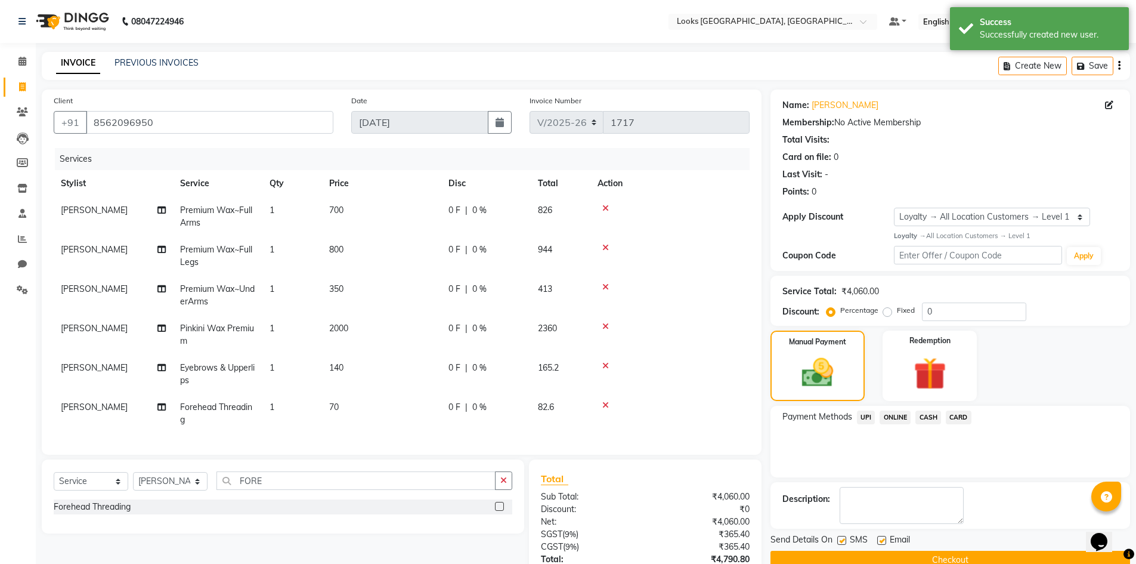
click at [840, 541] on label at bounding box center [842, 540] width 9 height 9
click at [840, 541] on input "checkbox" at bounding box center [842, 541] width 8 height 8
checkbox input "false"
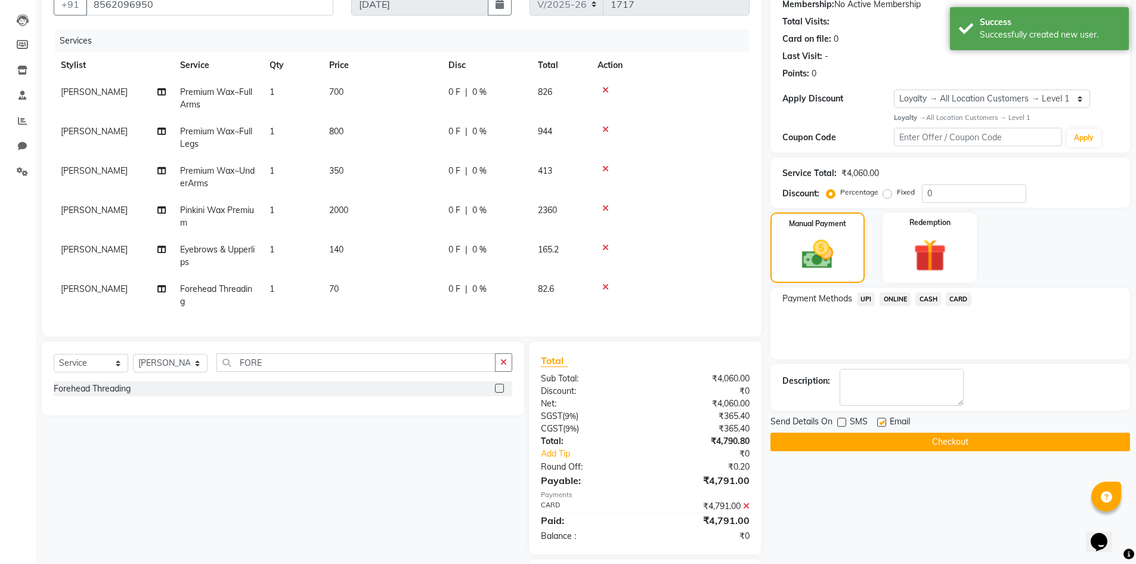
scroll to position [119, 0]
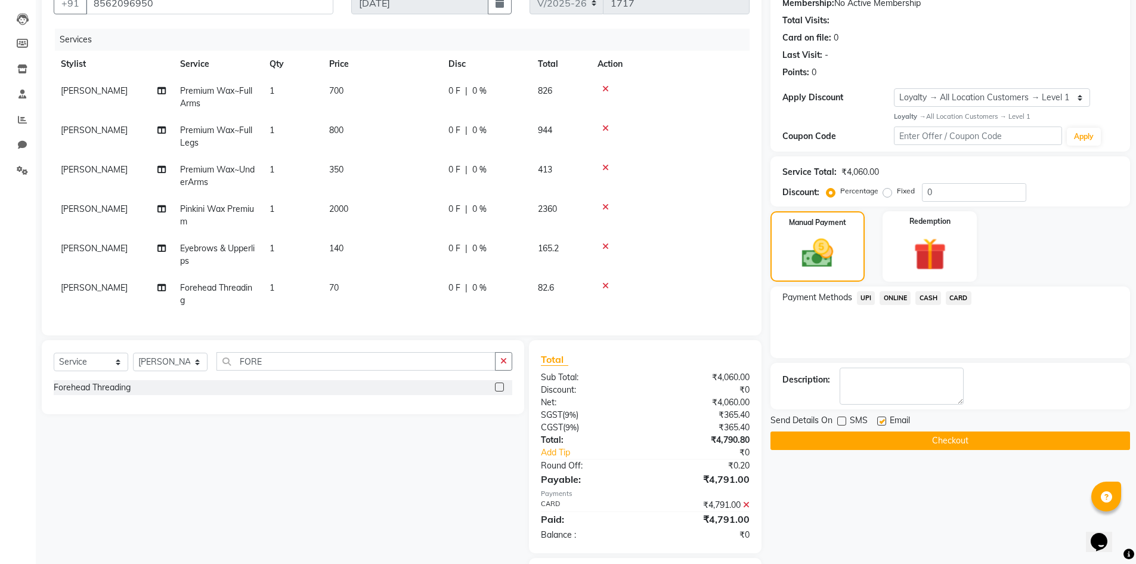
click at [879, 437] on button "Checkout" at bounding box center [951, 440] width 360 height 18
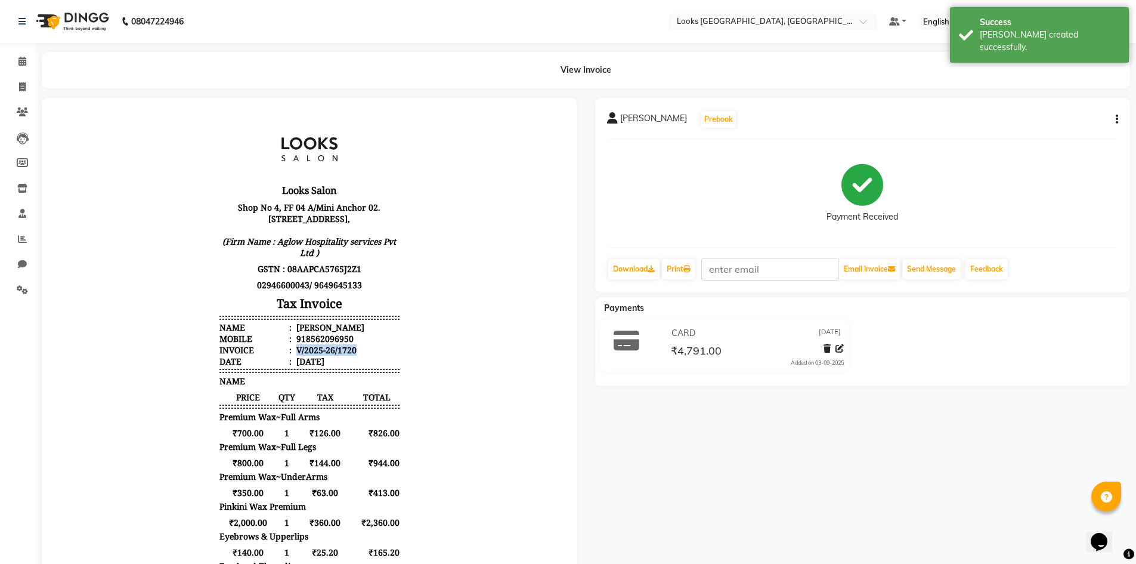
drag, startPoint x: 284, startPoint y: 361, endPoint x: 388, endPoint y: 363, distance: 103.8
click at [388, 356] on li "Invoice : V/2025-26/1720" at bounding box center [310, 349] width 180 height 11
copy div "V/2025-26/1720"
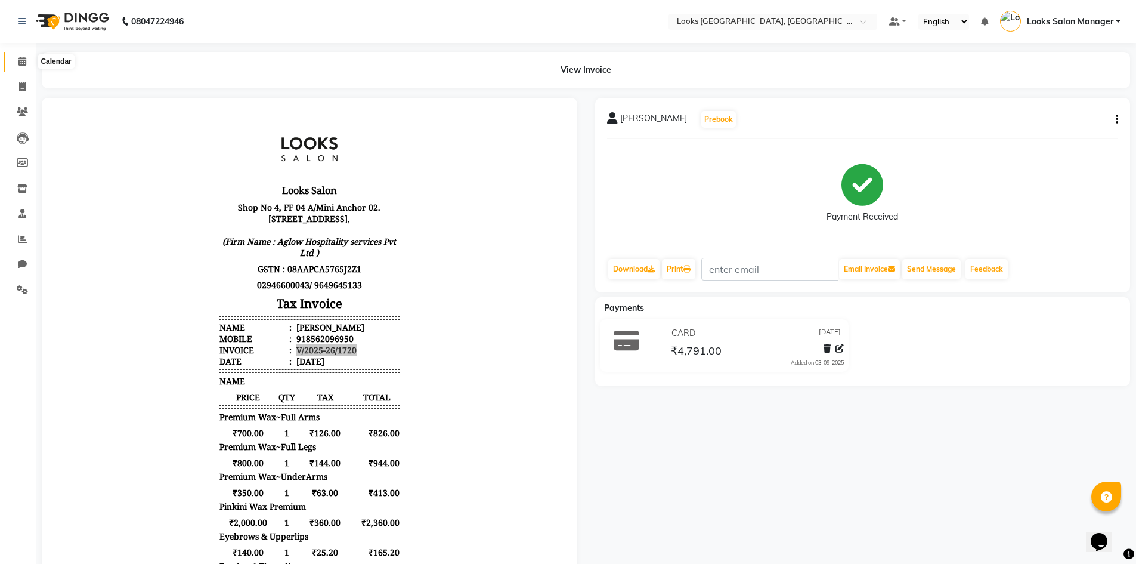
click at [30, 58] on span at bounding box center [22, 62] width 21 height 14
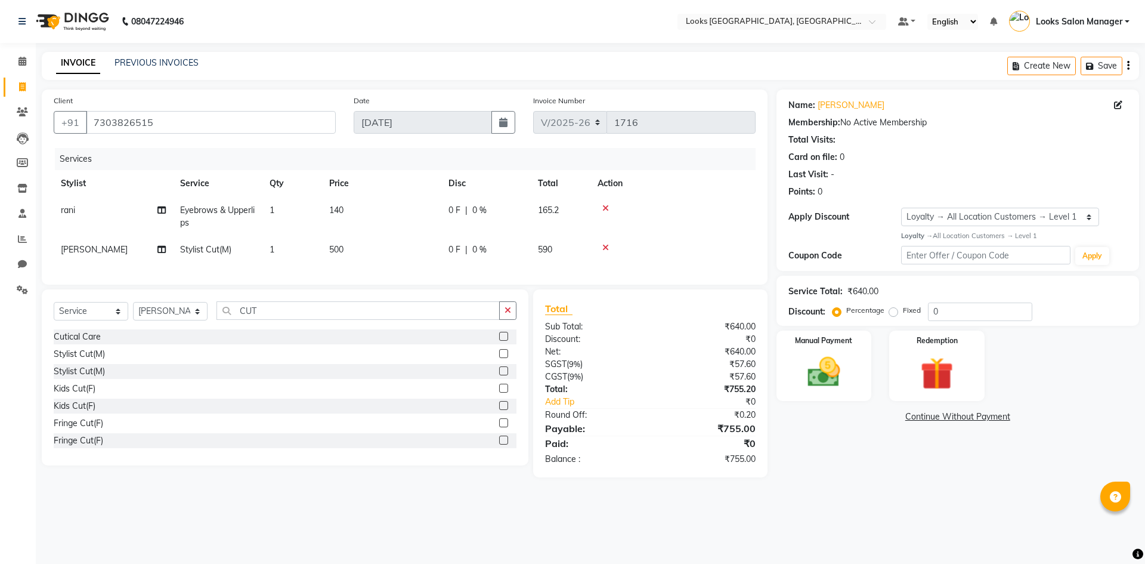
select select "4460"
select select "service"
select select "85710"
select select "1: Object"
click at [246, 318] on input "CUT" at bounding box center [358, 310] width 283 height 18
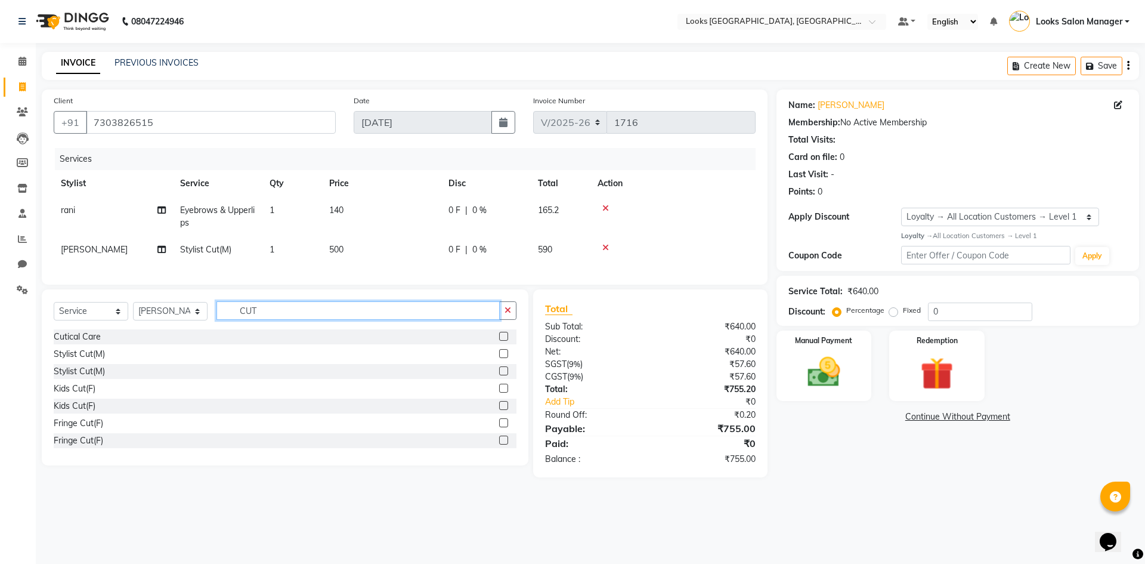
click at [246, 318] on input "CUT" at bounding box center [358, 310] width 283 height 18
type input "BEAR"
click at [502, 343] on div at bounding box center [507, 336] width 17 height 15
click at [499, 341] on label at bounding box center [503, 336] width 9 height 9
click at [499, 341] on input "checkbox" at bounding box center [503, 337] width 8 height 8
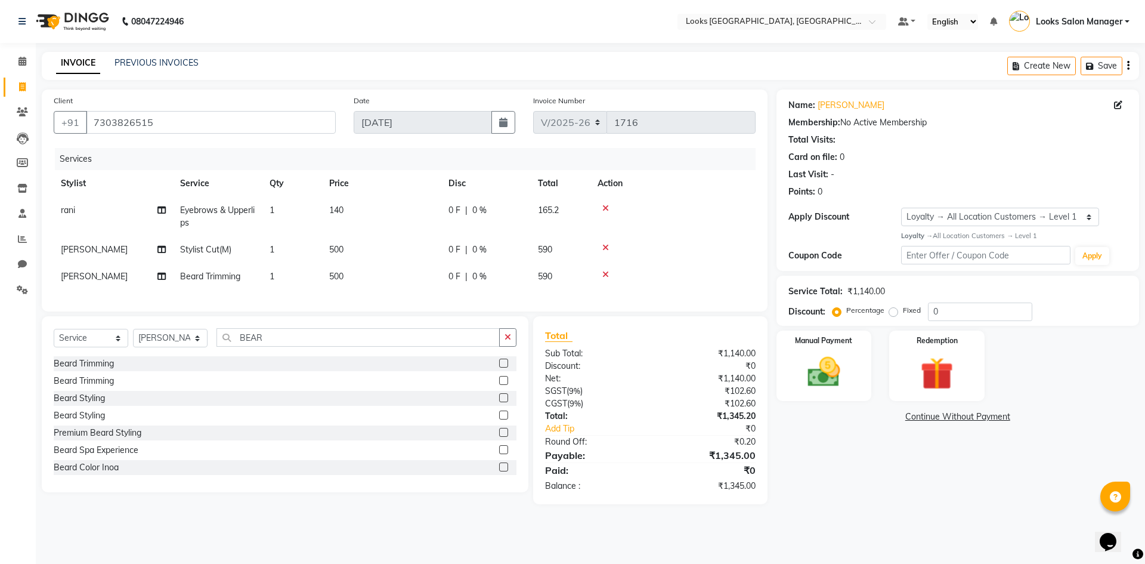
checkbox input "false"
click at [387, 273] on td "500" at bounding box center [381, 276] width 119 height 27
select select "85710"
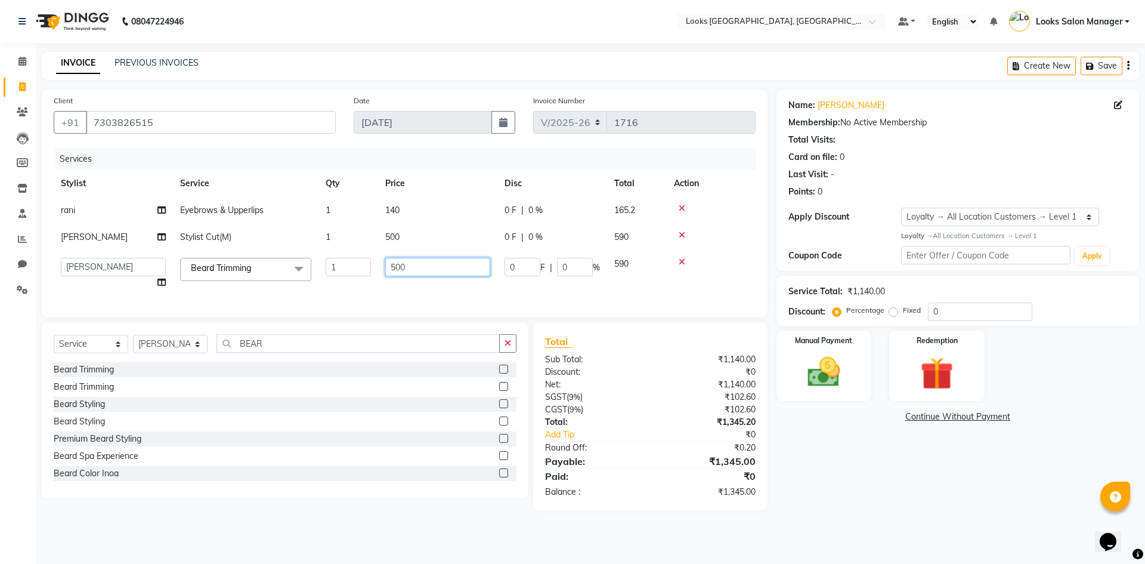
click at [387, 273] on input "500" at bounding box center [437, 267] width 105 height 18
type input "300"
click at [377, 292] on div "Services Stylist Service Qty Price Disc Total Action rani Eyebrows & Upperlips …" at bounding box center [405, 226] width 702 height 157
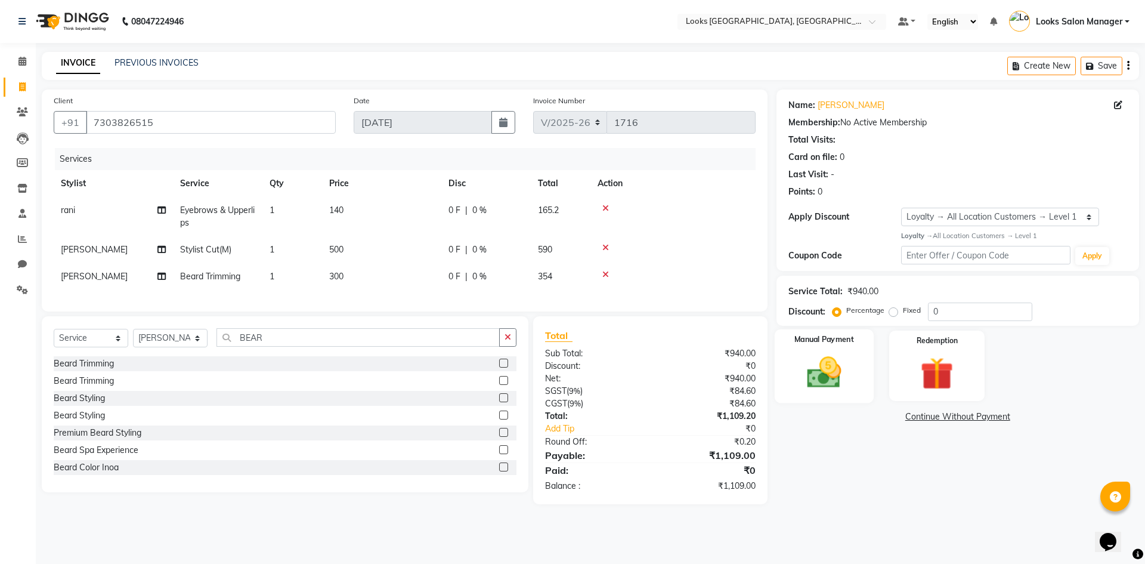
click at [838, 385] on img at bounding box center [823, 372] width 55 height 39
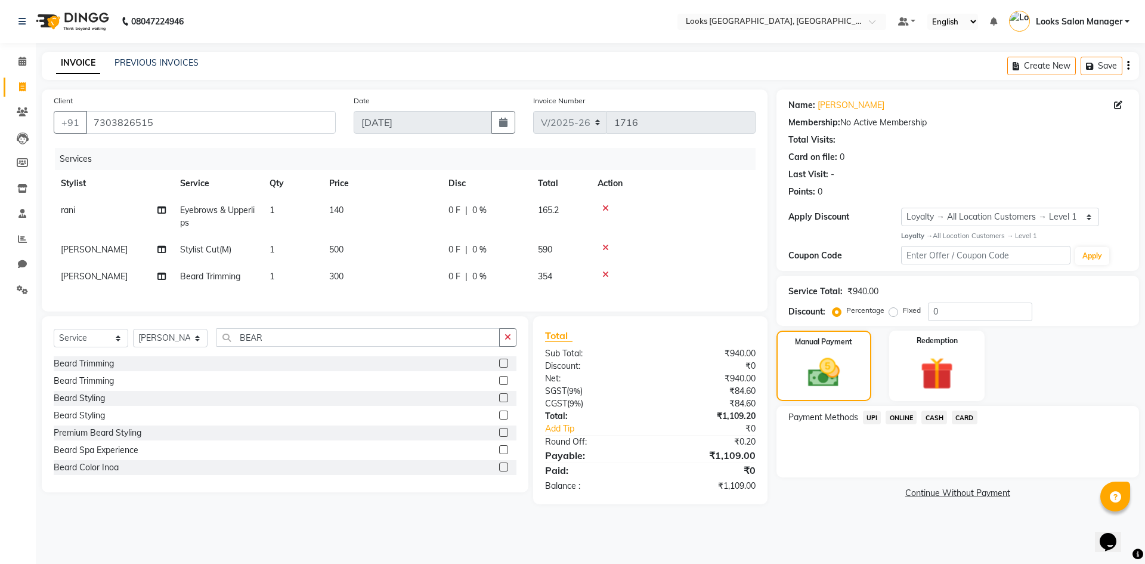
click at [962, 419] on span "CARD" at bounding box center [965, 417] width 26 height 14
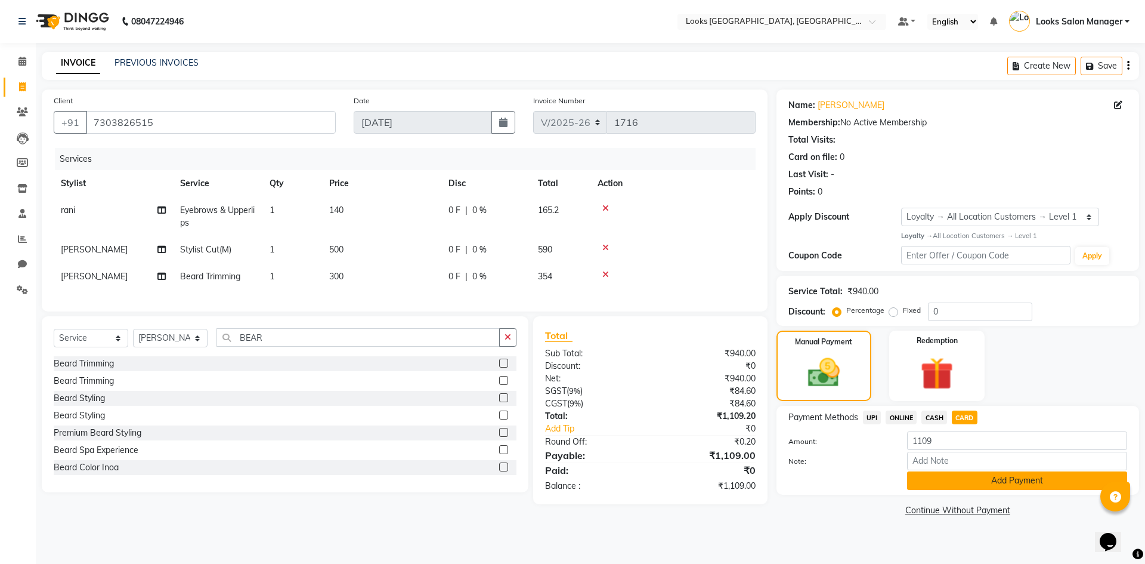
click at [931, 479] on button "Add Payment" at bounding box center [1017, 480] width 220 height 18
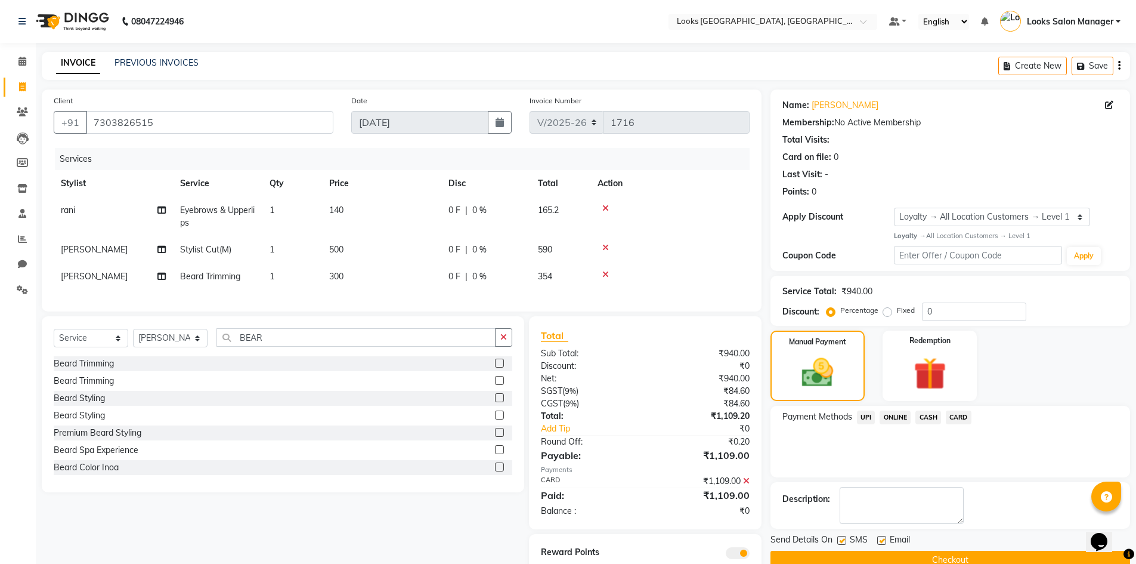
click at [839, 542] on label at bounding box center [842, 540] width 9 height 9
click at [839, 542] on input "checkbox" at bounding box center [842, 541] width 8 height 8
checkbox input "false"
click at [843, 554] on button "Checkout" at bounding box center [951, 560] width 360 height 18
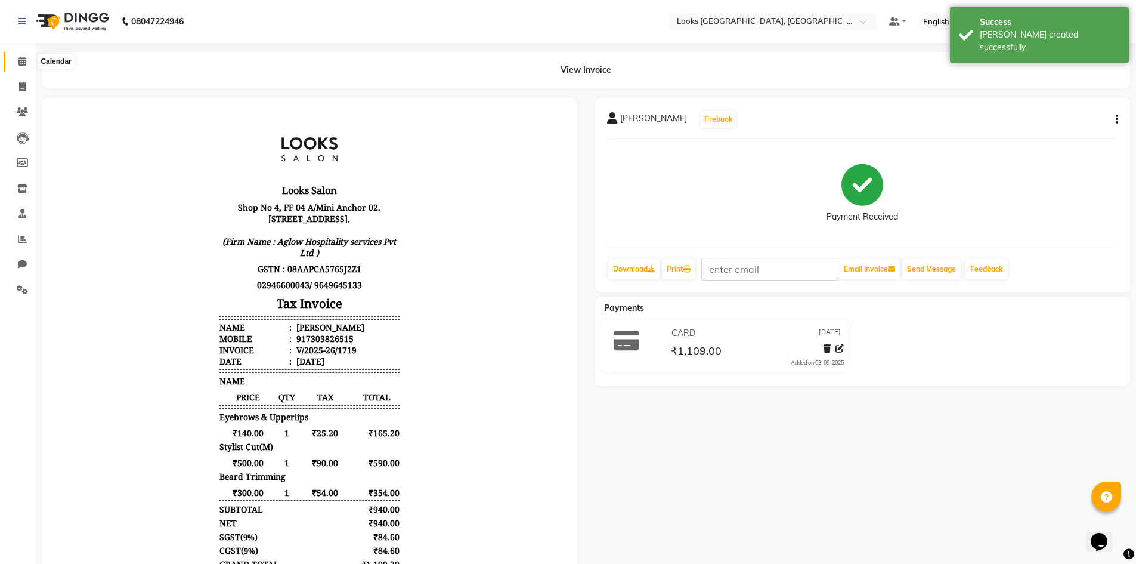
click at [18, 58] on icon at bounding box center [22, 61] width 8 height 9
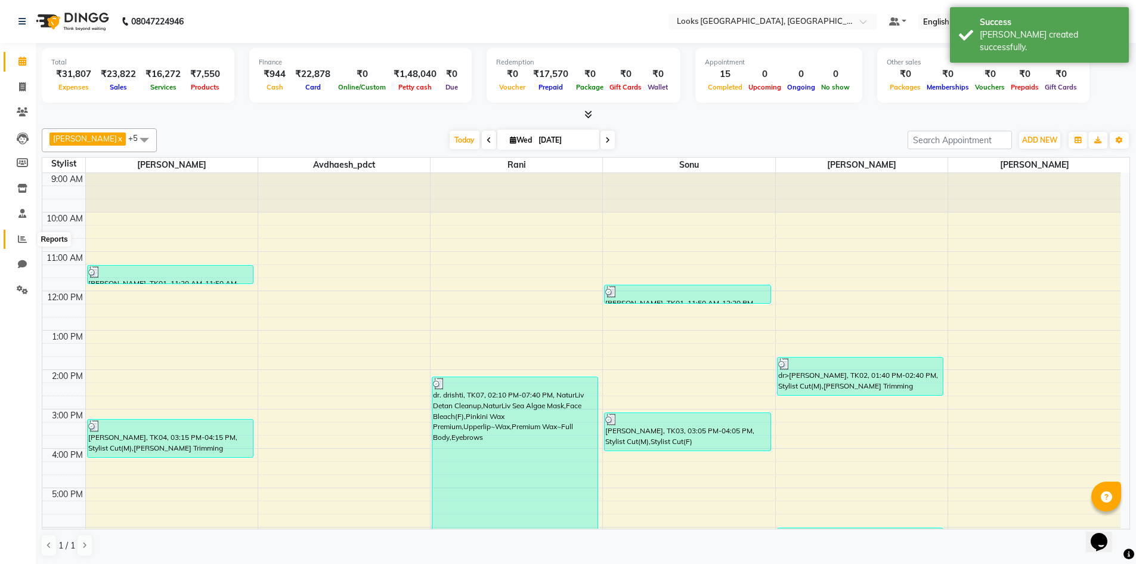
click at [24, 237] on icon at bounding box center [22, 238] width 9 height 9
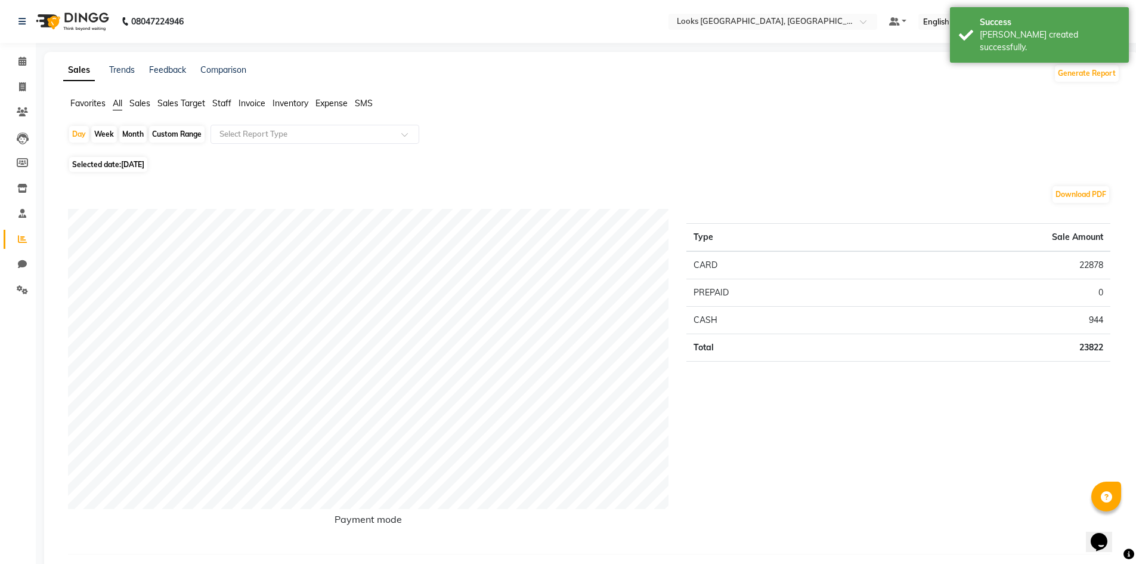
click at [226, 100] on span "Staff" at bounding box center [221, 103] width 19 height 11
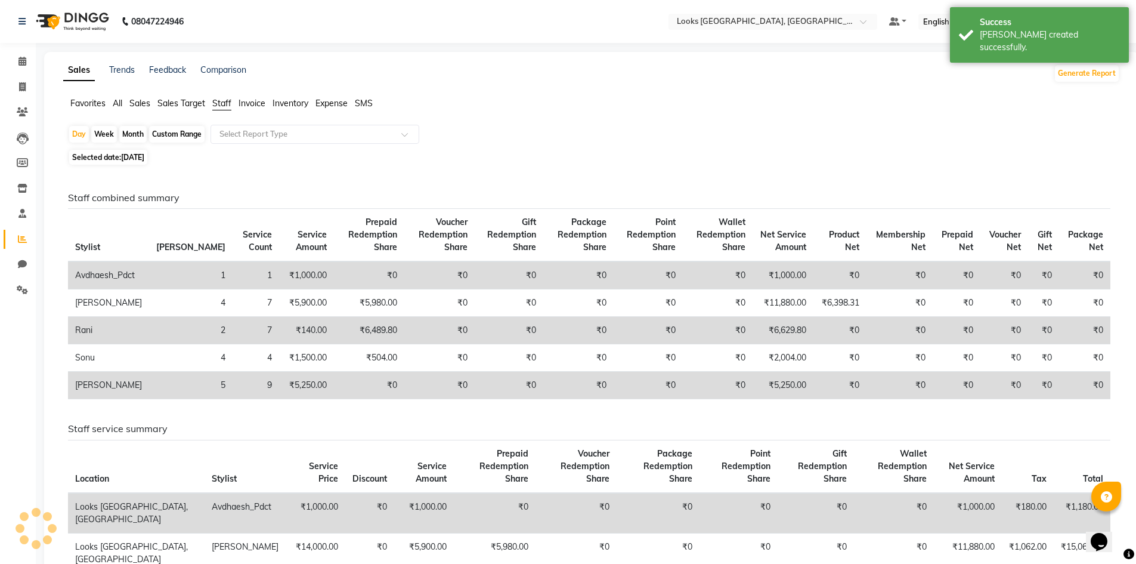
click at [251, 144] on div "Day Week Month Custom Range Select Report Type" at bounding box center [591, 135] width 1047 height 21
click at [251, 139] on input "text" at bounding box center [303, 134] width 172 height 12
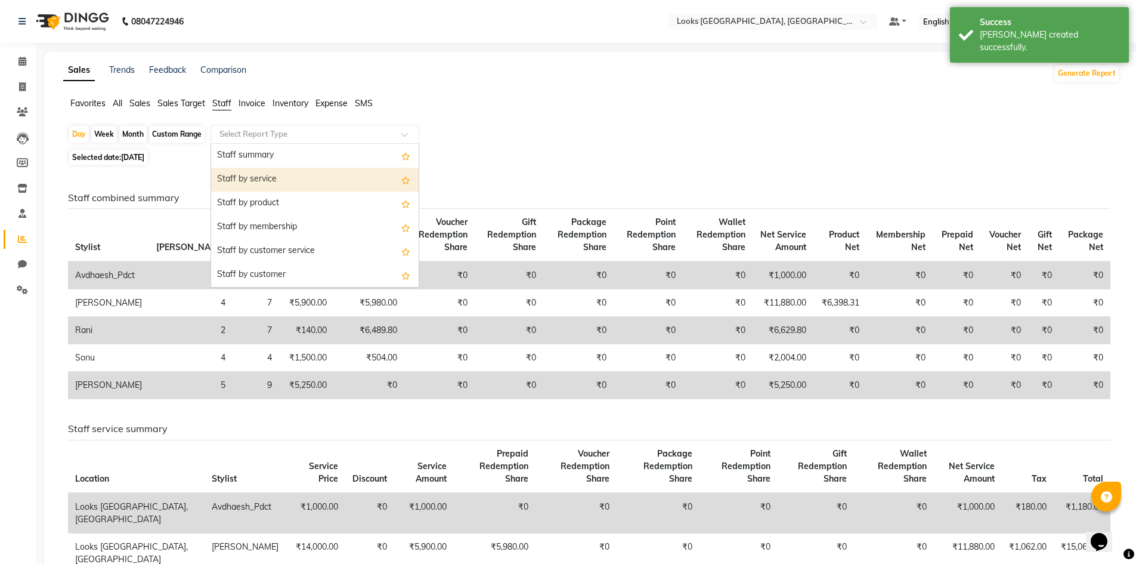
click at [255, 175] on div "Staff by service" at bounding box center [315, 180] width 208 height 24
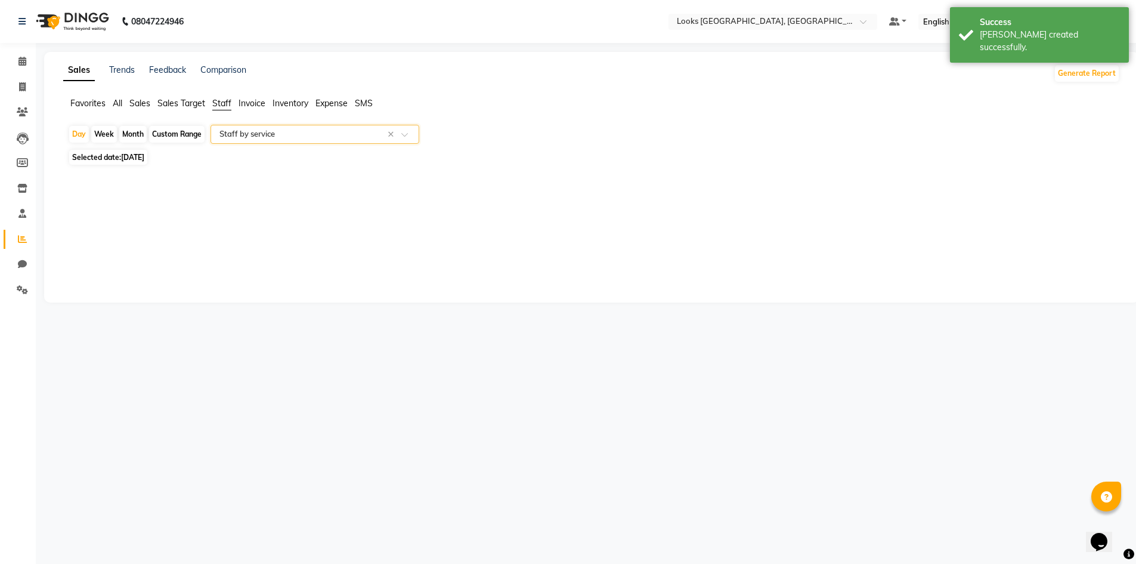
select select "full_report"
select select "pdf"
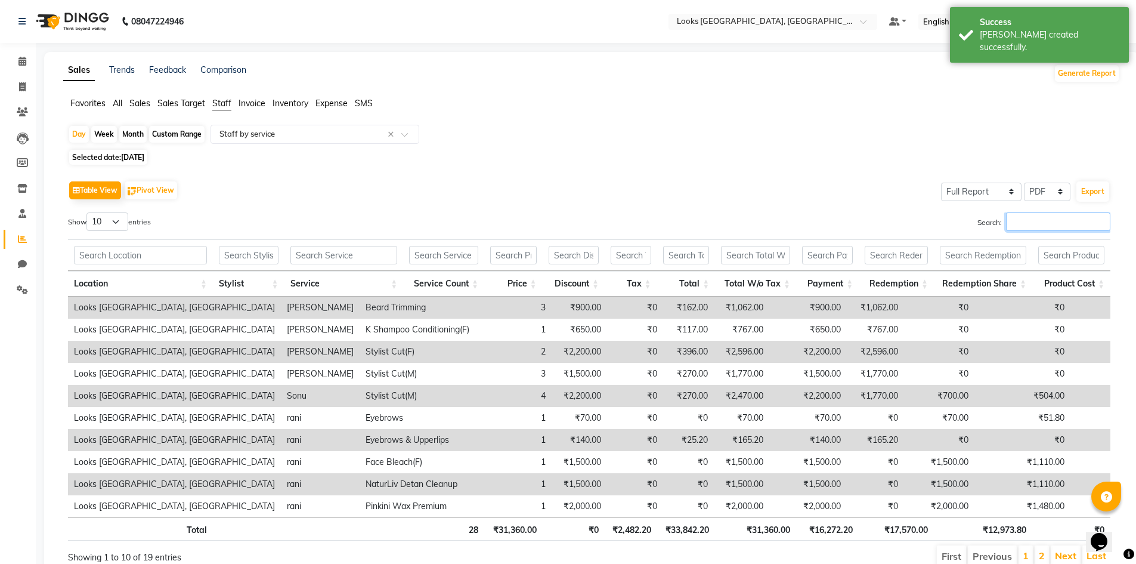
click at [1042, 222] on input "Search:" at bounding box center [1058, 221] width 104 height 18
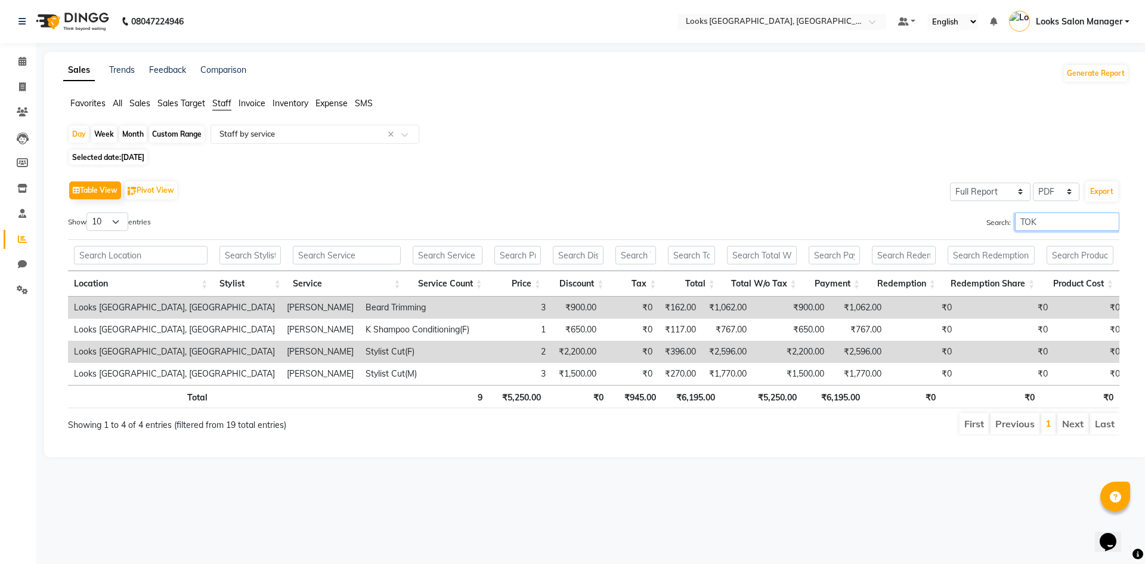
type input "TOK"
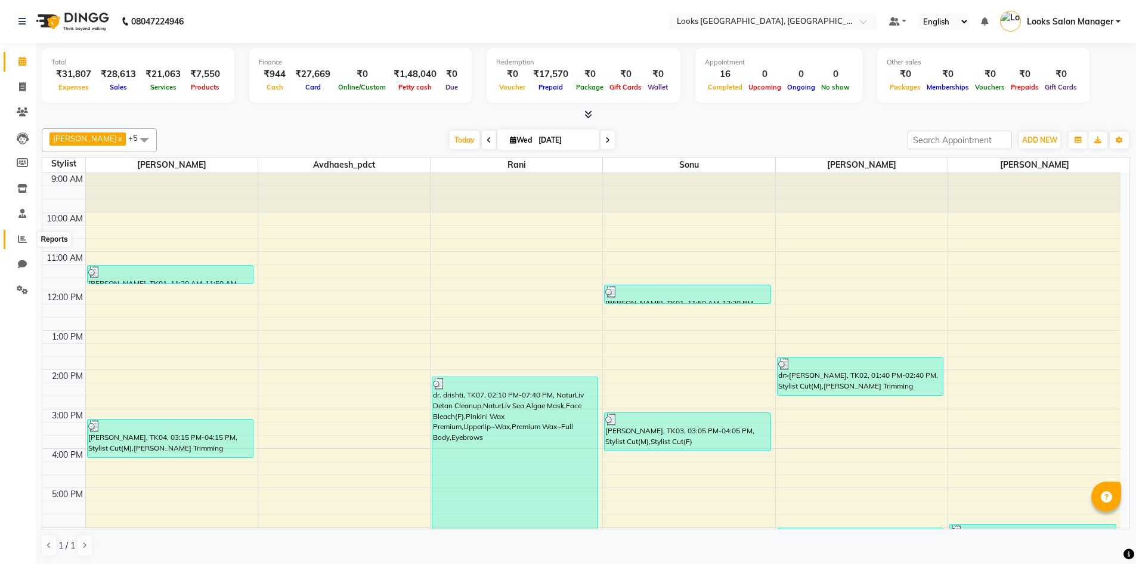
click at [17, 240] on span at bounding box center [22, 240] width 21 height 14
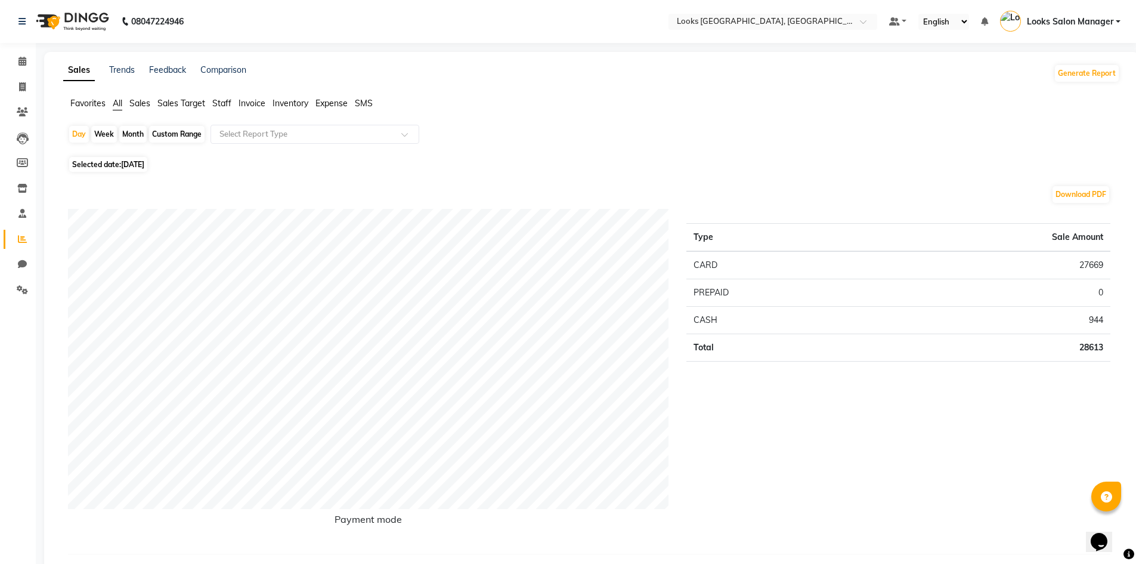
click at [150, 107] on span "Sales" at bounding box center [139, 103] width 21 height 11
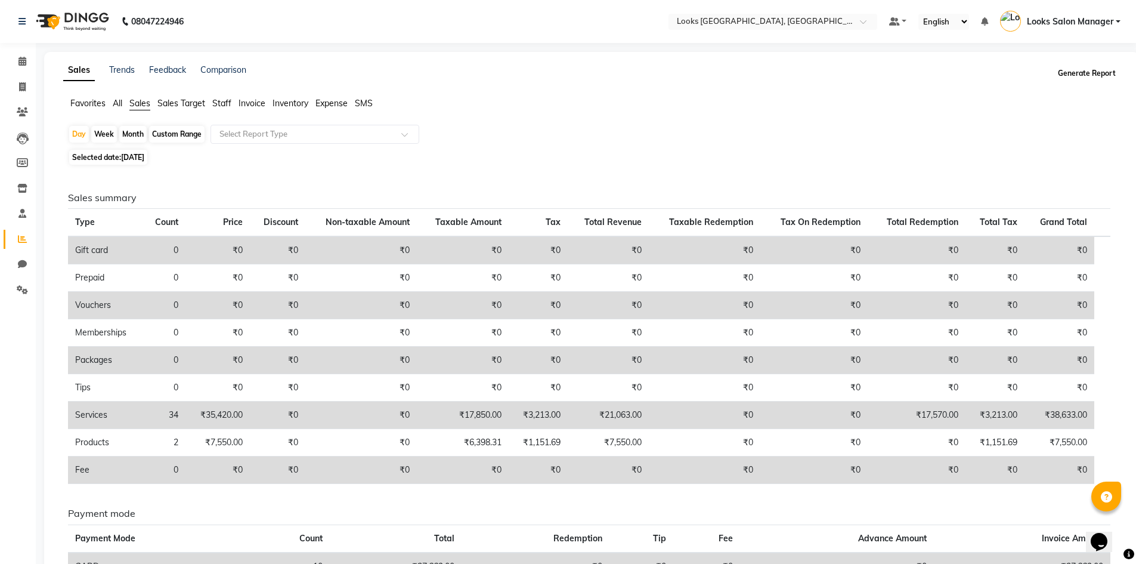
click at [1096, 72] on button "Generate Report" at bounding box center [1087, 73] width 64 height 17
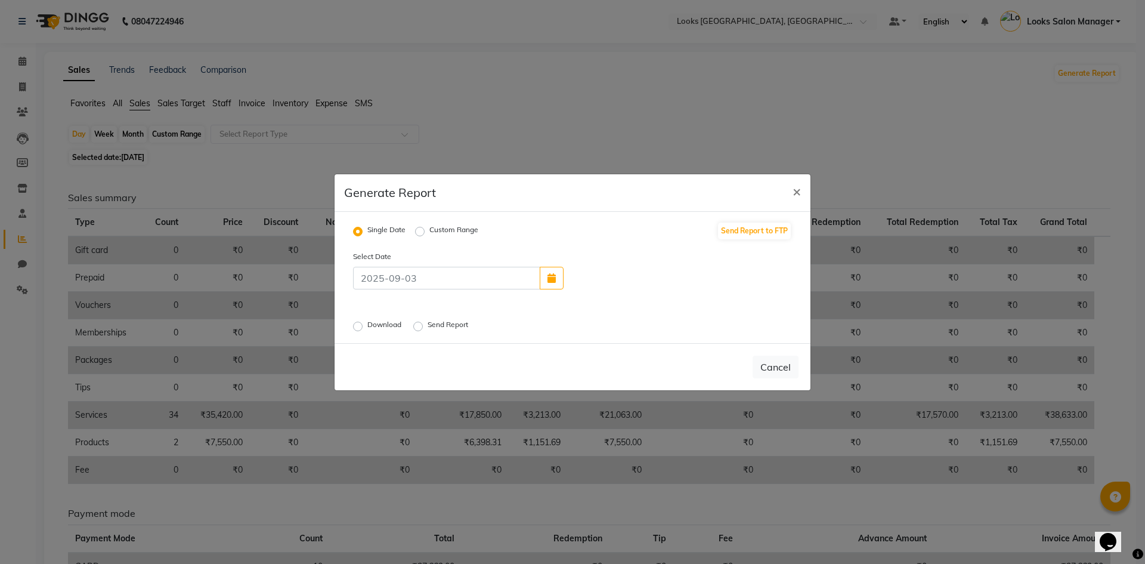
click at [367, 327] on label "Download" at bounding box center [385, 326] width 36 height 14
click at [361, 327] on input "Download" at bounding box center [360, 326] width 8 height 8
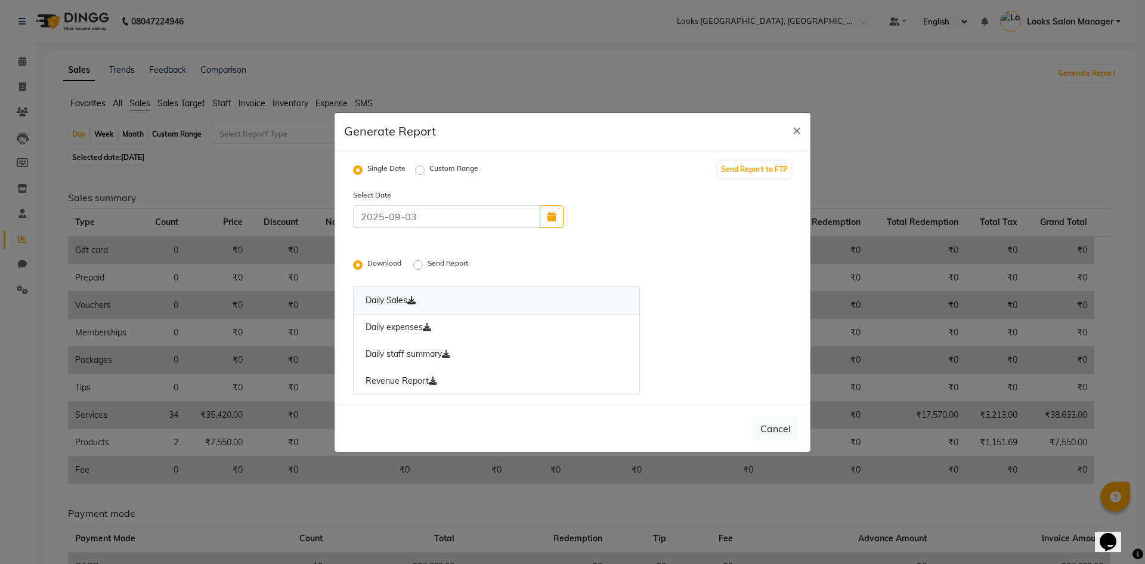
click at [390, 296] on link "Daily Sales" at bounding box center [496, 300] width 287 height 28
click at [384, 329] on link "Daily expenses" at bounding box center [496, 327] width 287 height 27
click at [797, 126] on span "×" at bounding box center [797, 129] width 8 height 18
radio input "false"
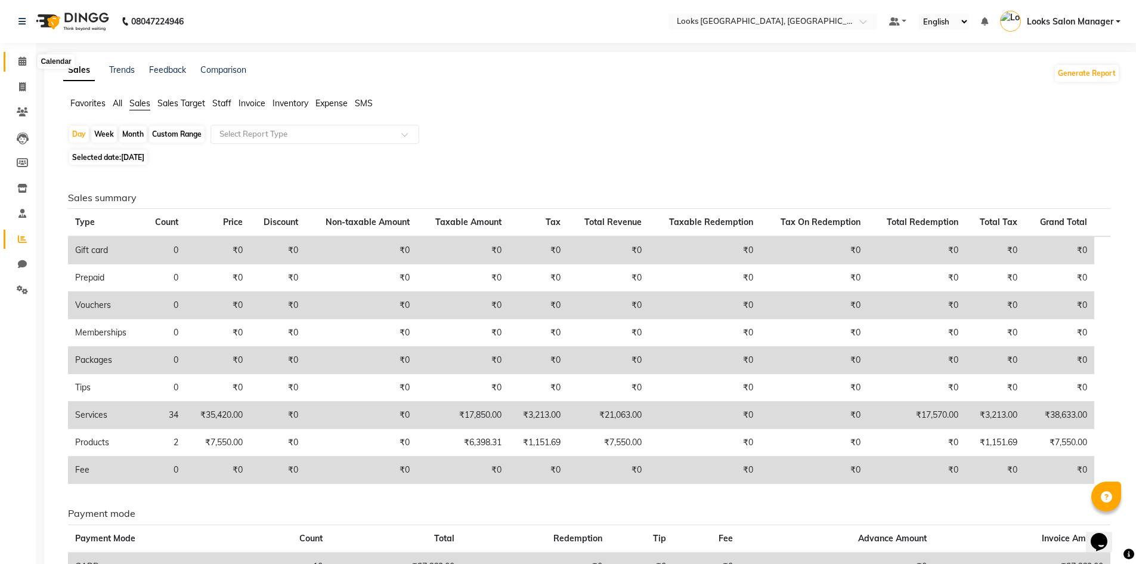
click at [13, 55] on span at bounding box center [22, 62] width 21 height 14
